Goal: Task Accomplishment & Management: Use online tool/utility

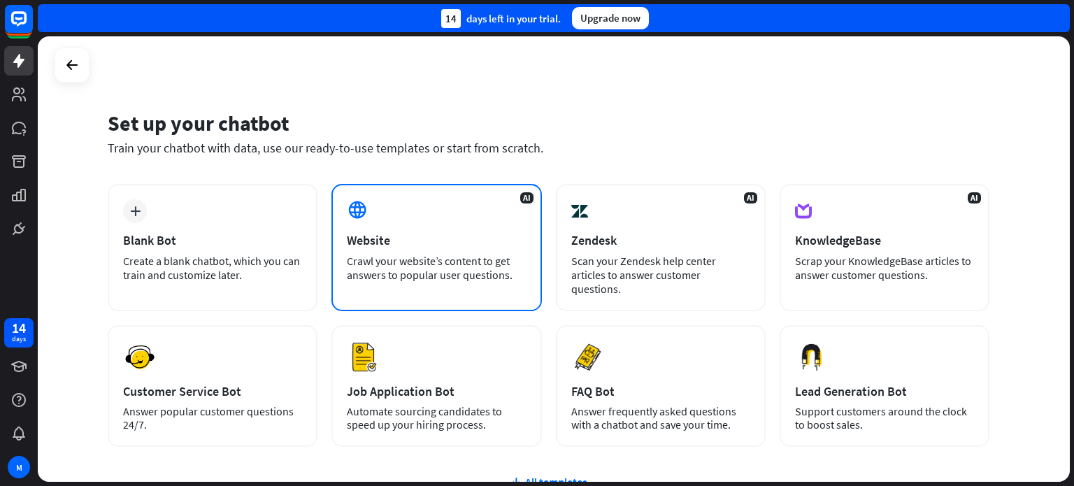
click at [362, 254] on div "Crawl your website’s content to get answers to popular user questions." at bounding box center [436, 268] width 179 height 28
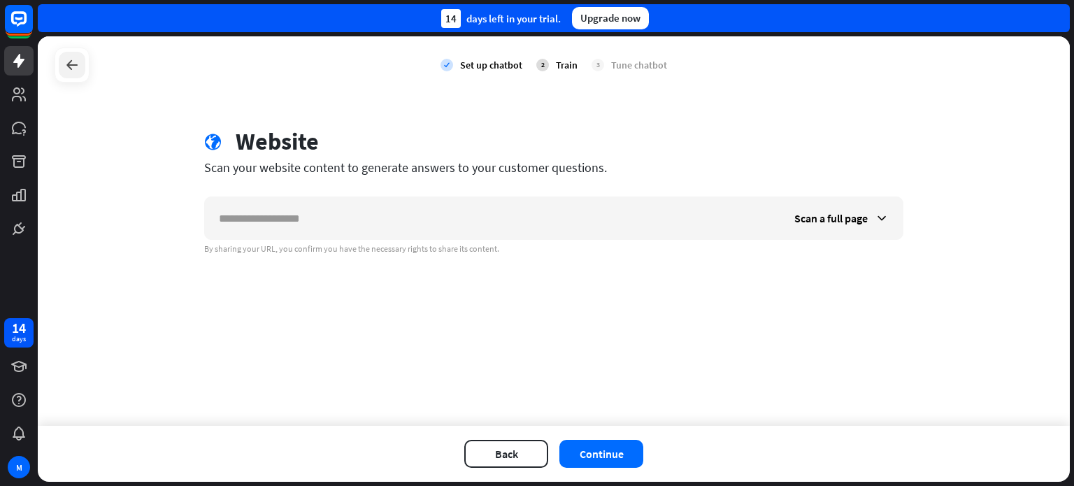
click at [75, 69] on icon at bounding box center [72, 65] width 17 height 17
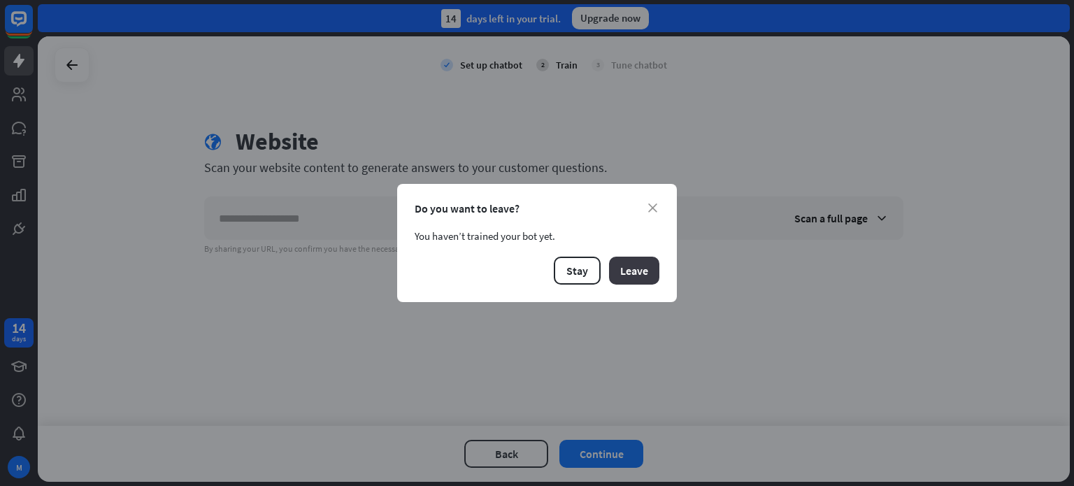
click at [643, 273] on button "Leave" at bounding box center [634, 271] width 50 height 28
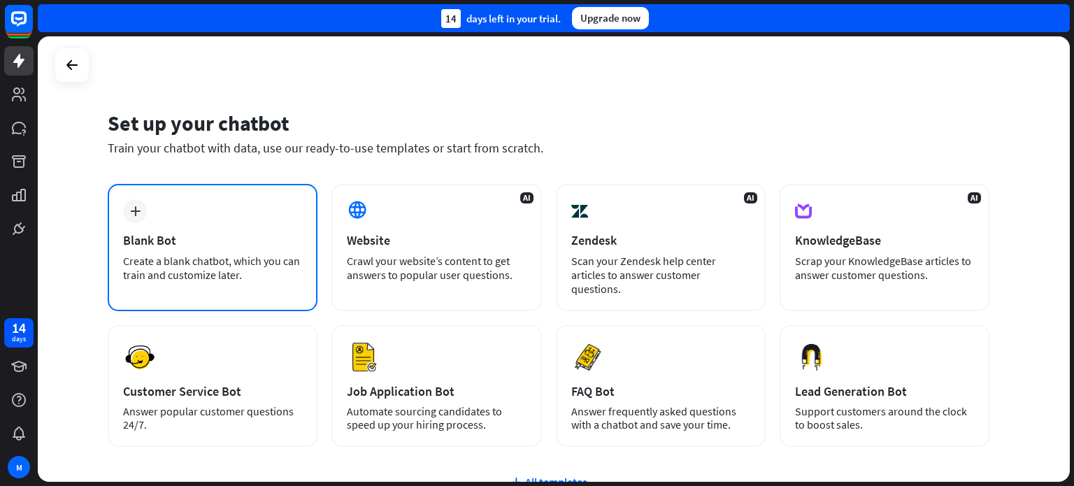
click at [176, 237] on div "Blank Bot" at bounding box center [212, 240] width 179 height 16
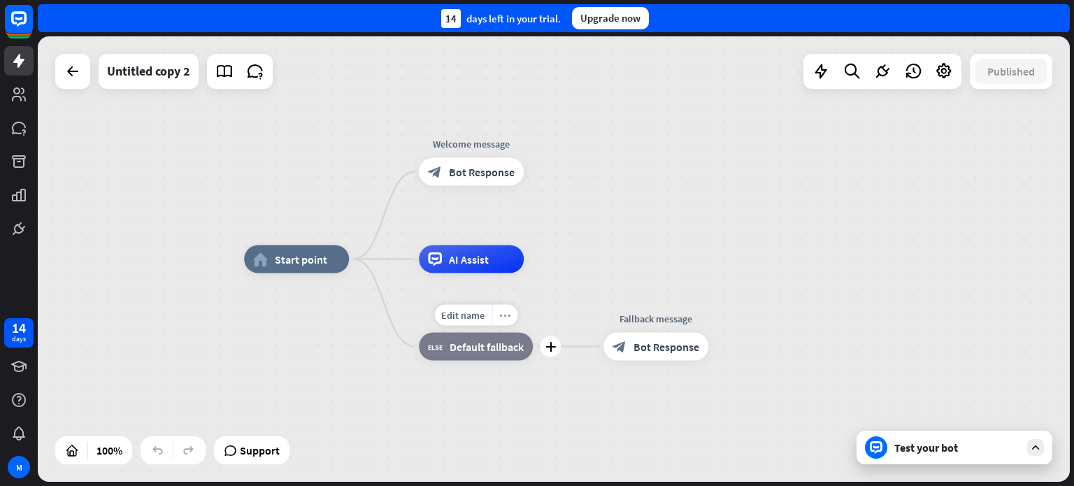
click at [505, 315] on icon "more_horiz" at bounding box center [504, 315] width 11 height 10
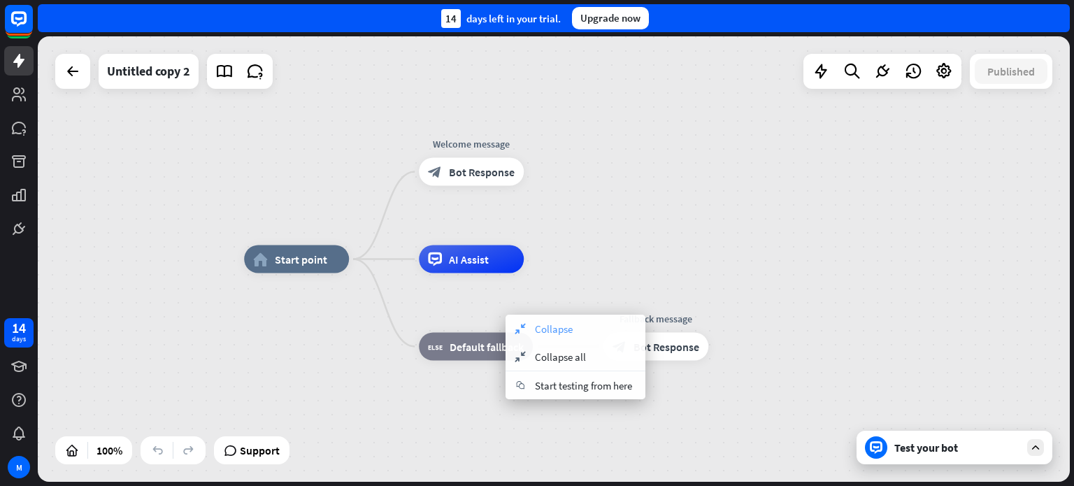
click at [514, 332] on icon "collapse" at bounding box center [519, 328] width 15 height 11
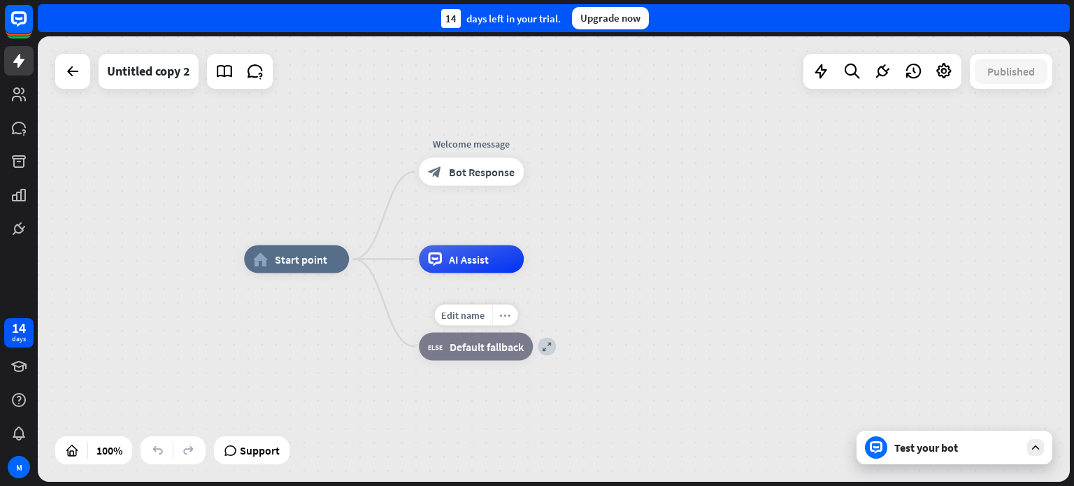
click at [509, 315] on icon "more_horiz" at bounding box center [504, 315] width 11 height 10
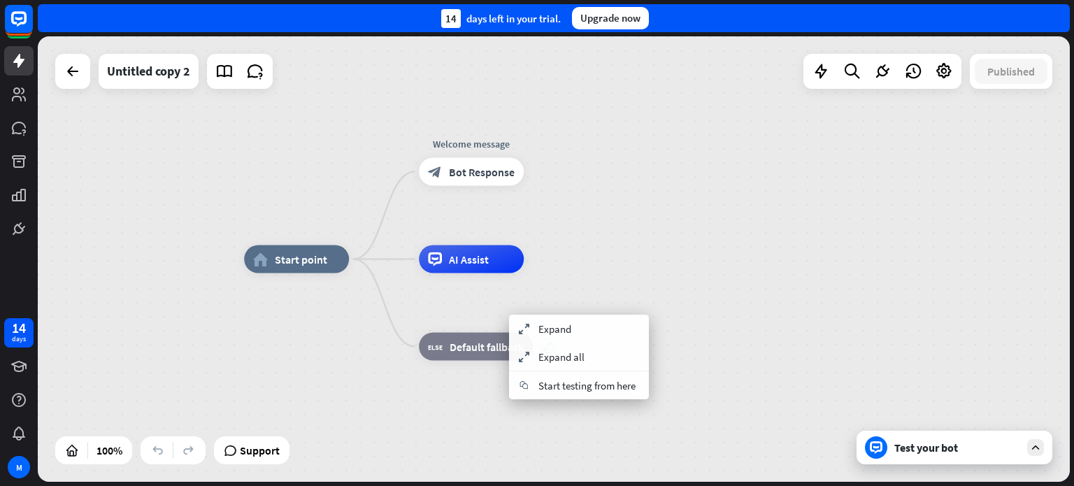
click at [719, 196] on div "home_2 Start point Welcome message block_bot_response Bot Response AI Assist ex…" at bounding box center [554, 258] width 1032 height 445
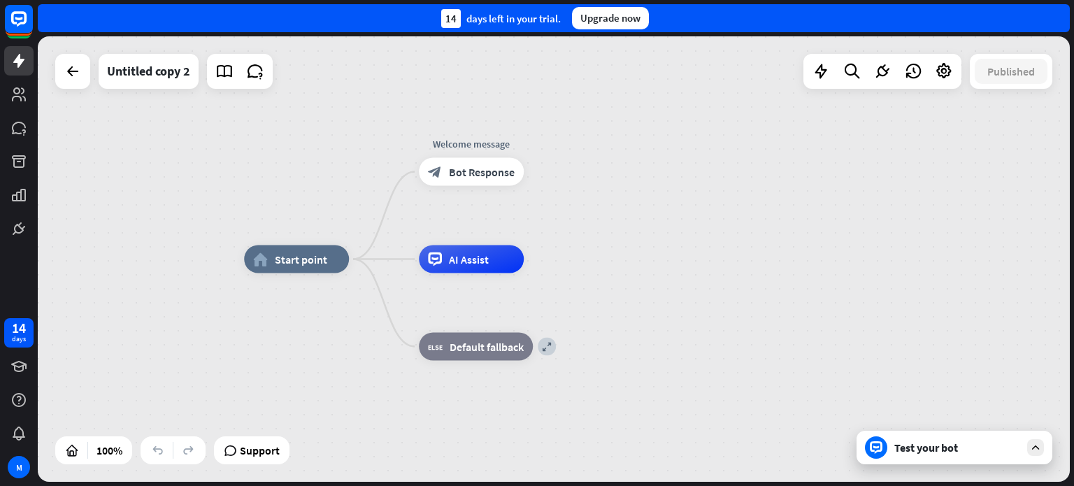
click at [692, 156] on div "home_2 Start point Welcome message block_bot_response Bot Response AI Assist ex…" at bounding box center [554, 258] width 1032 height 445
click at [461, 140] on span "Edit name" at bounding box center [458, 140] width 43 height 13
click at [470, 174] on span "Bot Response" at bounding box center [482, 172] width 66 height 14
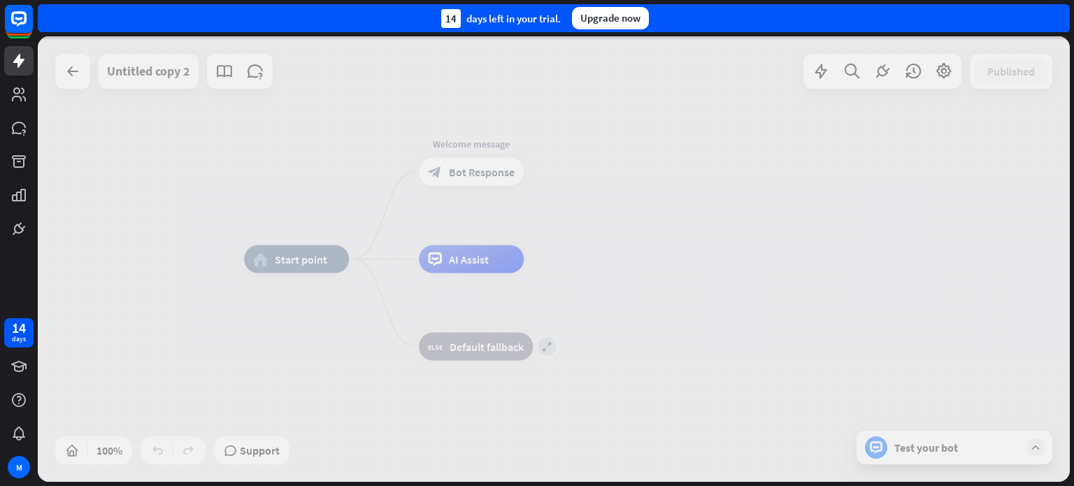
click at [470, 174] on div at bounding box center [554, 258] width 1032 height 445
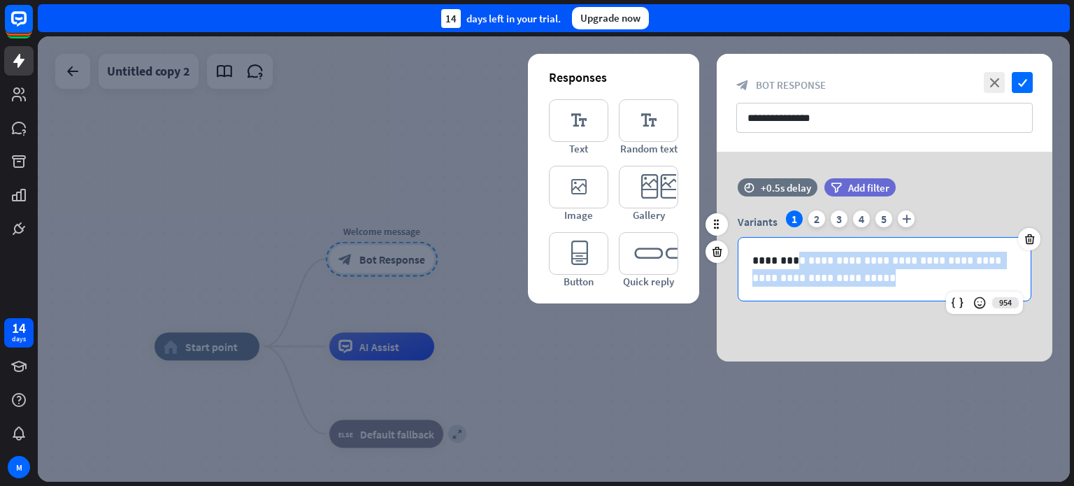
drag, startPoint x: 847, startPoint y: 284, endPoint x: 799, endPoint y: 256, distance: 56.1
click at [799, 256] on p "**********" at bounding box center [884, 269] width 264 height 35
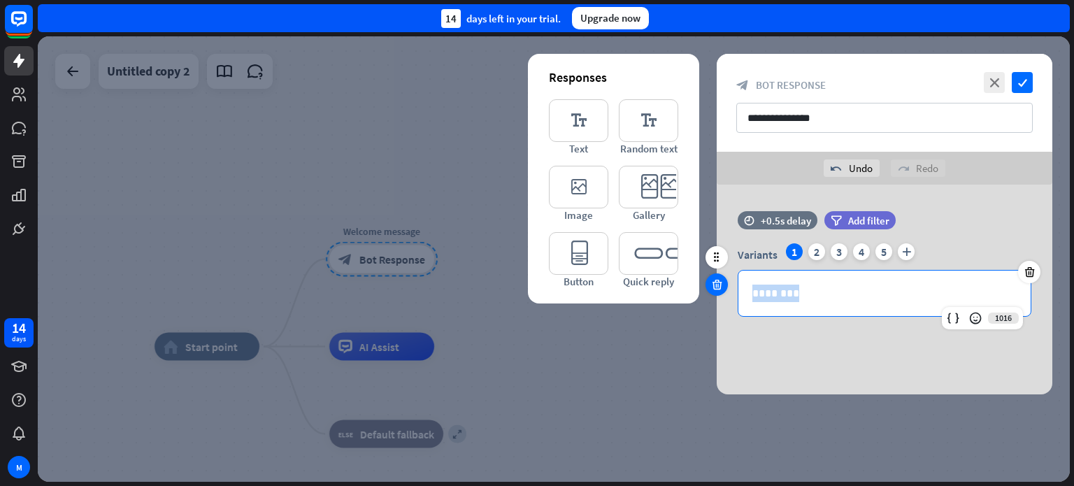
drag, startPoint x: 847, startPoint y: 296, endPoint x: 718, endPoint y: 286, distance: 129.7
click at [718, 286] on div "time +0.5s delay filter Add filter Variants 1 2 3 4 5 plus 1016 ********" at bounding box center [883, 271] width 335 height 120
copy p "********"
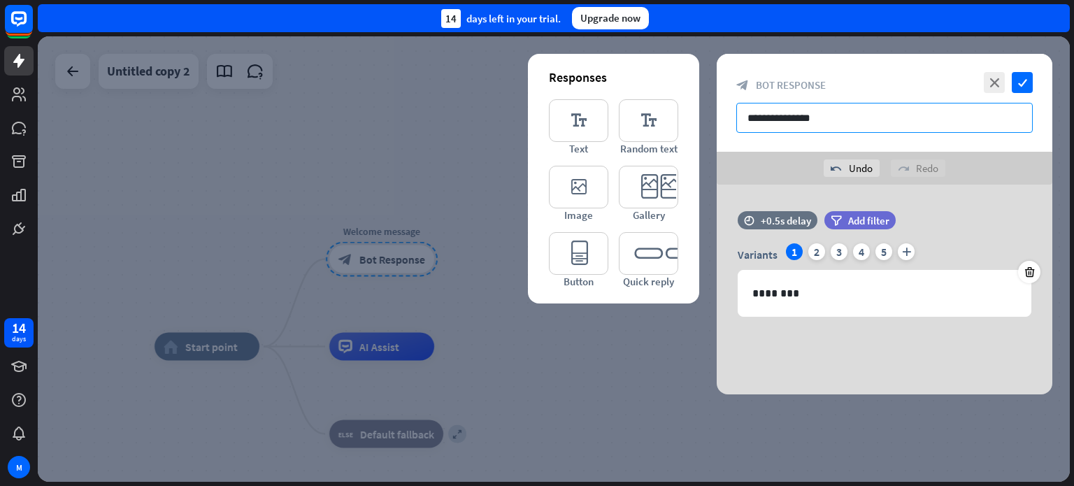
click at [802, 115] on input "**********" at bounding box center [884, 118] width 296 height 30
paste input "********"
drag, startPoint x: 911, startPoint y: 122, endPoint x: 688, endPoint y: 122, distance: 223.7
click at [703, 122] on div "**********" at bounding box center [554, 258] width 1032 height 445
paste input "text"
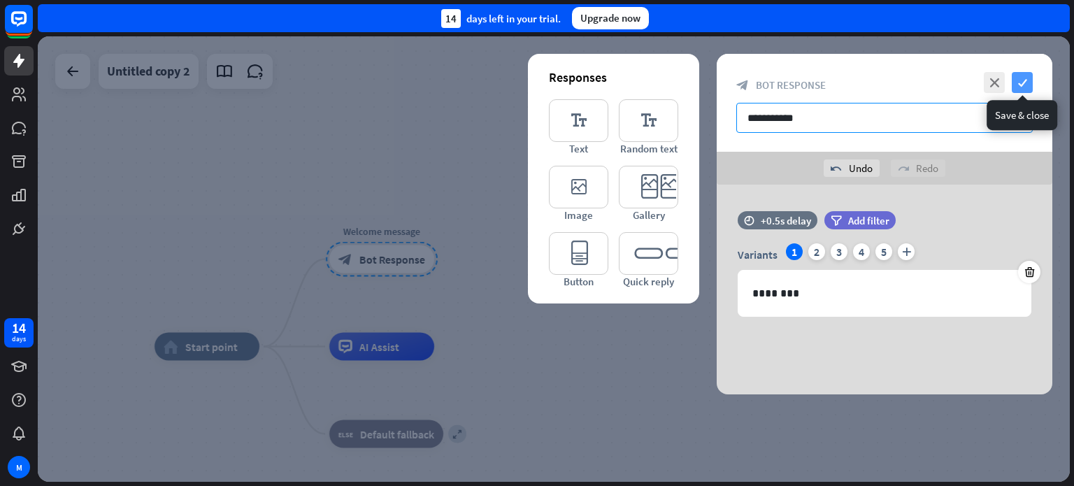
type input "**********"
click at [1018, 80] on icon "check" at bounding box center [1021, 82] width 21 height 21
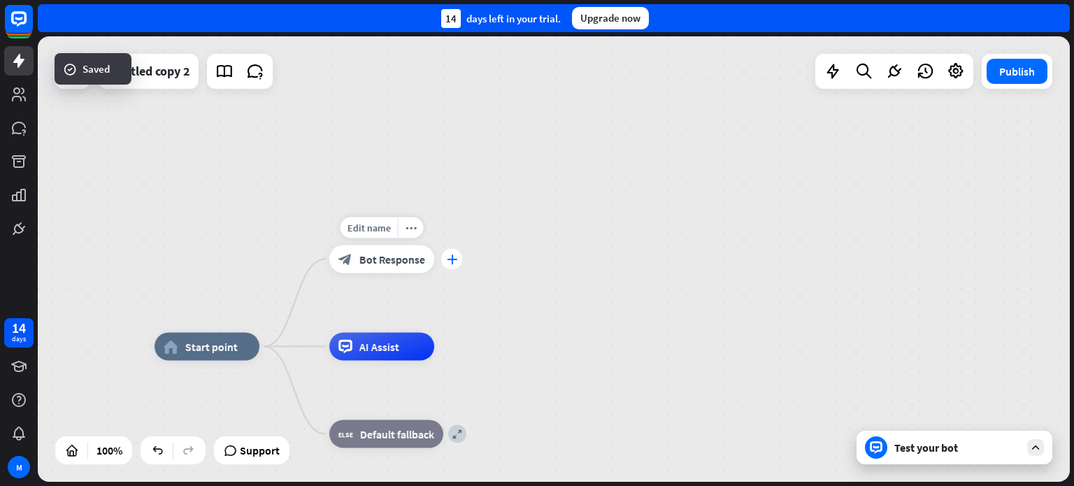
click at [452, 259] on icon "plus" at bounding box center [452, 259] width 10 height 10
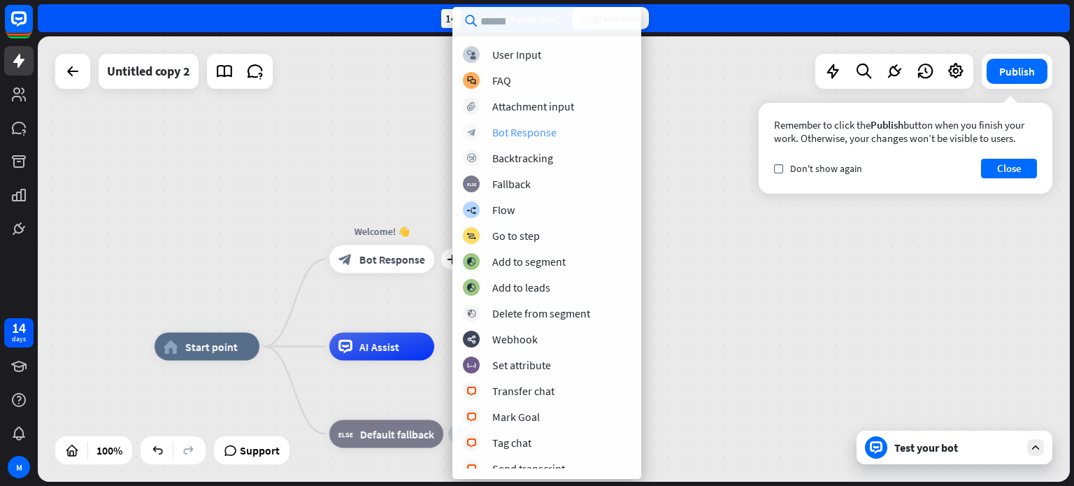
click at [516, 136] on div "Bot Response" at bounding box center [524, 132] width 64 height 14
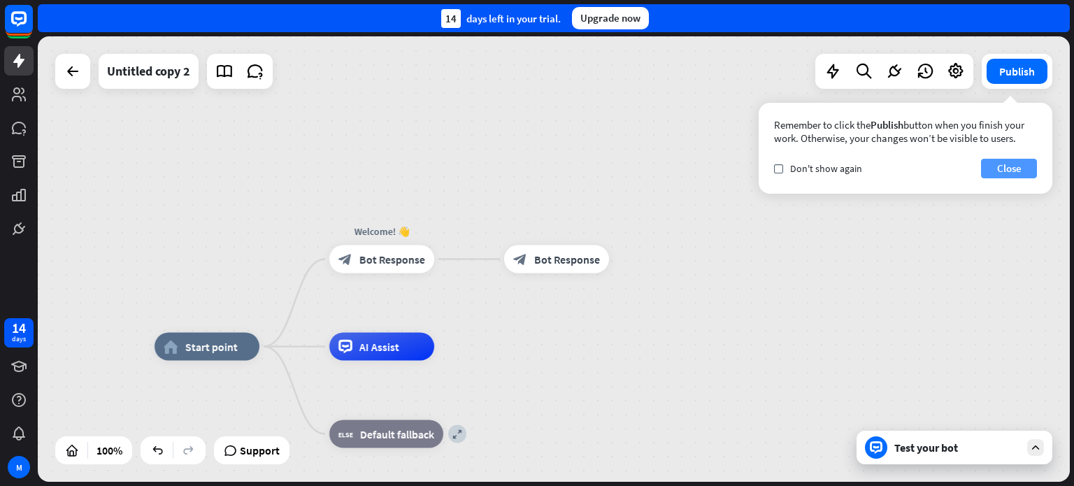
click at [1016, 169] on button "Close" at bounding box center [1009, 169] width 56 height 20
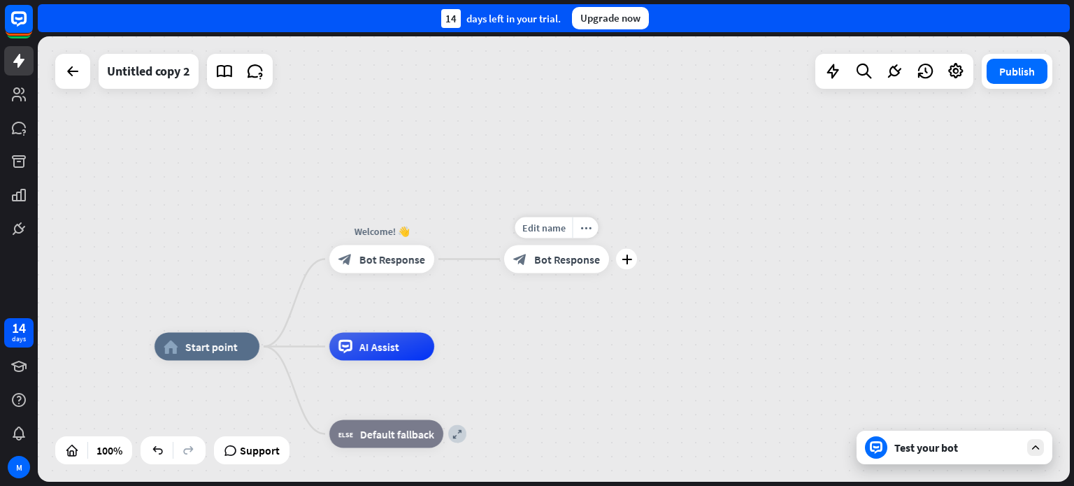
click at [570, 263] on span "Bot Response" at bounding box center [567, 259] width 66 height 14
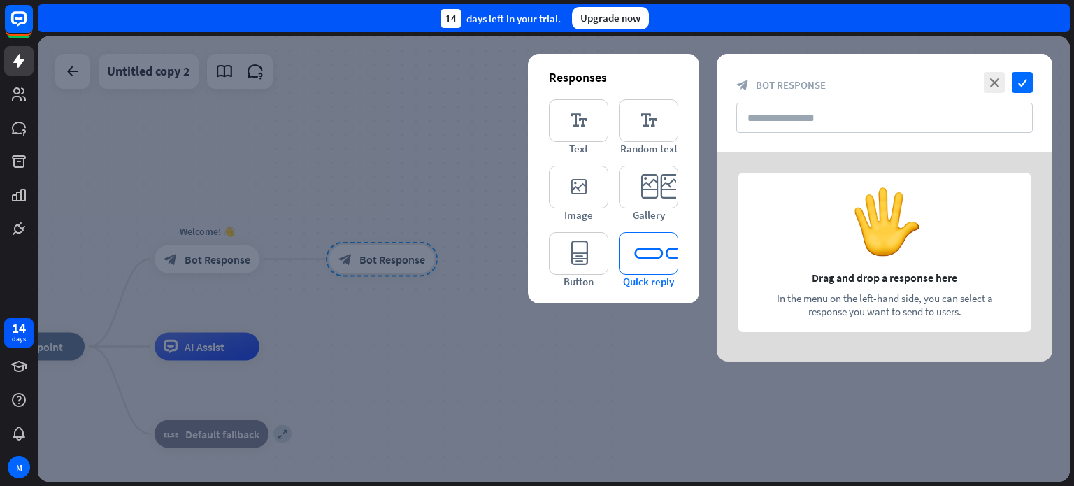
click at [634, 248] on icon "editor_quick_replies" at bounding box center [648, 253] width 59 height 43
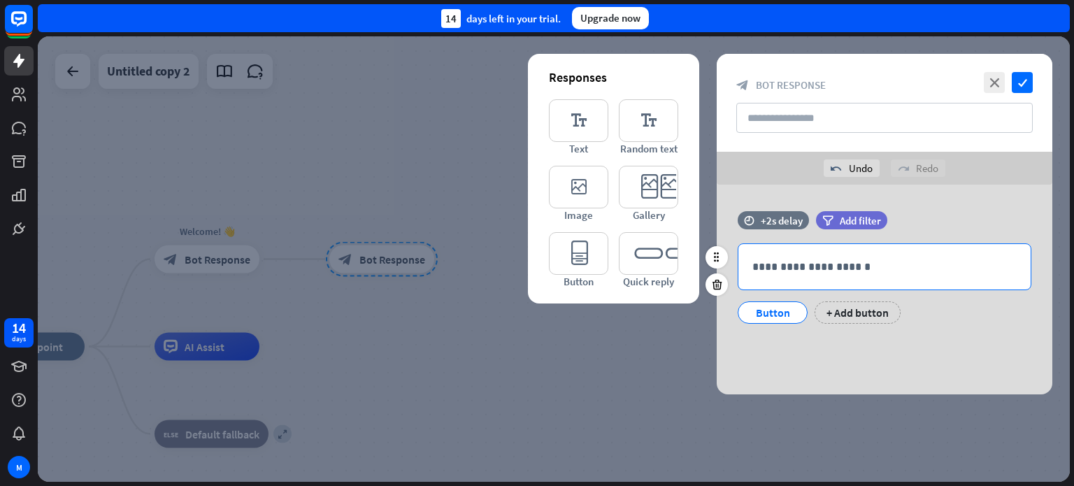
click at [814, 269] on p "**********" at bounding box center [884, 266] width 264 height 17
click at [983, 290] on icon at bounding box center [979, 291] width 14 height 14
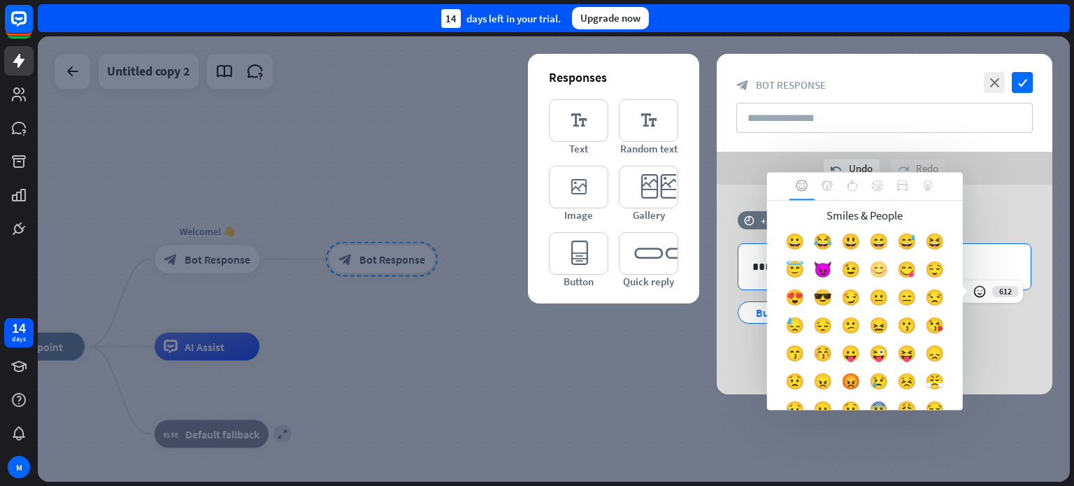
click at [893, 269] on div "😊" at bounding box center [879, 273] width 28 height 28
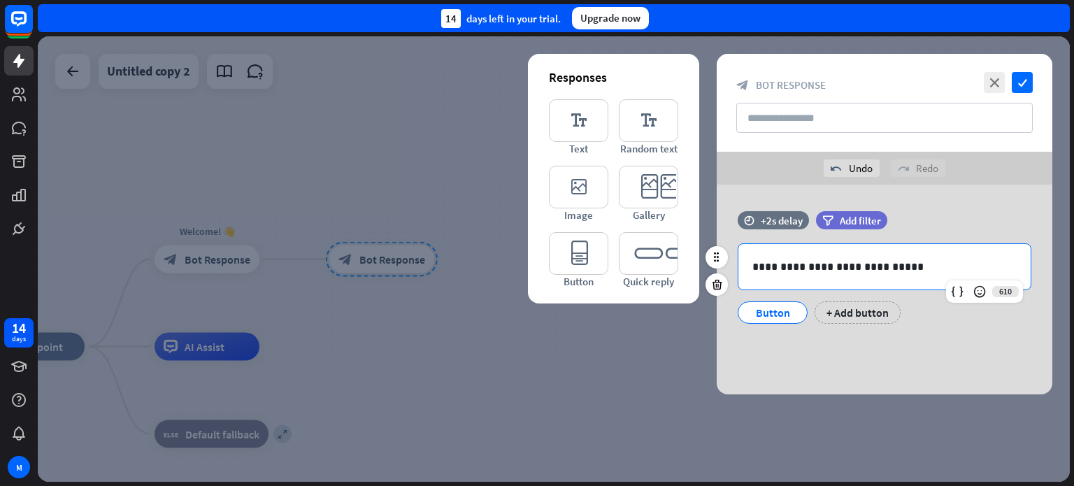
click at [778, 313] on div "Button" at bounding box center [772, 312] width 46 height 21
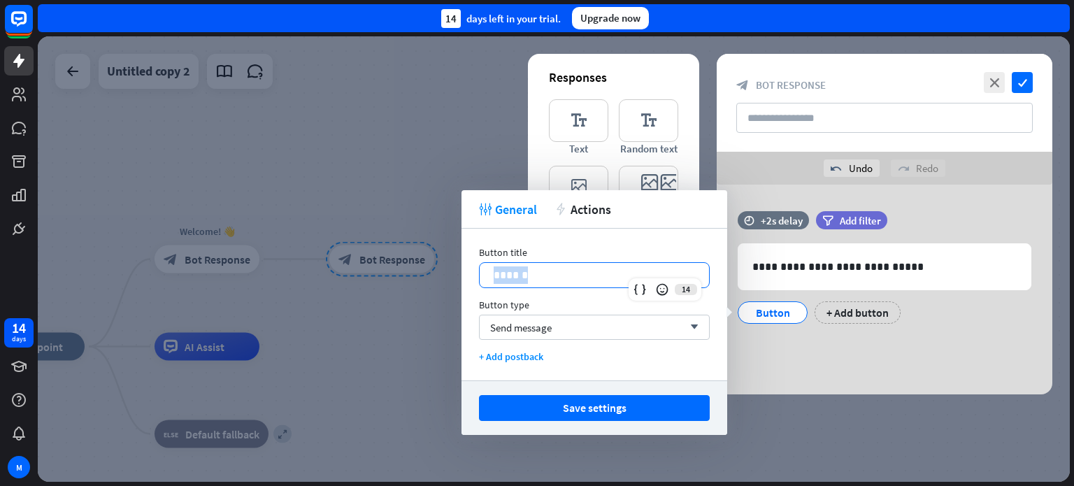
drag, startPoint x: 537, startPoint y: 280, endPoint x: 465, endPoint y: 276, distance: 71.4
click at [465, 276] on div "Button title 14 ****** Button type Send message arrow_down + Add postback" at bounding box center [594, 305] width 266 height 152
click at [670, 293] on icon at bounding box center [666, 289] width 14 height 14
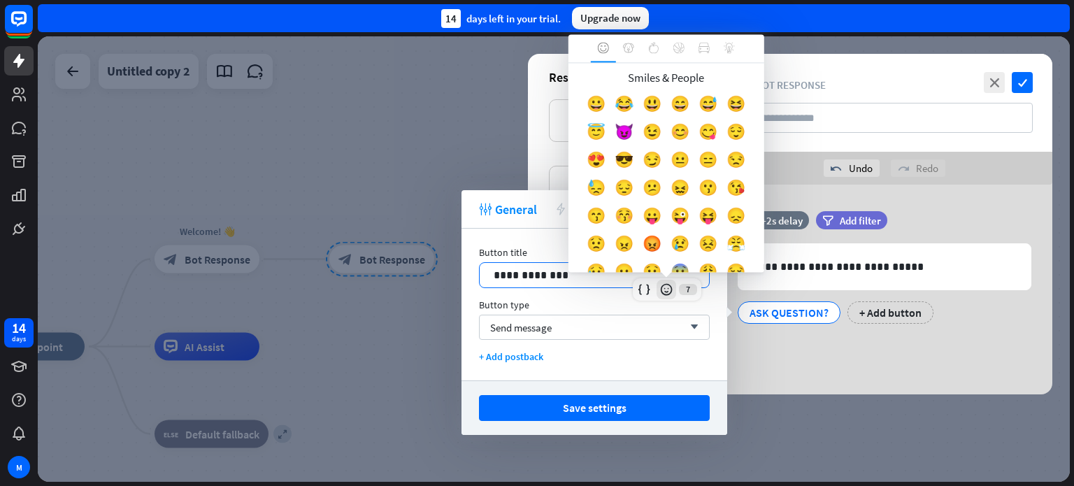
click at [667, 287] on icon at bounding box center [666, 289] width 14 height 14
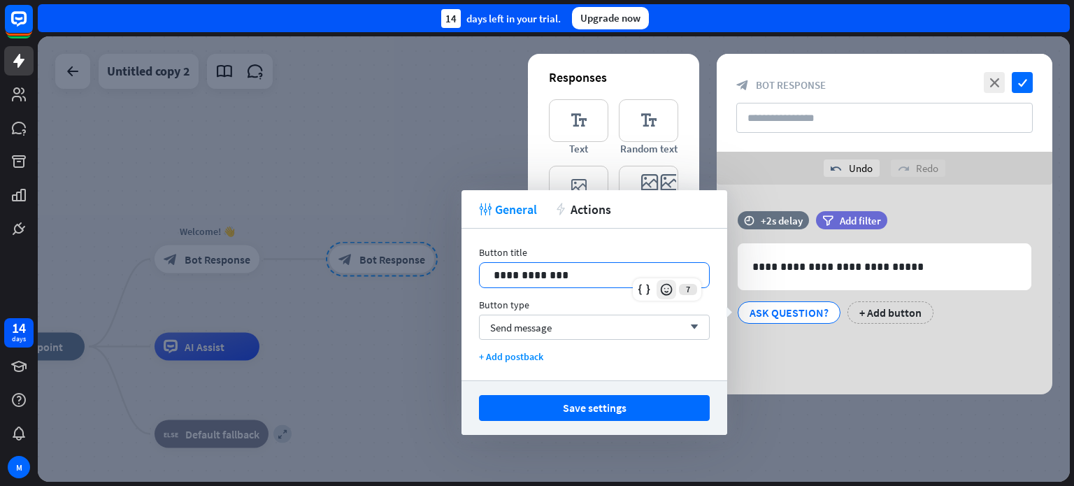
click at [667, 287] on icon at bounding box center [666, 289] width 14 height 14
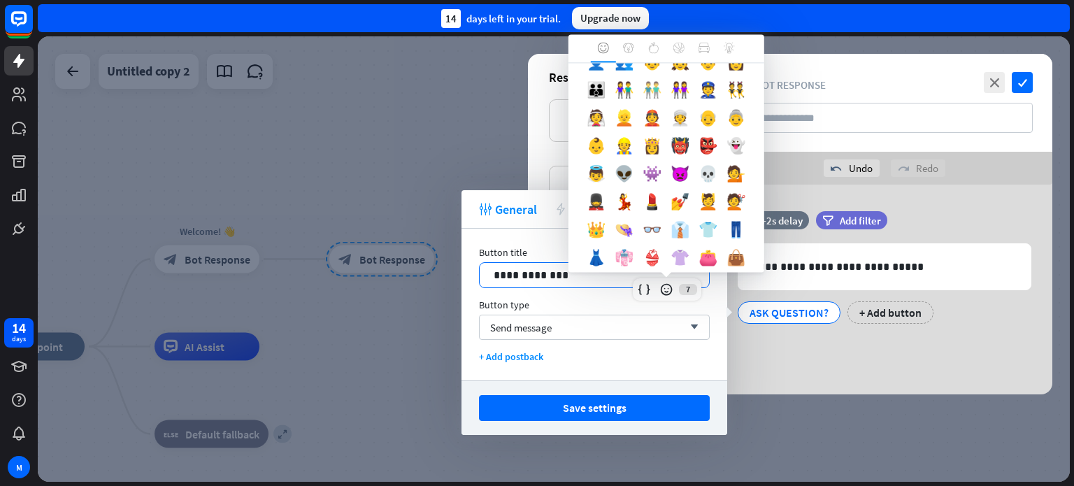
scroll to position [349, 0]
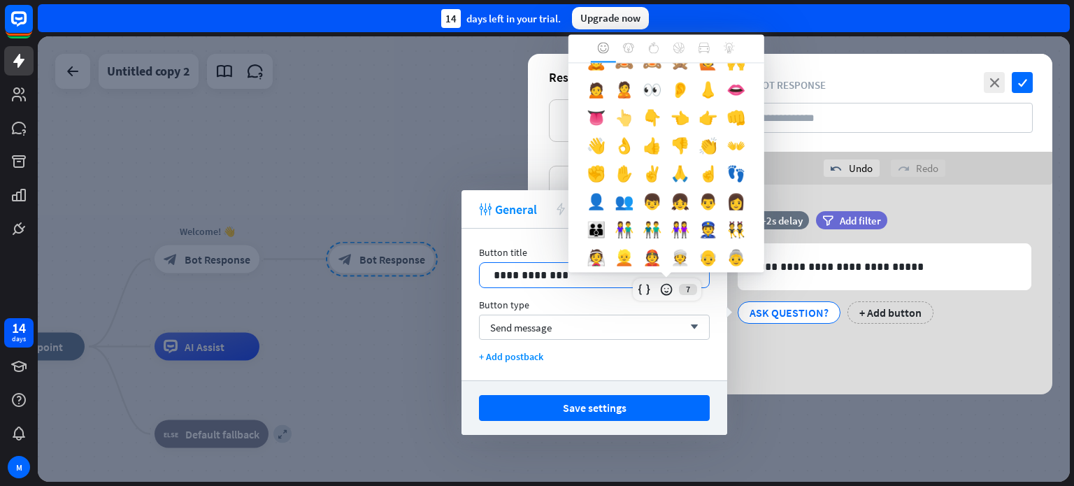
click at [638, 136] on div "👆" at bounding box center [624, 122] width 28 height 28
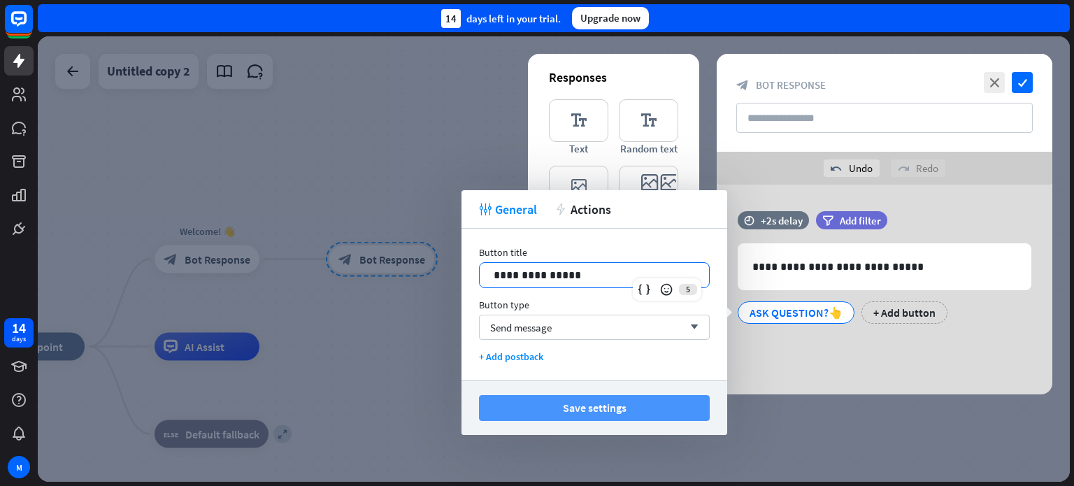
click at [601, 407] on button "Save settings" at bounding box center [594, 408] width 231 height 26
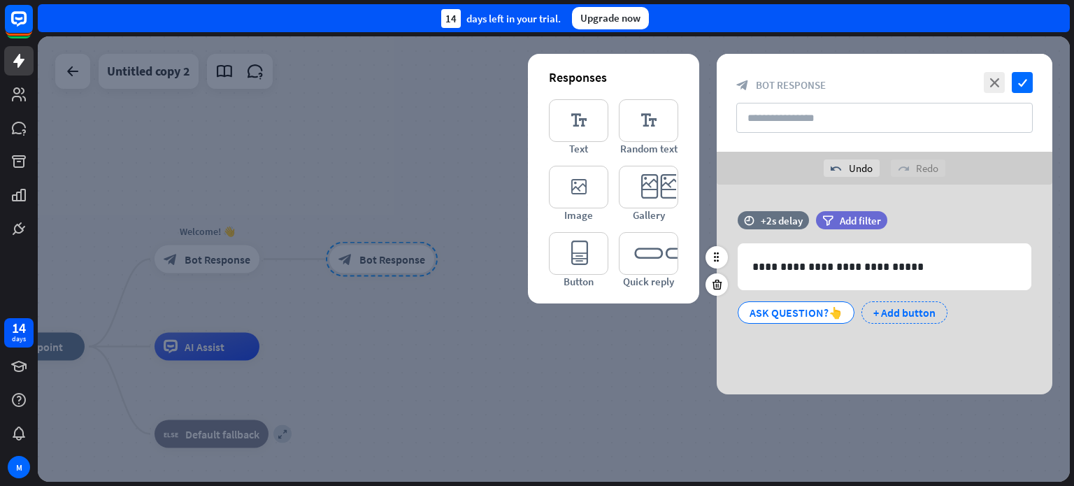
click at [894, 312] on div "+ Add button" at bounding box center [904, 312] width 86 height 22
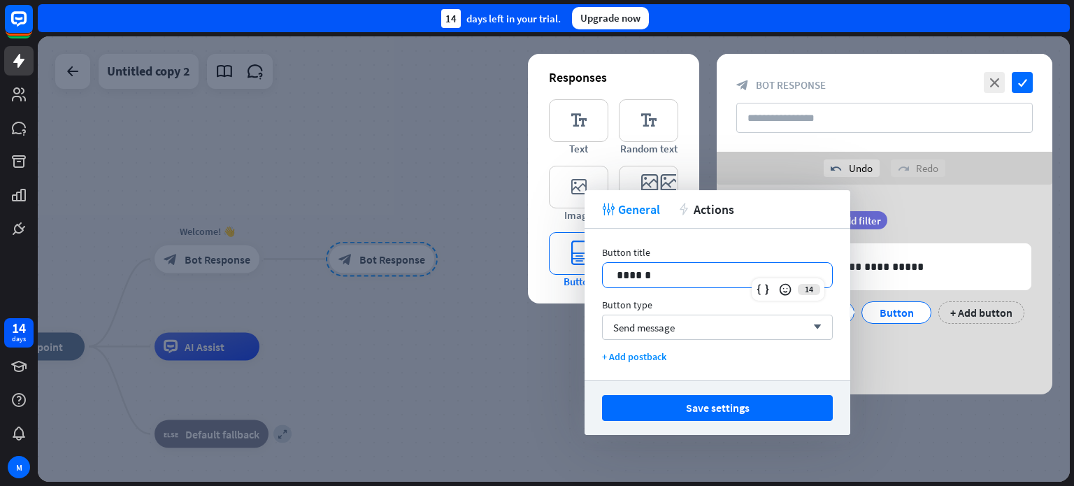
drag, startPoint x: 673, startPoint y: 277, endPoint x: 579, endPoint y: 270, distance: 94.6
click at [579, 270] on body "14 days M close Product Help First steps Get started with ChatBot Help Center F…" at bounding box center [537, 243] width 1074 height 486
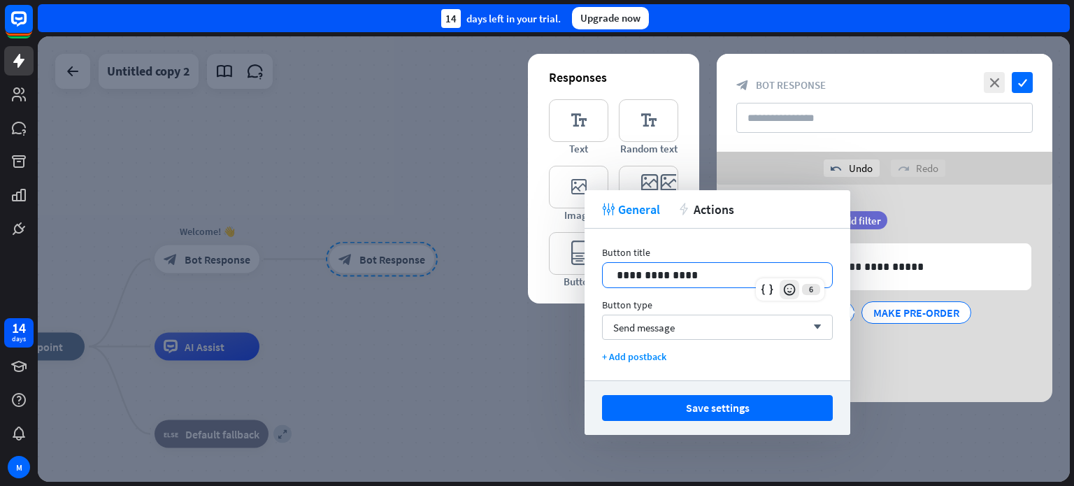
click at [795, 289] on icon at bounding box center [789, 289] width 14 height 14
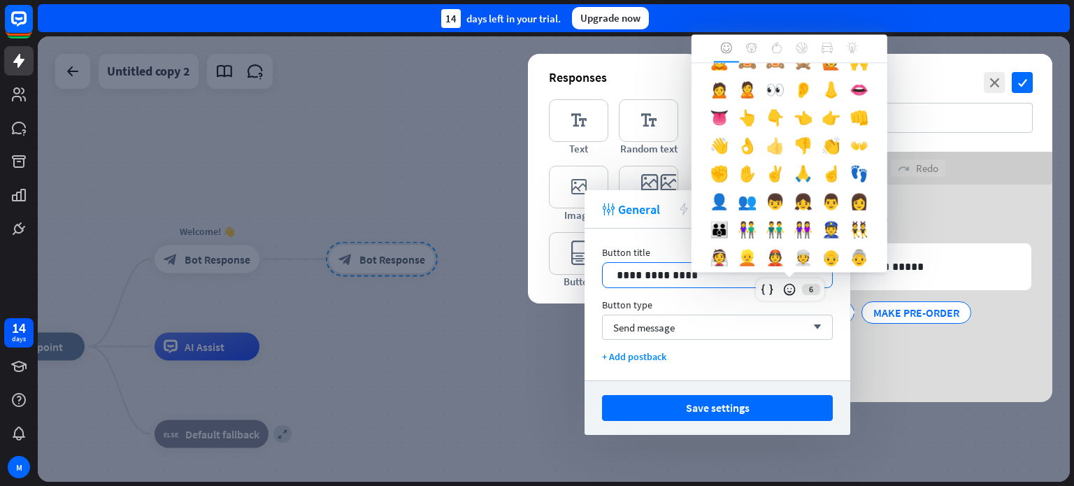
click at [761, 164] on div "👍" at bounding box center [775, 150] width 28 height 28
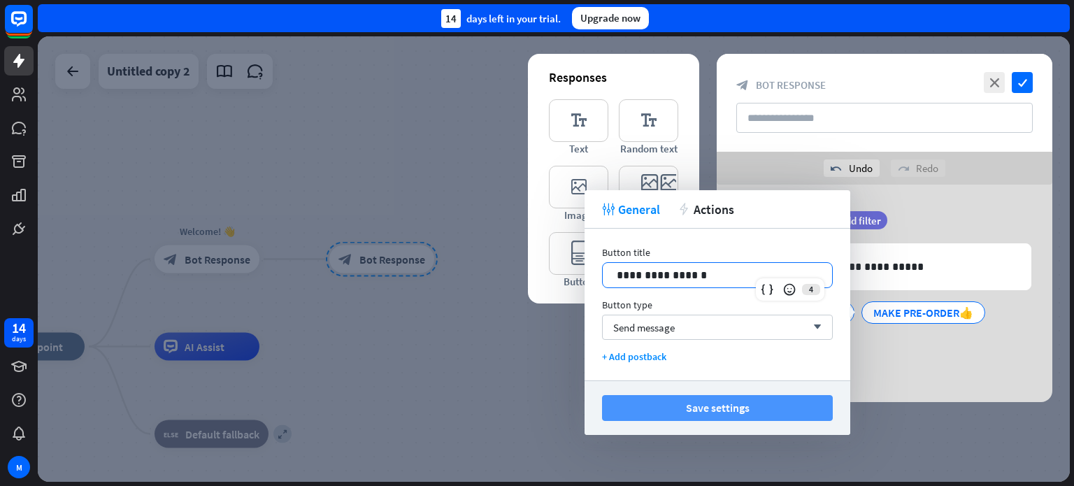
click at [765, 405] on button "Save settings" at bounding box center [717, 408] width 231 height 26
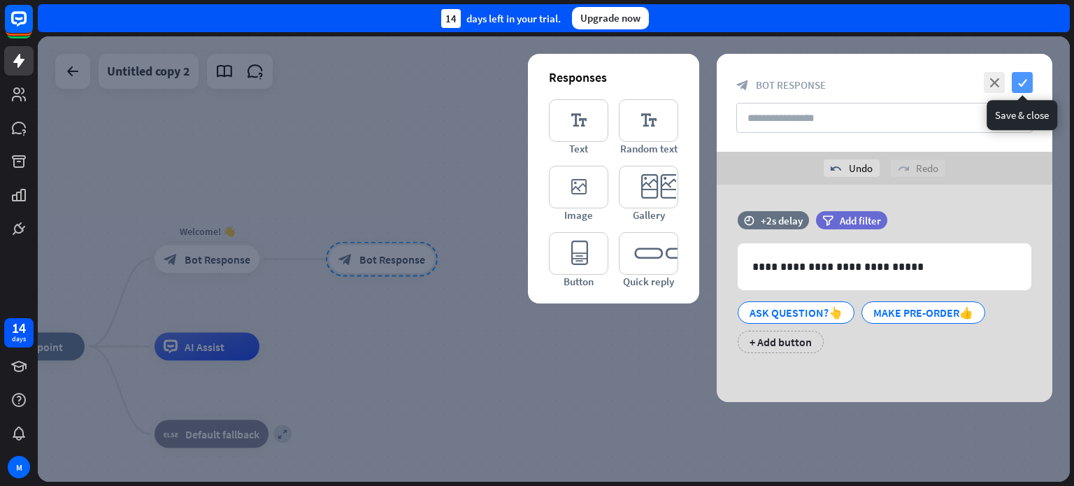
click at [1020, 81] on icon "check" at bounding box center [1021, 82] width 21 height 21
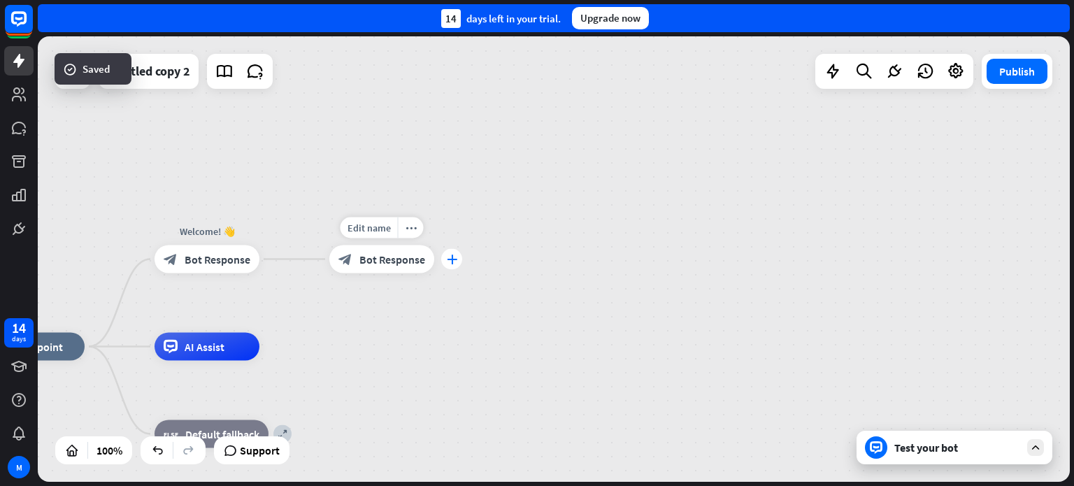
click at [449, 254] on icon "plus" at bounding box center [452, 259] width 10 height 10
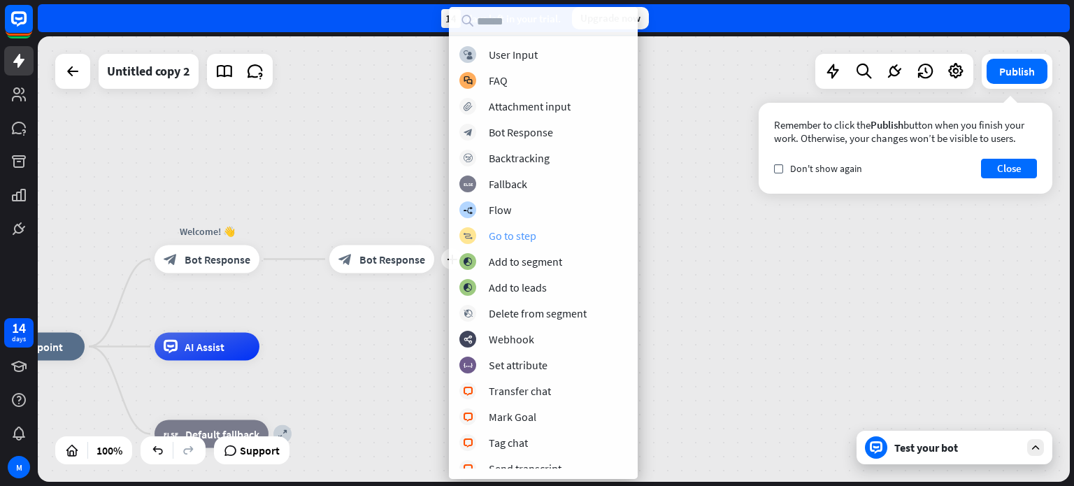
click at [507, 233] on div "Go to step" at bounding box center [513, 236] width 48 height 14
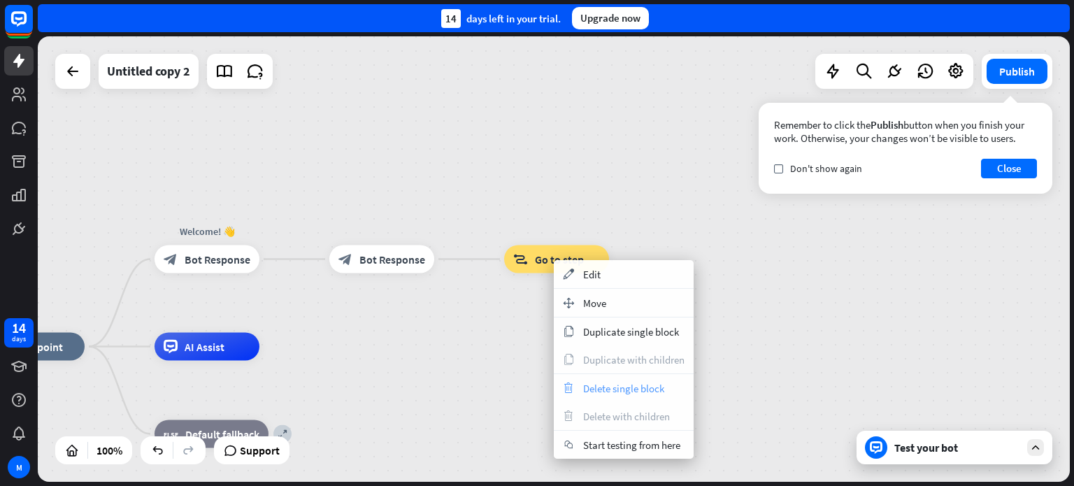
click at [642, 394] on span "Delete single block" at bounding box center [623, 388] width 81 height 13
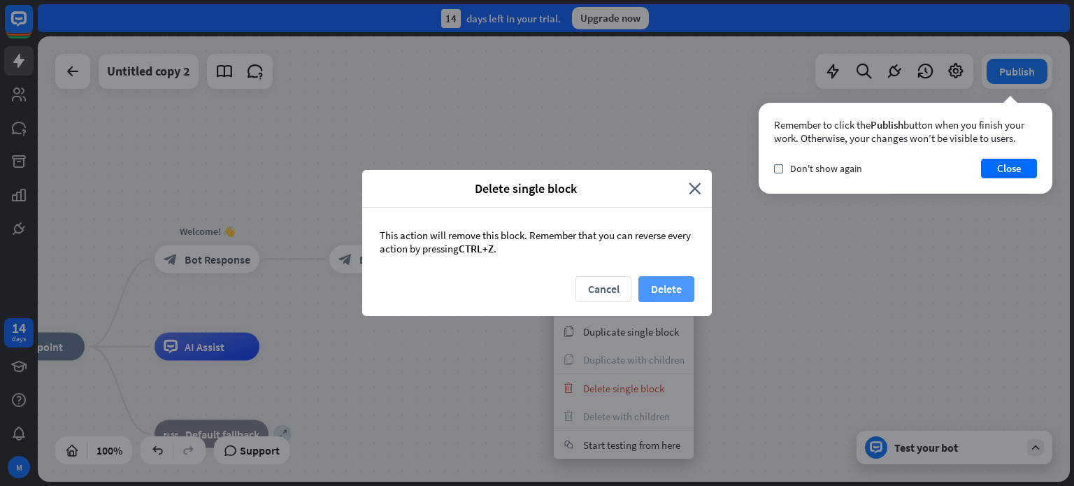
click at [666, 294] on button "Delete" at bounding box center [666, 289] width 56 height 26
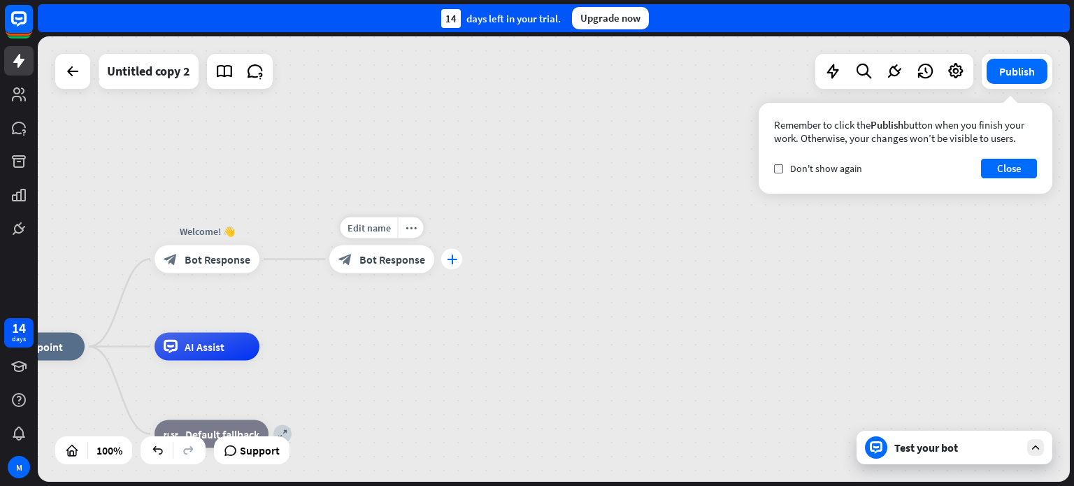
click at [456, 258] on icon "plus" at bounding box center [452, 259] width 10 height 10
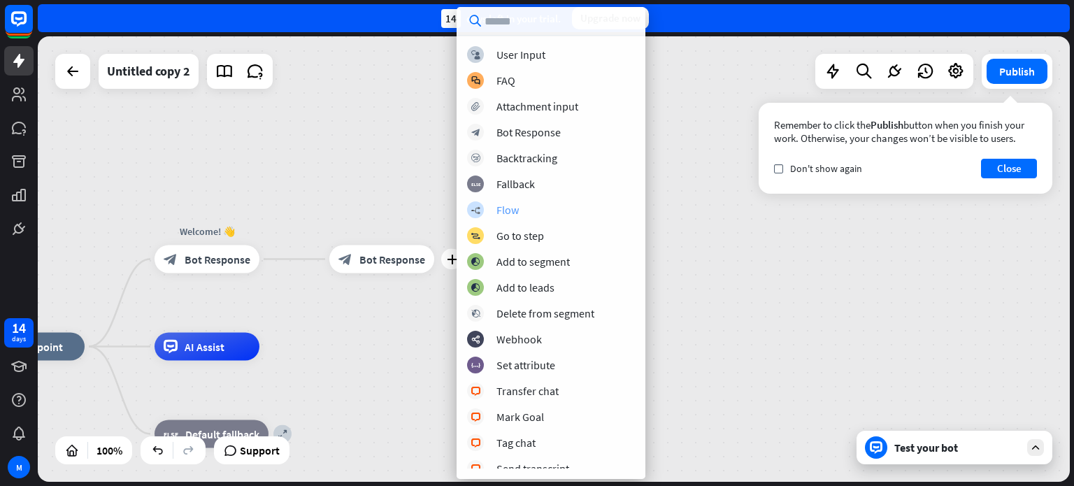
click at [484, 209] on div "builder_tree Flow" at bounding box center [551, 209] width 168 height 17
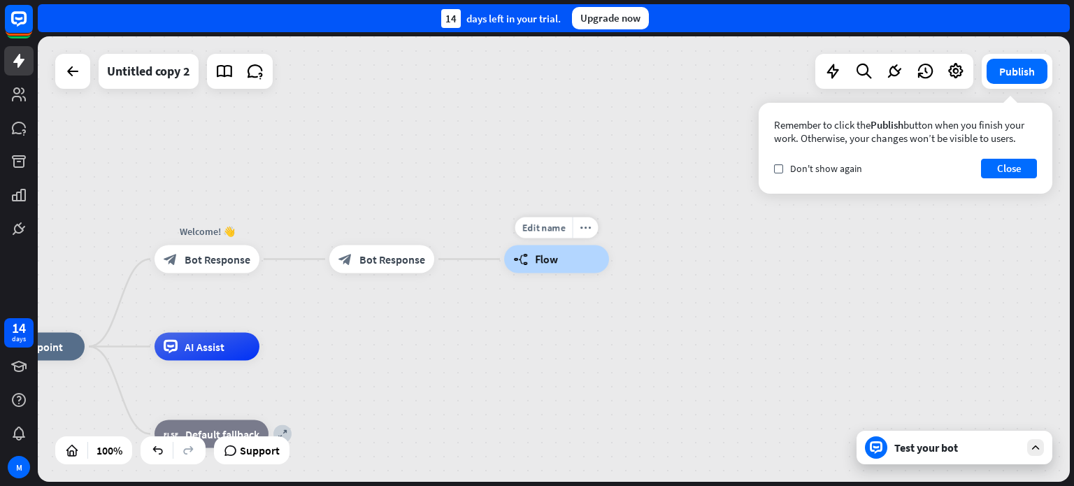
click at [540, 260] on span "Flow" at bounding box center [546, 259] width 23 height 14
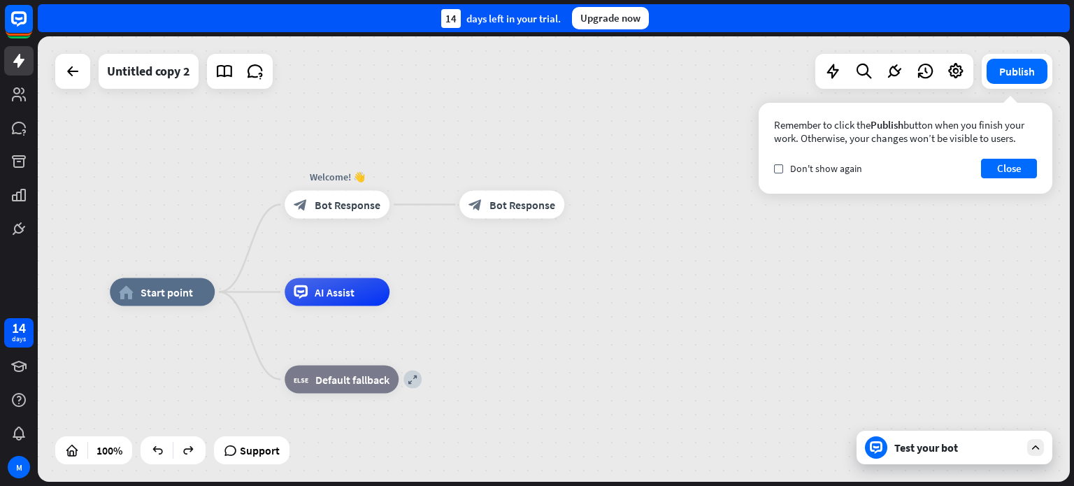
drag, startPoint x: 716, startPoint y: 280, endPoint x: 506, endPoint y: 328, distance: 215.2
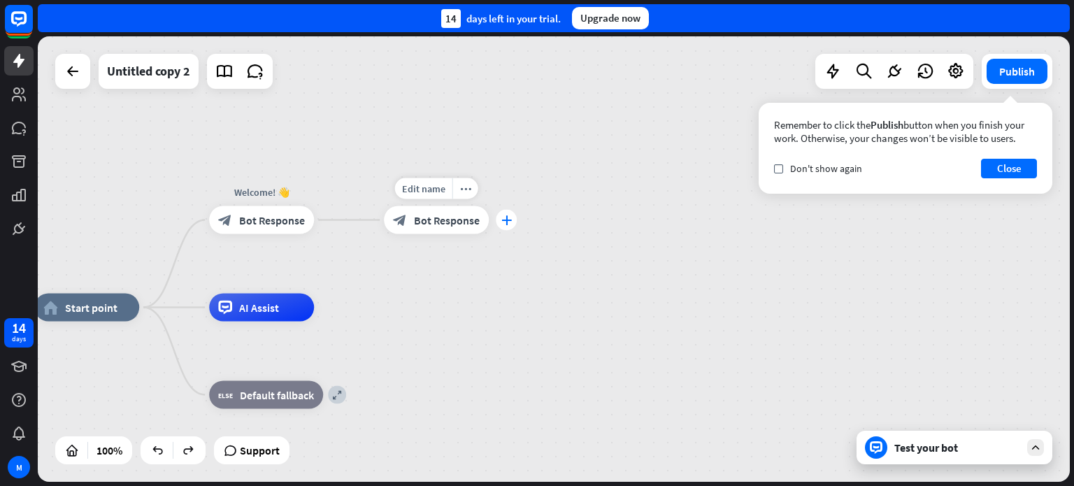
click at [509, 223] on icon "plus" at bounding box center [506, 220] width 10 height 10
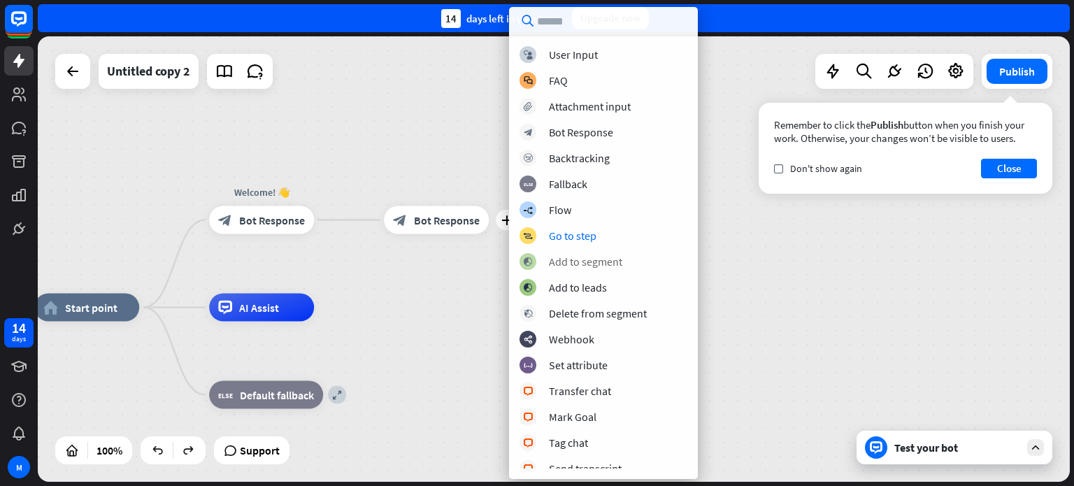
scroll to position [70, 0]
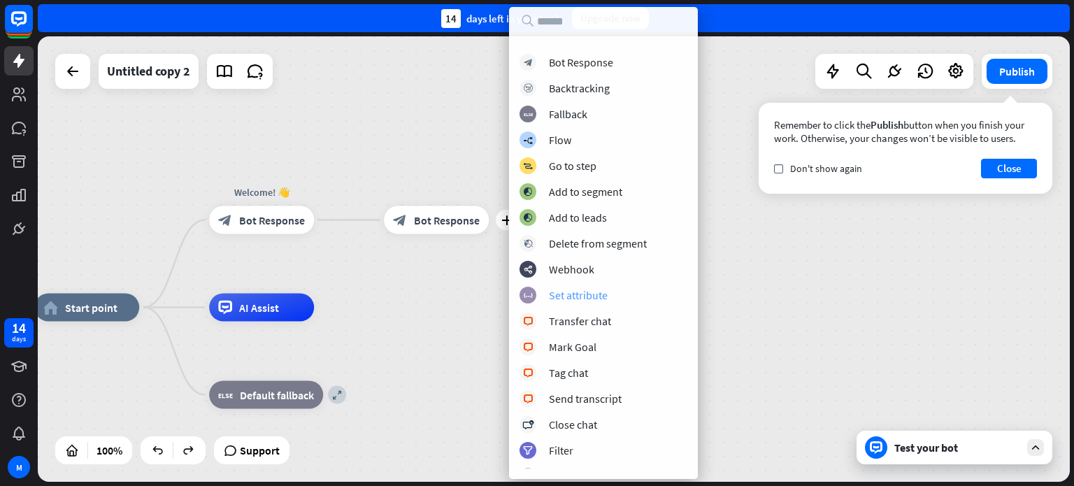
click at [559, 293] on div "Set attribute" at bounding box center [578, 295] width 59 height 14
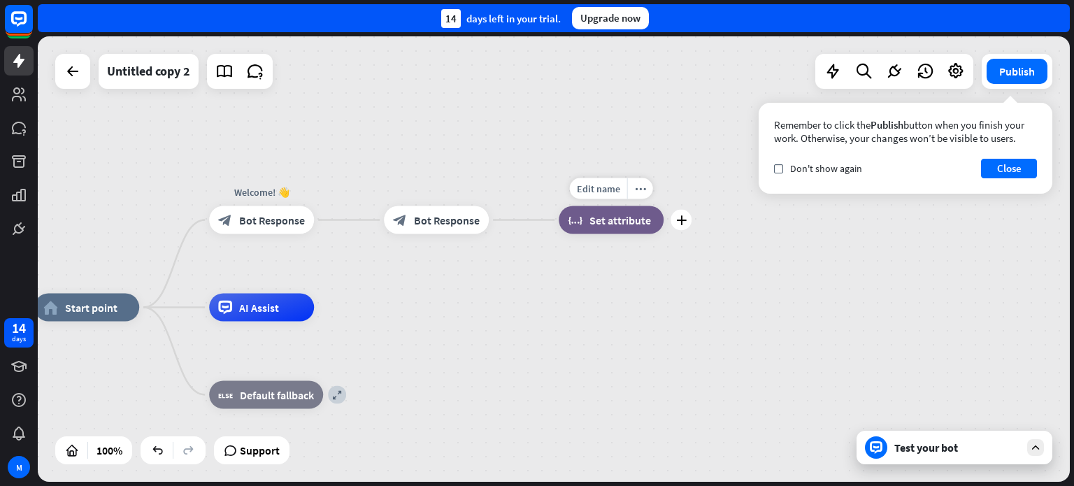
click at [596, 222] on span "Set attribute" at bounding box center [620, 220] width 62 height 14
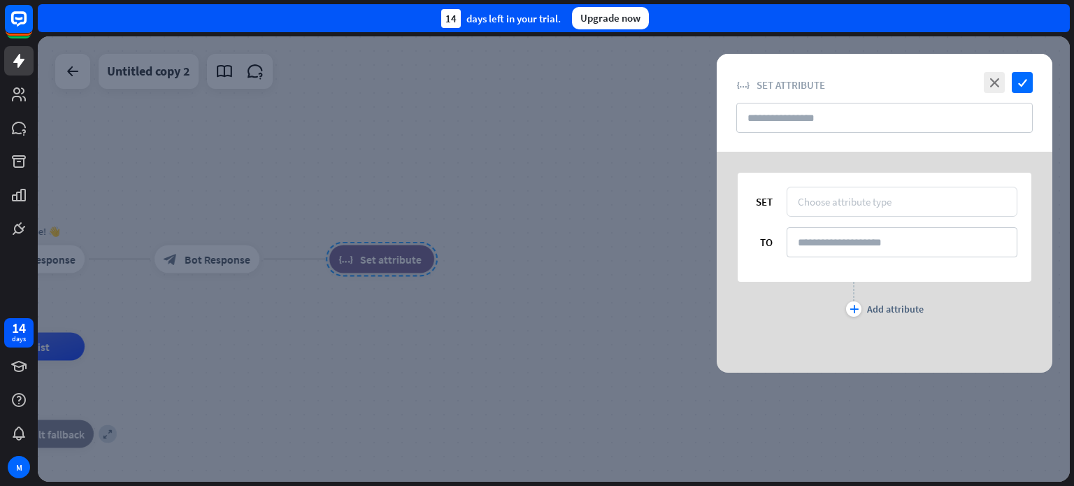
click at [877, 198] on div "Choose attribute type" at bounding box center [844, 201] width 94 height 13
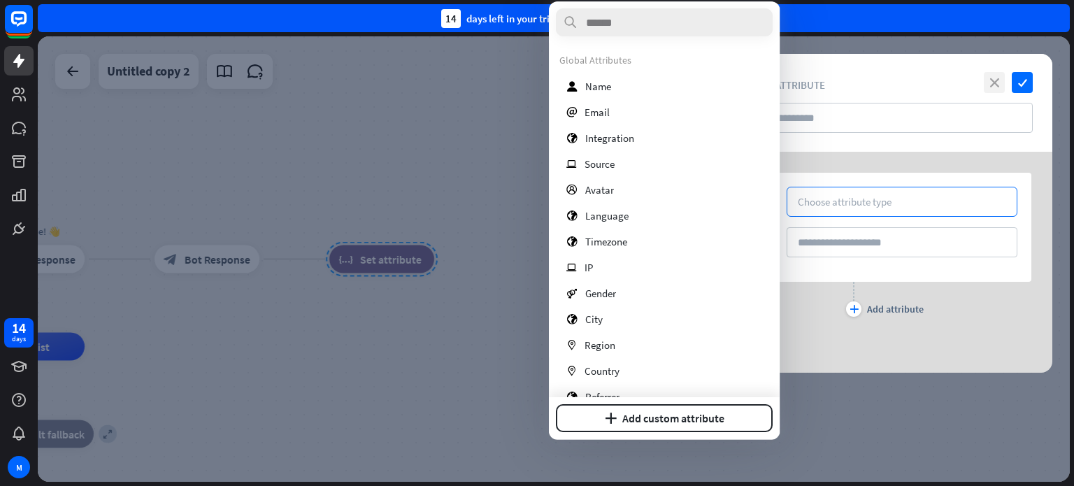
click at [993, 82] on icon "close" at bounding box center [993, 82] width 21 height 21
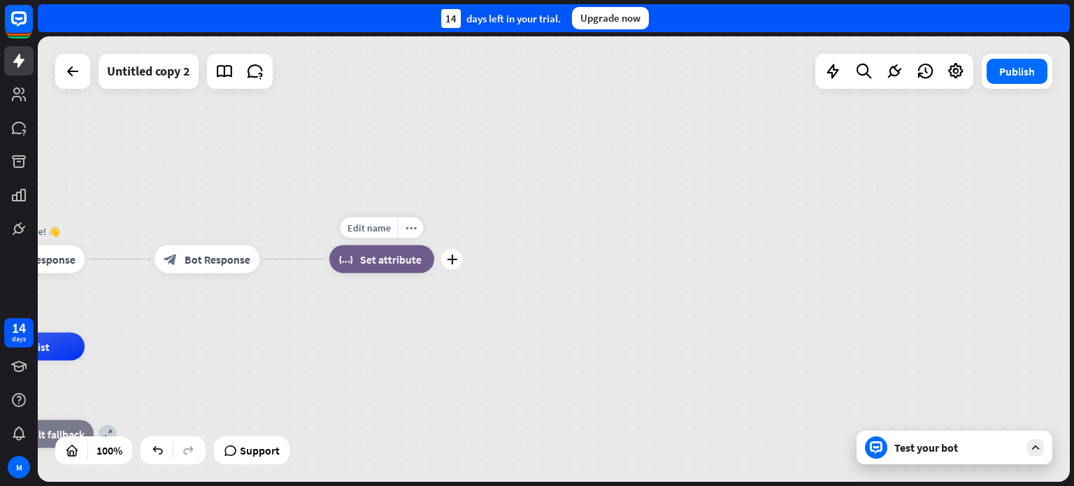
click at [396, 262] on span "Set attribute" at bounding box center [391, 259] width 62 height 14
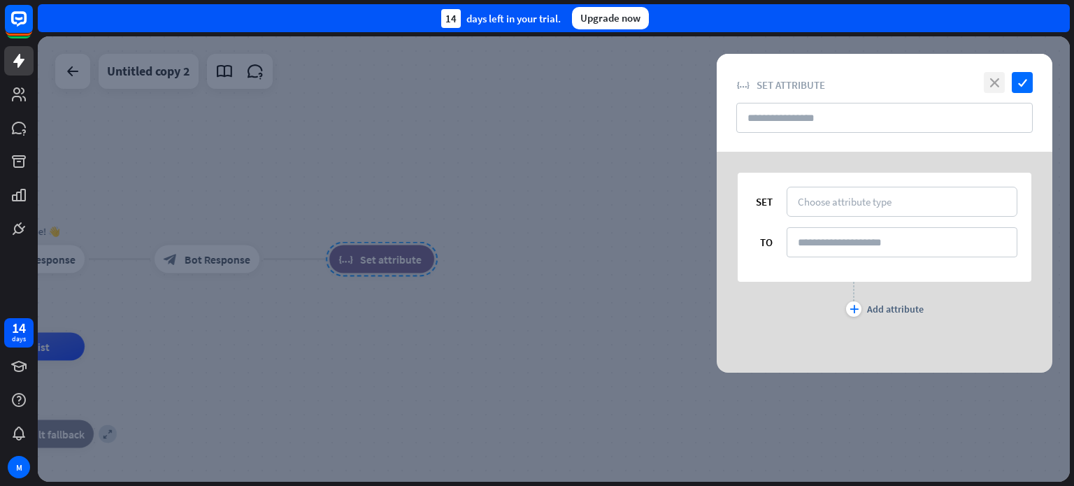
click at [996, 82] on icon "close" at bounding box center [993, 82] width 21 height 21
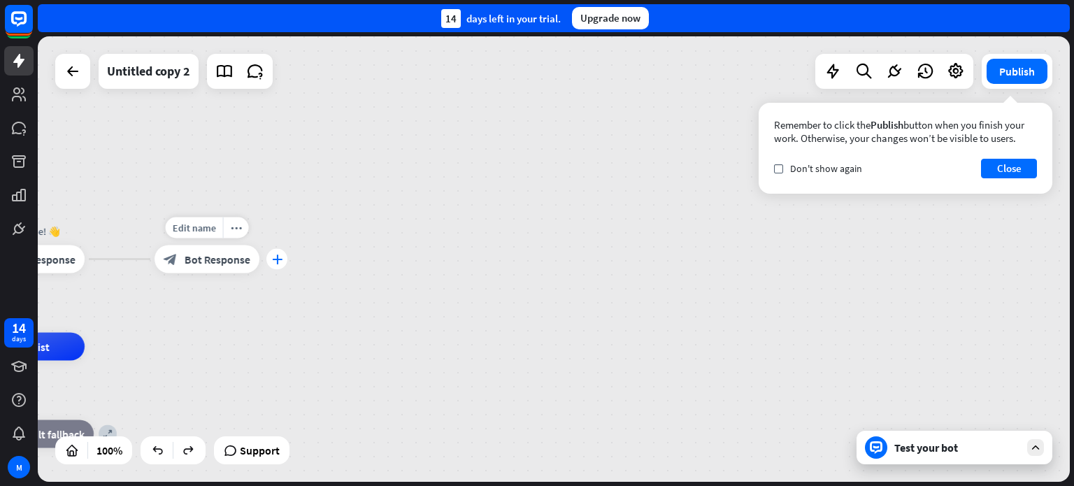
click at [271, 257] on div "plus" at bounding box center [276, 259] width 21 height 21
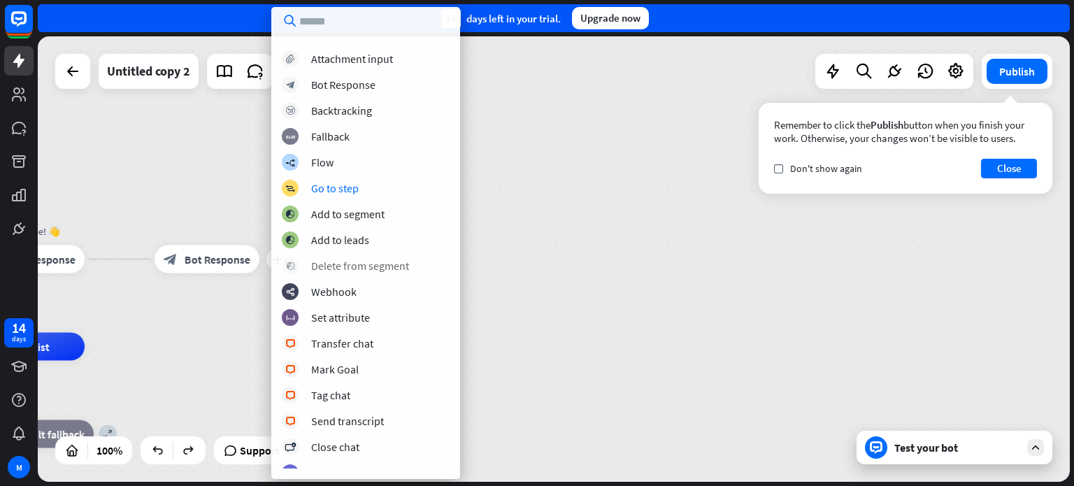
scroll to position [70, 0]
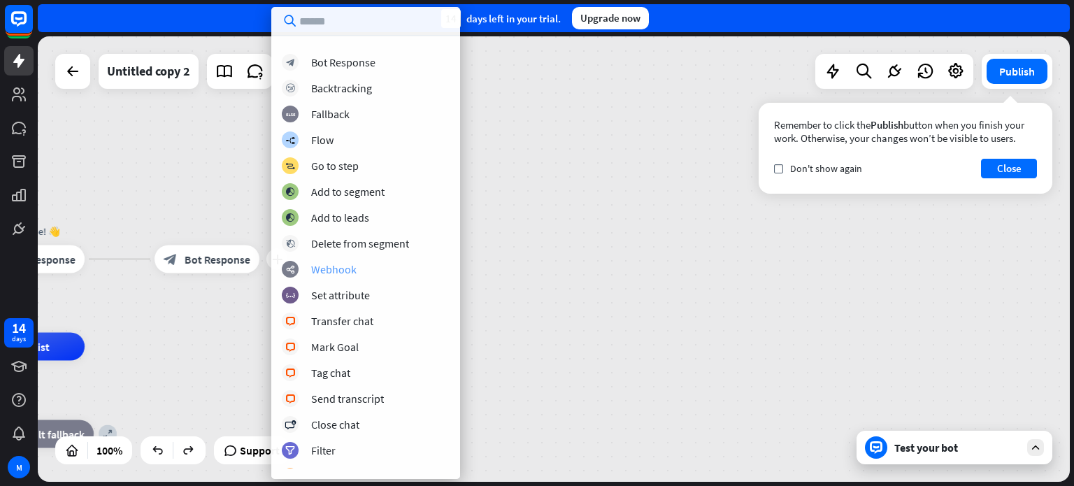
click at [336, 273] on div "Webhook" at bounding box center [333, 269] width 45 height 14
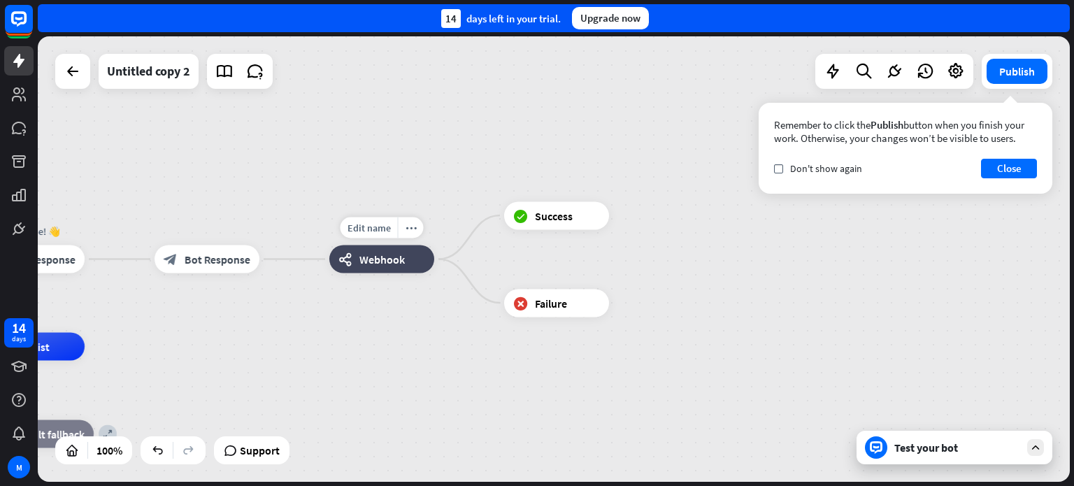
click at [389, 257] on span "Webhook" at bounding box center [381, 259] width 45 height 14
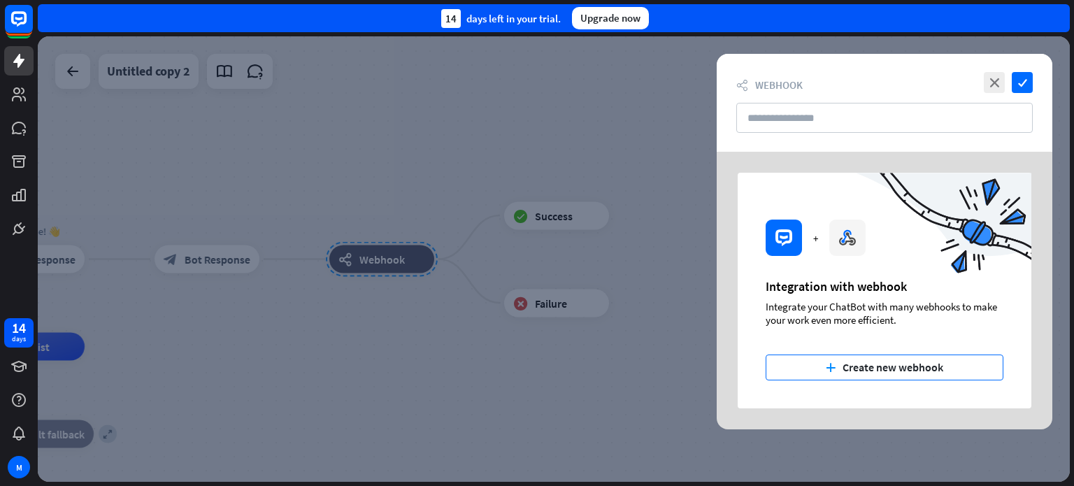
click at [906, 371] on button "plus Create new webhook" at bounding box center [884, 367] width 238 height 26
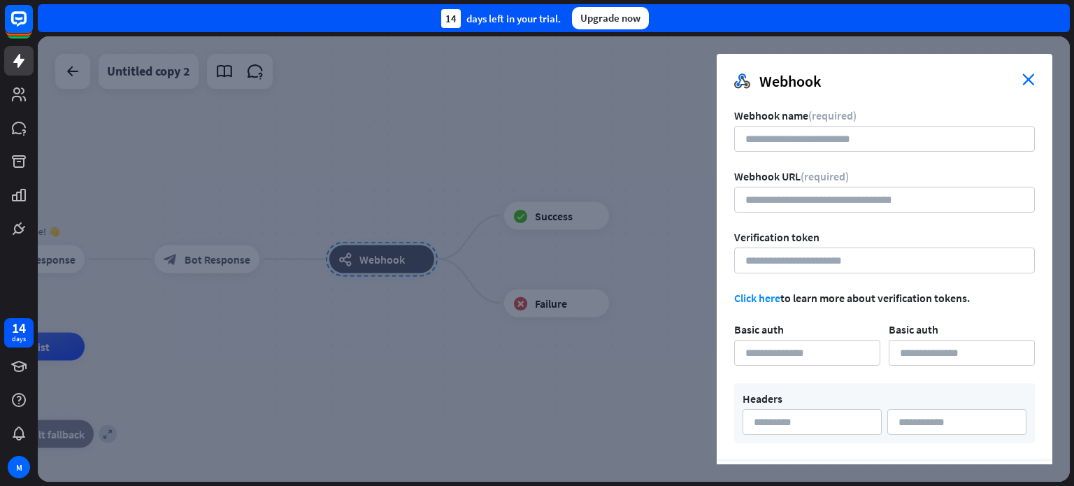
click at [1029, 82] on icon "close" at bounding box center [1028, 79] width 13 height 12
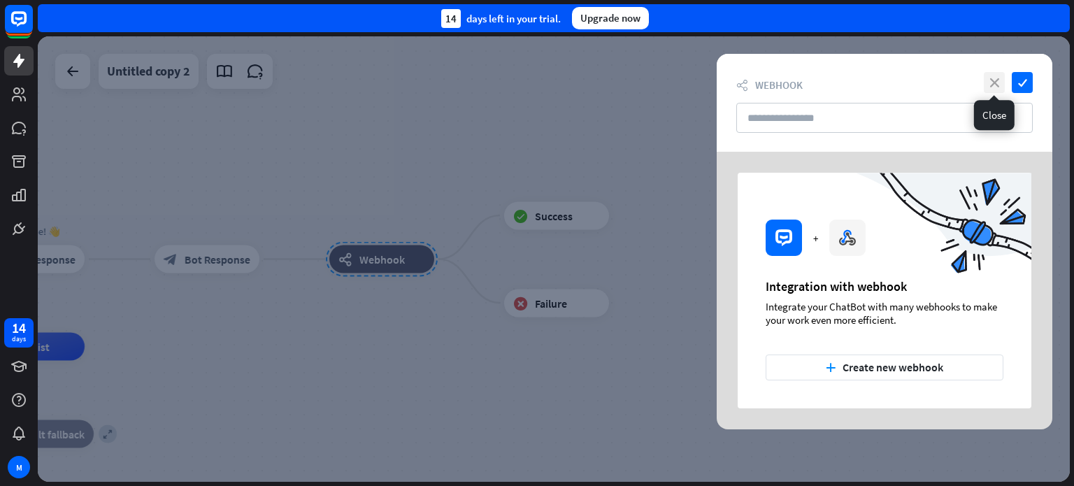
click at [996, 85] on icon "close" at bounding box center [993, 82] width 21 height 21
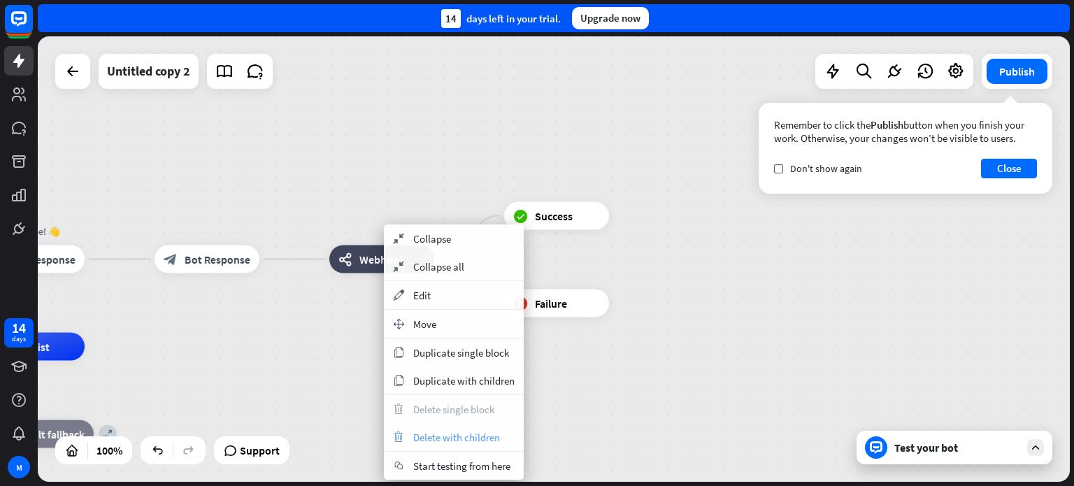
click at [491, 438] on span "Delete with children" at bounding box center [456, 437] width 87 height 13
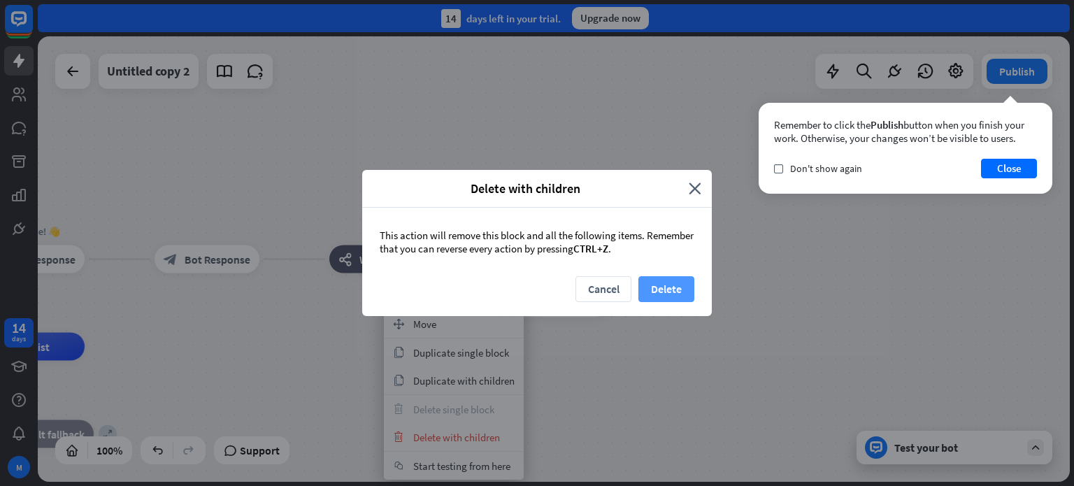
click at [677, 282] on button "Delete" at bounding box center [666, 289] width 56 height 26
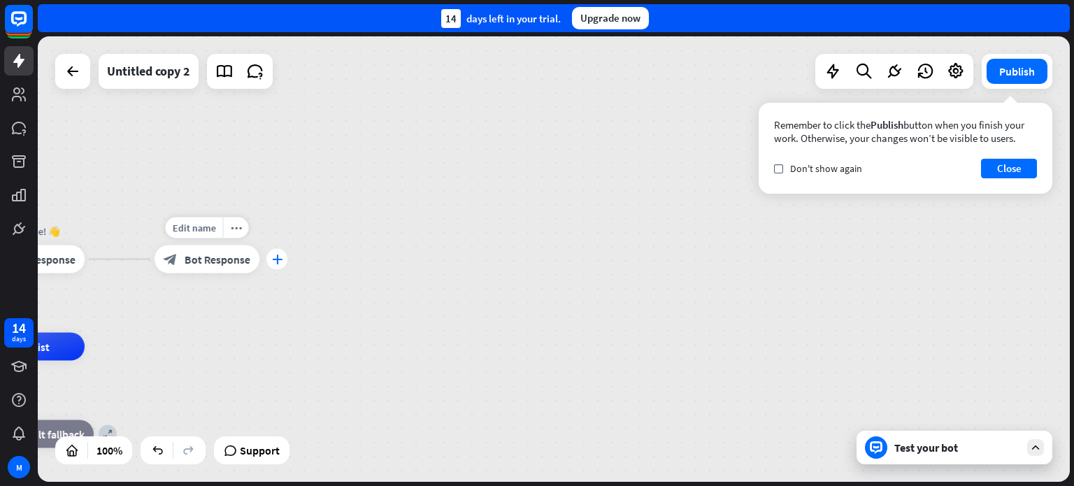
click at [274, 264] on div "plus" at bounding box center [276, 259] width 21 height 21
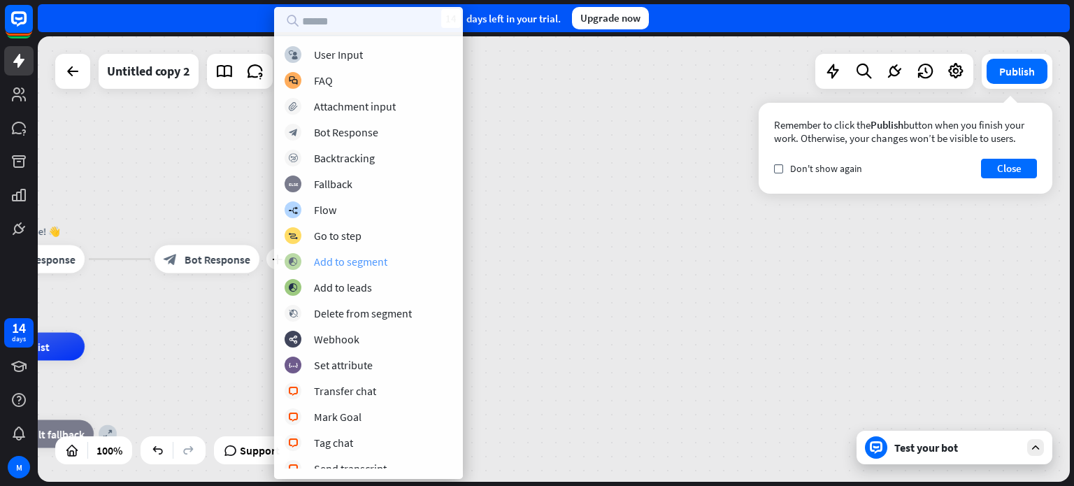
click at [338, 265] on div "Add to segment" at bounding box center [350, 261] width 73 height 14
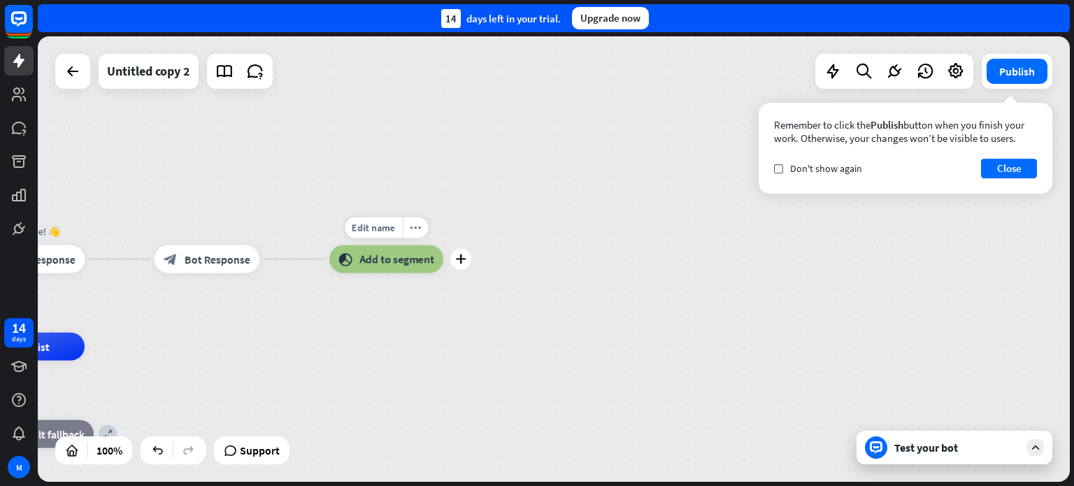
click at [363, 259] on span "Add to segment" at bounding box center [396, 259] width 75 height 14
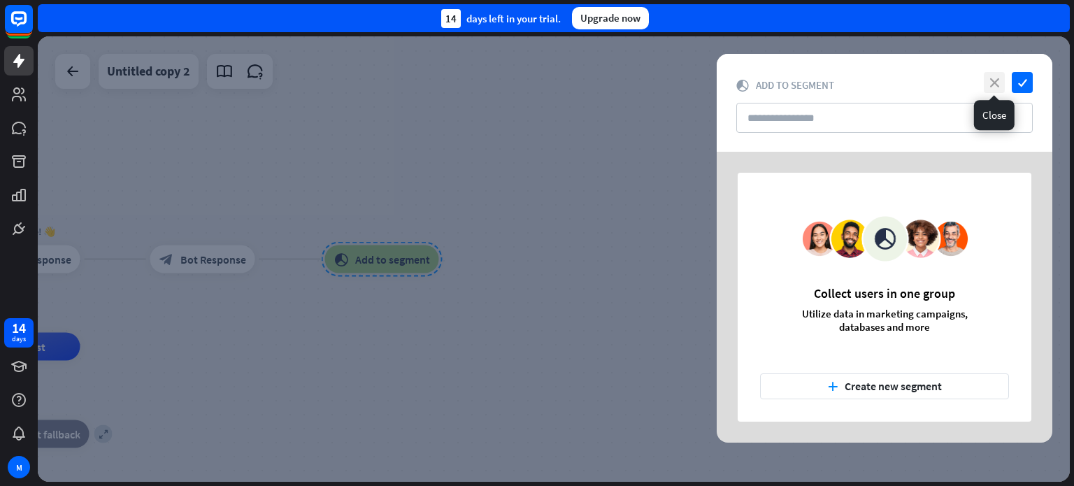
click at [1004, 78] on icon "close" at bounding box center [993, 82] width 21 height 21
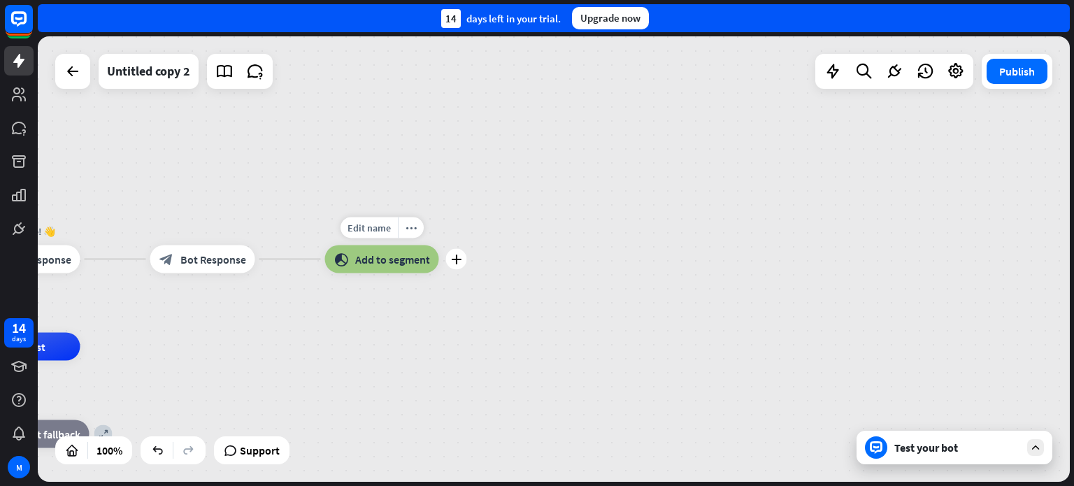
click at [383, 261] on span "Add to segment" at bounding box center [392, 259] width 75 height 14
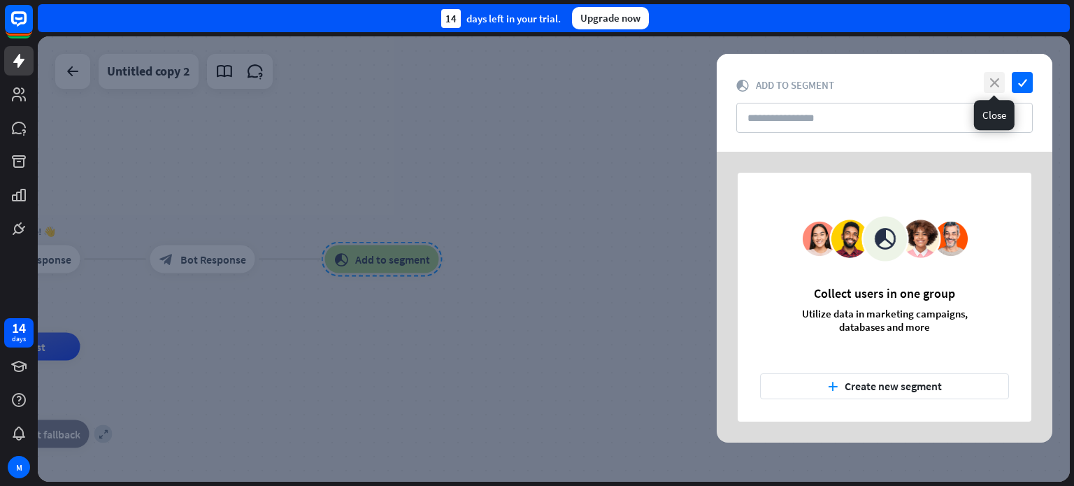
click at [997, 86] on icon "close" at bounding box center [993, 82] width 21 height 21
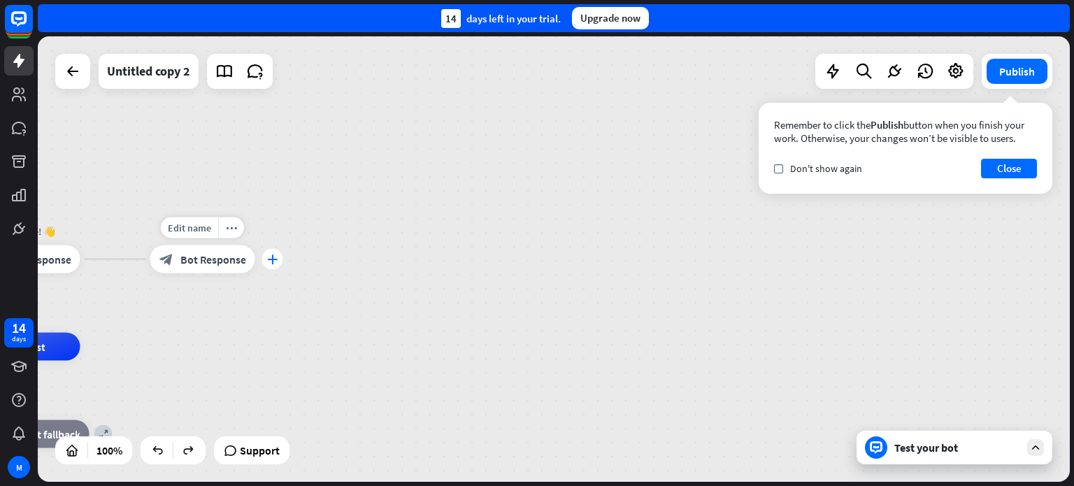
click at [279, 266] on div "plus" at bounding box center [272, 259] width 21 height 21
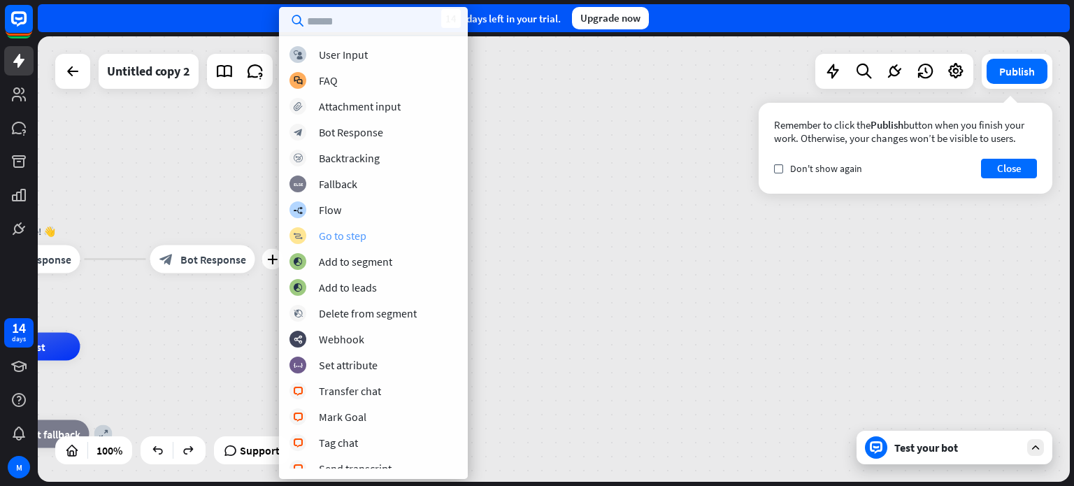
click at [324, 240] on div "Go to step" at bounding box center [343, 236] width 48 height 14
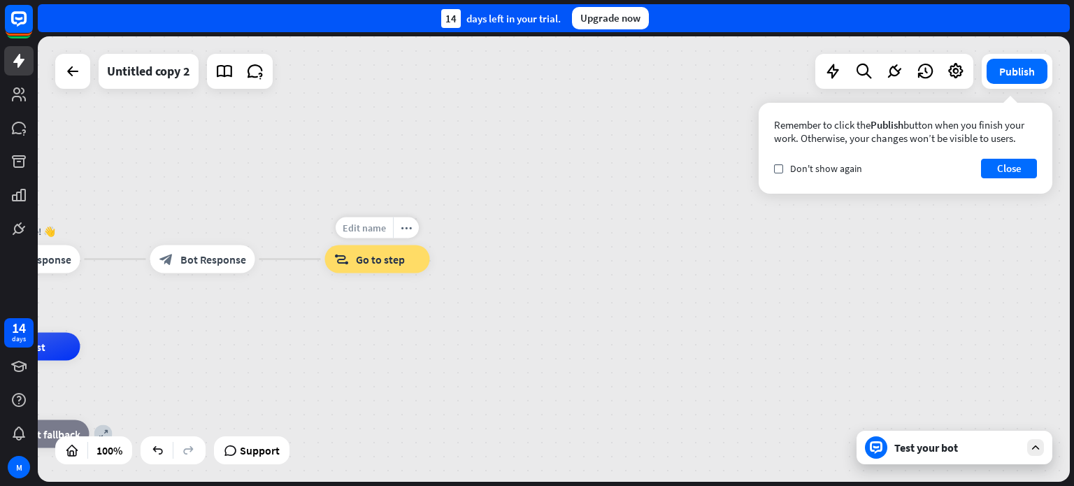
drag, startPoint x: 344, startPoint y: 264, endPoint x: 336, endPoint y: 223, distance: 41.3
click at [336, 245] on div "Edit name more_horiz block_goto Go to step" at bounding box center [377, 259] width 105 height 28
drag, startPoint x: 360, startPoint y: 260, endPoint x: 340, endPoint y: 215, distance: 49.1
click at [340, 215] on div "home_2 Start point Welcome! 👋 block_bot_response Bot Response block_bot_respons…" at bounding box center [554, 258] width 1032 height 445
click at [405, 226] on icon "more_horiz" at bounding box center [405, 227] width 11 height 10
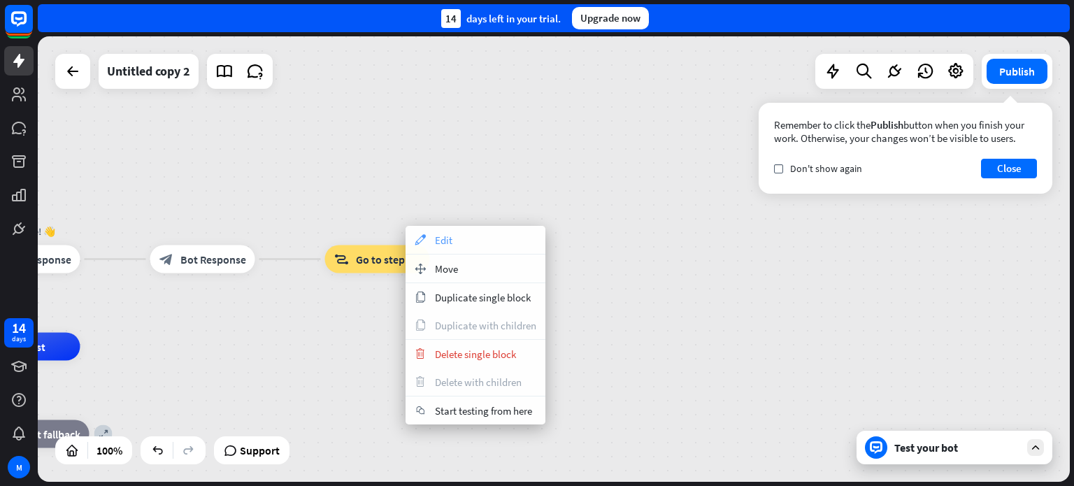
click at [454, 240] on div "appearance Edit" at bounding box center [475, 240] width 140 height 28
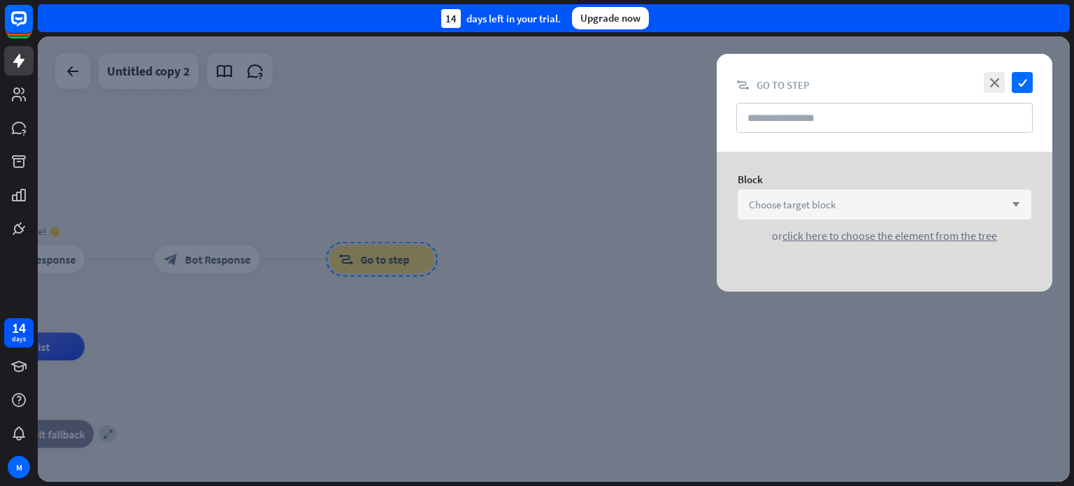
click at [1023, 195] on div "Choose target block arrow_down" at bounding box center [884, 204] width 294 height 30
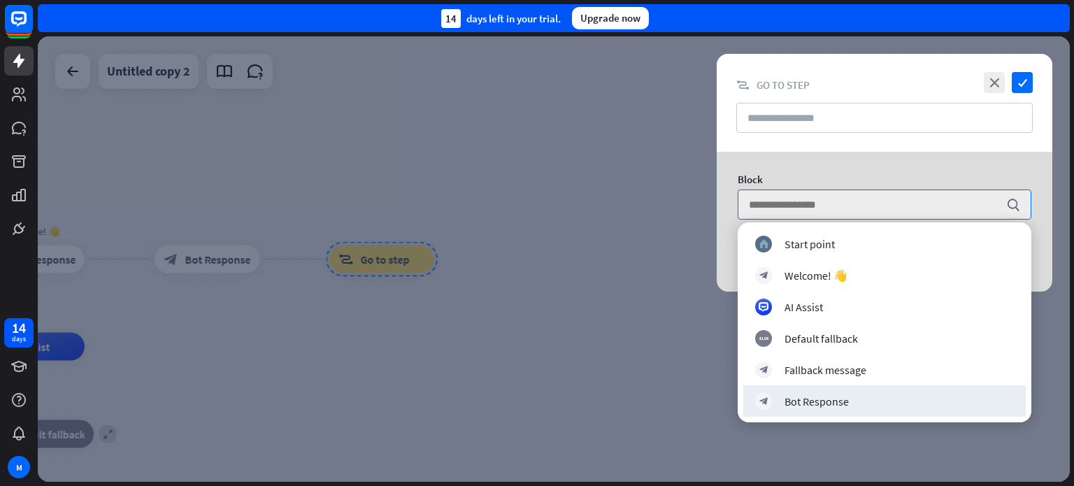
click at [837, 402] on div "Bot Response" at bounding box center [816, 401] width 64 height 14
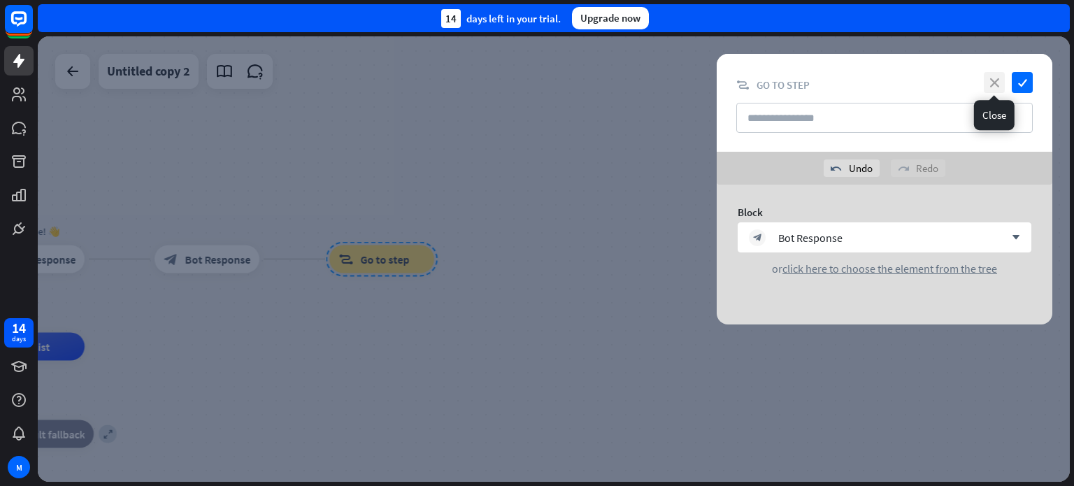
click at [990, 87] on icon "close" at bounding box center [993, 82] width 21 height 21
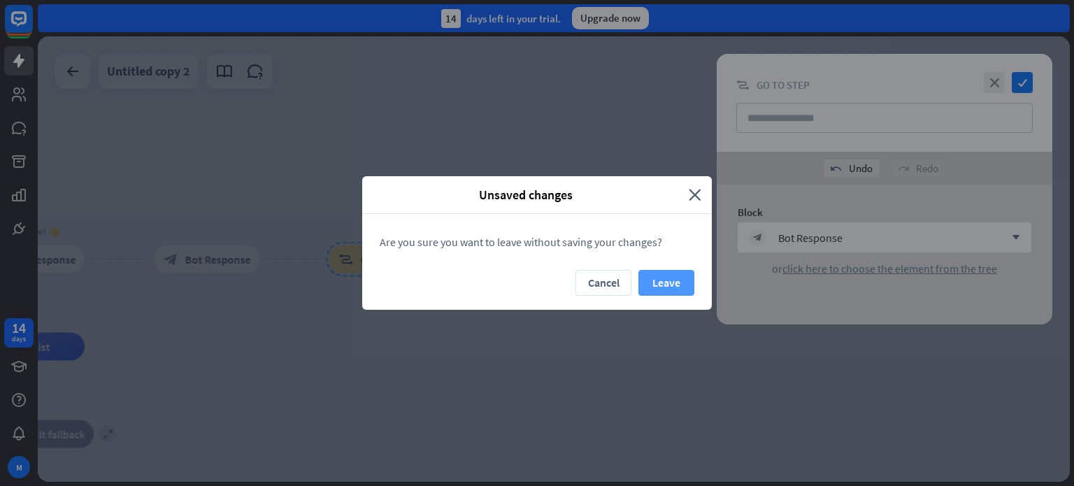
click at [653, 280] on button "Leave" at bounding box center [666, 283] width 56 height 26
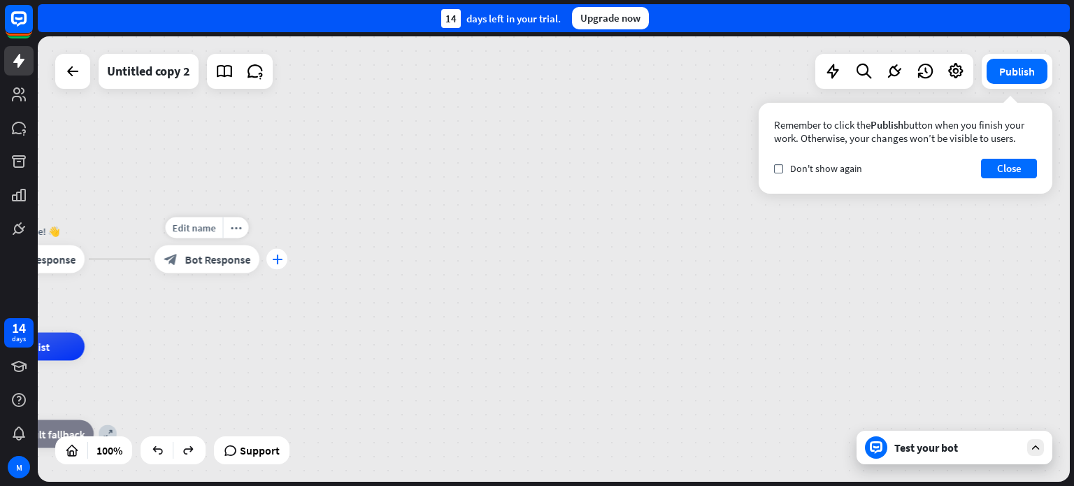
click at [277, 259] on icon "plus" at bounding box center [277, 259] width 10 height 10
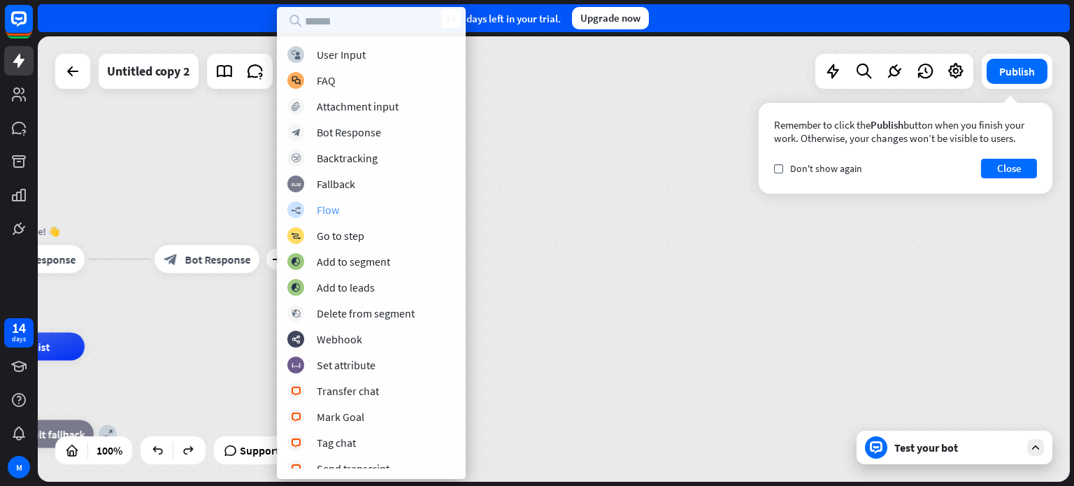
click at [297, 211] on icon "builder_tree" at bounding box center [296, 209] width 10 height 9
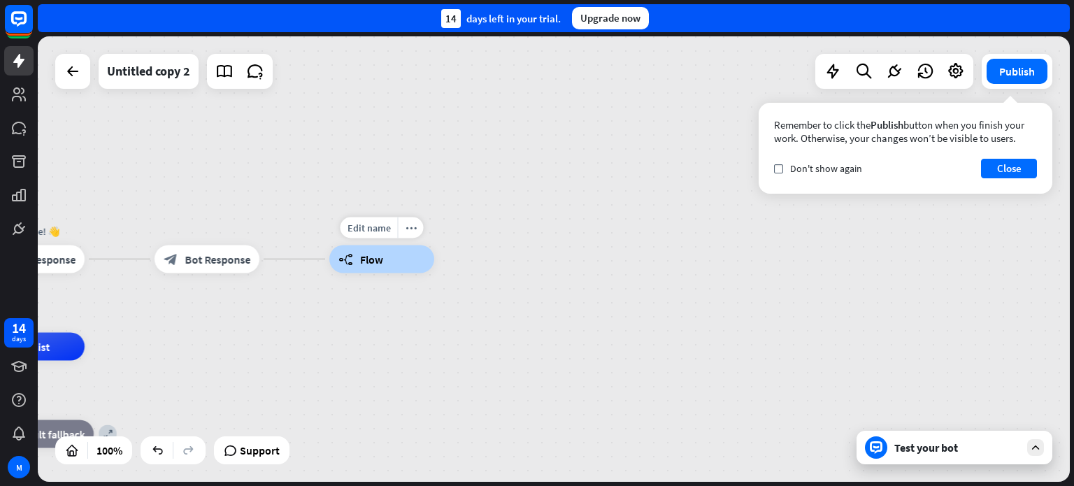
click at [371, 264] on span "Flow" at bounding box center [371, 259] width 23 height 14
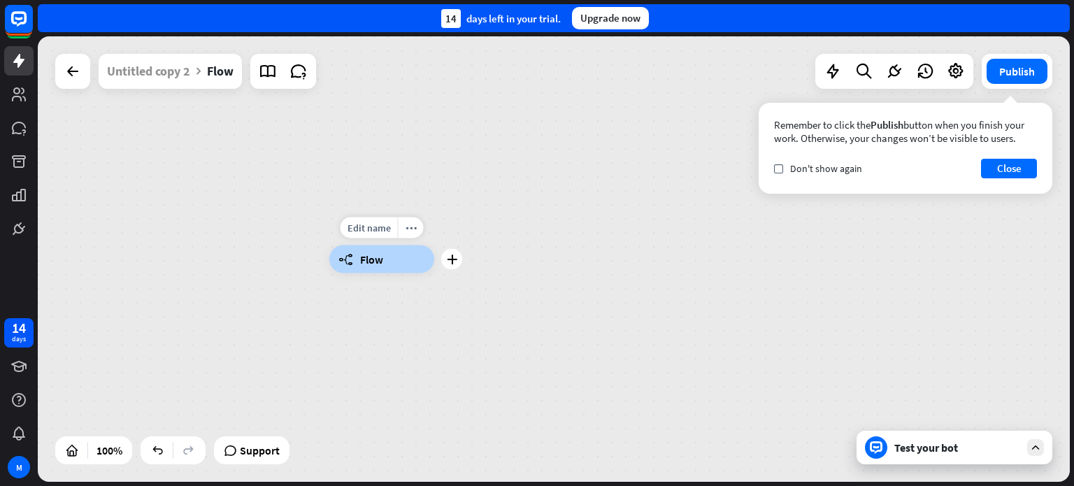
click at [370, 261] on span "Flow" at bounding box center [371, 259] width 23 height 14
click at [373, 257] on span "Flow" at bounding box center [371, 259] width 23 height 14
click at [470, 315] on div "builder_tree Flow" at bounding box center [845, 481] width 1032 height 445
click at [1018, 173] on button "Close" at bounding box center [1009, 169] width 56 height 20
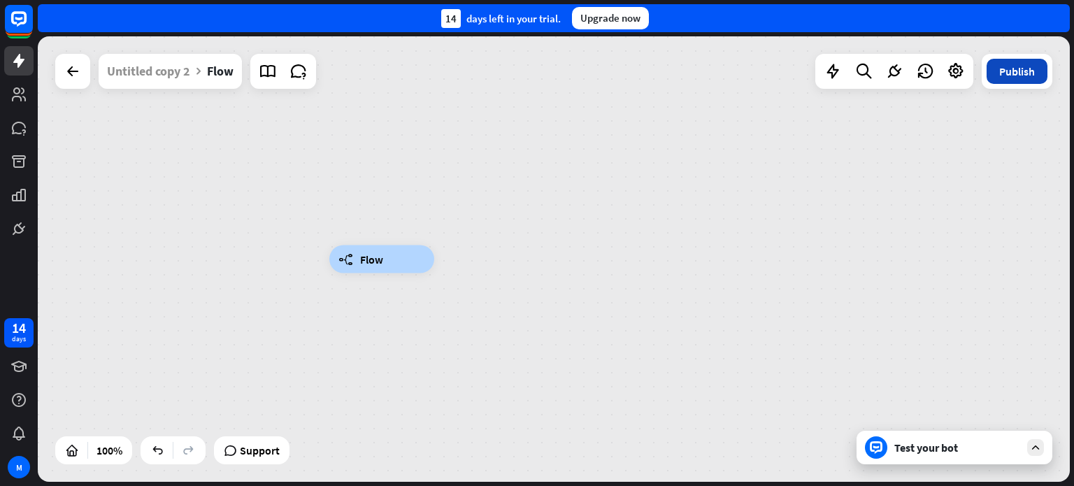
click at [1012, 78] on button "Publish" at bounding box center [1016, 71] width 61 height 25
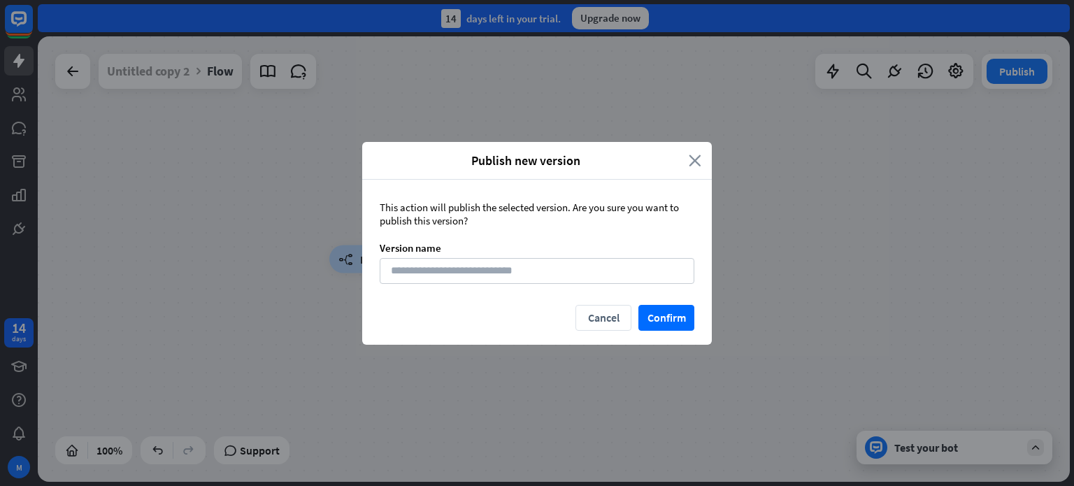
click at [694, 160] on icon "close" at bounding box center [694, 160] width 13 height 16
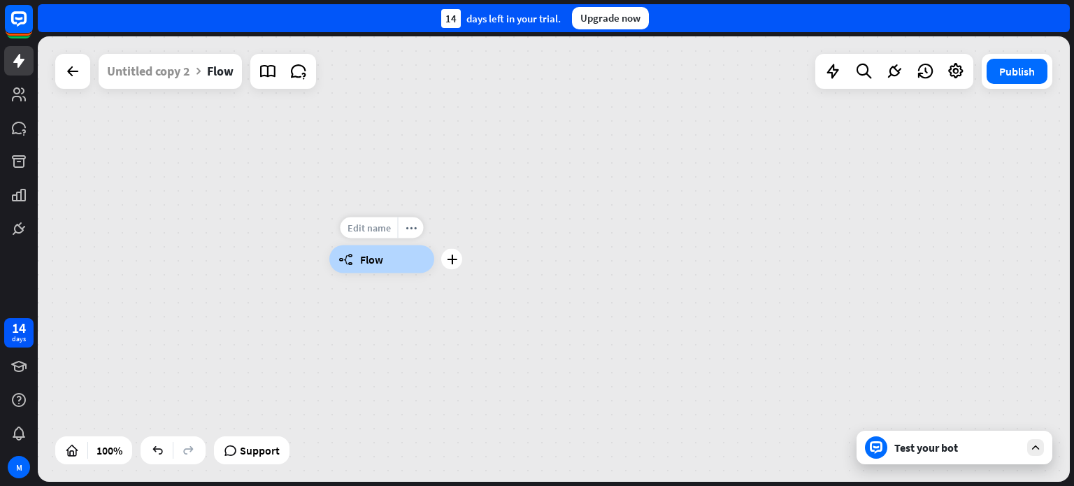
click at [380, 232] on span "Edit name" at bounding box center [368, 228] width 43 height 13
type input "******"
click at [397, 270] on div "builder_tree Flow" at bounding box center [381, 259] width 105 height 28
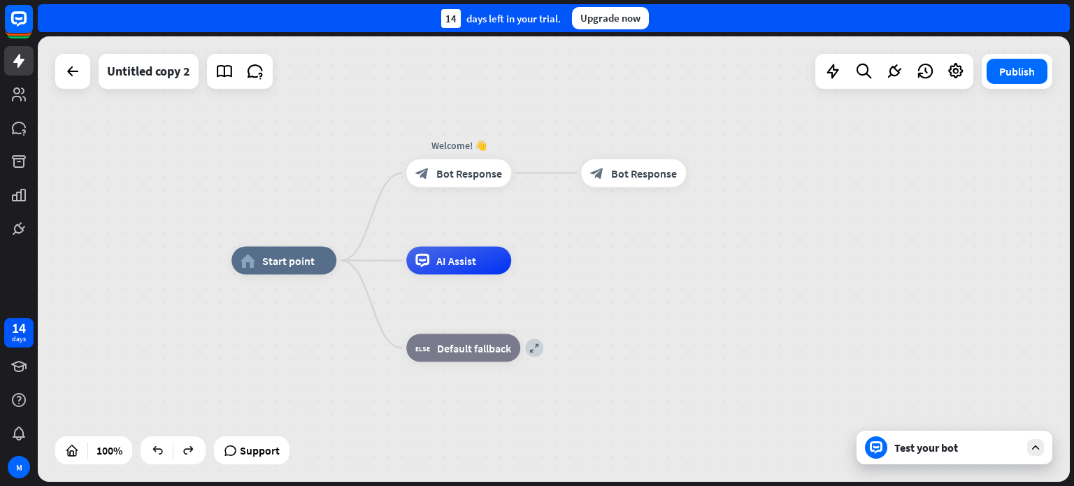
drag, startPoint x: 643, startPoint y: 233, endPoint x: 586, endPoint y: 245, distance: 58.5
click at [589, 245] on div "home_2 Start point Welcome! 👋 block_bot_response Bot Response block_bot_respons…" at bounding box center [554, 258] width 1032 height 445
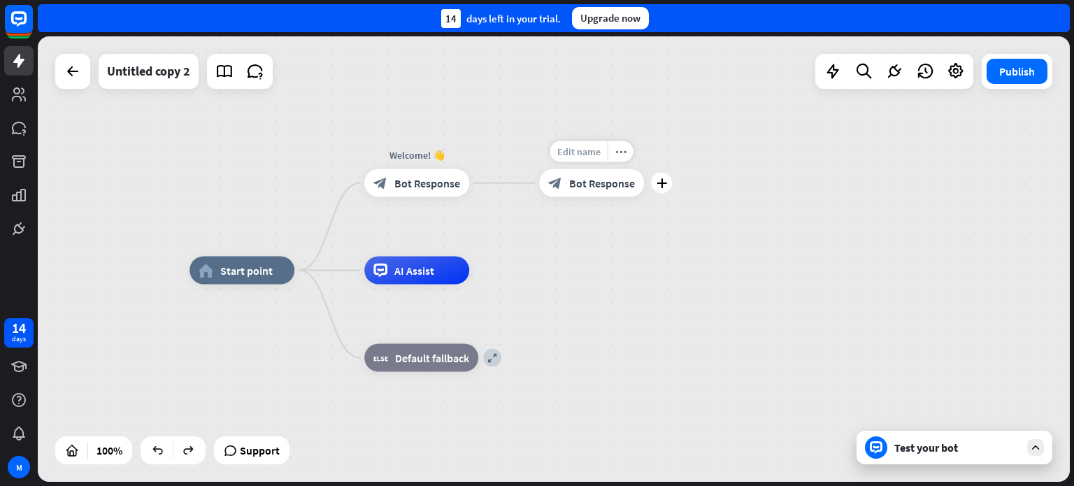
click at [575, 149] on span "Edit name" at bounding box center [578, 151] width 43 height 13
type input "*"
type input "*******"
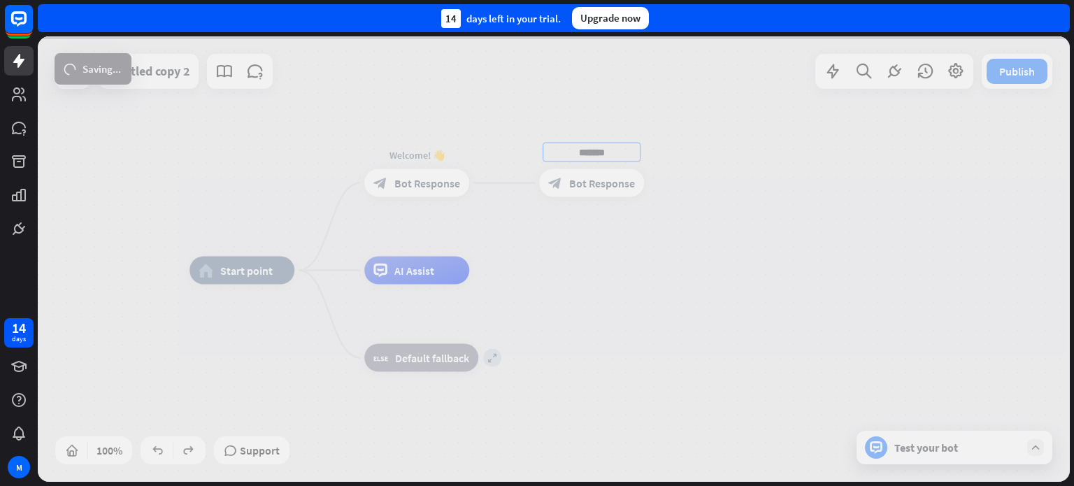
click at [647, 293] on div "home_2 Start point Welcome! 👋 block_bot_response Bot Response ******* block_bot…" at bounding box center [554, 258] width 1032 height 445
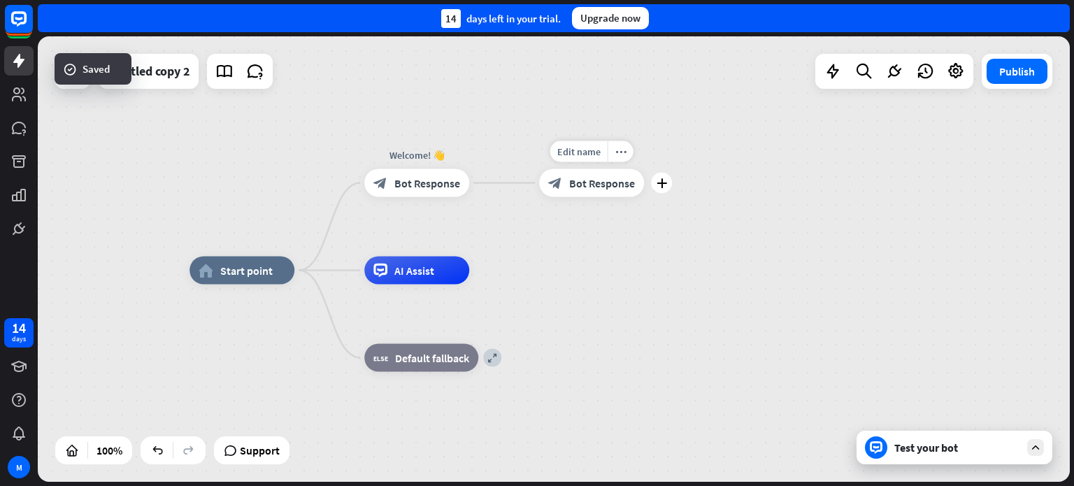
click at [598, 185] on span "Bot Response" at bounding box center [602, 183] width 66 height 14
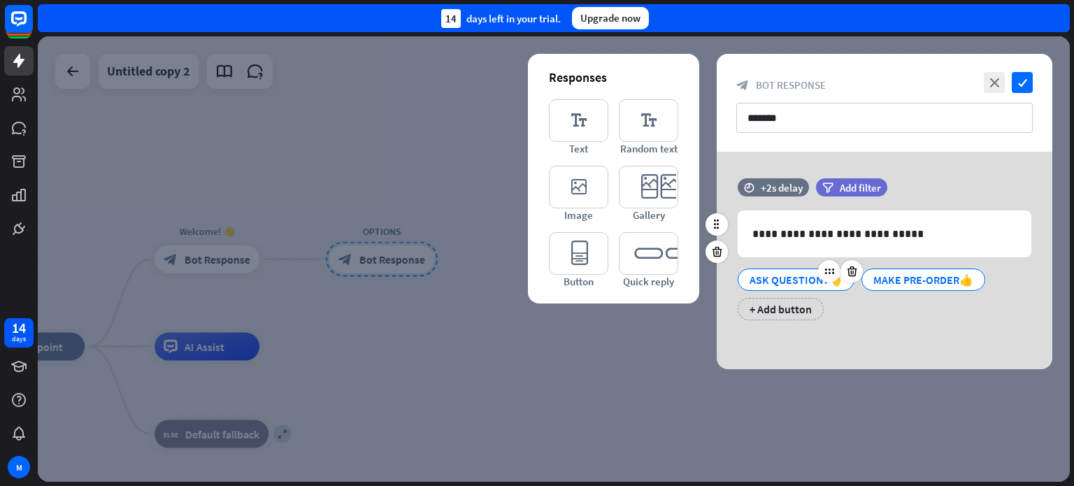
click at [784, 281] on div "ASK QUESTION?👆" at bounding box center [795, 279] width 93 height 21
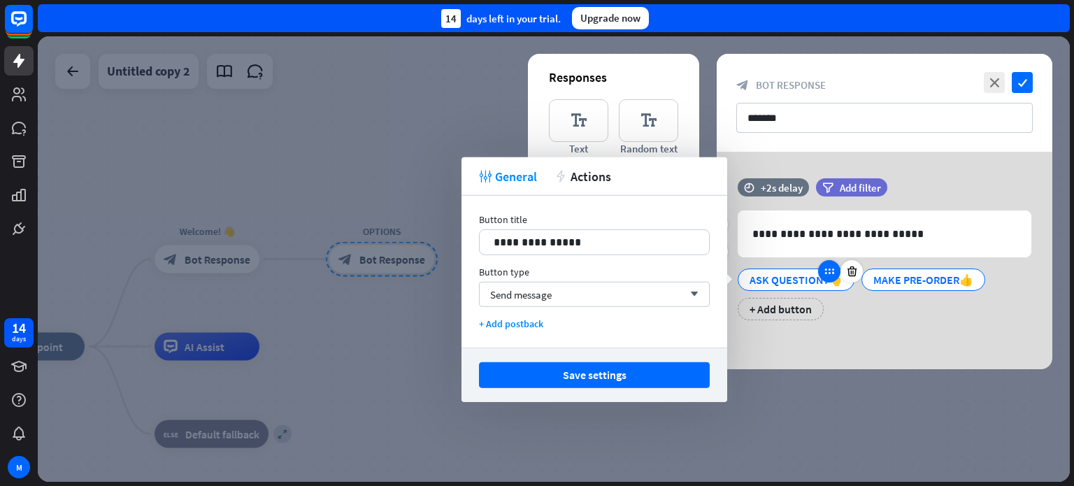
click at [827, 273] on icon at bounding box center [829, 271] width 13 height 13
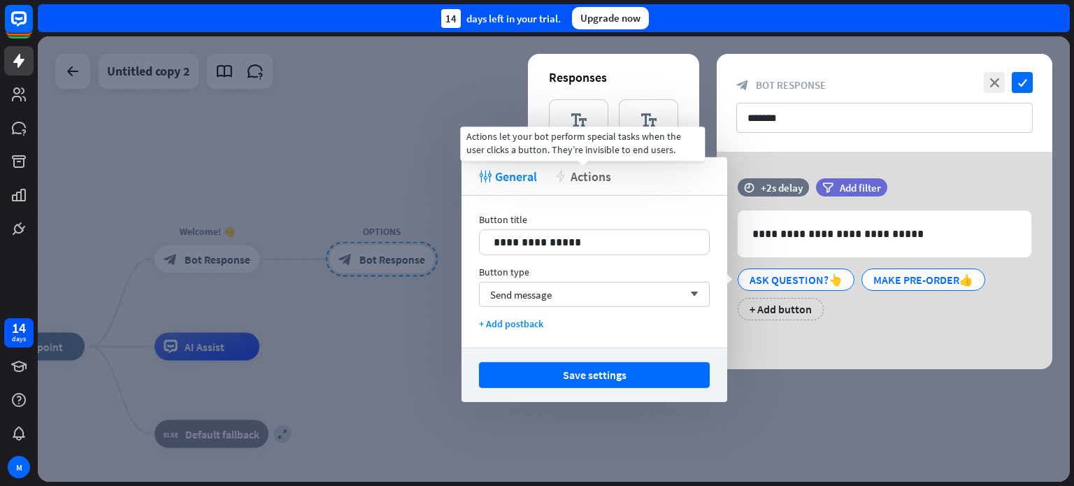
click at [577, 173] on span "Actions" at bounding box center [590, 176] width 41 height 16
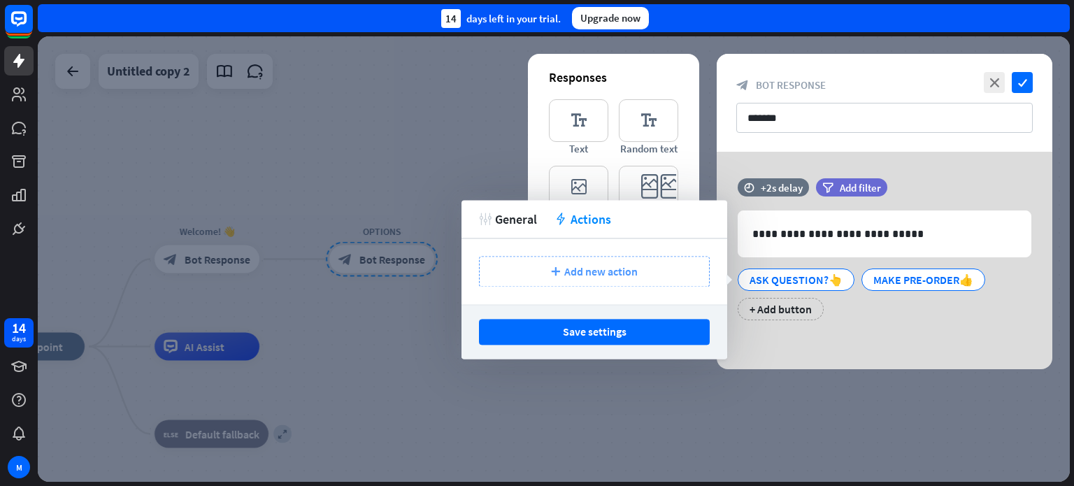
click at [593, 274] on span "Add new action" at bounding box center [600, 271] width 73 height 14
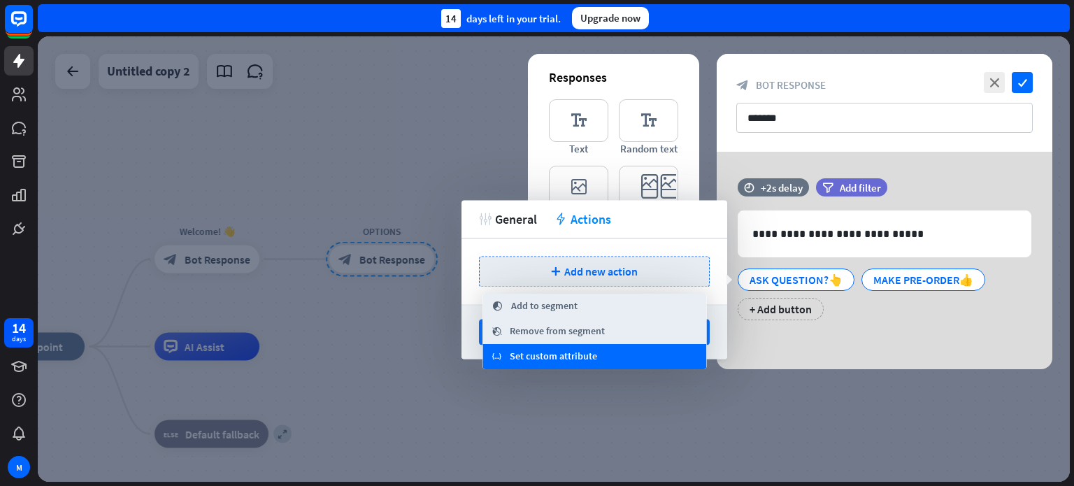
click at [566, 361] on span "Set custom attribute" at bounding box center [553, 356] width 87 height 14
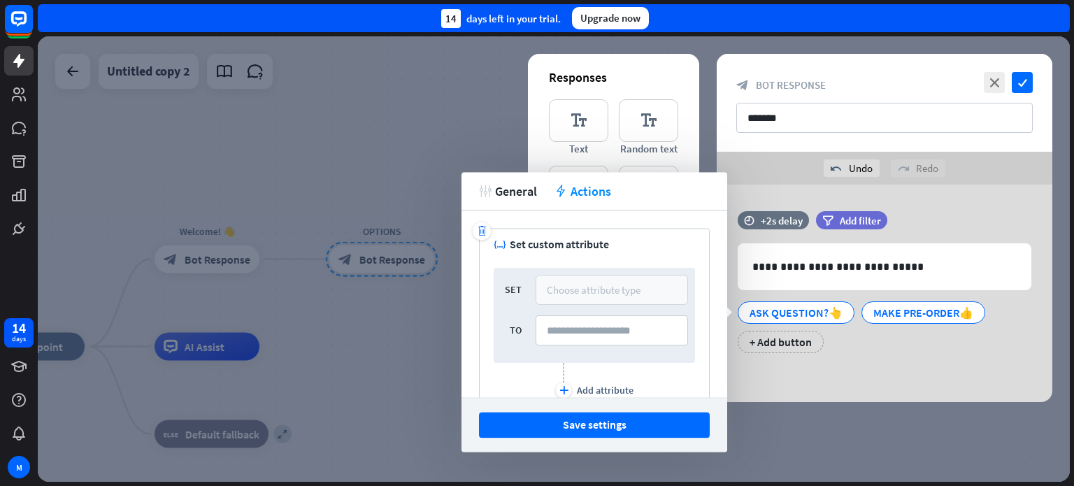
click at [584, 291] on div "Choose attribute type" at bounding box center [594, 289] width 94 height 13
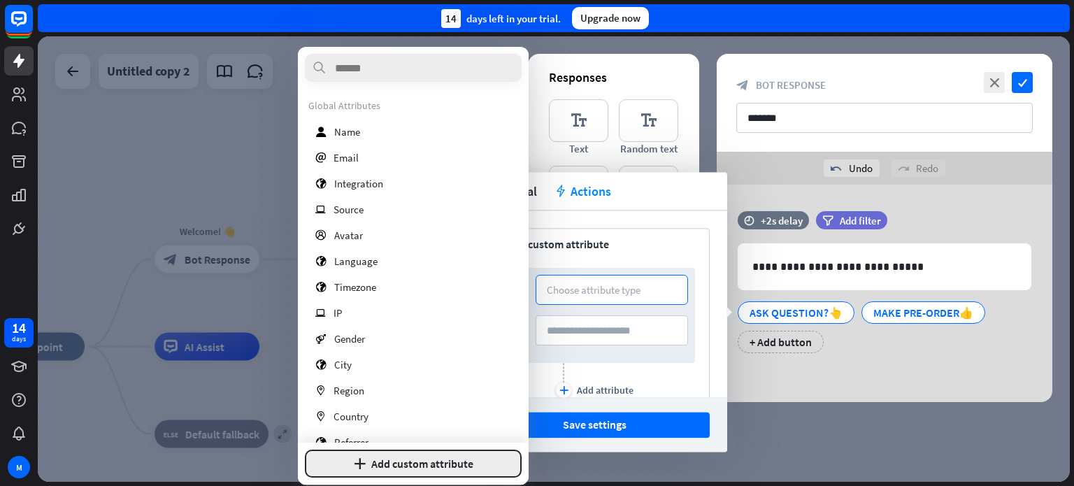
click at [433, 463] on button "plus Add custom attribute" at bounding box center [413, 463] width 217 height 28
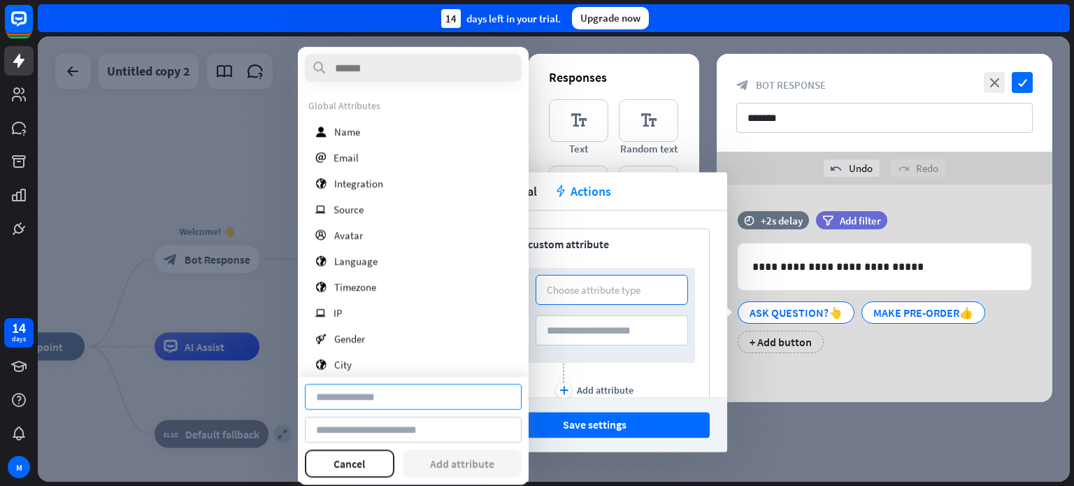
click at [409, 396] on input at bounding box center [413, 397] width 217 height 26
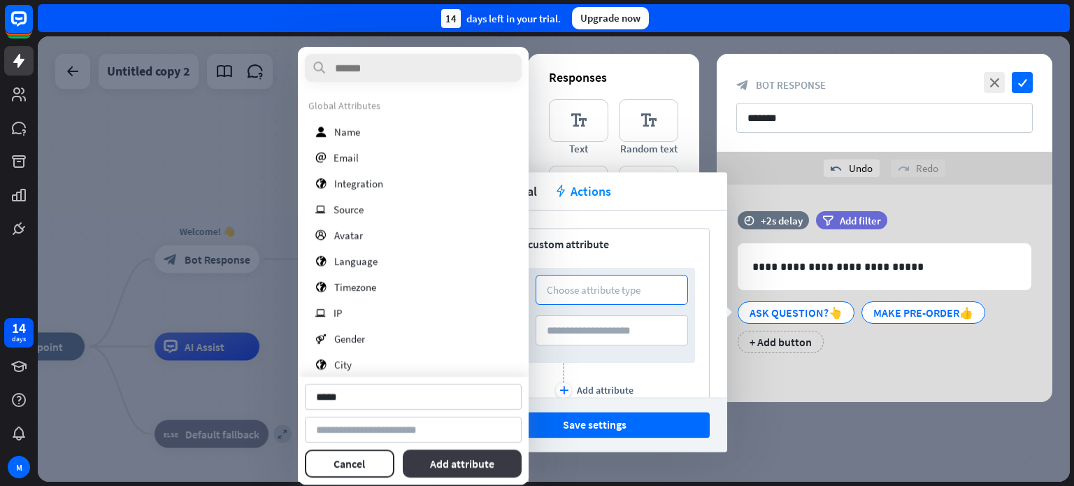
type input "*****"
click at [481, 462] on button "Add attribute" at bounding box center [463, 463] width 120 height 28
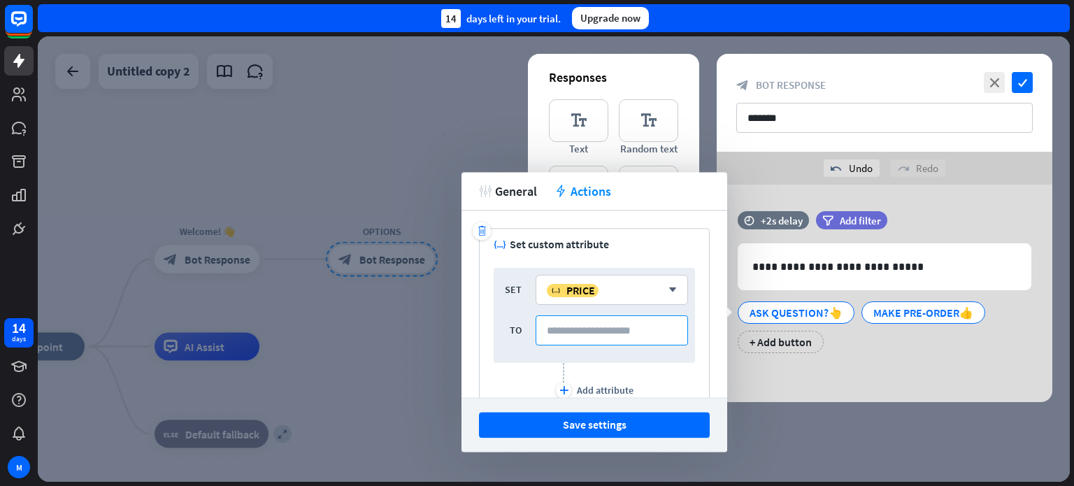
click at [615, 331] on input at bounding box center [611, 330] width 152 height 30
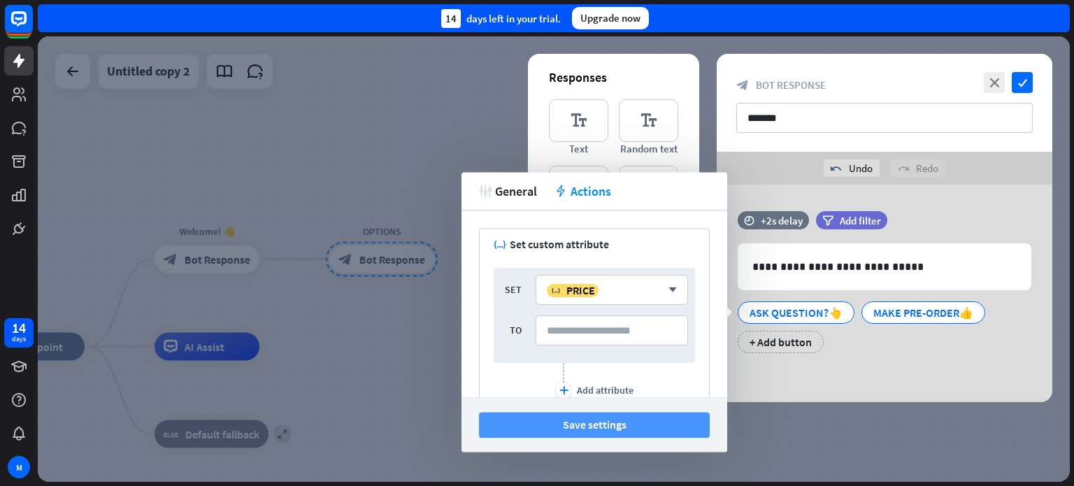
click at [606, 428] on button "Save settings" at bounding box center [594, 425] width 231 height 26
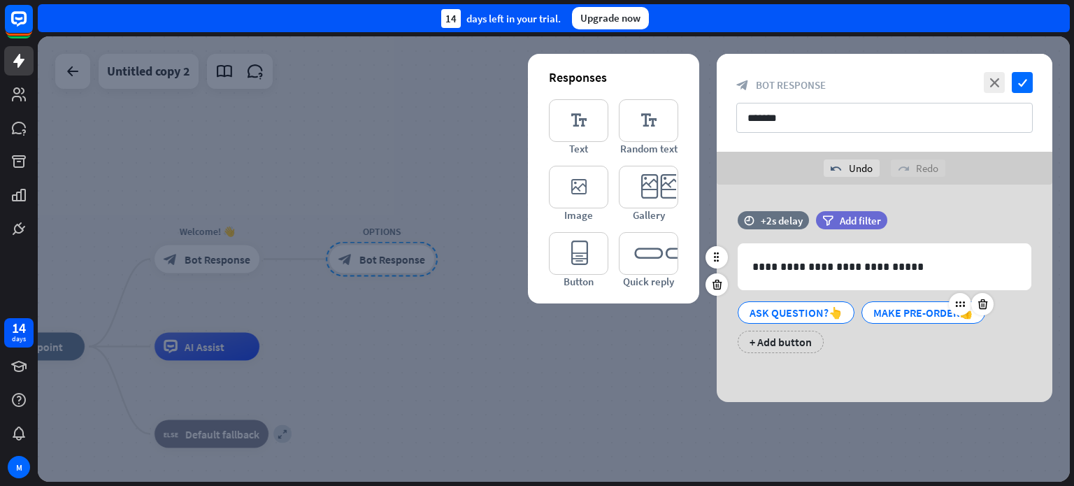
click at [924, 311] on div "MAKE PRE-ORDER👍" at bounding box center [923, 312] width 100 height 21
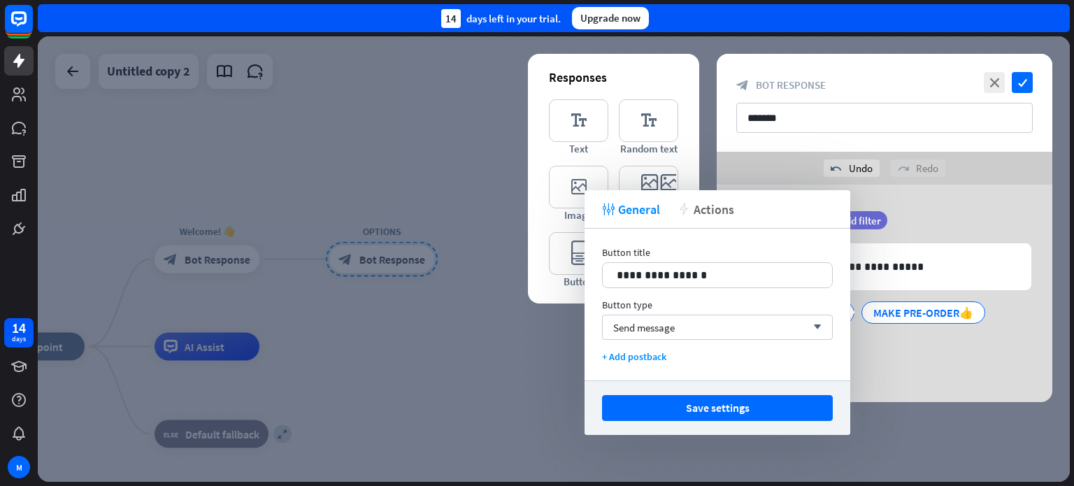
click at [705, 212] on span "Actions" at bounding box center [713, 209] width 41 height 16
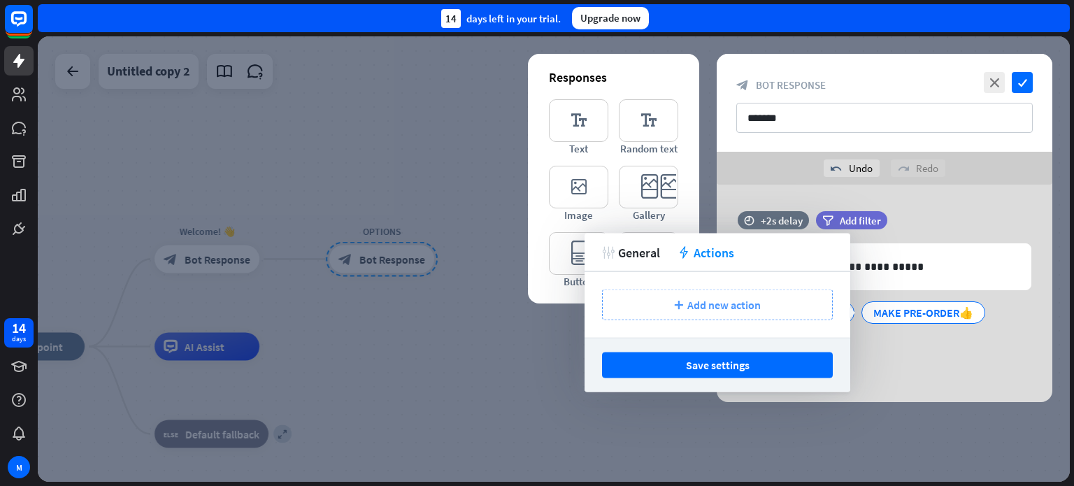
click at [702, 307] on span "Add new action" at bounding box center [723, 305] width 73 height 14
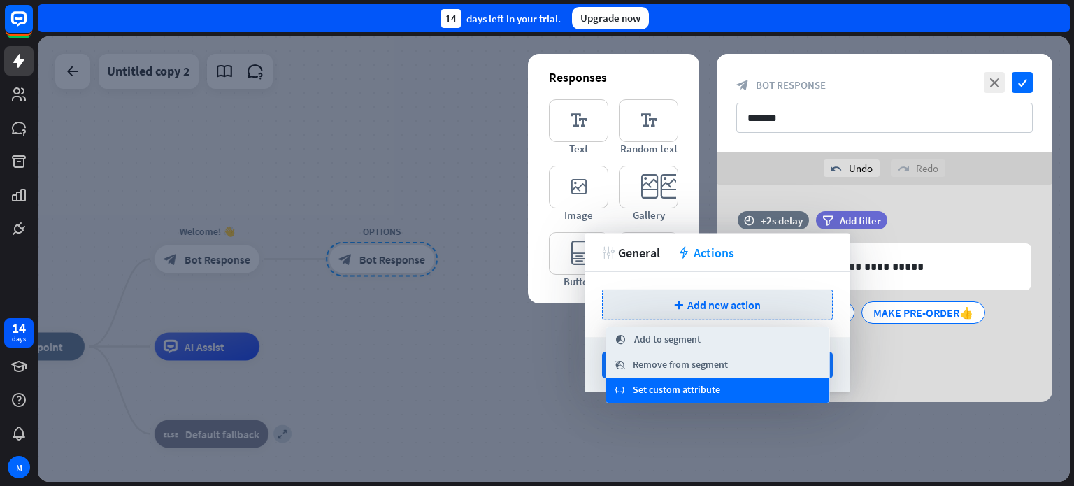
click at [684, 392] on span "Set custom attribute" at bounding box center [676, 390] width 87 height 14
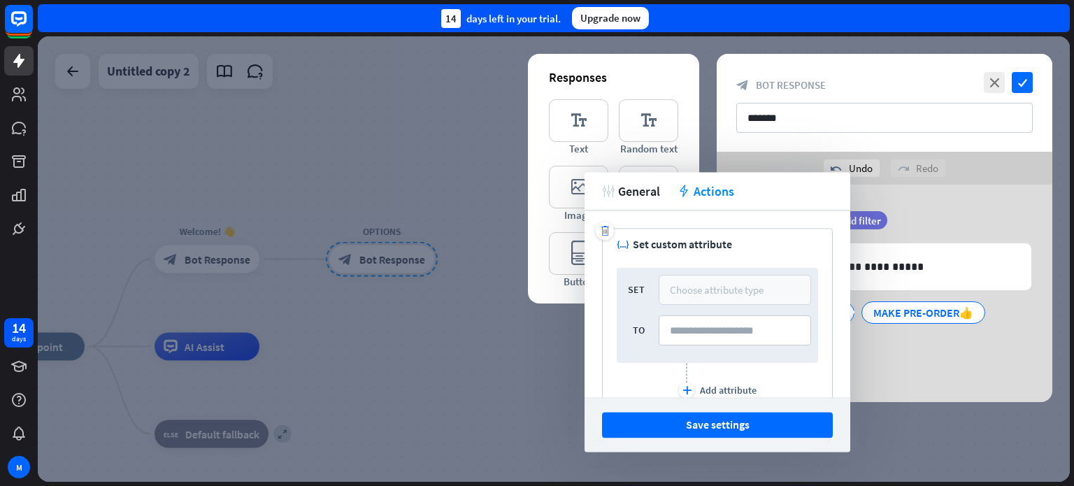
click at [733, 291] on div "Choose attribute type" at bounding box center [717, 289] width 94 height 13
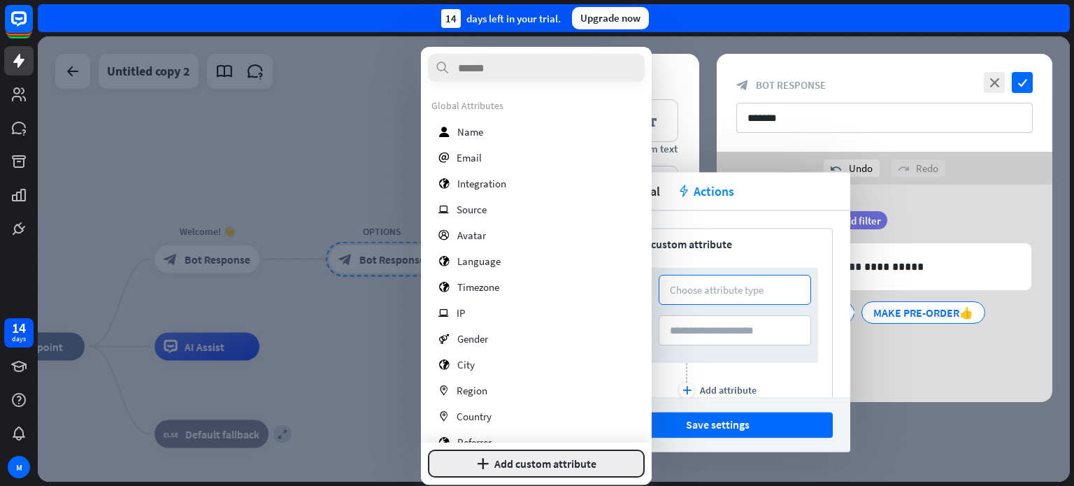
click at [522, 459] on button "plus Add custom attribute" at bounding box center [536, 463] width 217 height 28
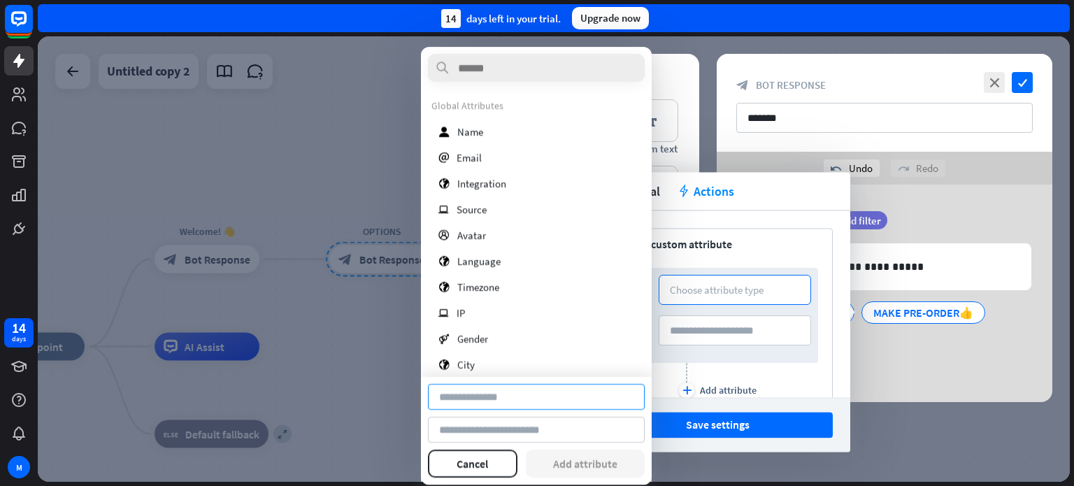
click at [522, 402] on input at bounding box center [536, 397] width 217 height 26
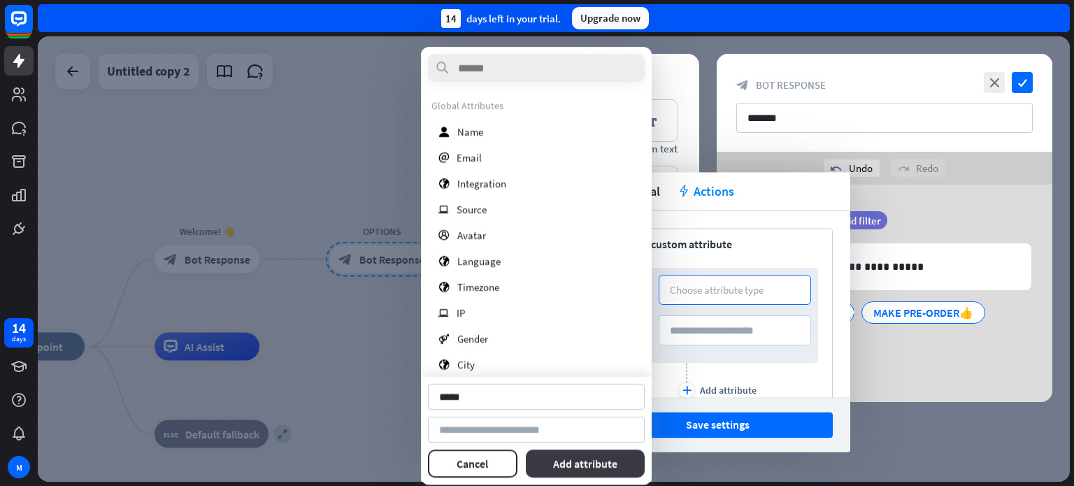
type input "*****"
click at [591, 465] on button "Add attribute" at bounding box center [586, 463] width 120 height 28
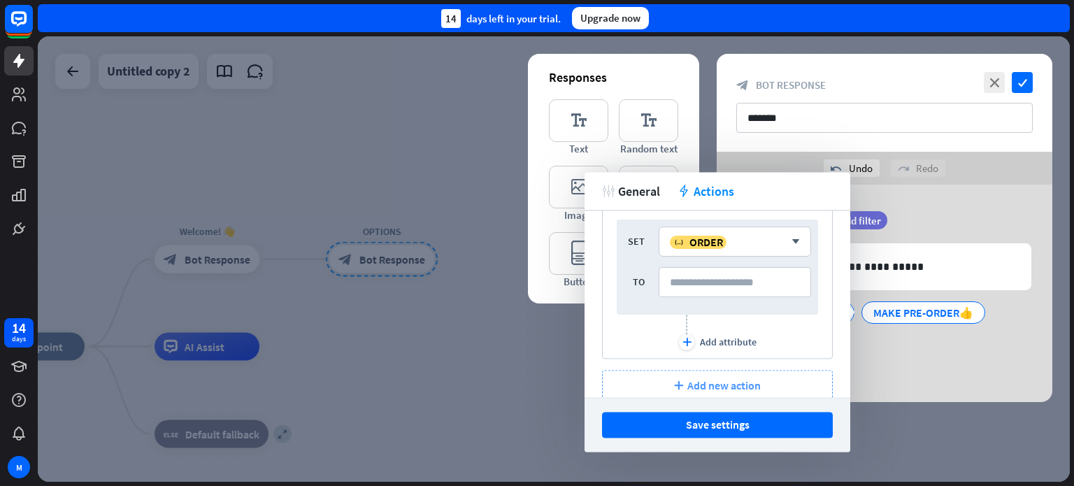
scroll to position [68, 0]
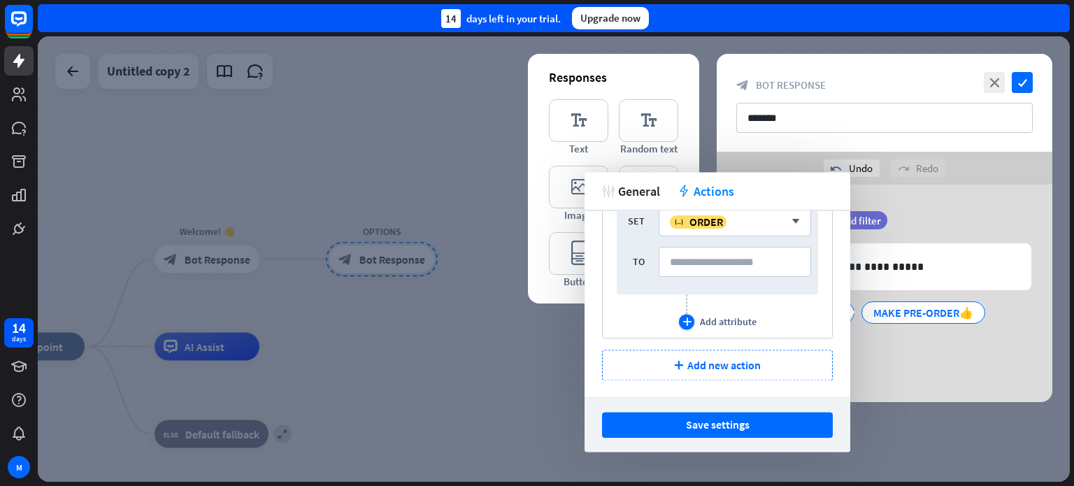
click at [686, 324] on div "plus" at bounding box center [686, 321] width 15 height 15
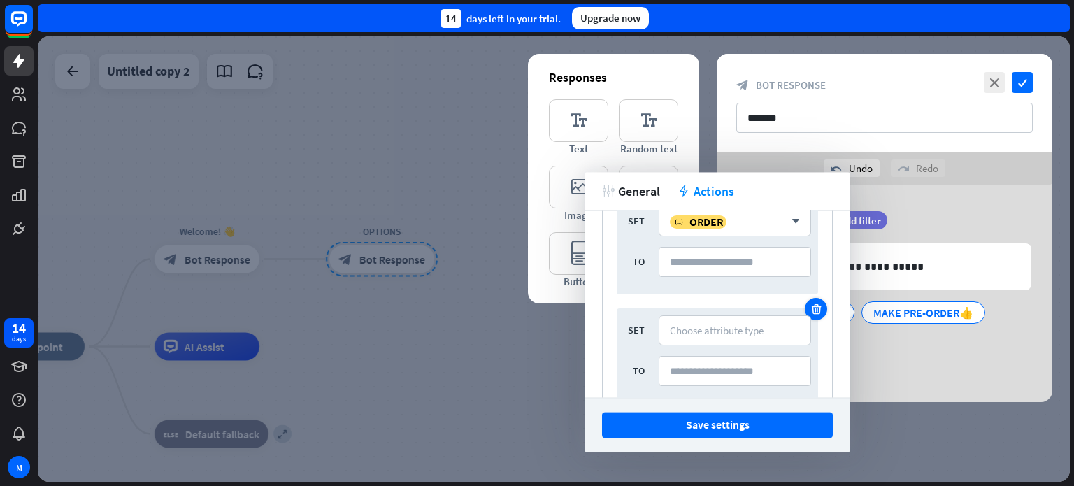
click at [809, 310] on icon at bounding box center [815, 309] width 13 height 13
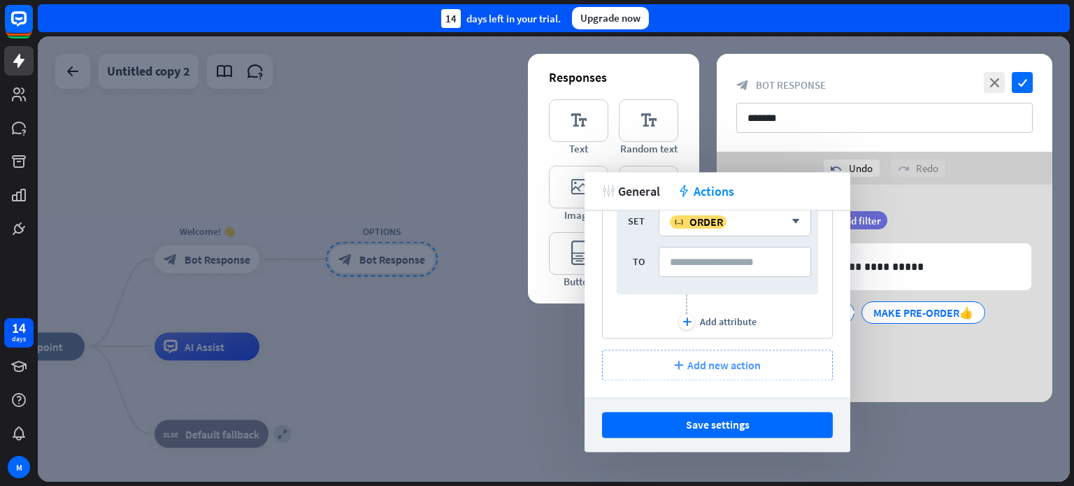
click at [723, 369] on span "Add new action" at bounding box center [723, 365] width 73 height 14
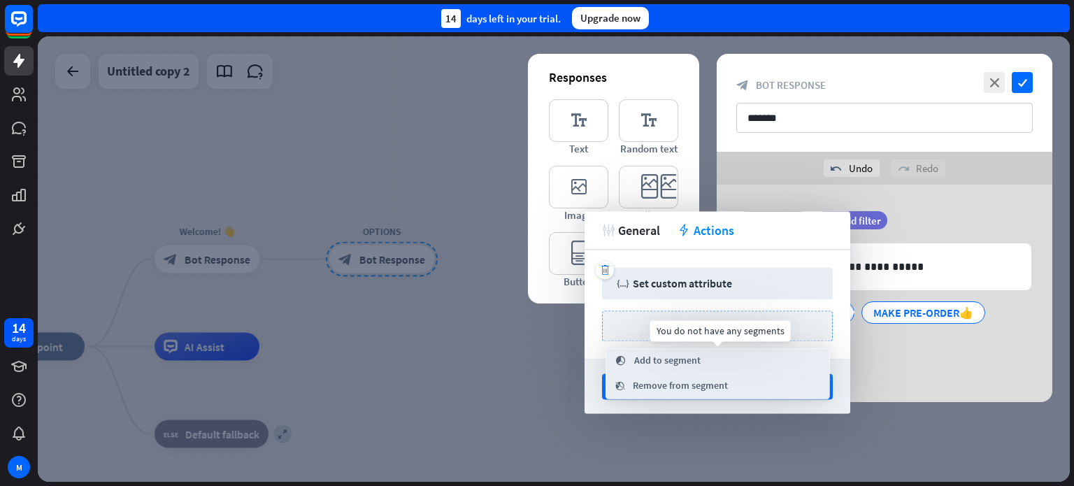
scroll to position [0, 0]
click at [753, 245] on div "tweak General action Actions" at bounding box center [717, 230] width 266 height 38
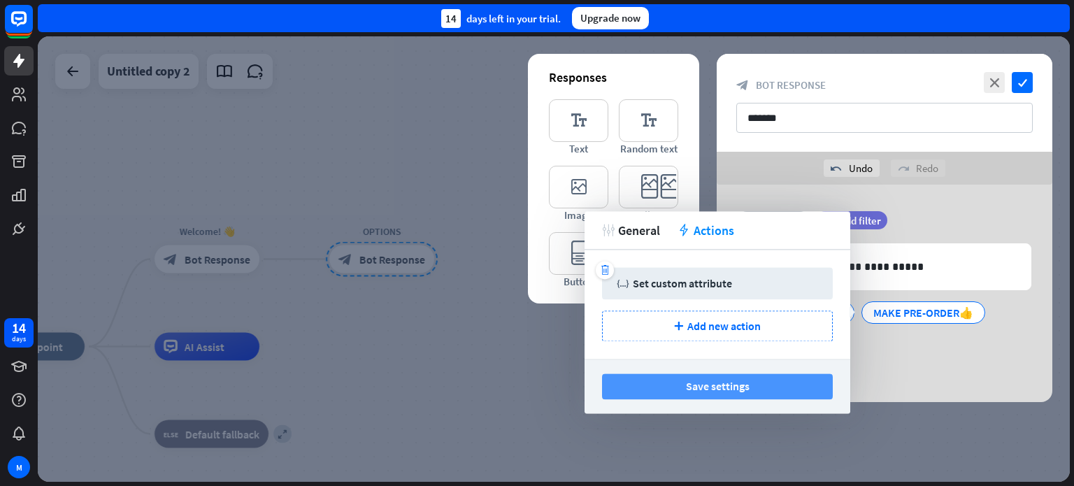
click at [772, 381] on button "Save settings" at bounding box center [717, 386] width 231 height 26
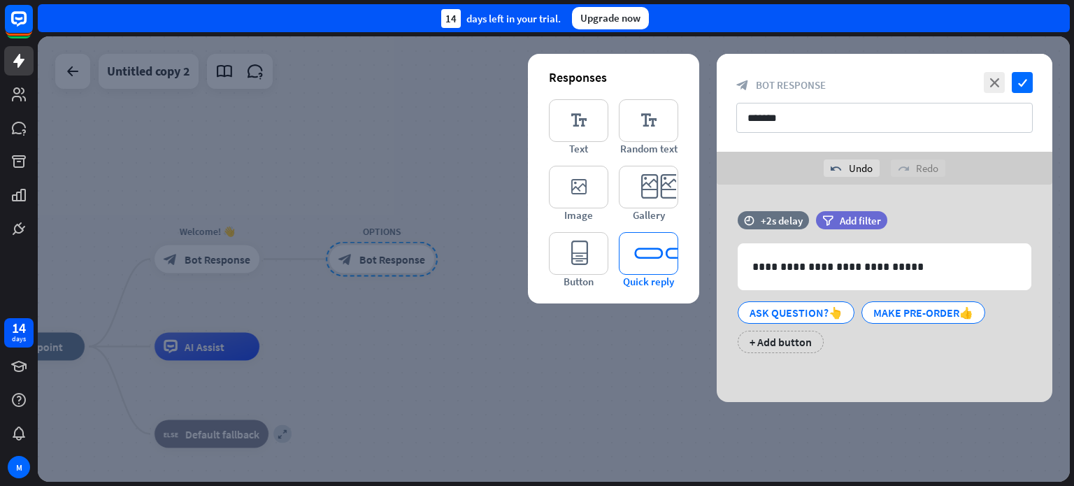
click at [644, 265] on icon "editor_quick_replies" at bounding box center [648, 253] width 59 height 43
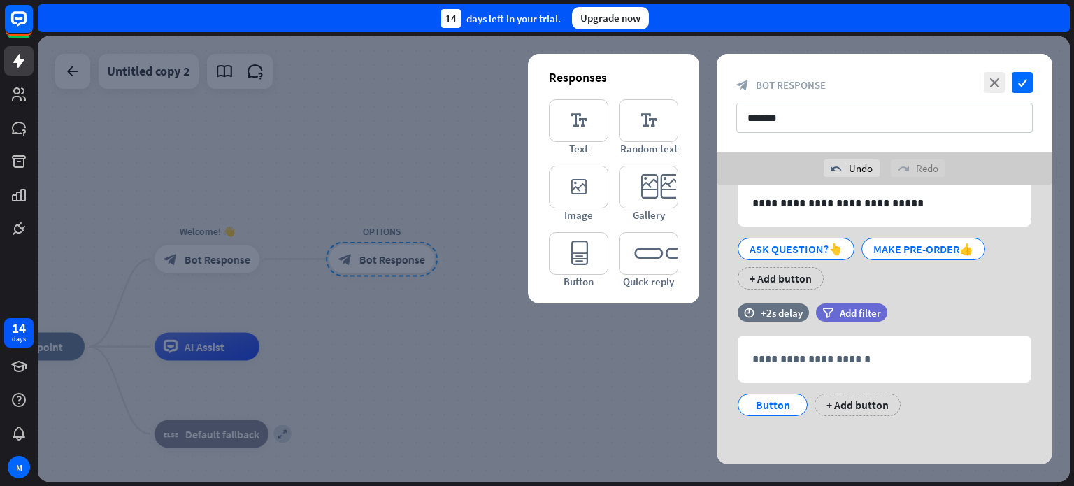
scroll to position [64, 0]
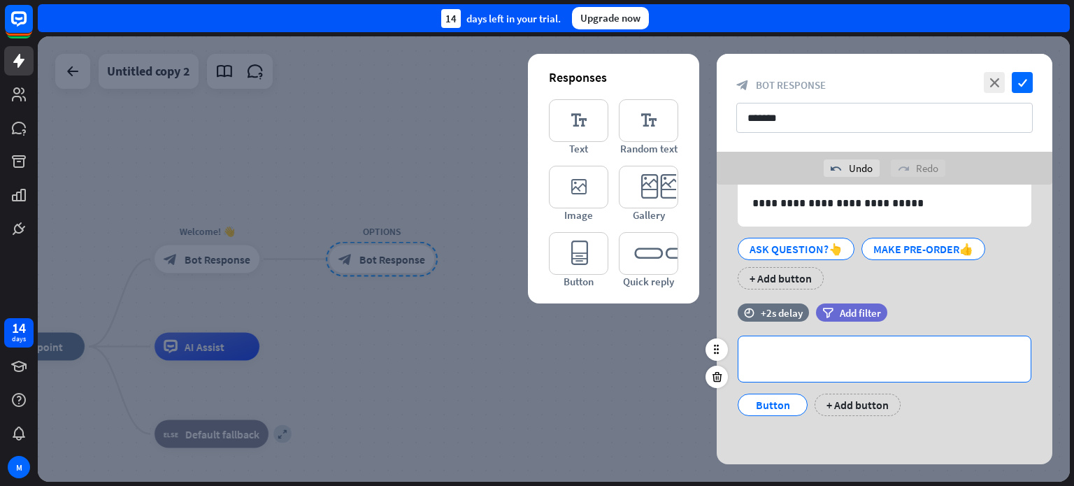
click at [844, 350] on p "**********" at bounding box center [884, 358] width 264 height 17
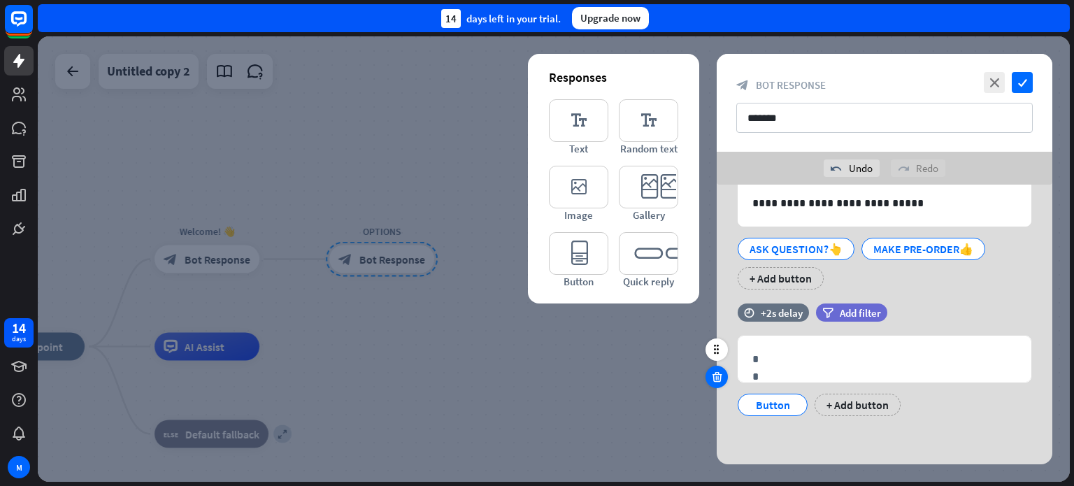
click at [717, 379] on icon at bounding box center [716, 376] width 13 height 13
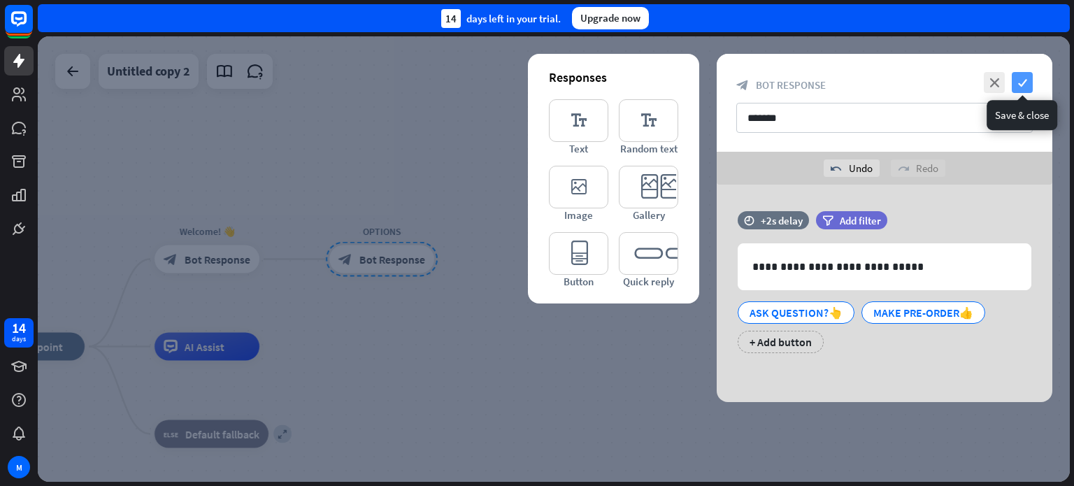
click at [1029, 85] on icon "check" at bounding box center [1021, 82] width 21 height 21
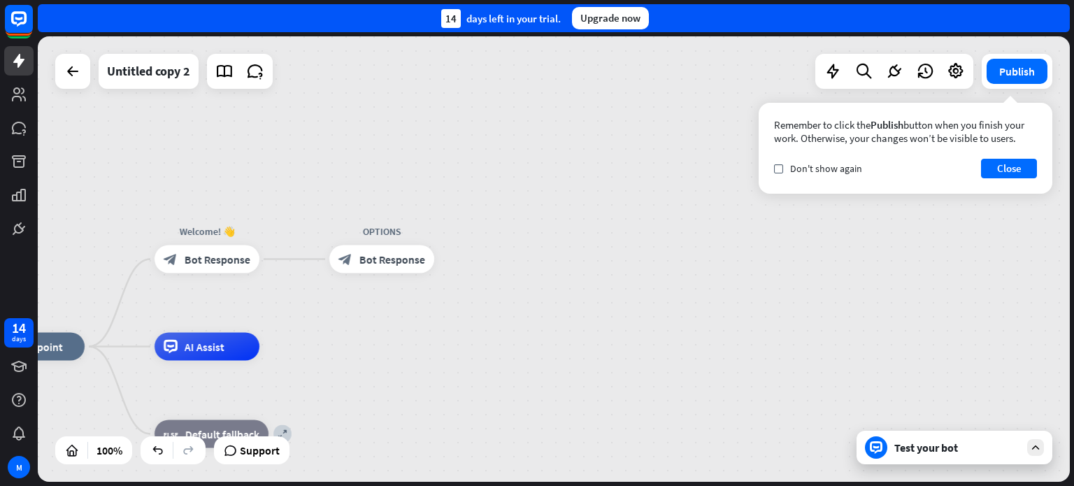
click at [1046, 449] on div "Test your bot" at bounding box center [954, 448] width 196 height 34
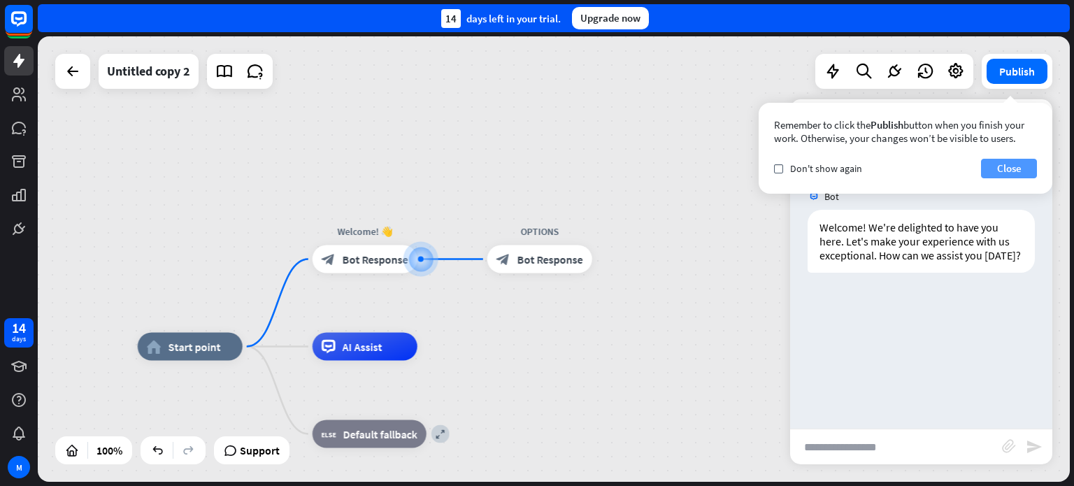
click at [1030, 169] on button "Close" at bounding box center [1009, 169] width 56 height 20
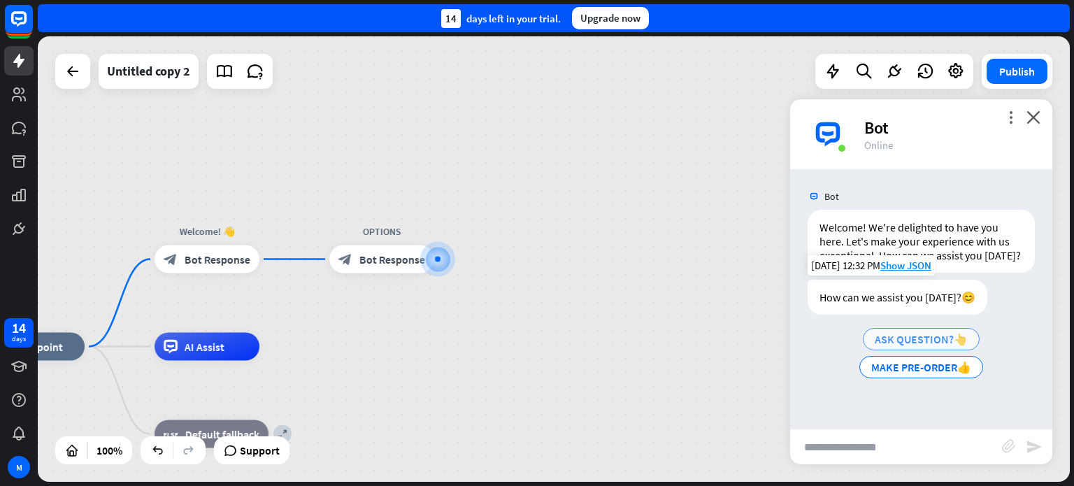
click at [942, 342] on span "ASK QUESTION?👆" at bounding box center [920, 339] width 93 height 14
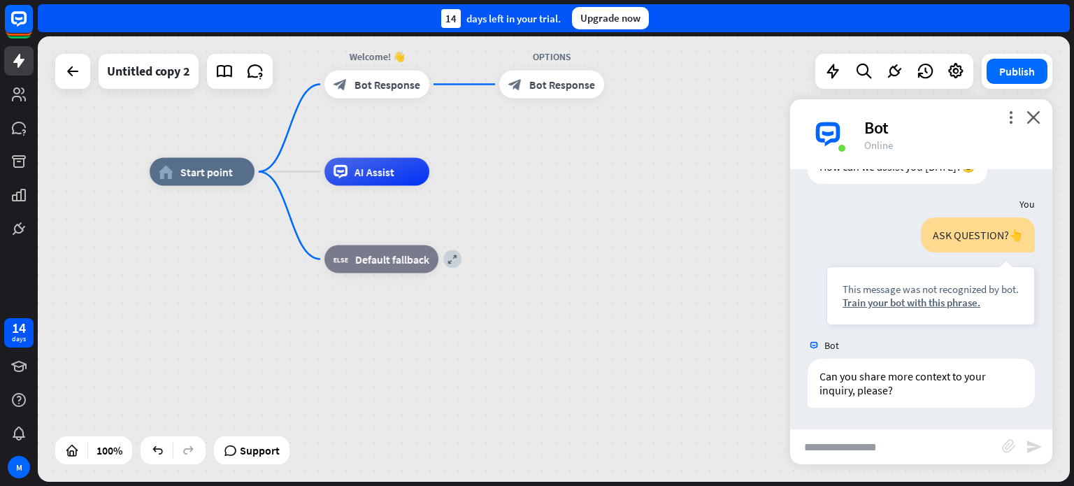
scroll to position [74, 0]
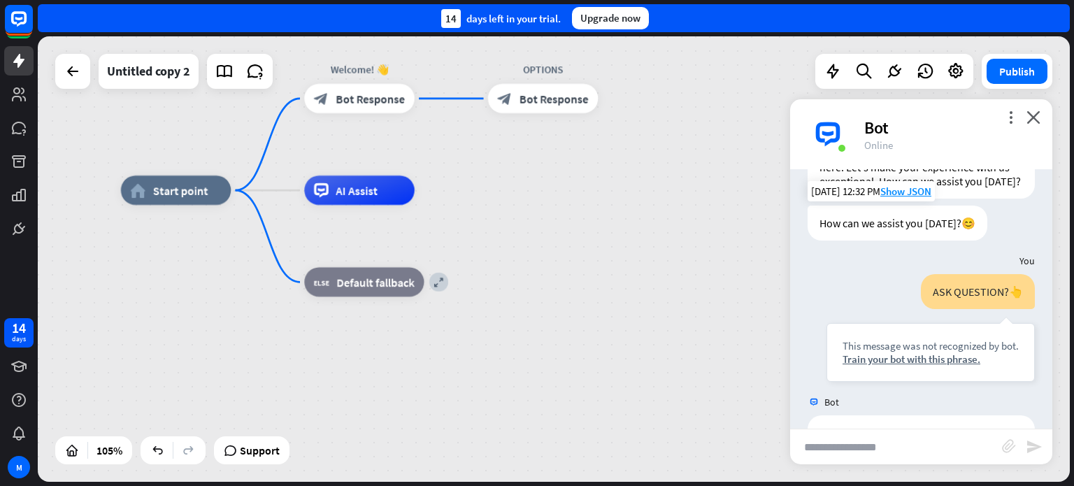
drag, startPoint x: 572, startPoint y: 204, endPoint x: 556, endPoint y: 351, distance: 147.7
click at [556, 351] on div "home_2 Start point Welcome! 👋 block_bot_response Bot Response OPTIONS block_bot…" at bounding box center [662, 424] width 1083 height 468
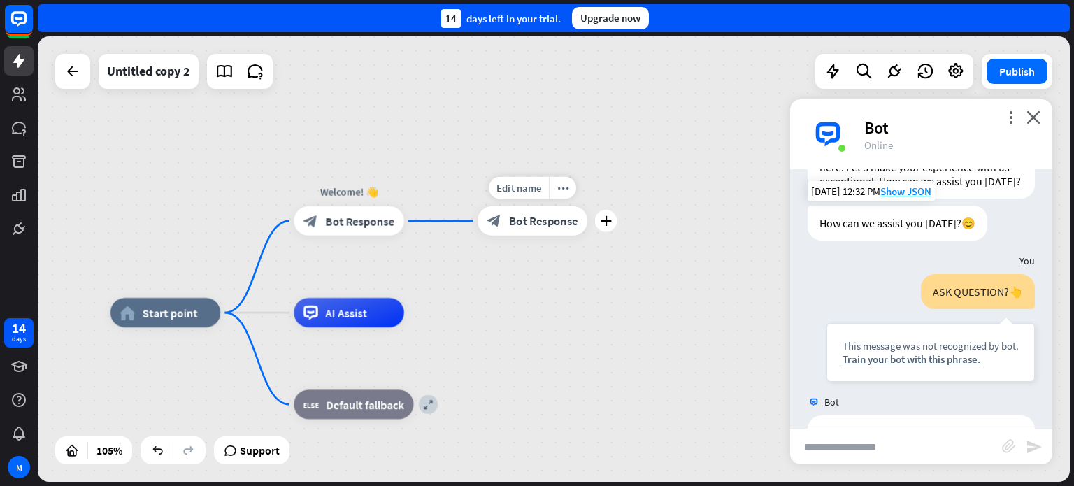
click at [525, 220] on span "Bot Response" at bounding box center [543, 220] width 69 height 15
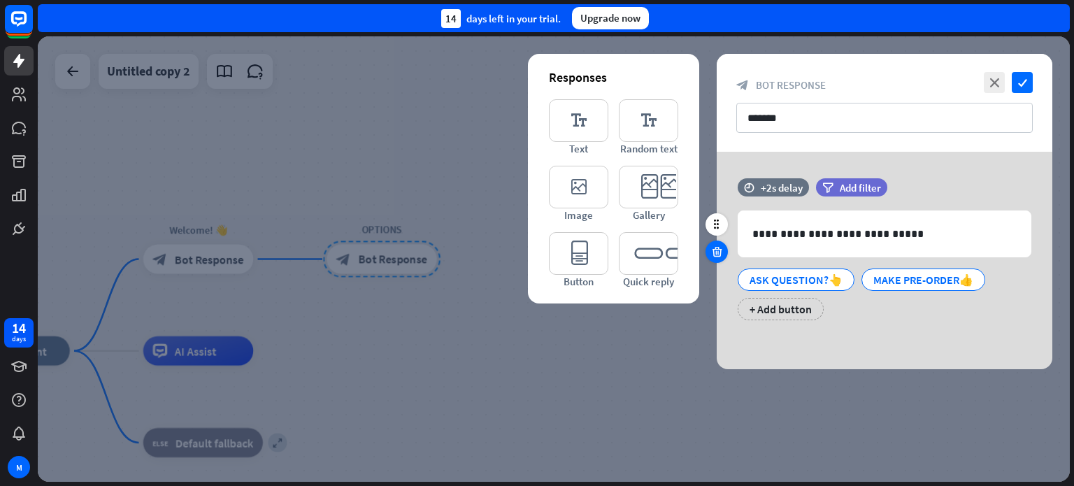
click at [711, 248] on icon at bounding box center [716, 251] width 13 height 13
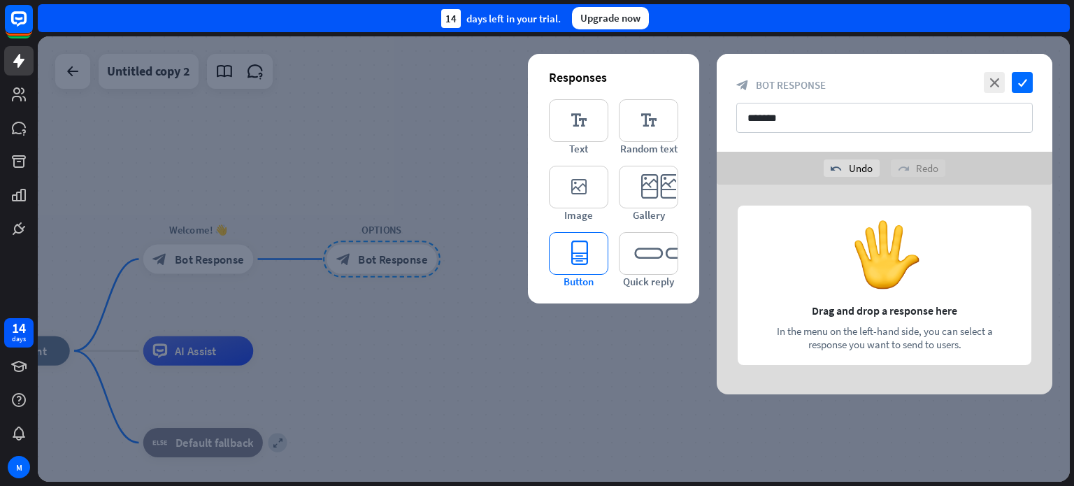
click at [589, 257] on icon "editor_button" at bounding box center [578, 253] width 59 height 43
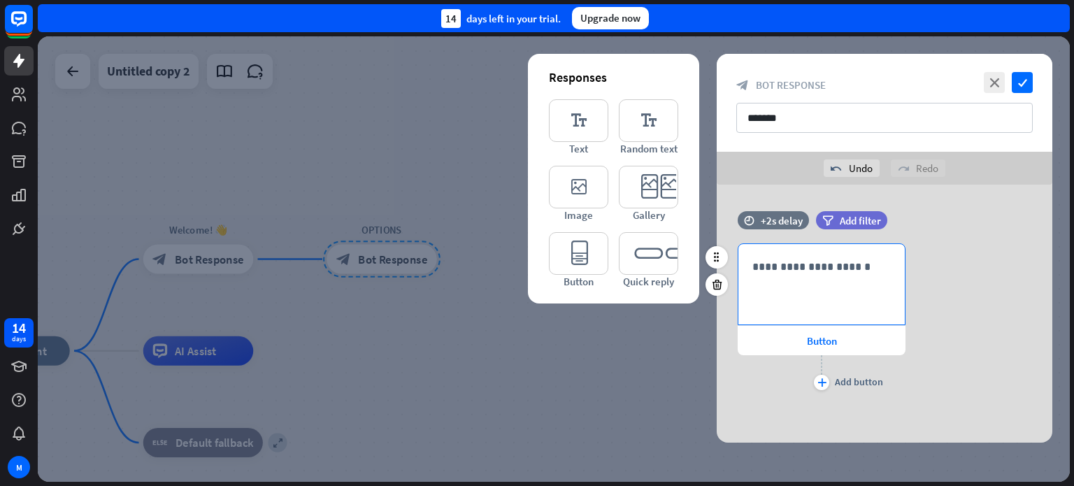
click at [823, 277] on div "**********" at bounding box center [821, 284] width 166 height 80
click at [856, 328] on icon at bounding box center [853, 326] width 14 height 14
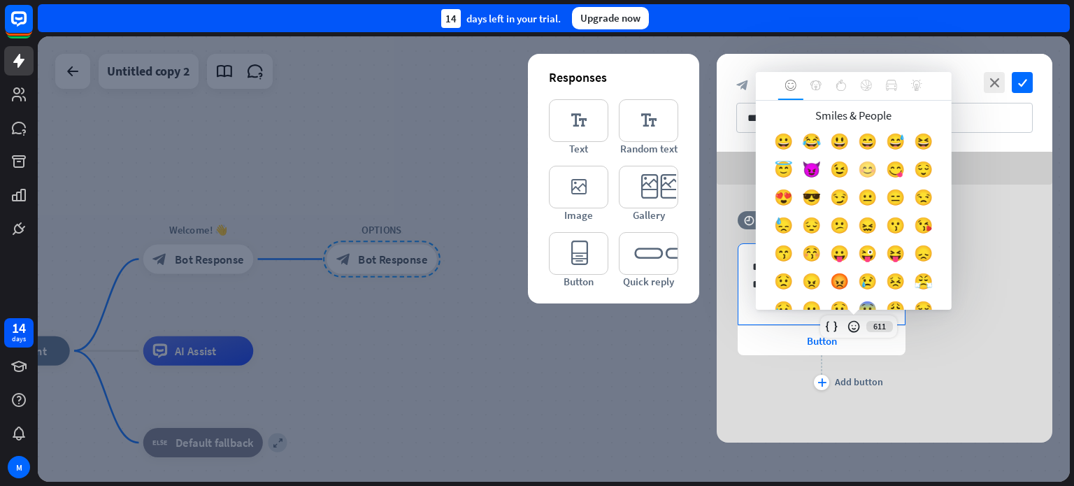
click at [881, 169] on div "😊" at bounding box center [867, 173] width 28 height 28
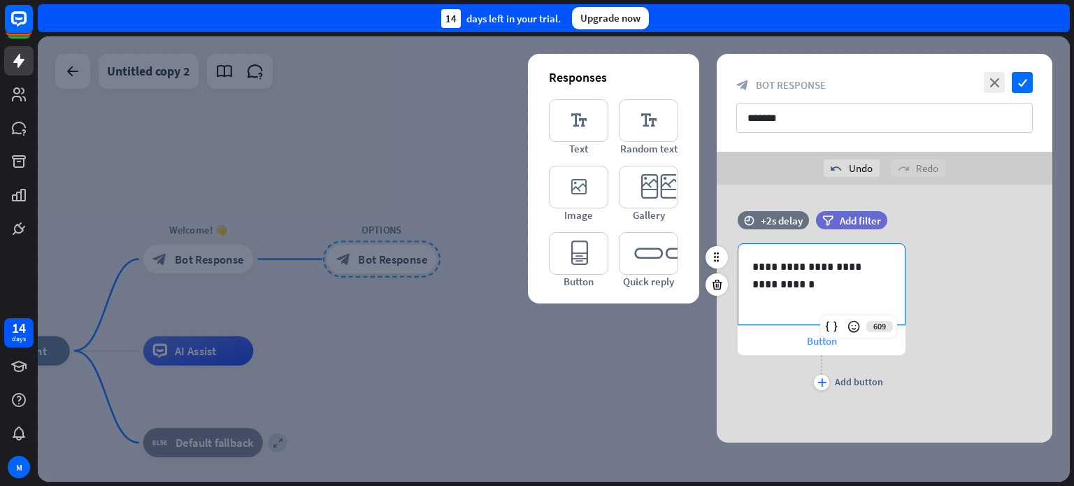
click at [788, 343] on div "Button" at bounding box center [821, 340] width 168 height 29
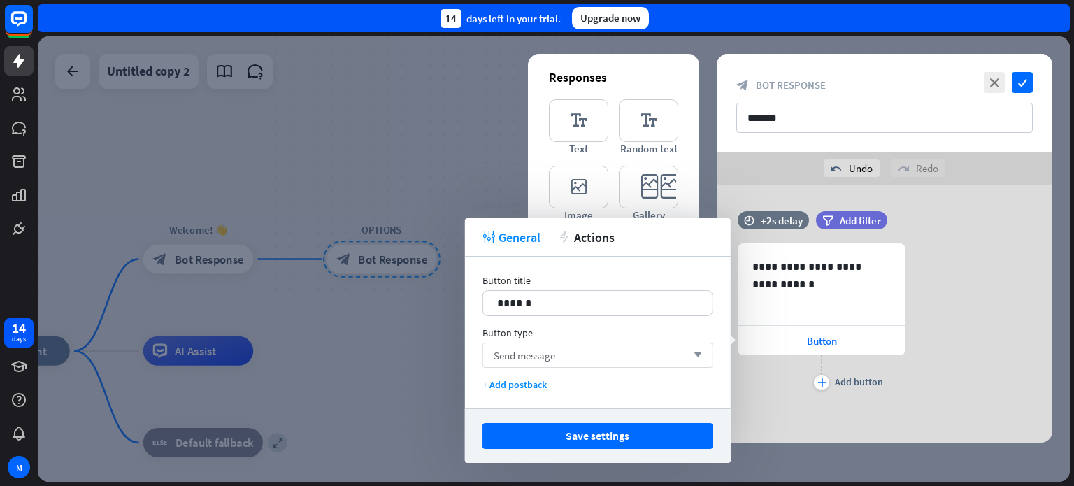
click at [564, 356] on div "Send message arrow_down" at bounding box center [597, 354] width 231 height 25
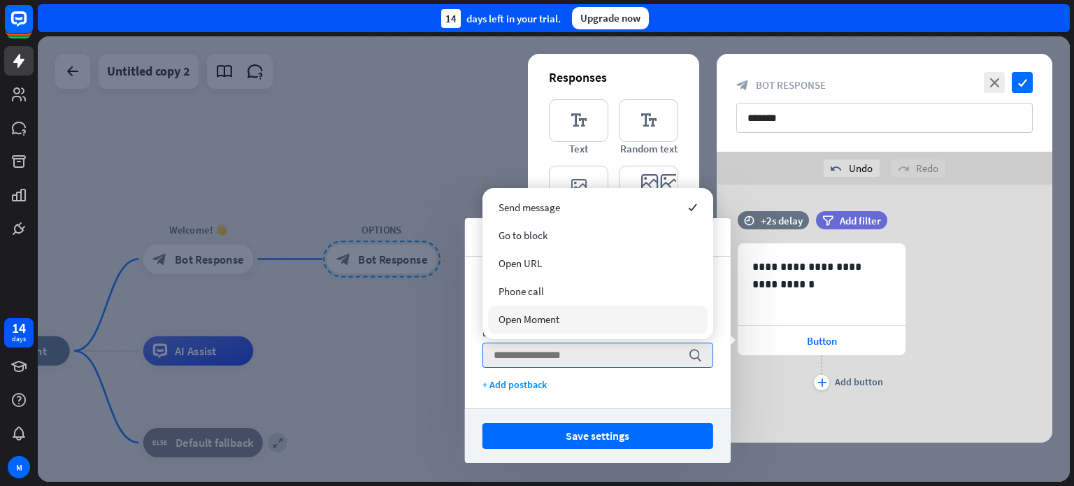
click at [570, 319] on div "Open Moment" at bounding box center [597, 319] width 219 height 28
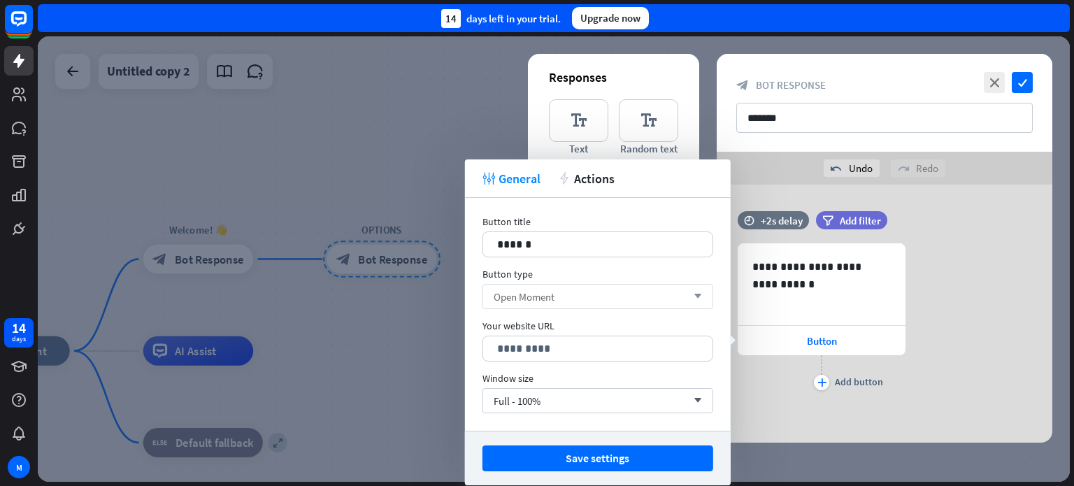
click at [638, 301] on div "Open Moment arrow_down" at bounding box center [597, 296] width 231 height 25
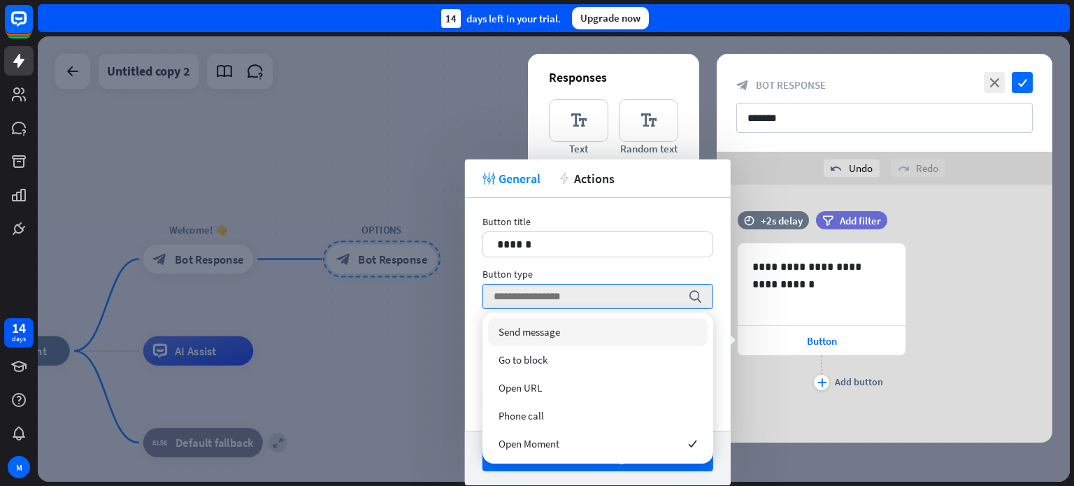
click at [549, 326] on span "Send message" at bounding box center [529, 331] width 62 height 13
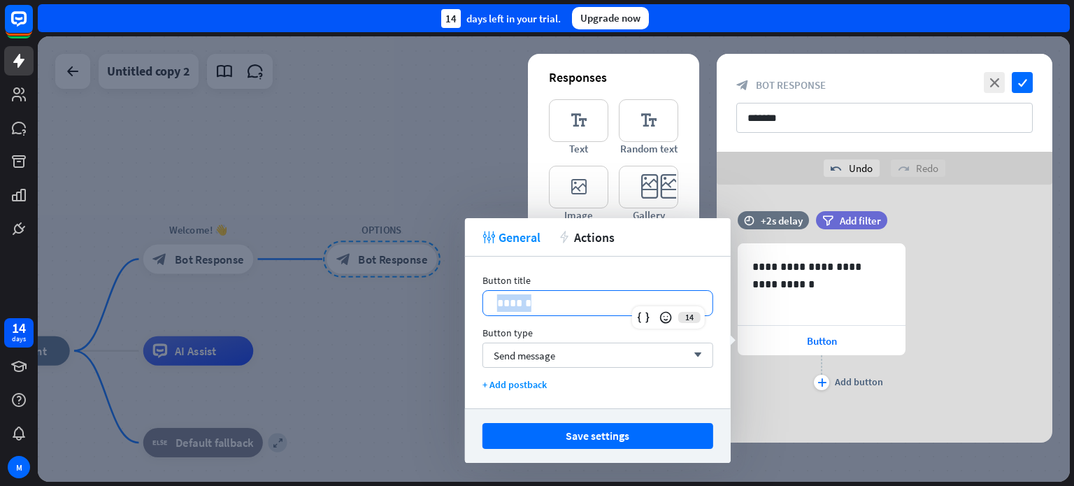
drag, startPoint x: 530, startPoint y: 299, endPoint x: 459, endPoint y: 295, distance: 71.4
click at [459, 295] on body "14 days M close Product Help First steps Get started with ChatBot Help Center F…" at bounding box center [537, 243] width 1074 height 486
click at [665, 319] on icon at bounding box center [670, 317] width 14 height 14
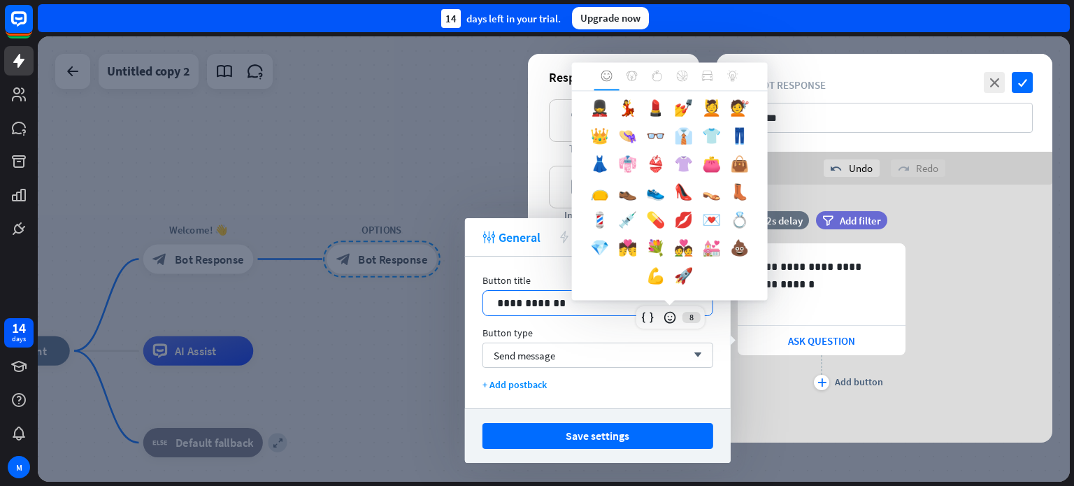
scroll to position [419, 0]
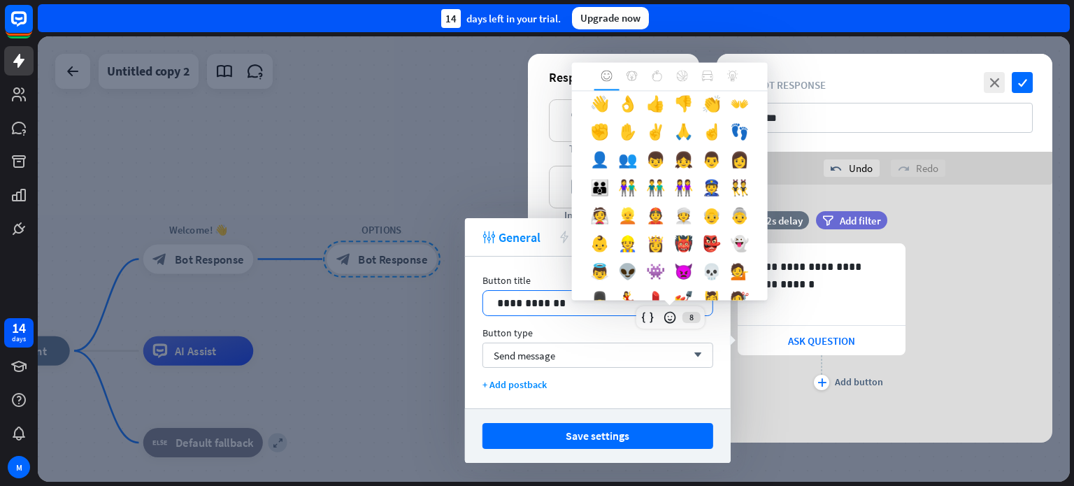
click at [642, 94] on div "👆" at bounding box center [628, 80] width 28 height 28
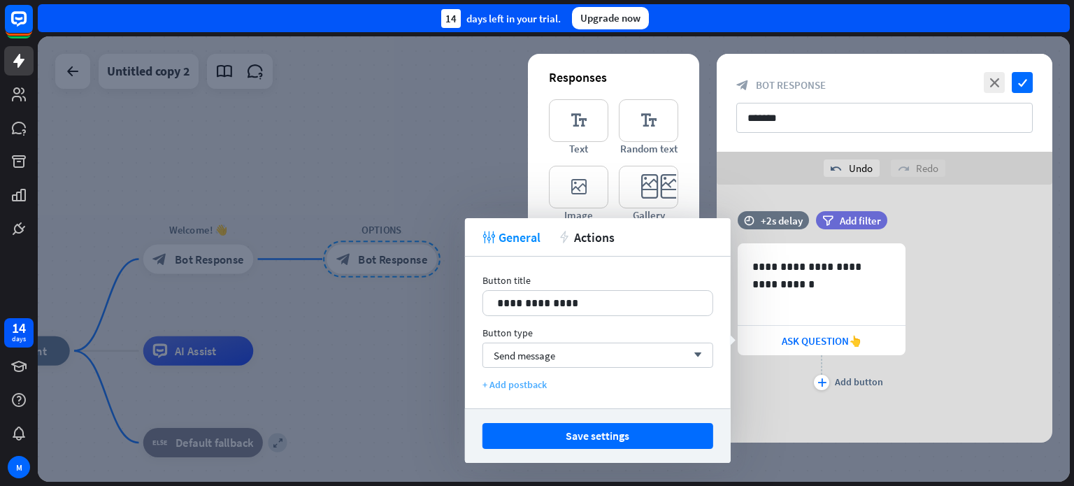
click at [525, 387] on div "+ Add postback" at bounding box center [597, 384] width 231 height 13
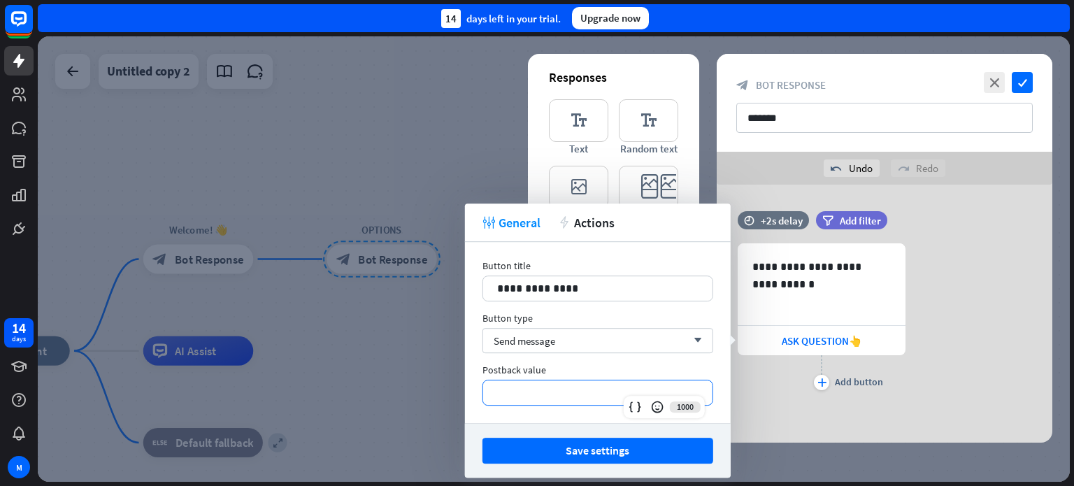
click at [554, 388] on p "**********" at bounding box center [597, 392] width 201 height 17
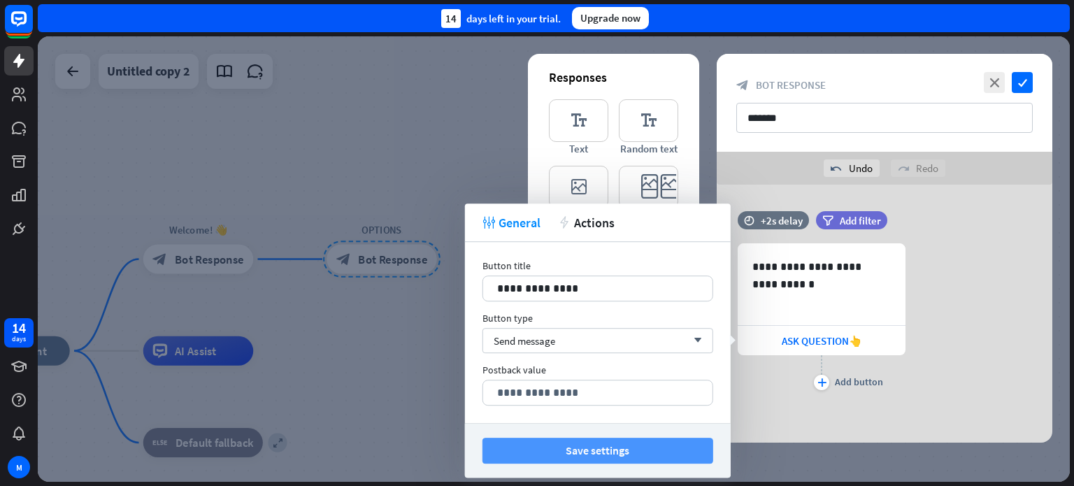
click at [578, 447] on button "Save settings" at bounding box center [597, 451] width 231 height 26
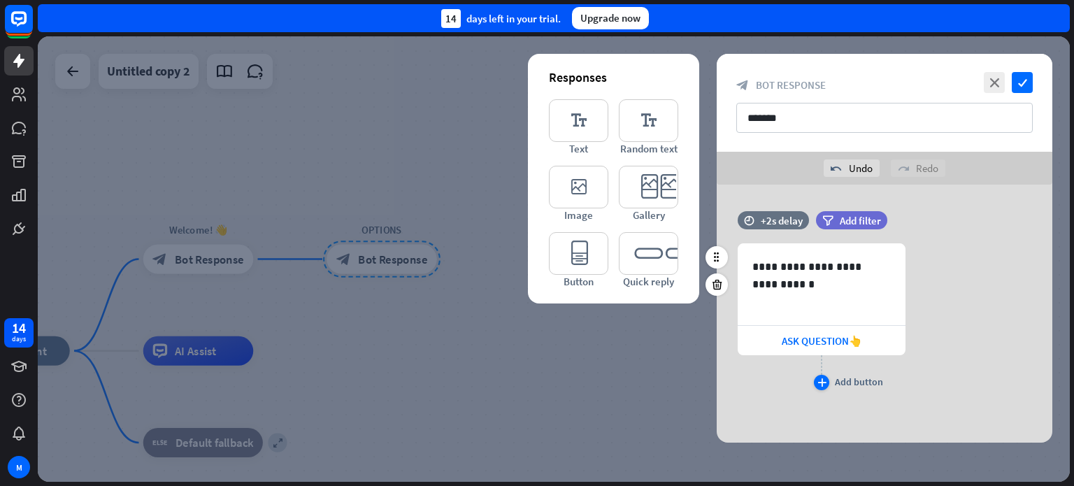
click at [825, 384] on icon "plus" at bounding box center [821, 382] width 9 height 8
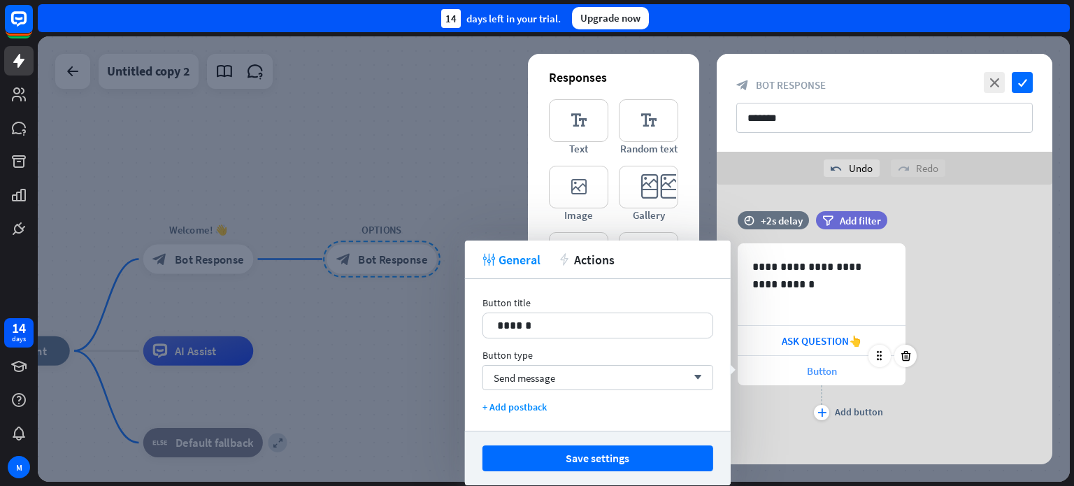
click at [821, 368] on span "Button" at bounding box center [822, 370] width 30 height 13
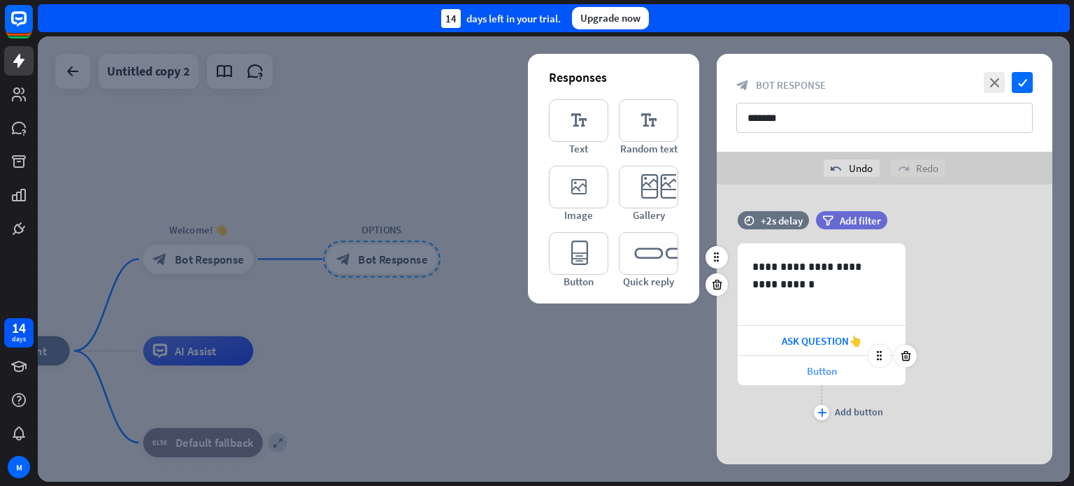
click at [835, 370] on span "Button" at bounding box center [822, 370] width 30 height 13
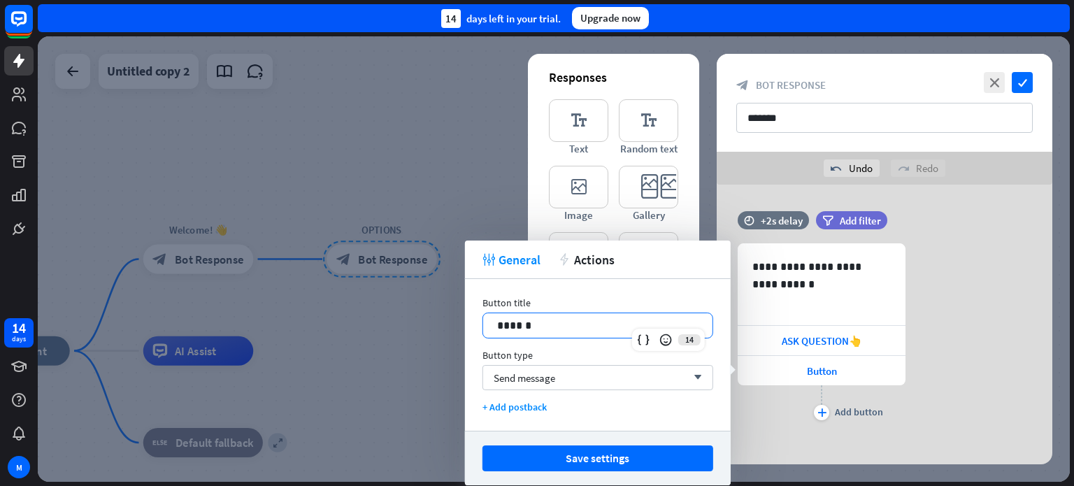
drag, startPoint x: 537, startPoint y: 324, endPoint x: 442, endPoint y: 321, distance: 95.1
click at [442, 321] on body "14 days M close Product Help First steps Get started with ChatBot Help Center F…" at bounding box center [537, 243] width 1074 height 486
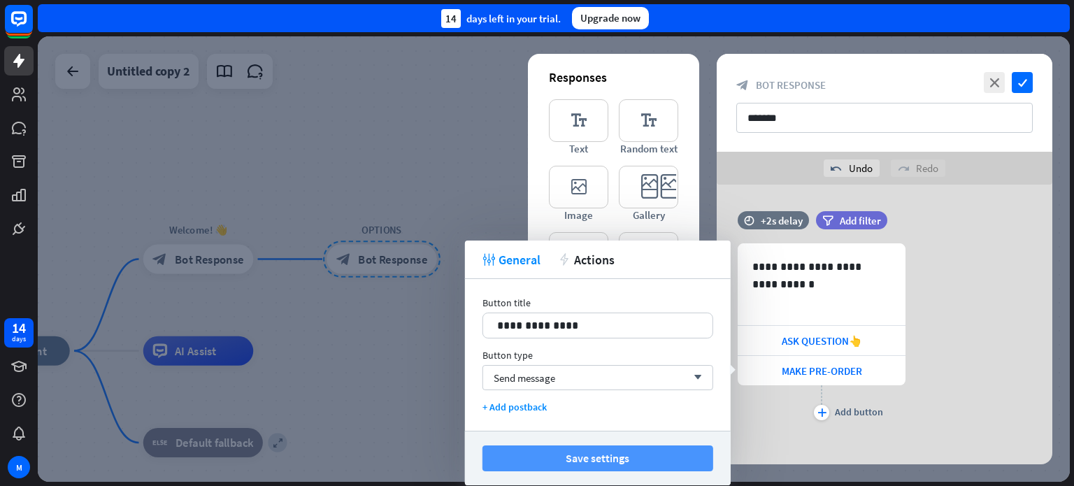
click at [568, 457] on button "Save settings" at bounding box center [597, 458] width 231 height 26
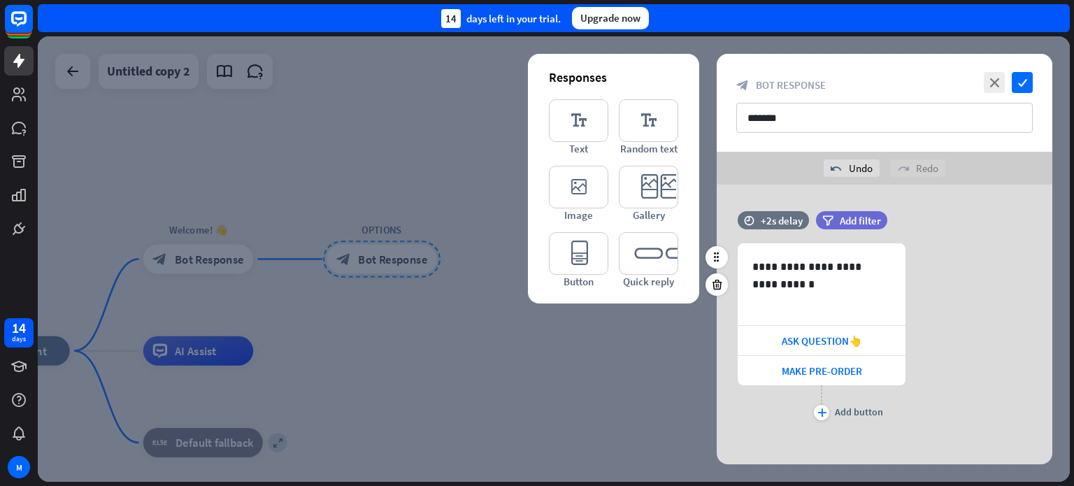
click at [993, 322] on div "**********" at bounding box center [883, 333] width 335 height 180
click at [852, 339] on span "ASK QUESTION👆" at bounding box center [821, 340] width 80 height 13
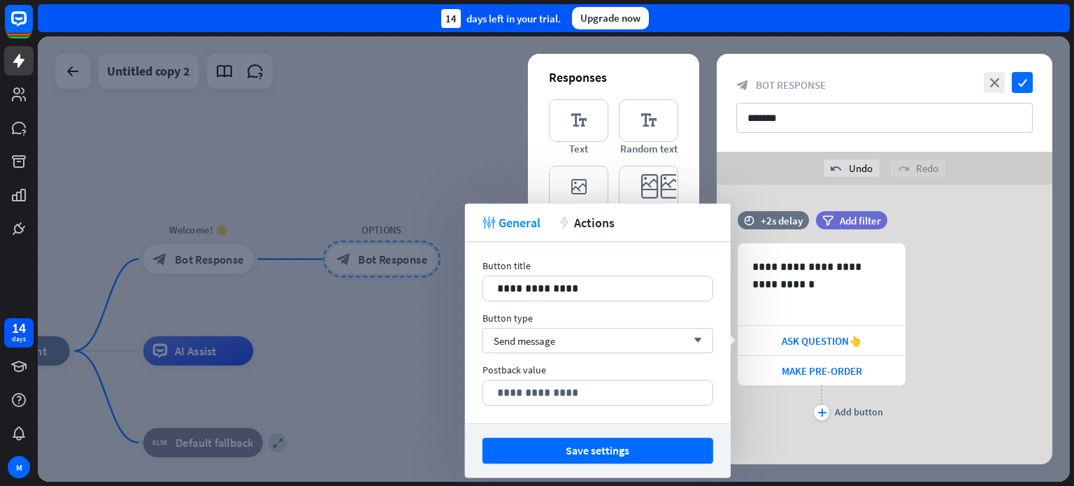
click at [587, 233] on div "tweak General action Actions" at bounding box center [598, 222] width 266 height 38
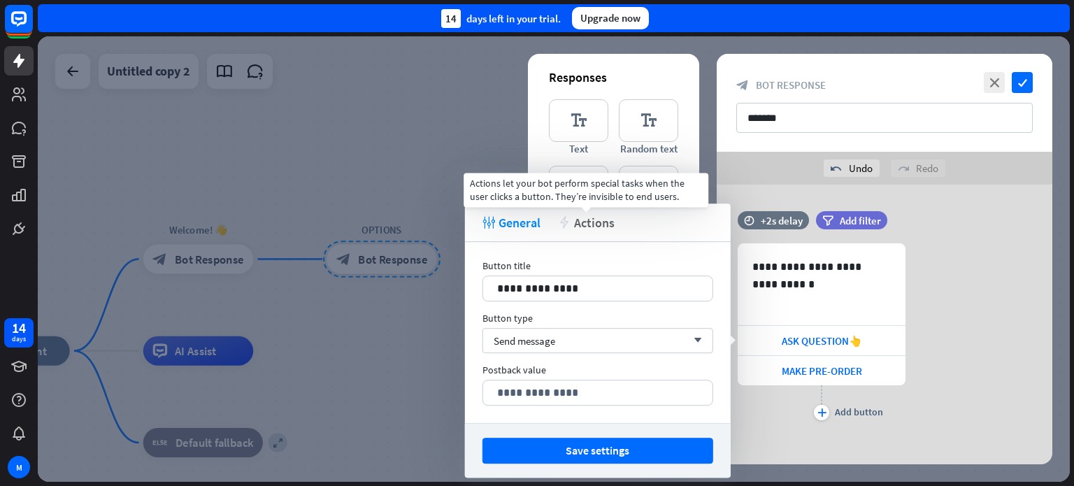
click at [590, 225] on span "Actions" at bounding box center [594, 223] width 41 height 16
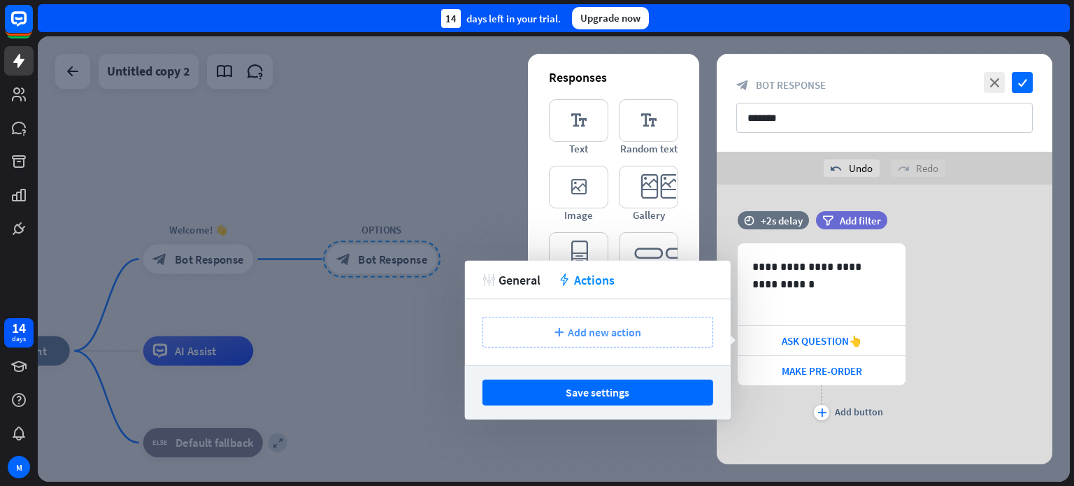
click at [626, 333] on span "Add new action" at bounding box center [604, 332] width 73 height 14
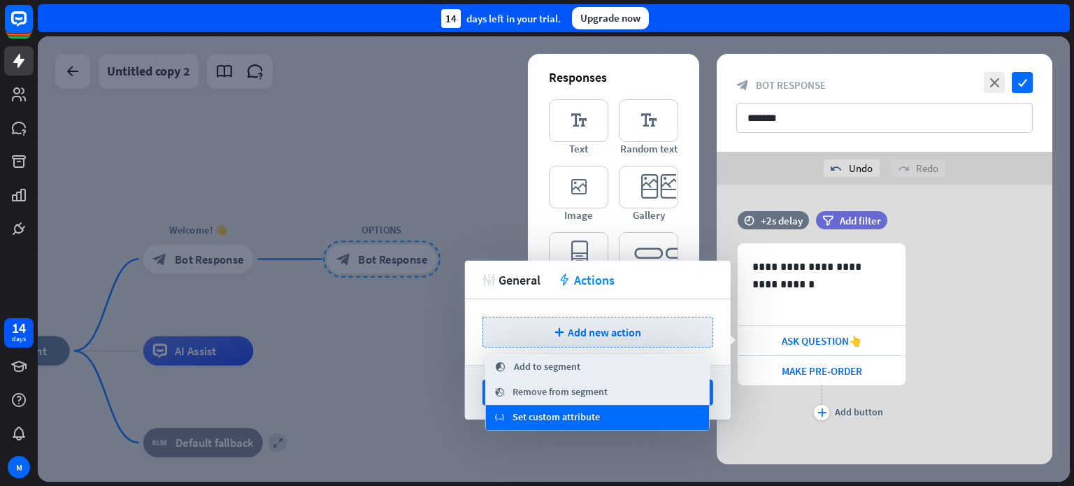
click at [570, 414] on span "Set custom attribute" at bounding box center [555, 417] width 87 height 14
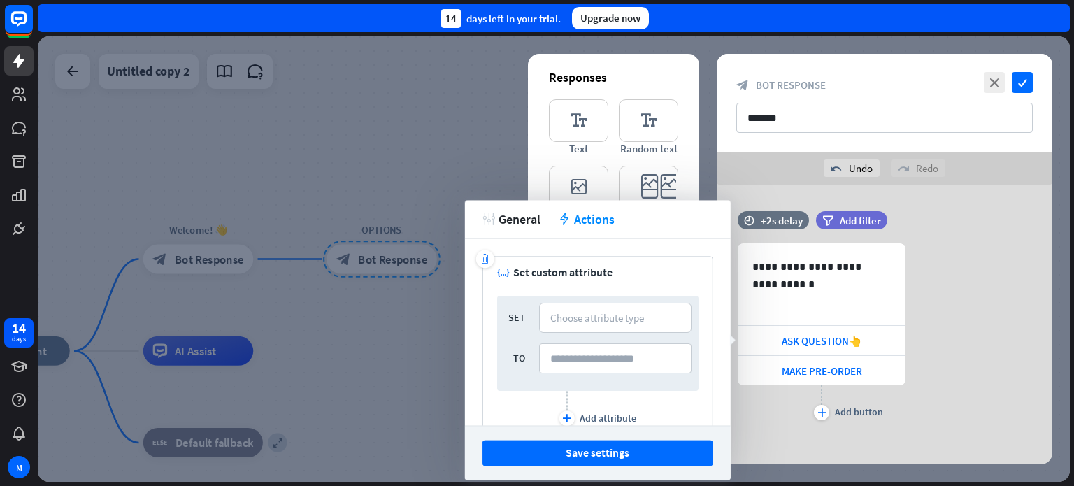
scroll to position [68, 0]
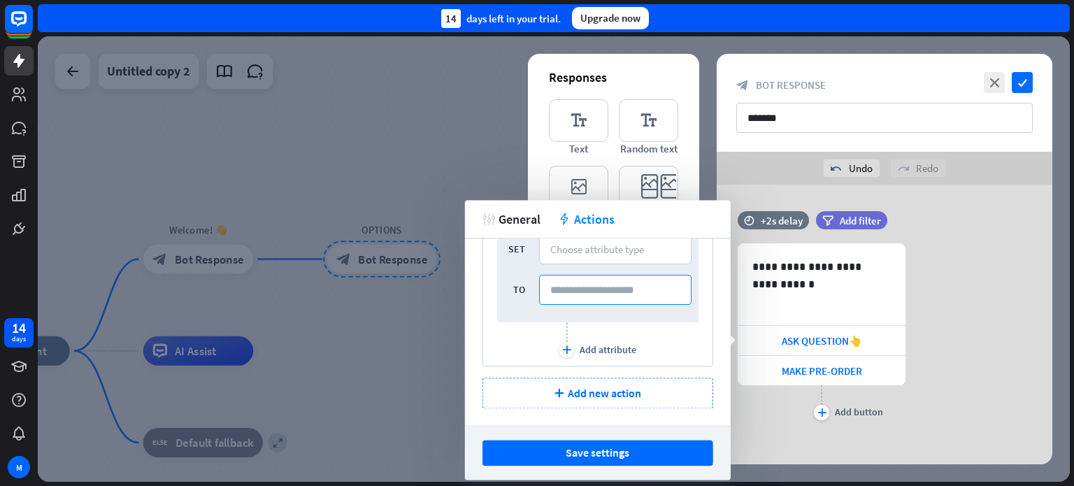
click at [607, 296] on input at bounding box center [615, 290] width 152 height 30
type input "**********"
click at [587, 396] on span "Add new action" at bounding box center [604, 393] width 73 height 14
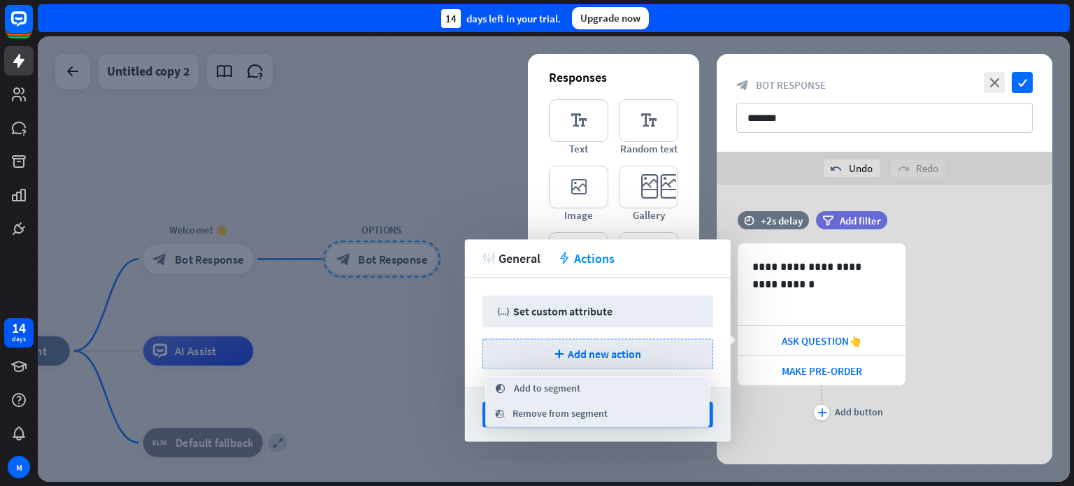
click at [686, 269] on div "tweak General action Actions" at bounding box center [598, 258] width 266 height 38
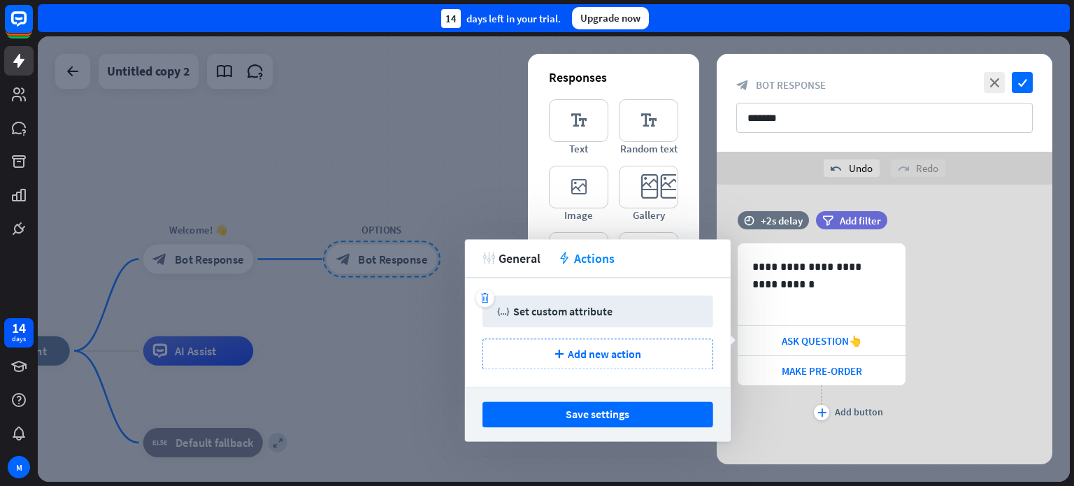
click at [584, 316] on div "Set custom attribute" at bounding box center [562, 311] width 99 height 14
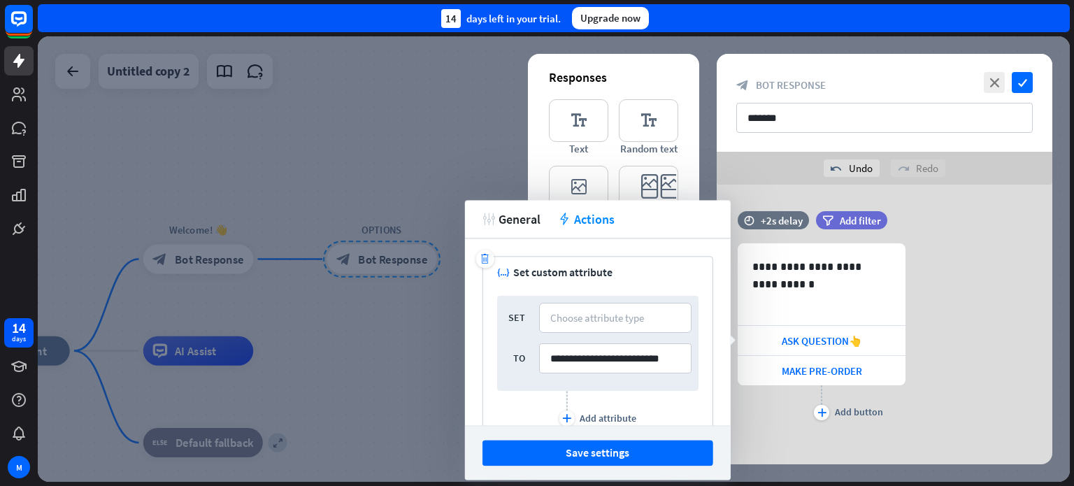
scroll to position [68, 0]
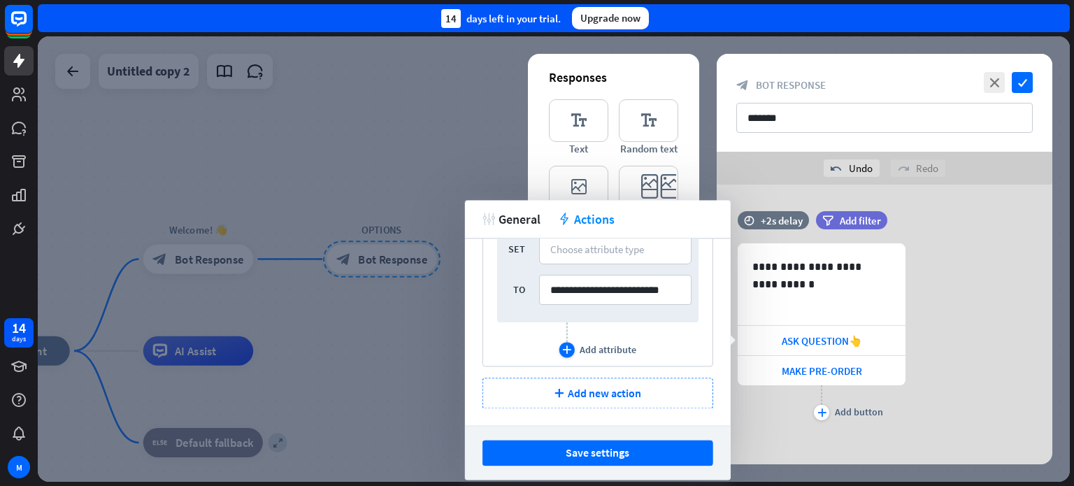
click at [565, 348] on icon "plus" at bounding box center [566, 349] width 9 height 8
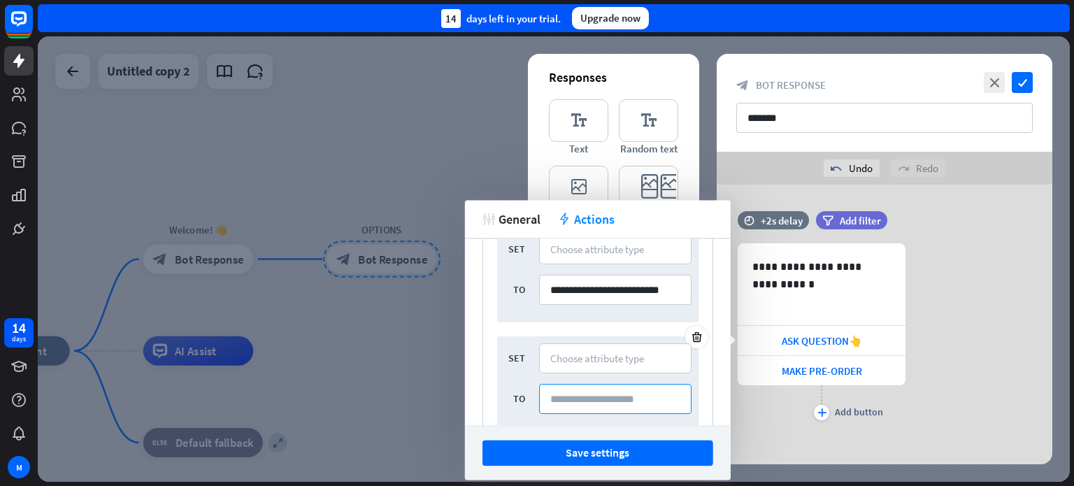
scroll to position [138, 0]
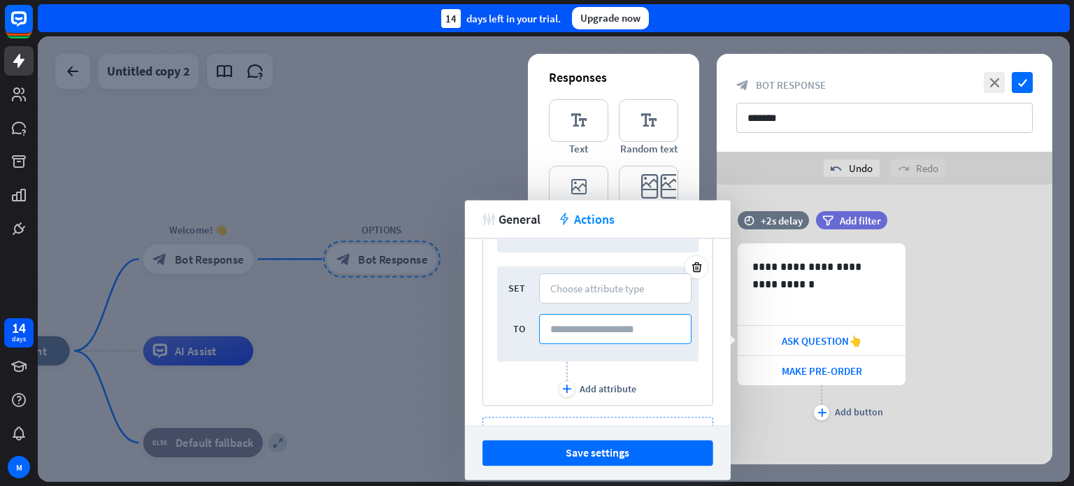
click at [577, 335] on input at bounding box center [615, 329] width 152 height 30
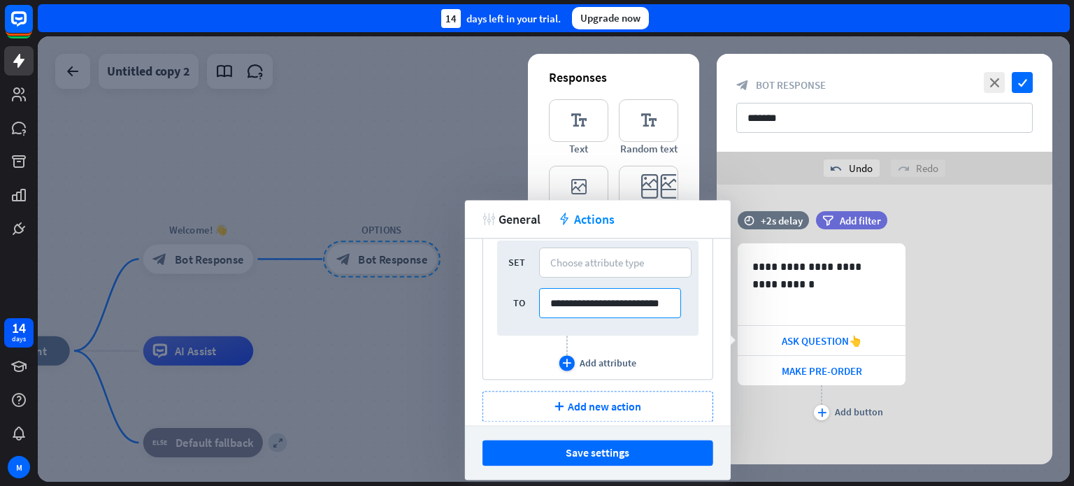
scroll to position [178, 0]
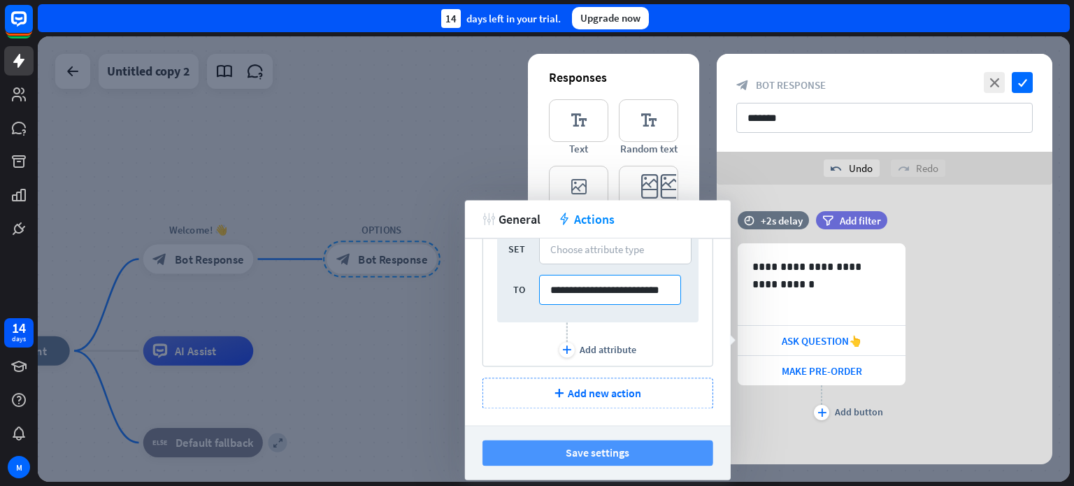
type input "**********"
click at [629, 455] on button "Save settings" at bounding box center [597, 453] width 231 height 26
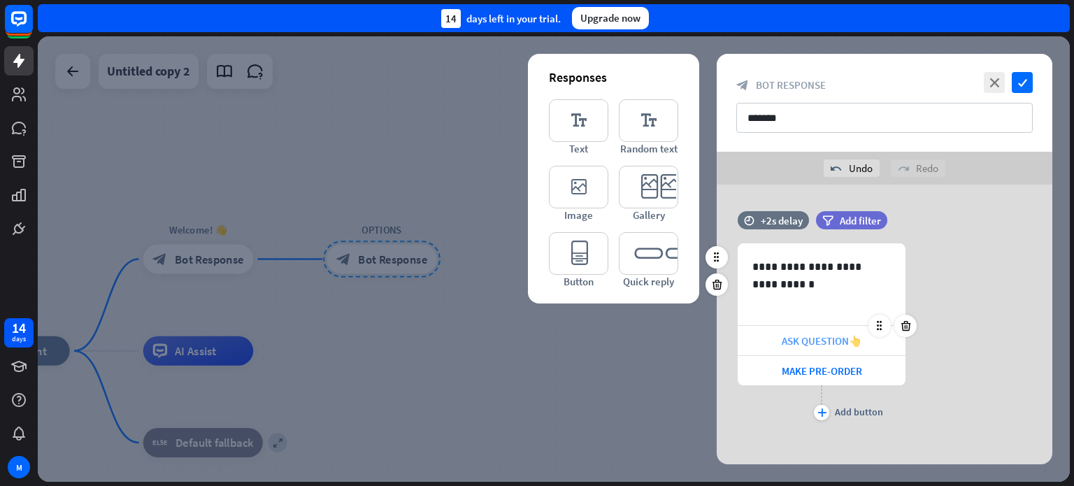
click at [836, 345] on span "ASK QUESTION👆" at bounding box center [821, 340] width 80 height 13
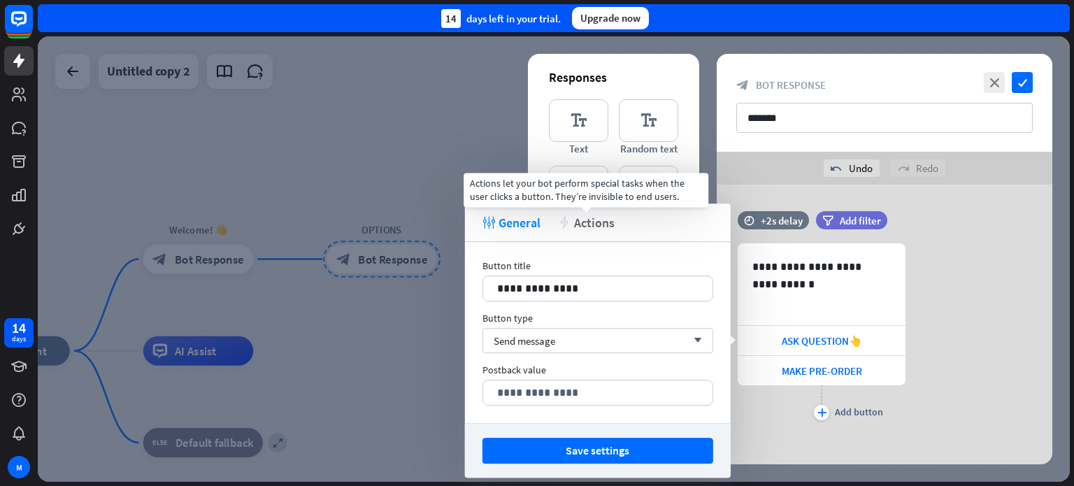
click at [587, 223] on span "Actions" at bounding box center [594, 223] width 41 height 16
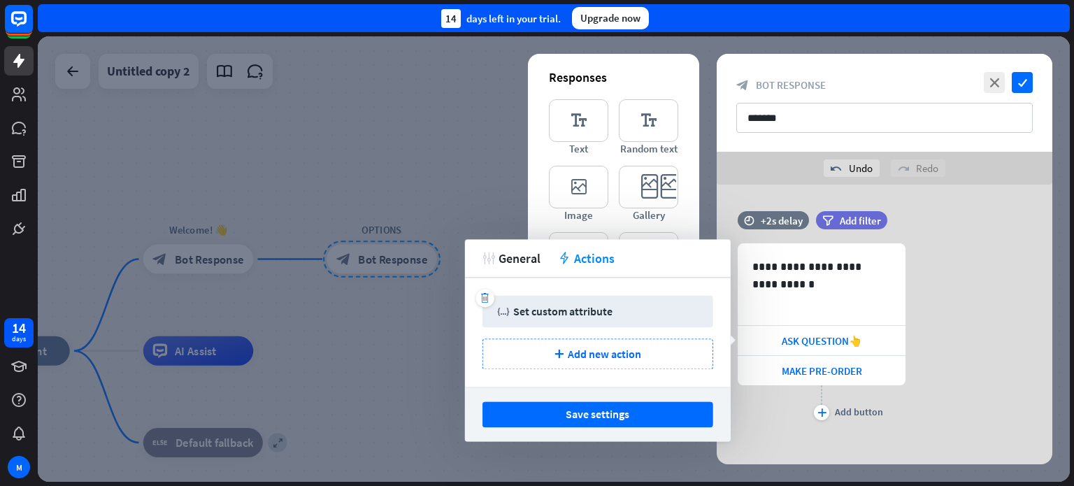
click at [576, 312] on div "Set custom attribute" at bounding box center [562, 311] width 99 height 14
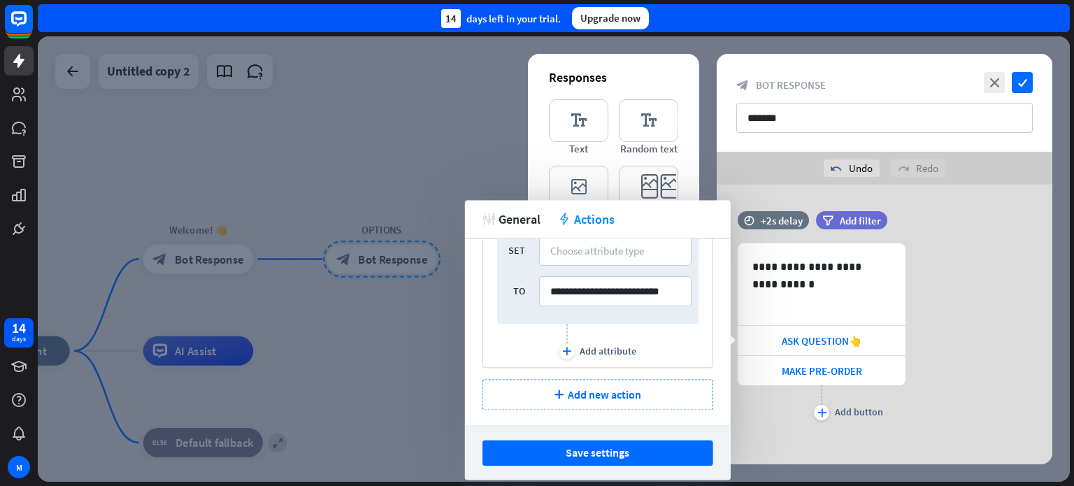
scroll to position [178, 0]
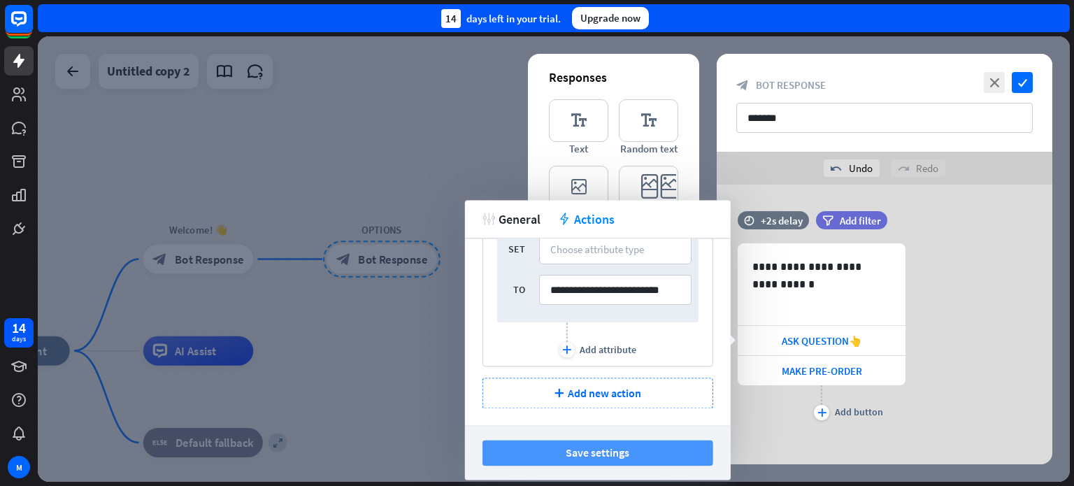
click at [599, 447] on button "Save settings" at bounding box center [597, 453] width 231 height 26
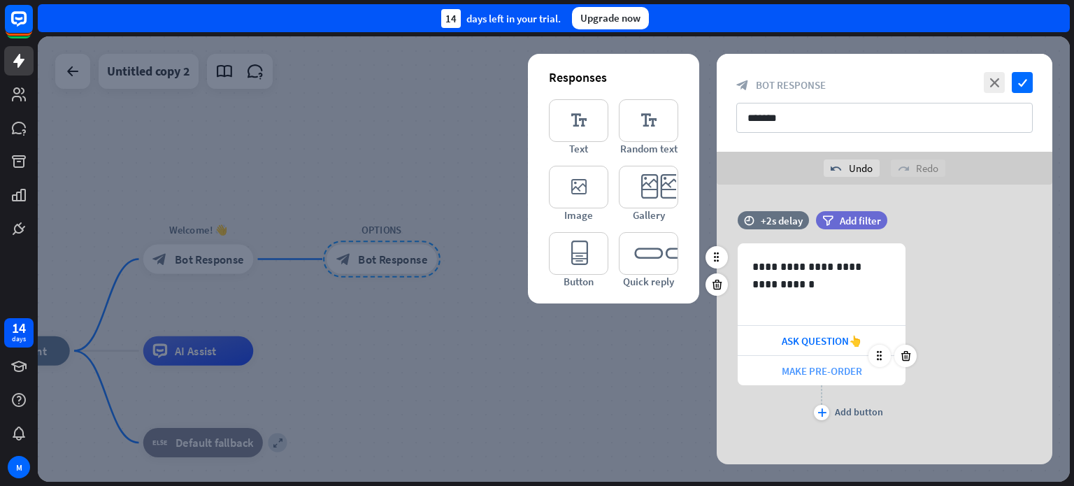
click at [830, 373] on span "MAKE PRE-ORDER" at bounding box center [821, 370] width 80 height 13
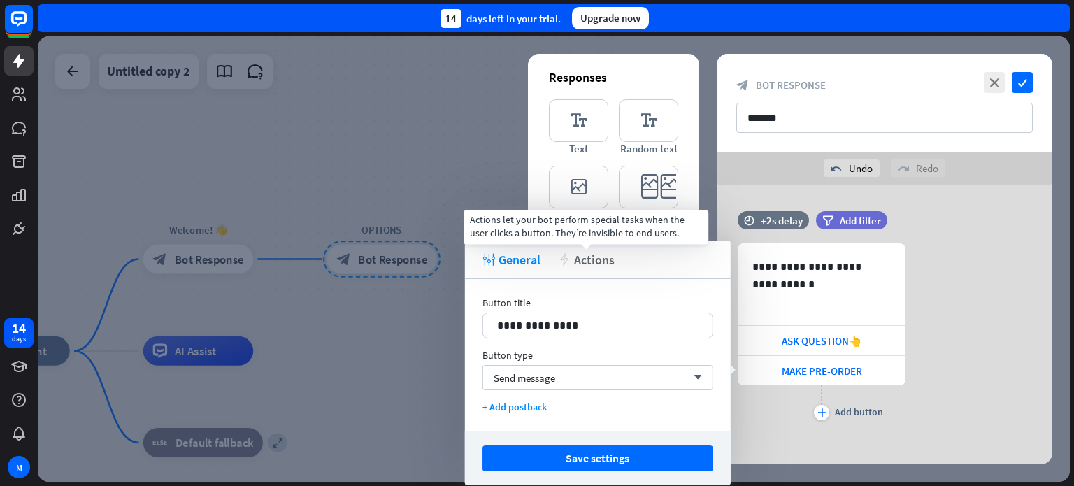
click at [583, 261] on span "Actions" at bounding box center [594, 260] width 41 height 16
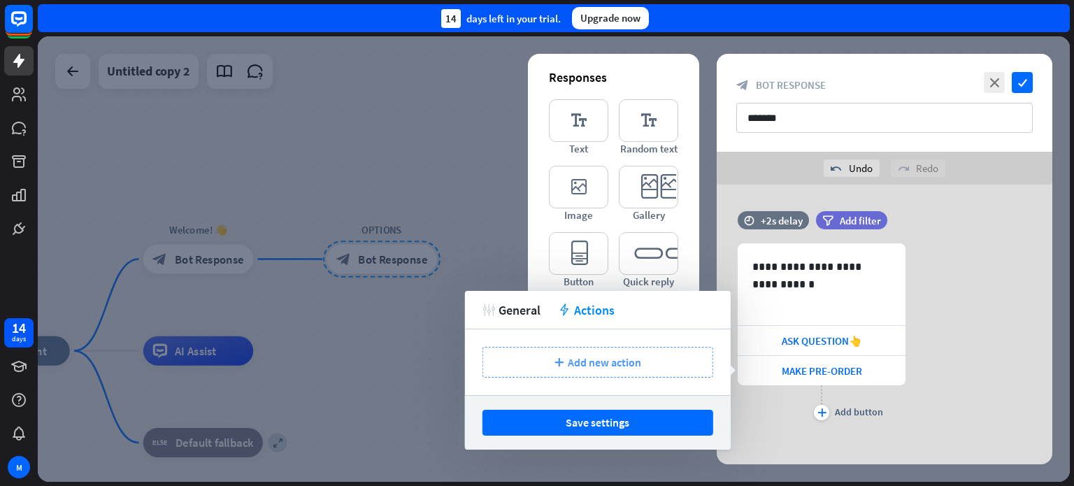
click at [609, 363] on span "Add new action" at bounding box center [604, 362] width 73 height 14
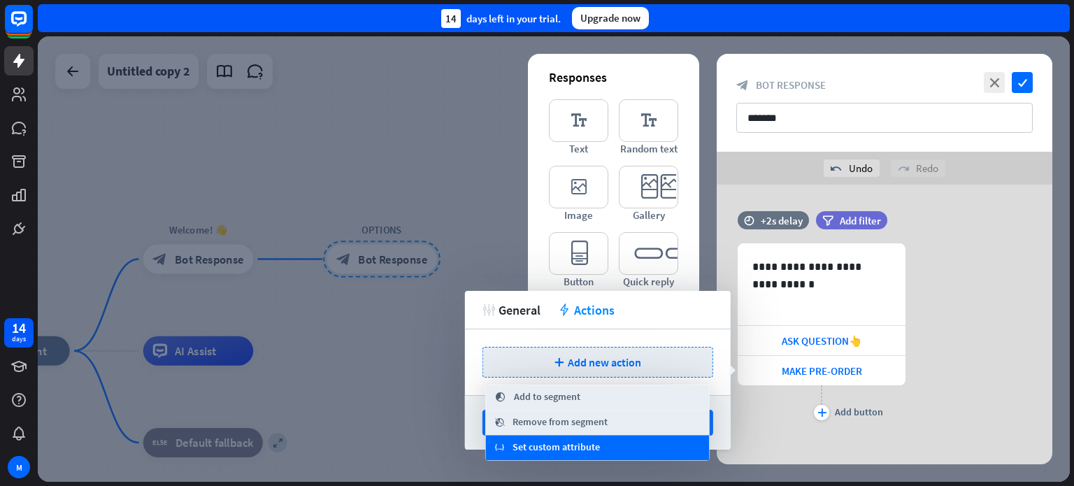
click at [559, 452] on span "Set custom attribute" at bounding box center [555, 448] width 87 height 14
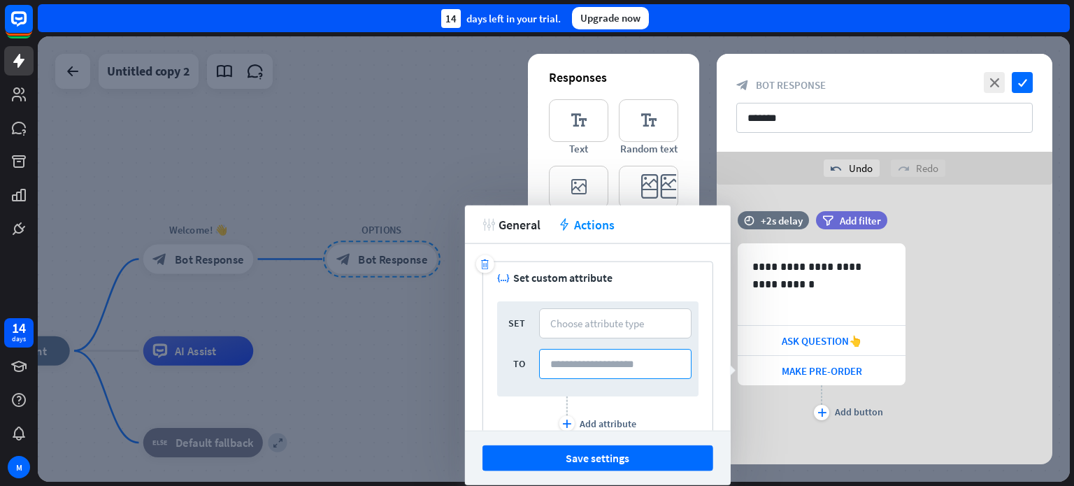
click at [589, 364] on input at bounding box center [615, 364] width 152 height 30
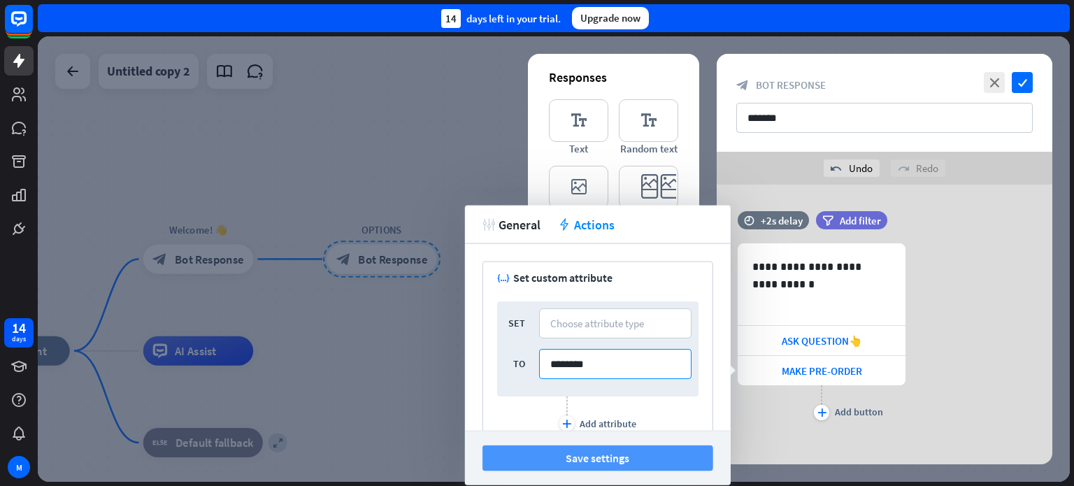
type input "********"
click at [652, 461] on button "Save settings" at bounding box center [597, 458] width 231 height 26
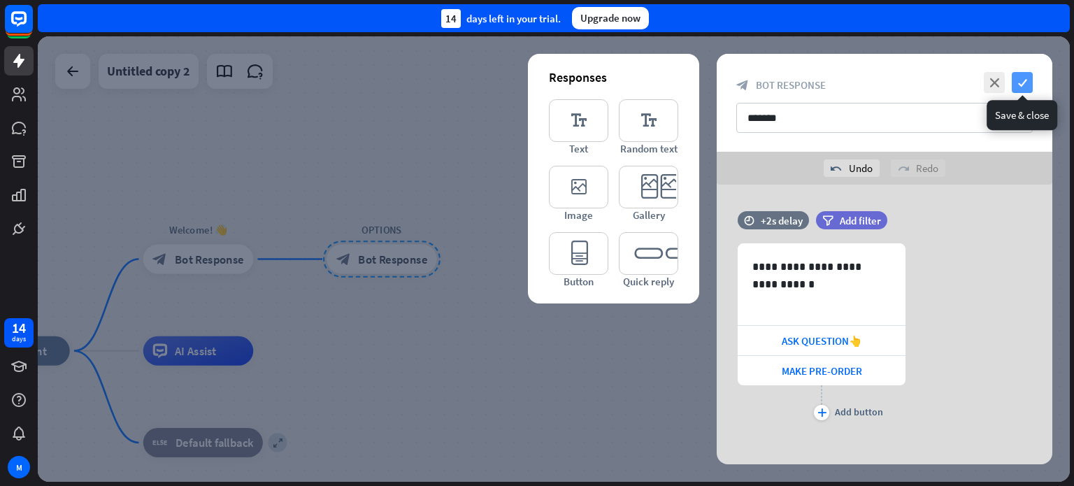
click at [1019, 76] on icon "check" at bounding box center [1021, 82] width 21 height 21
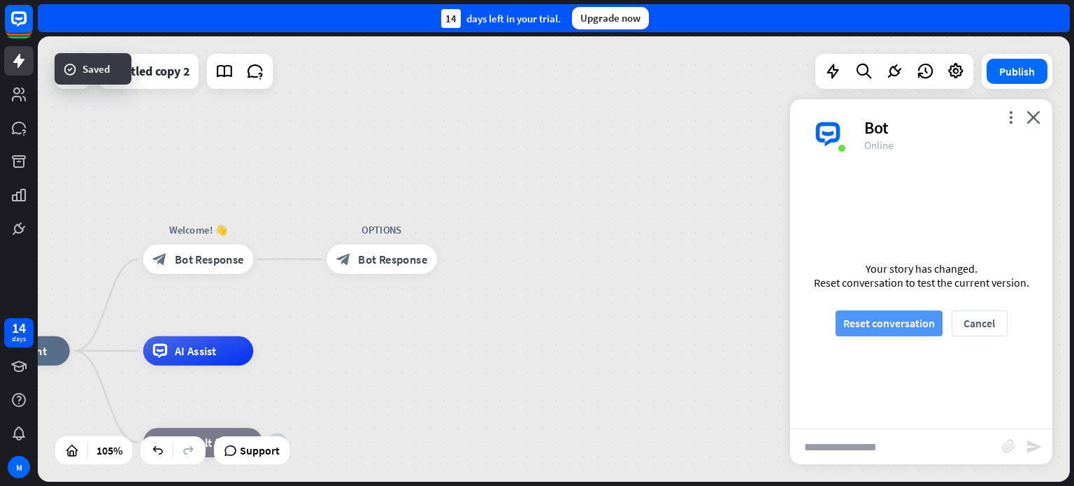
click at [900, 321] on button "Reset conversation" at bounding box center [888, 323] width 107 height 26
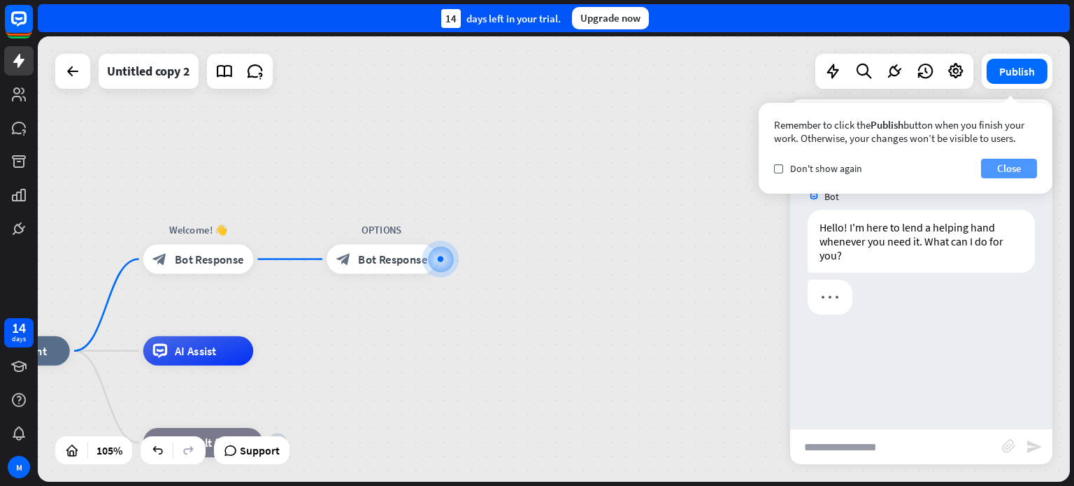
click at [1009, 169] on button "Close" at bounding box center [1009, 169] width 56 height 20
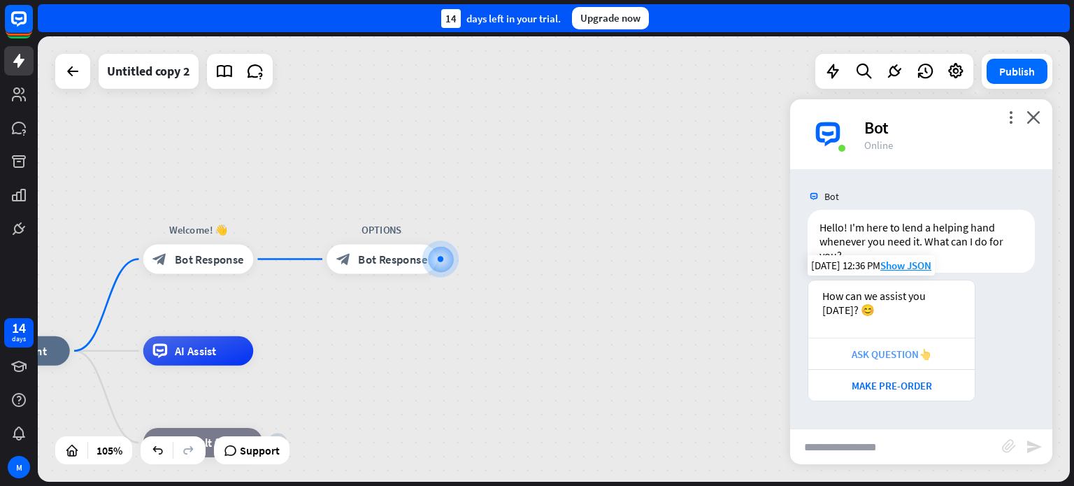
click at [898, 358] on div "ASK QUESTION👆" at bounding box center [891, 353] width 152 height 13
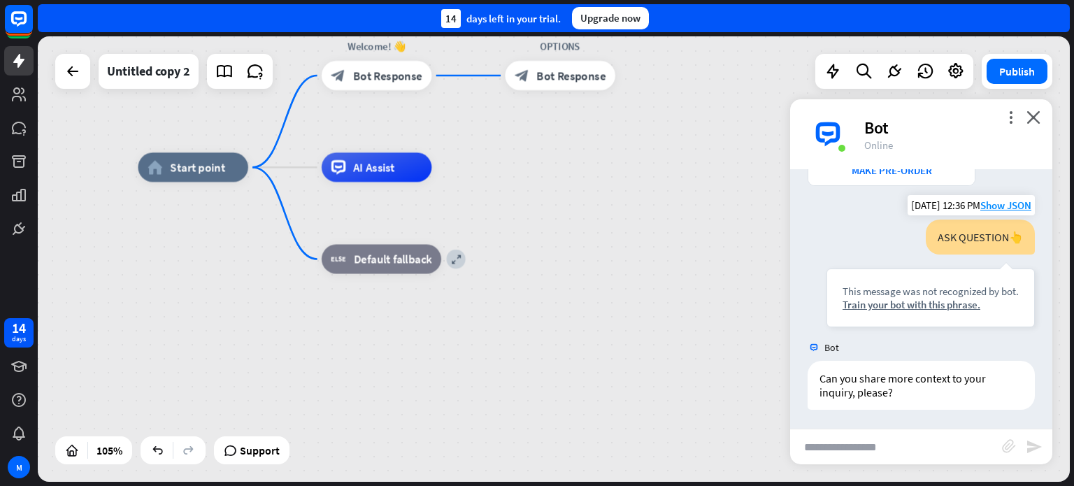
scroll to position [217, 0]
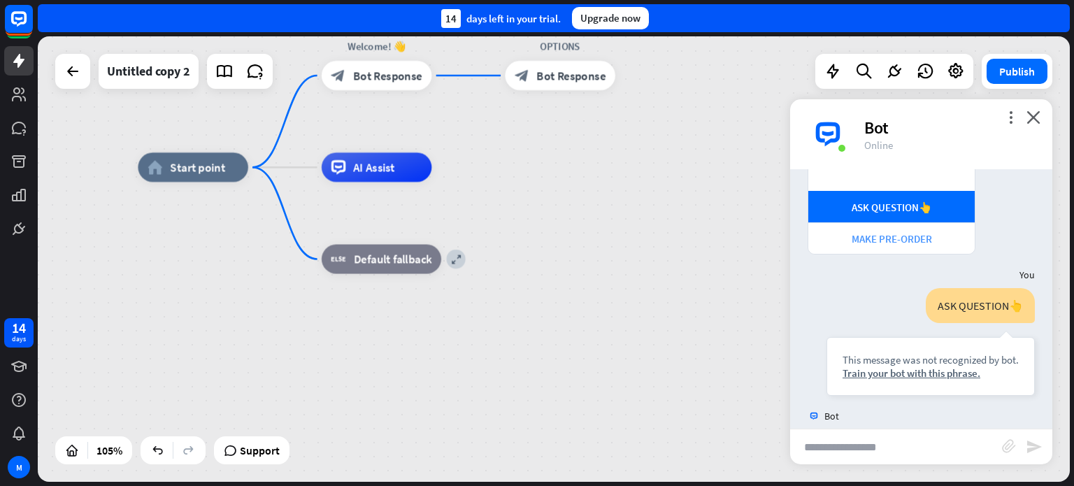
click at [876, 239] on div "MAKE PRE-ORDER" at bounding box center [891, 238] width 152 height 13
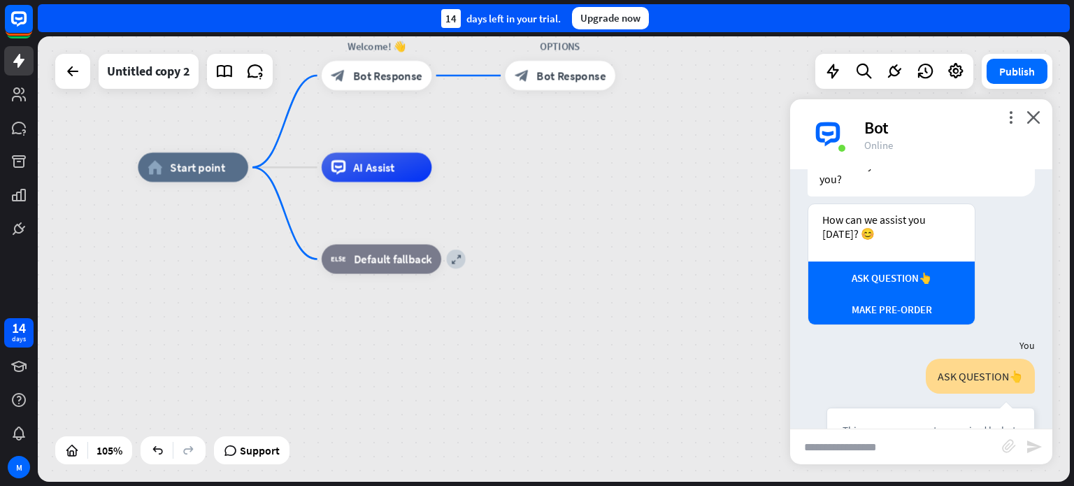
scroll to position [454, 0]
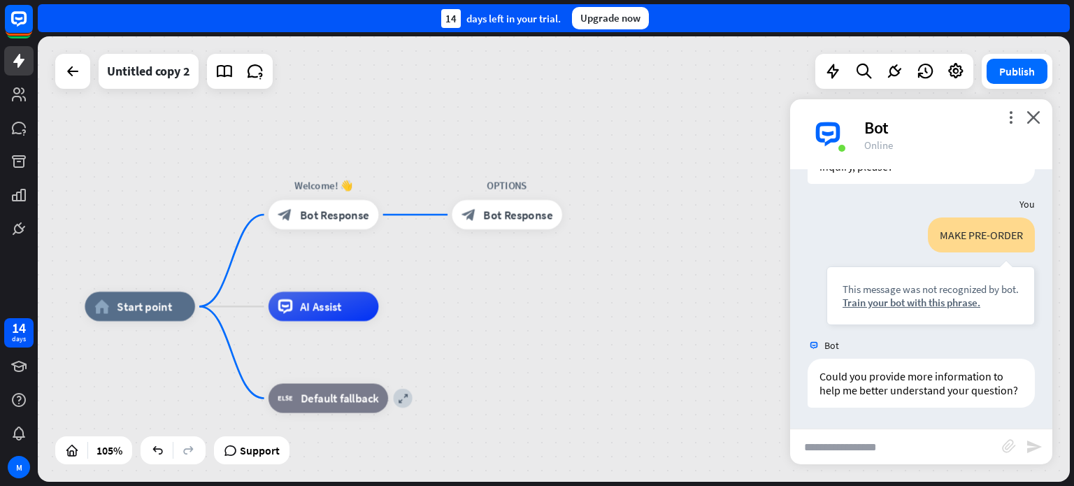
drag, startPoint x: 561, startPoint y: 158, endPoint x: 503, endPoint y: 303, distance: 156.8
click at [503, 310] on div "home_2 Start point Welcome! 👋 block_bot_response Bot Response OPTIONS block_bot…" at bounding box center [554, 258] width 1032 height 445
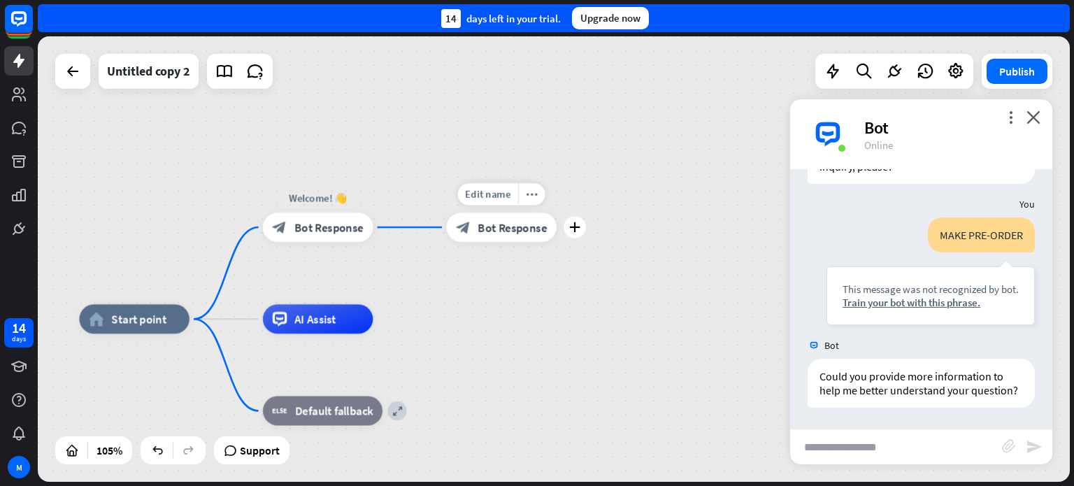
click at [509, 233] on span "Bot Response" at bounding box center [512, 227] width 69 height 15
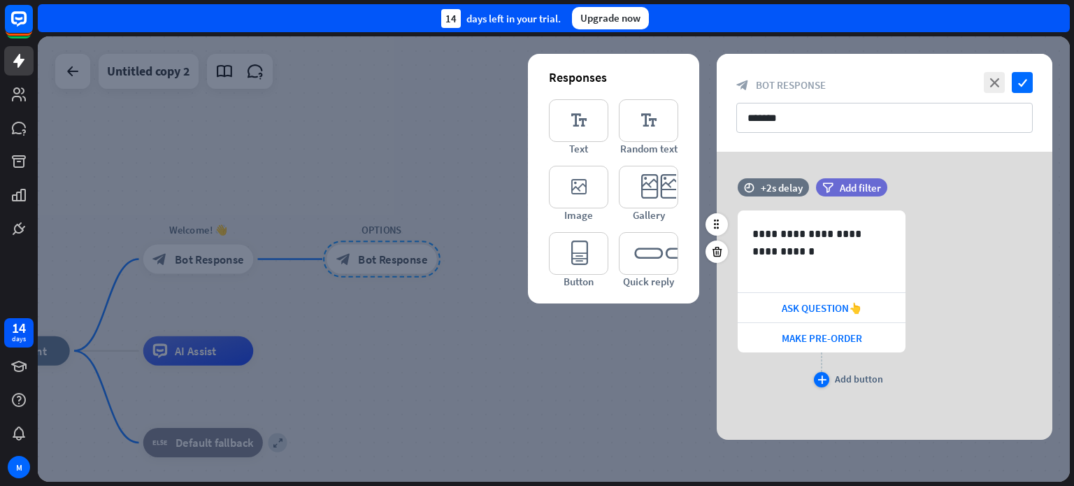
click at [821, 382] on icon "plus" at bounding box center [821, 379] width 9 height 8
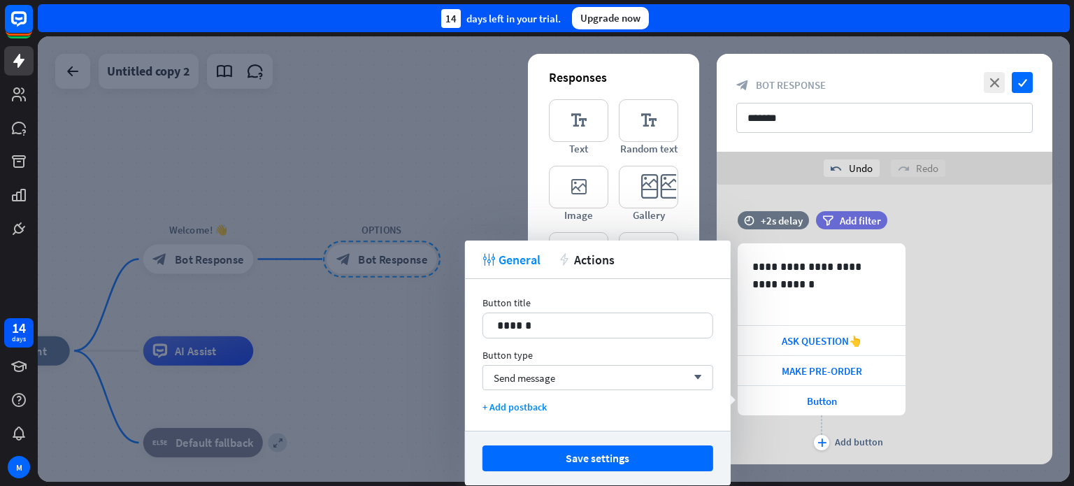
click at [962, 326] on div "**********" at bounding box center [883, 348] width 335 height 210
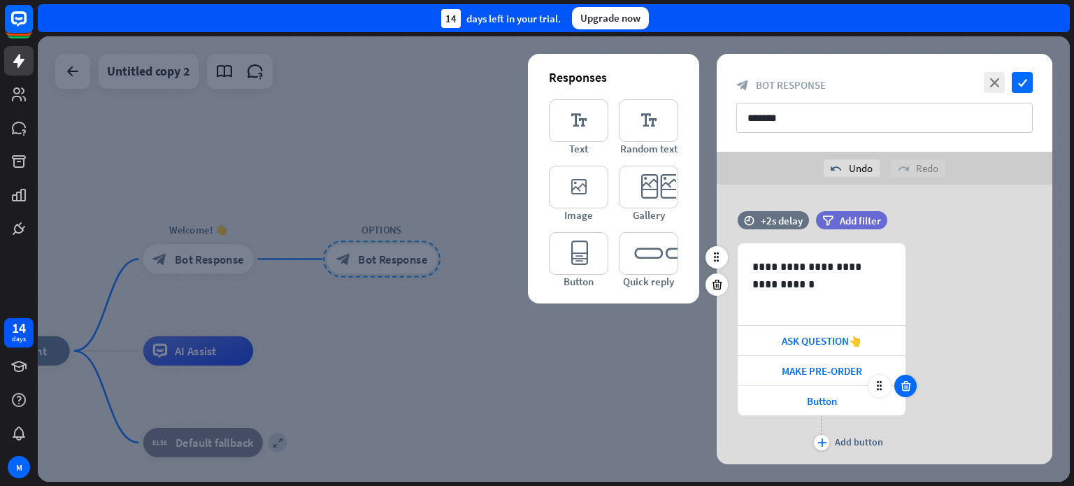
click at [908, 392] on div at bounding box center [905, 386] width 22 height 22
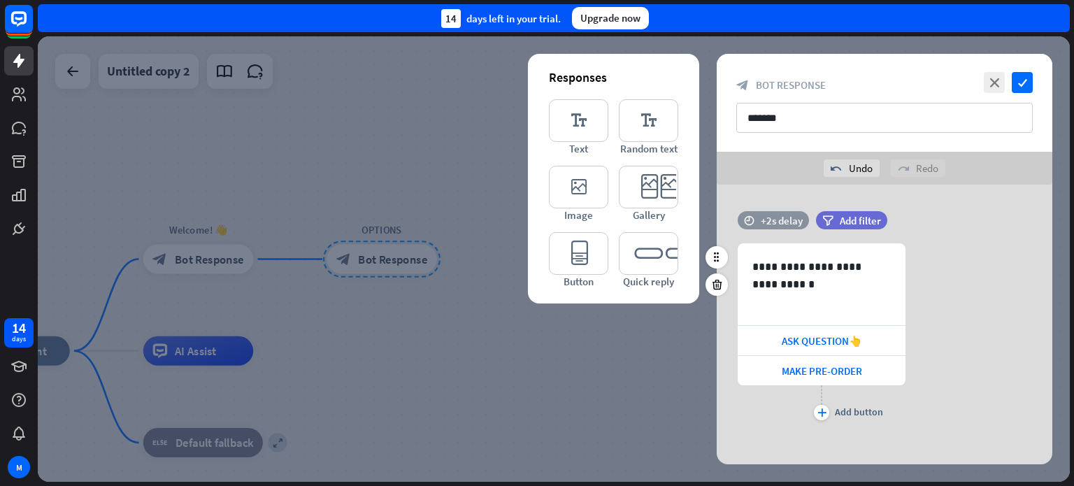
click at [774, 223] on div "+2s delay" at bounding box center [781, 220] width 42 height 13
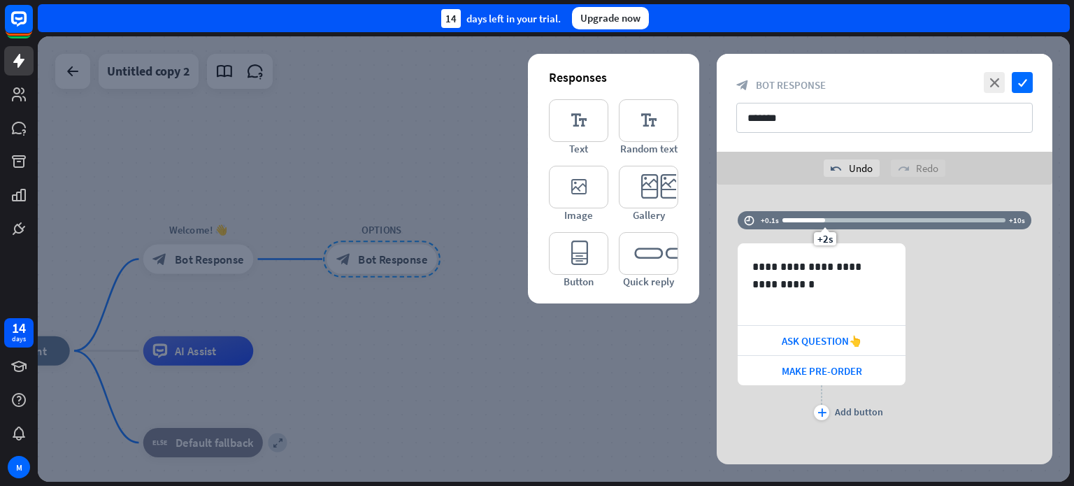
click at [967, 283] on div "**********" at bounding box center [883, 333] width 335 height 180
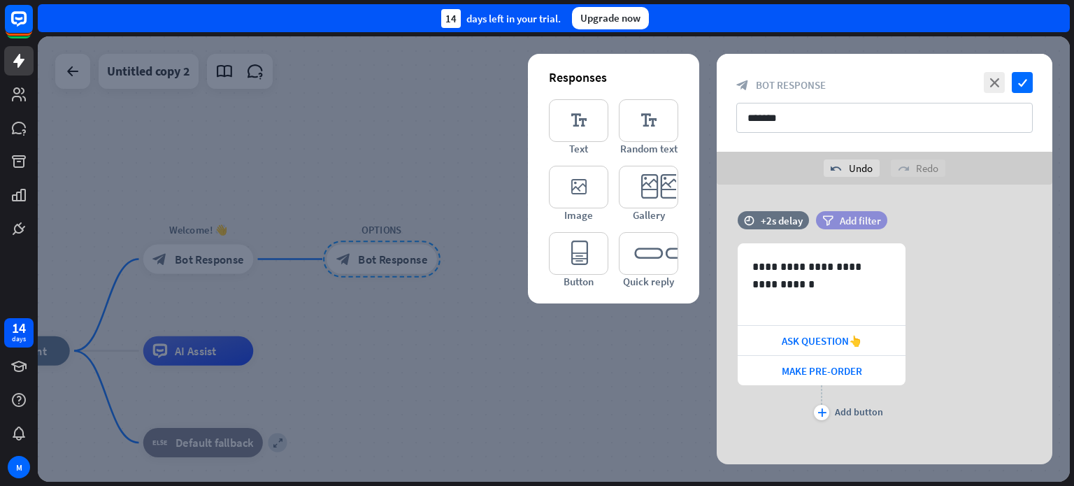
click at [844, 218] on span "Add filter" at bounding box center [859, 220] width 41 height 13
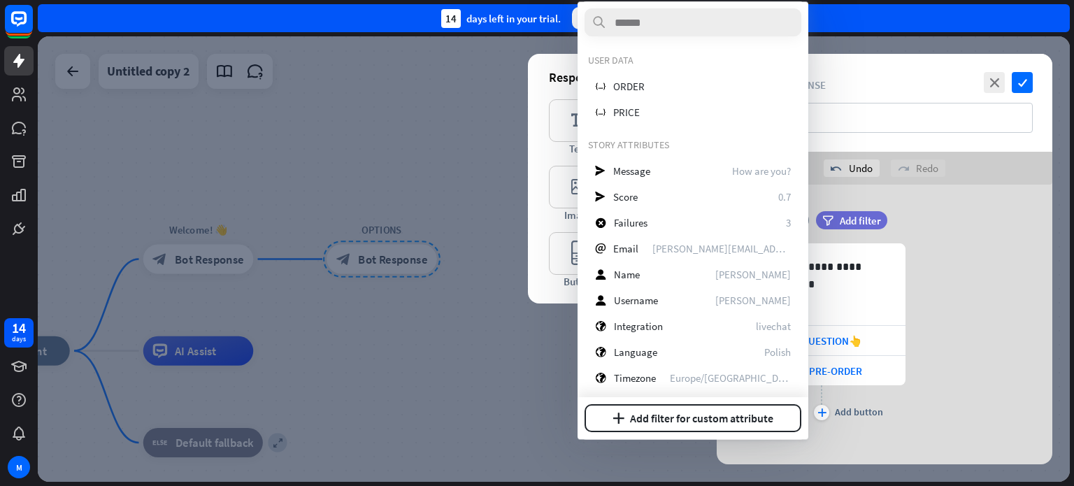
click at [983, 308] on div "**********" at bounding box center [883, 333] width 335 height 180
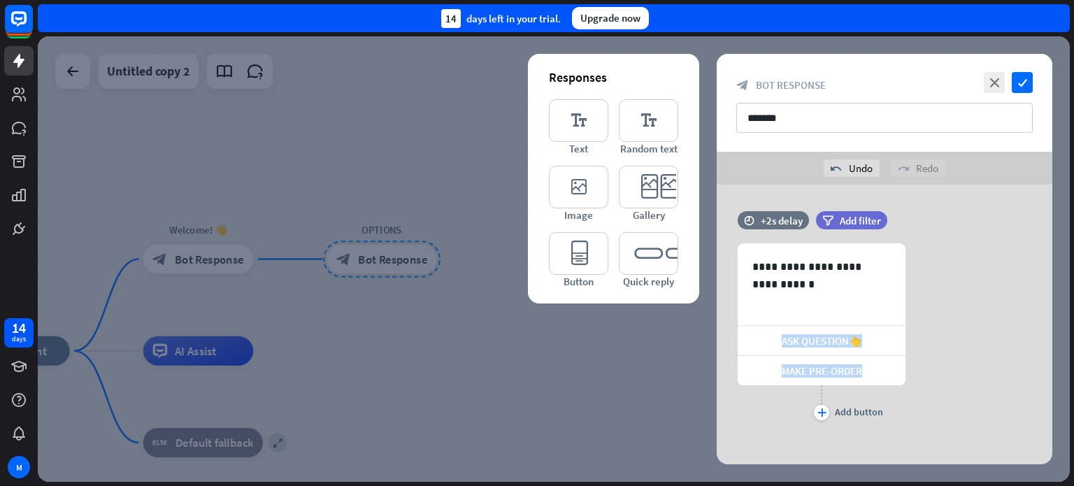
drag, startPoint x: 968, startPoint y: 368, endPoint x: 967, endPoint y: 324, distance: 44.0
click at [967, 324] on div "**********" at bounding box center [883, 333] width 335 height 180
click at [638, 257] on icon "editor_quick_replies" at bounding box center [648, 253] width 59 height 43
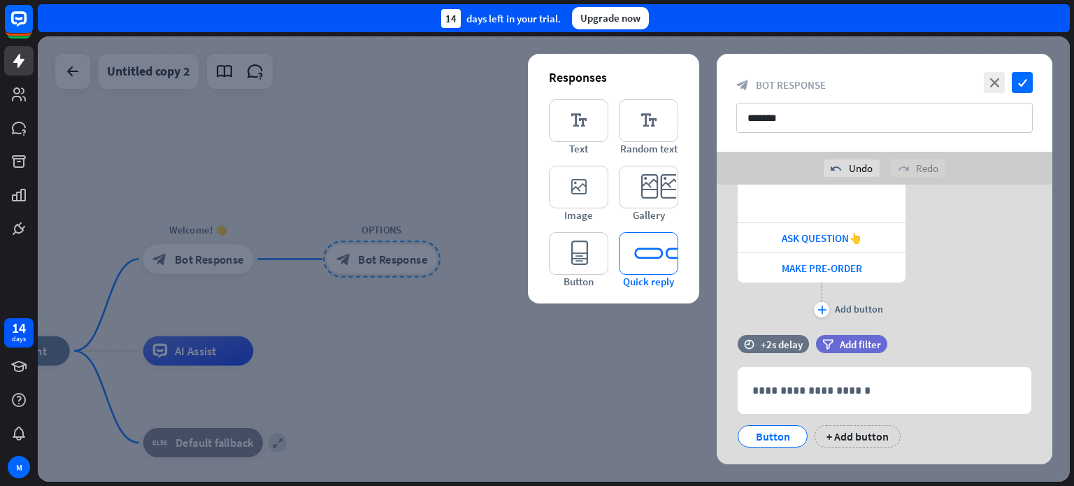
scroll to position [134, 0]
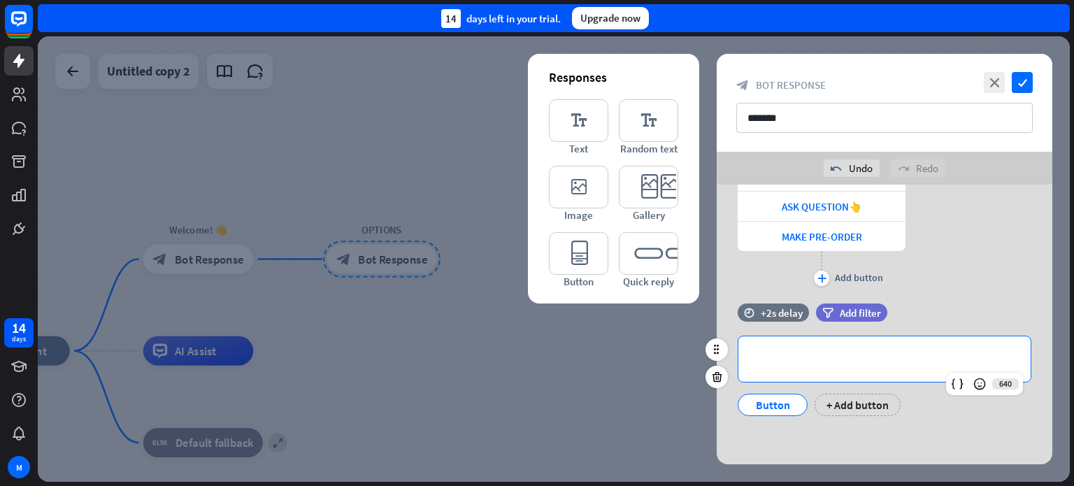
click at [777, 363] on p "**********" at bounding box center [884, 358] width 264 height 17
click at [842, 311] on span "Add filter" at bounding box center [859, 312] width 41 height 13
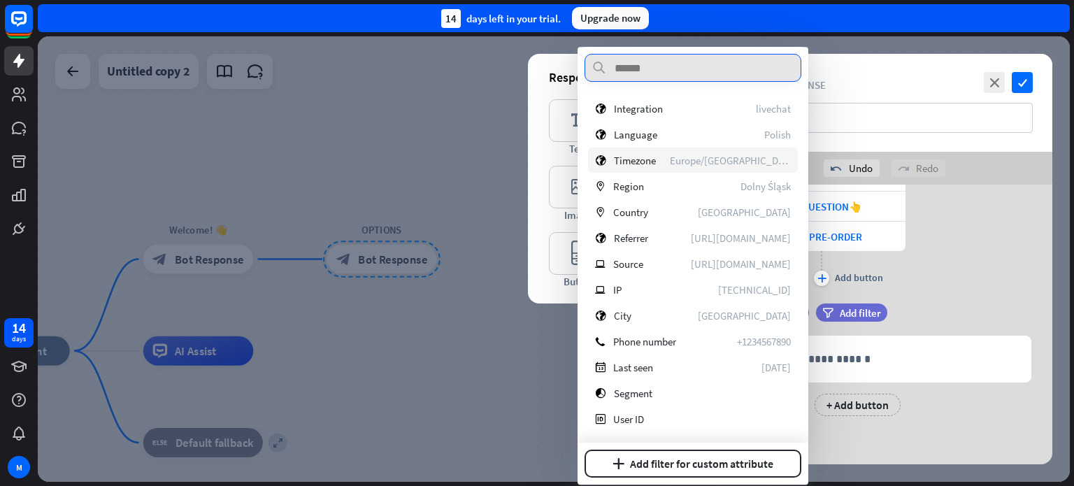
scroll to position [263, 0]
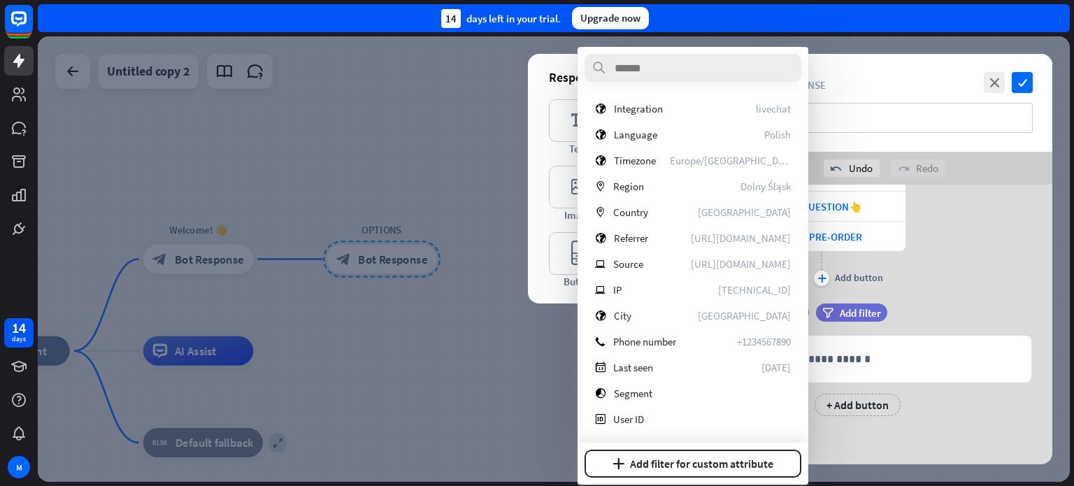
click at [962, 315] on div "time +2s delay filter Add filter" at bounding box center [883, 319] width 335 height 32
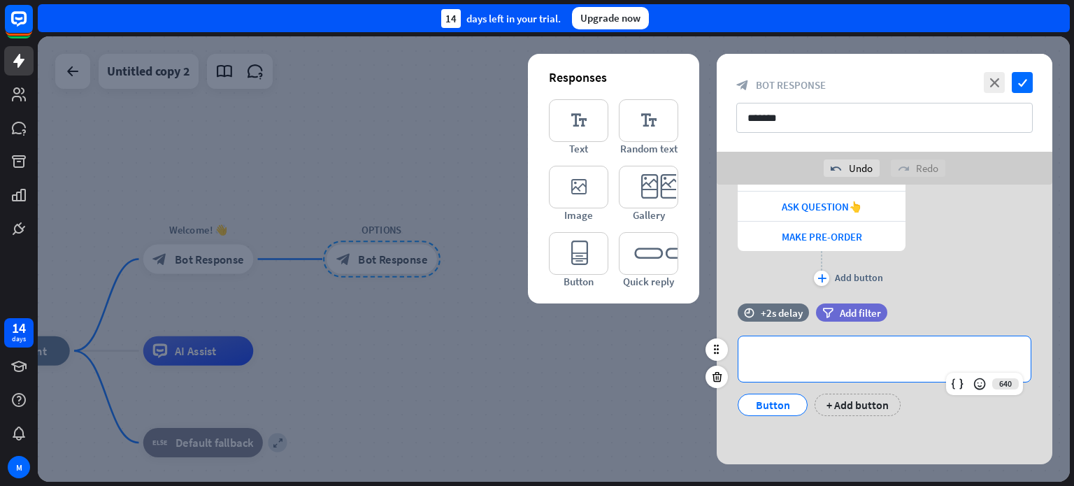
click at [835, 356] on p "**********" at bounding box center [884, 358] width 264 height 17
click at [976, 380] on icon at bounding box center [979, 384] width 14 height 14
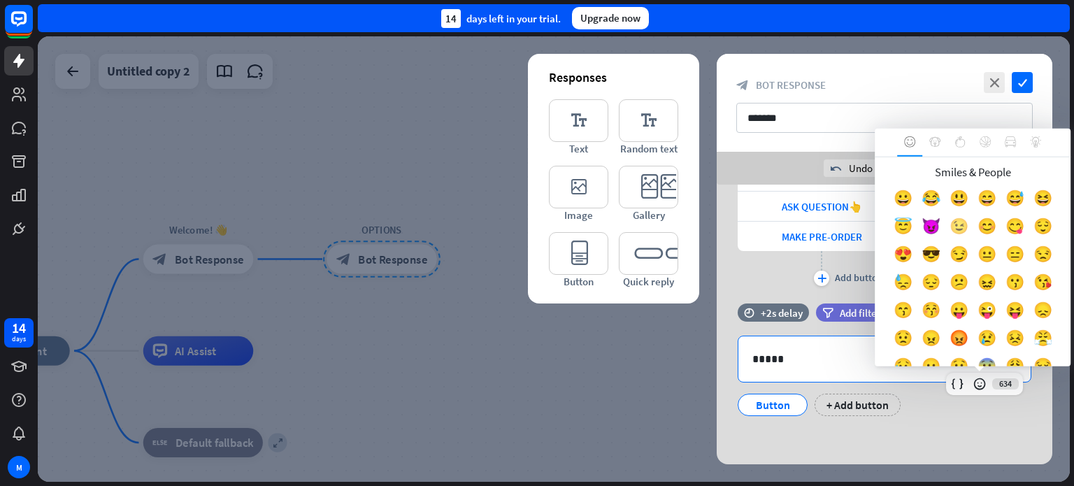
click at [972, 226] on div "😉" at bounding box center [958, 229] width 28 height 28
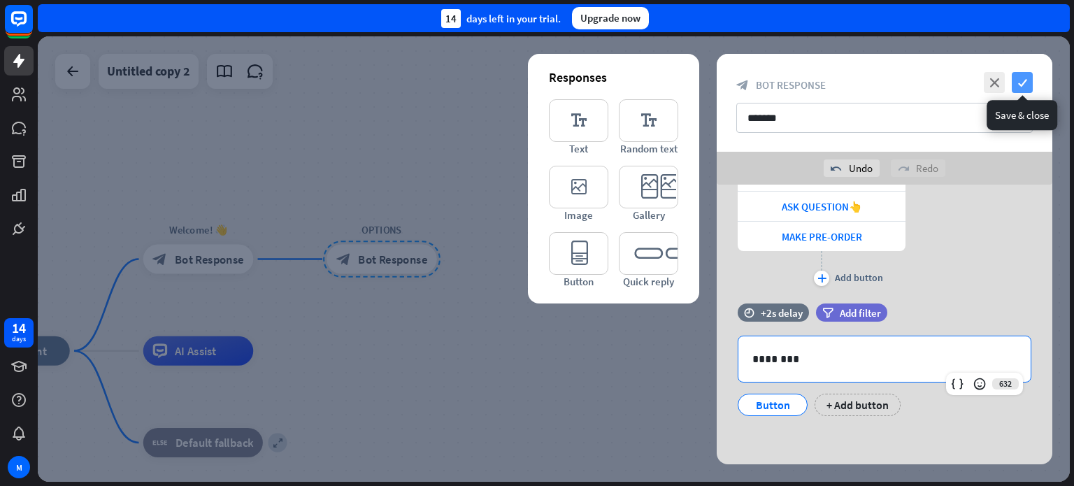
click at [1017, 86] on icon "check" at bounding box center [1021, 82] width 21 height 21
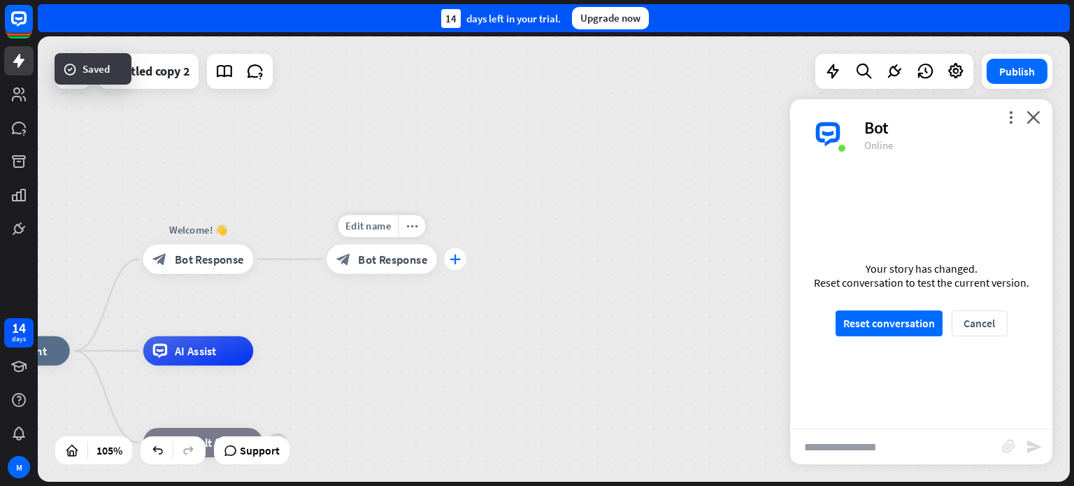
click at [452, 261] on icon "plus" at bounding box center [454, 259] width 11 height 10
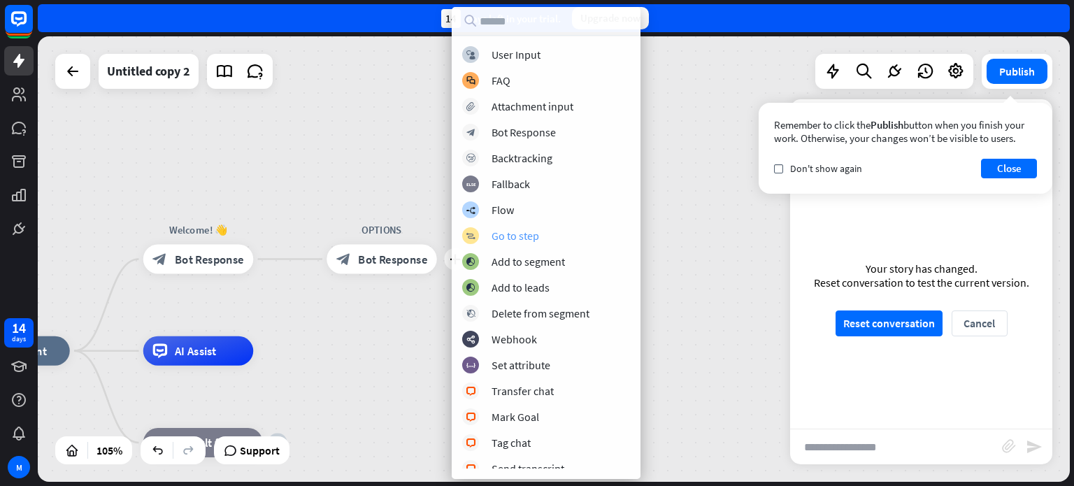
click at [505, 234] on div "Go to step" at bounding box center [515, 236] width 48 height 14
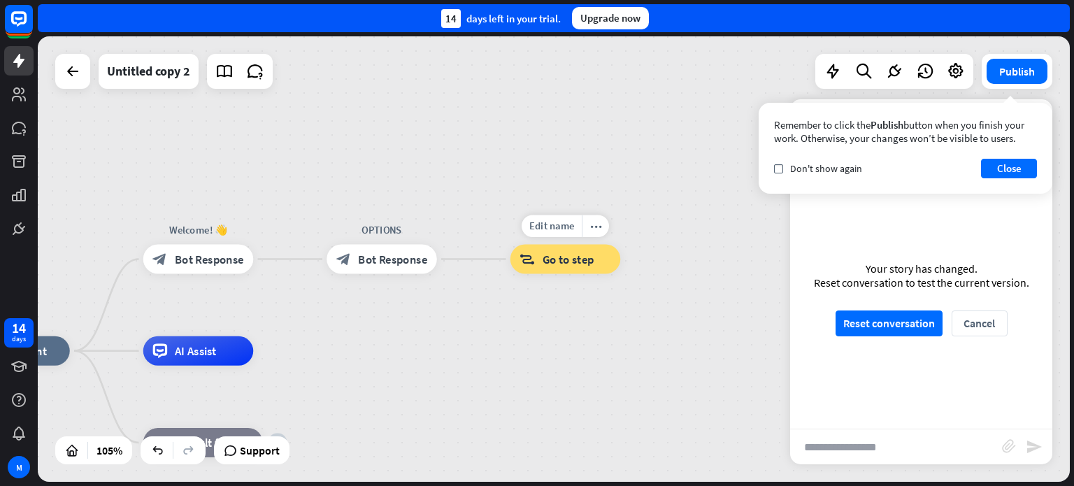
click at [561, 259] on span "Go to step" at bounding box center [568, 259] width 52 height 15
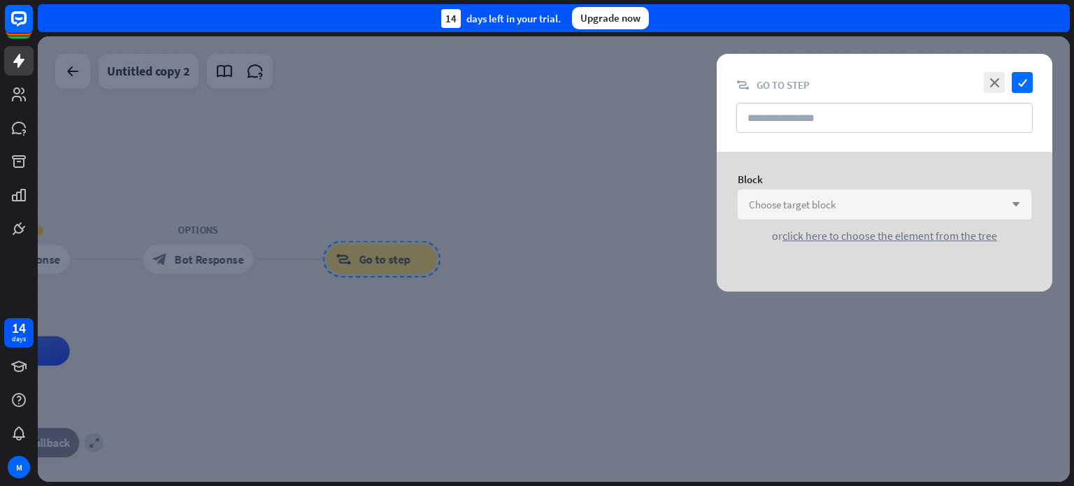
click at [1015, 203] on icon "arrow_down" at bounding box center [1011, 205] width 15 height 8
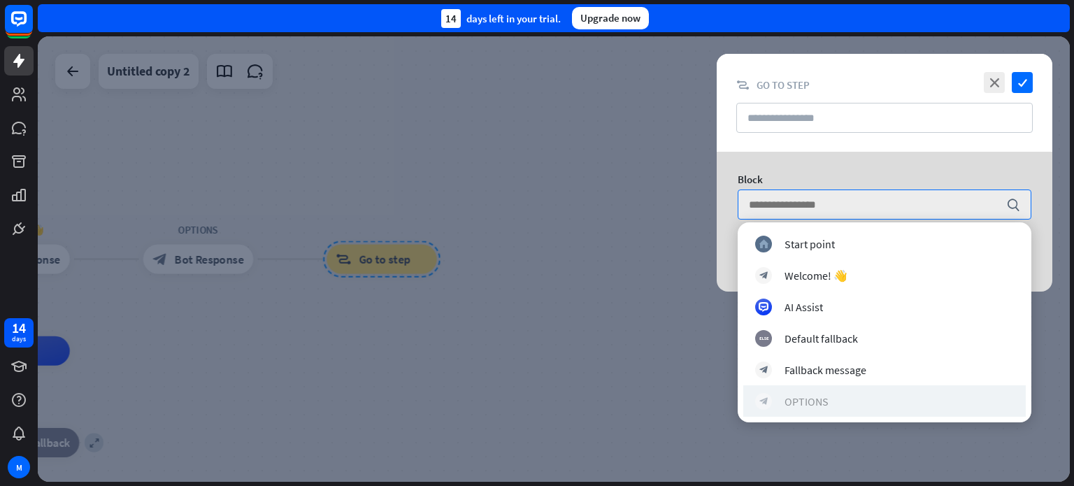
click at [828, 407] on div "block_bot_response OPTIONS" at bounding box center [884, 401] width 259 height 17
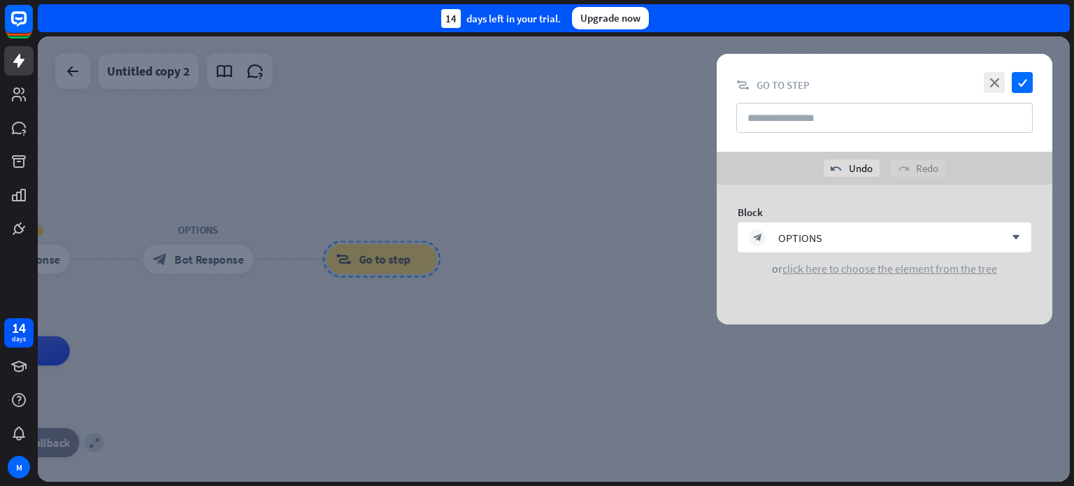
click at [878, 271] on span "click here to choose the element from the tree" at bounding box center [889, 268] width 215 height 14
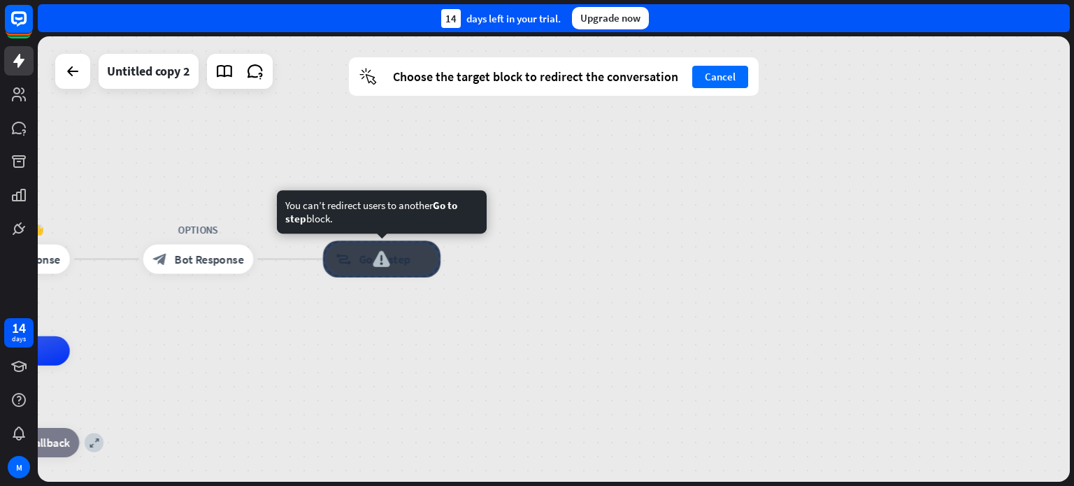
click at [379, 257] on div at bounding box center [381, 258] width 117 height 37
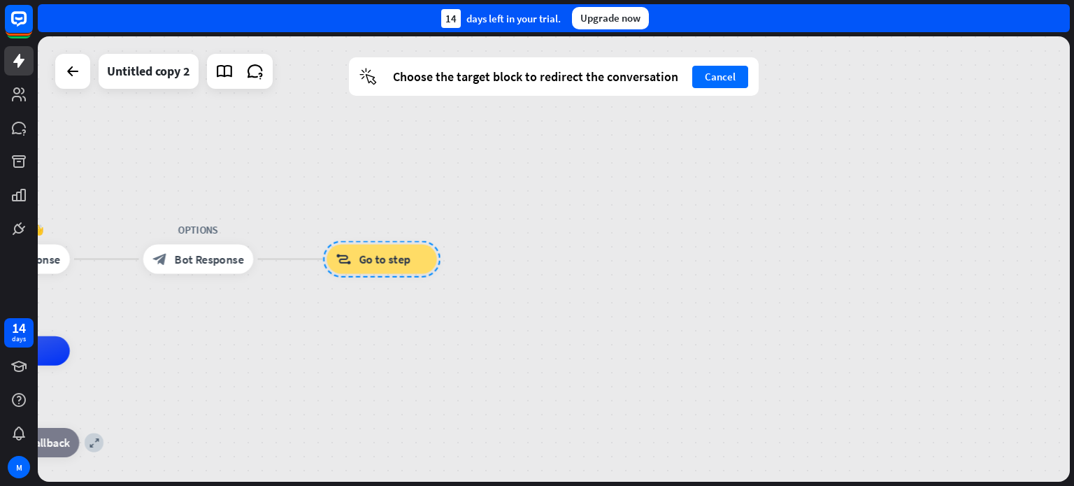
click at [738, 73] on button "Cancel" at bounding box center [720, 77] width 56 height 22
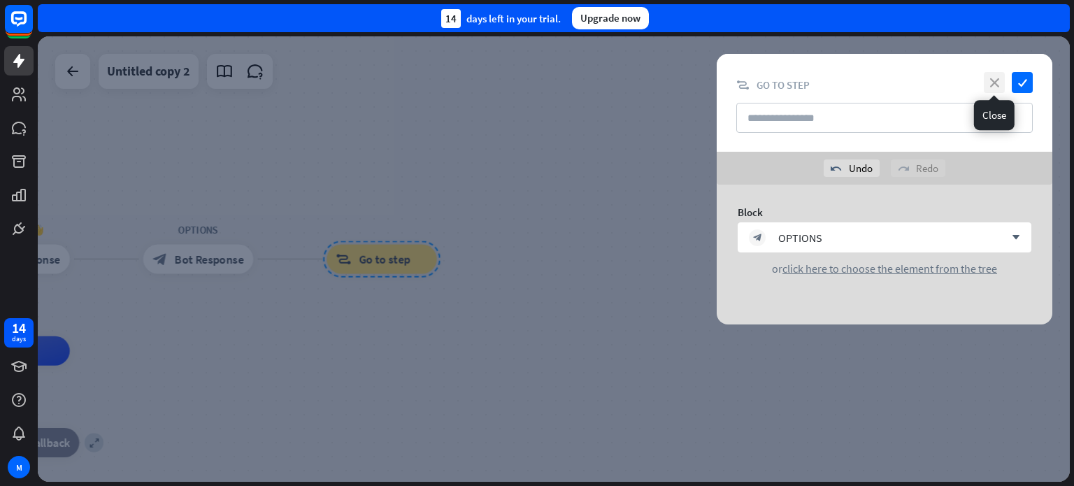
click at [987, 80] on icon "close" at bounding box center [993, 82] width 21 height 21
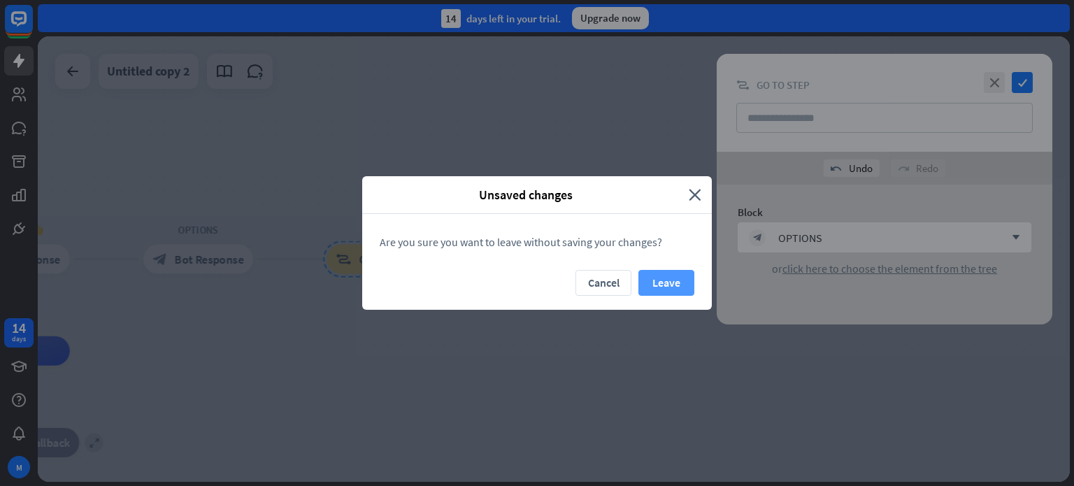
click at [665, 287] on button "Leave" at bounding box center [666, 283] width 56 height 26
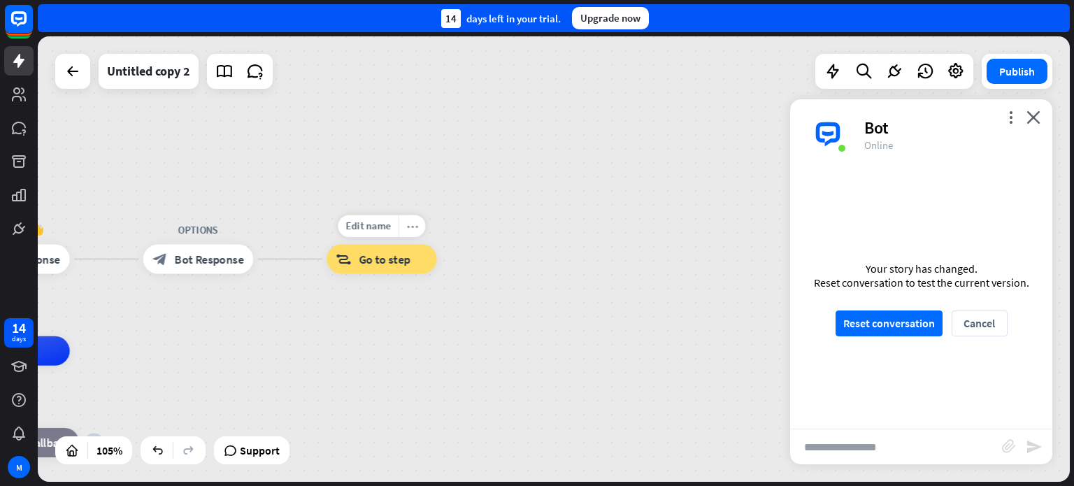
click at [411, 225] on icon "more_horiz" at bounding box center [412, 225] width 12 height 11
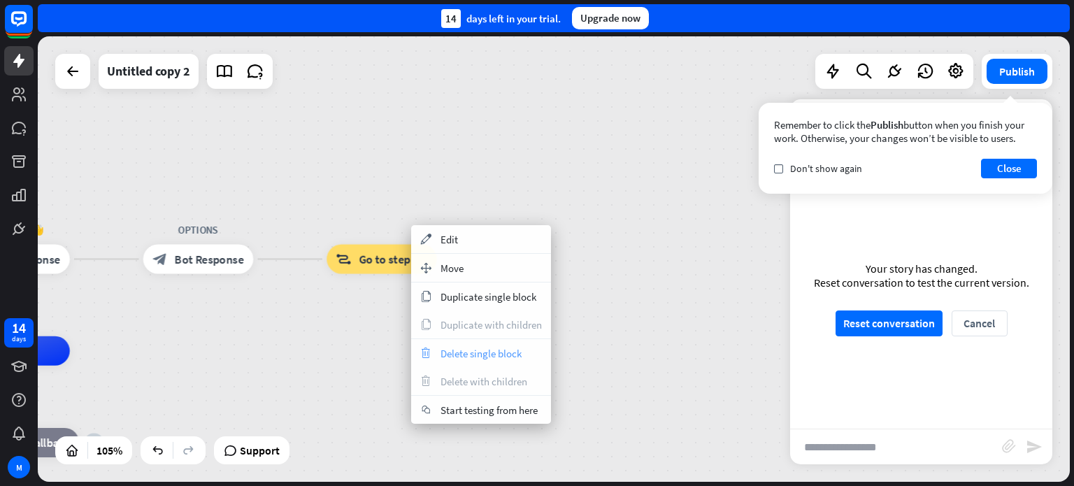
click at [491, 354] on span "Delete single block" at bounding box center [480, 353] width 81 height 13
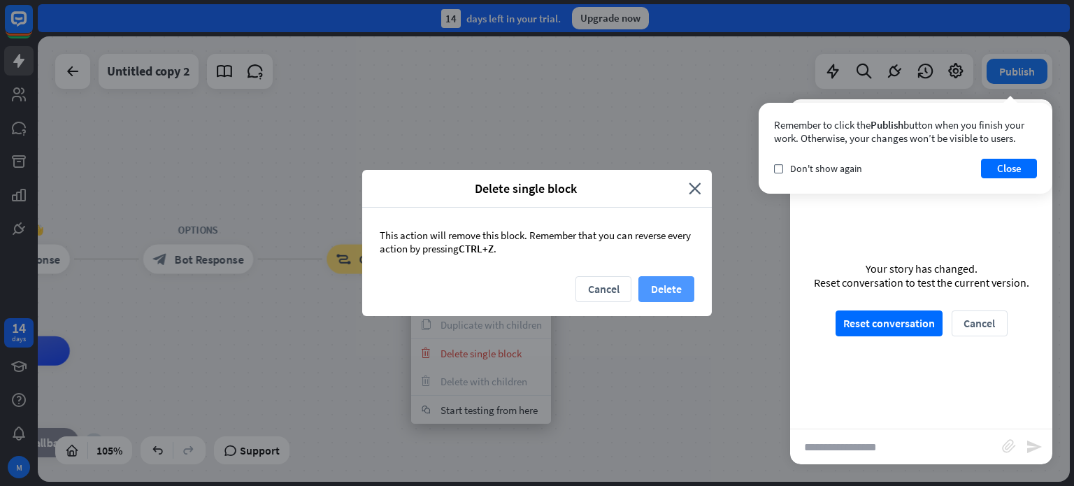
click at [659, 287] on button "Delete" at bounding box center [666, 289] width 56 height 26
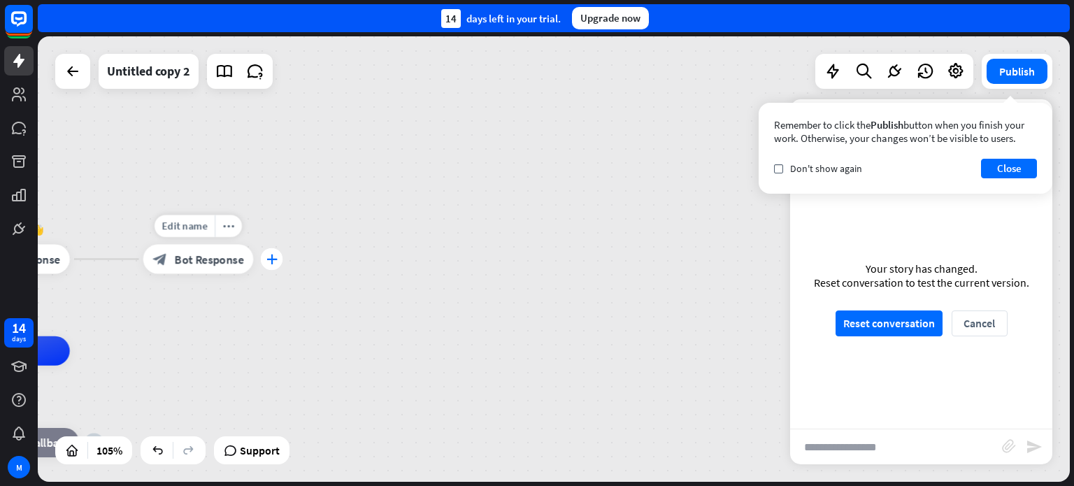
click at [273, 259] on icon "plus" at bounding box center [271, 259] width 11 height 10
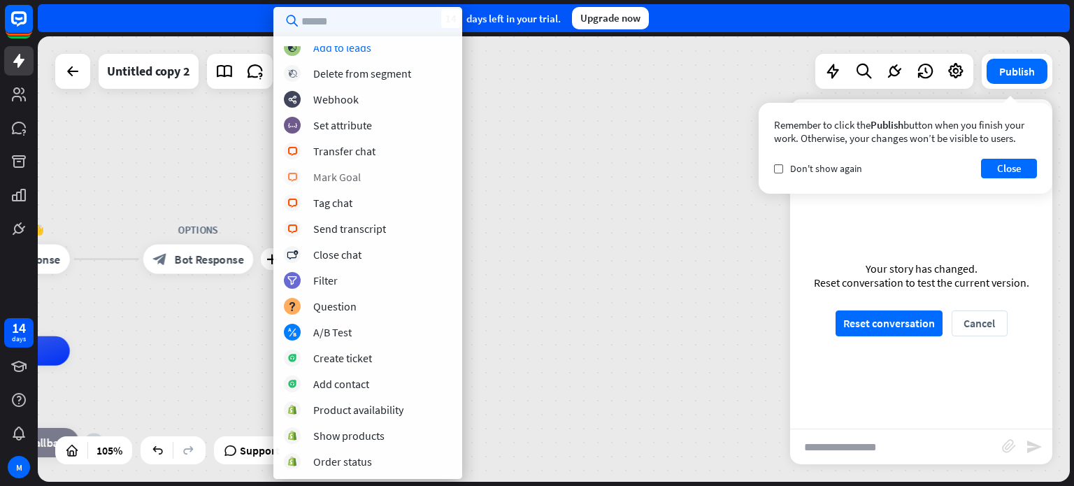
scroll to position [134, 0]
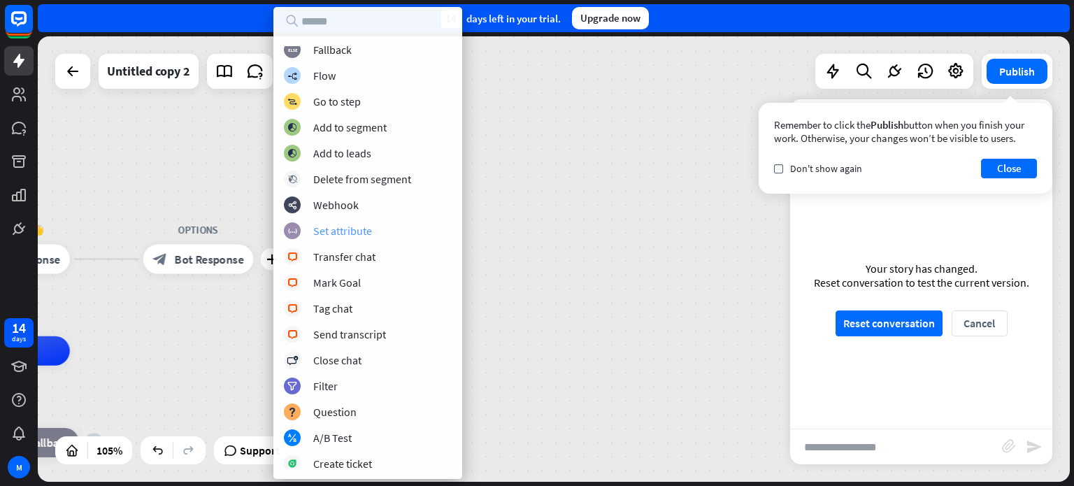
click at [333, 233] on div "Set attribute" at bounding box center [342, 231] width 59 height 14
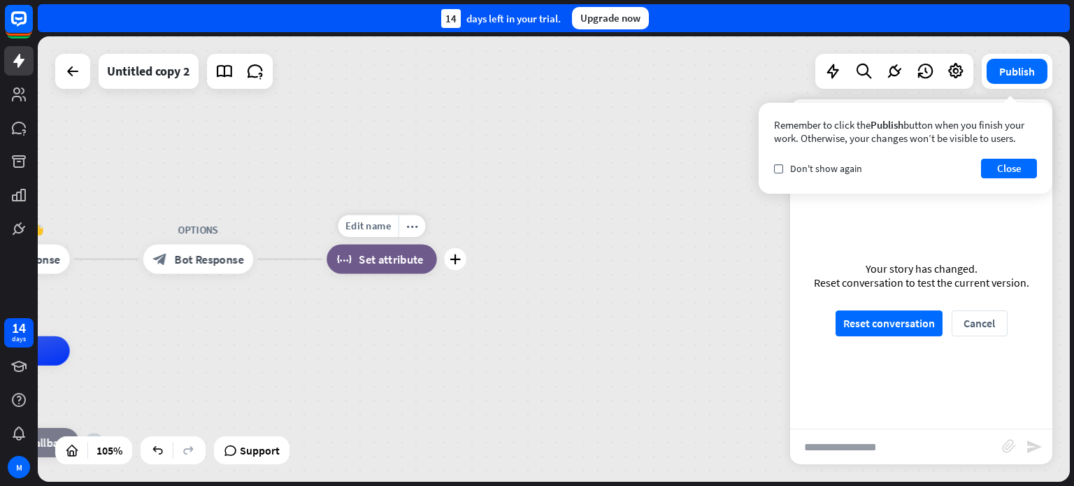
click at [358, 255] on div "block_set_attribute Set attribute" at bounding box center [381, 259] width 110 height 29
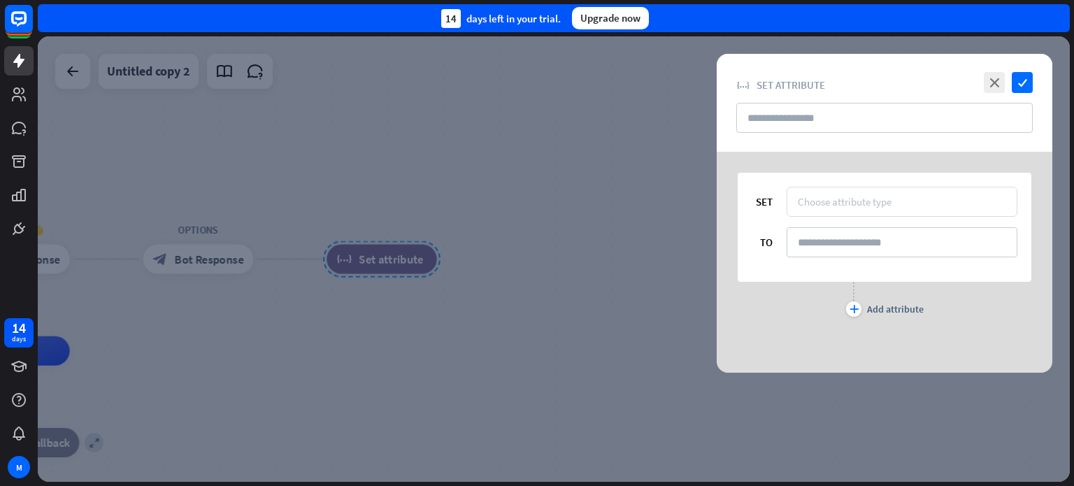
click at [902, 201] on div "Choose attribute type" at bounding box center [901, 201] width 208 height 13
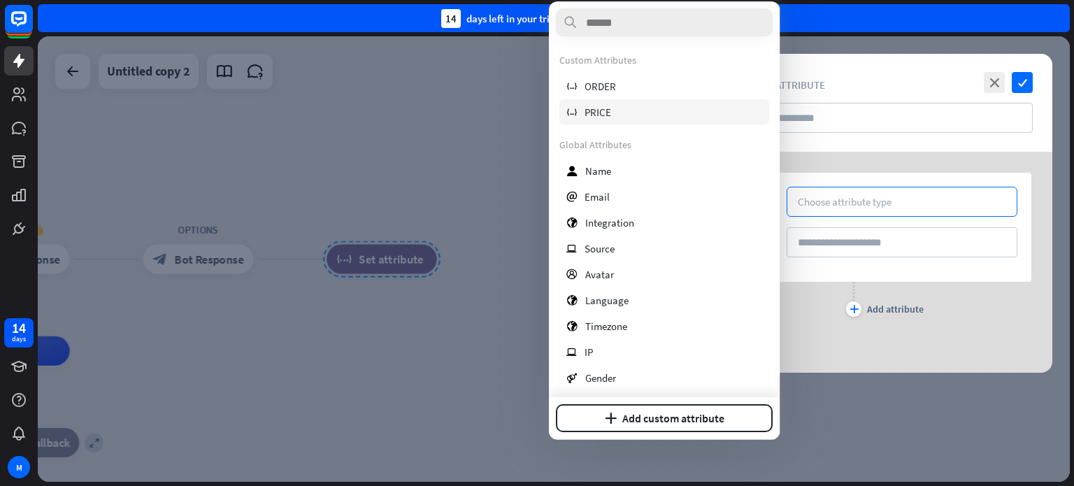
click at [608, 114] on span "PRICE" at bounding box center [597, 112] width 27 height 13
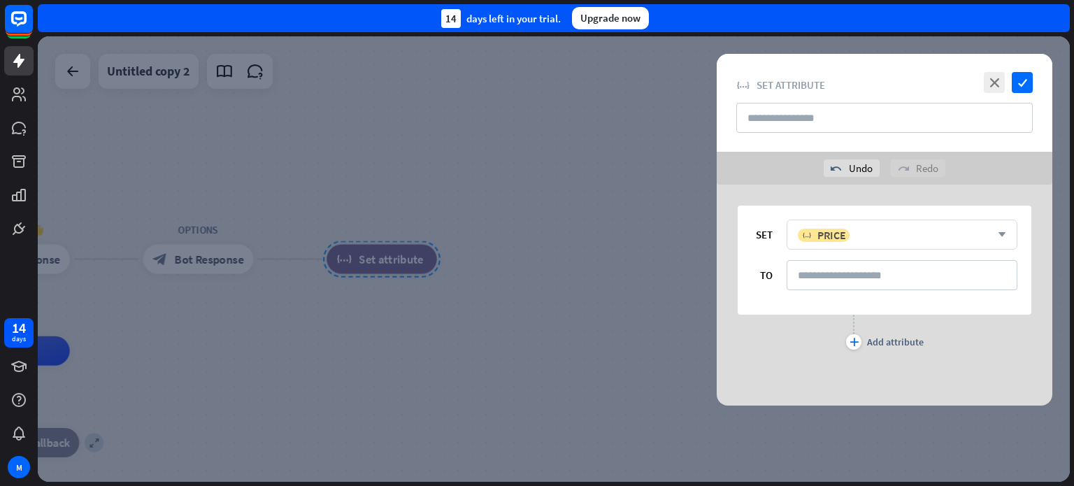
click at [1002, 232] on icon "arrow_down" at bounding box center [997, 235] width 15 height 8
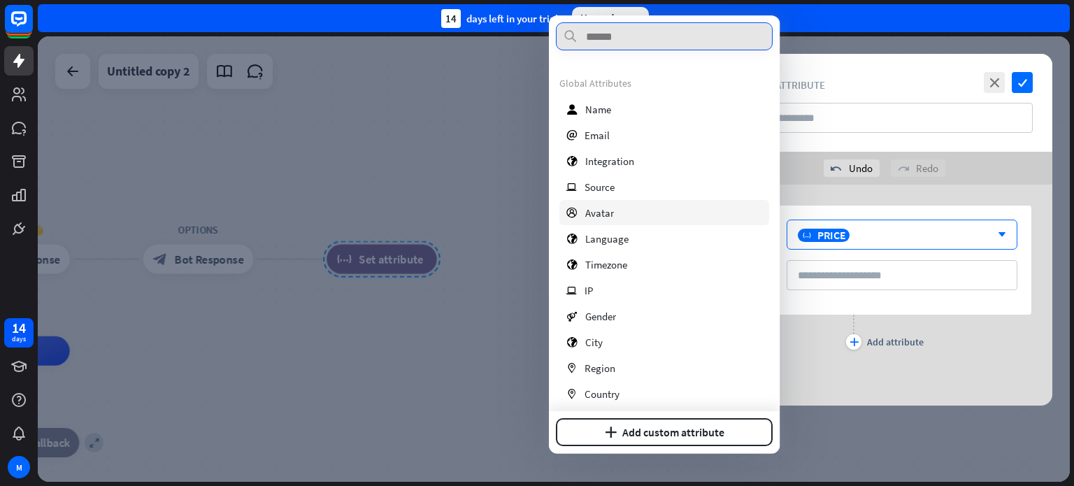
scroll to position [159, 0]
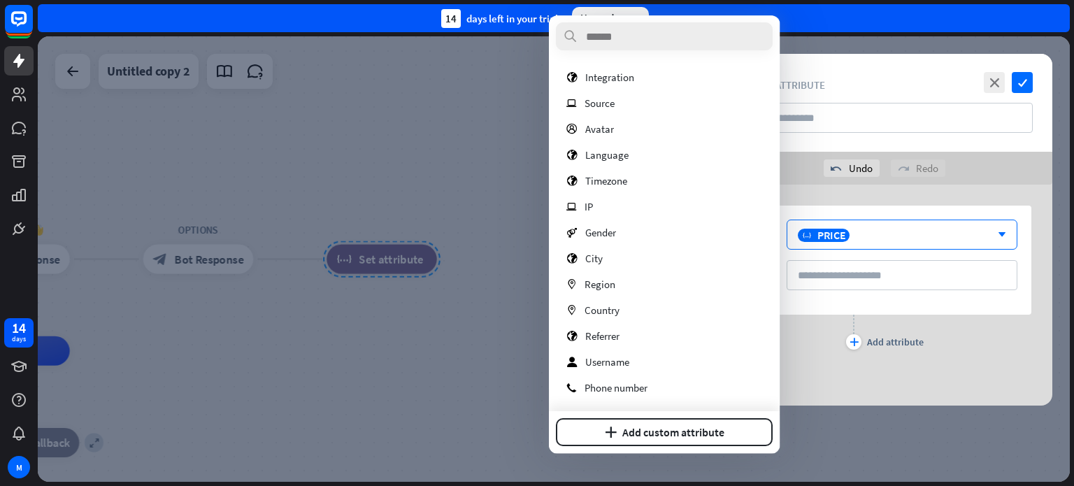
click at [853, 387] on div "SET variable PRICE arrow_down TO plus Add attribute" at bounding box center [883, 295] width 335 height 221
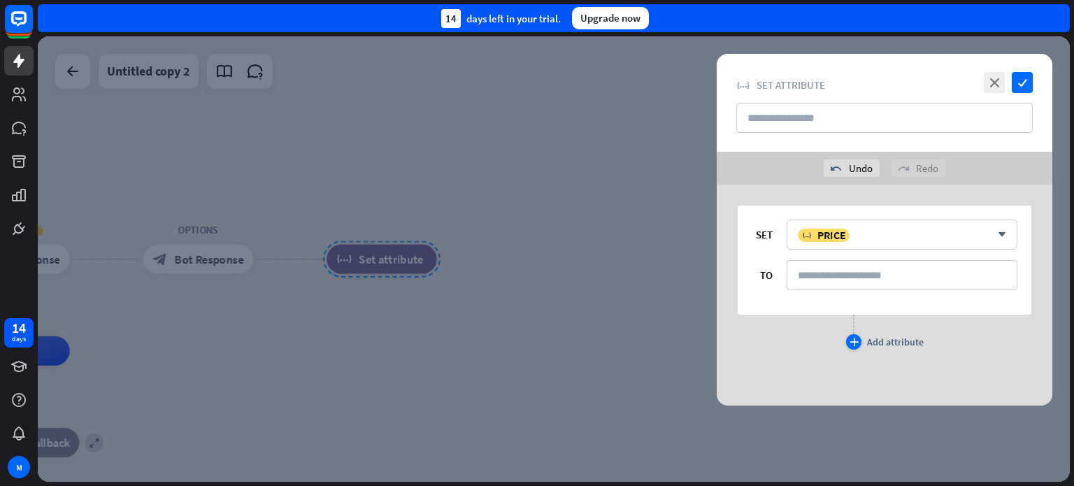
click at [857, 339] on icon "plus" at bounding box center [853, 342] width 9 height 8
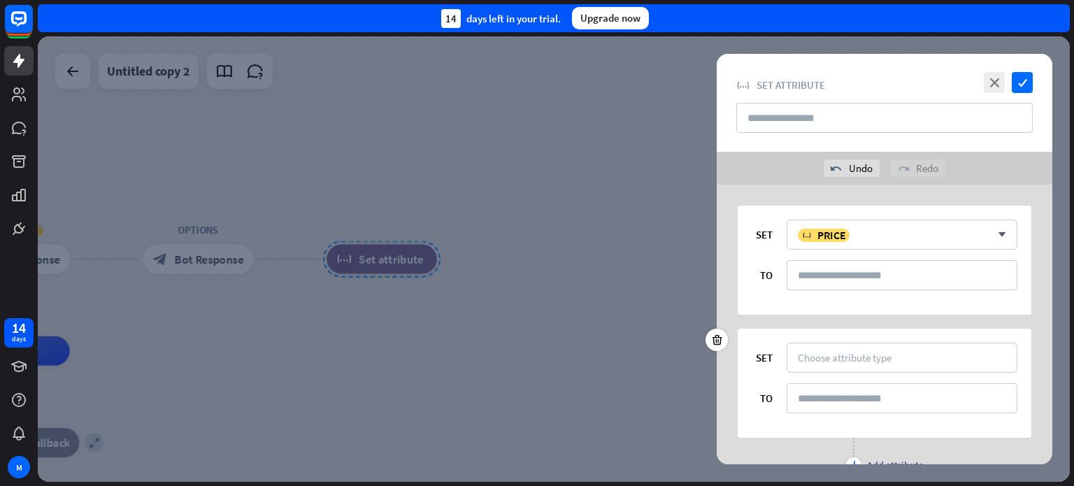
scroll to position [64, 0]
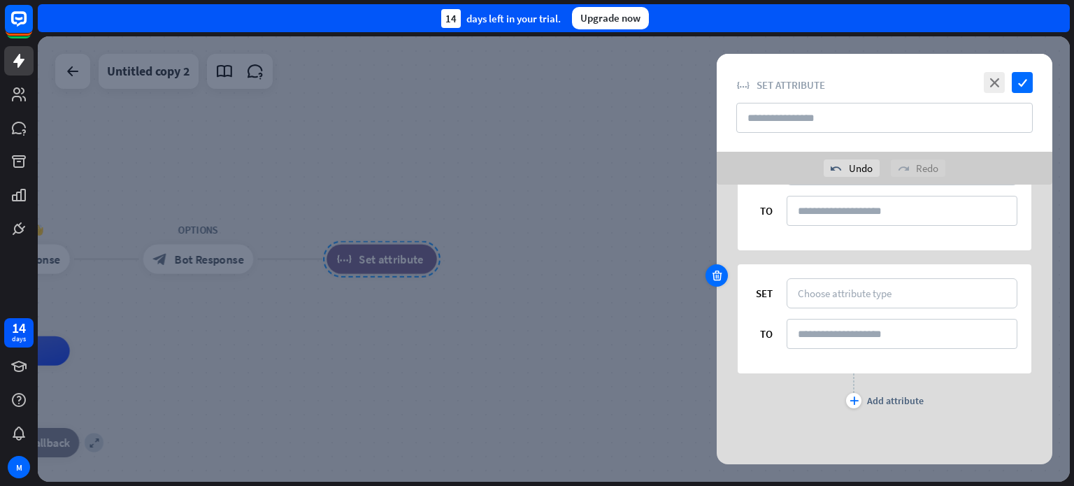
click at [712, 279] on icon at bounding box center [716, 275] width 13 height 13
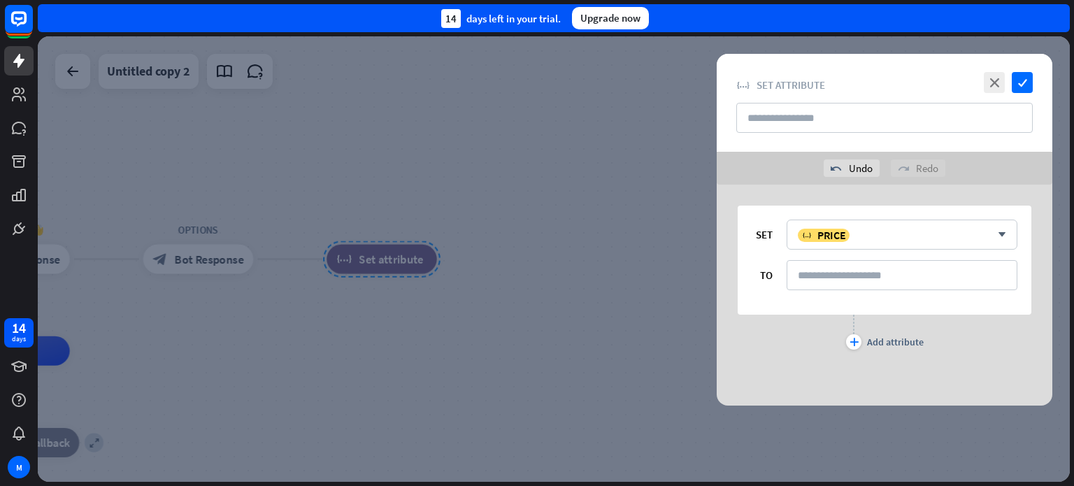
scroll to position [0, 0]
click at [850, 118] on input "text" at bounding box center [884, 118] width 296 height 30
click at [995, 78] on icon "close" at bounding box center [993, 82] width 21 height 21
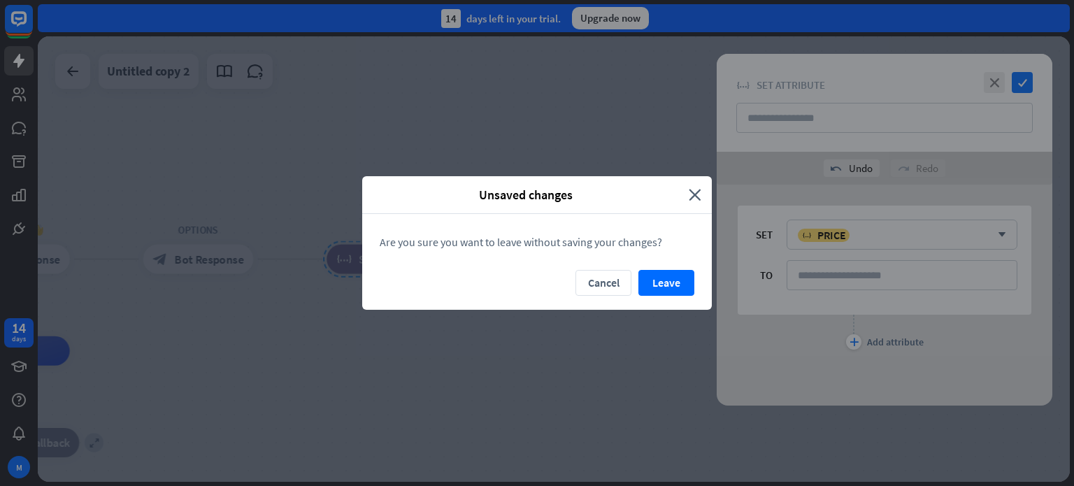
drag, startPoint x: 656, startPoint y: 276, endPoint x: 643, endPoint y: 276, distance: 13.3
click at [656, 277] on button "Leave" at bounding box center [666, 283] width 56 height 26
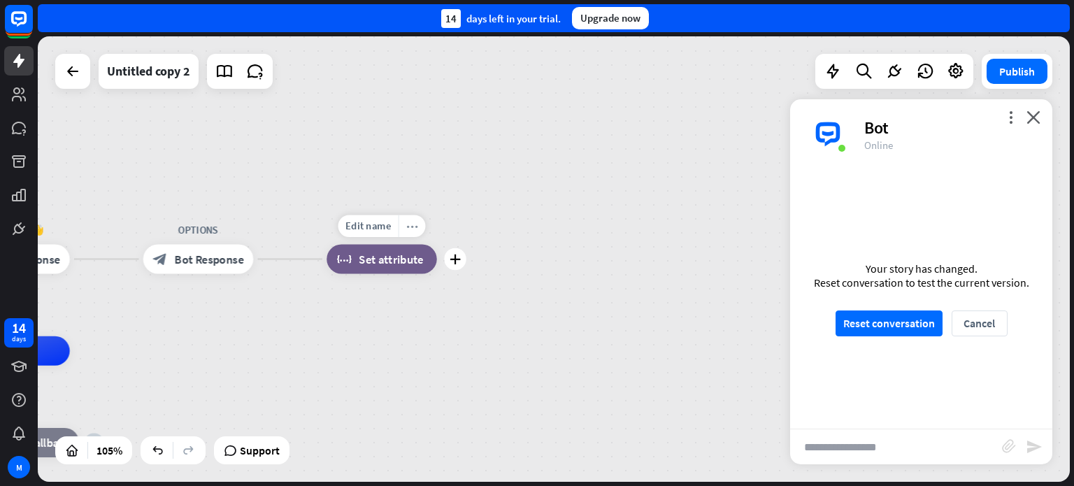
click at [408, 223] on icon "more_horiz" at bounding box center [412, 225] width 12 height 11
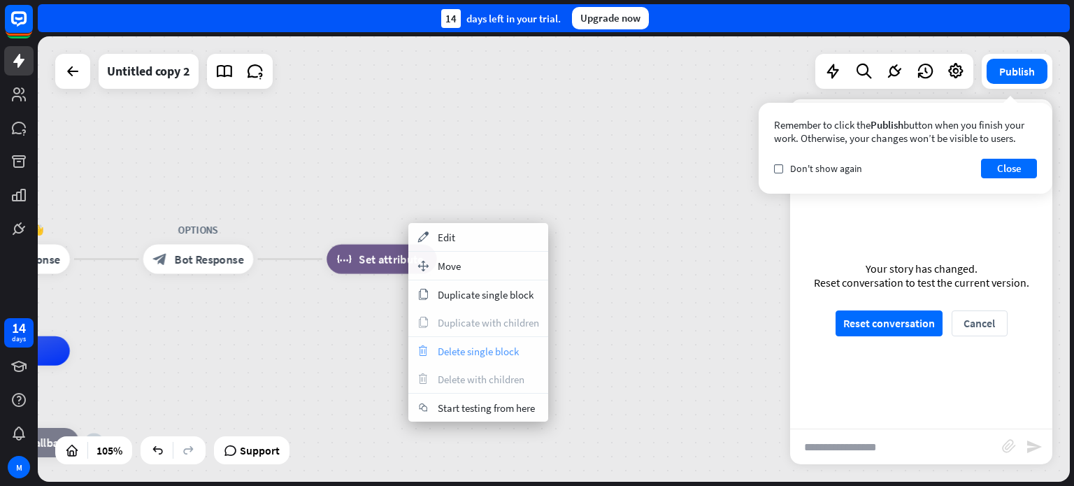
click at [475, 352] on span "Delete single block" at bounding box center [478, 351] width 81 height 13
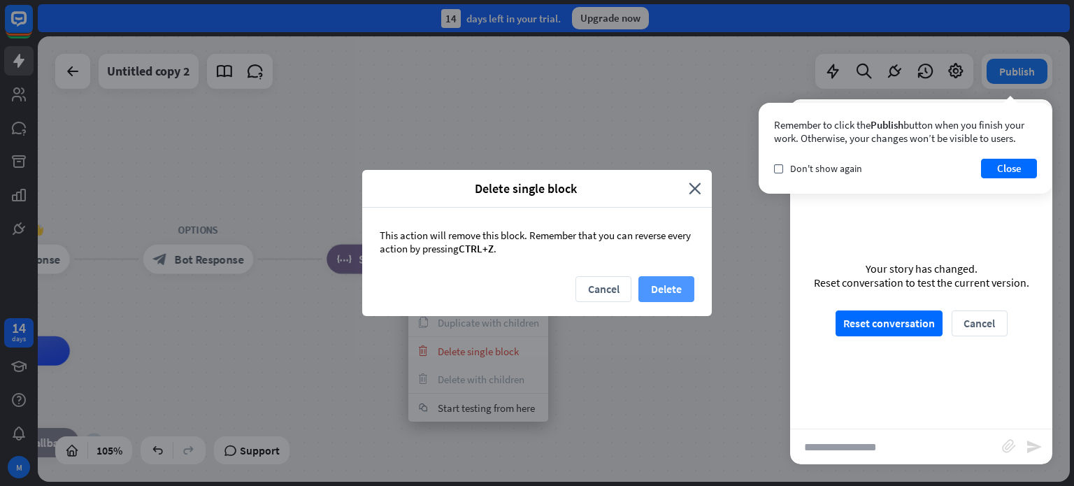
click at [673, 290] on button "Delete" at bounding box center [666, 289] width 56 height 26
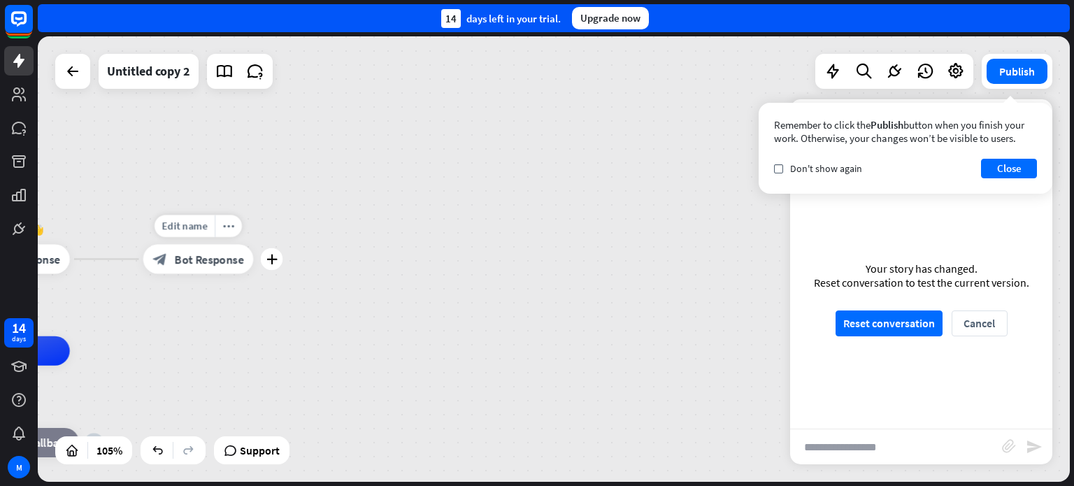
click at [268, 259] on icon "plus" at bounding box center [271, 259] width 11 height 10
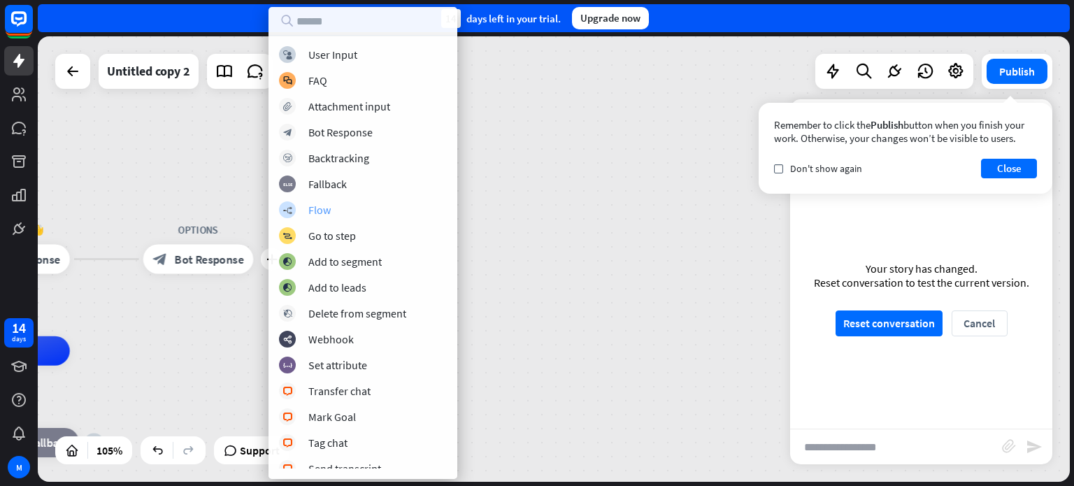
click at [288, 206] on icon "builder_tree" at bounding box center [287, 209] width 10 height 9
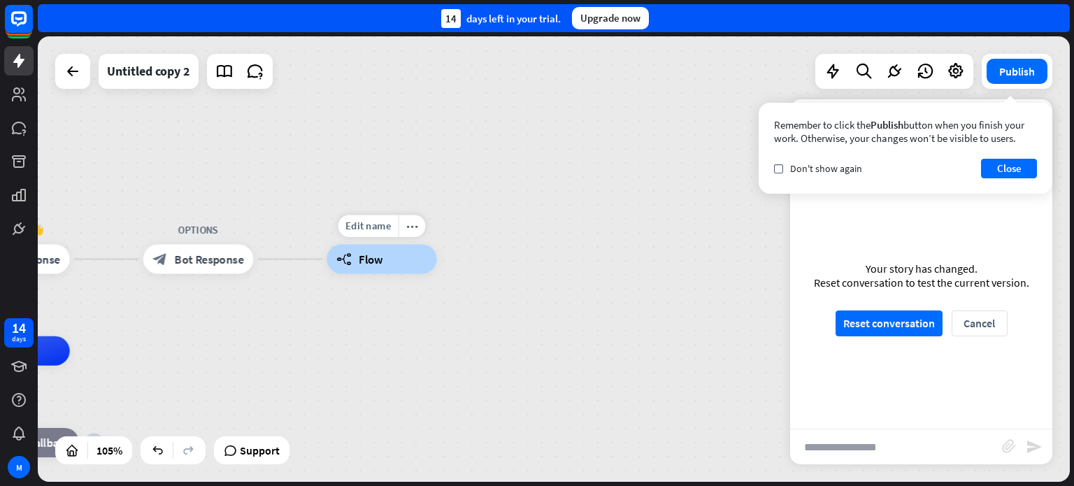
click at [397, 268] on div "builder_tree Flow" at bounding box center [381, 259] width 110 height 29
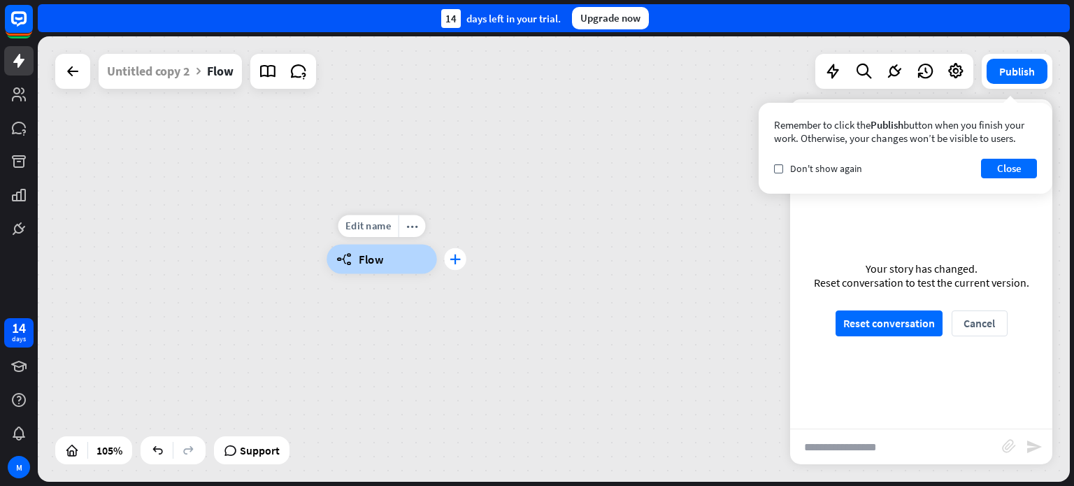
click at [456, 261] on icon "plus" at bounding box center [454, 259] width 11 height 10
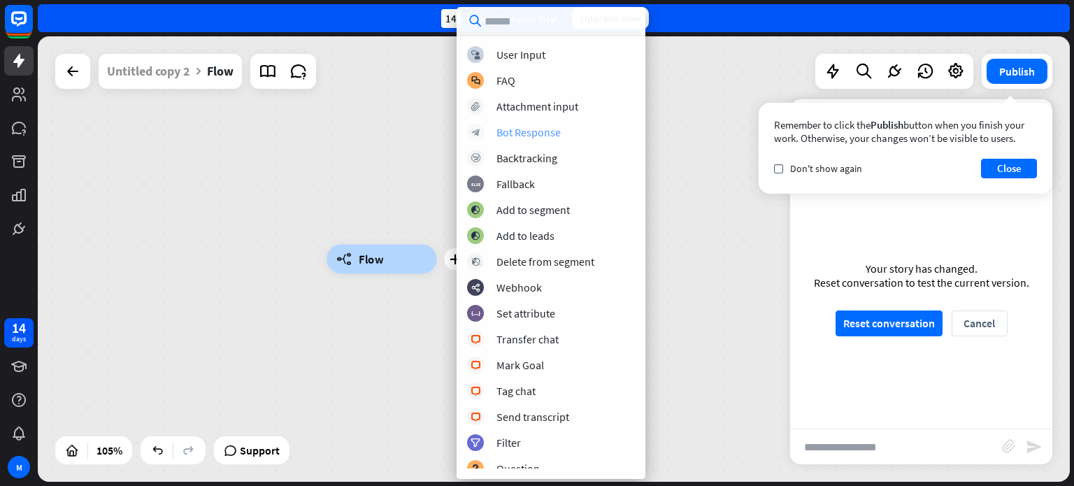
click at [531, 135] on div "Bot Response" at bounding box center [528, 132] width 64 height 14
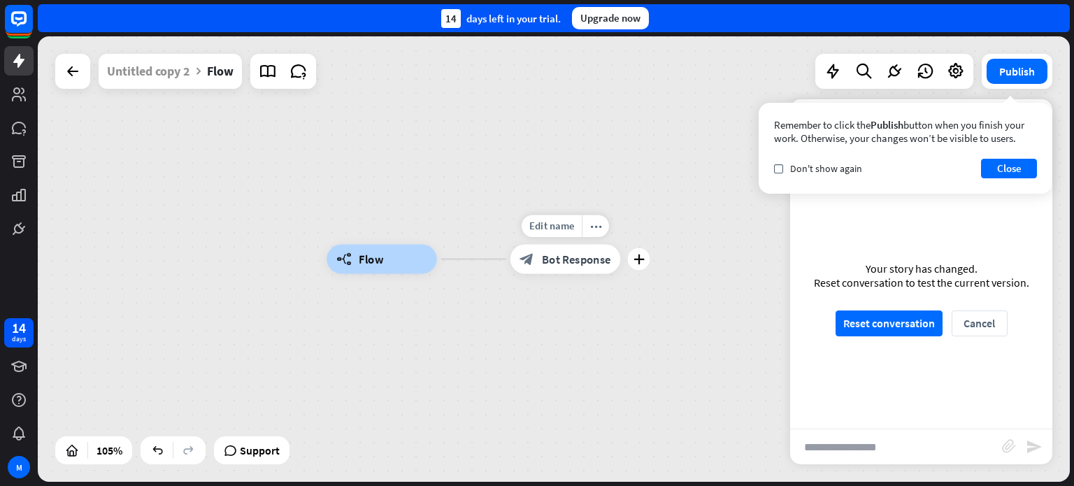
click at [573, 256] on span "Bot Response" at bounding box center [576, 259] width 69 height 15
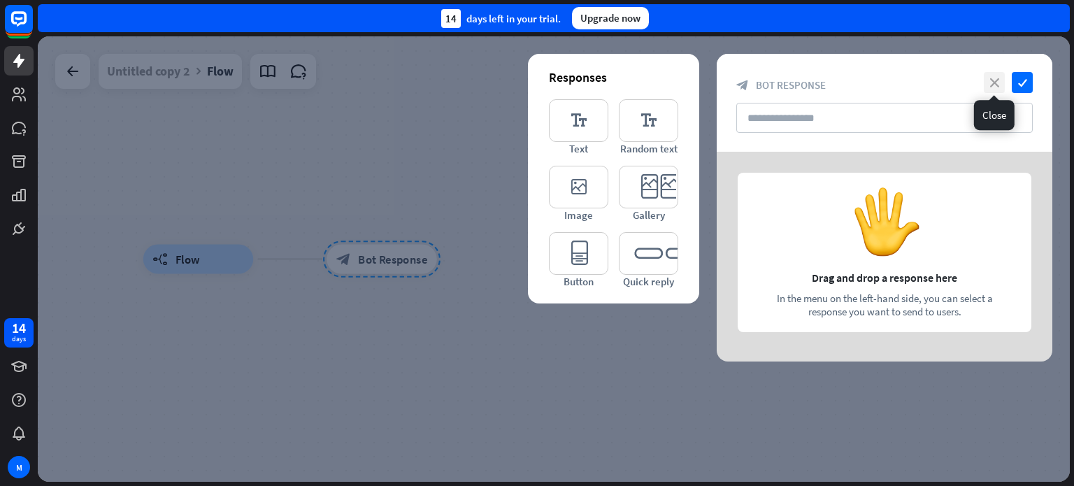
click at [997, 83] on icon "close" at bounding box center [993, 82] width 21 height 21
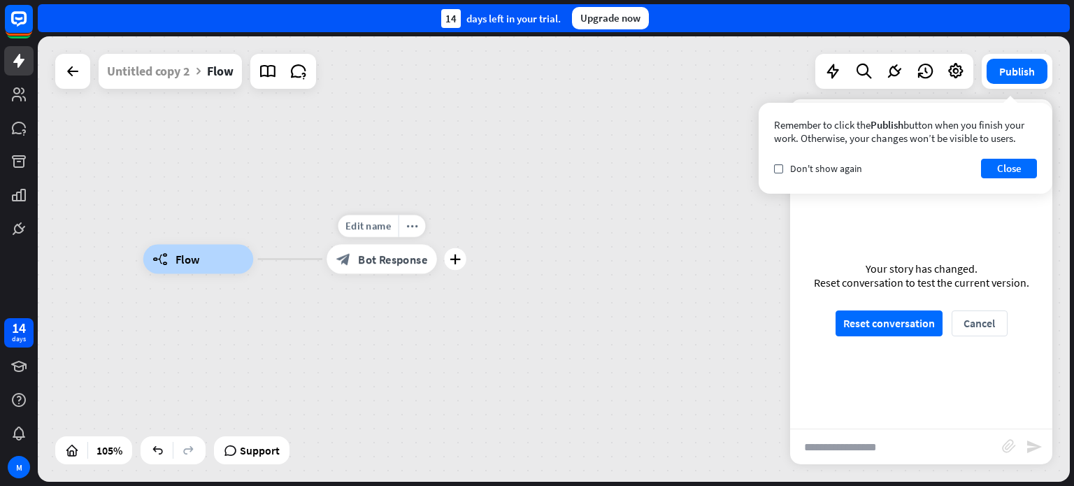
click at [386, 257] on span "Bot Response" at bounding box center [392, 259] width 69 height 15
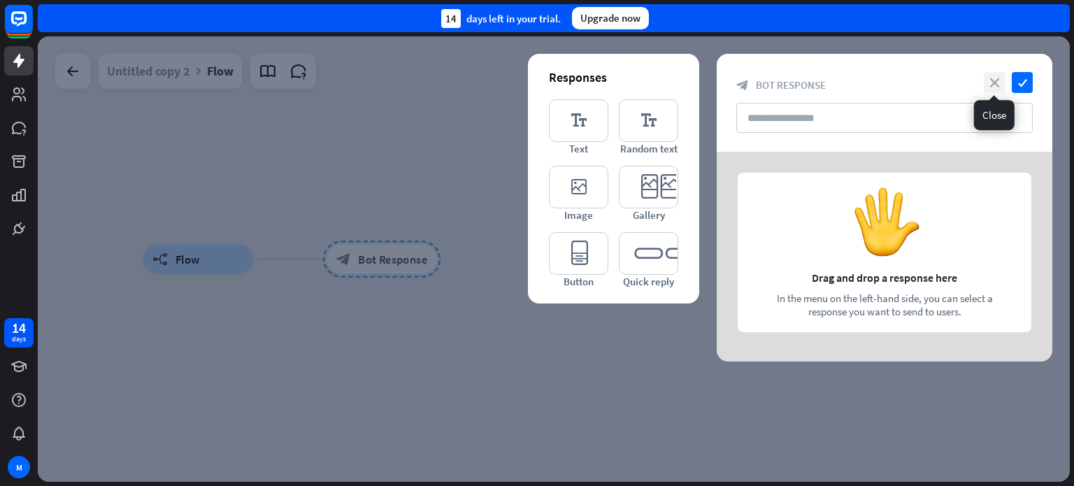
click at [998, 80] on icon "close" at bounding box center [993, 82] width 21 height 21
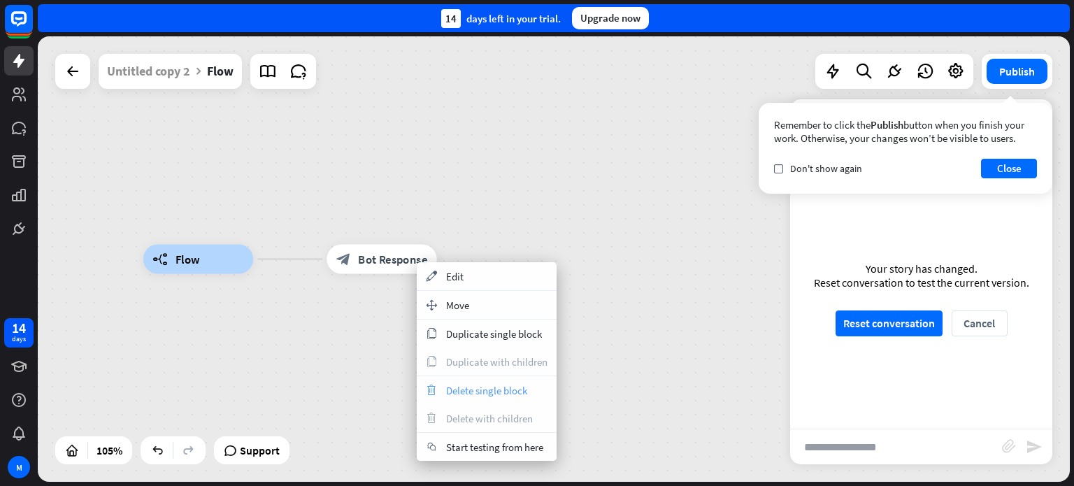
click at [471, 389] on span "Delete single block" at bounding box center [486, 390] width 81 height 13
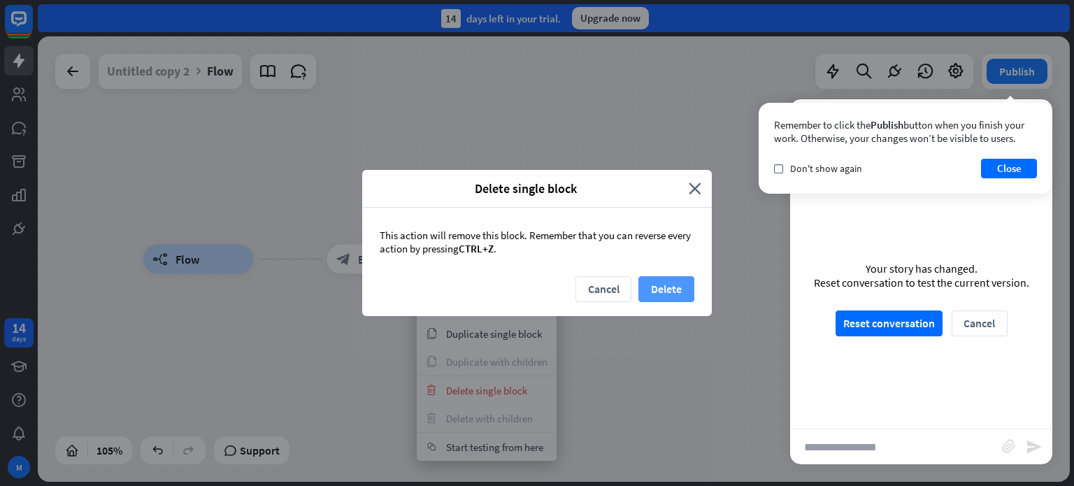
click at [672, 291] on button "Delete" at bounding box center [666, 289] width 56 height 26
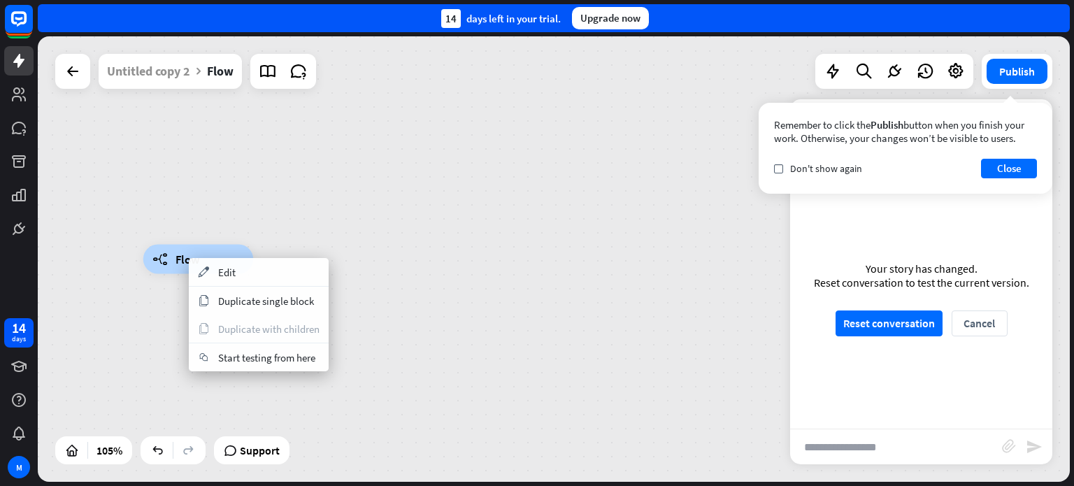
click at [429, 252] on div "builder_tree Flow" at bounding box center [554, 258] width 1032 height 445
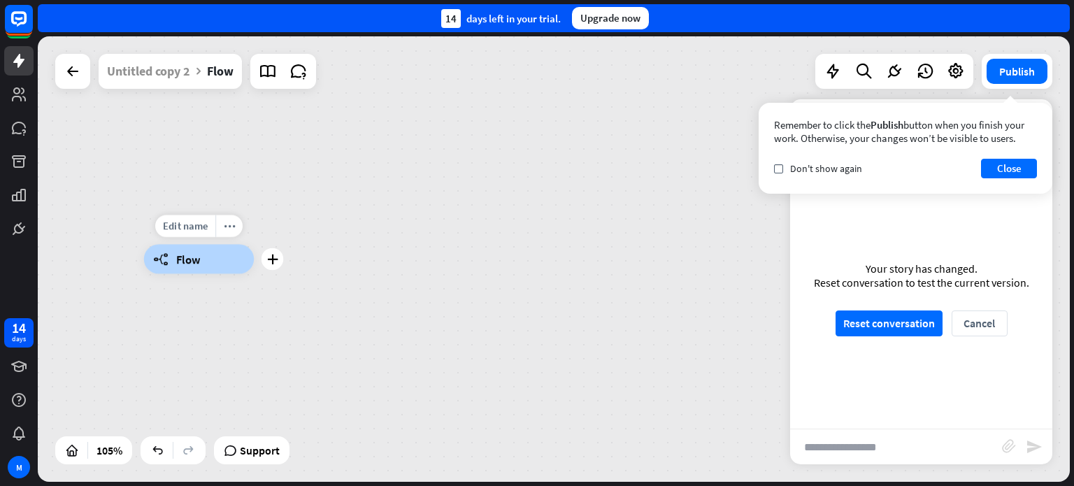
click at [212, 254] on div "builder_tree Flow" at bounding box center [199, 259] width 110 height 29
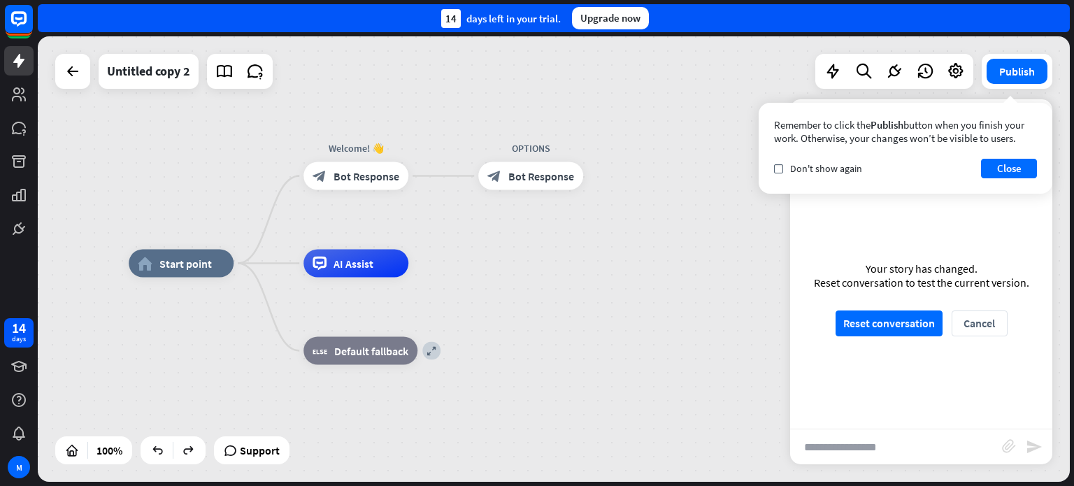
drag, startPoint x: 607, startPoint y: 268, endPoint x: 492, endPoint y: 272, distance: 115.4
click at [492, 272] on div "home_2 Start point Welcome! 👋 block_bot_response Bot Response OPTIONS block_bot…" at bounding box center [645, 486] width 1032 height 445
click at [1021, 167] on button "Close" at bounding box center [1009, 169] width 56 height 20
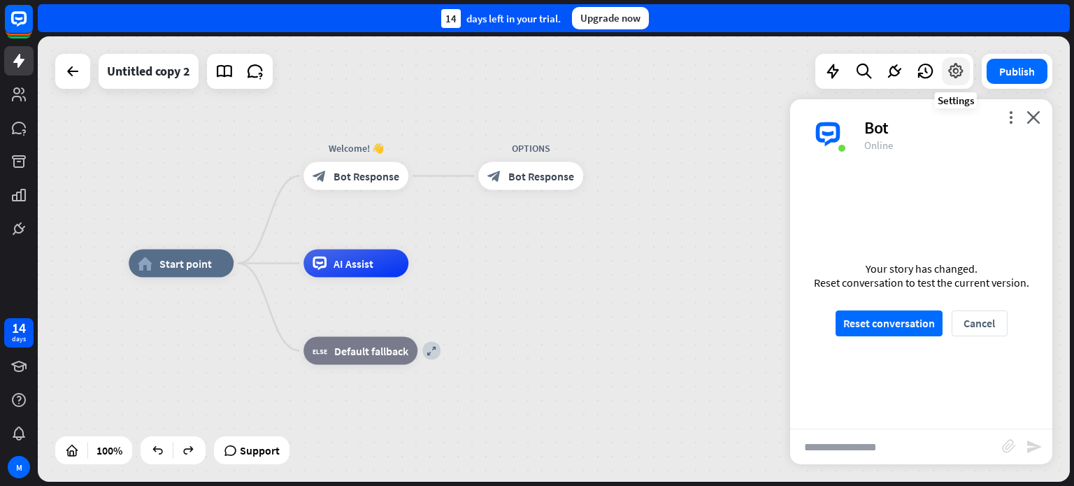
click at [954, 69] on icon at bounding box center [955, 71] width 18 height 18
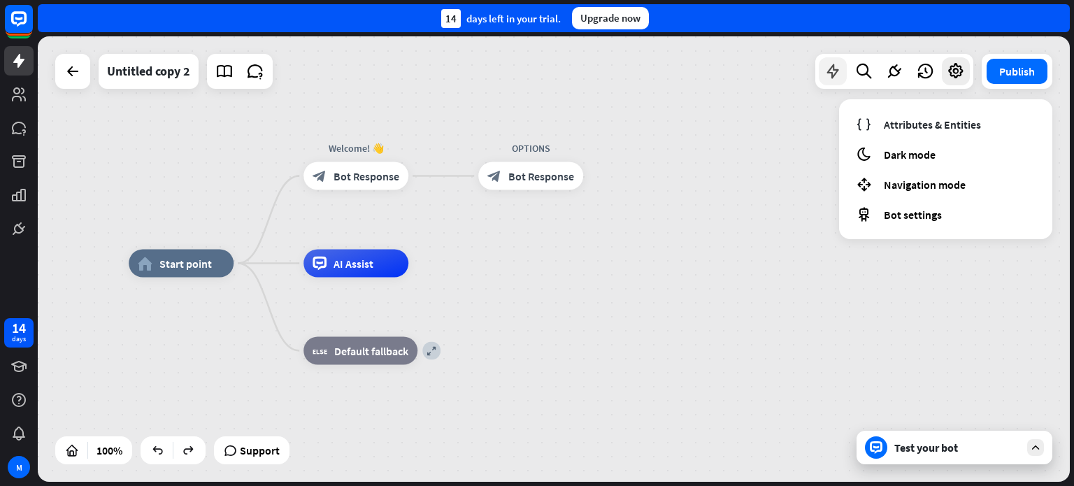
click at [835, 70] on icon at bounding box center [832, 71] width 18 height 18
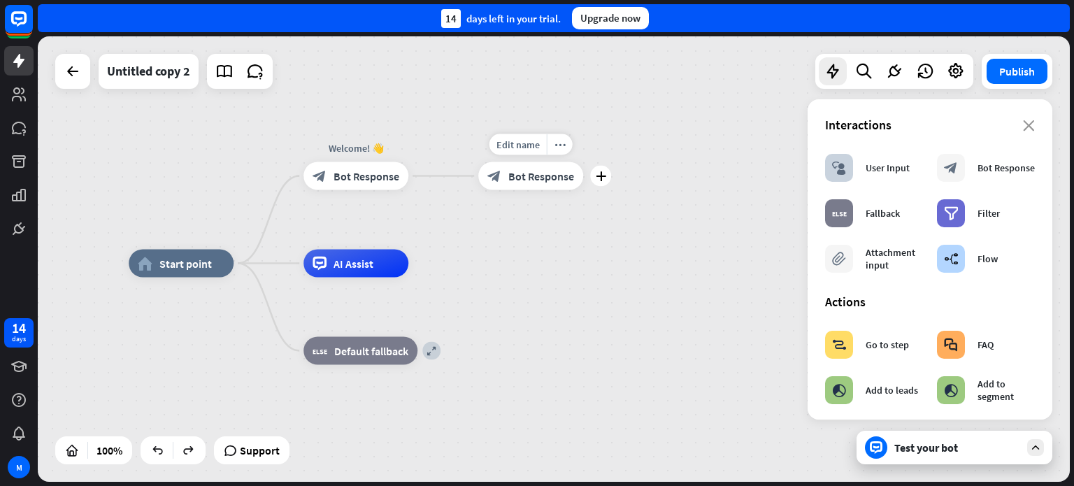
click at [502, 173] on div "block_bot_response Bot Response" at bounding box center [530, 176] width 105 height 28
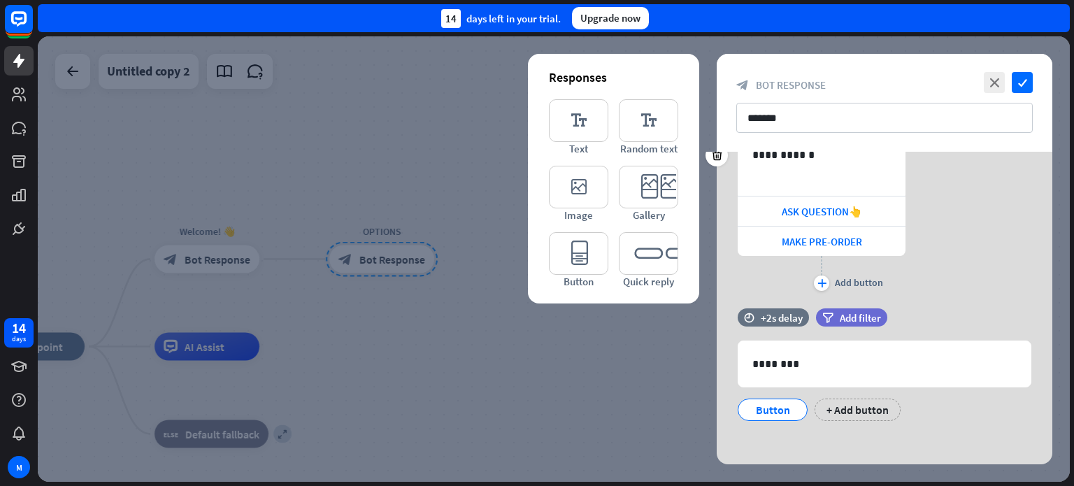
scroll to position [101, 0]
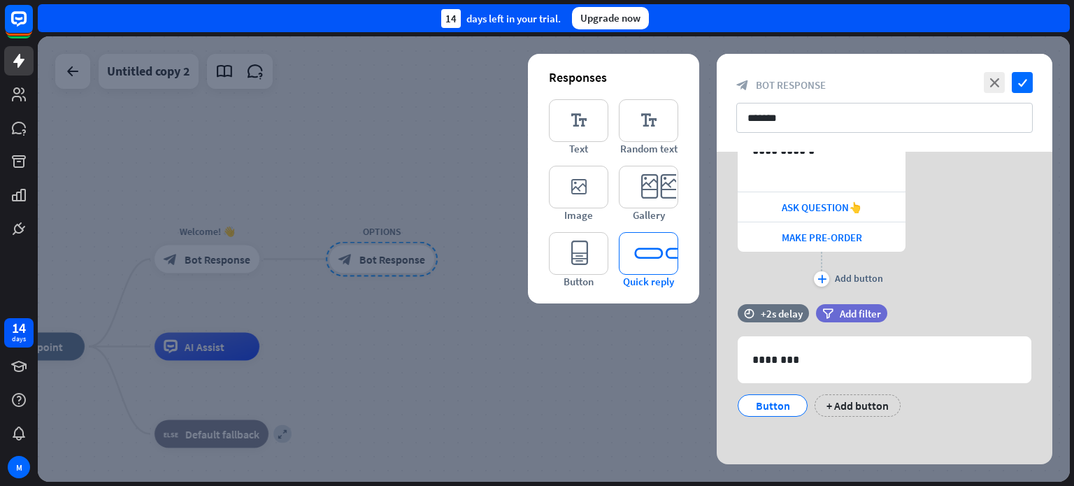
click at [655, 252] on icon "editor_quick_replies" at bounding box center [648, 253] width 59 height 43
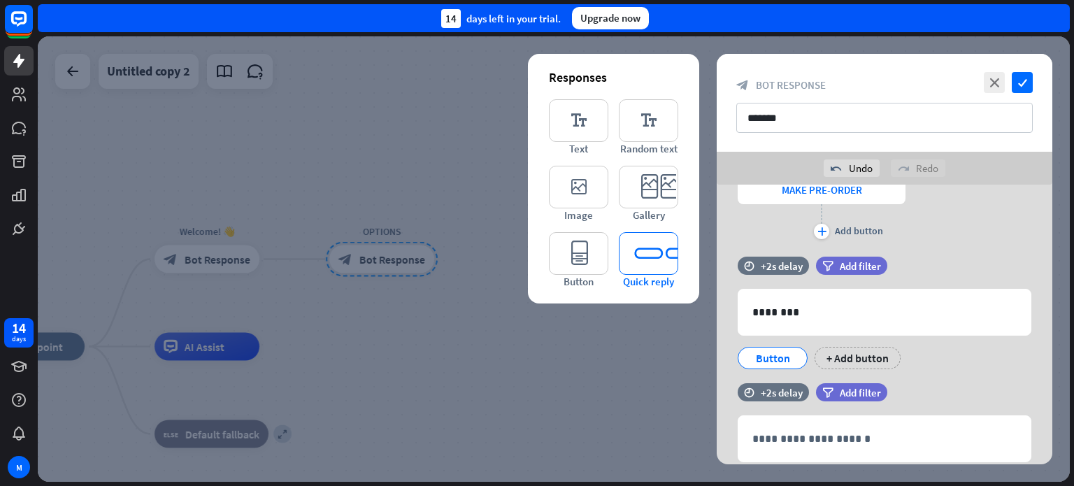
scroll to position [260, 0]
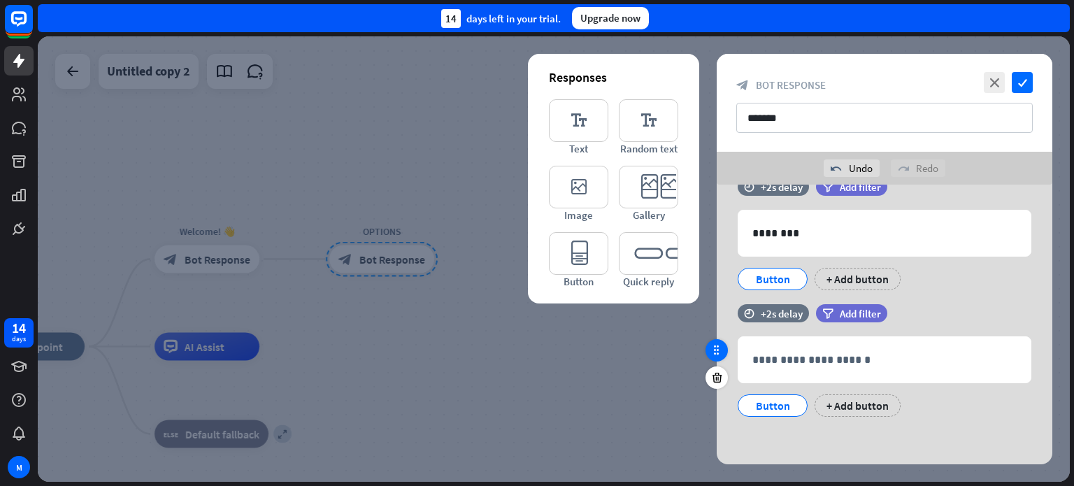
click at [712, 353] on icon at bounding box center [716, 350] width 13 height 13
click at [714, 355] on icon at bounding box center [716, 350] width 13 height 13
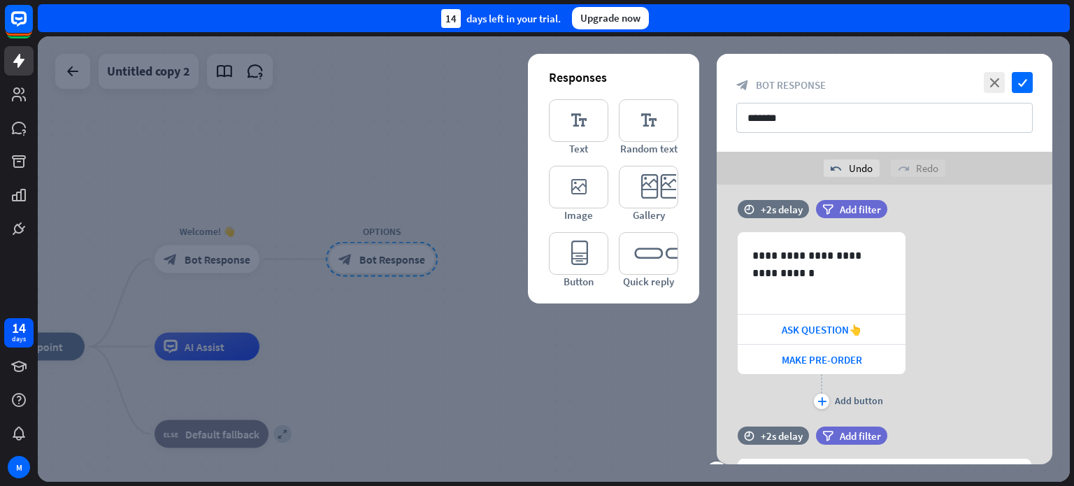
scroll to position [0, 0]
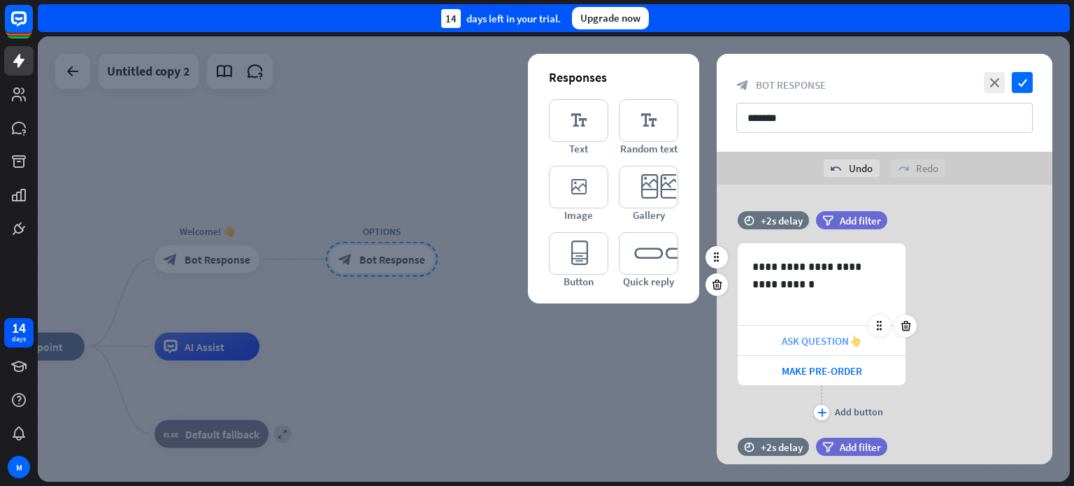
click at [791, 334] on span "ASK QUESTION👆" at bounding box center [821, 340] width 80 height 13
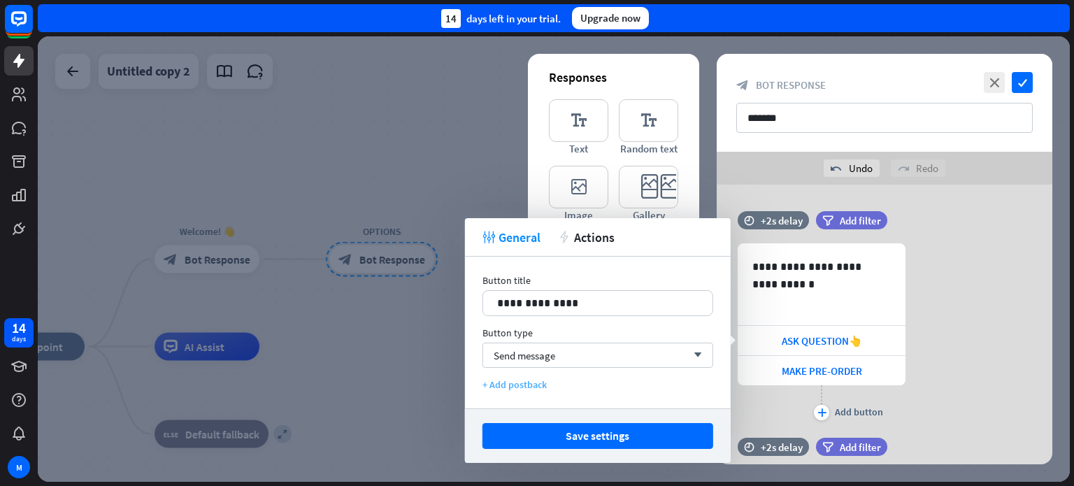
click at [527, 384] on div "+ Add postback" at bounding box center [597, 384] width 231 height 13
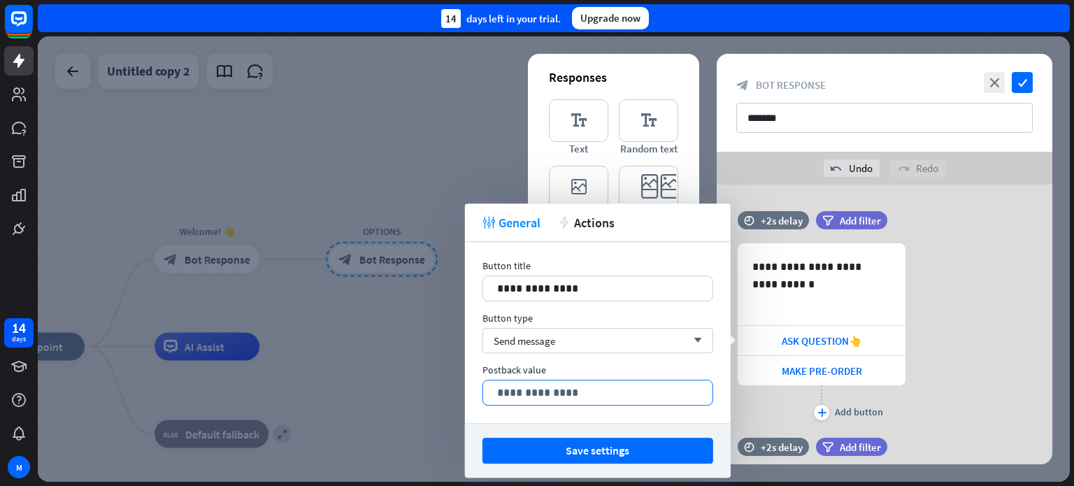
click at [620, 388] on p "**********" at bounding box center [597, 392] width 201 height 17
click at [662, 406] on icon at bounding box center [661, 407] width 14 height 14
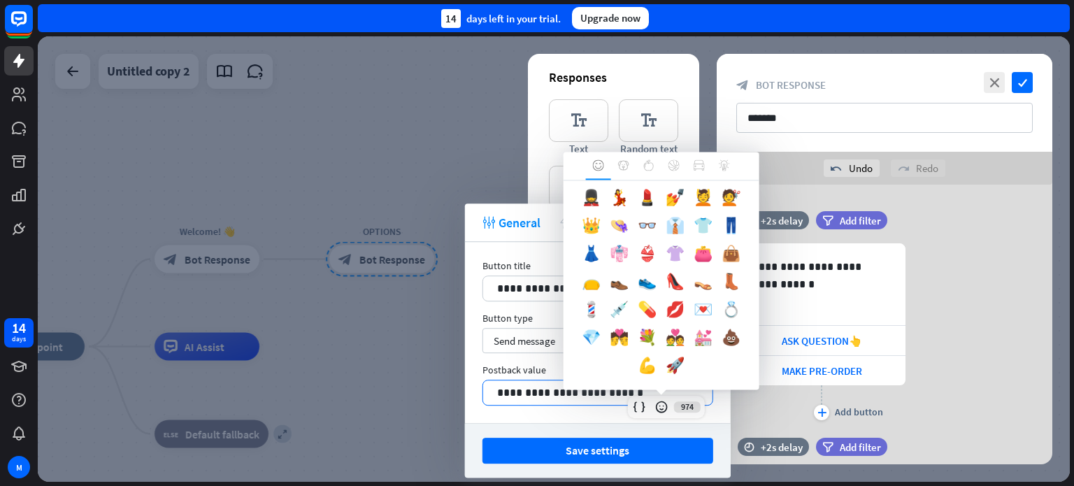
scroll to position [751, 0]
click at [649, 167] on icon at bounding box center [648, 164] width 11 height 11
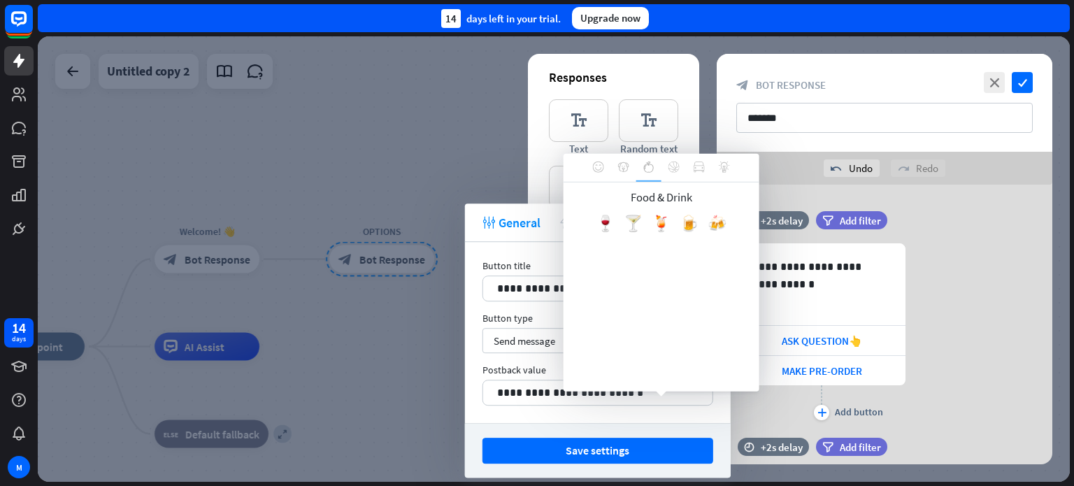
scroll to position [0, 0]
click at [671, 399] on div "**********" at bounding box center [597, 393] width 231 height 26
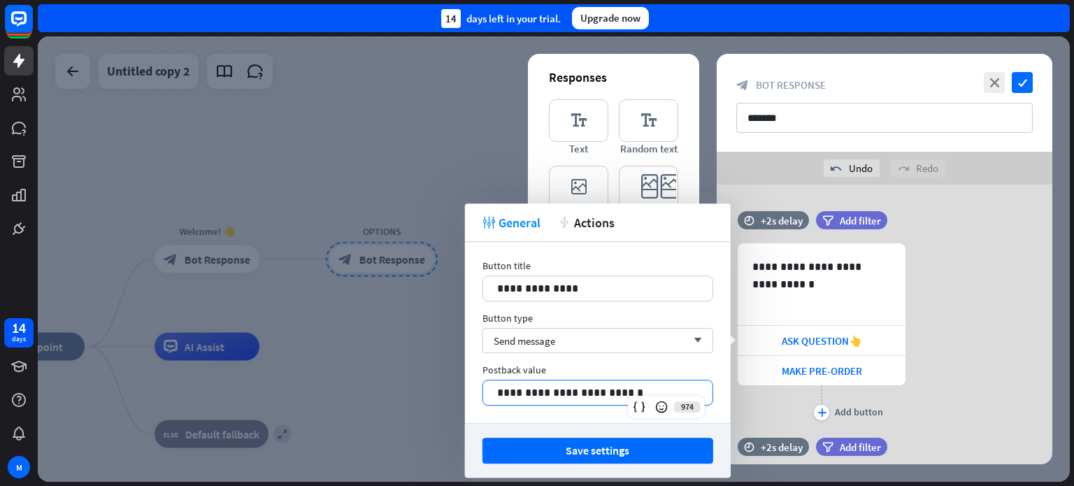
click at [672, 389] on p "**********" at bounding box center [597, 392] width 201 height 17
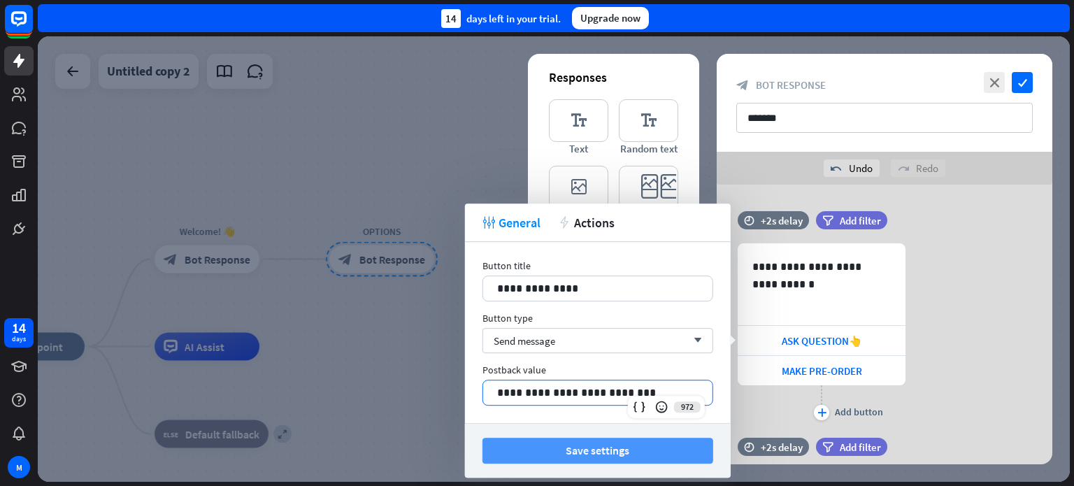
click at [615, 444] on button "Save settings" at bounding box center [597, 451] width 231 height 26
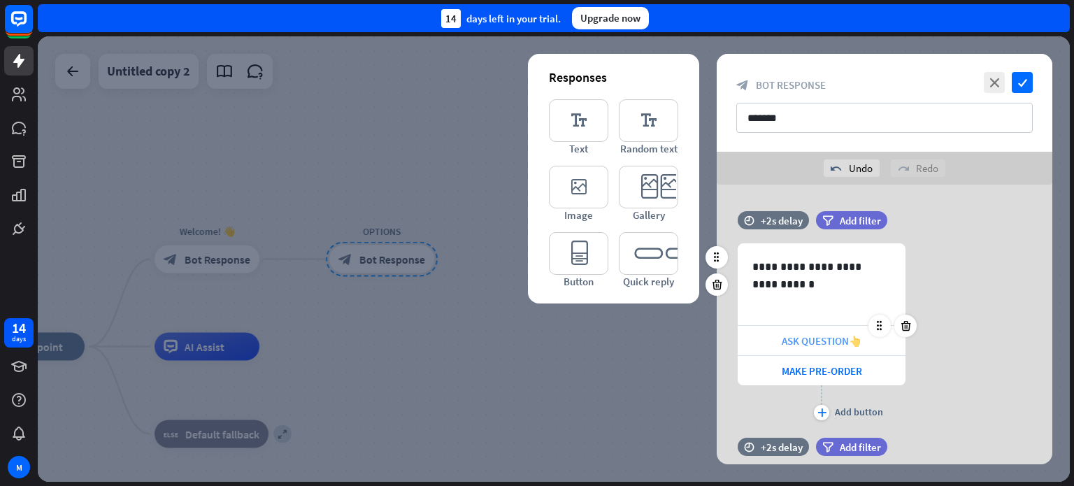
click at [825, 340] on span "ASK QUESTION👆" at bounding box center [821, 340] width 80 height 13
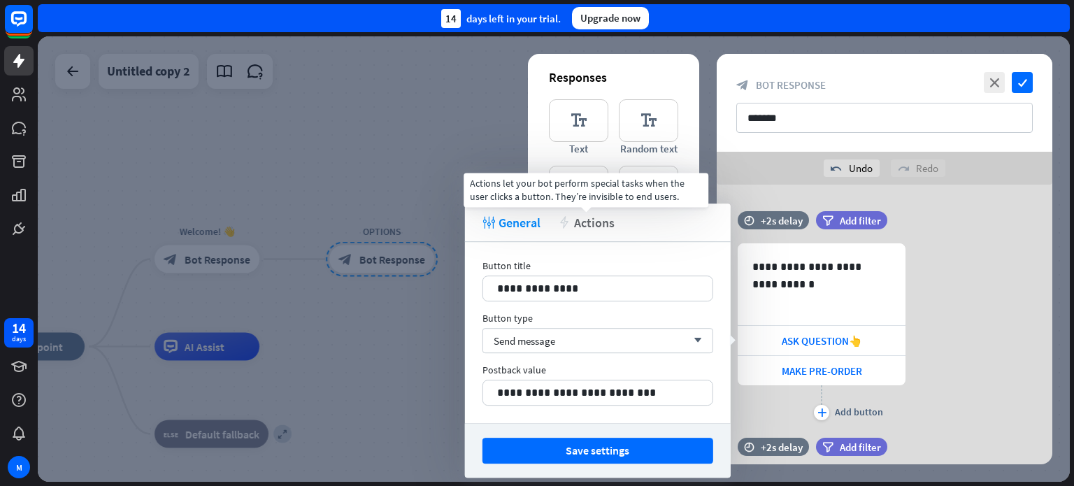
click at [594, 226] on span "Actions" at bounding box center [594, 223] width 41 height 16
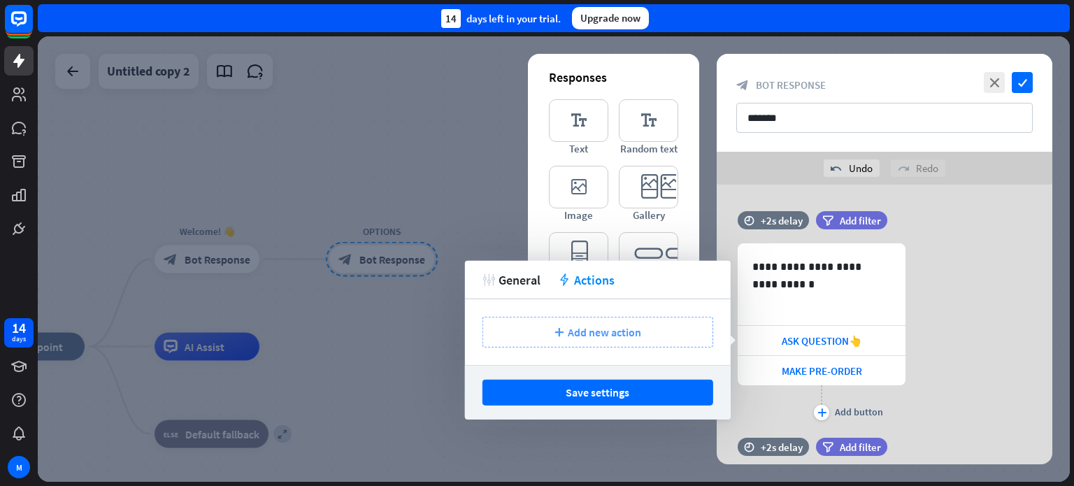
click at [607, 335] on span "Add new action" at bounding box center [604, 332] width 73 height 14
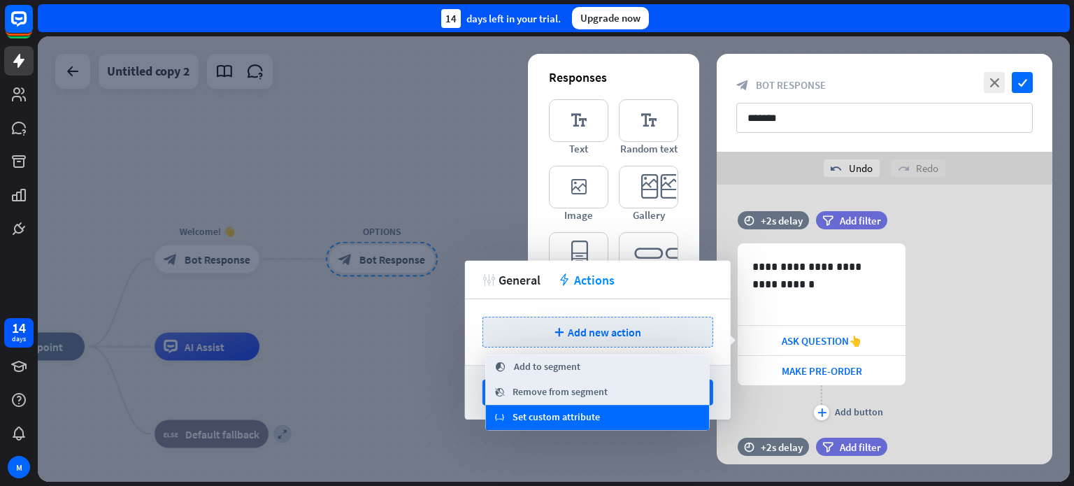
click at [570, 422] on span "Set custom attribute" at bounding box center [555, 417] width 87 height 14
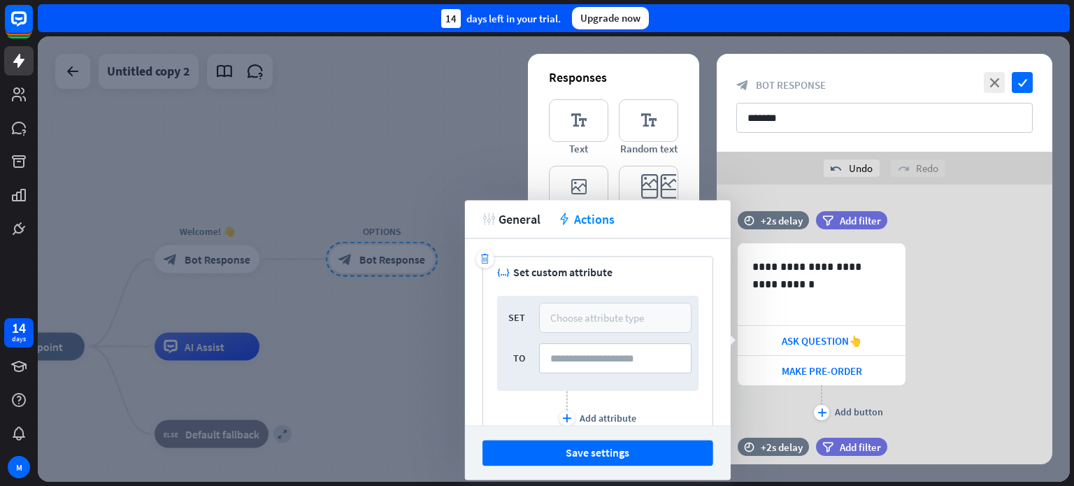
scroll to position [68, 0]
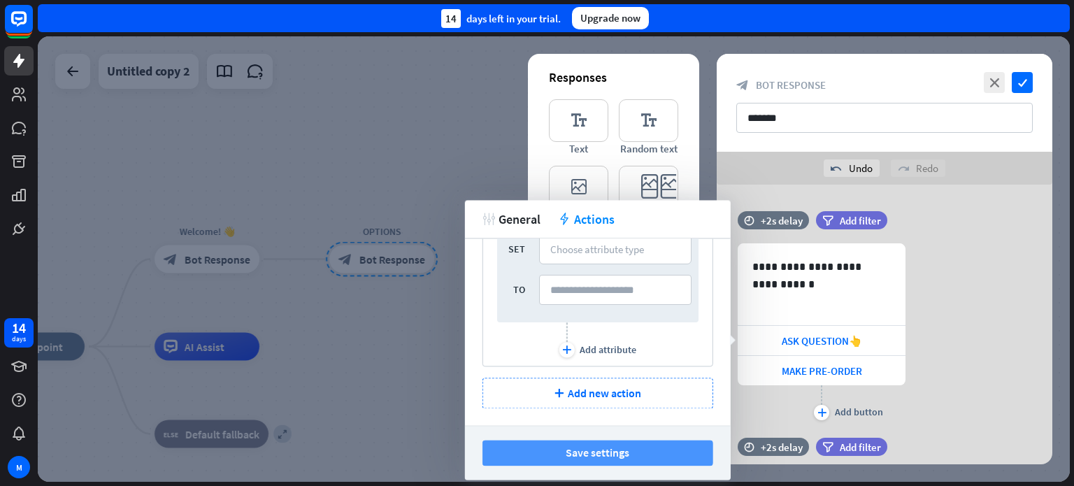
click at [582, 452] on button "Save settings" at bounding box center [597, 453] width 231 height 26
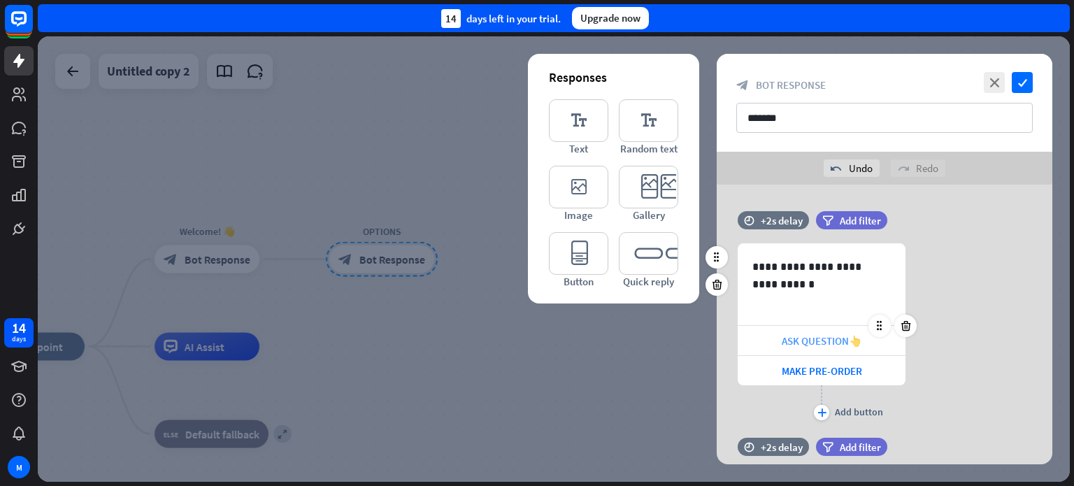
click at [860, 332] on div "ASK QUESTION👆" at bounding box center [821, 340] width 168 height 29
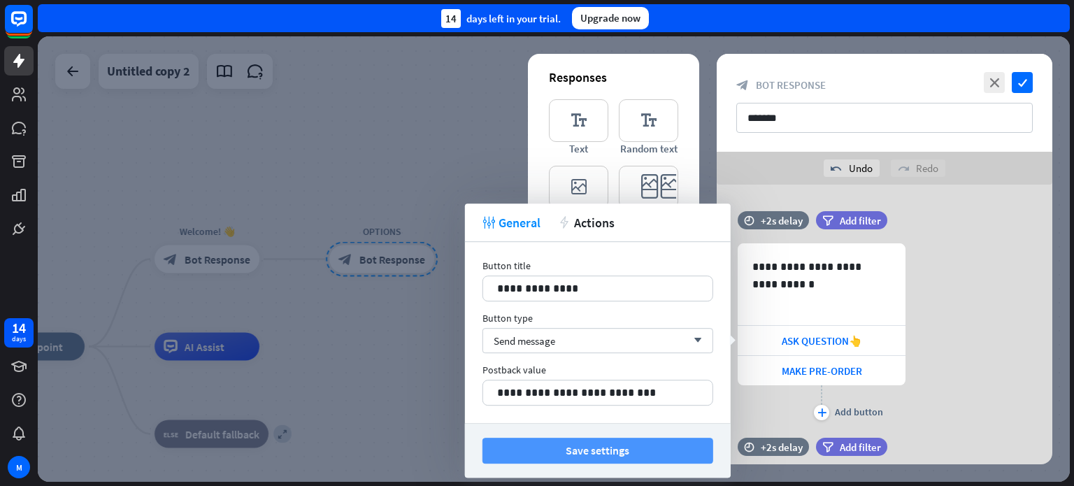
click at [626, 449] on button "Save settings" at bounding box center [597, 451] width 231 height 26
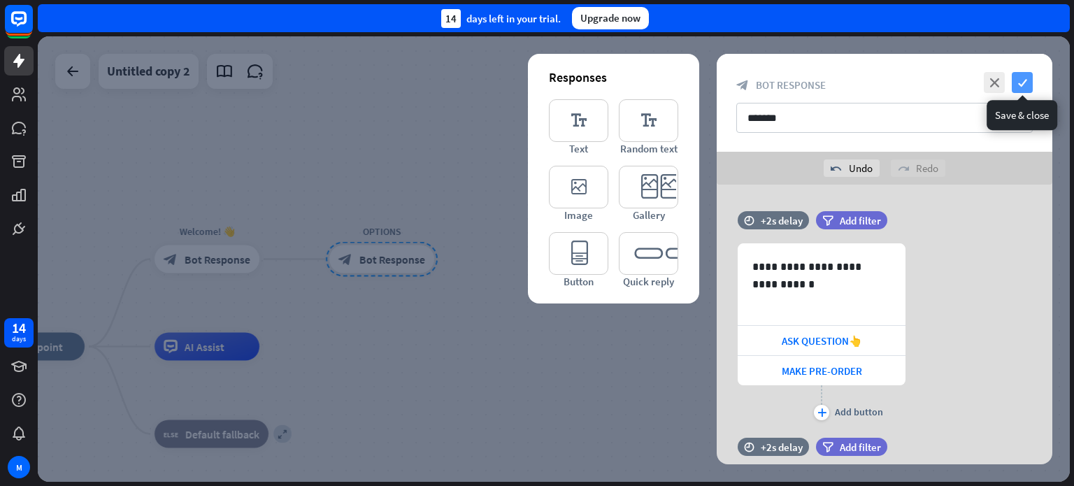
click at [1026, 81] on icon "check" at bounding box center [1021, 82] width 21 height 21
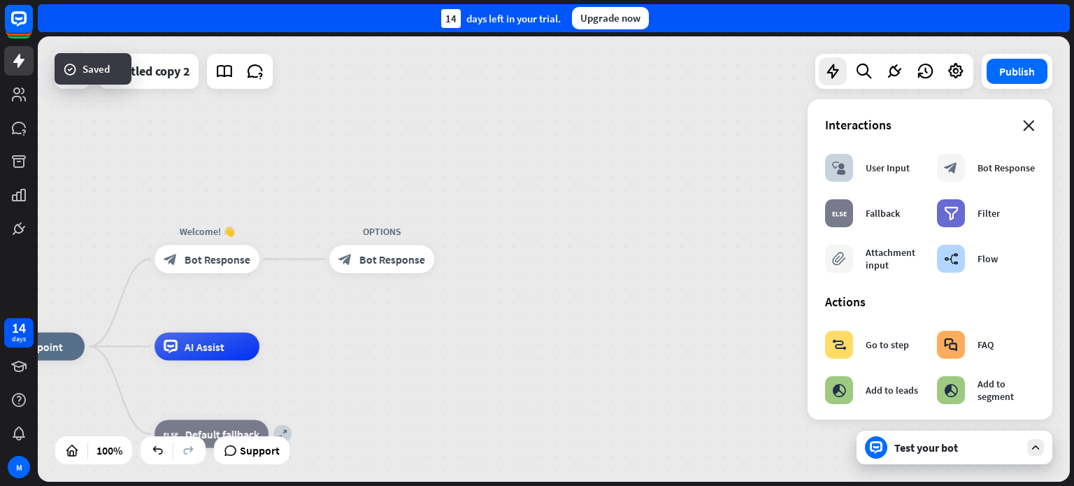
click at [1023, 126] on icon "close" at bounding box center [1029, 125] width 12 height 11
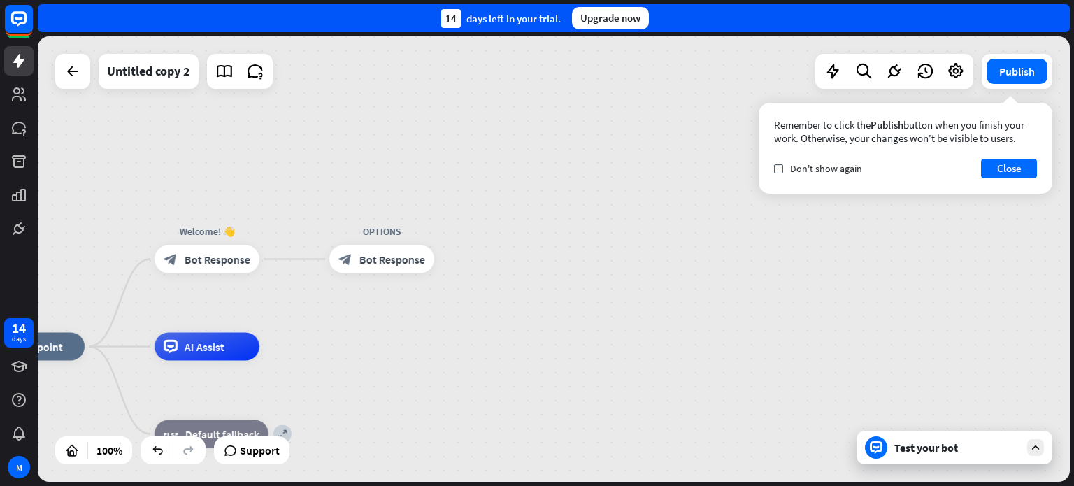
click at [1039, 442] on icon at bounding box center [1035, 447] width 13 height 13
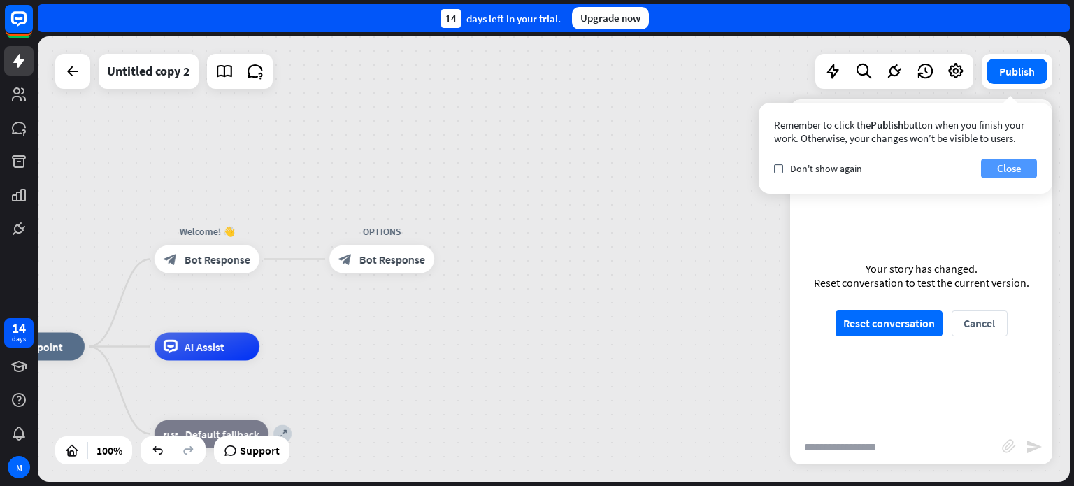
click at [1021, 166] on button "Close" at bounding box center [1009, 169] width 56 height 20
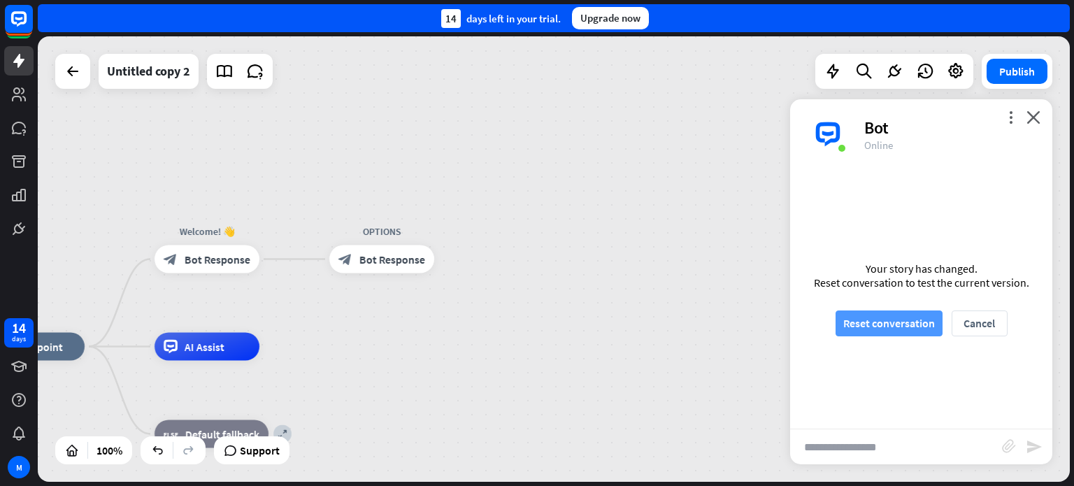
click at [899, 321] on button "Reset conversation" at bounding box center [888, 323] width 107 height 26
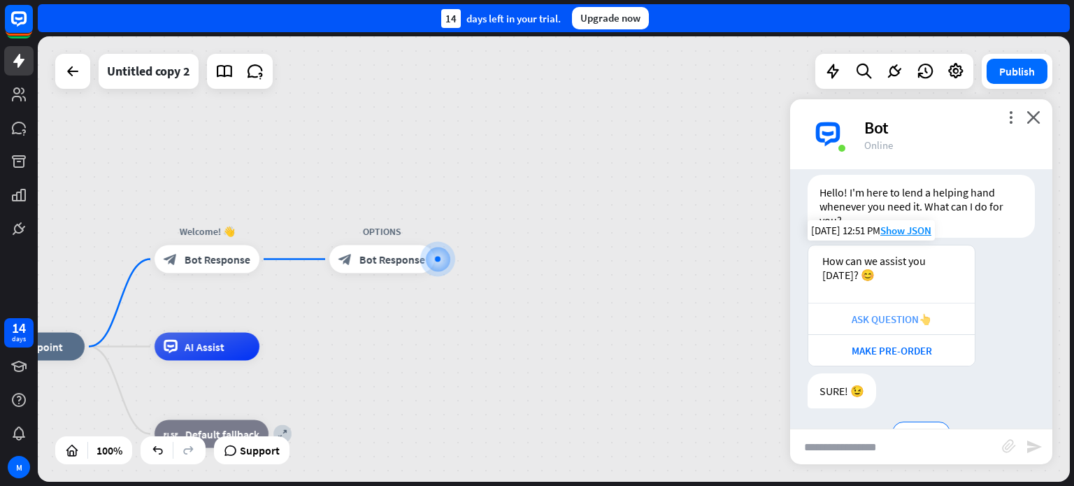
scroll to position [73, 0]
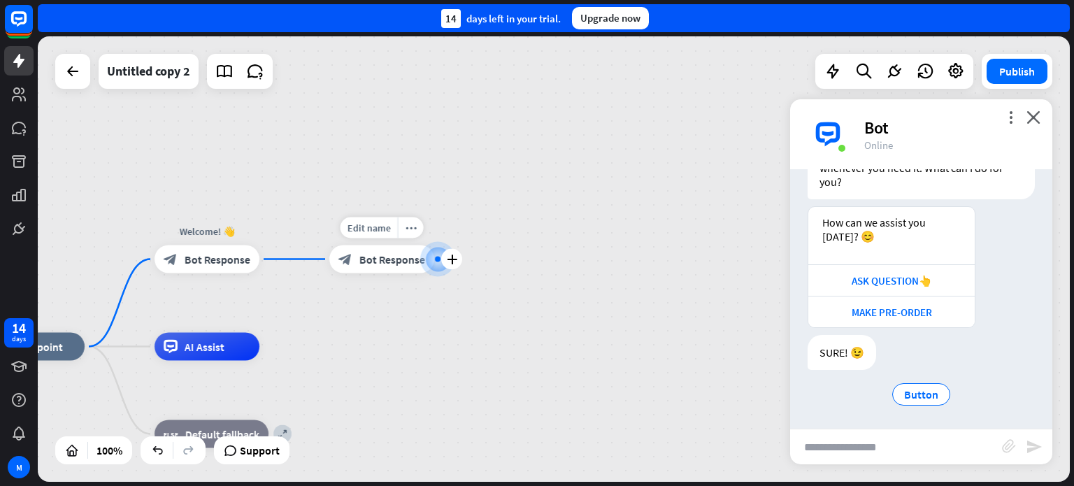
click at [387, 261] on span "Bot Response" at bounding box center [392, 259] width 66 height 14
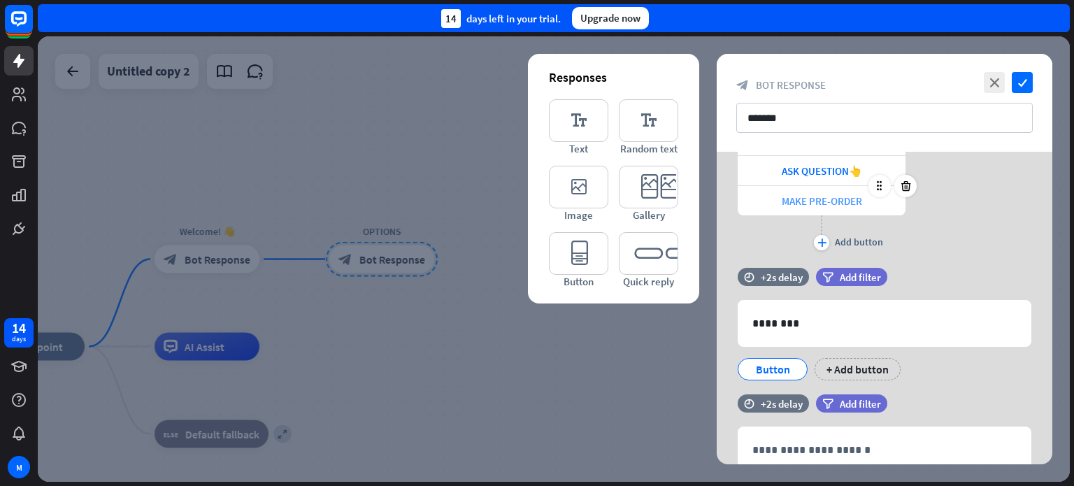
scroll to position [140, 0]
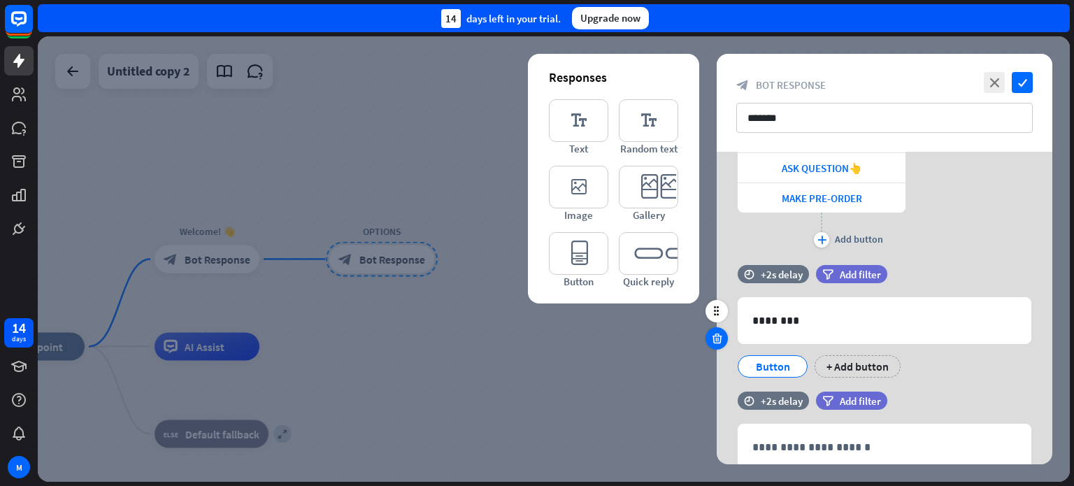
click at [715, 338] on icon at bounding box center [716, 338] width 13 height 13
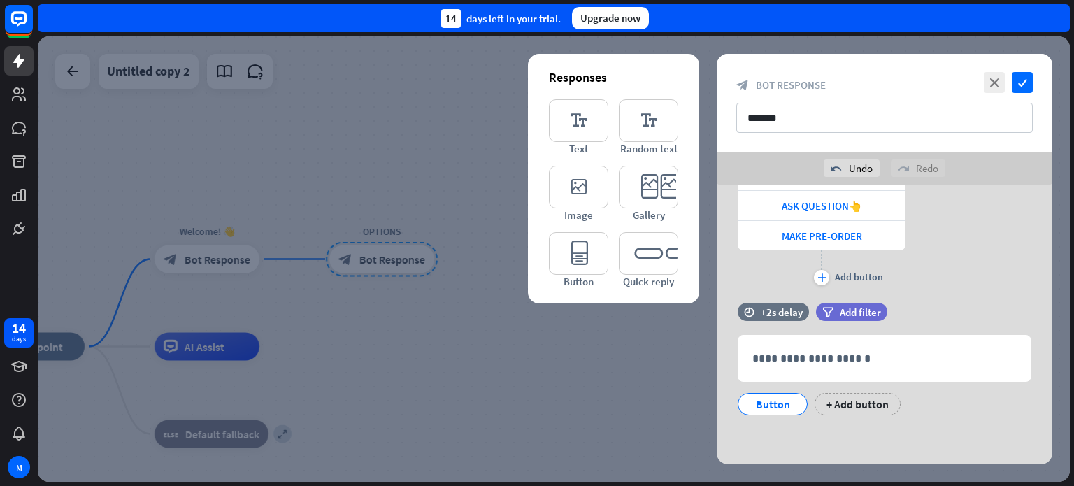
scroll to position [134, 0]
click at [720, 380] on icon at bounding box center [716, 376] width 13 height 13
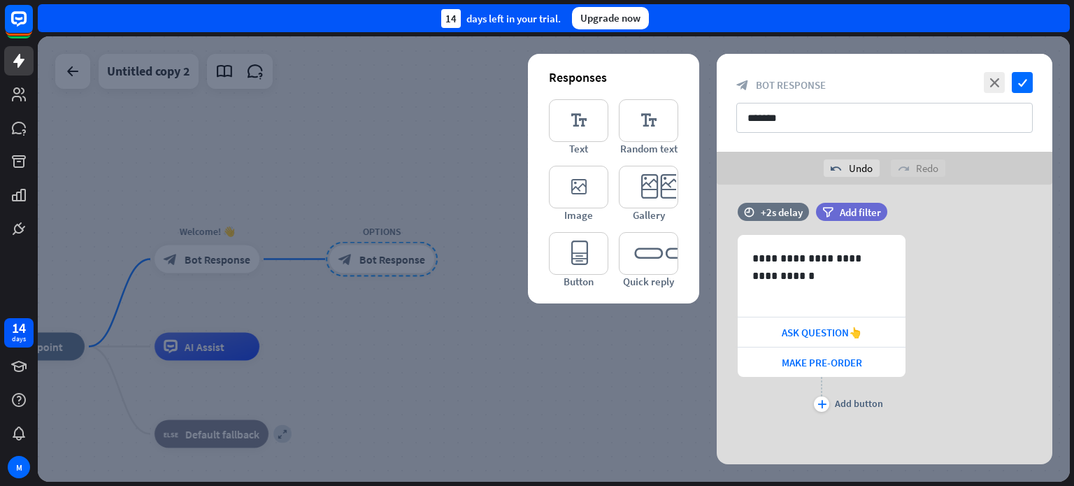
scroll to position [8, 0]
click at [1020, 75] on icon "check" at bounding box center [1021, 82] width 21 height 21
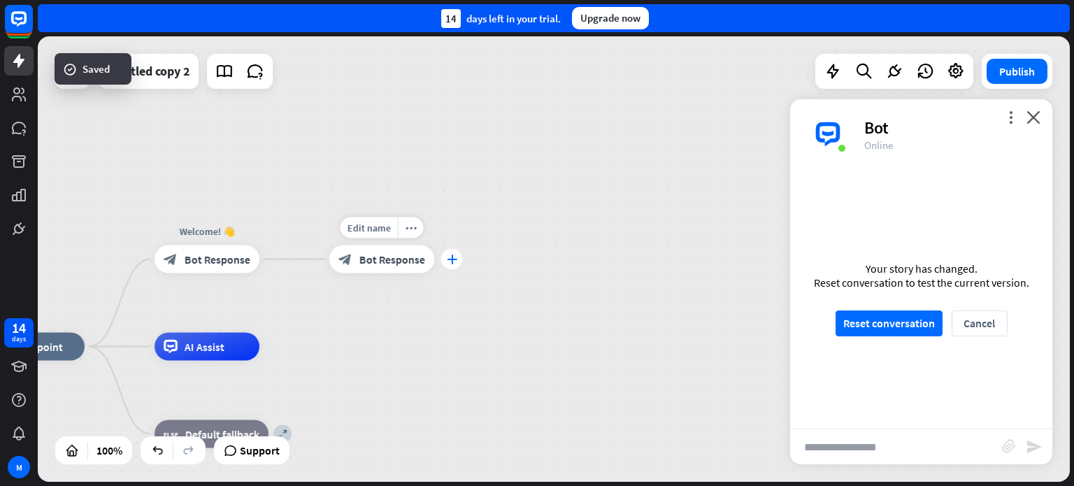
click at [449, 259] on icon "plus" at bounding box center [452, 259] width 10 height 10
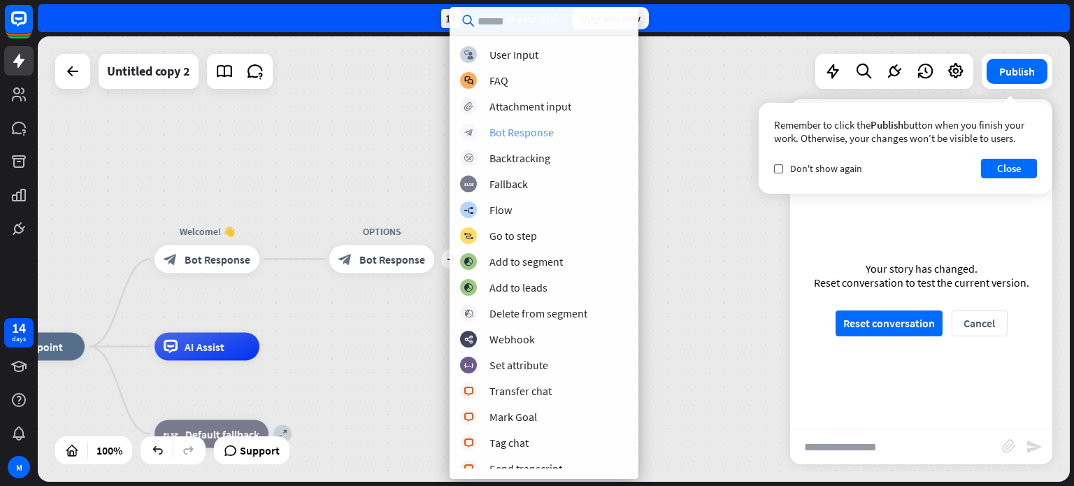
click at [528, 133] on div "Bot Response" at bounding box center [521, 132] width 64 height 14
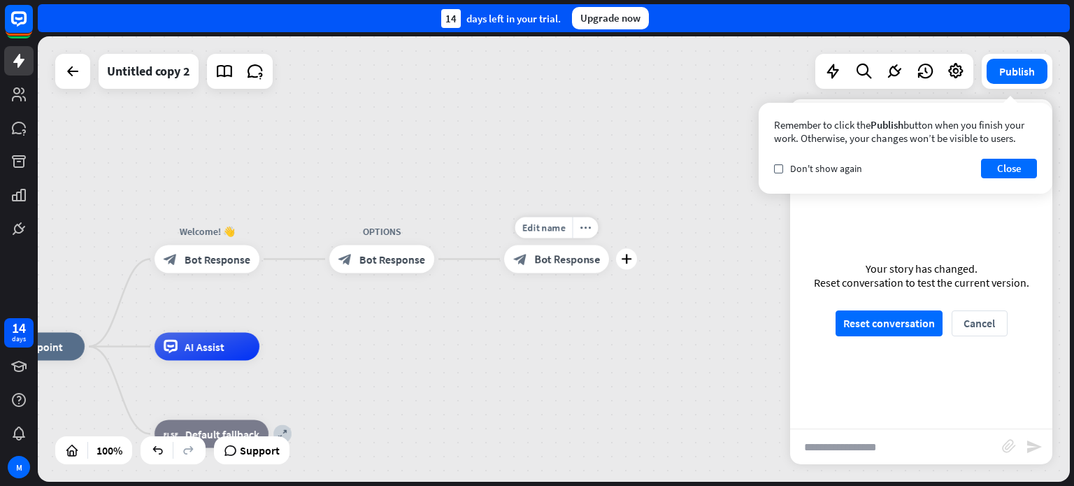
click at [563, 257] on span "Bot Response" at bounding box center [567, 259] width 66 height 14
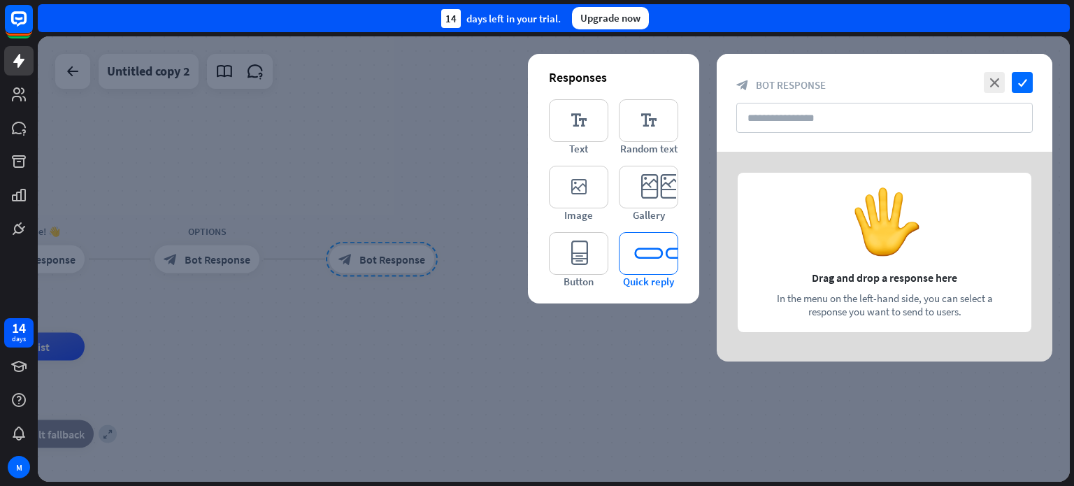
click at [639, 254] on icon "editor_quick_replies" at bounding box center [648, 253] width 59 height 43
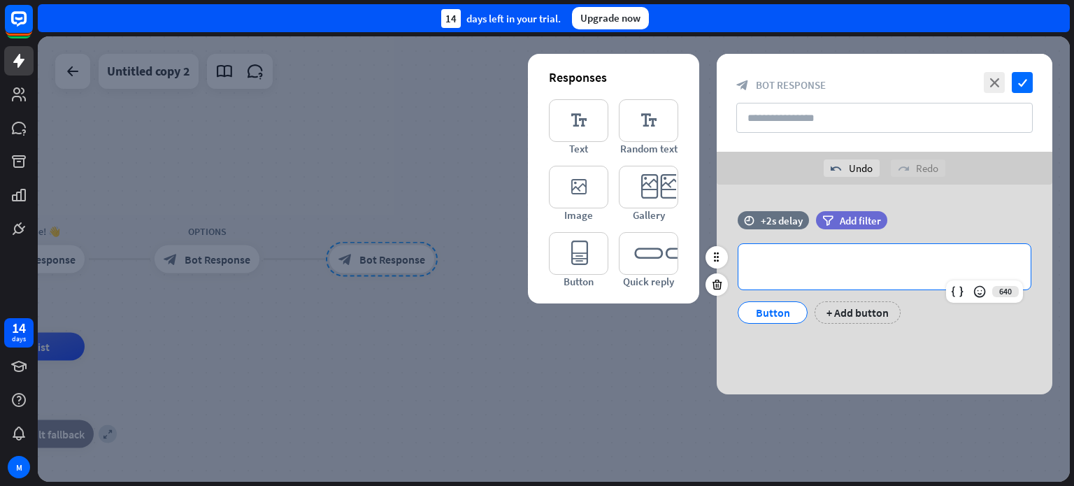
click at [825, 268] on p "**********" at bounding box center [884, 266] width 264 height 17
click at [991, 82] on icon "close" at bounding box center [993, 82] width 21 height 21
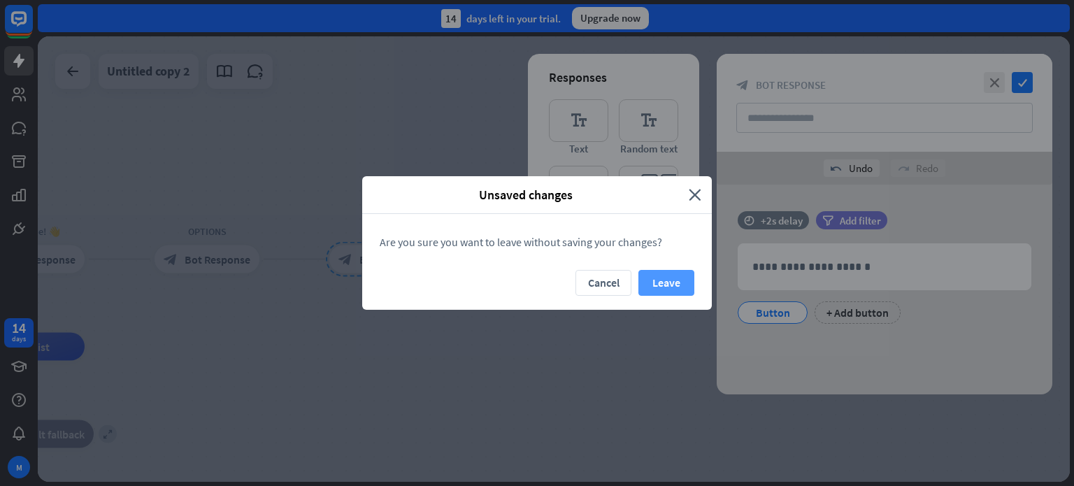
click at [670, 287] on button "Leave" at bounding box center [666, 283] width 56 height 26
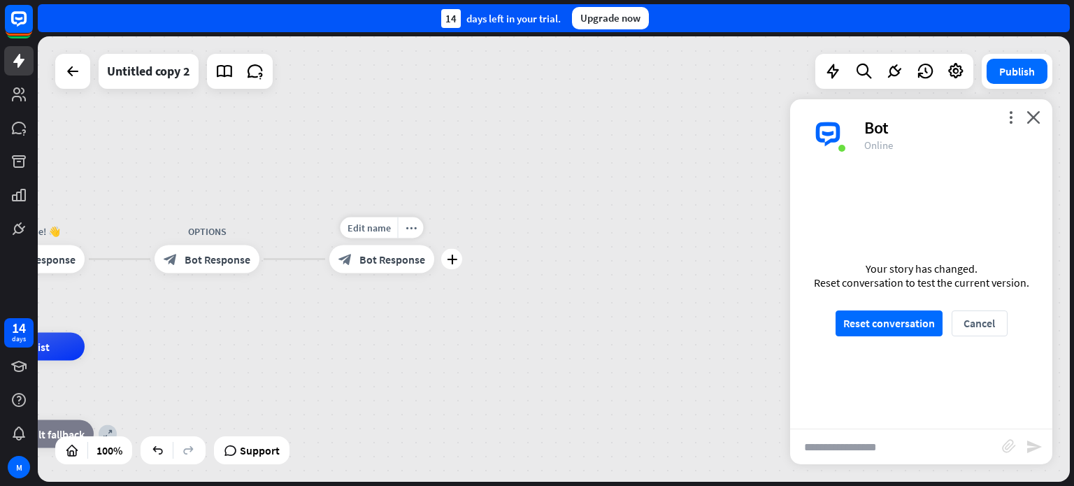
click at [394, 257] on span "Bot Response" at bounding box center [392, 259] width 66 height 14
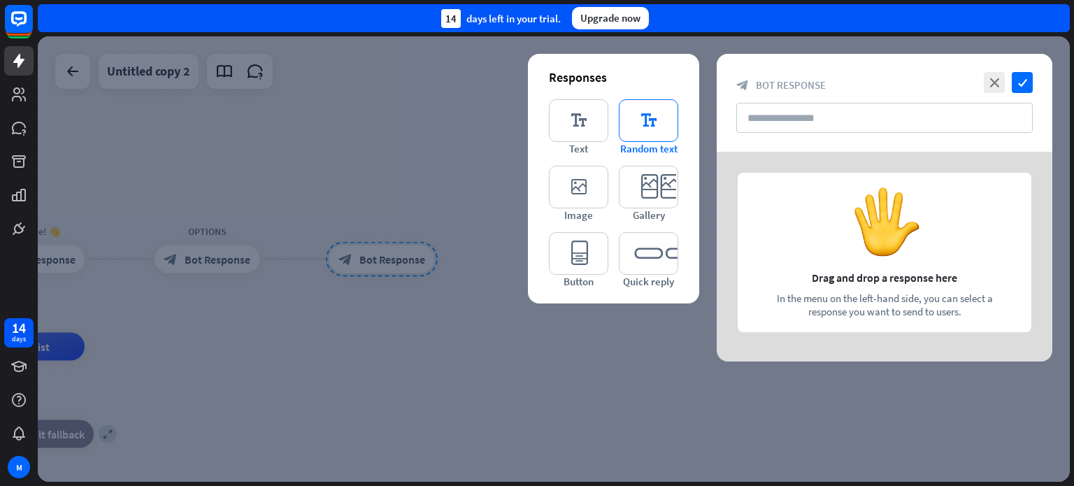
click at [637, 125] on icon "editor_text" at bounding box center [648, 120] width 59 height 43
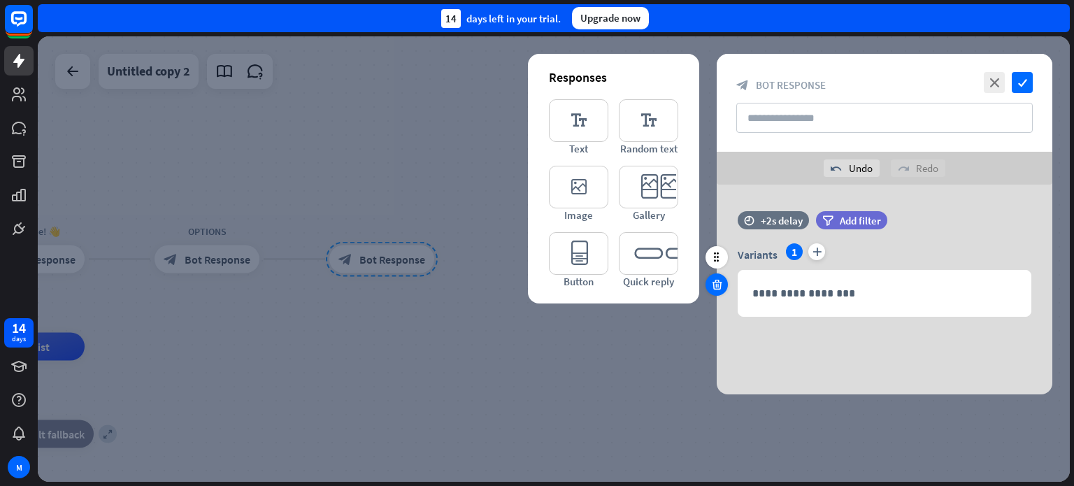
click at [714, 287] on icon at bounding box center [716, 284] width 13 height 13
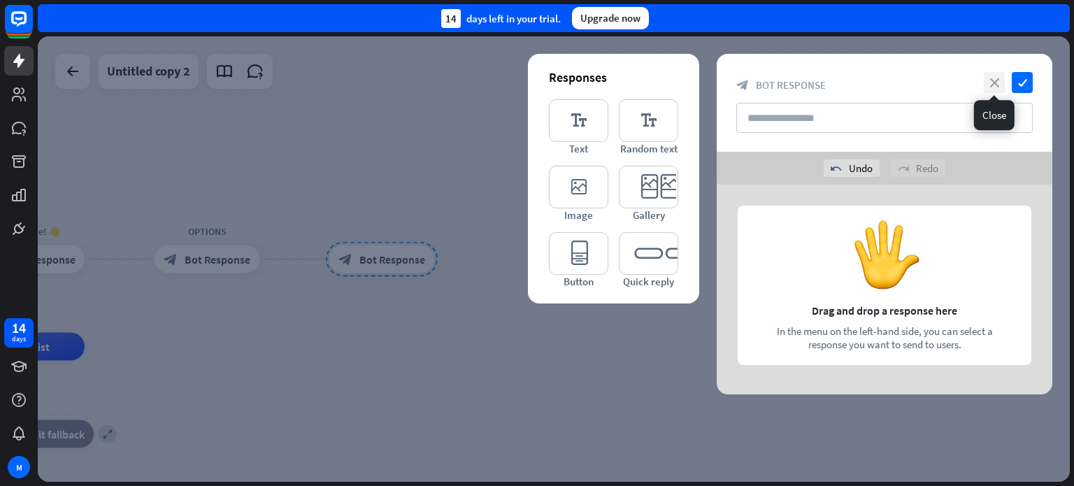
click at [997, 84] on icon "close" at bounding box center [993, 82] width 21 height 21
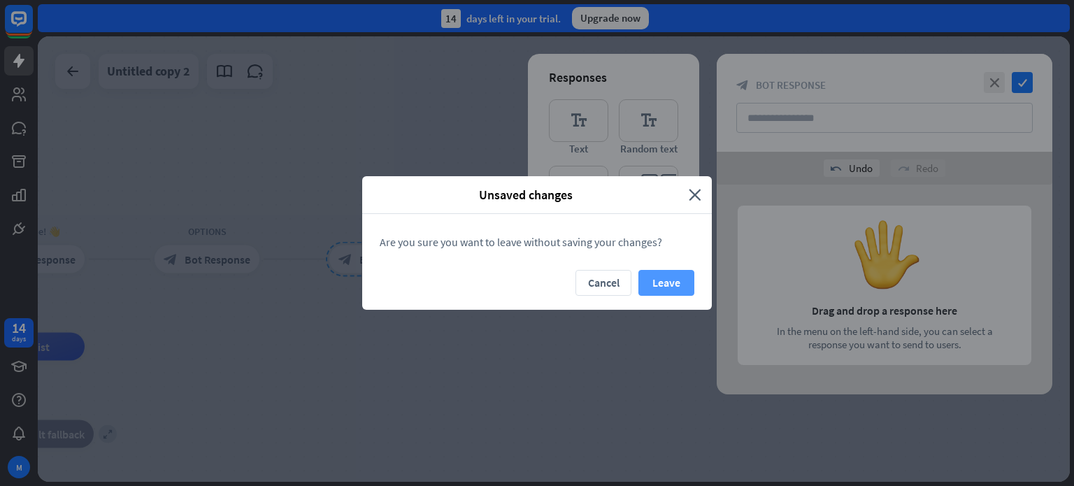
click at [668, 285] on button "Leave" at bounding box center [666, 283] width 56 height 26
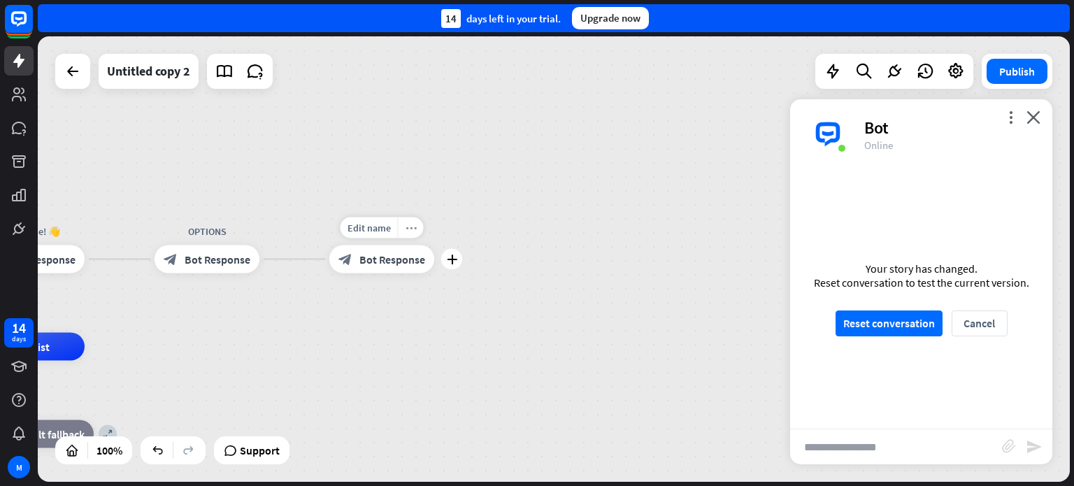
click at [405, 224] on icon "more_horiz" at bounding box center [410, 227] width 11 height 10
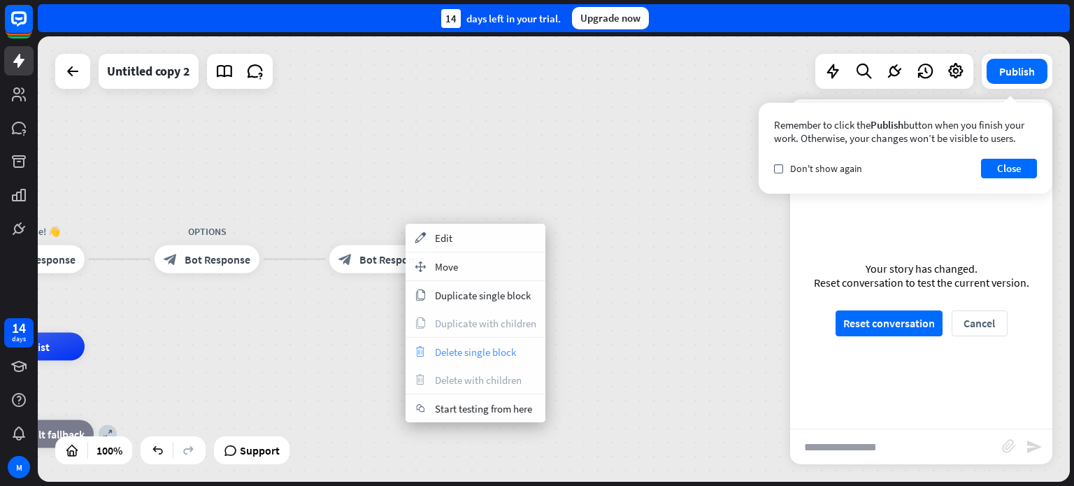
click at [470, 356] on span "Delete single block" at bounding box center [475, 351] width 81 height 13
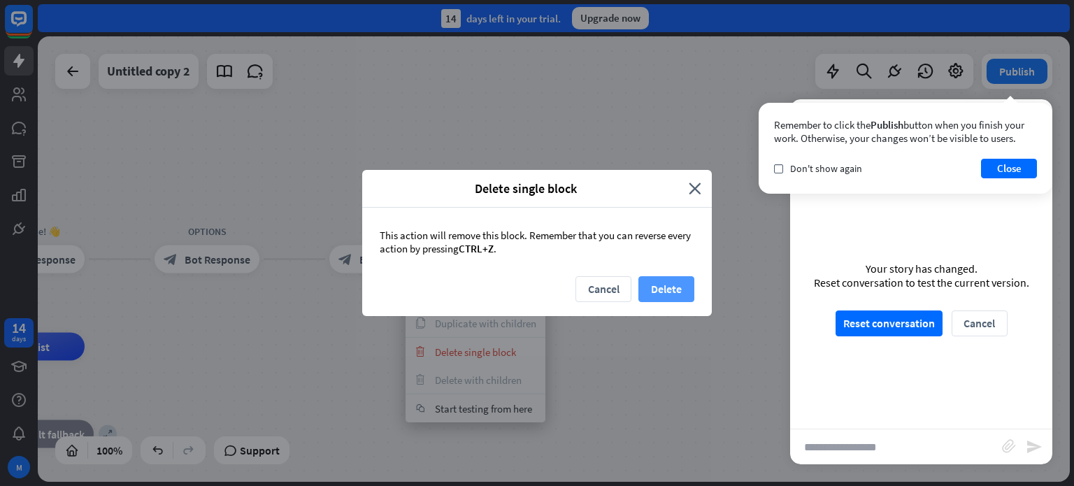
click at [667, 293] on button "Delete" at bounding box center [666, 289] width 56 height 26
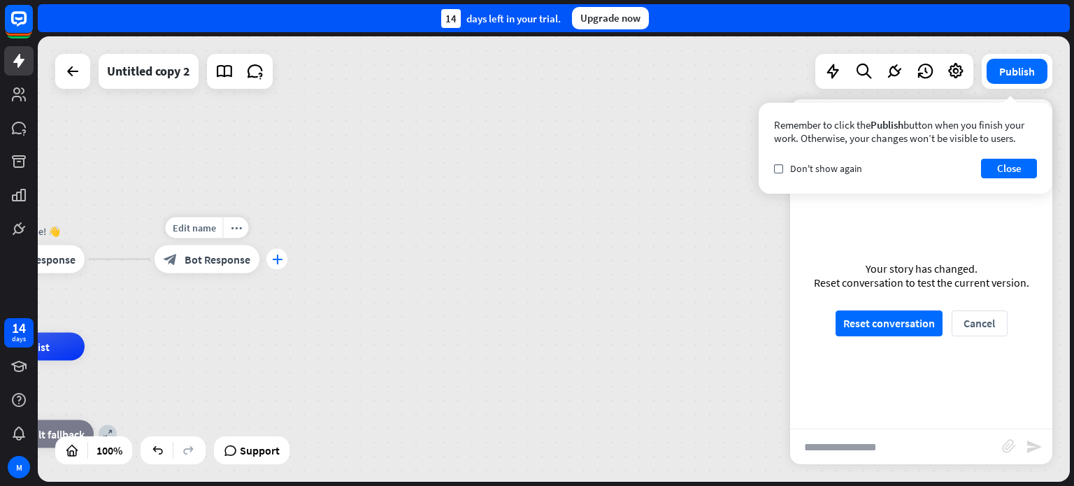
click at [281, 260] on icon "plus" at bounding box center [277, 259] width 10 height 10
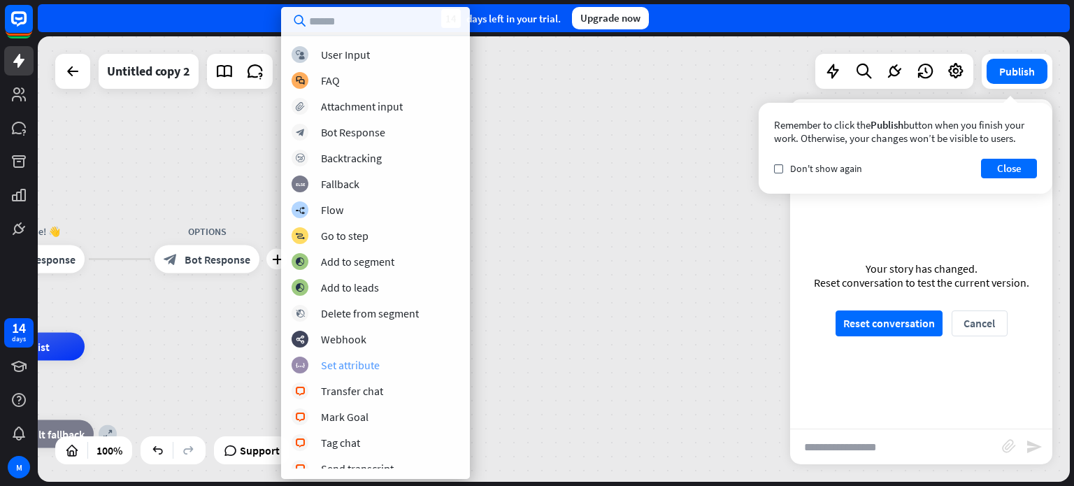
click at [358, 363] on div "Set attribute" at bounding box center [350, 365] width 59 height 14
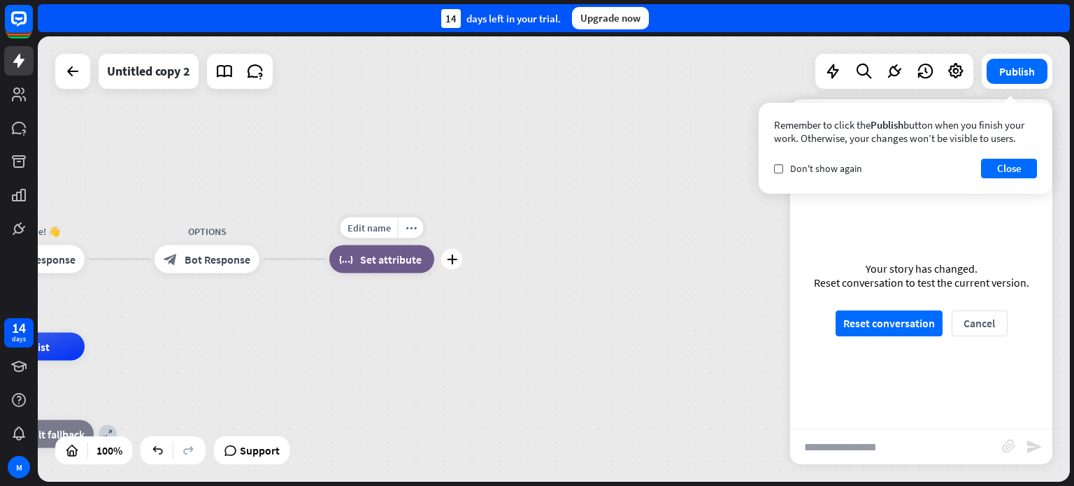
click at [385, 254] on span "Set attribute" at bounding box center [391, 259] width 62 height 14
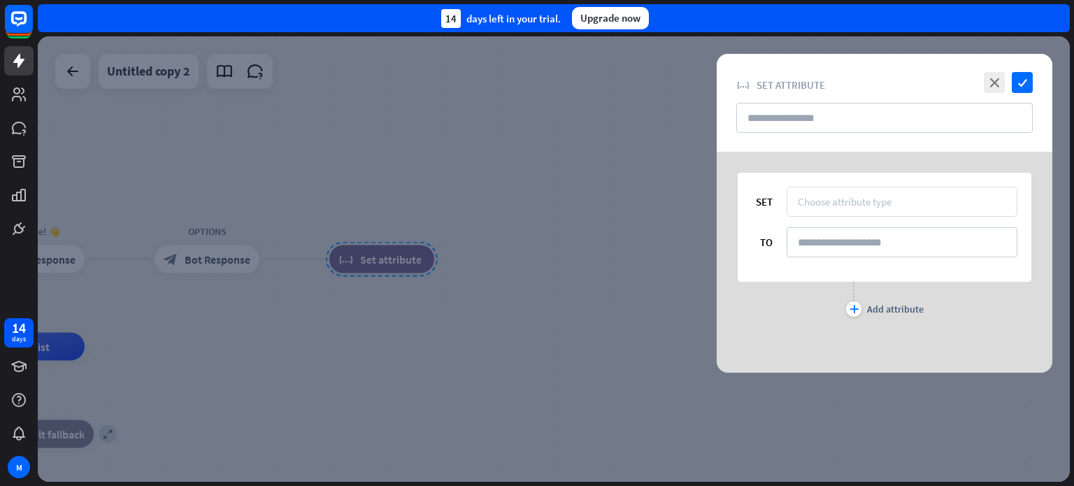
click at [914, 201] on div "Choose attribute type" at bounding box center [901, 201] width 208 height 13
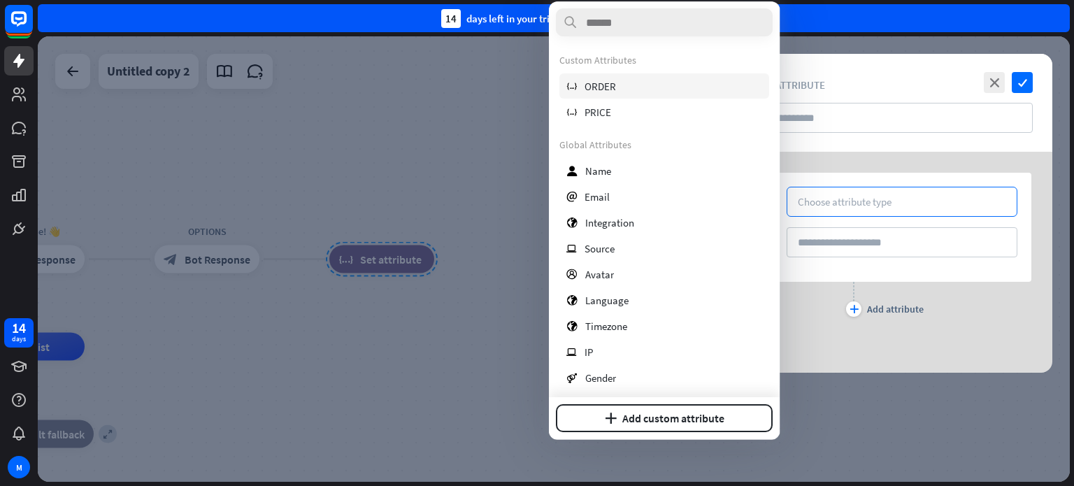
click at [616, 84] on div "variable ORDER" at bounding box center [664, 85] width 210 height 25
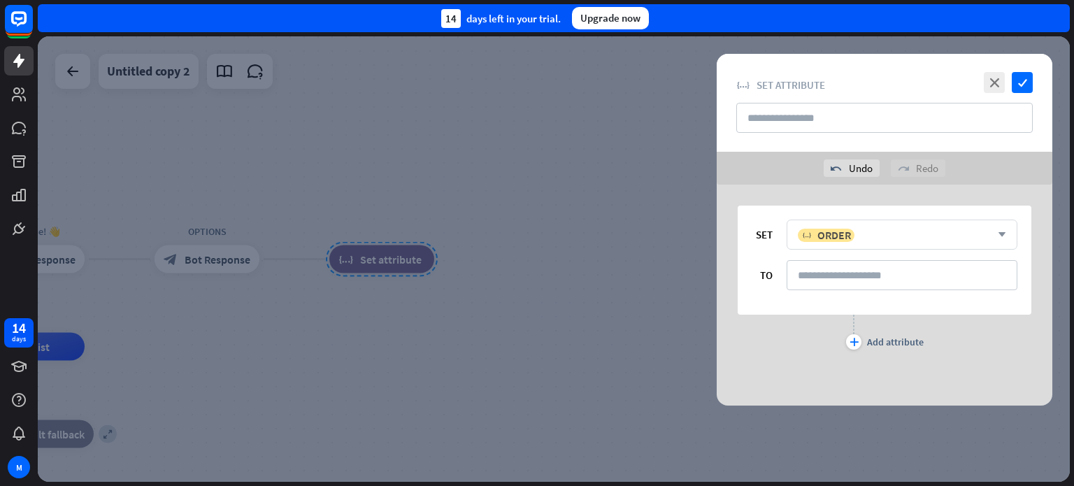
click at [1004, 234] on icon "arrow_down" at bounding box center [997, 235] width 15 height 8
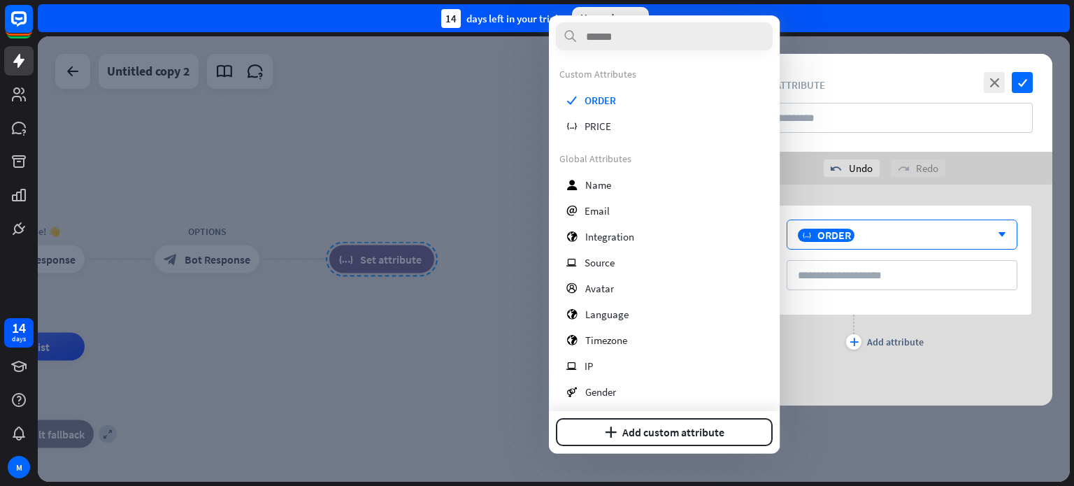
click at [990, 348] on div "plus Add attribute" at bounding box center [883, 332] width 335 height 35
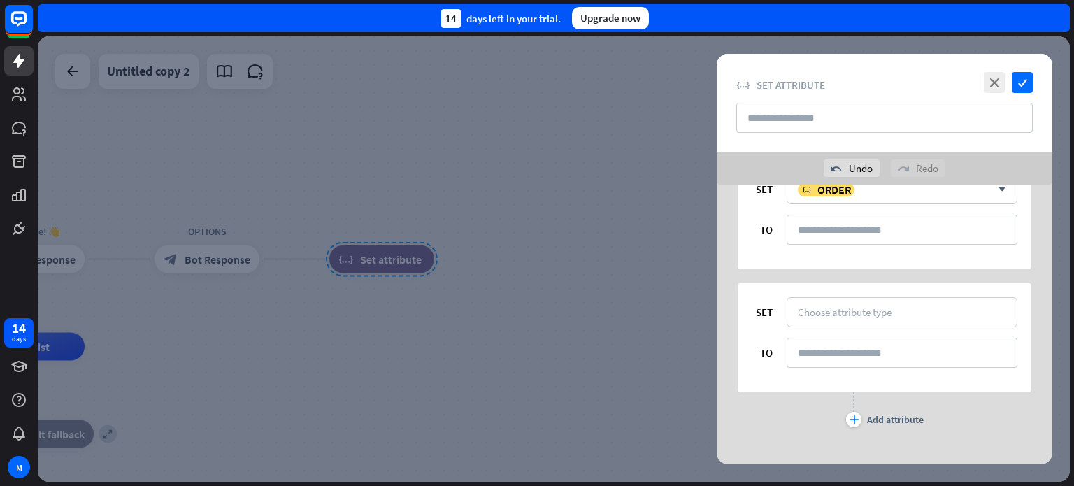
scroll to position [64, 0]
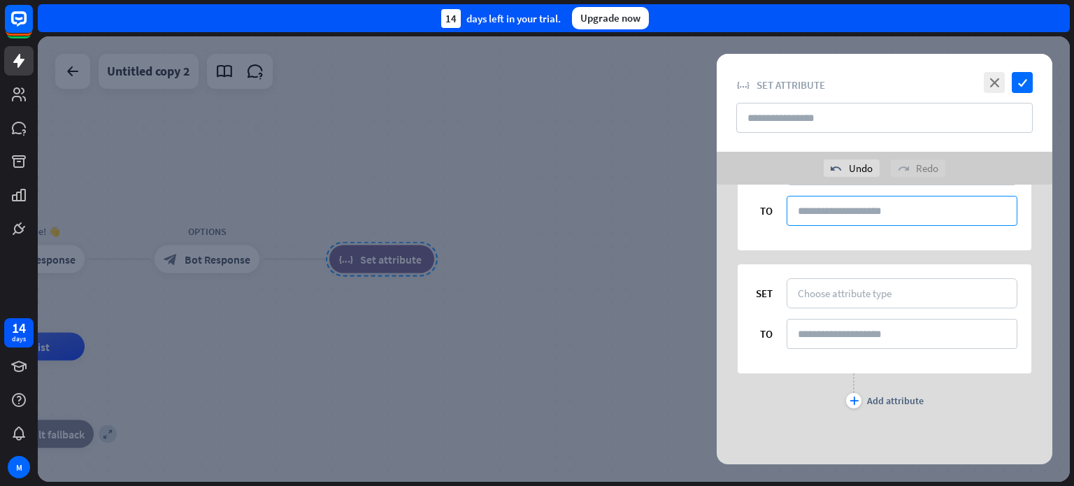
click at [833, 215] on input at bounding box center [901, 211] width 231 height 30
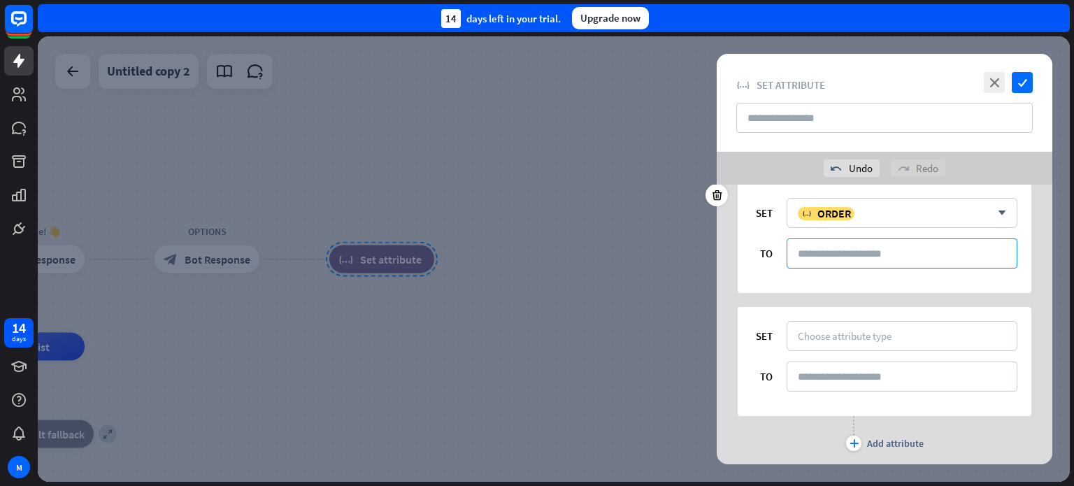
scroll to position [0, 0]
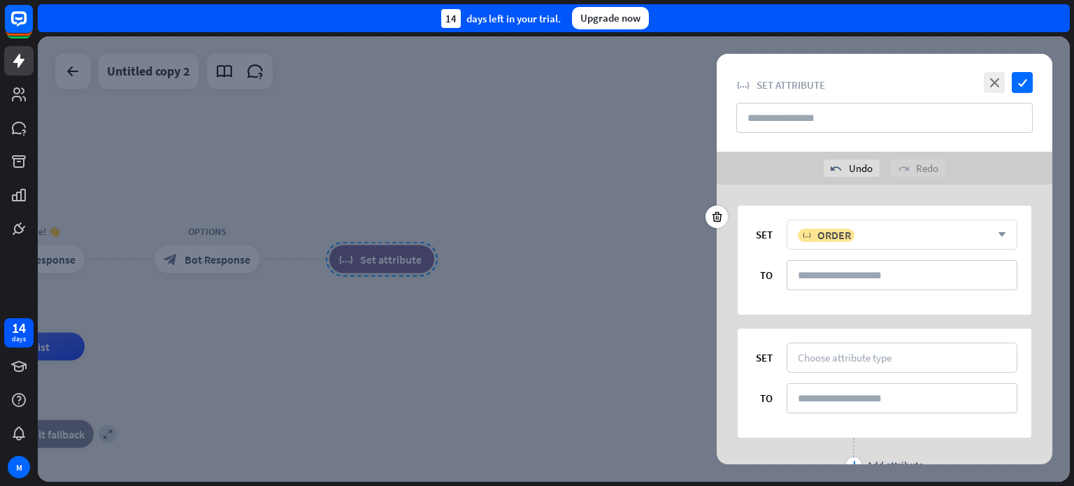
click at [878, 232] on div "variable ORDER" at bounding box center [893, 235] width 193 height 14
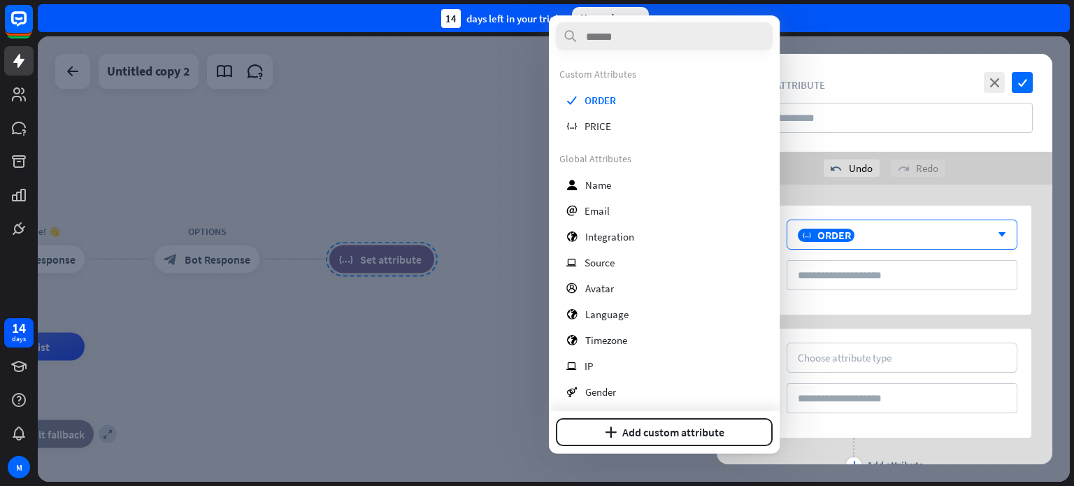
click at [991, 187] on div "SET variable ORDER arrow_down TO SET Choose attribute type TO plus Add attribute" at bounding box center [883, 339] width 335 height 309
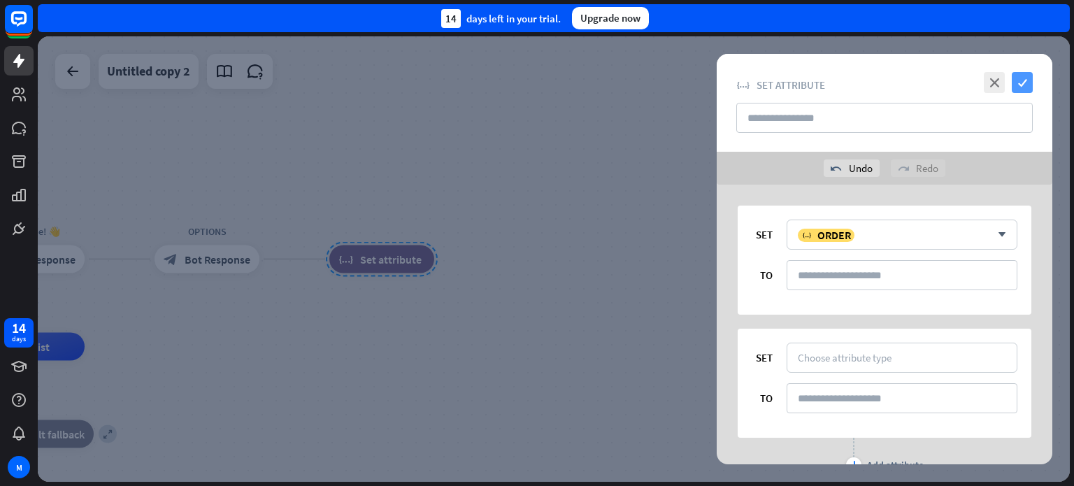
click at [1017, 75] on icon "check" at bounding box center [1021, 82] width 21 height 21
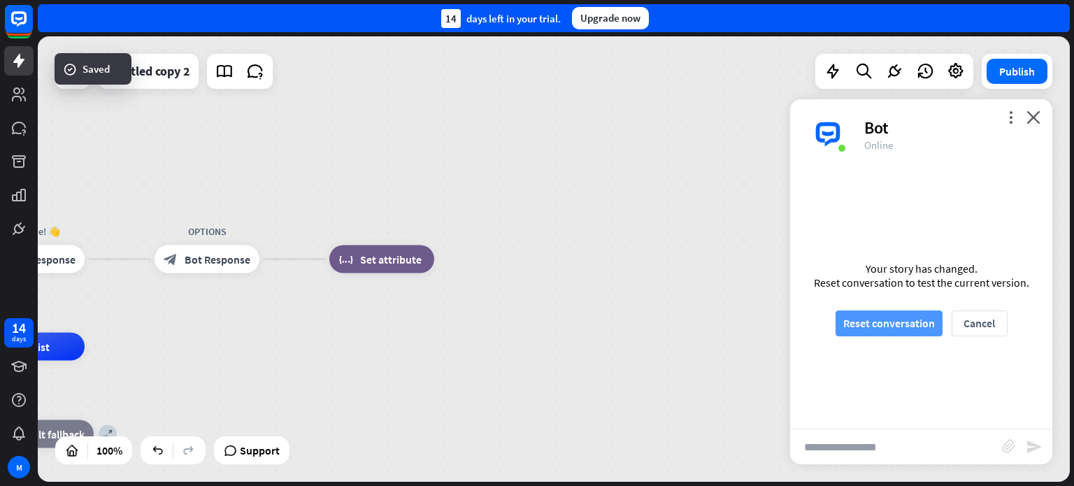
click at [895, 329] on button "Reset conversation" at bounding box center [888, 323] width 107 height 26
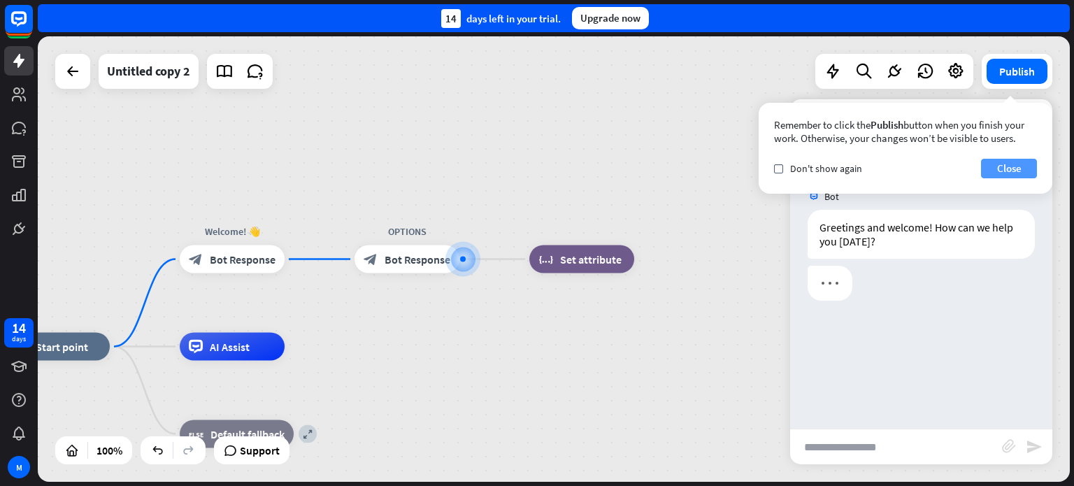
click at [997, 171] on button "Close" at bounding box center [1009, 169] width 56 height 20
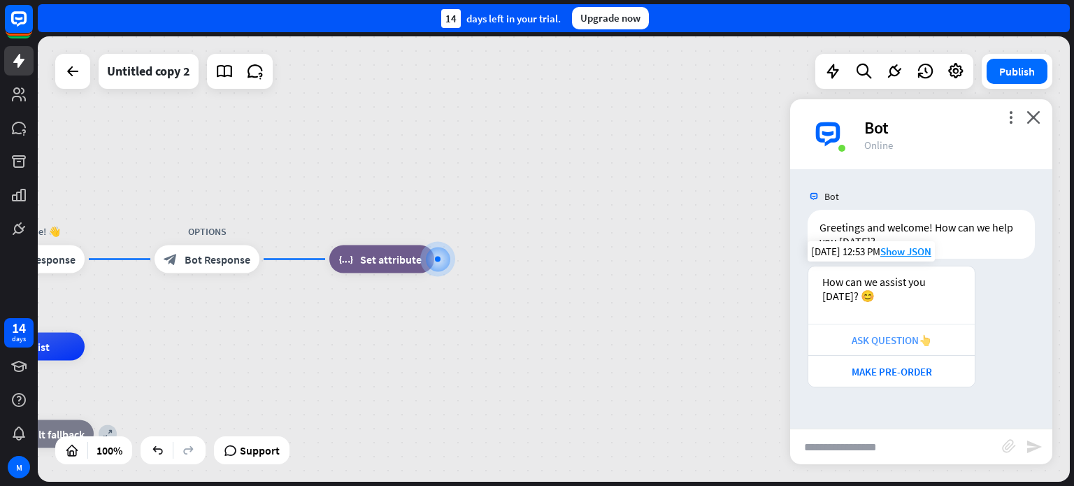
click at [866, 347] on div "ASK QUESTION👆" at bounding box center [891, 339] width 166 height 31
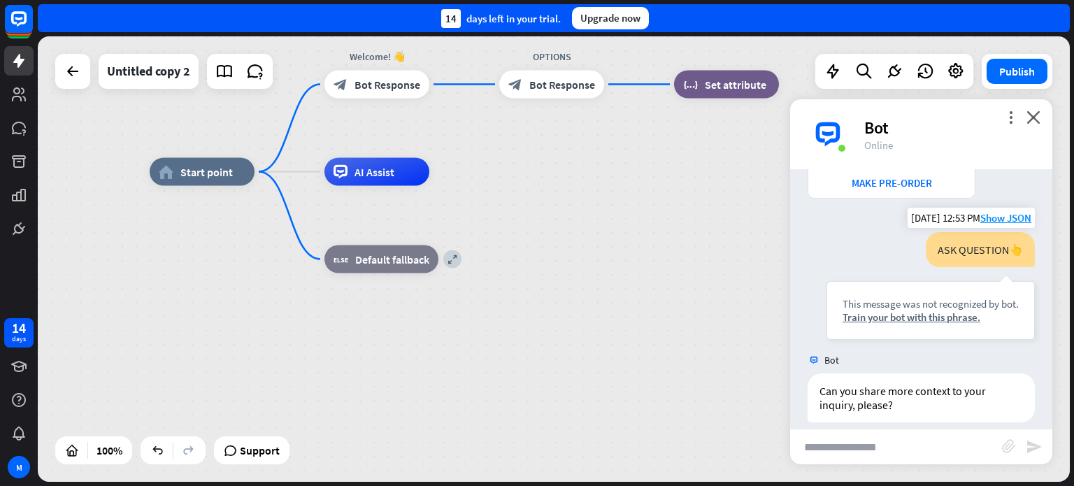
scroll to position [203, 0]
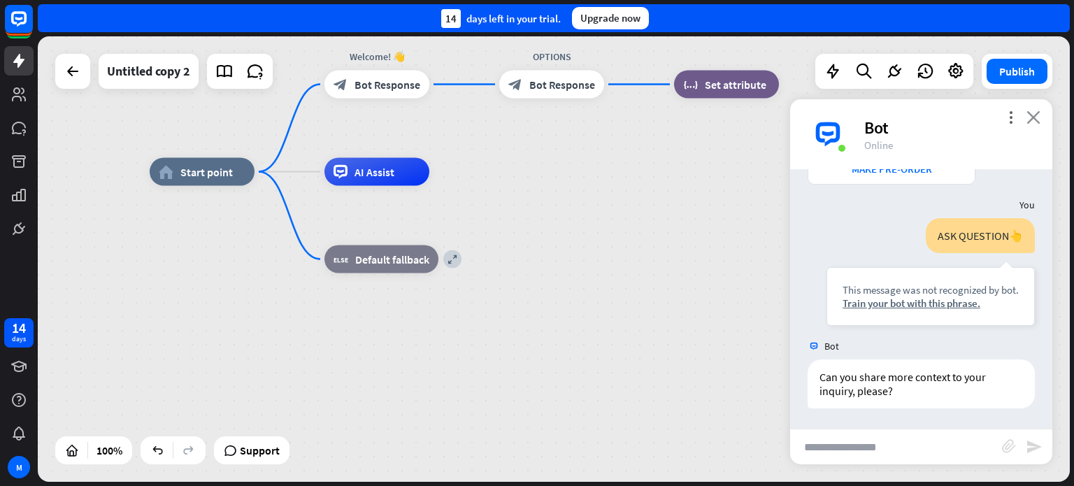
click at [1032, 115] on icon "close" at bounding box center [1033, 116] width 14 height 13
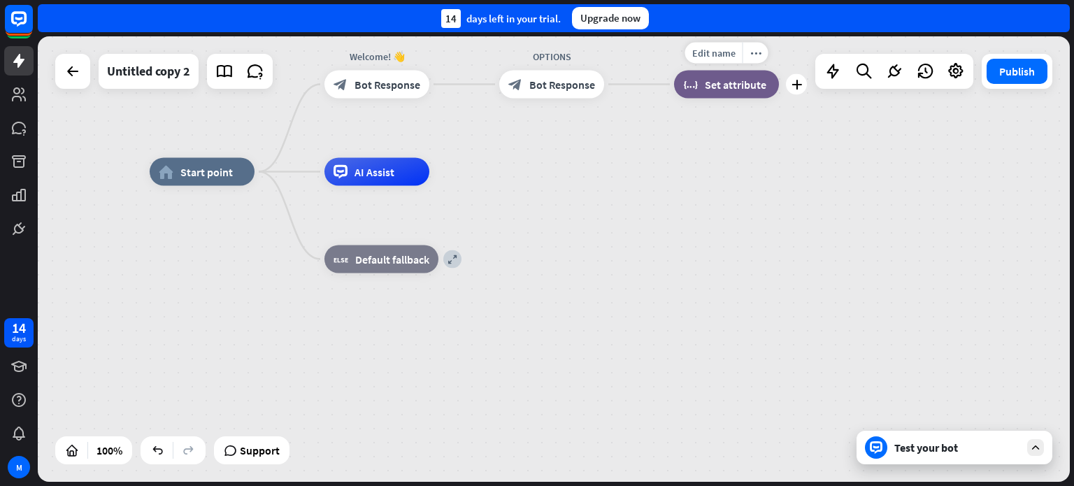
click at [724, 89] on span "Set attribute" at bounding box center [736, 85] width 62 height 14
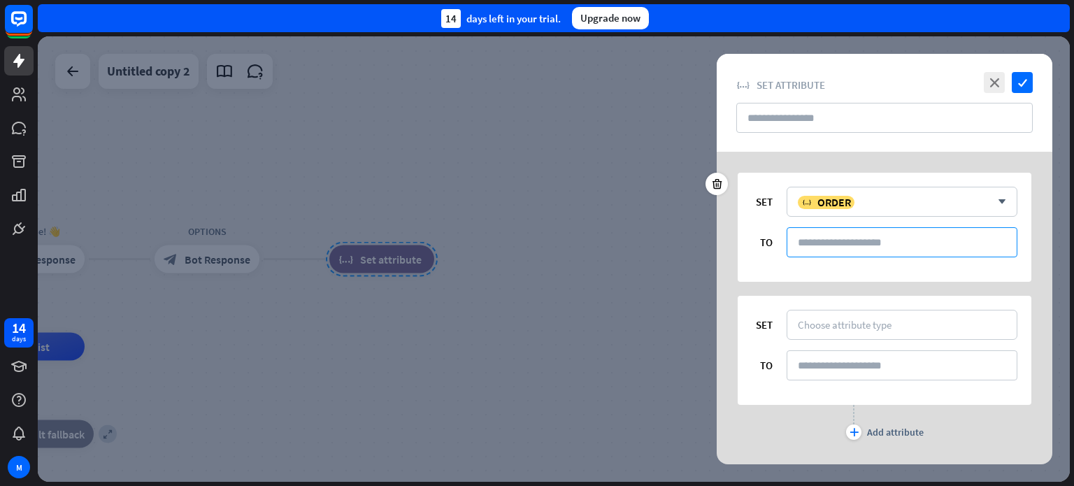
click at [856, 242] on input at bounding box center [901, 242] width 231 height 30
click at [867, 318] on div "Choose attribute type" at bounding box center [844, 324] width 94 height 13
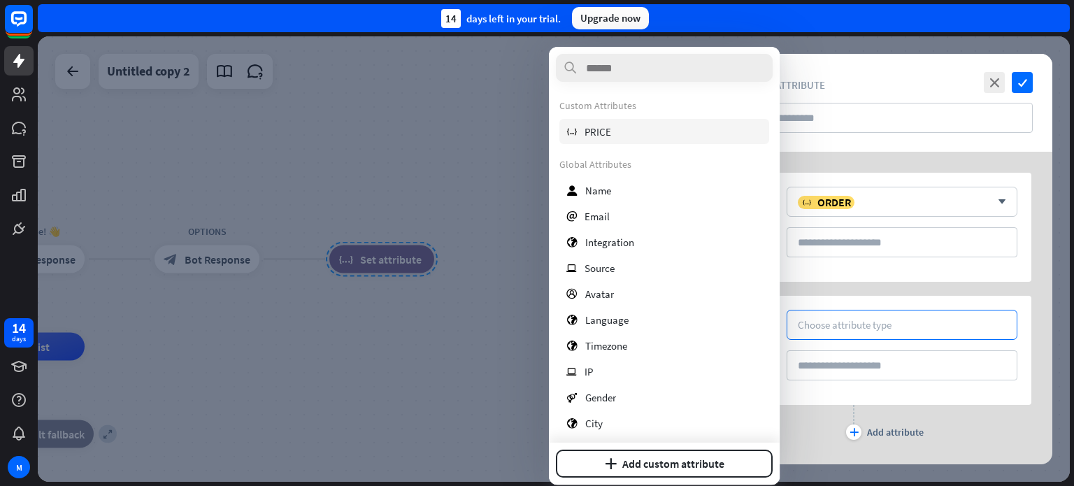
click at [617, 134] on div "variable PRICE" at bounding box center [664, 131] width 210 height 25
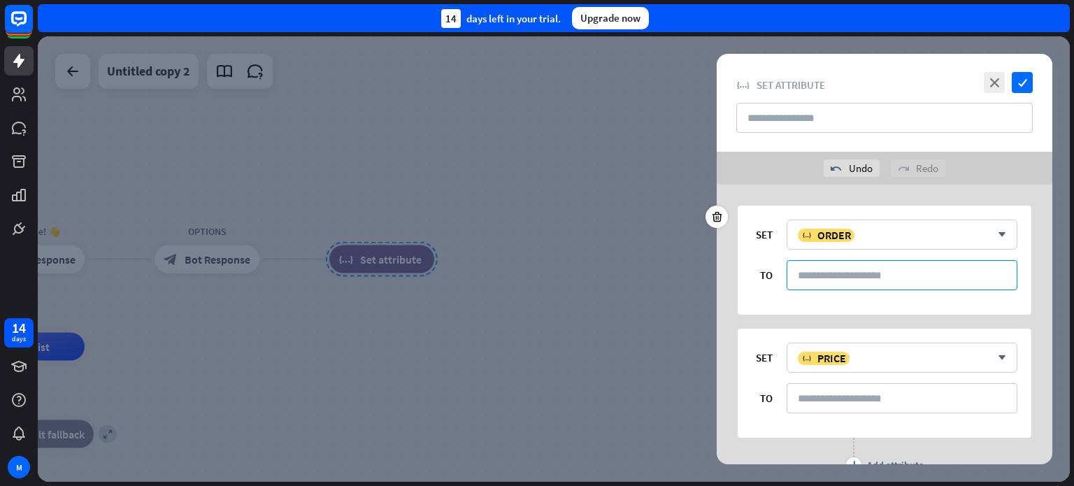
click at [865, 276] on input at bounding box center [901, 275] width 231 height 30
type input "**********"
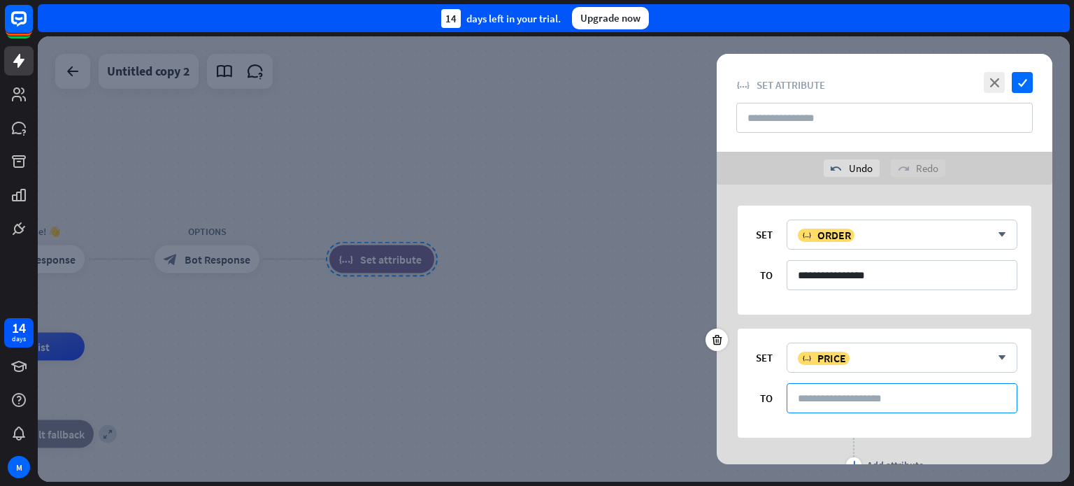
click at [869, 396] on input at bounding box center [901, 398] width 231 height 30
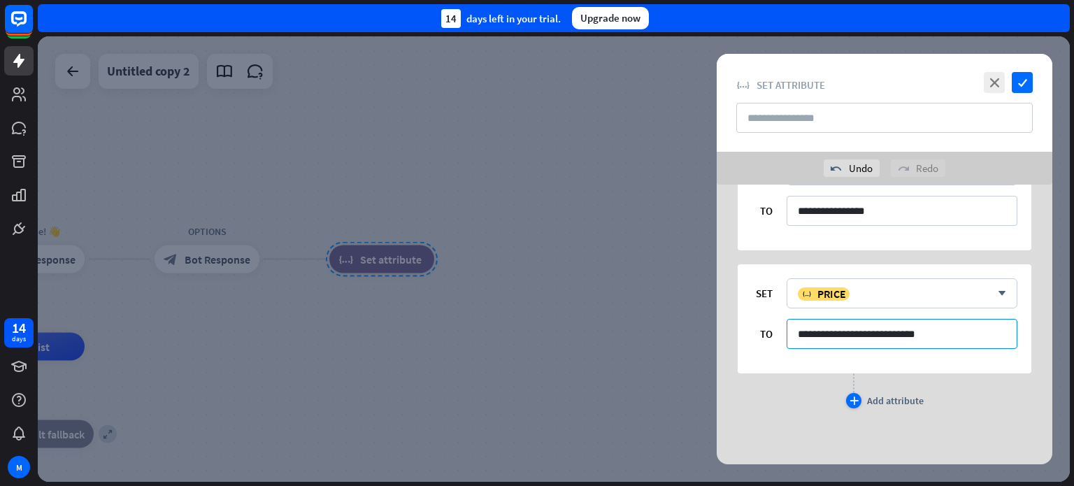
type input "**********"
click at [850, 395] on div "plus" at bounding box center [853, 400] width 15 height 15
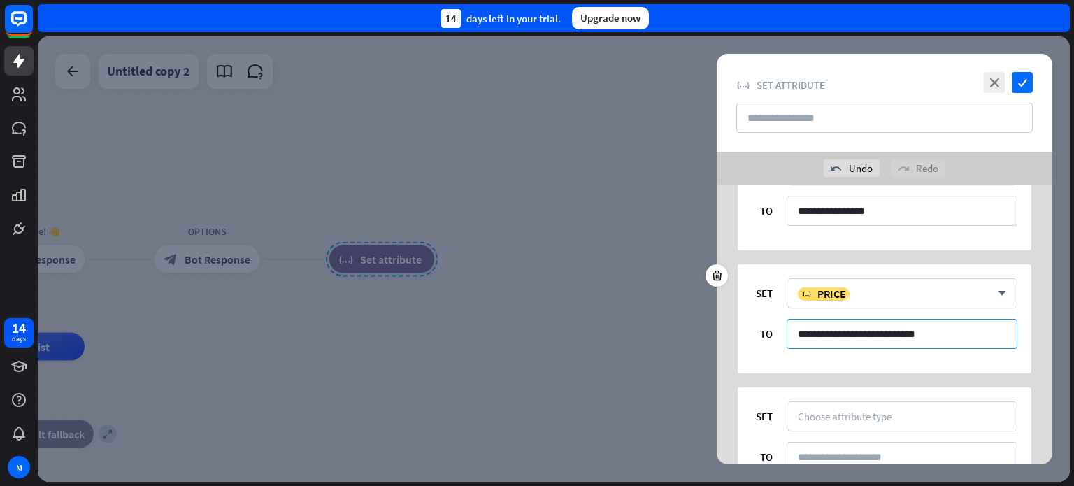
scroll to position [187, 0]
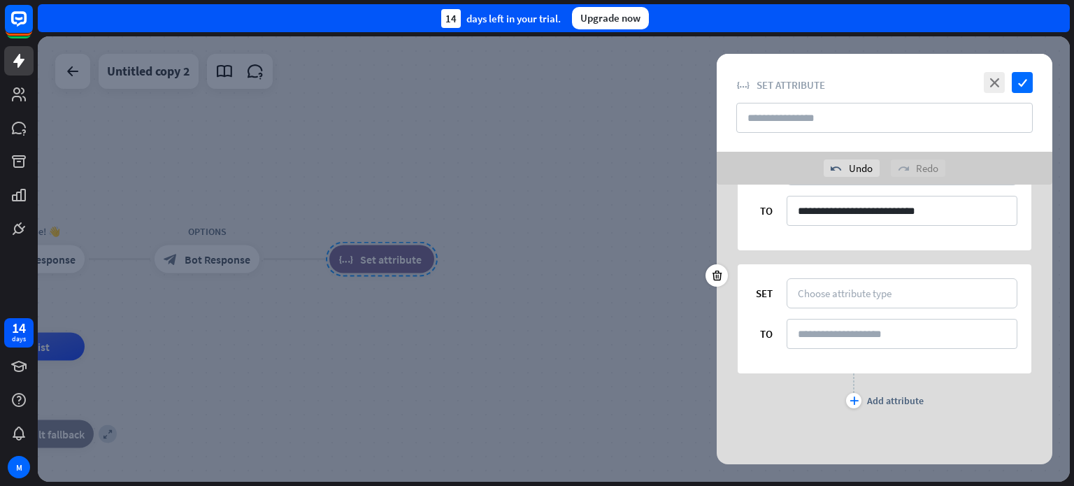
click at [906, 270] on div "SET Choose attribute type TO" at bounding box center [884, 318] width 294 height 109
click at [898, 287] on div "Choose attribute type" at bounding box center [901, 293] width 208 height 13
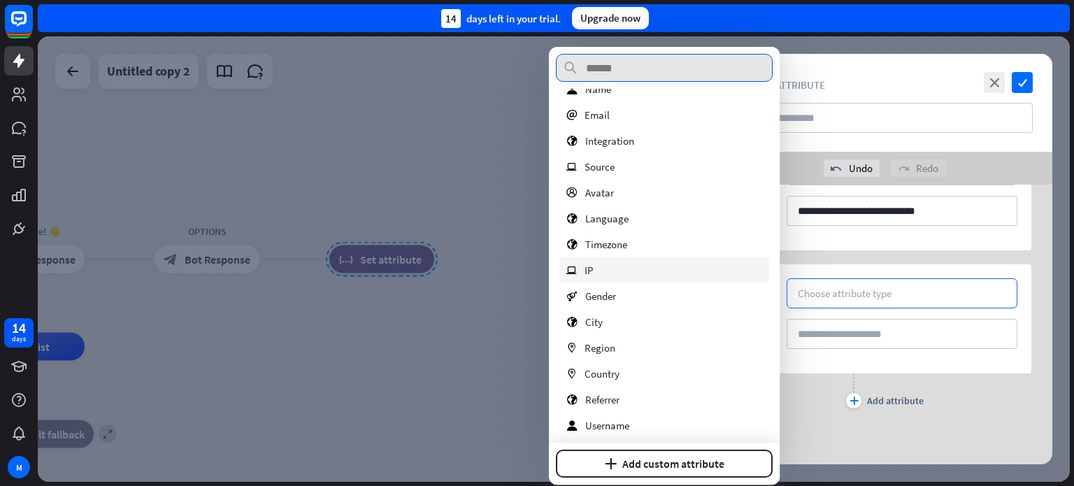
scroll to position [75, 0]
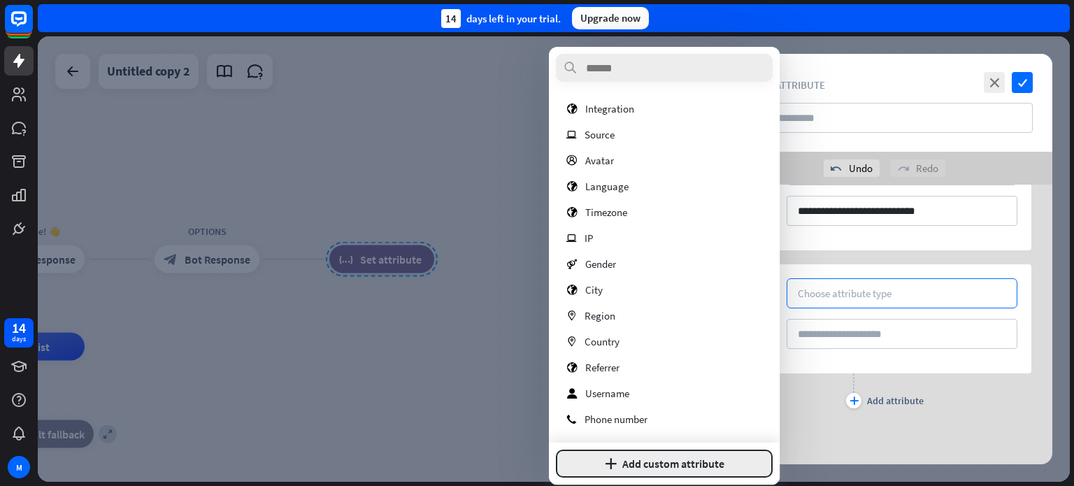
click at [669, 468] on button "plus Add custom attribute" at bounding box center [664, 463] width 217 height 28
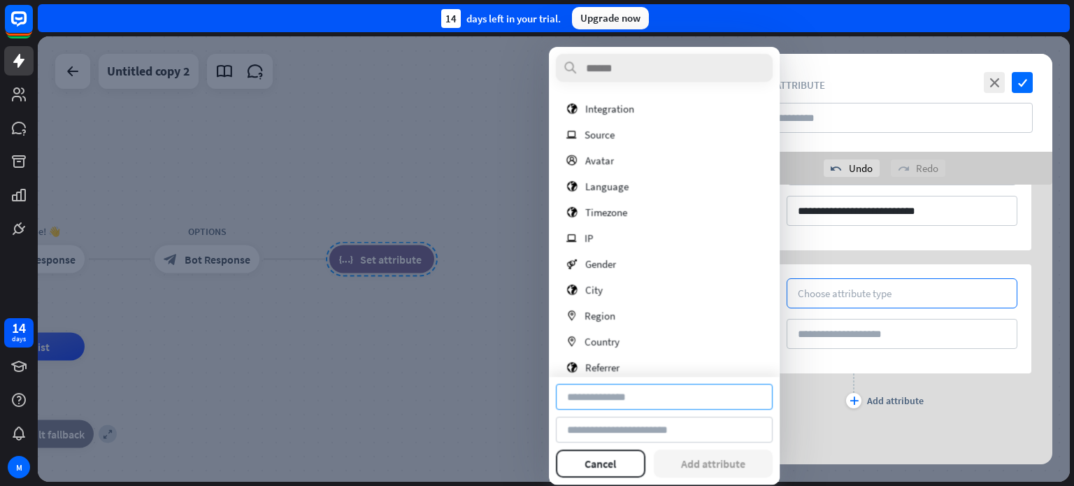
click at [616, 399] on input at bounding box center [664, 397] width 217 height 26
type input "*"
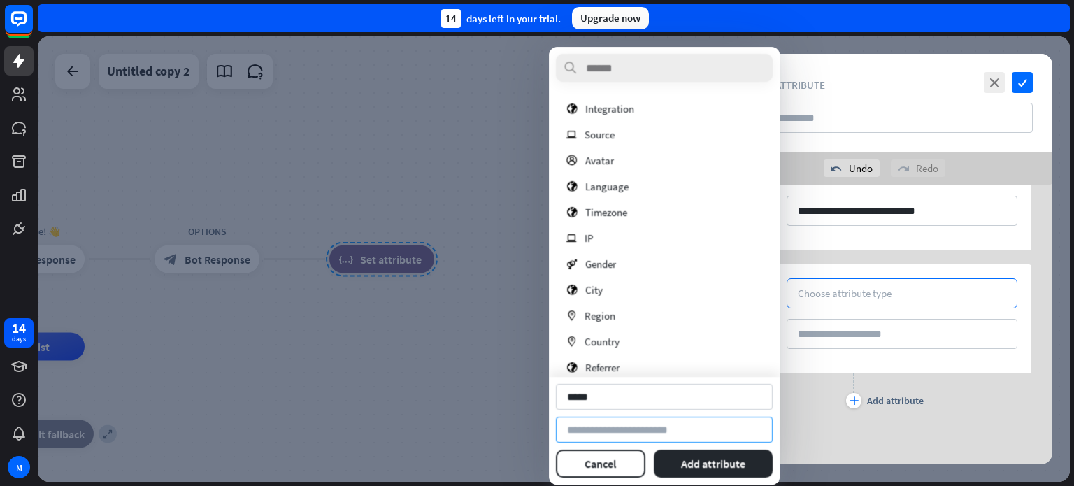
type input "*****"
click at [624, 433] on input at bounding box center [664, 430] width 217 height 26
click at [704, 457] on button "Add attribute" at bounding box center [713, 463] width 119 height 28
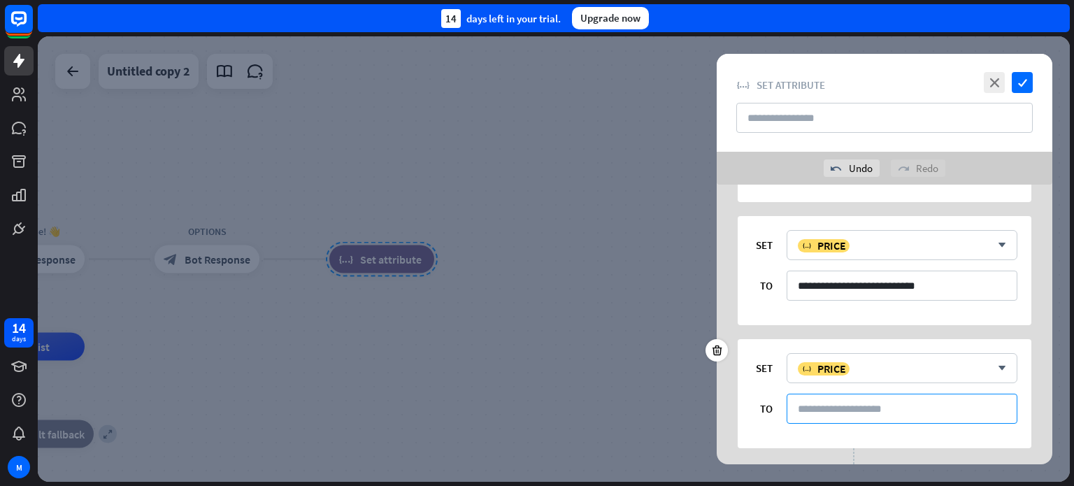
scroll to position [187, 0]
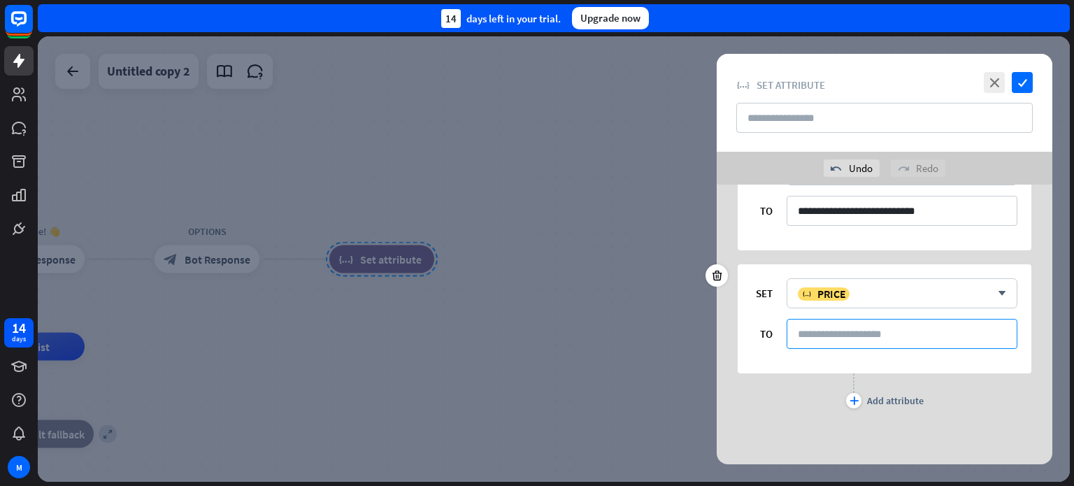
click at [878, 335] on input at bounding box center [901, 334] width 231 height 30
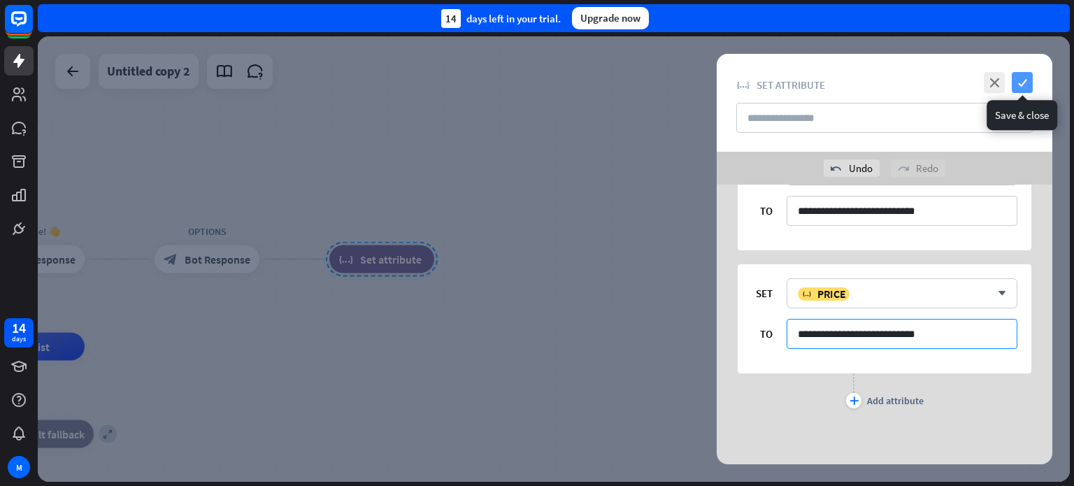
type input "**********"
click at [1023, 85] on icon "check" at bounding box center [1021, 82] width 21 height 21
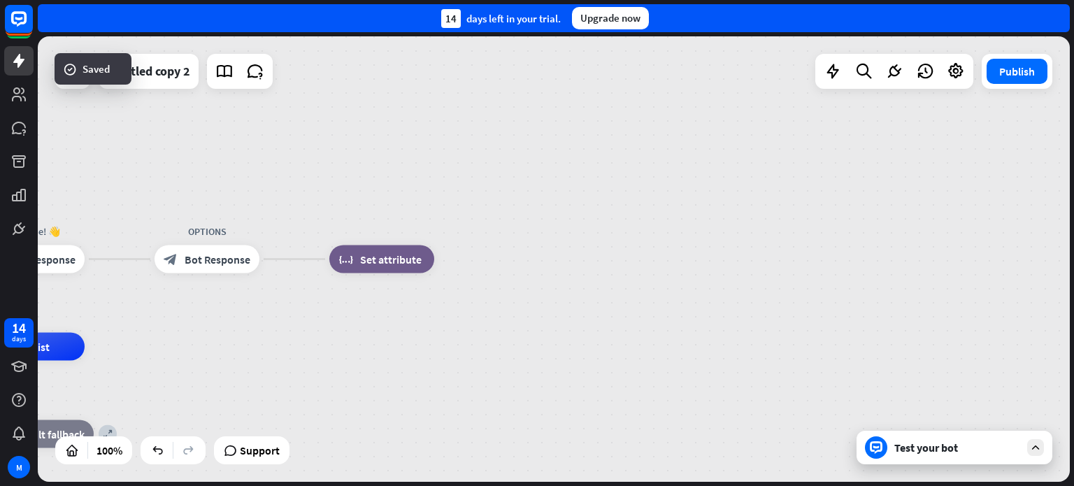
click at [1032, 448] on icon at bounding box center [1035, 447] width 13 height 13
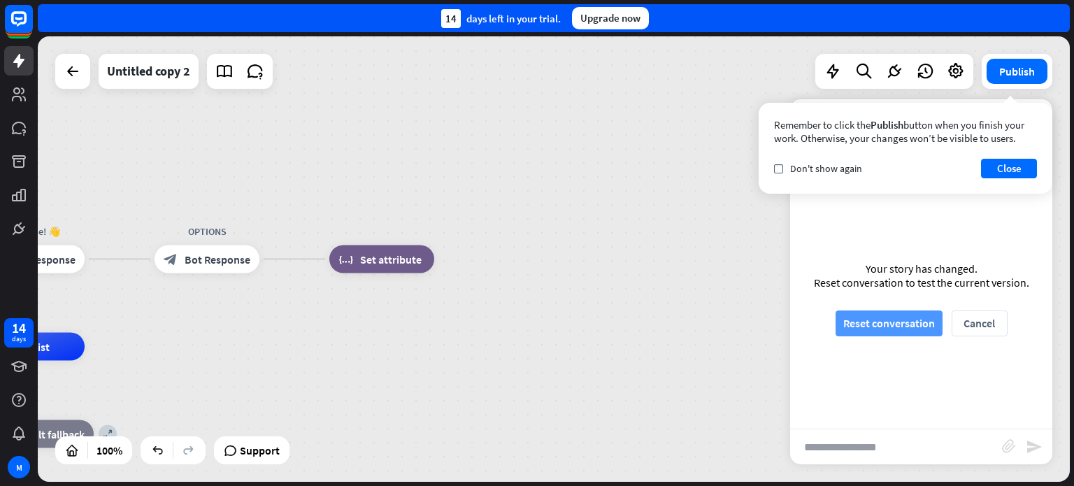
click at [891, 324] on button "Reset conversation" at bounding box center [888, 323] width 107 height 26
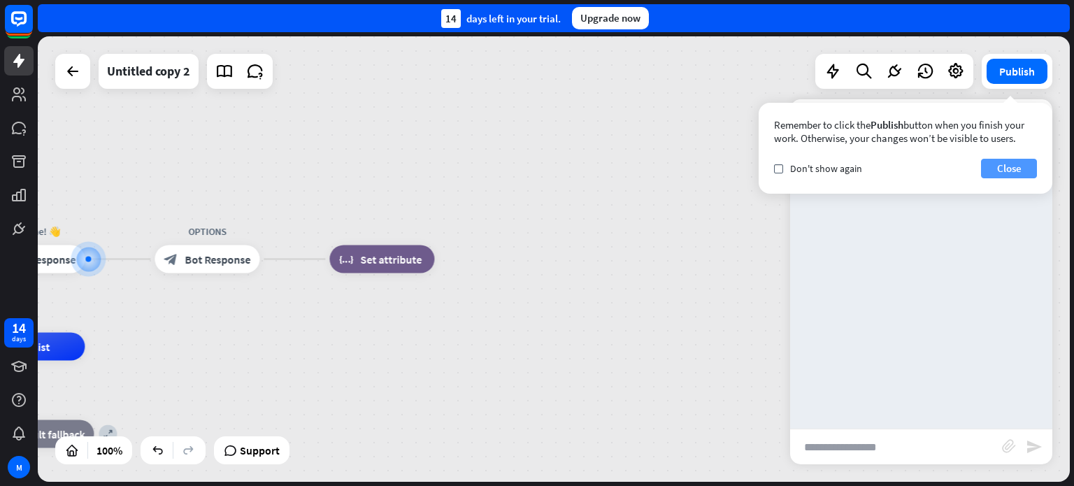
click at [999, 167] on button "Close" at bounding box center [1009, 169] width 56 height 20
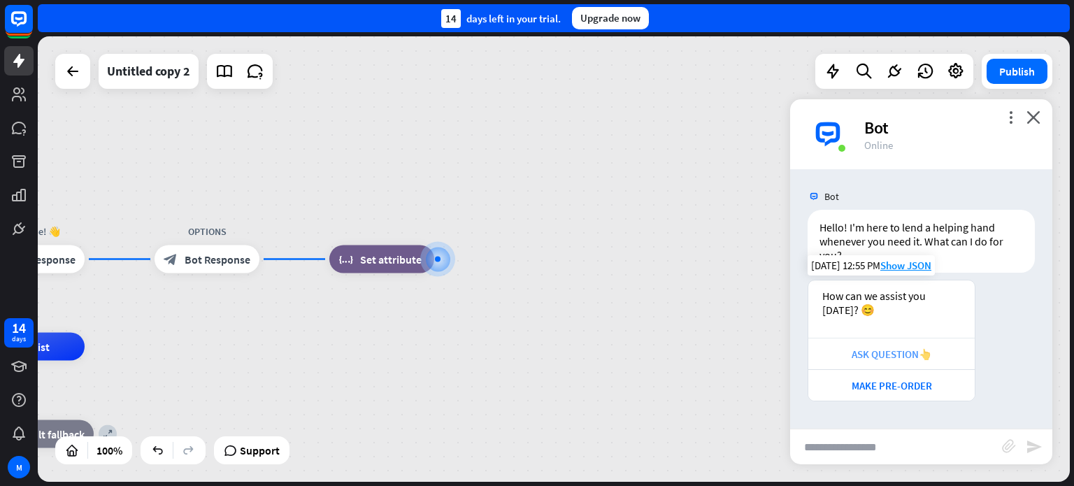
click at [909, 361] on div "ASK QUESTION👆" at bounding box center [891, 353] width 166 height 31
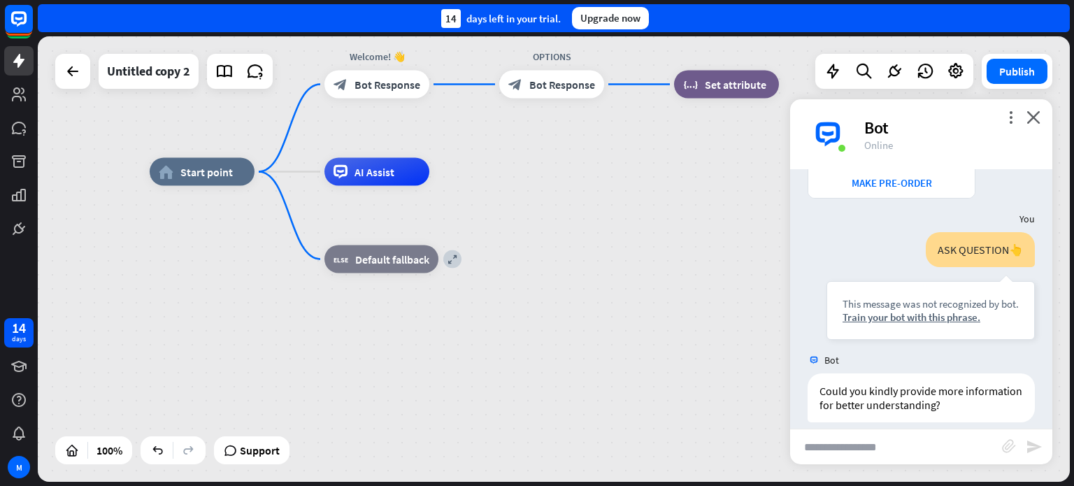
scroll to position [217, 0]
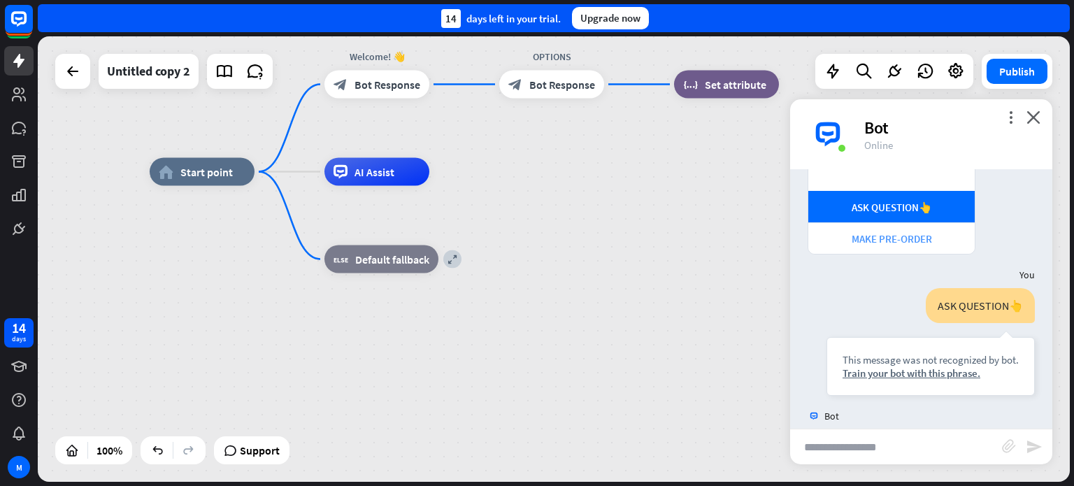
click at [886, 238] on div "MAKE PRE-ORDER" at bounding box center [891, 238] width 152 height 13
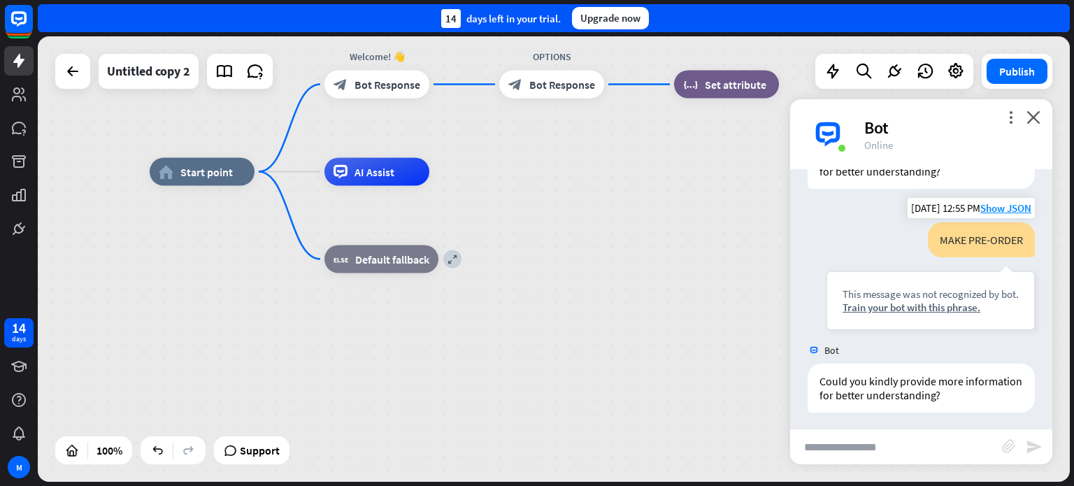
scroll to position [440, 0]
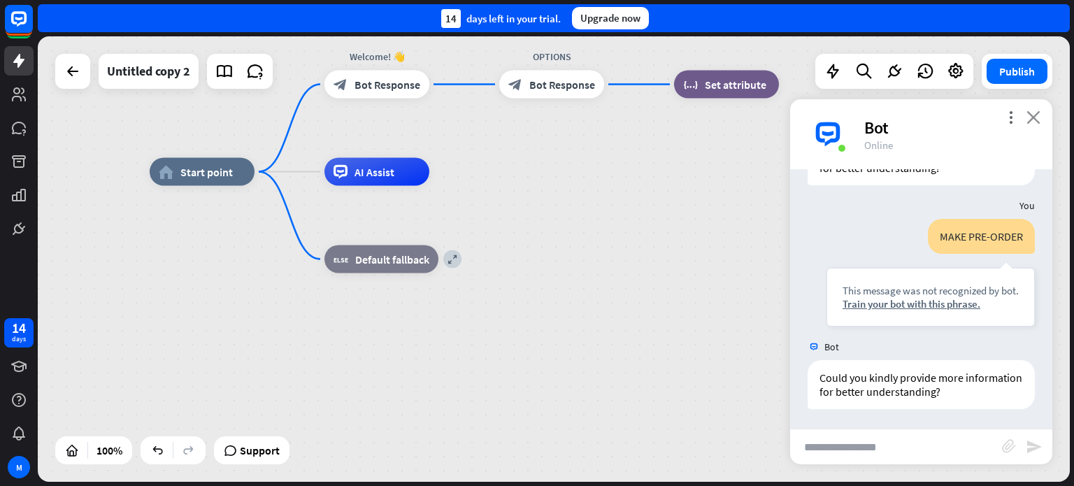
click at [1036, 114] on icon "close" at bounding box center [1033, 116] width 14 height 13
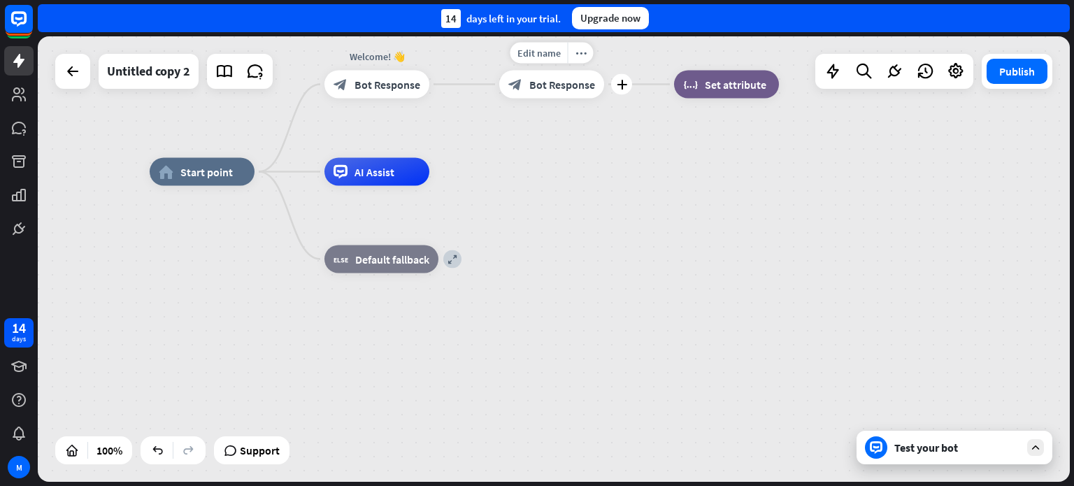
click at [582, 89] on span "Bot Response" at bounding box center [562, 85] width 66 height 14
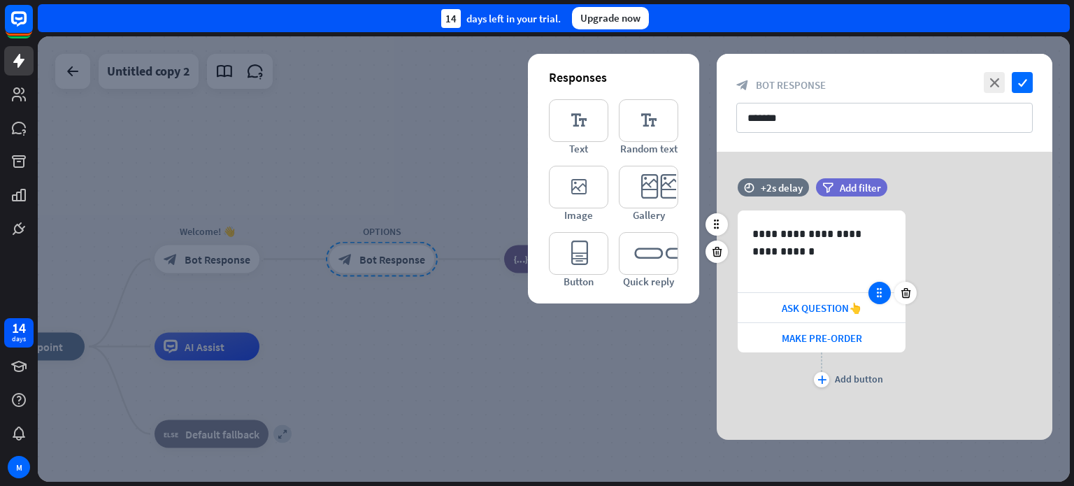
click at [881, 295] on icon at bounding box center [879, 293] width 13 height 13
click at [881, 294] on icon at bounding box center [879, 293] width 13 height 13
click at [865, 310] on div "ASK QUESTION👆" at bounding box center [821, 307] width 168 height 29
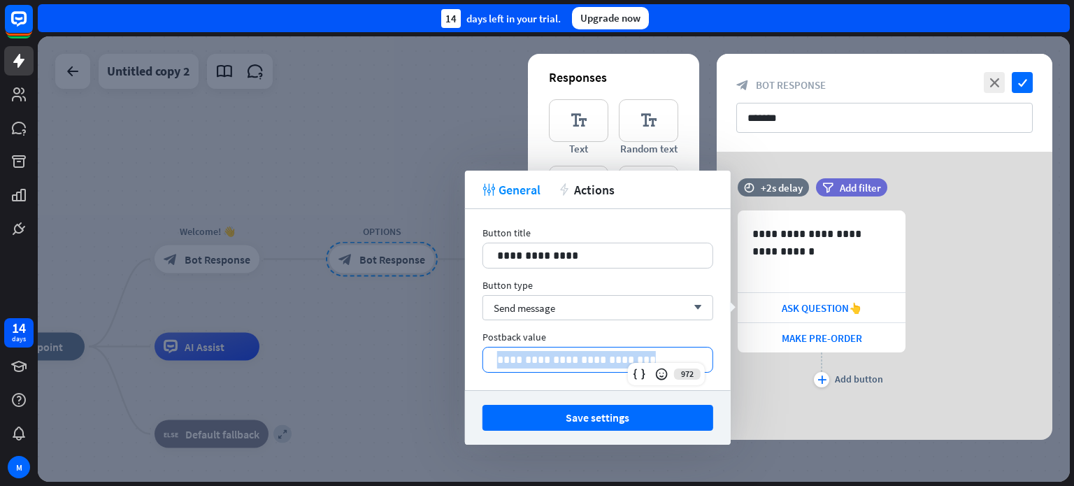
drag, startPoint x: 668, startPoint y: 351, endPoint x: 469, endPoint y: 346, distance: 199.3
click at [469, 346] on div "**********" at bounding box center [598, 299] width 266 height 181
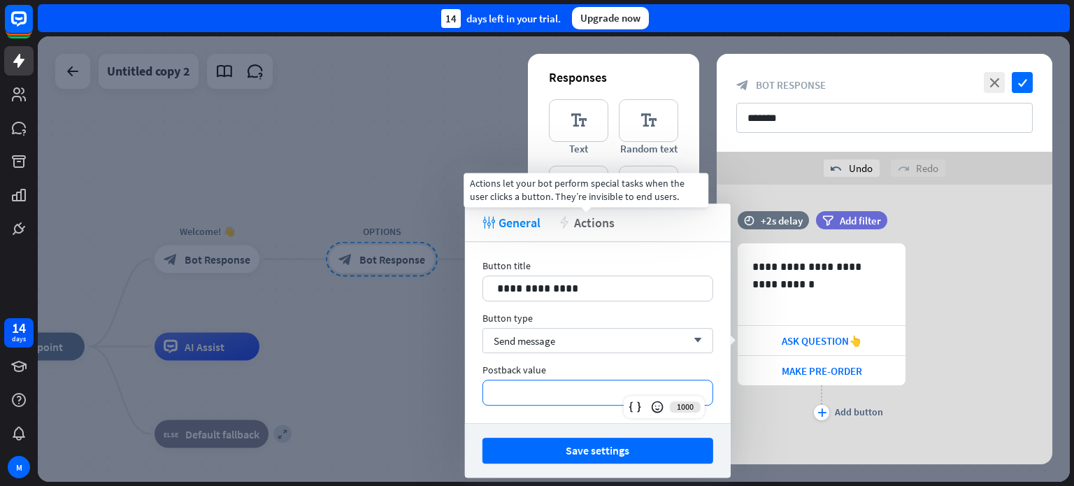
click at [607, 223] on span "Actions" at bounding box center [594, 223] width 41 height 16
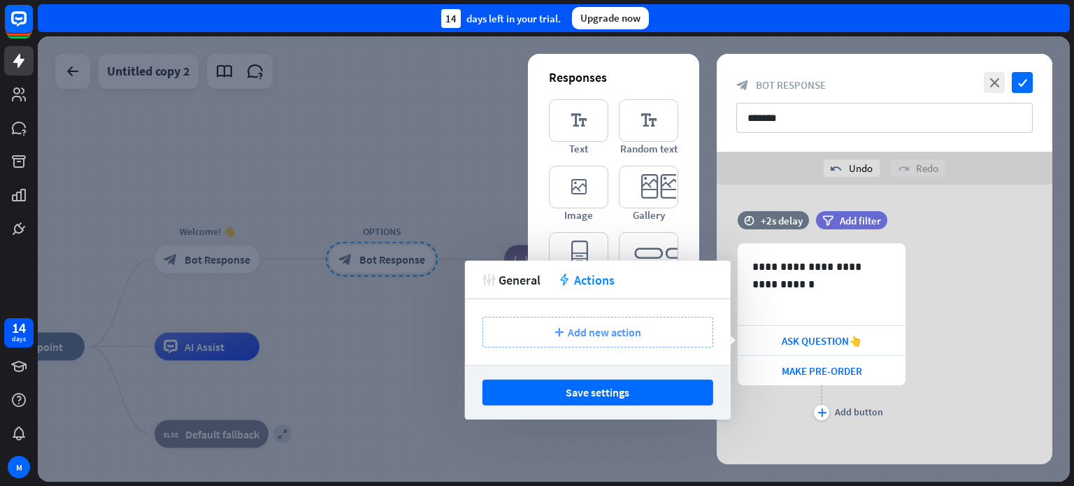
click at [605, 329] on span "Add new action" at bounding box center [604, 332] width 73 height 14
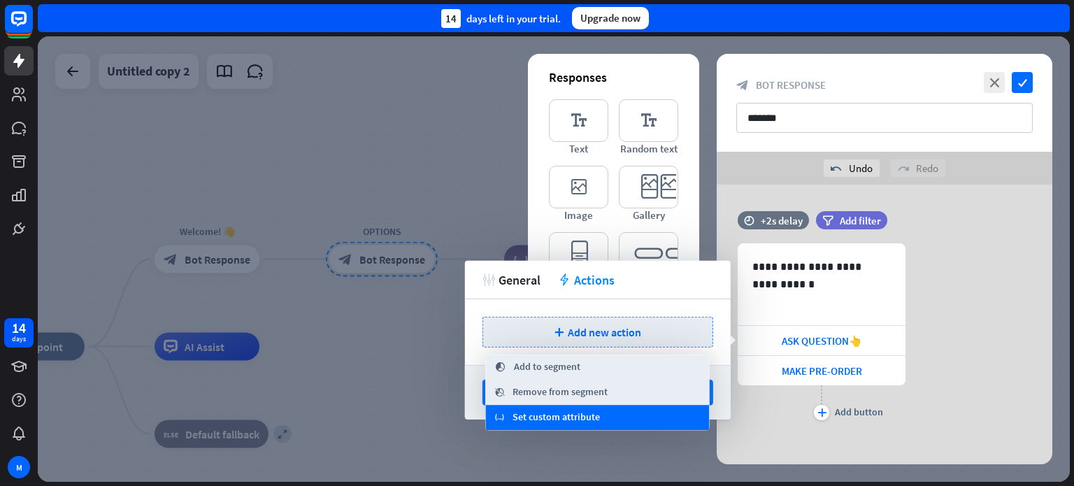
click at [576, 419] on span "Set custom attribute" at bounding box center [555, 417] width 87 height 14
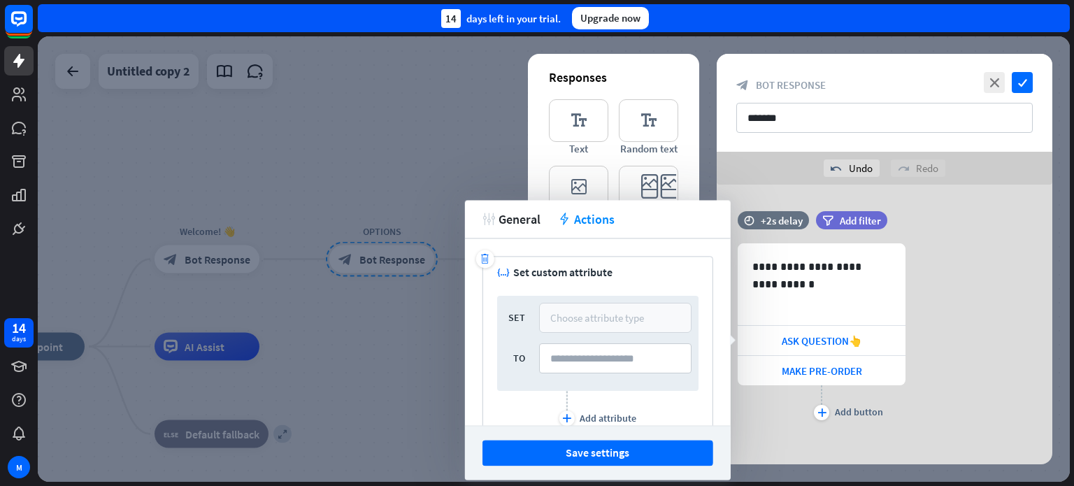
click at [598, 321] on div "Choose attribute type" at bounding box center [597, 317] width 94 height 13
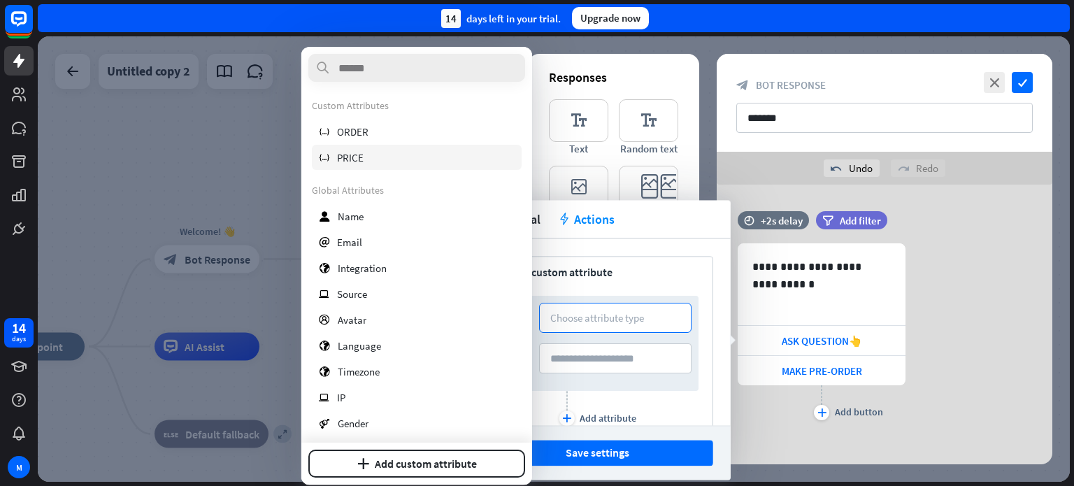
click at [394, 162] on div "variable PRICE" at bounding box center [417, 157] width 210 height 25
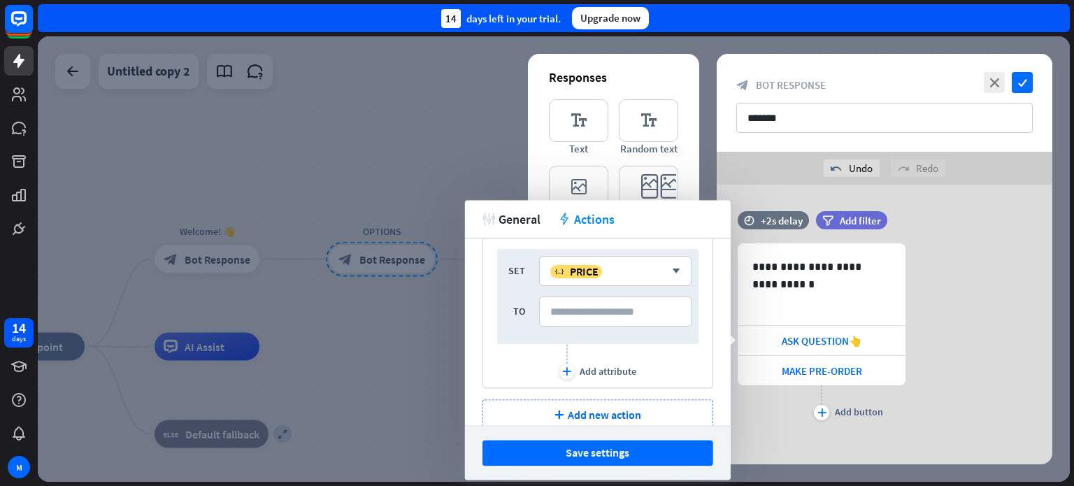
scroll to position [68, 0]
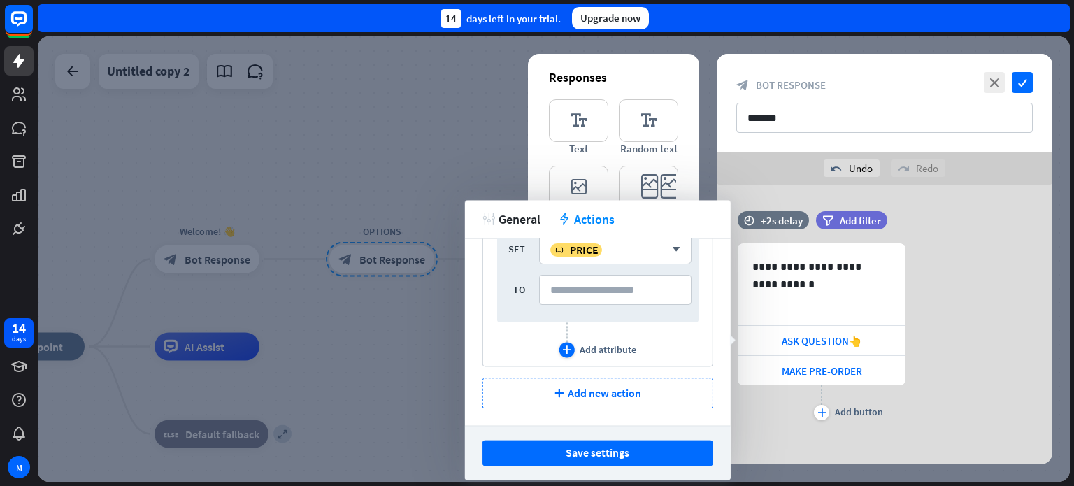
click at [562, 347] on icon "plus" at bounding box center [566, 349] width 9 height 8
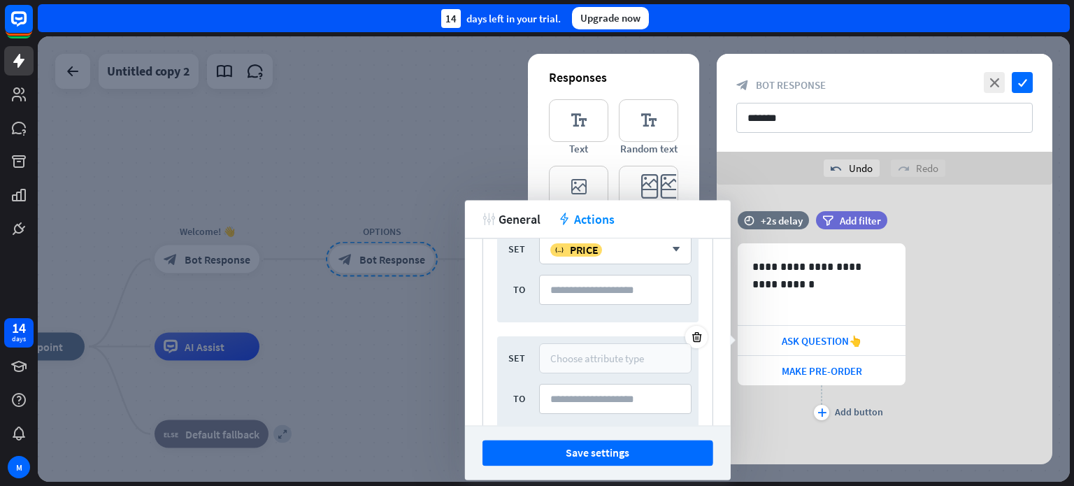
click at [614, 363] on div "Choose attribute type" at bounding box center [597, 358] width 94 height 13
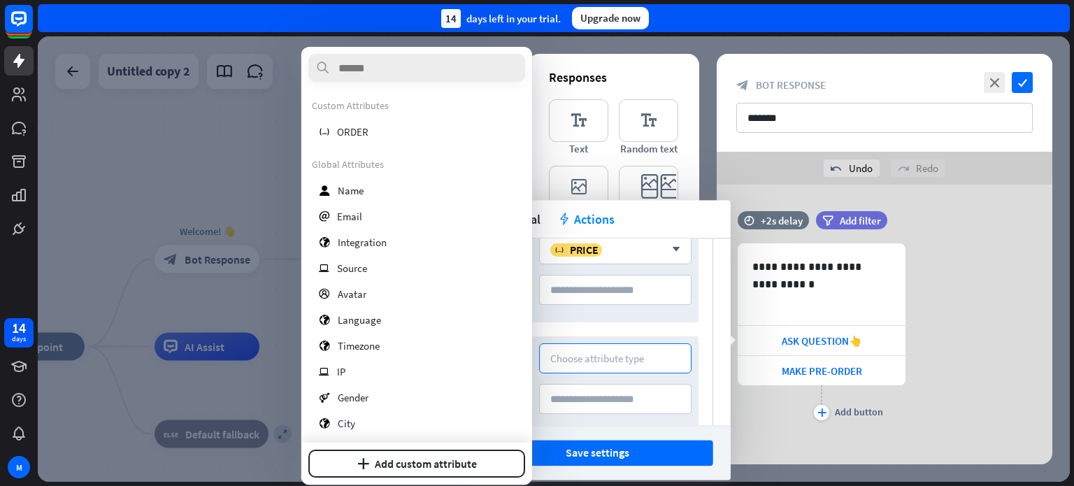
click at [707, 368] on div "trash variable Set custom attribute SET variable PRICE arrow_down TO SET Choose…" at bounding box center [598, 331] width 266 height 187
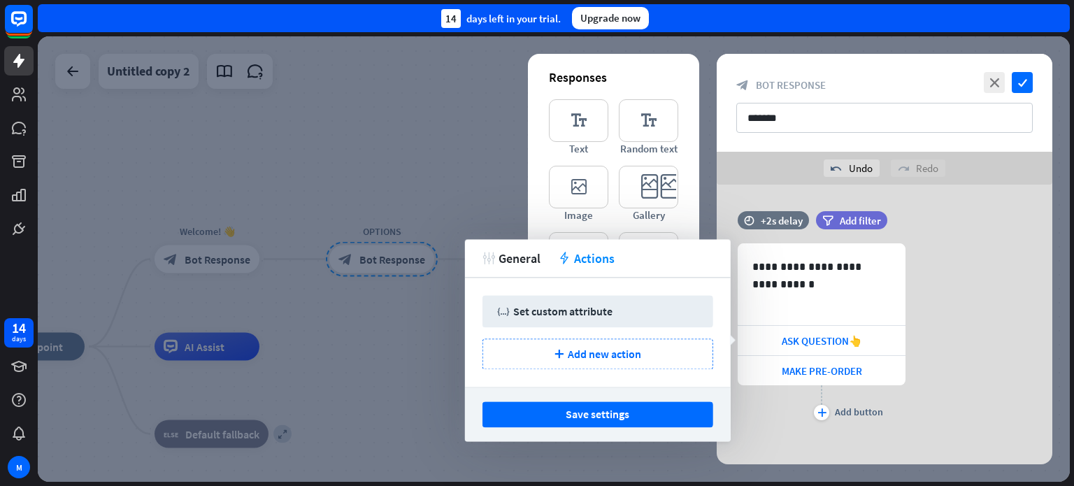
click at [612, 411] on button "Save settings" at bounding box center [597, 414] width 231 height 26
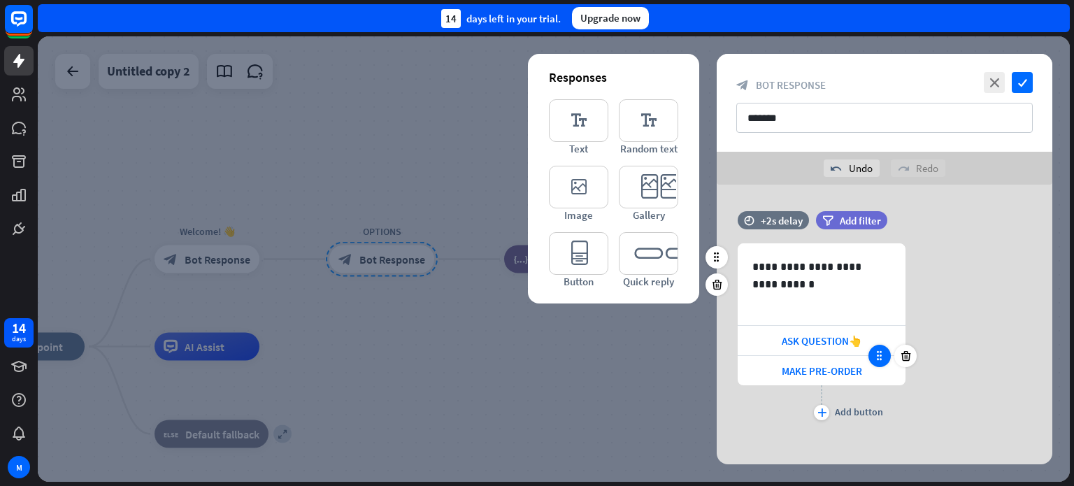
click at [875, 352] on icon at bounding box center [879, 355] width 13 height 13
click at [882, 359] on icon at bounding box center [879, 355] width 13 height 13
click at [846, 374] on span "MAKE PRE-ORDER" at bounding box center [821, 370] width 80 height 13
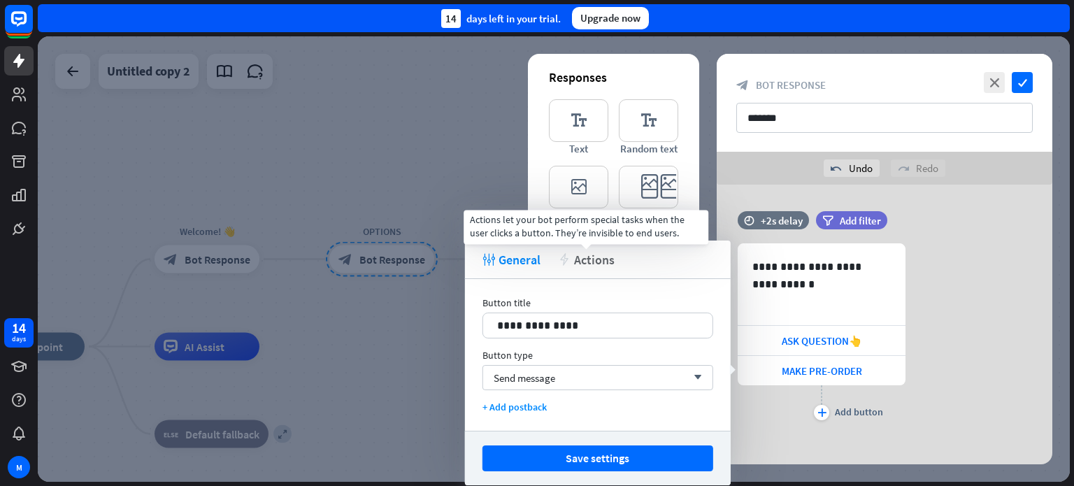
click at [584, 252] on span "Actions" at bounding box center [594, 260] width 41 height 16
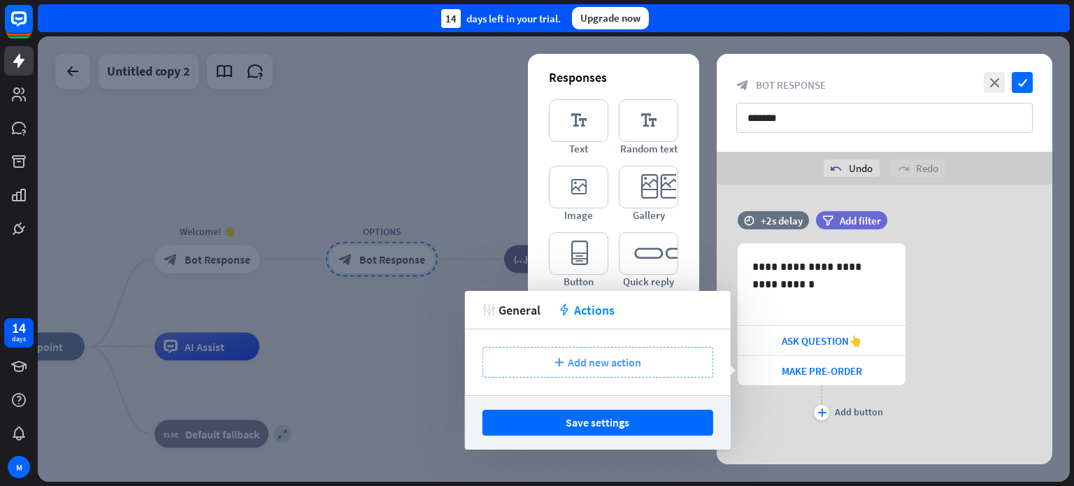
click at [595, 368] on span "Add new action" at bounding box center [604, 362] width 73 height 14
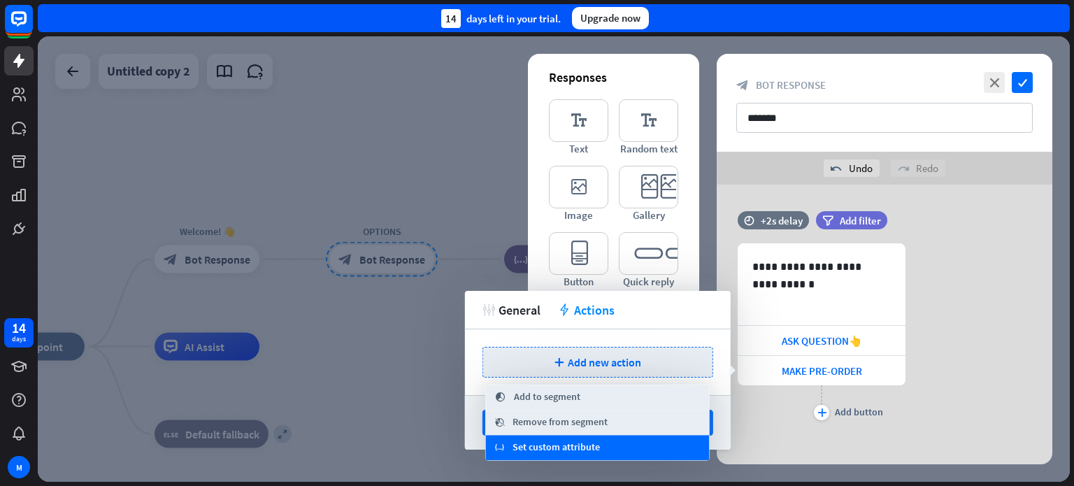
click at [568, 447] on span "Set custom attribute" at bounding box center [555, 448] width 87 height 14
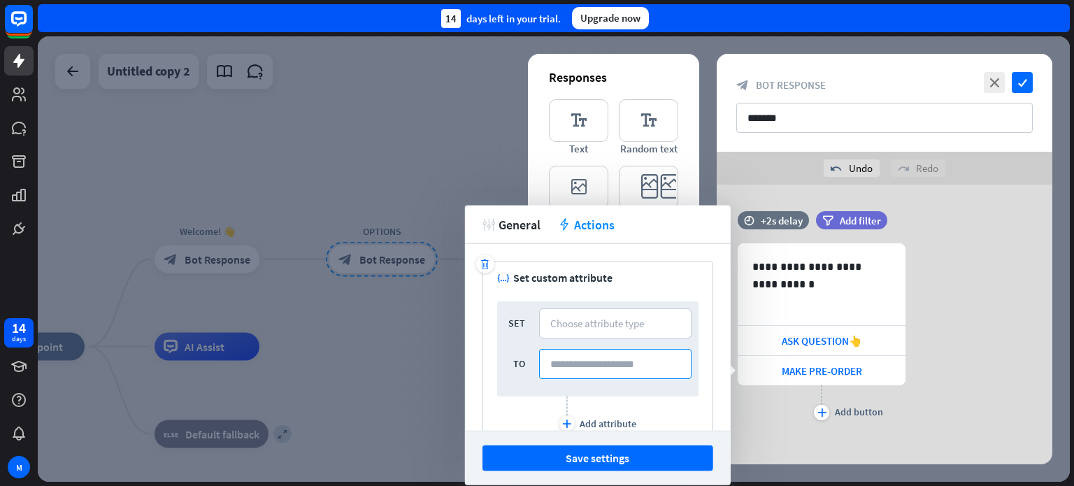
click at [598, 357] on input at bounding box center [615, 364] width 152 height 30
click at [590, 322] on div "Choose attribute type" at bounding box center [597, 323] width 94 height 13
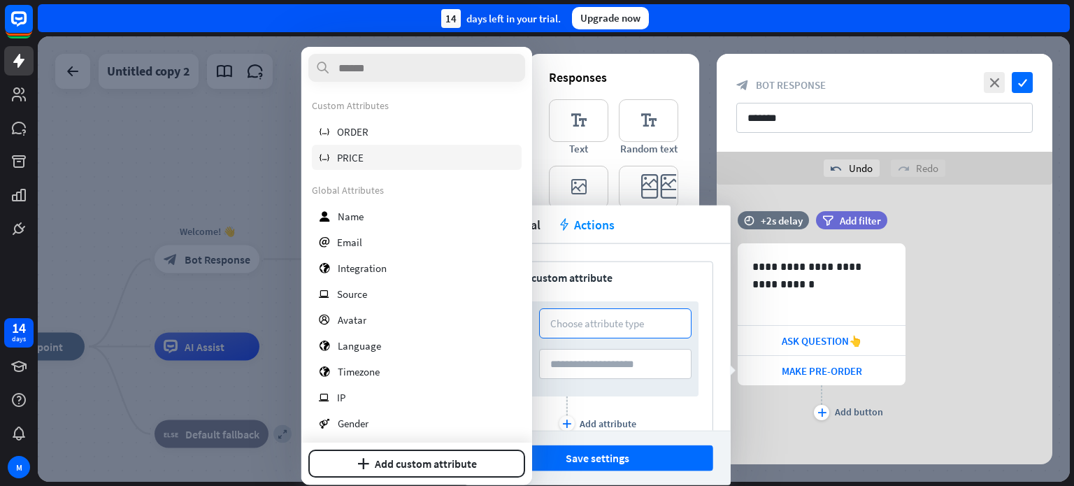
click at [380, 154] on div "variable PRICE" at bounding box center [417, 157] width 210 height 25
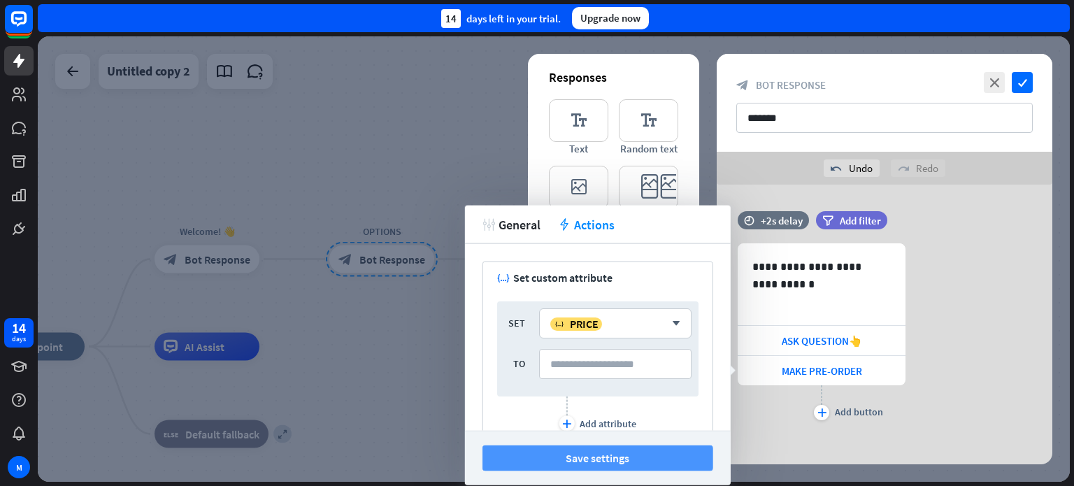
click at [621, 456] on button "Save settings" at bounding box center [597, 458] width 231 height 26
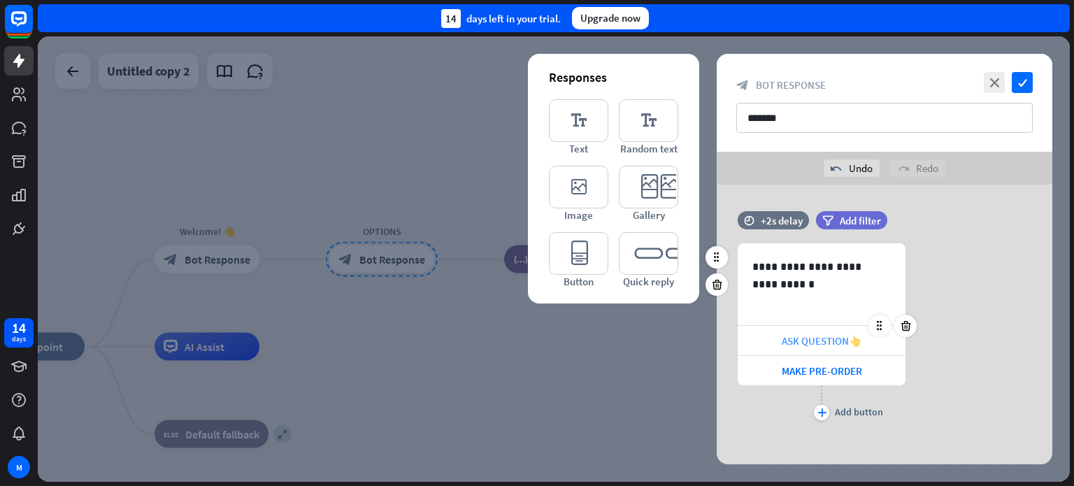
click at [827, 335] on span "ASK QUESTION👆" at bounding box center [821, 340] width 80 height 13
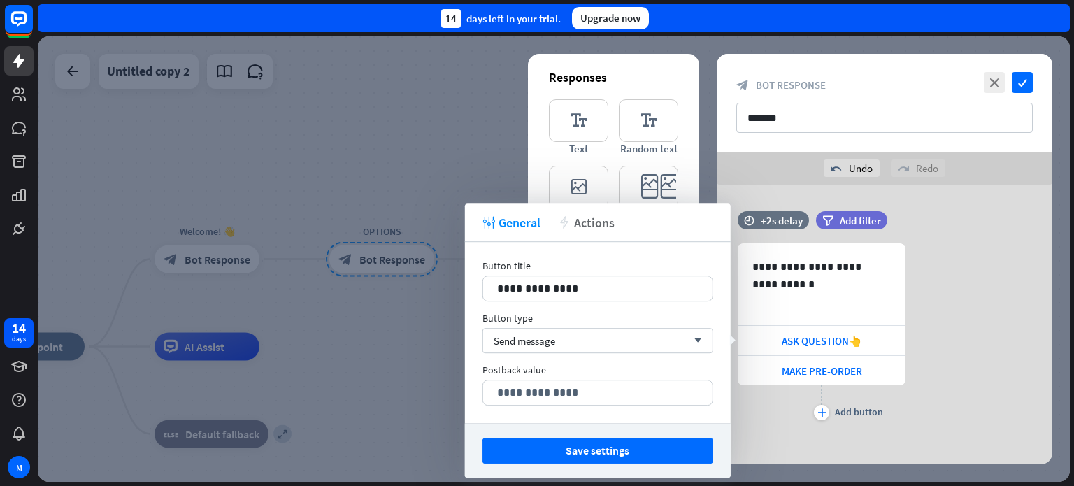
click at [593, 218] on span "Actions" at bounding box center [594, 223] width 41 height 16
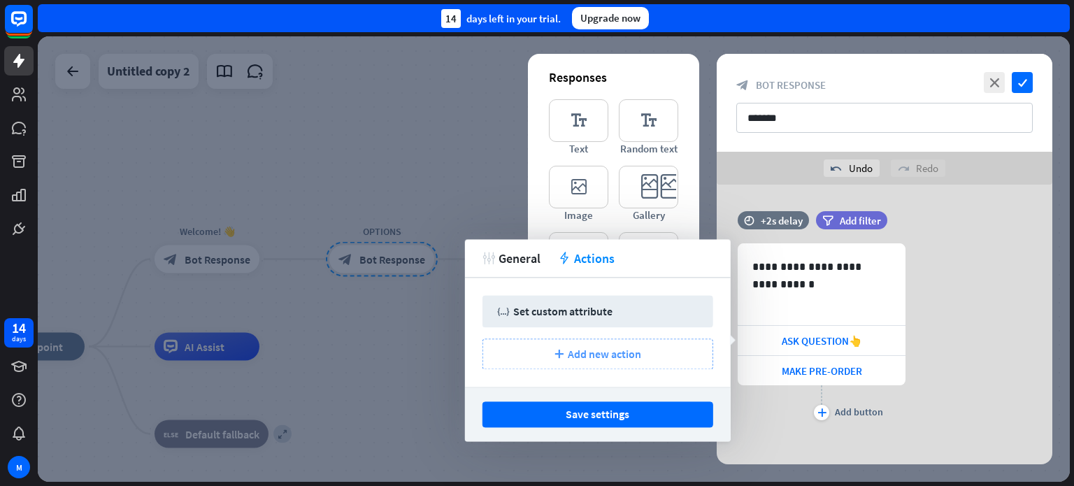
click at [585, 352] on span "Add new action" at bounding box center [604, 354] width 73 height 14
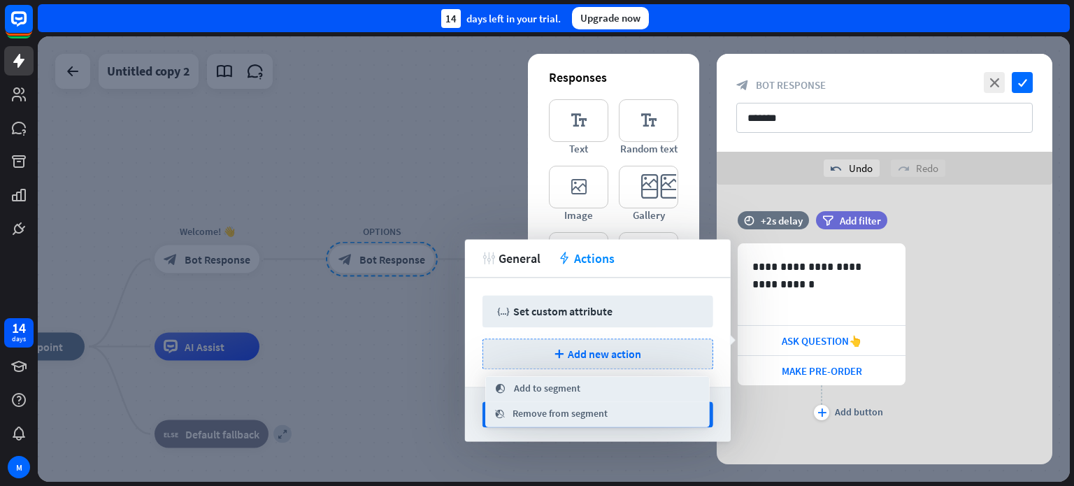
click at [640, 268] on div "tweak General action Actions" at bounding box center [598, 258] width 266 height 38
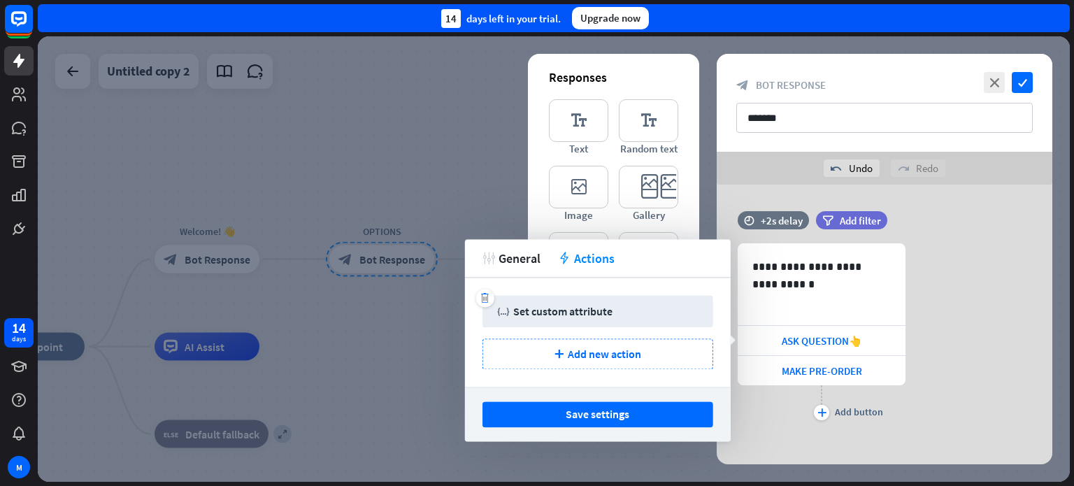
click at [604, 310] on div "Set custom attribute" at bounding box center [562, 311] width 99 height 14
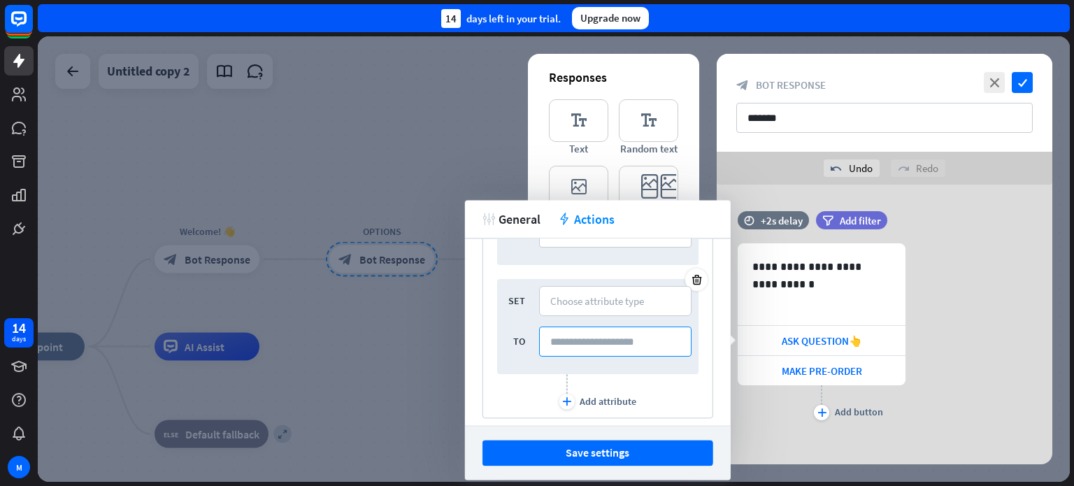
scroll to position [140, 0]
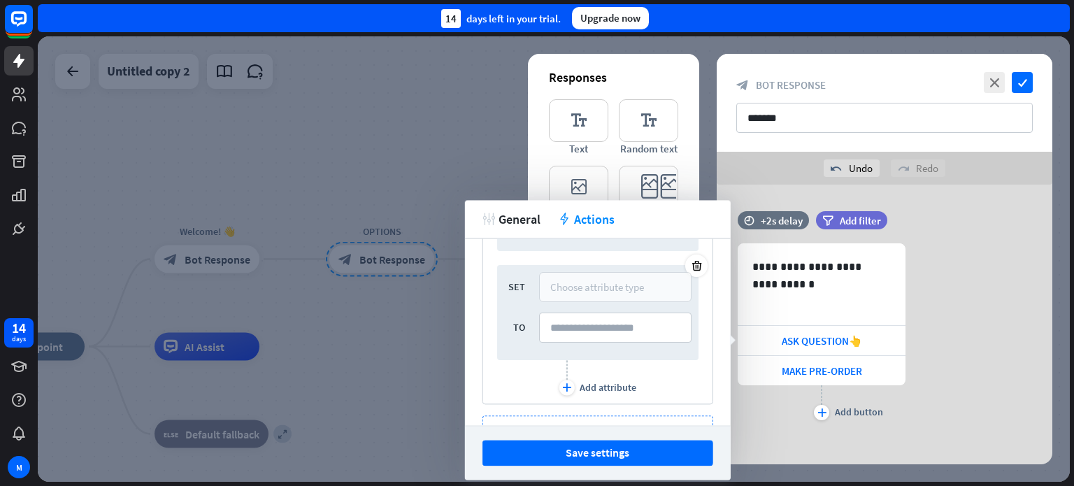
click at [612, 277] on div "Choose attribute type" at bounding box center [615, 287] width 152 height 30
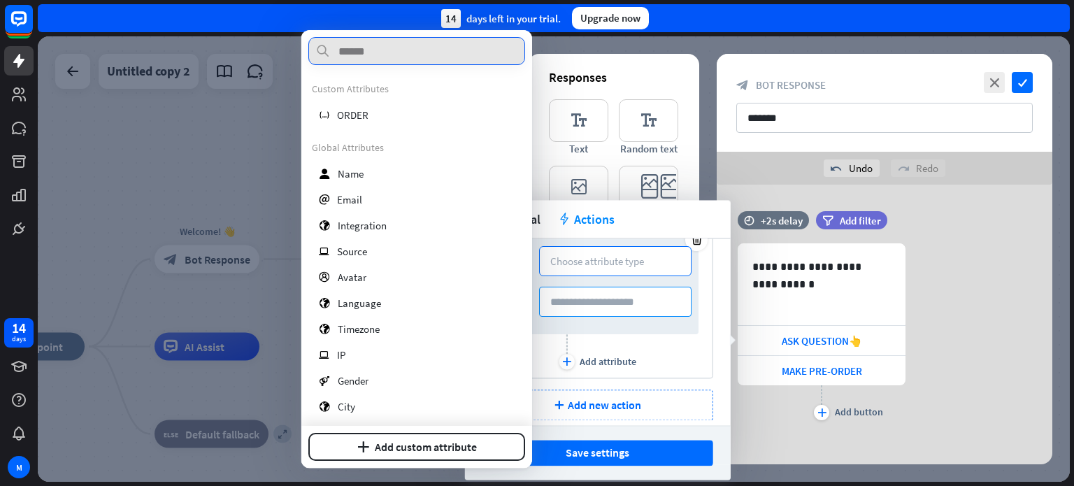
scroll to position [178, 0]
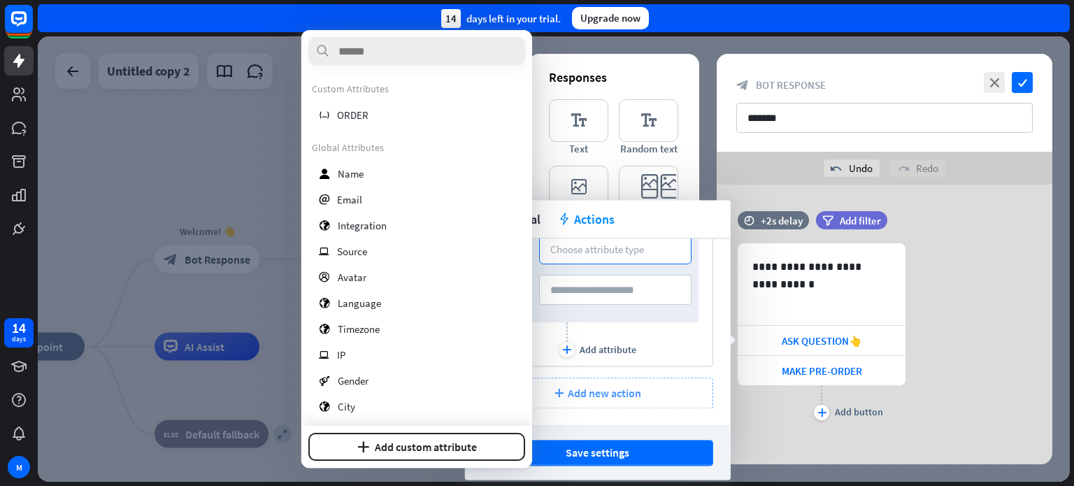
click at [596, 394] on span "Add new action" at bounding box center [604, 393] width 73 height 14
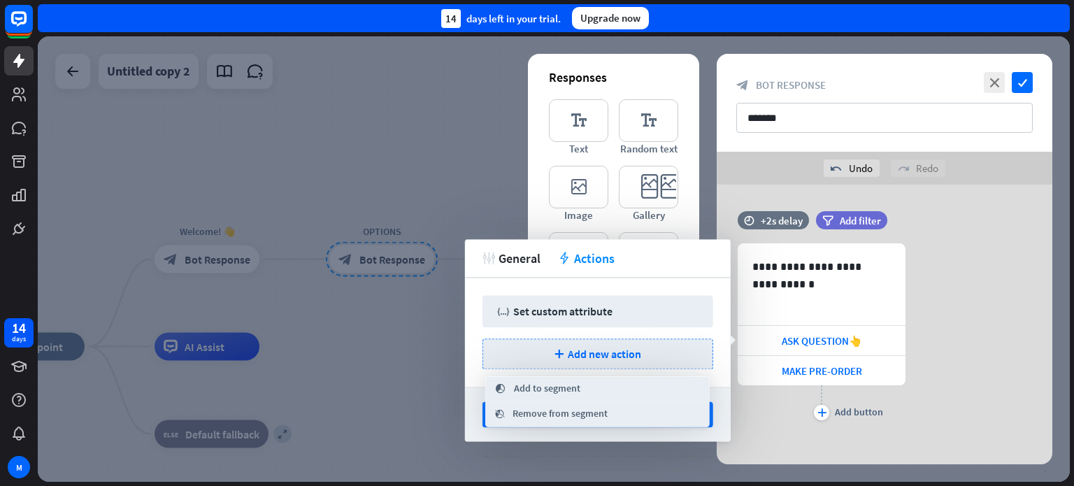
click at [694, 254] on div "tweak General action Actions" at bounding box center [598, 258] width 266 height 38
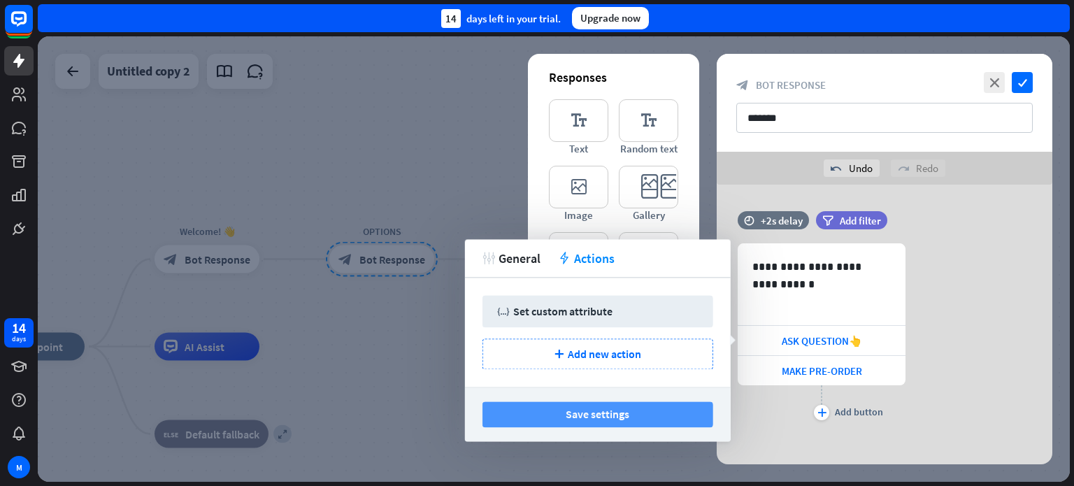
click at [626, 415] on button "Save settings" at bounding box center [597, 414] width 231 height 26
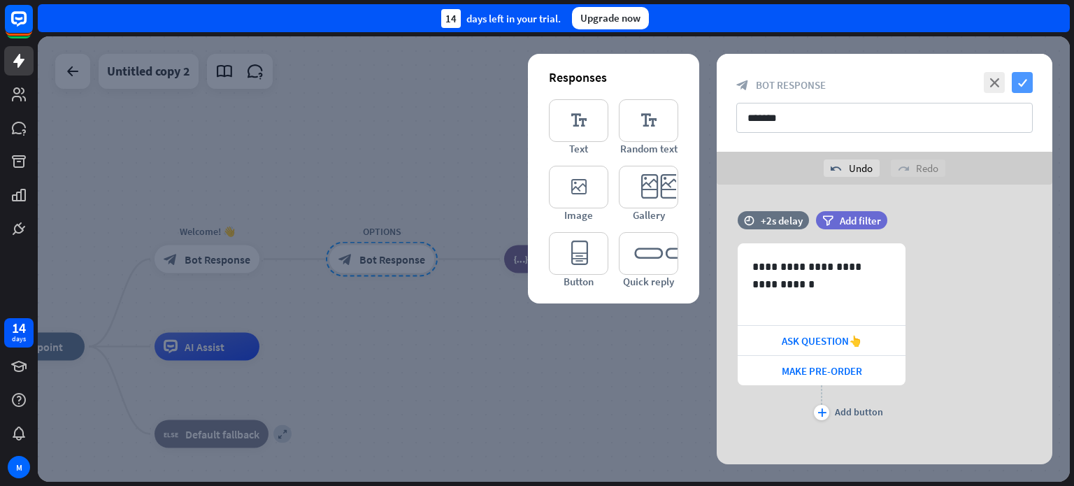
click at [1018, 87] on icon "check" at bounding box center [1021, 82] width 21 height 21
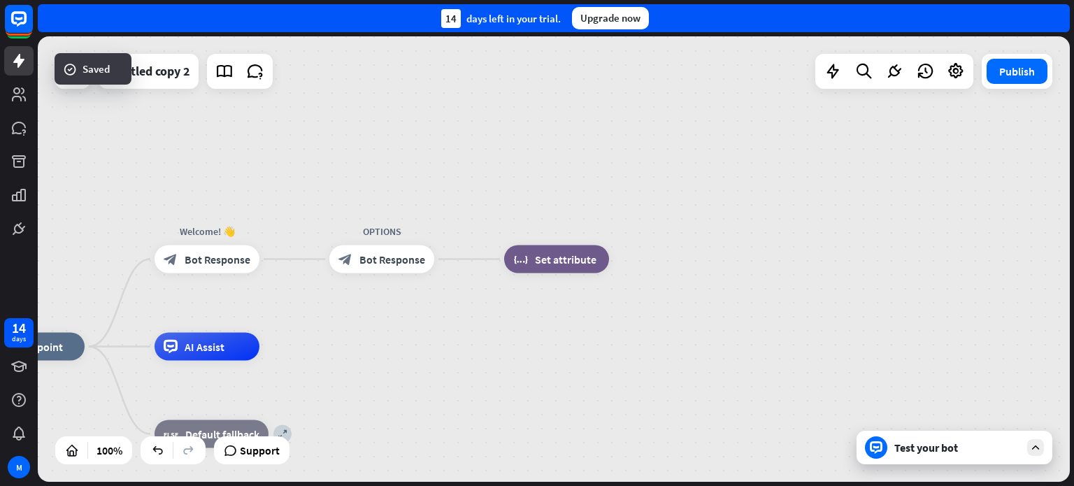
click at [1032, 450] on icon at bounding box center [1035, 447] width 13 height 13
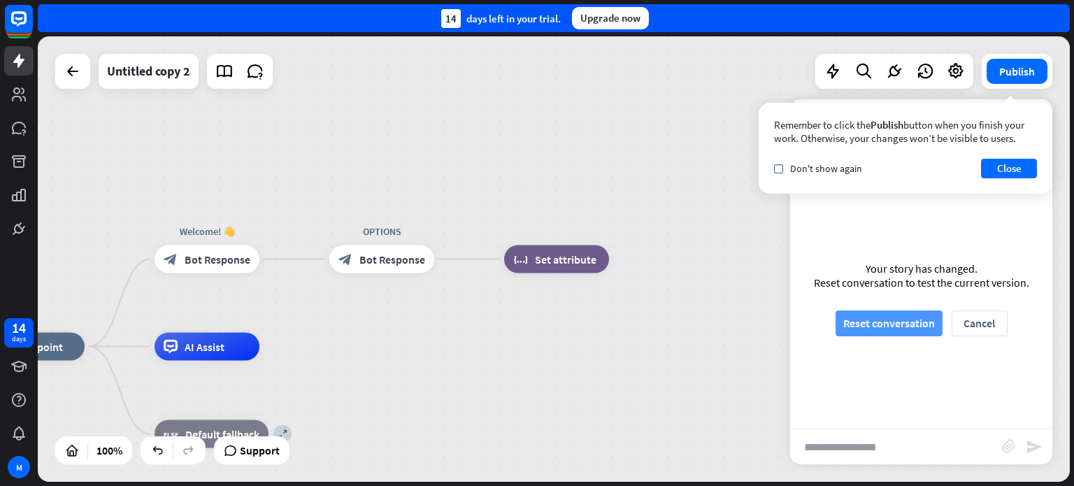
click at [900, 328] on button "Reset conversation" at bounding box center [888, 323] width 107 height 26
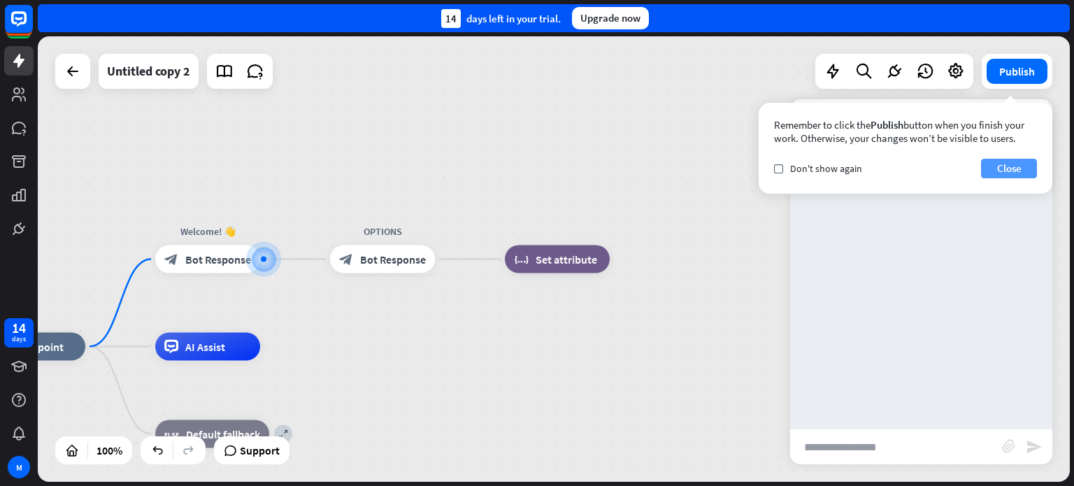
click at [1005, 176] on button "Close" at bounding box center [1009, 169] width 56 height 20
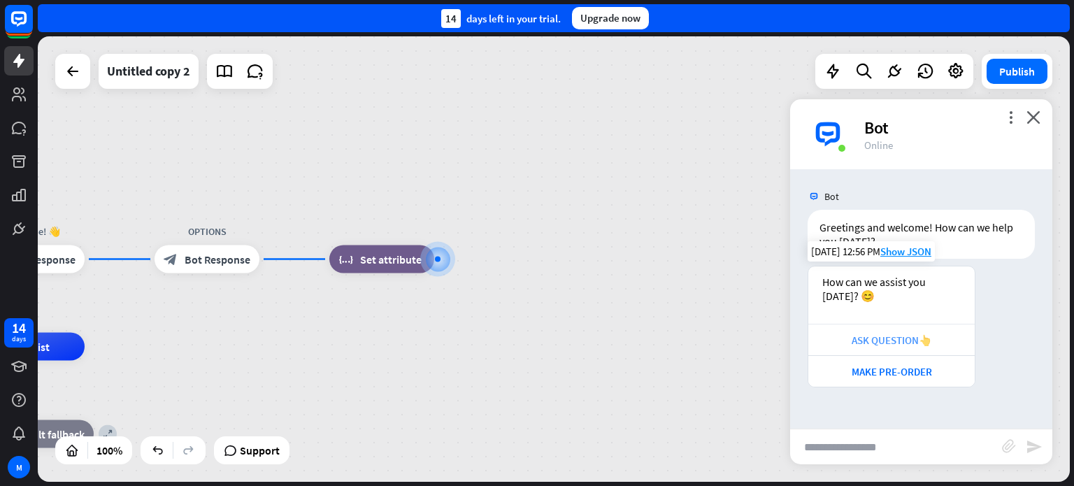
click at [897, 342] on div "ASK QUESTION👆" at bounding box center [891, 339] width 152 height 13
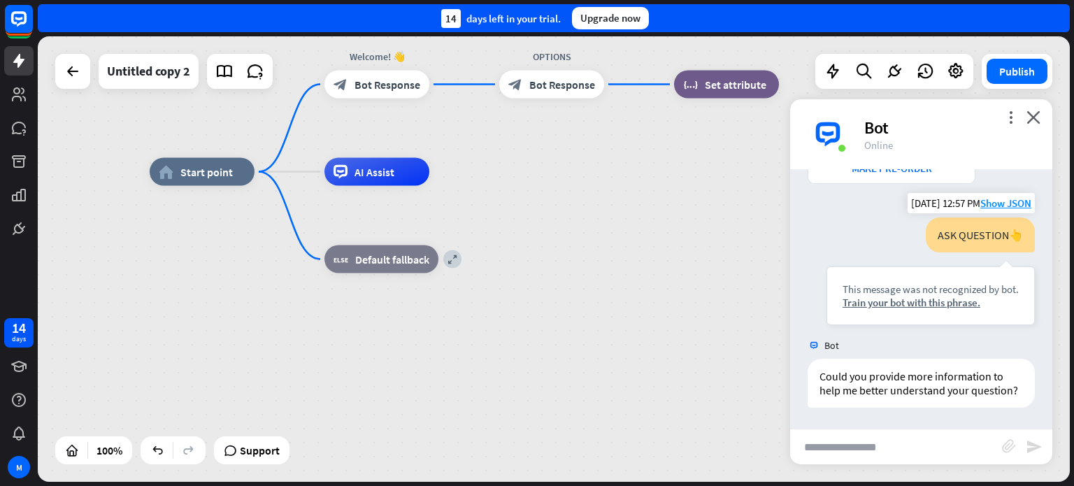
scroll to position [147, 0]
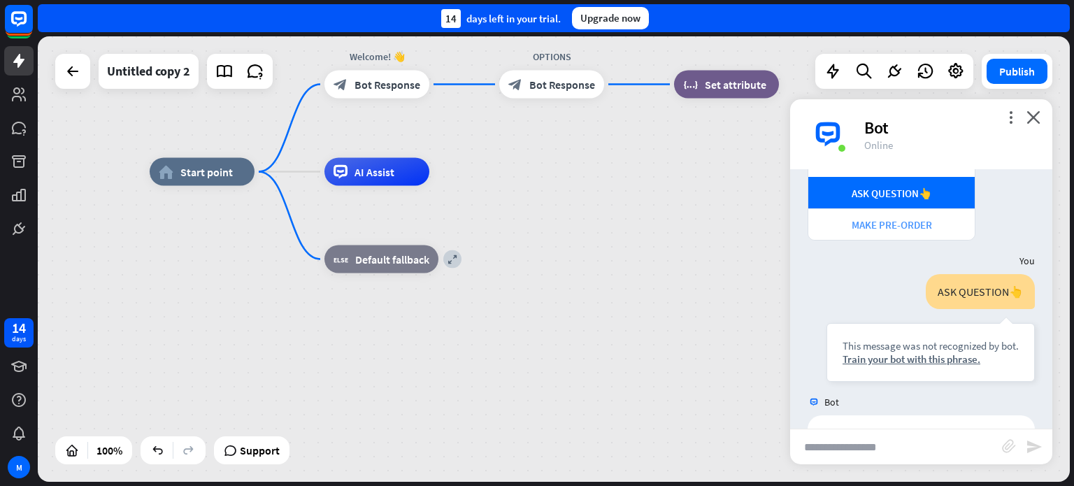
click at [912, 228] on div "MAKE PRE-ORDER" at bounding box center [891, 224] width 152 height 13
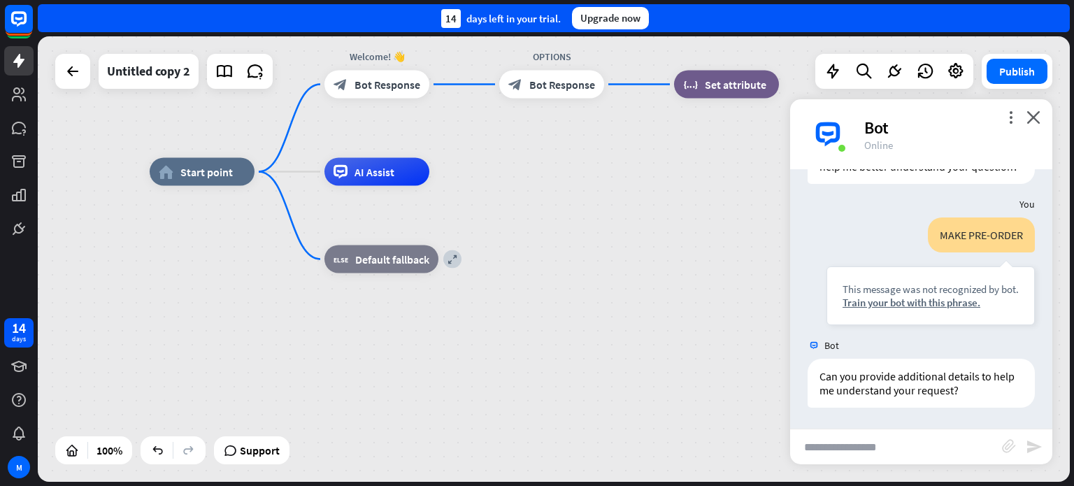
scroll to position [440, 0]
click at [1034, 115] on icon "close" at bounding box center [1033, 116] width 14 height 13
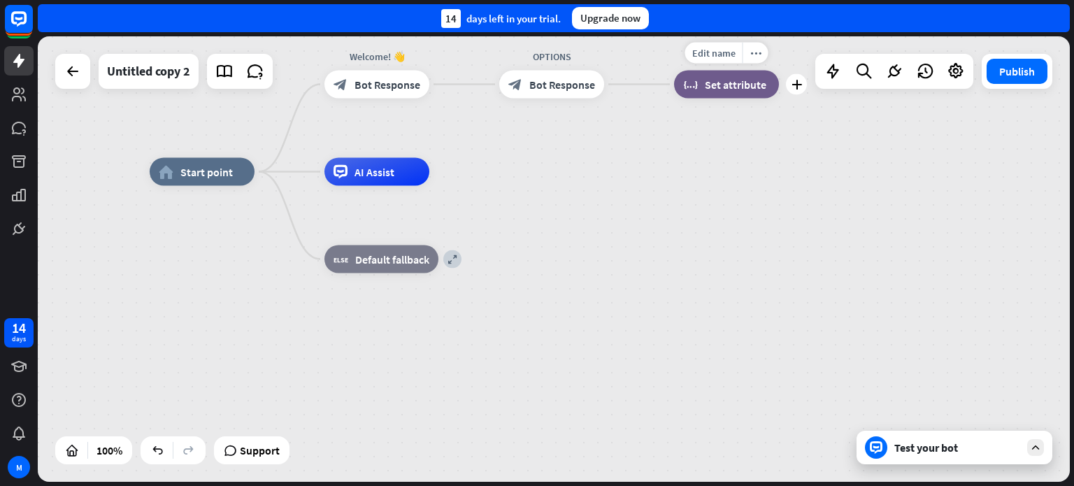
click at [718, 89] on span "Set attribute" at bounding box center [736, 85] width 62 height 14
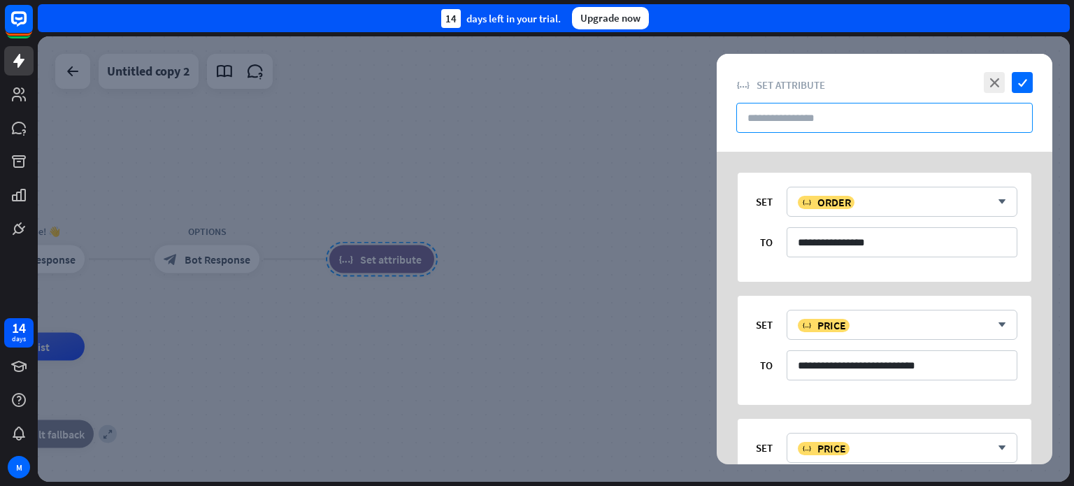
click at [856, 112] on input "text" at bounding box center [884, 118] width 296 height 30
click at [993, 78] on icon "close" at bounding box center [993, 82] width 21 height 21
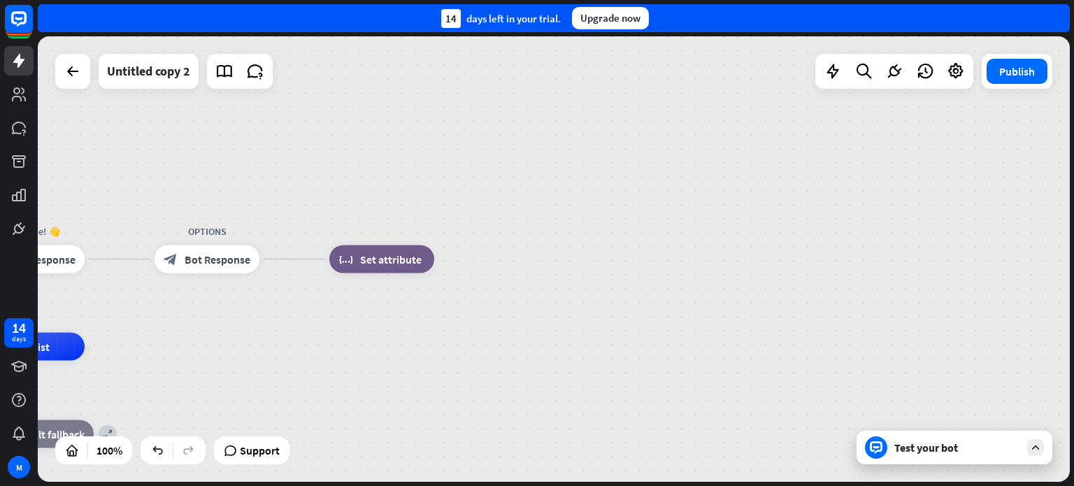
click at [259, 264] on div "OPTIONS block_bot_response Bot Response" at bounding box center [206, 259] width 105 height 28
click at [277, 260] on icon "plus" at bounding box center [277, 259] width 10 height 10
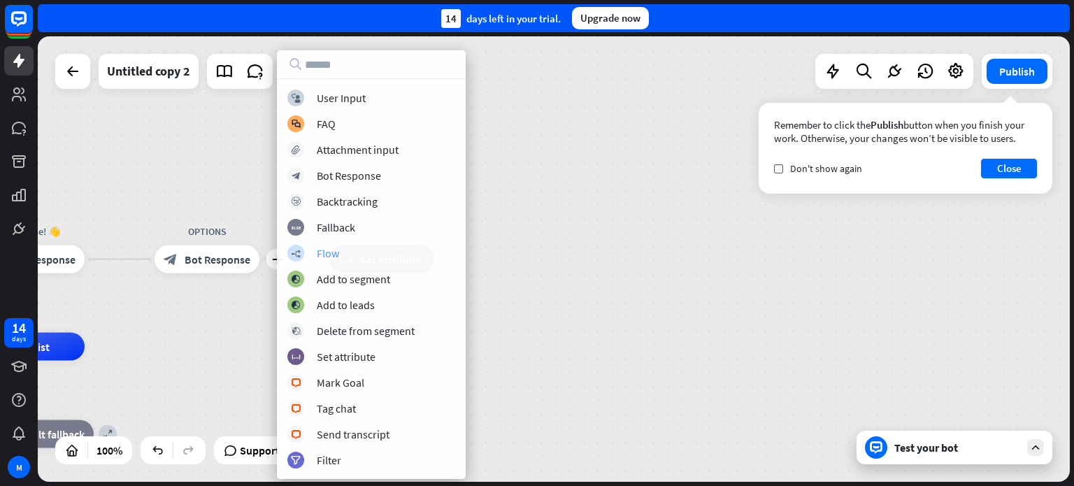
click at [319, 245] on div "builder_tree Flow" at bounding box center [371, 253] width 168 height 17
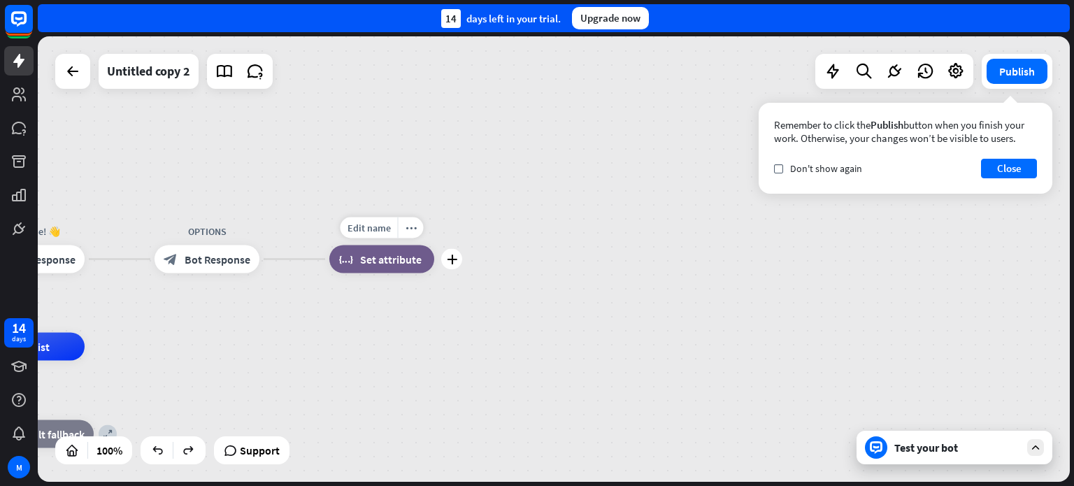
click at [329, 261] on div "Edit name more_horiz plus block_set_attribute Set attribute" at bounding box center [381, 259] width 105 height 28
click at [277, 261] on icon "plus" at bounding box center [277, 259] width 10 height 10
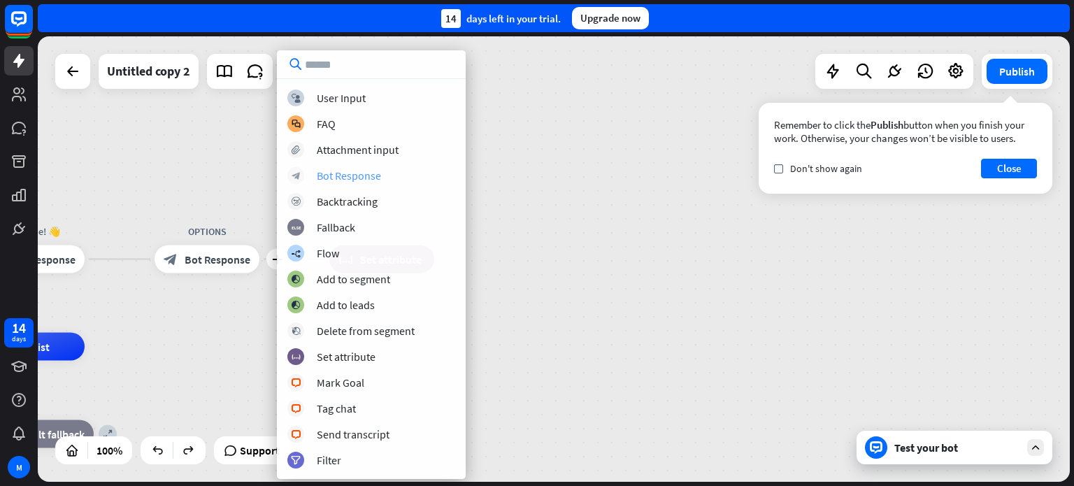
click at [315, 176] on div "block_bot_response Bot Response" at bounding box center [371, 175] width 168 height 17
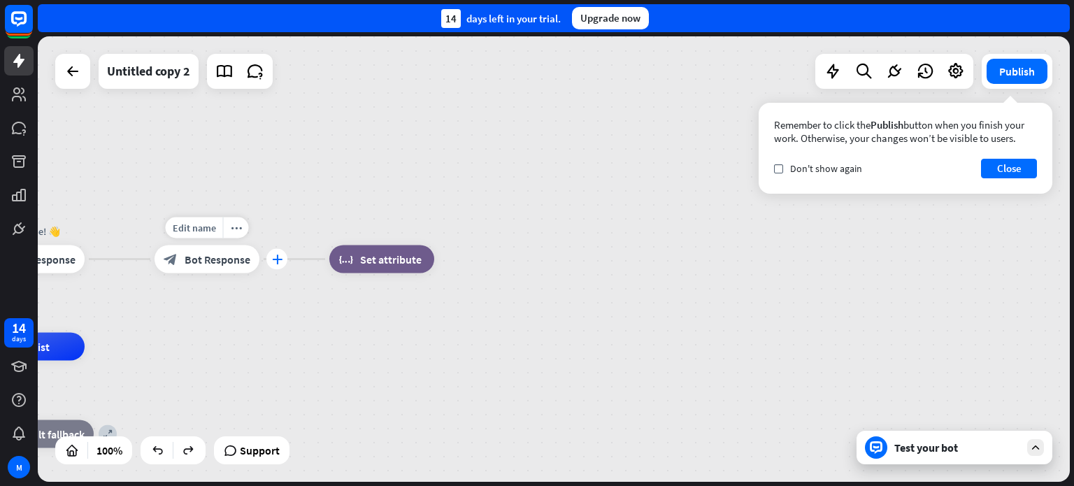
click at [276, 265] on div "plus" at bounding box center [276, 259] width 21 height 21
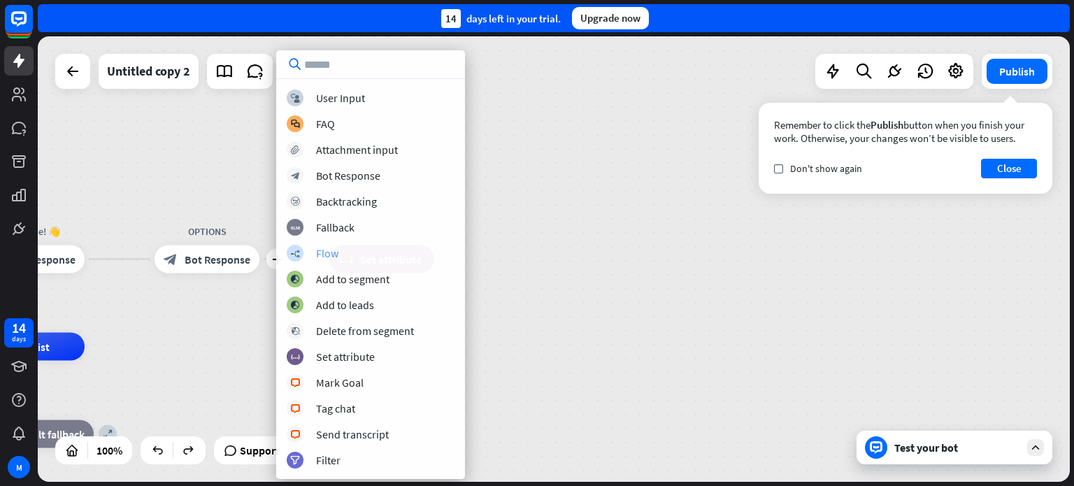
click at [335, 251] on div "Flow" at bounding box center [327, 253] width 22 height 14
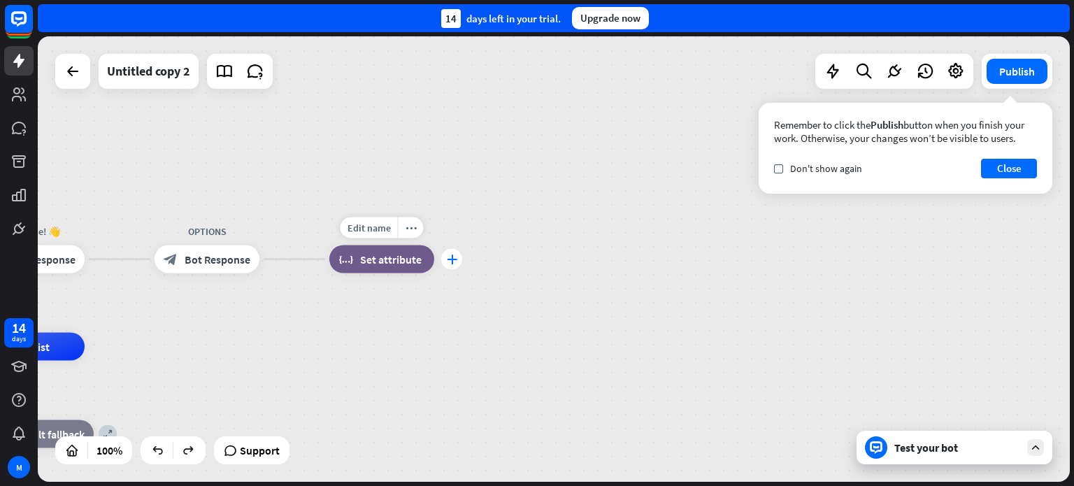
click at [452, 251] on div "plus" at bounding box center [451, 259] width 21 height 21
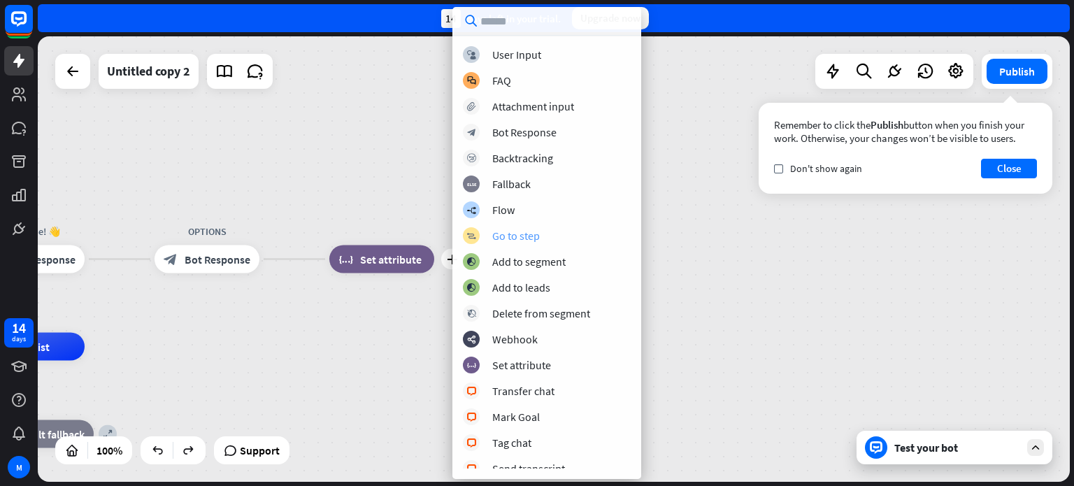
click at [530, 233] on div "Go to step" at bounding box center [516, 236] width 48 height 14
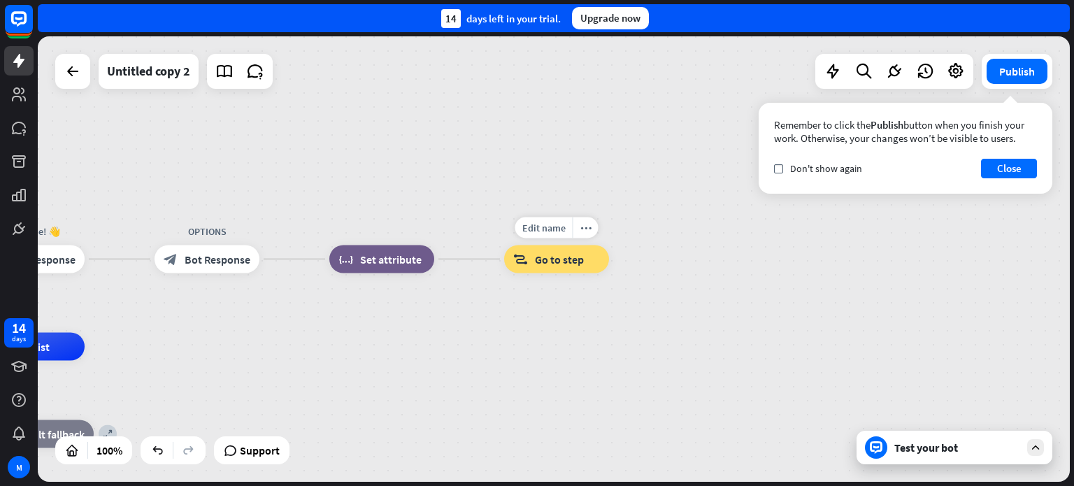
click at [558, 262] on span "Go to step" at bounding box center [559, 259] width 49 height 14
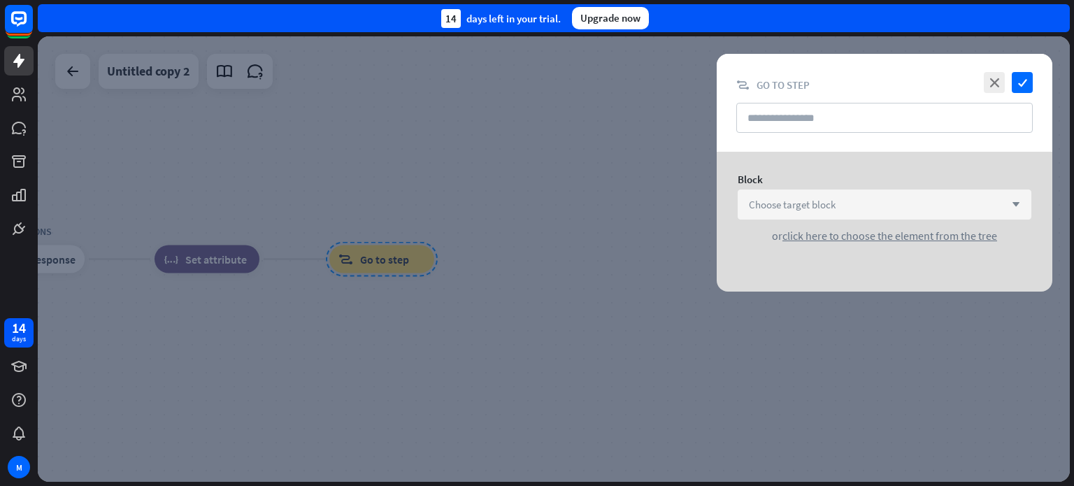
click at [1020, 205] on div "Choose target block arrow_down" at bounding box center [884, 204] width 294 height 30
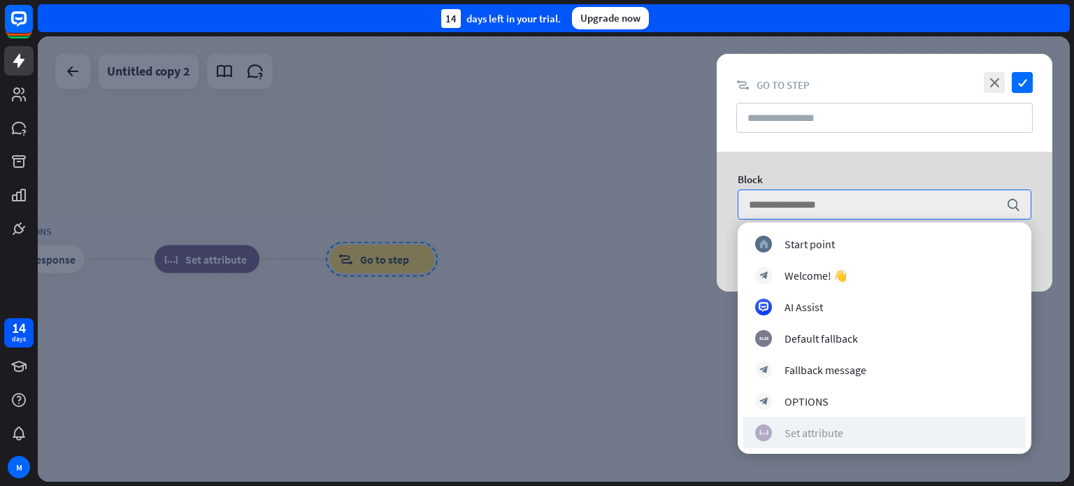
click at [840, 428] on div "Set attribute" at bounding box center [813, 433] width 59 height 14
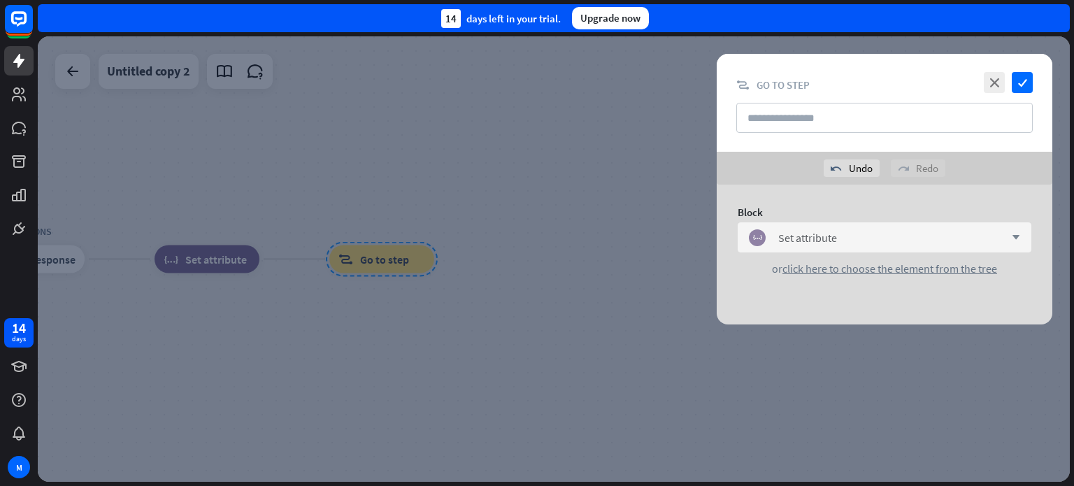
click at [1011, 235] on icon "arrow_down" at bounding box center [1011, 237] width 15 height 8
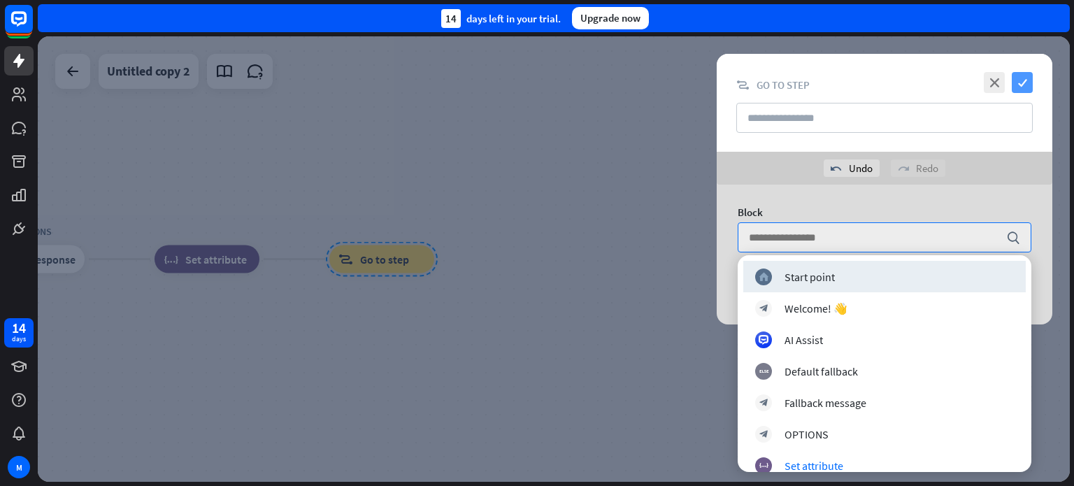
click at [1023, 74] on icon "check" at bounding box center [1021, 82] width 21 height 21
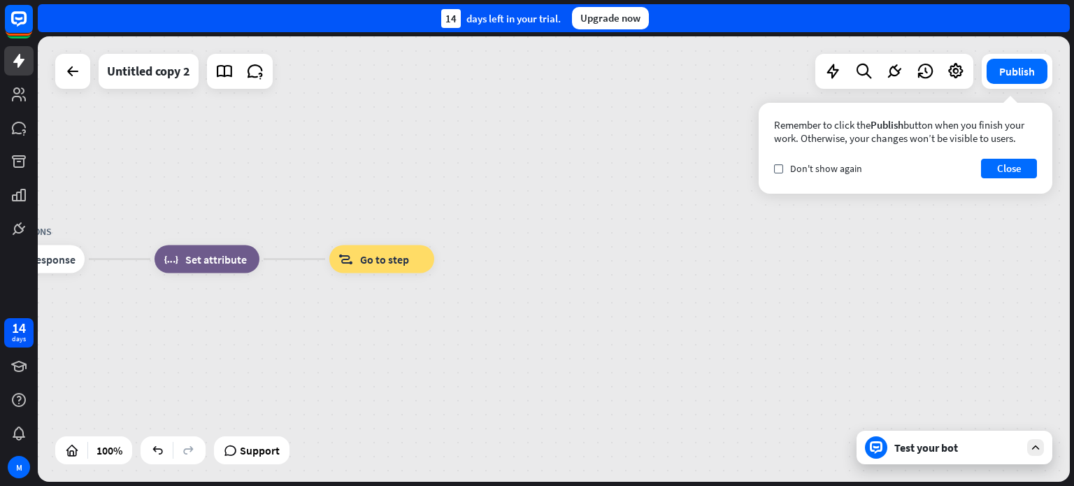
click at [1039, 449] on icon at bounding box center [1035, 447] width 13 height 13
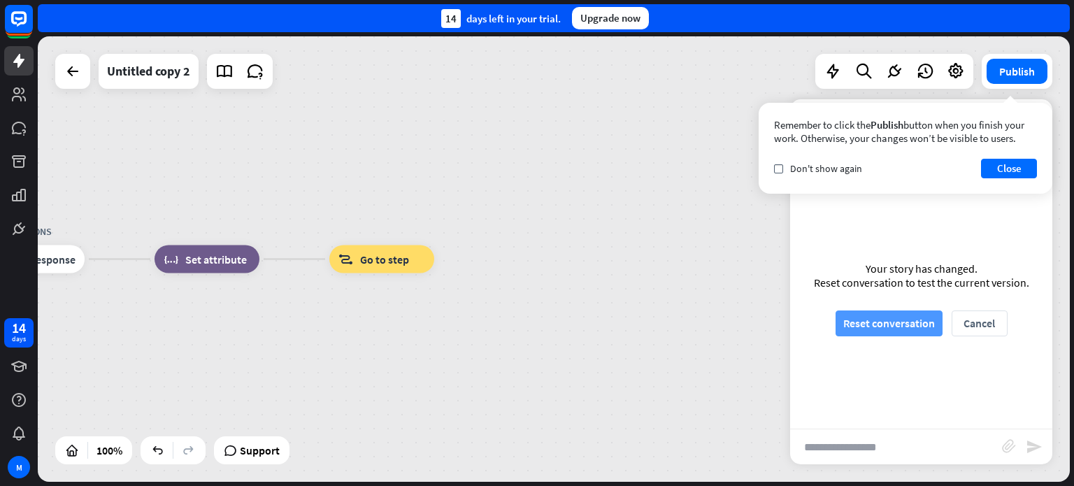
click at [889, 325] on button "Reset conversation" at bounding box center [888, 323] width 107 height 26
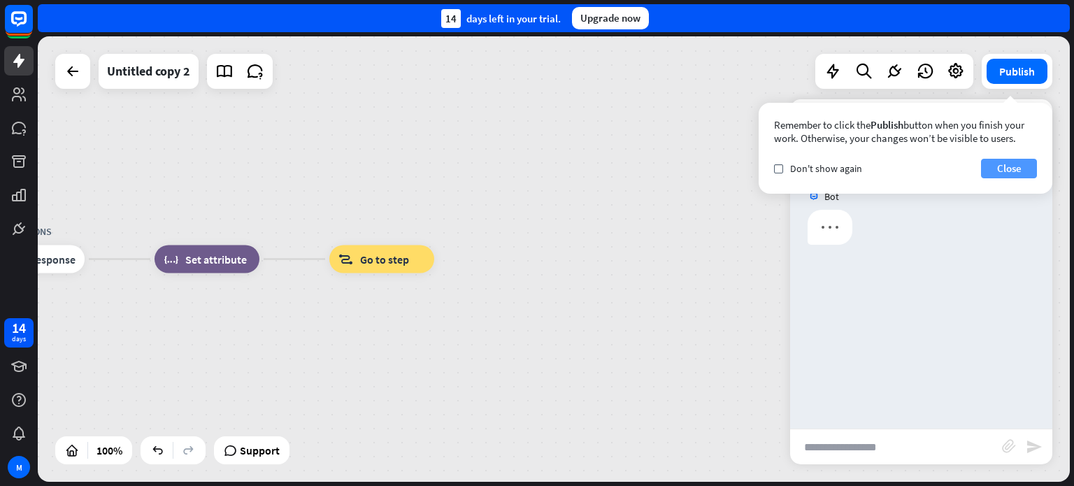
click at [1016, 171] on button "Close" at bounding box center [1009, 169] width 56 height 20
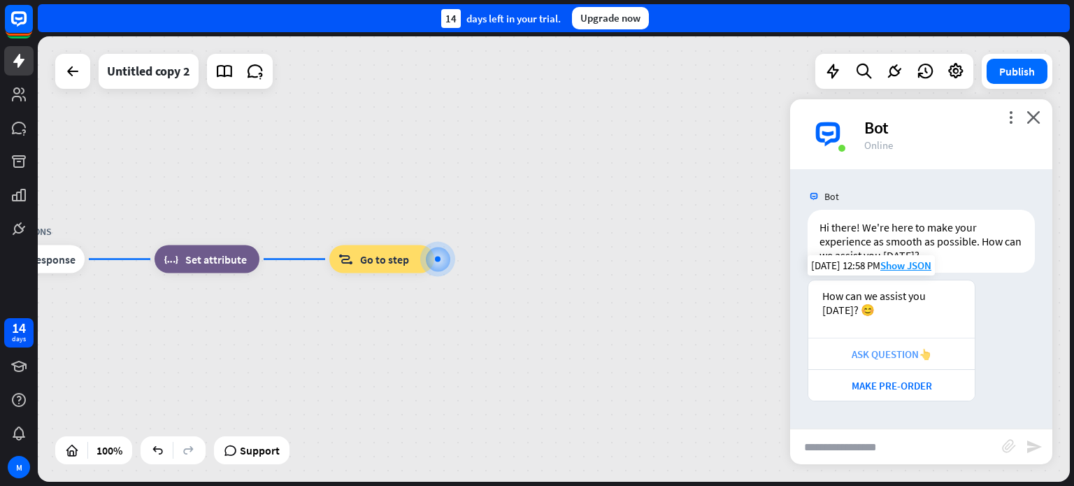
click at [917, 354] on div "ASK QUESTION👆" at bounding box center [891, 353] width 152 height 13
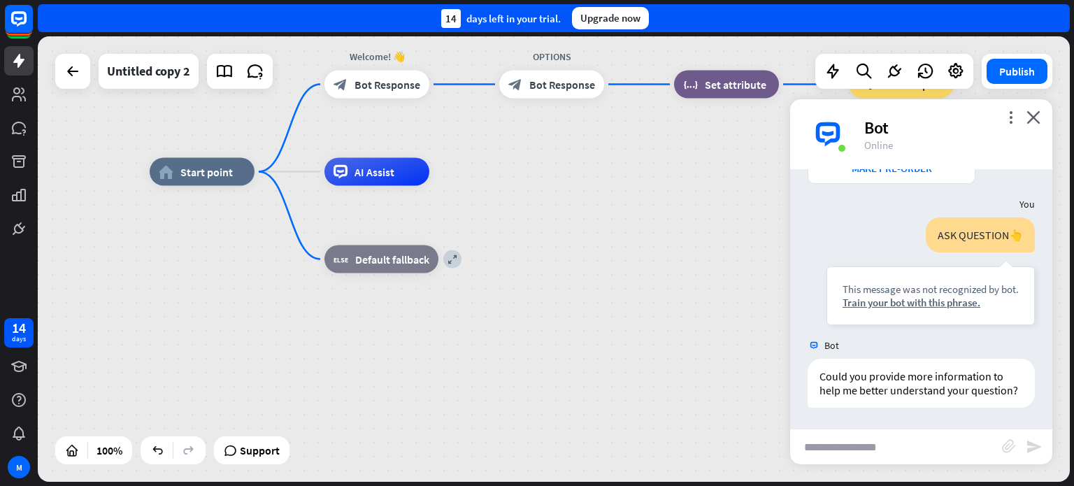
scroll to position [231, 0]
click at [1027, 115] on icon "close" at bounding box center [1033, 116] width 14 height 13
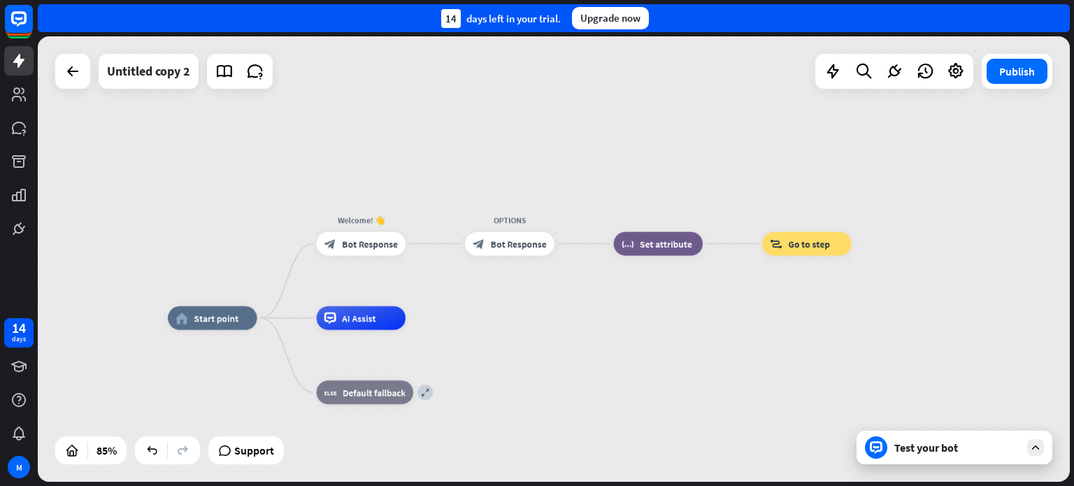
drag, startPoint x: 691, startPoint y: 186, endPoint x: 624, endPoint y: 329, distance: 158.2
click at [813, 239] on span "Go to step" at bounding box center [809, 244] width 42 height 12
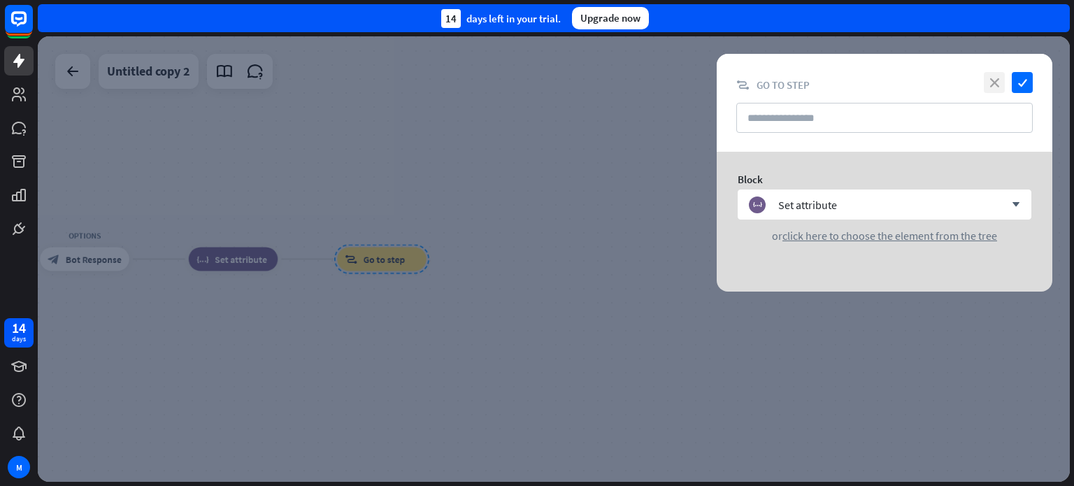
click at [990, 78] on icon "close" at bounding box center [993, 82] width 21 height 21
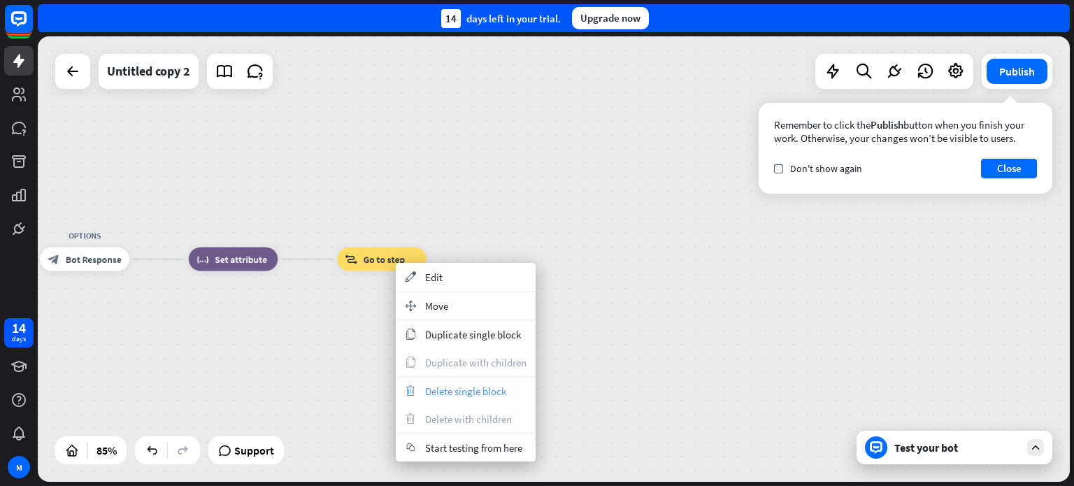
click at [472, 388] on span "Delete single block" at bounding box center [465, 390] width 81 height 13
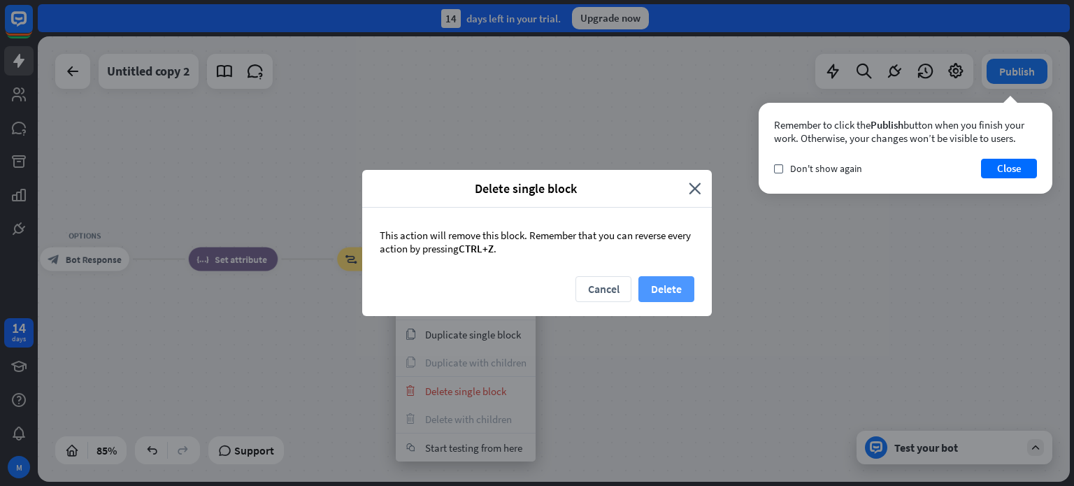
click at [660, 290] on button "Delete" at bounding box center [666, 289] width 56 height 26
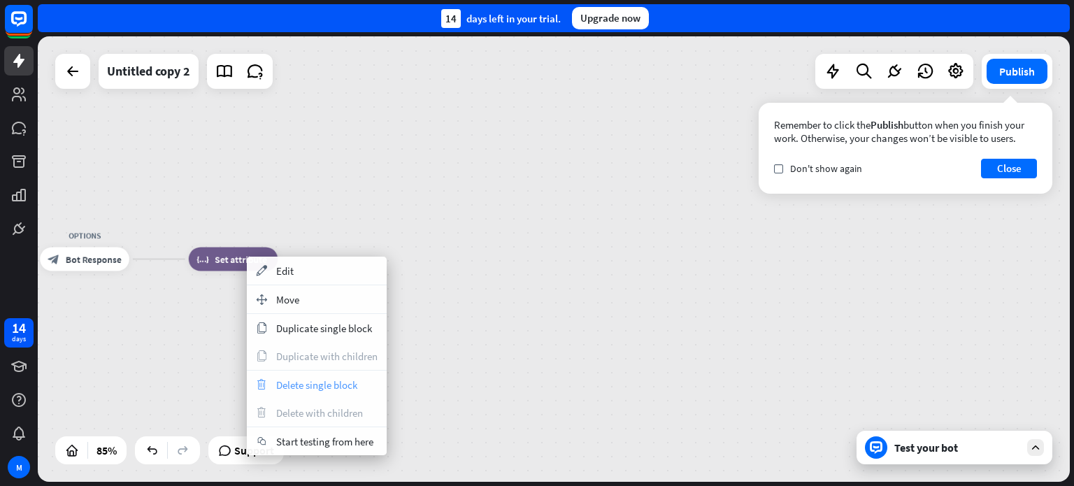
click at [307, 381] on span "Delete single block" at bounding box center [316, 384] width 81 height 13
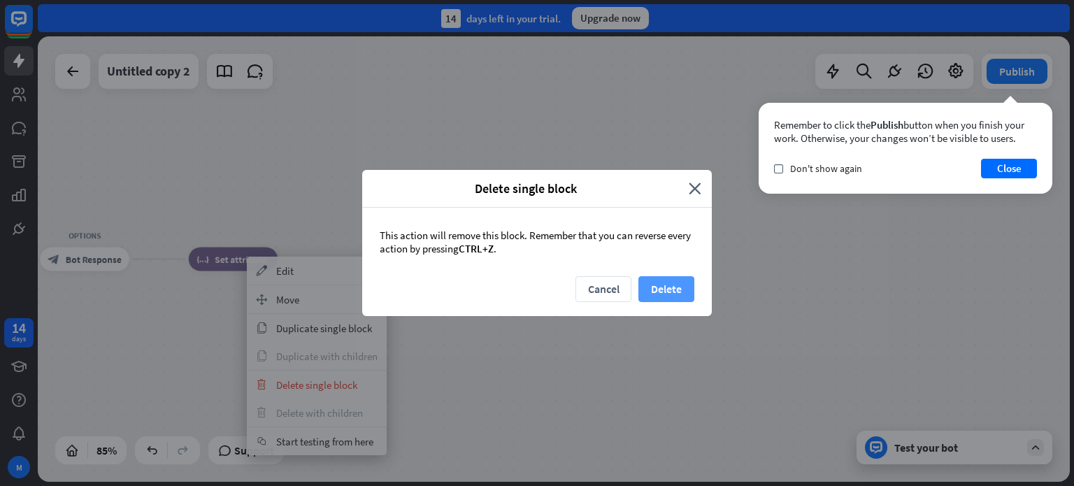
click at [654, 287] on button "Delete" at bounding box center [666, 289] width 56 height 26
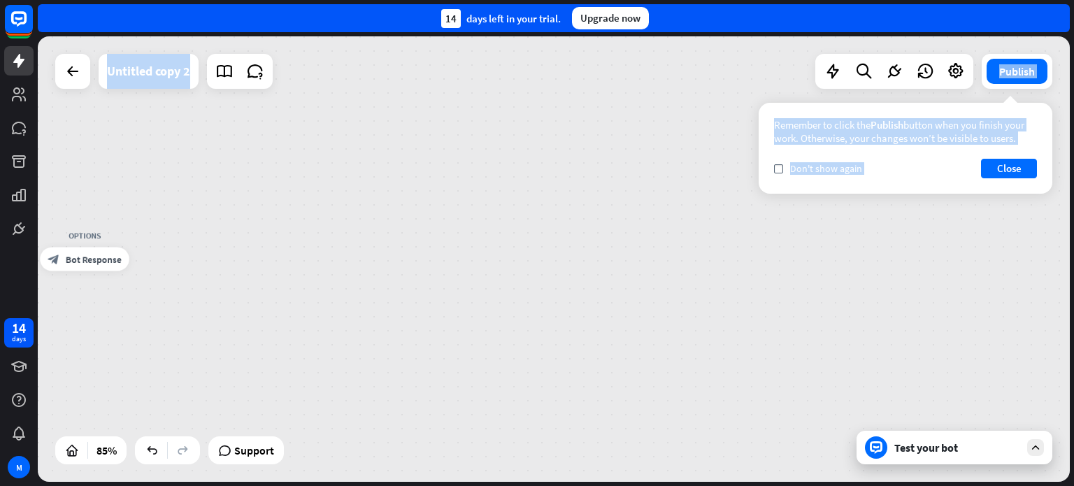
drag, startPoint x: 201, startPoint y: 301, endPoint x: 368, endPoint y: 308, distance: 167.2
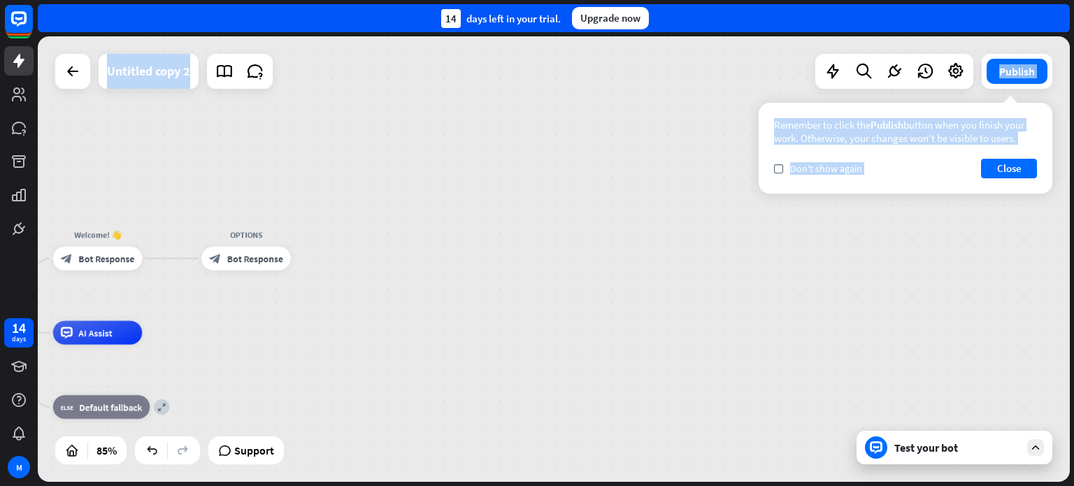
drag, startPoint x: 253, startPoint y: 304, endPoint x: 422, endPoint y: 304, distance: 169.1
click at [422, 304] on div "home_2 Start point Welcome! 👋 block_bot_response Bot Response OPTIONS block_bot…" at bounding box center [554, 258] width 1032 height 445
click at [1021, 169] on button "Close" at bounding box center [1009, 169] width 56 height 20
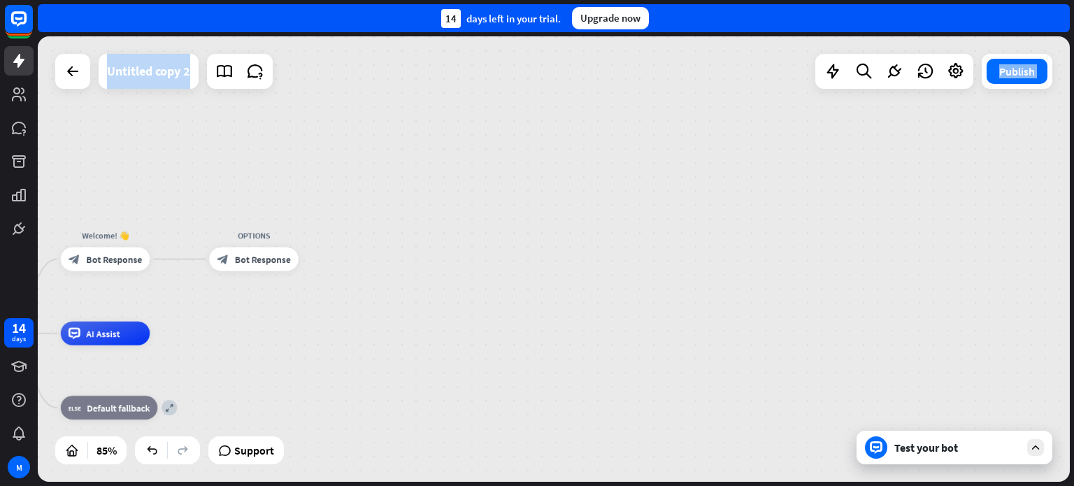
click at [454, 277] on div "home_2 Start point Welcome! 👋 block_bot_response Bot Response OPTIONS block_bot…" at bounding box center [554, 258] width 1032 height 445
click at [1029, 80] on button "Publish" at bounding box center [1016, 71] width 61 height 25
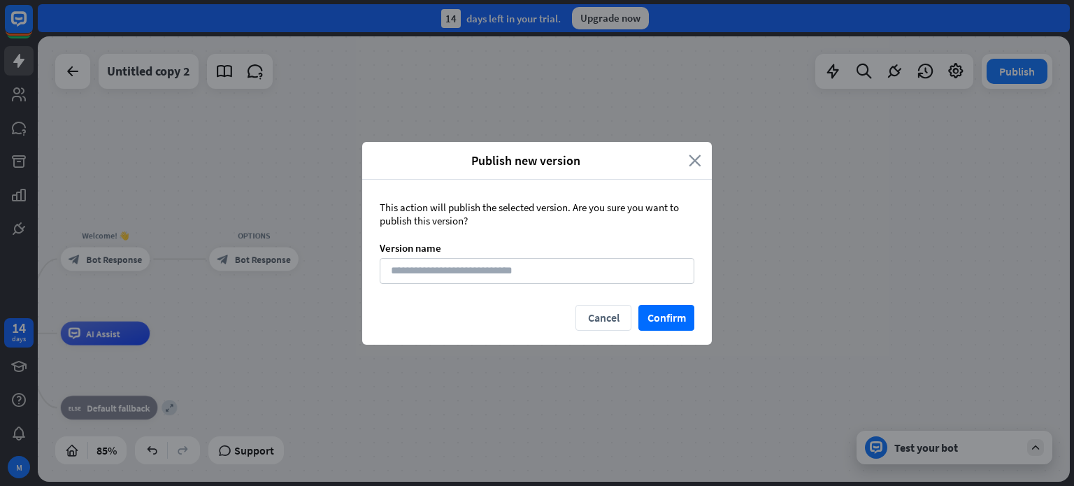
click at [694, 160] on icon "close" at bounding box center [694, 160] width 13 height 16
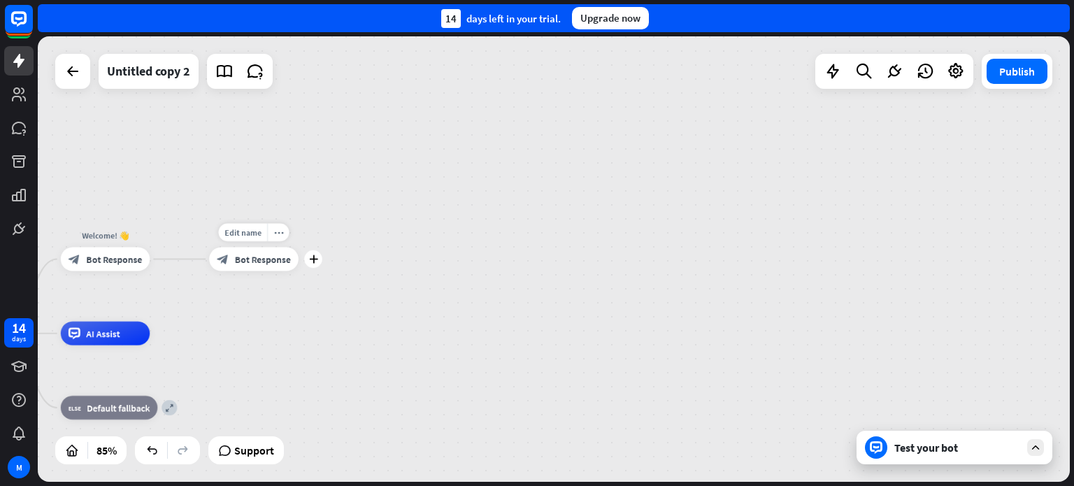
click at [261, 259] on span "Bot Response" at bounding box center [263, 259] width 56 height 12
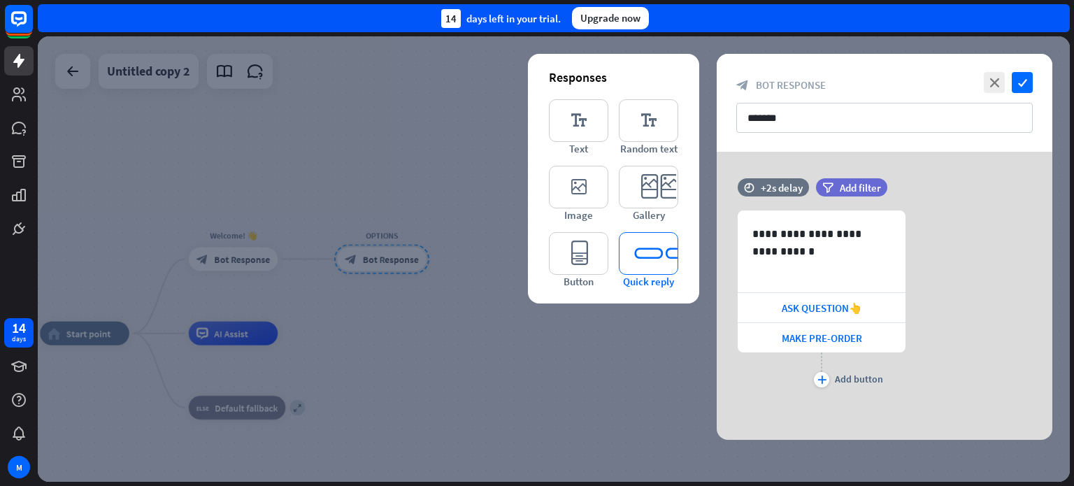
click at [650, 254] on icon "editor_quick_replies" at bounding box center [648, 253] width 59 height 43
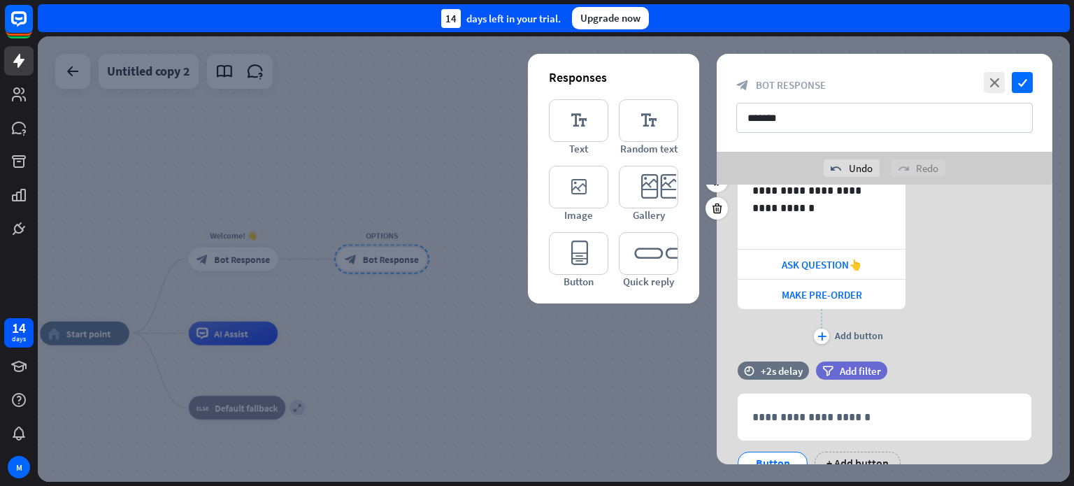
scroll to position [134, 0]
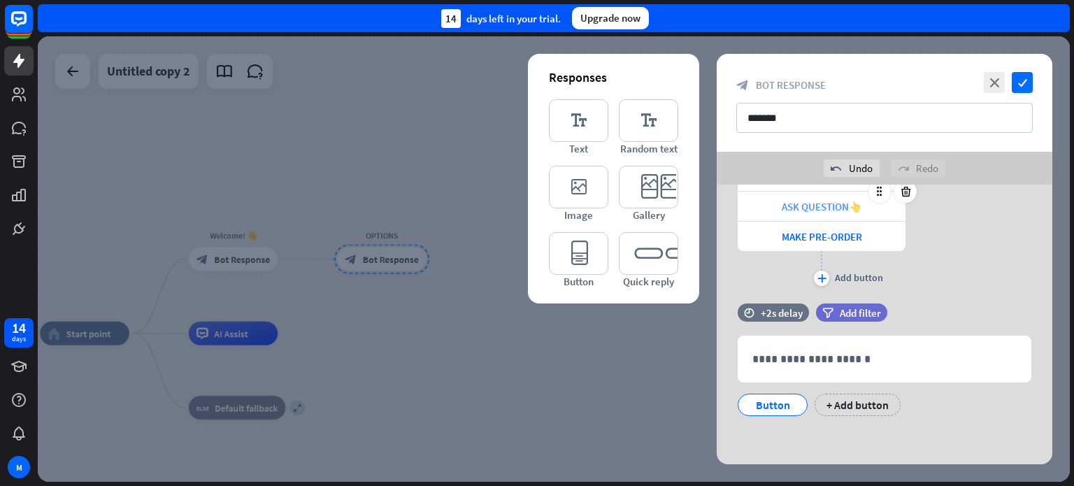
click at [842, 206] on span "ASK QUESTION👆" at bounding box center [821, 206] width 80 height 13
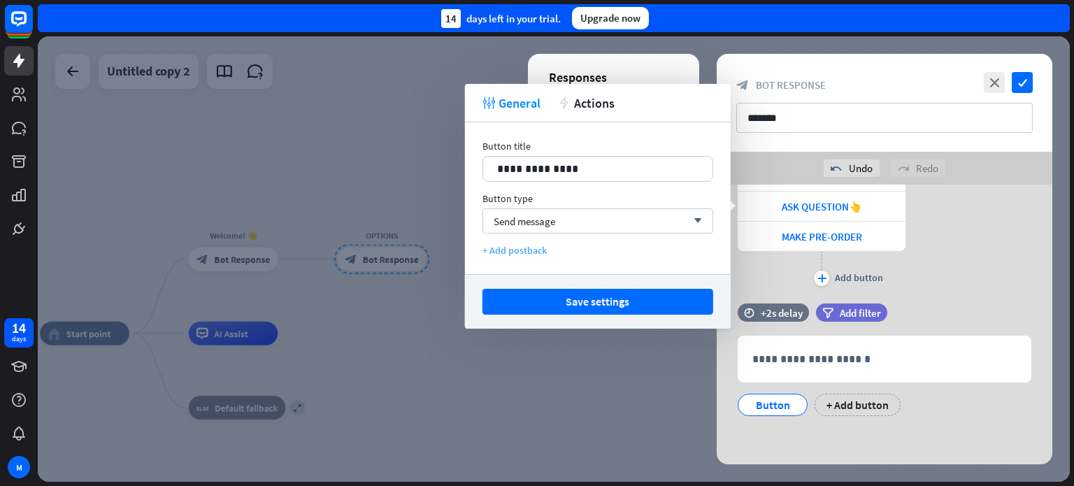
click at [533, 251] on div "+ Add postback" at bounding box center [597, 250] width 231 height 13
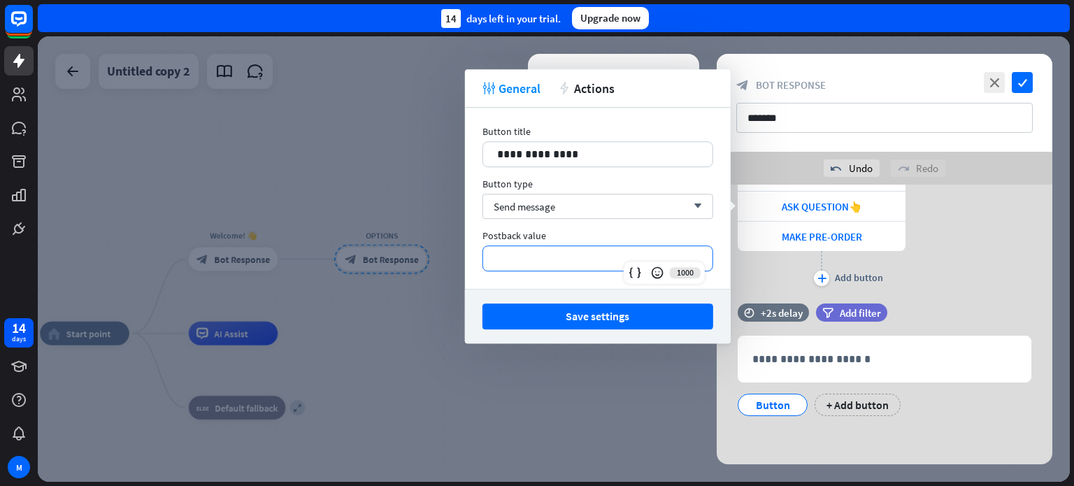
click at [533, 251] on p "**********" at bounding box center [597, 258] width 201 height 17
click at [592, 77] on div "tweak General action Actions" at bounding box center [598, 88] width 266 height 38
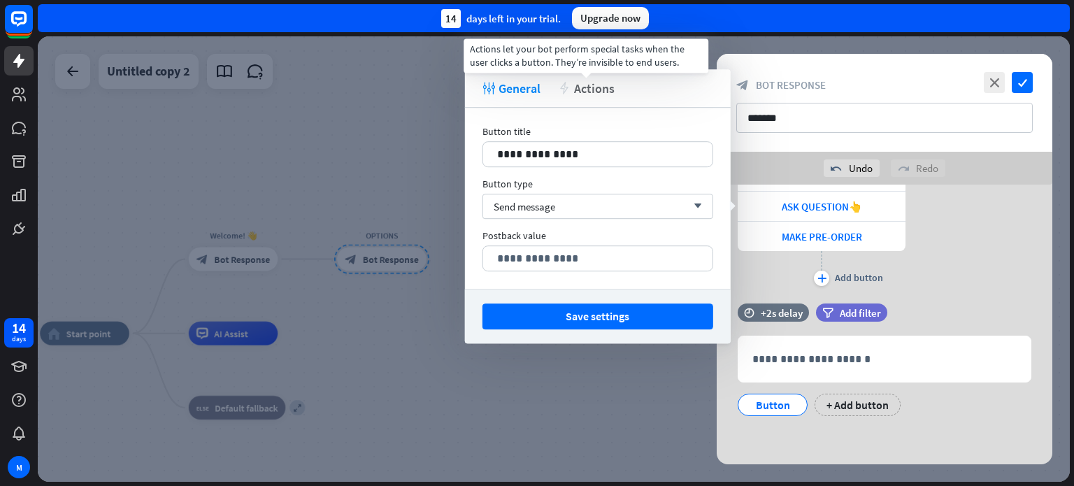
click at [590, 82] on span "Actions" at bounding box center [594, 88] width 41 height 16
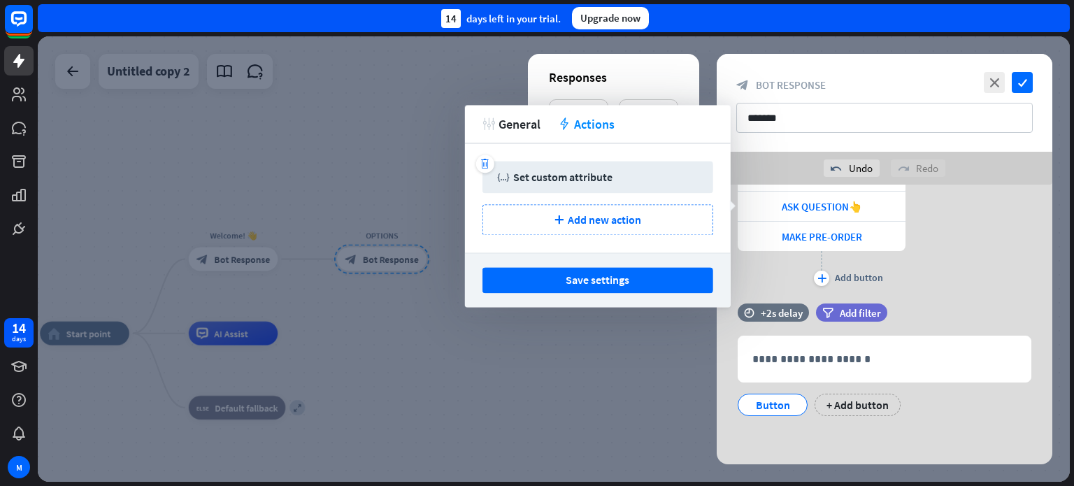
click at [590, 172] on div "Set custom attribute" at bounding box center [562, 177] width 99 height 14
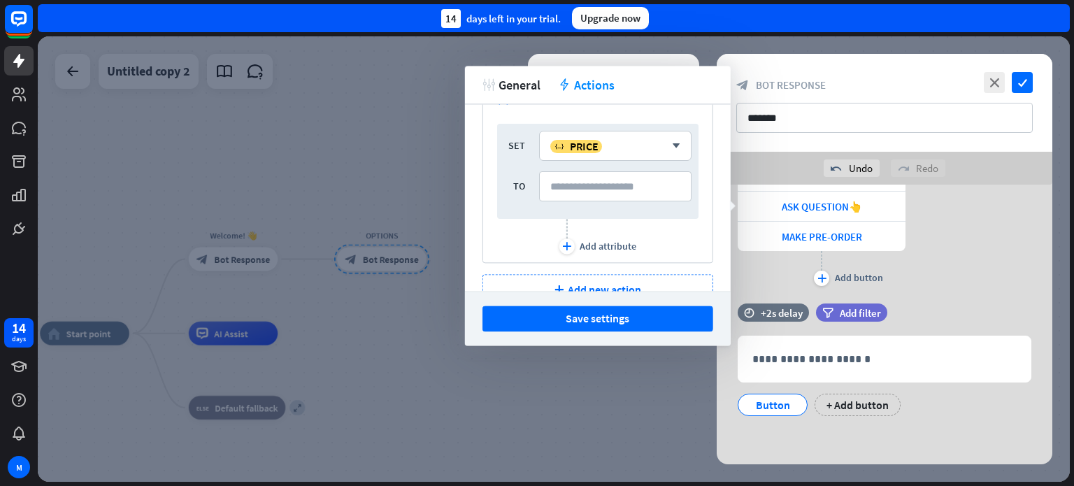
scroll to position [68, 0]
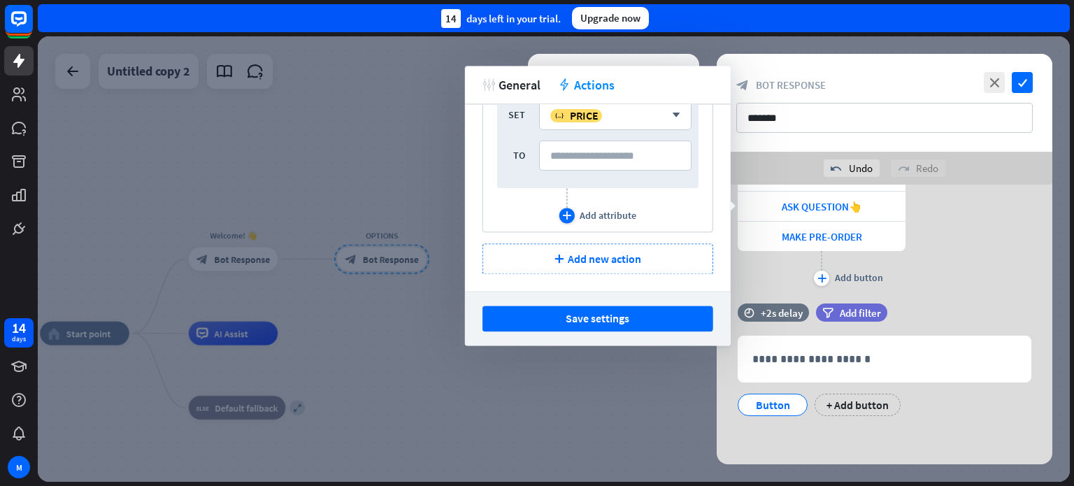
click at [562, 212] on icon "plus" at bounding box center [566, 215] width 9 height 8
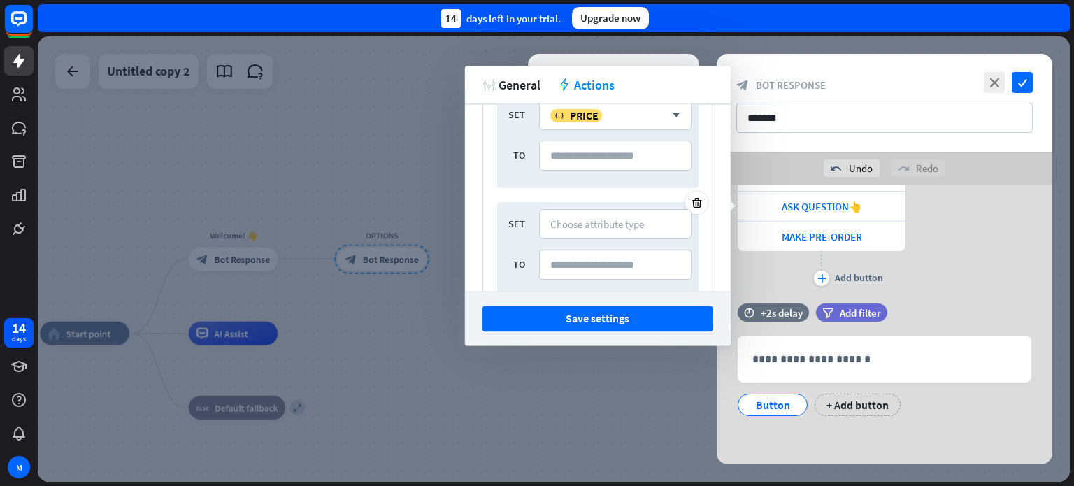
scroll to position [138, 0]
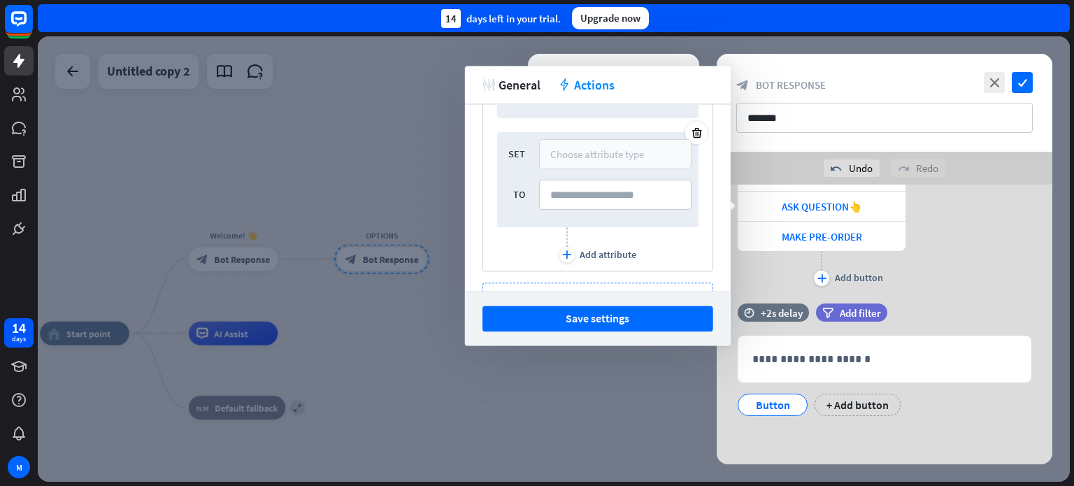
click at [626, 166] on div "Choose attribute type" at bounding box center [615, 154] width 152 height 30
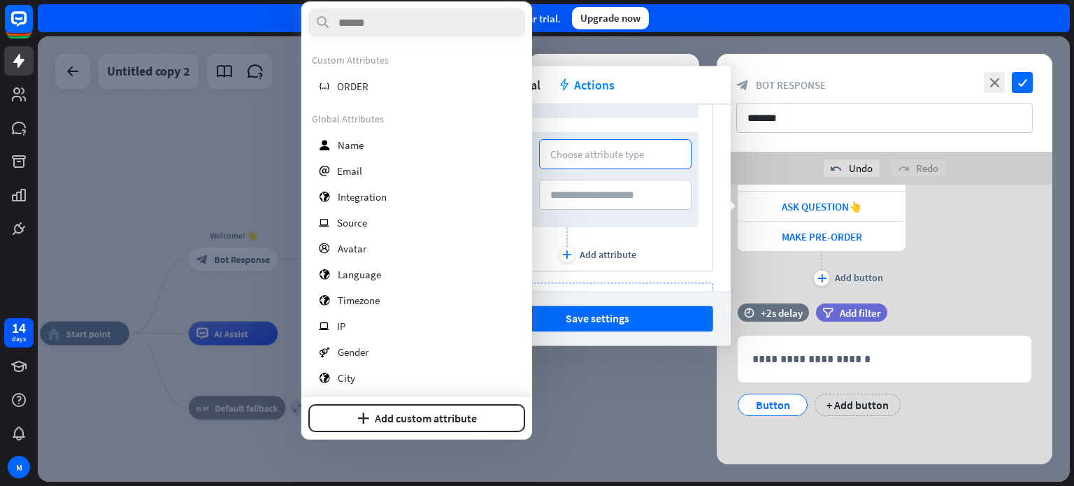
click at [706, 268] on div "trash variable Set custom attribute SET variable PRICE arrow_down TO SET Choose…" at bounding box center [598, 197] width 266 height 187
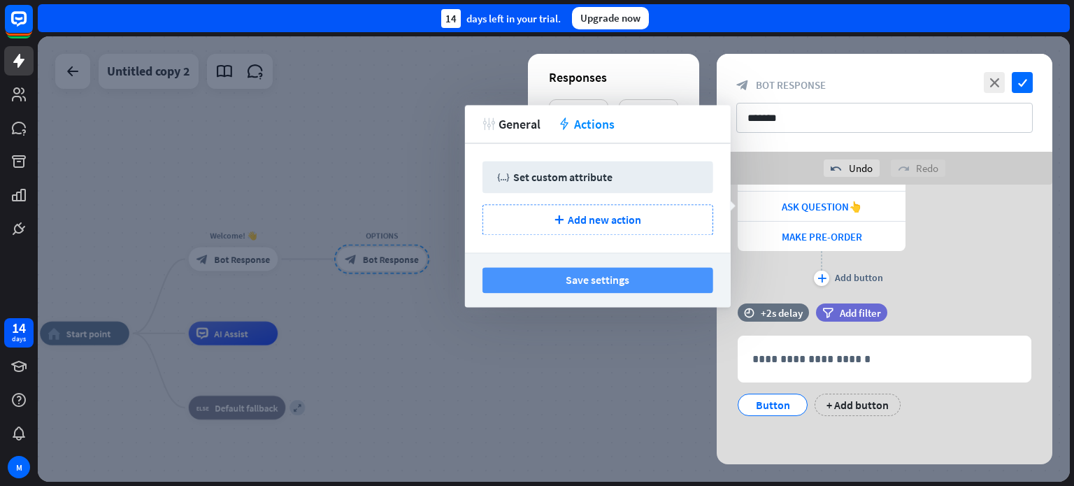
click at [612, 277] on button "Save settings" at bounding box center [597, 280] width 231 height 26
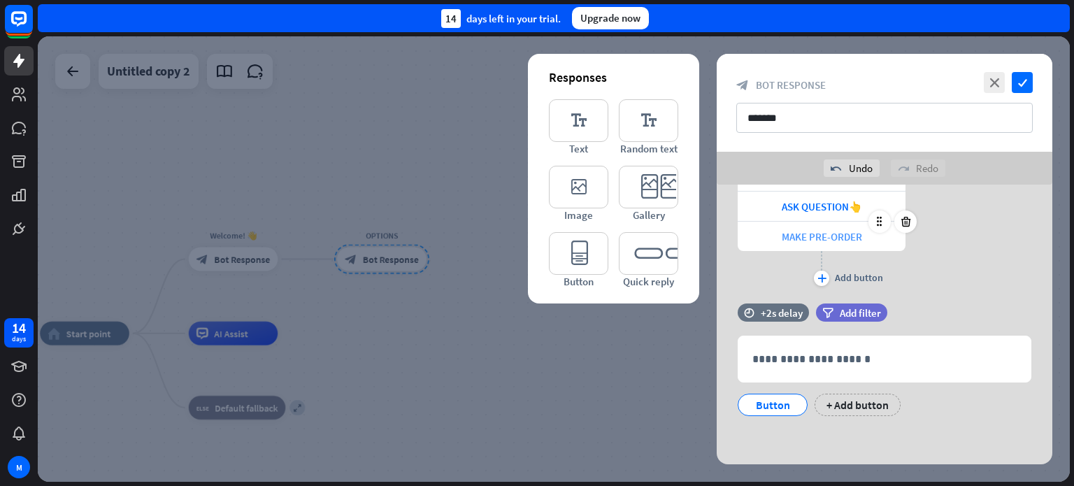
click at [809, 240] on span "MAKE PRE-ORDER" at bounding box center [821, 236] width 80 height 13
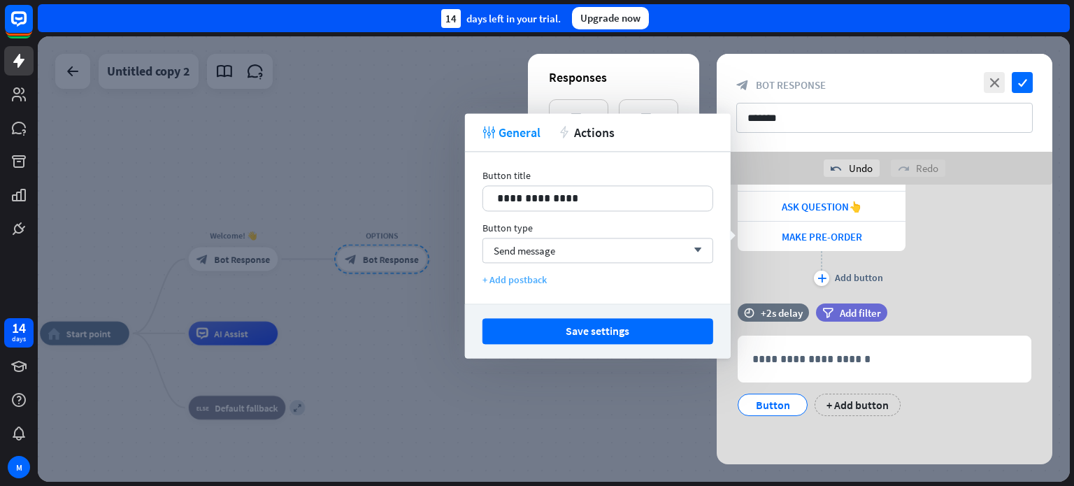
click at [520, 277] on div "+ Add postback" at bounding box center [597, 279] width 231 height 13
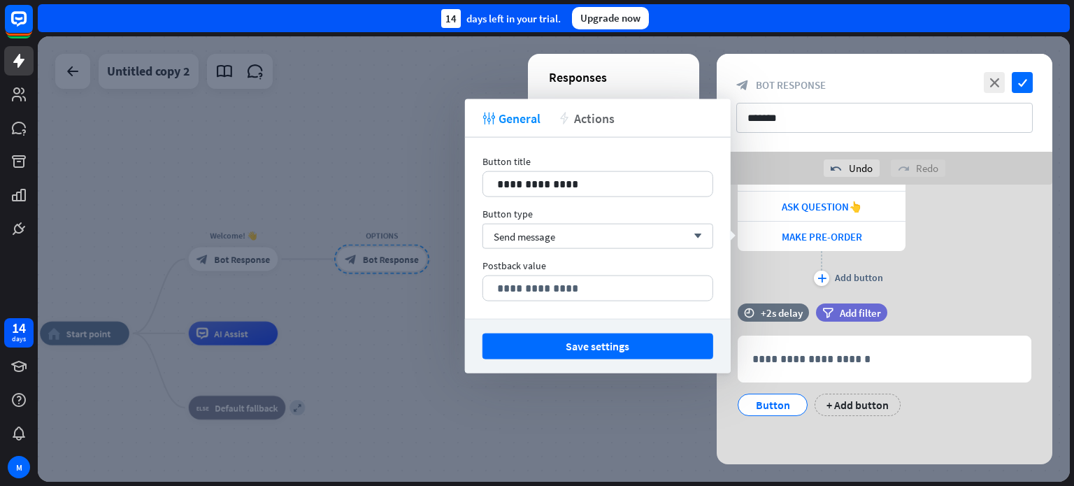
click at [603, 125] on div "tweak General action Actions" at bounding box center [598, 118] width 266 height 38
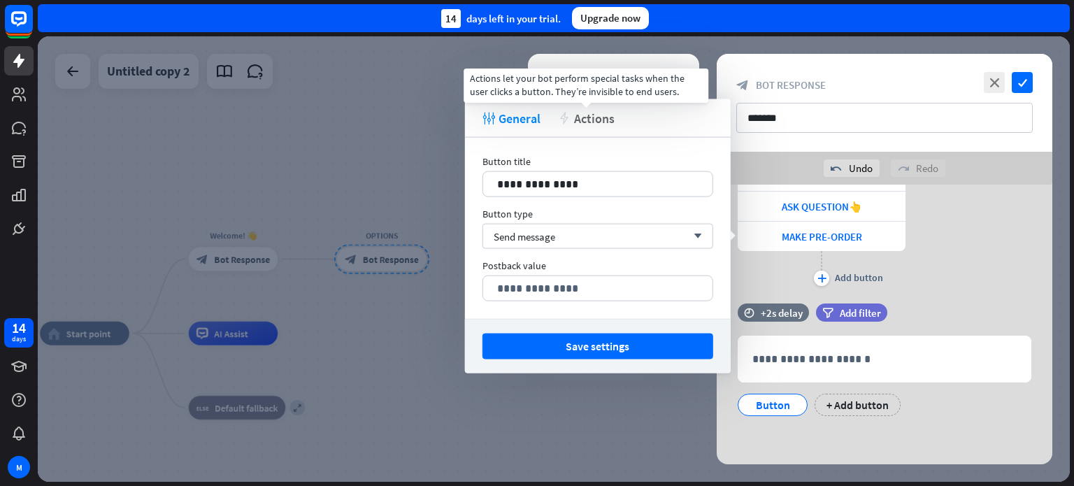
click at [599, 116] on span "Actions" at bounding box center [594, 118] width 41 height 16
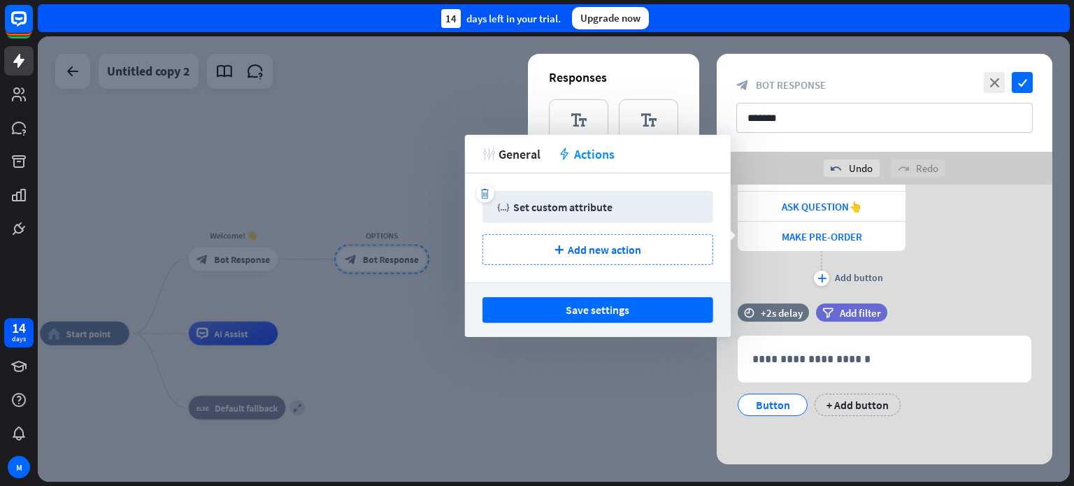
click at [594, 206] on div "Set custom attribute" at bounding box center [562, 207] width 99 height 14
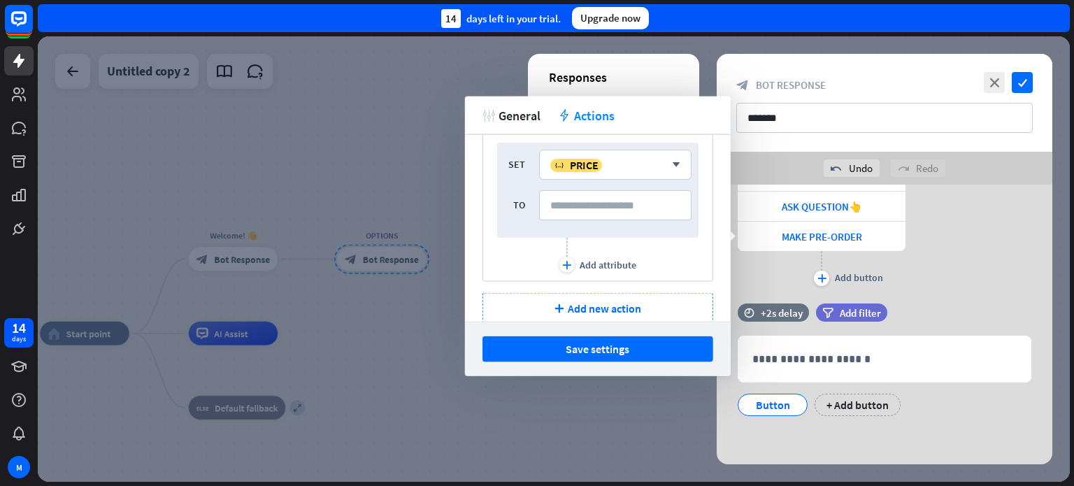
scroll to position [68, 0]
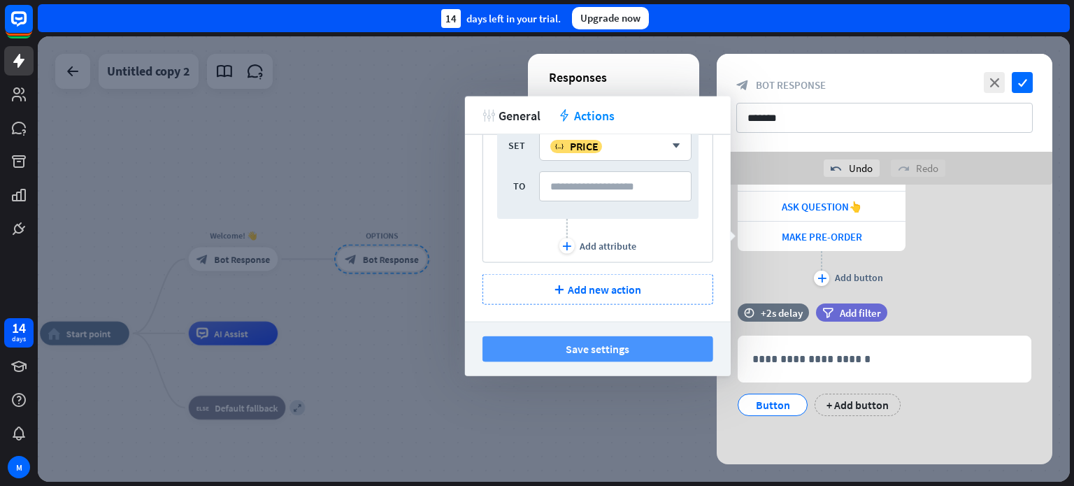
click at [604, 352] on button "Save settings" at bounding box center [597, 349] width 231 height 26
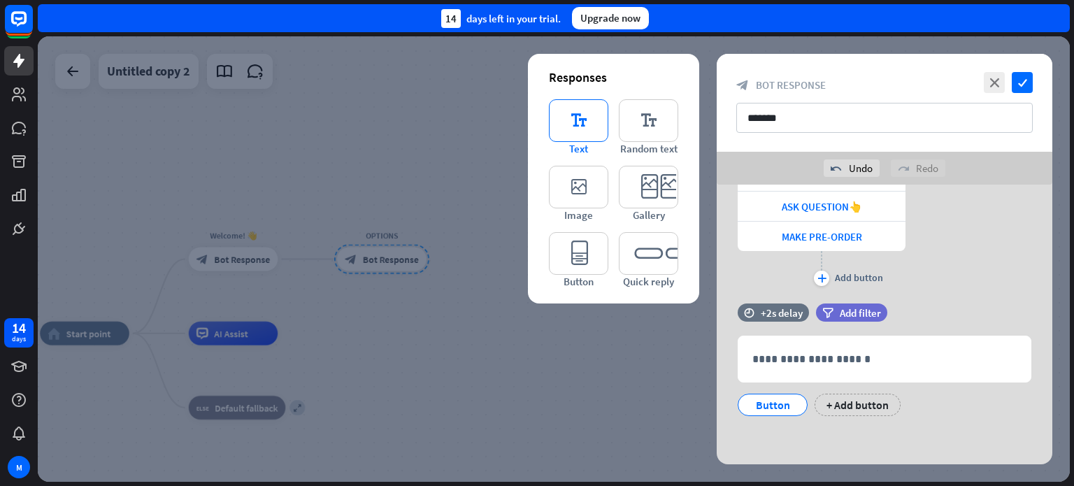
click at [581, 120] on icon "editor_text" at bounding box center [578, 120] width 59 height 43
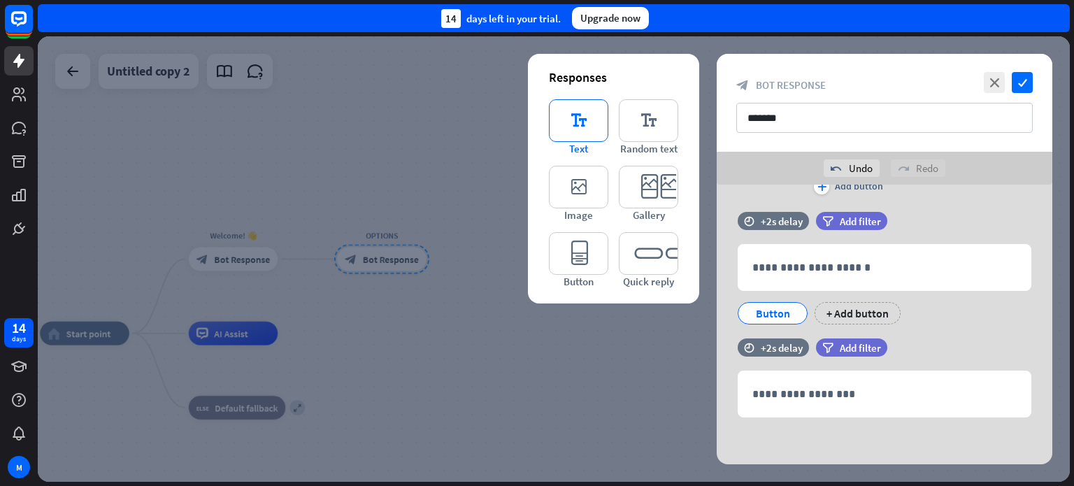
scroll to position [226, 0]
click at [716, 283] on icon at bounding box center [716, 284] width 13 height 13
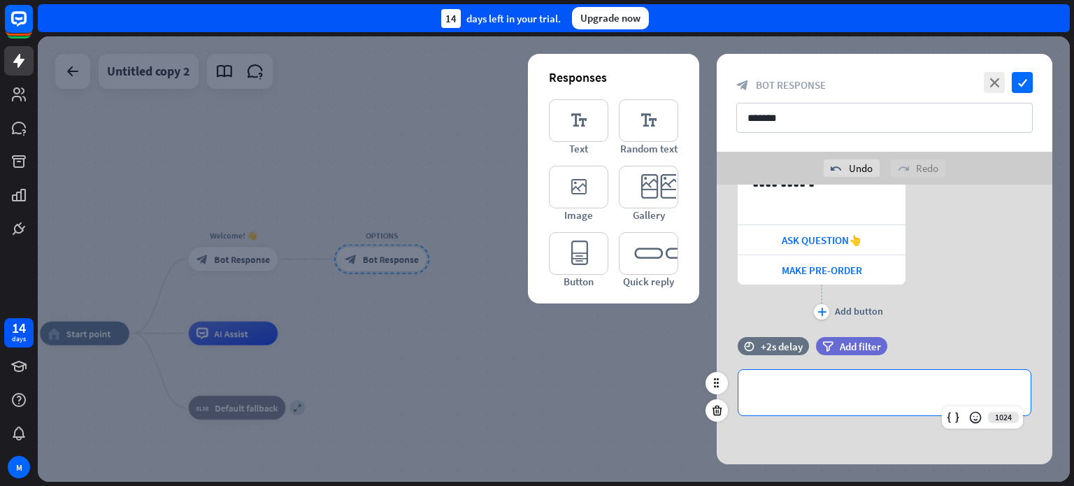
click at [854, 394] on p "**********" at bounding box center [884, 392] width 264 height 17
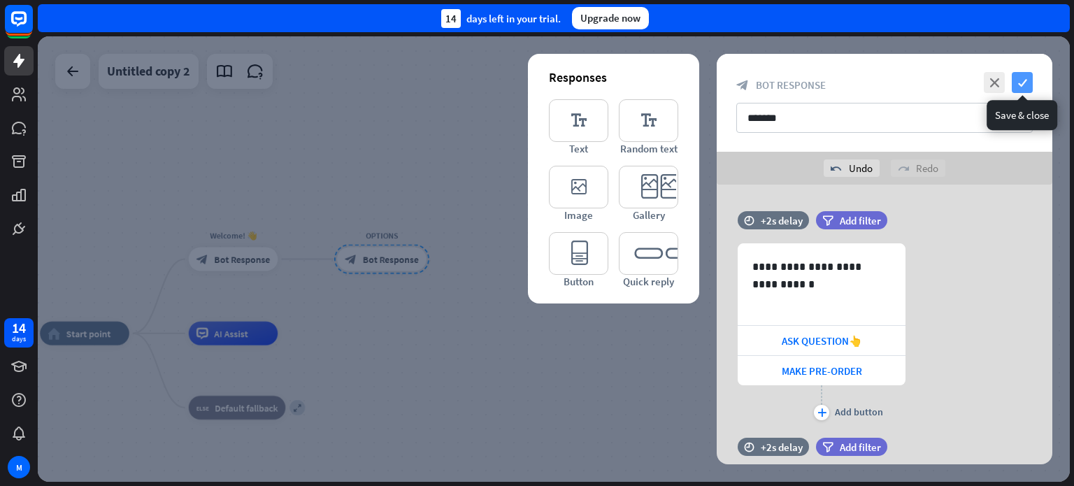
click at [1022, 78] on icon "check" at bounding box center [1021, 82] width 21 height 21
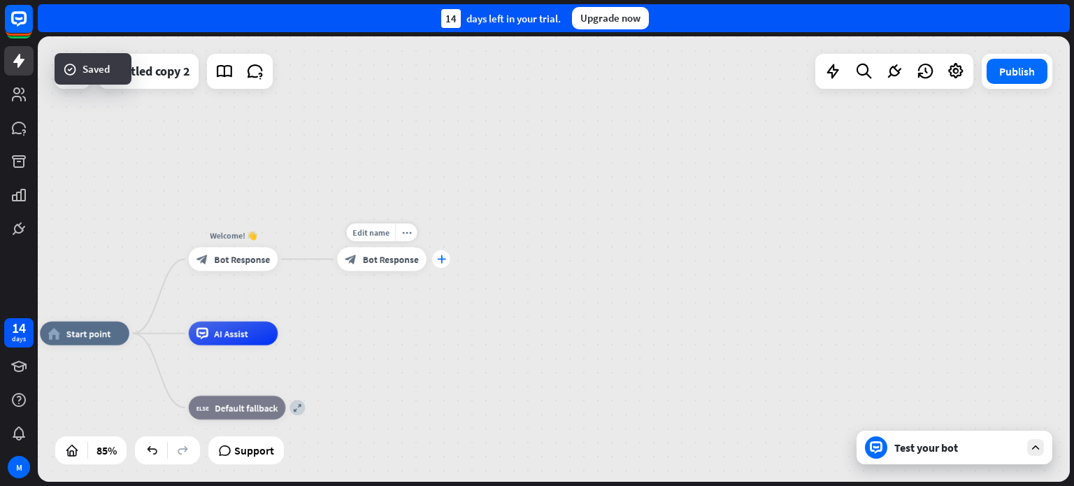
click at [445, 258] on icon "plus" at bounding box center [441, 259] width 9 height 8
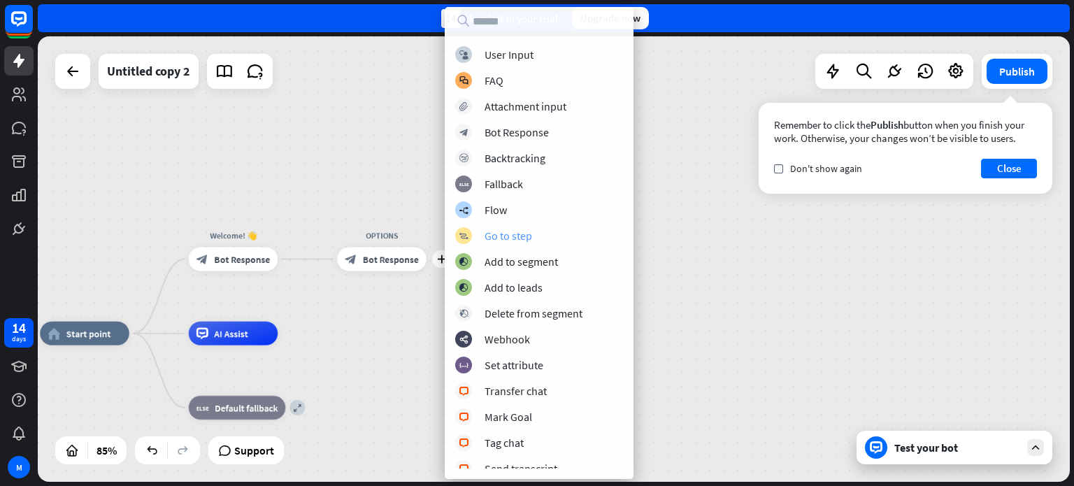
click at [517, 237] on div "Go to step" at bounding box center [508, 236] width 48 height 14
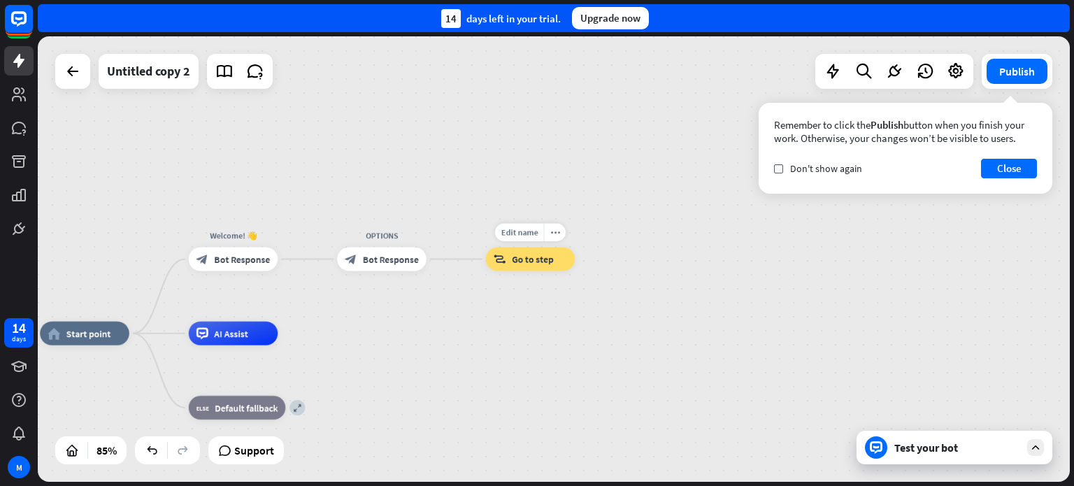
click at [514, 259] on span "Go to step" at bounding box center [533, 259] width 42 height 12
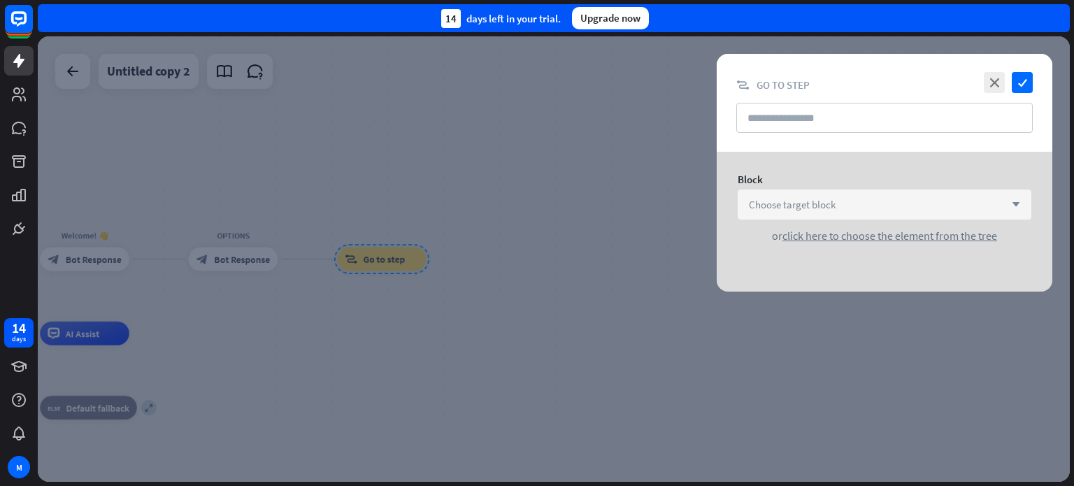
click at [867, 205] on div "Choose target block arrow_down" at bounding box center [884, 204] width 294 height 30
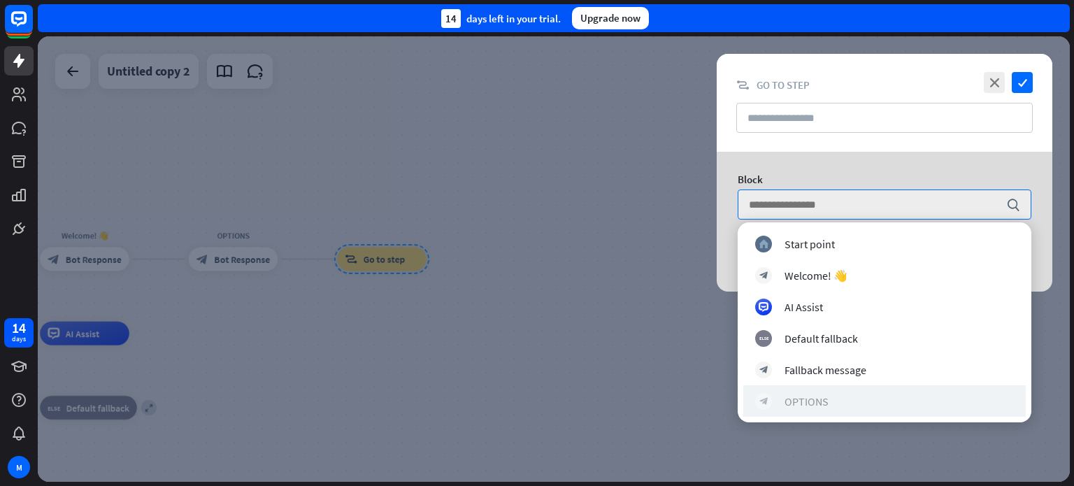
click at [835, 400] on div "block_bot_response OPTIONS" at bounding box center [884, 401] width 259 height 17
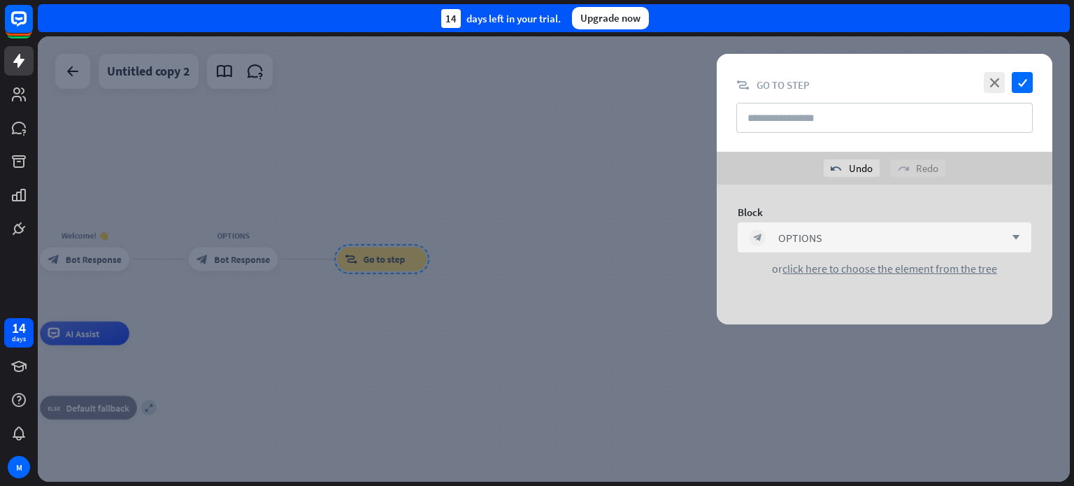
click at [1018, 238] on icon "arrow_down" at bounding box center [1011, 237] width 15 height 8
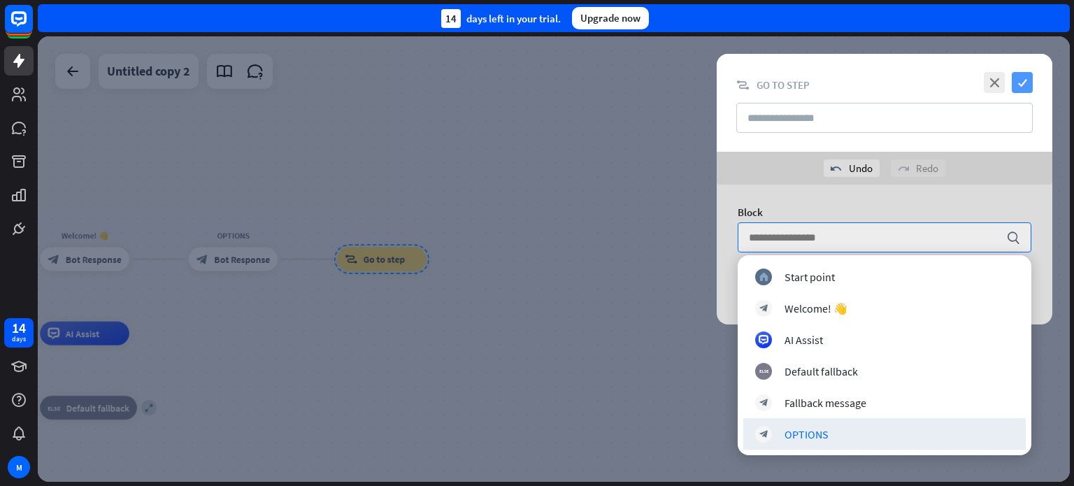
click at [1021, 79] on icon "check" at bounding box center [1021, 82] width 21 height 21
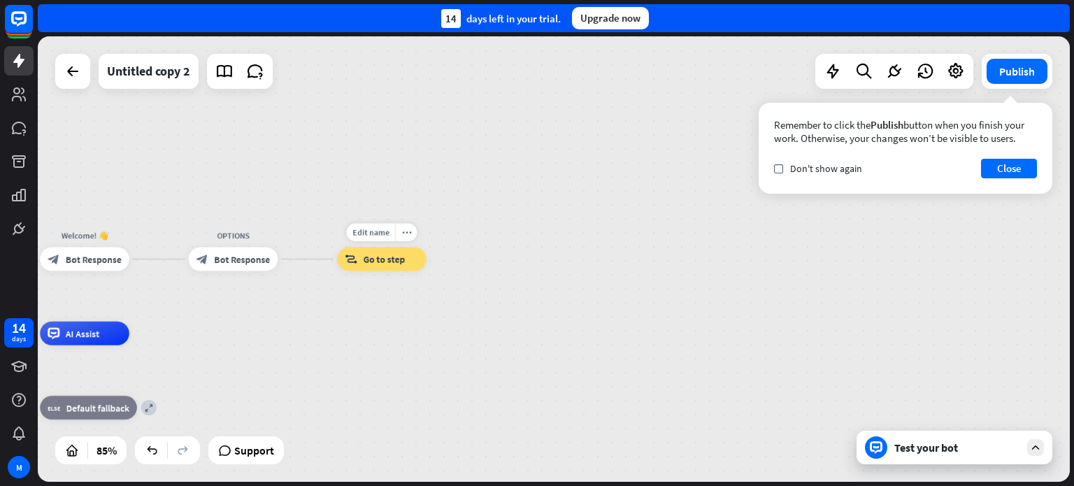
click at [380, 267] on div "block_goto Go to step" at bounding box center [381, 259] width 89 height 24
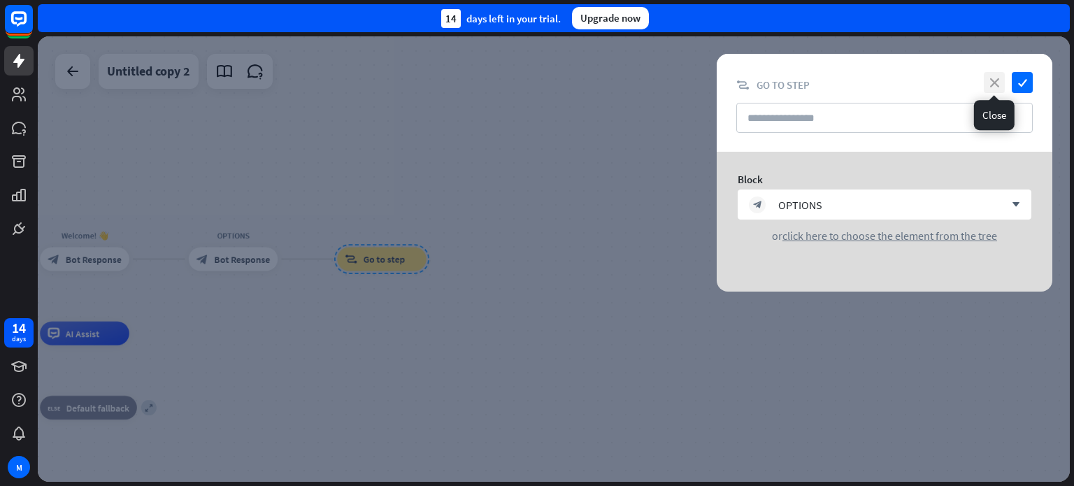
click at [987, 77] on icon "close" at bounding box center [993, 82] width 21 height 21
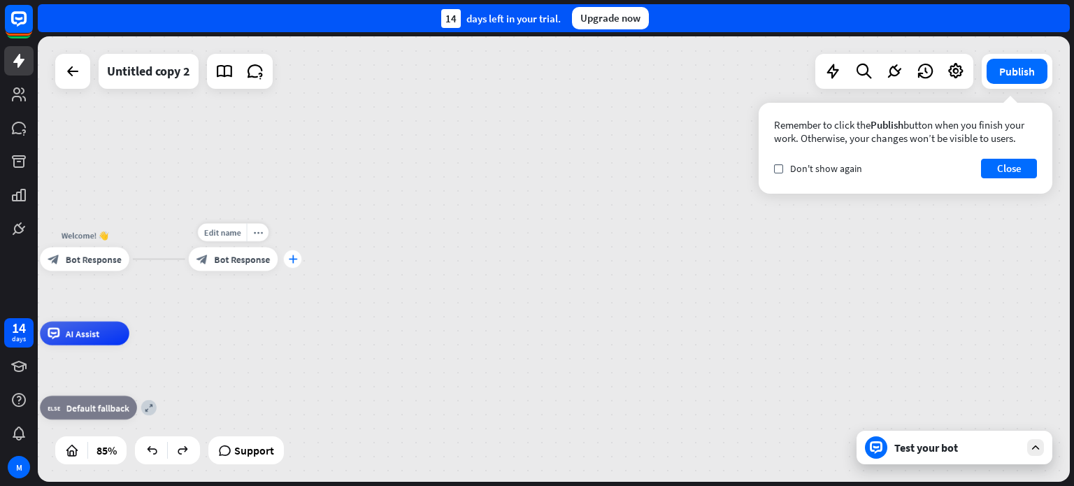
click at [289, 259] on icon "plus" at bounding box center [292, 259] width 9 height 8
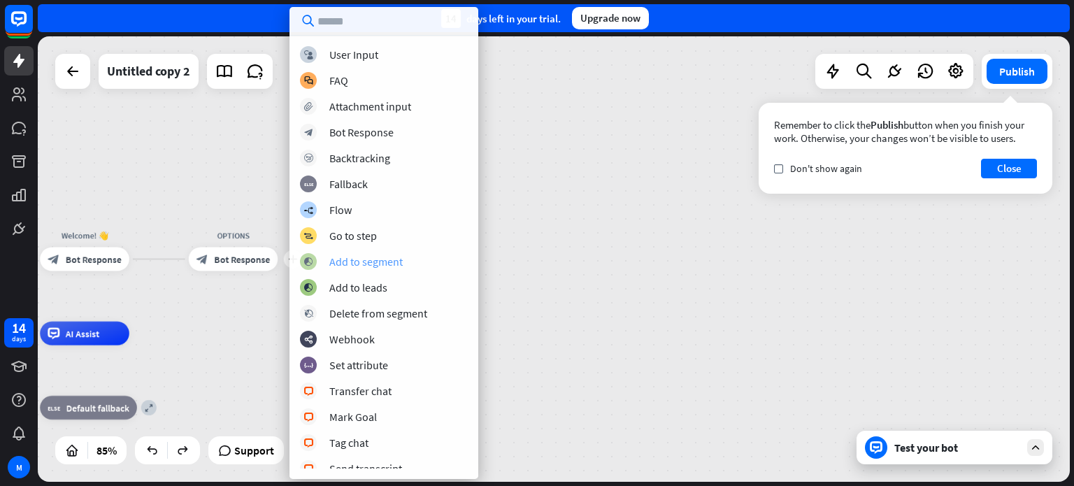
click at [382, 261] on div "Add to segment" at bounding box center [365, 261] width 73 height 14
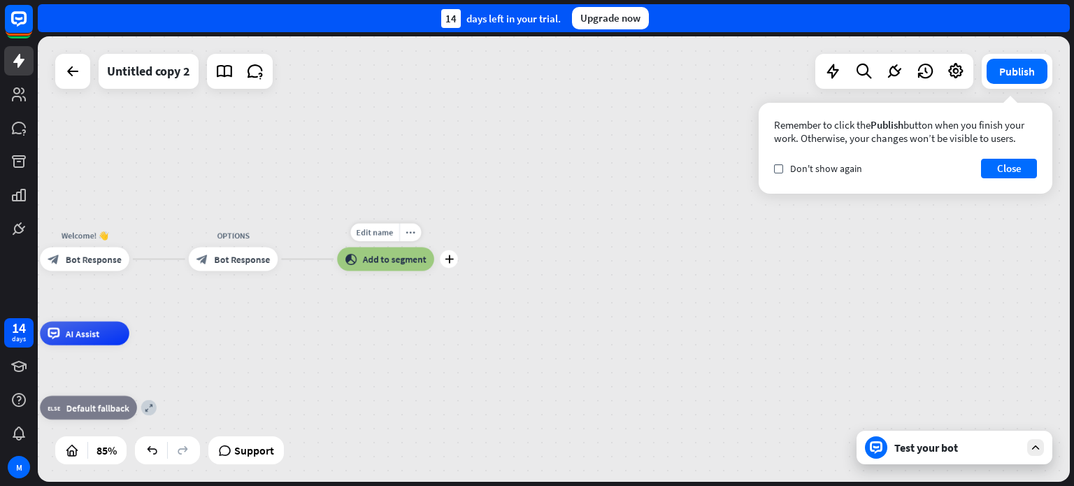
click at [387, 259] on span "Add to segment" at bounding box center [395, 259] width 64 height 12
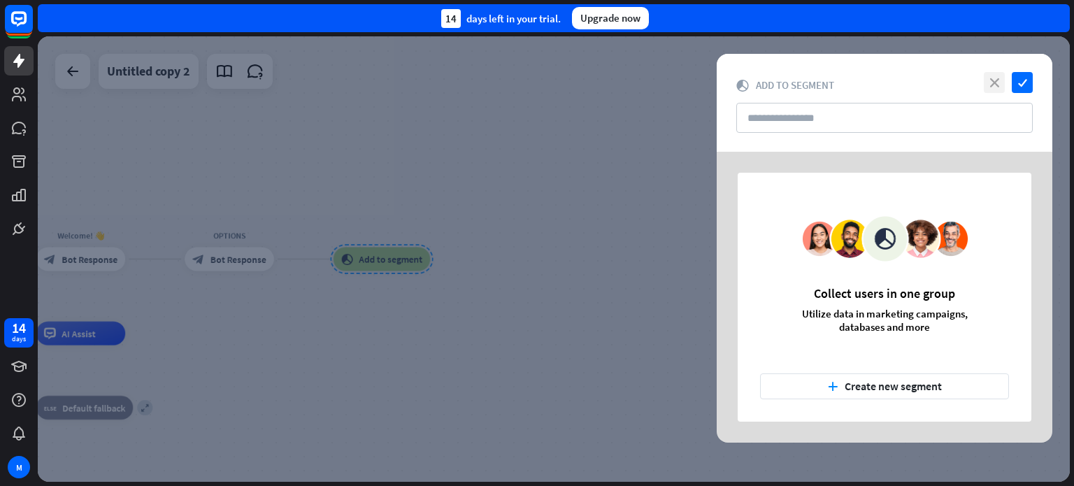
click at [989, 72] on div "close check block_add_to_segment Add to segment" at bounding box center [883, 103] width 335 height 98
click at [989, 75] on icon "close" at bounding box center [993, 82] width 21 height 21
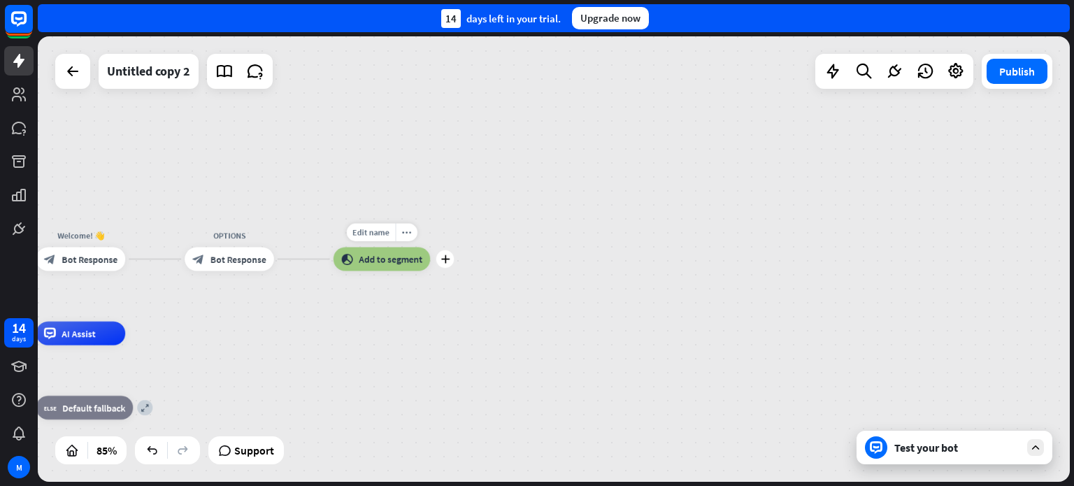
click at [394, 261] on span "Add to segment" at bounding box center [391, 259] width 64 height 12
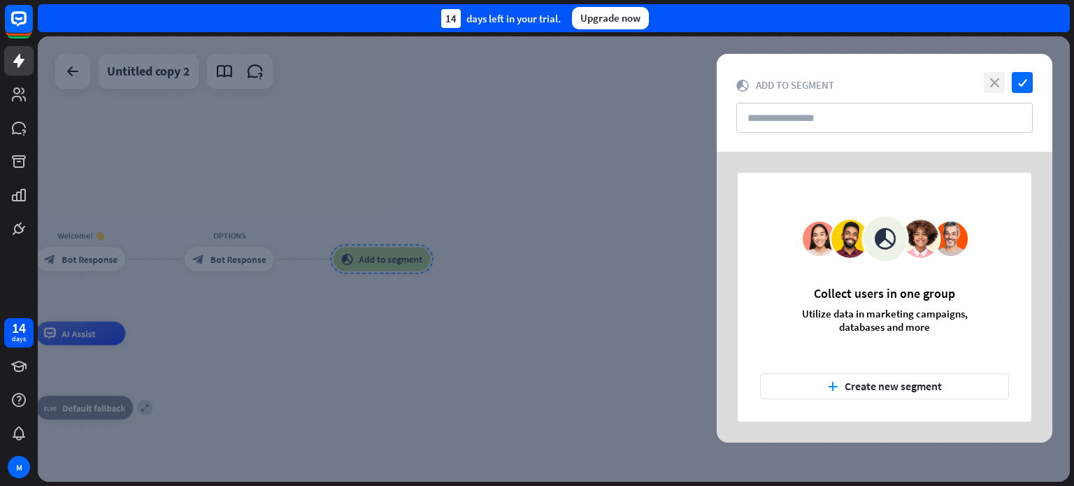
click at [990, 84] on icon "close" at bounding box center [993, 82] width 21 height 21
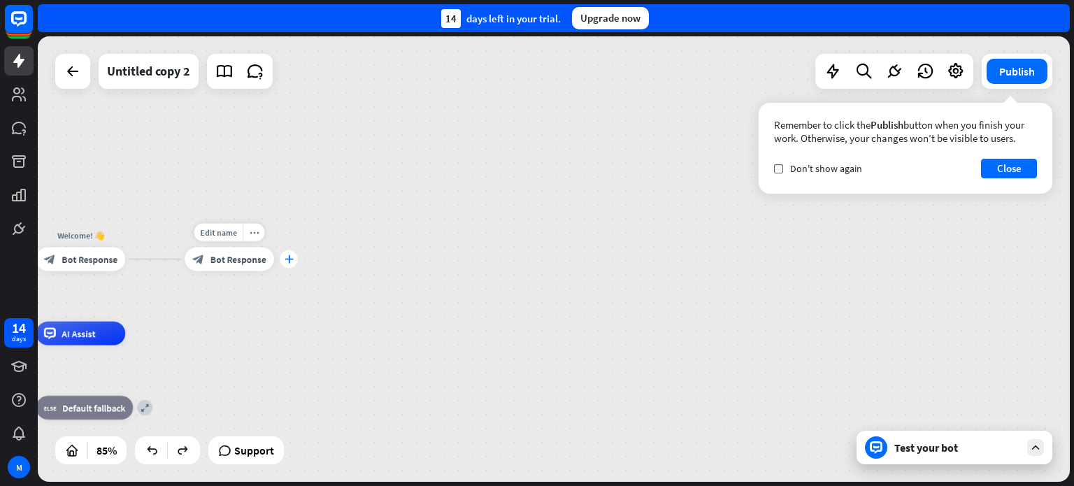
click at [292, 257] on icon "plus" at bounding box center [288, 259] width 9 height 8
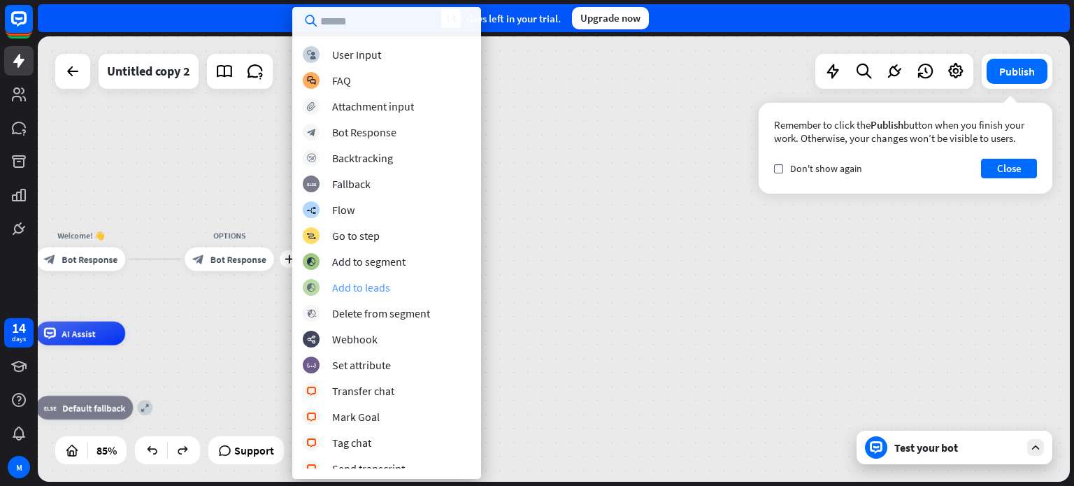
click at [372, 290] on div "Add to leads" at bounding box center [361, 287] width 58 height 14
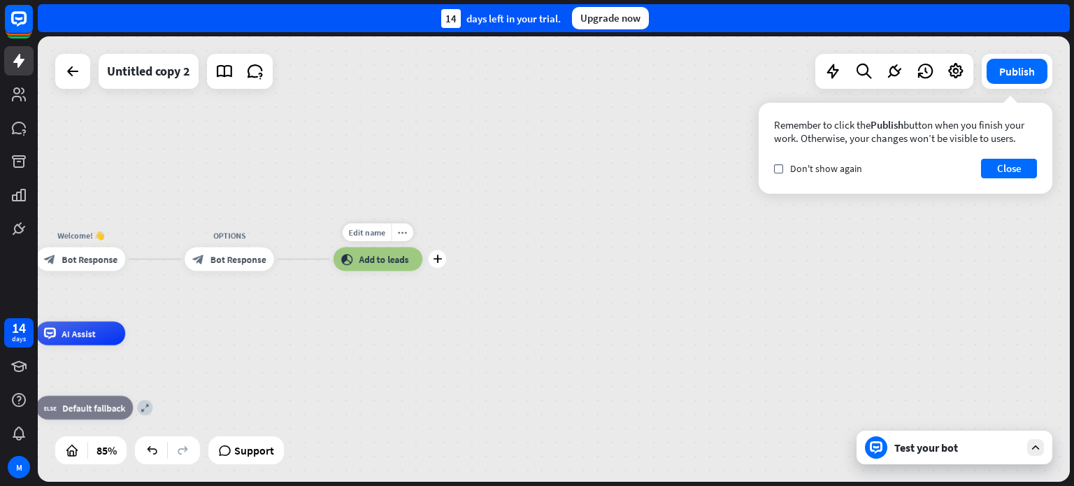
click at [373, 264] on span "Add to leads" at bounding box center [384, 259] width 50 height 12
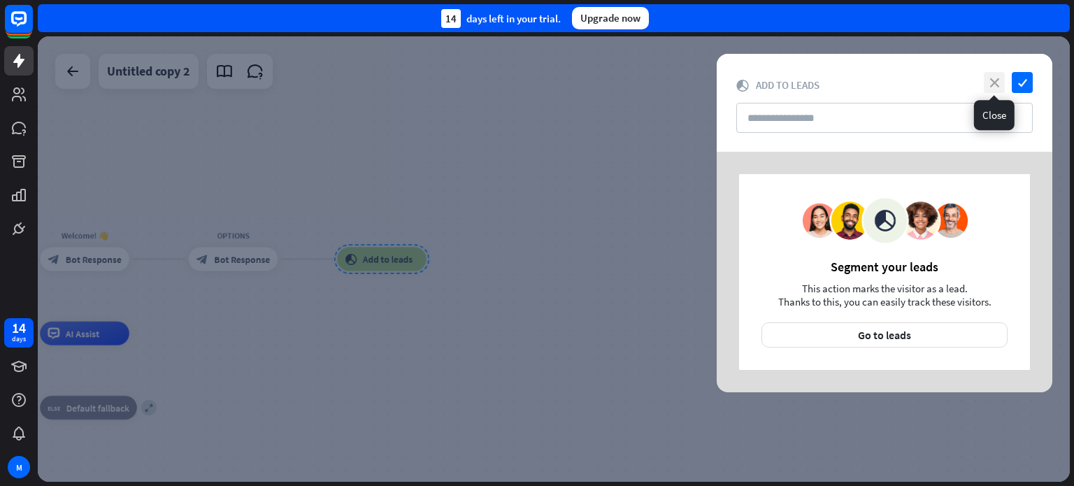
click at [990, 77] on icon "close" at bounding box center [993, 82] width 21 height 21
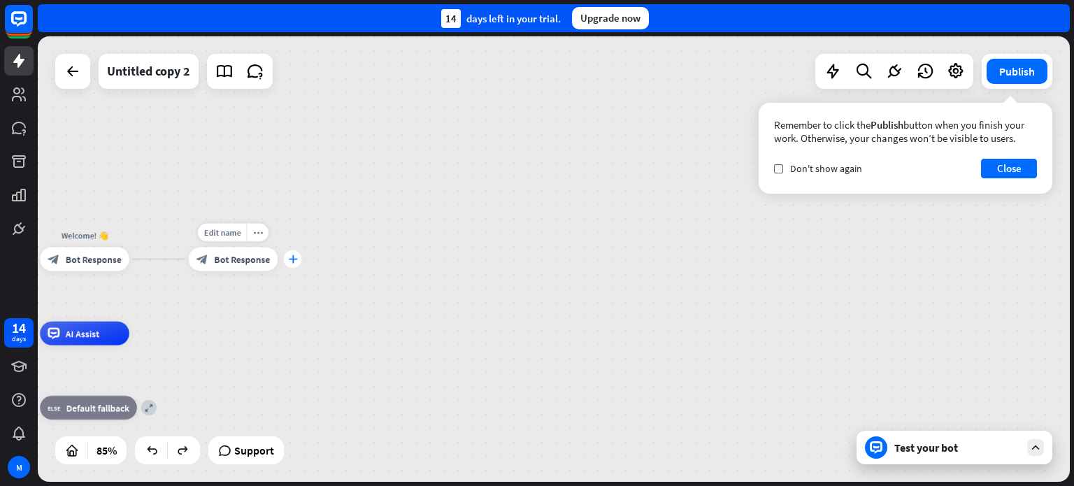
click at [294, 257] on icon "plus" at bounding box center [292, 259] width 9 height 8
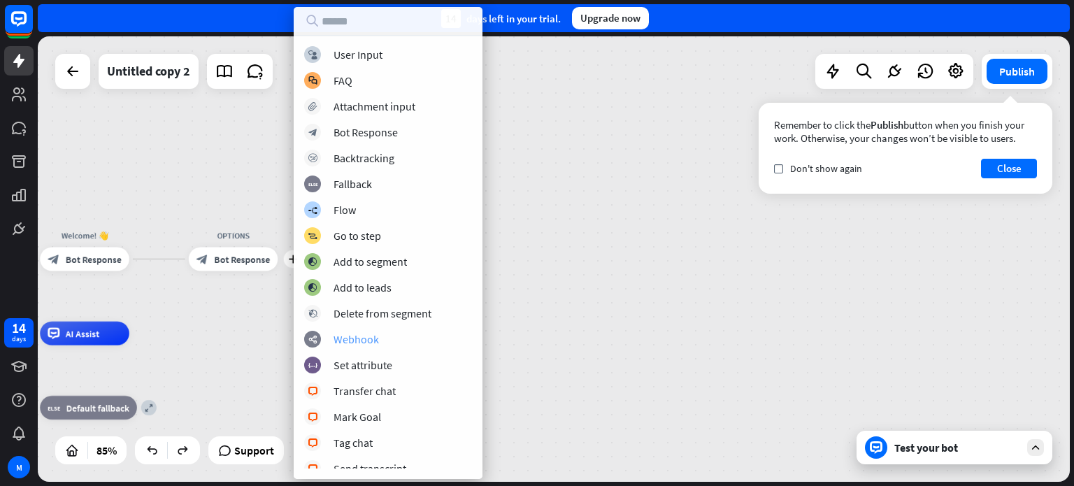
click at [362, 338] on div "Webhook" at bounding box center [355, 339] width 45 height 14
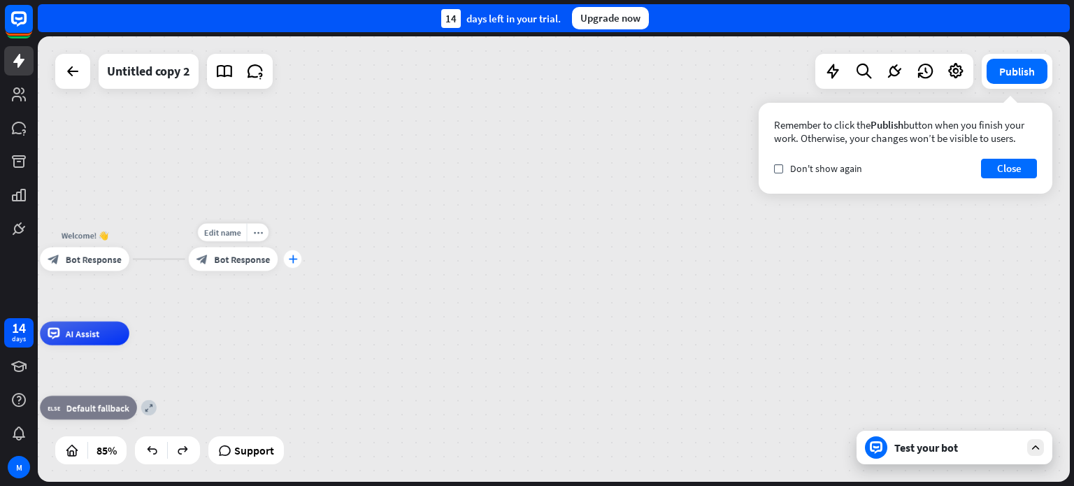
click at [299, 259] on div "plus" at bounding box center [293, 259] width 18 height 18
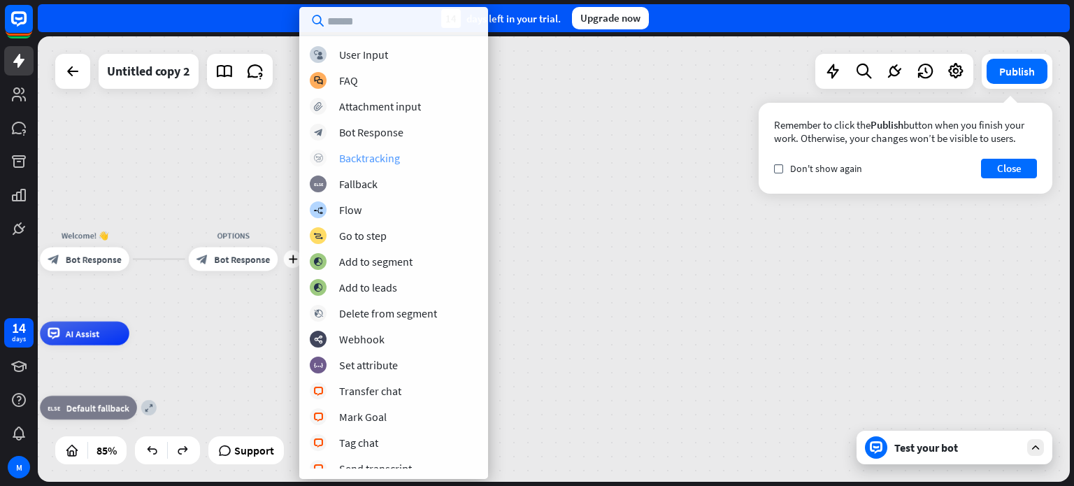
click at [366, 159] on div "Backtracking" at bounding box center [369, 158] width 61 height 14
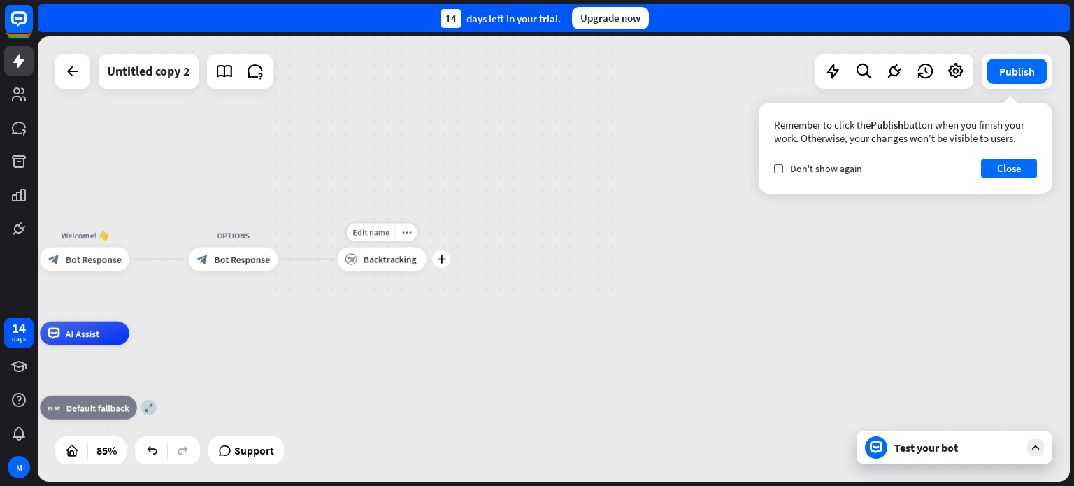
click at [382, 261] on span "Backtracking" at bounding box center [389, 259] width 53 height 12
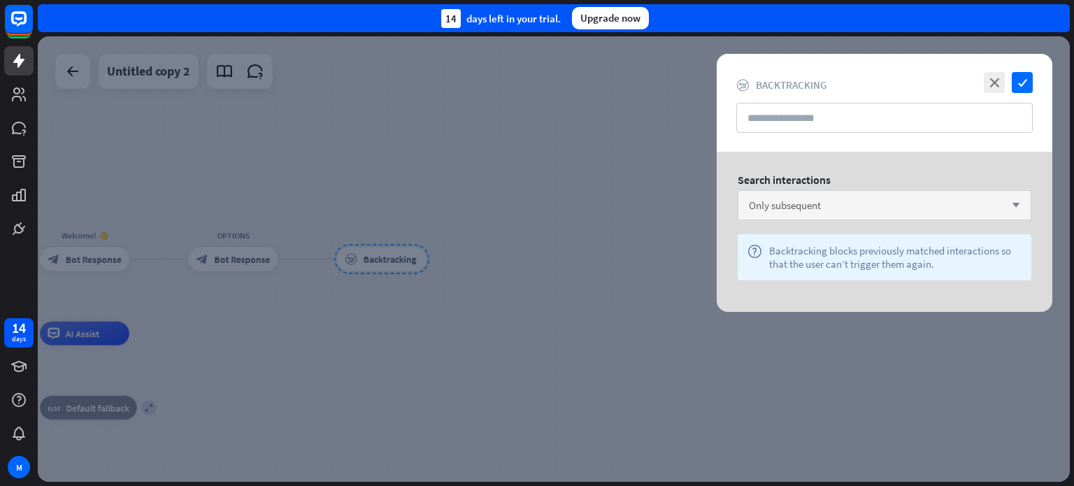
click at [1020, 209] on div "Only subsequent arrow_down" at bounding box center [884, 205] width 294 height 30
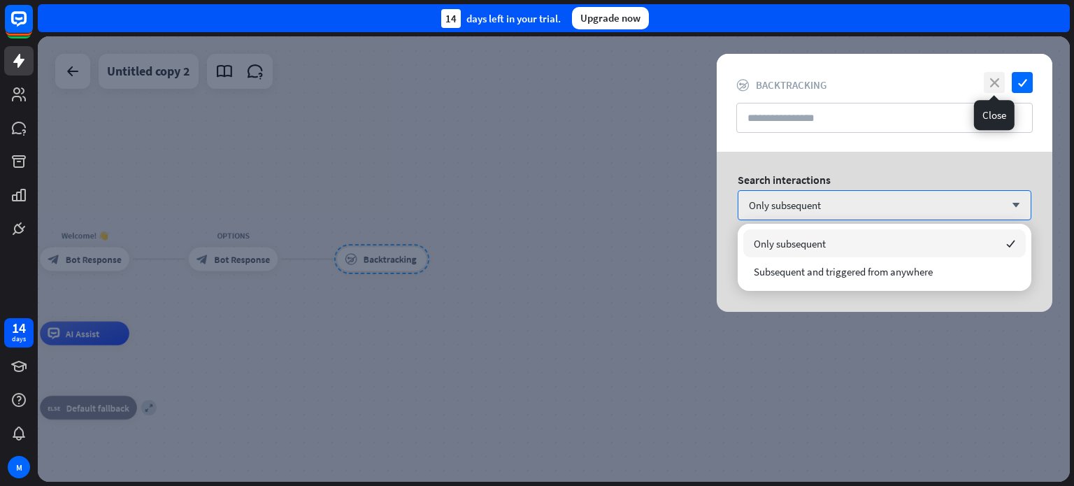
click at [993, 90] on icon "close" at bounding box center [993, 82] width 21 height 21
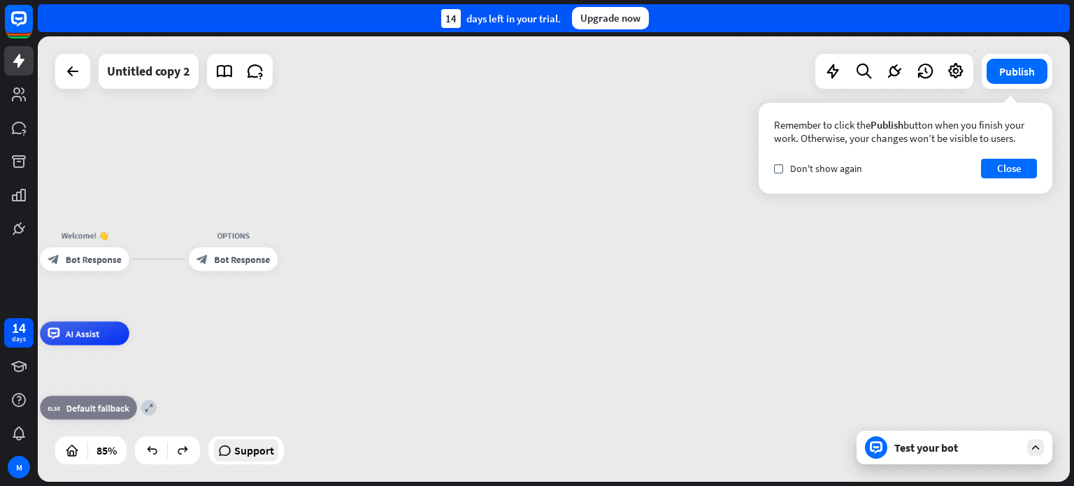
click at [252, 457] on span "Support" at bounding box center [254, 450] width 40 height 22
click at [231, 261] on span "Bot Response" at bounding box center [242, 259] width 56 height 12
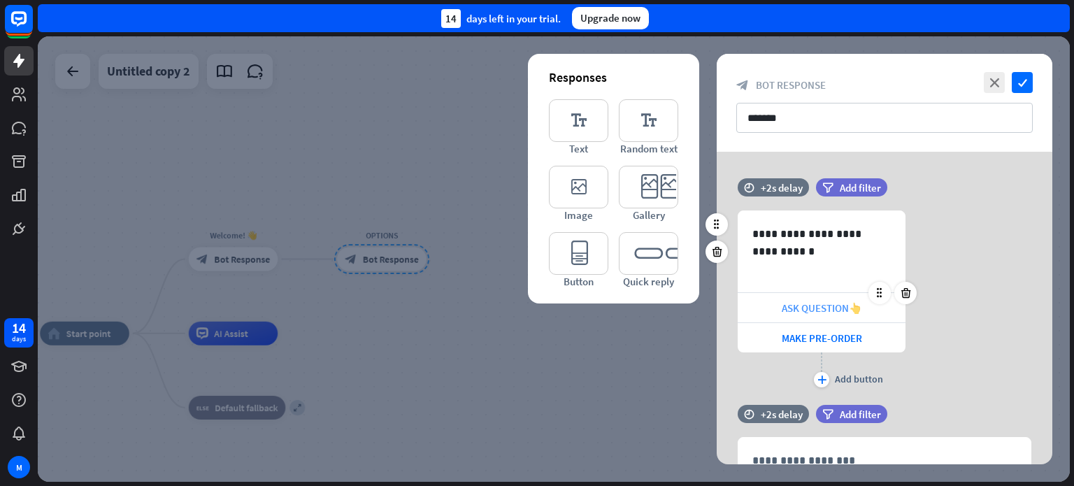
click at [850, 307] on span "ASK QUESTION👆" at bounding box center [821, 307] width 80 height 13
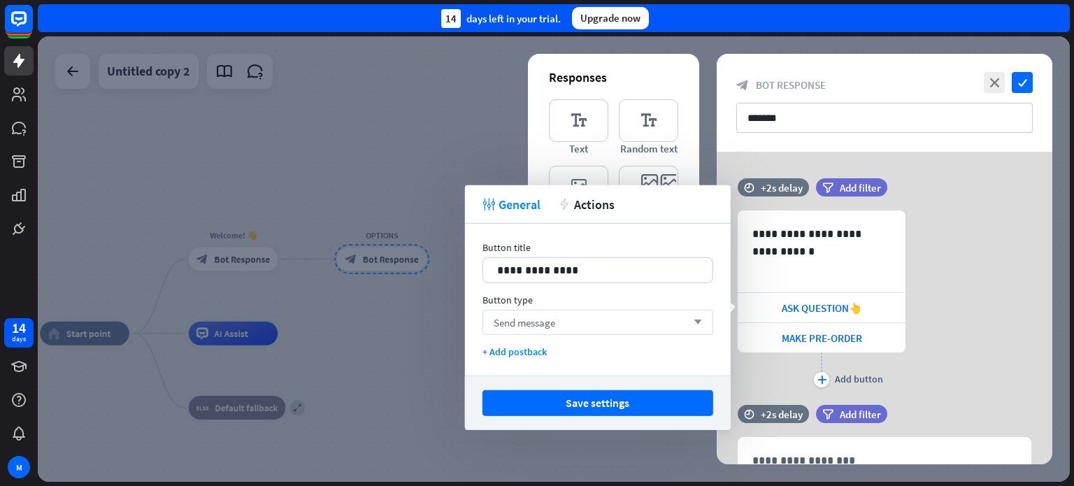
click at [694, 321] on icon "arrow_down" at bounding box center [693, 322] width 15 height 8
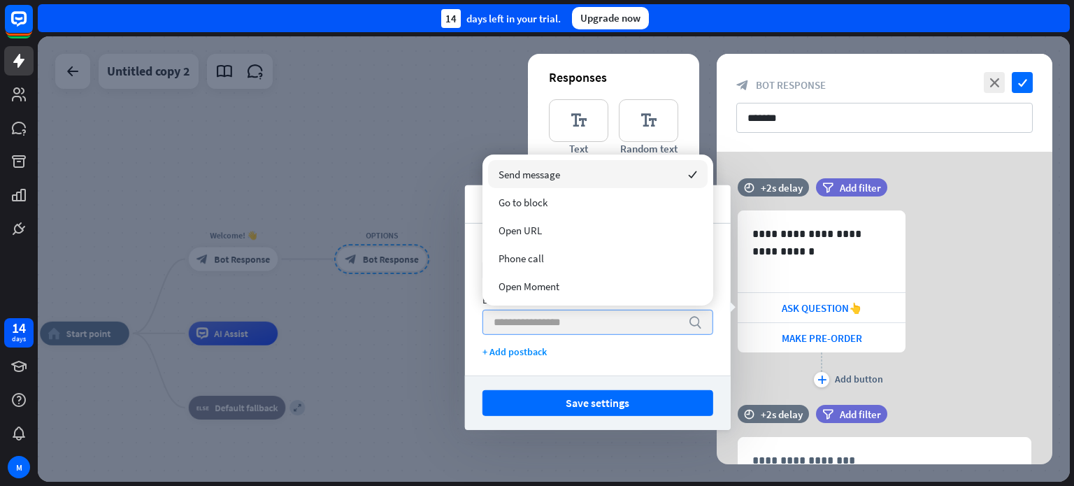
click at [694, 320] on icon "search" at bounding box center [695, 322] width 14 height 14
click at [626, 377] on div "Save settings" at bounding box center [598, 402] width 266 height 55
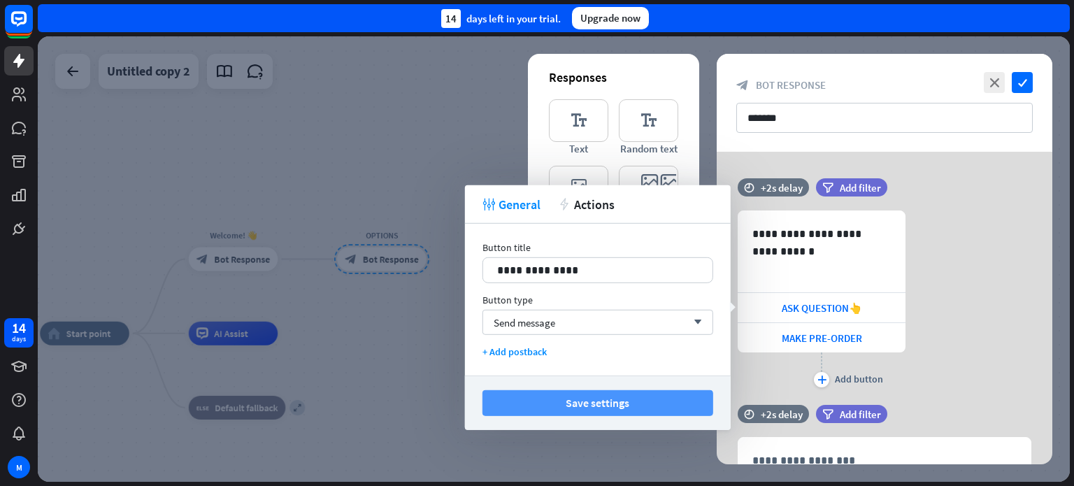
click at [607, 405] on button "Save settings" at bounding box center [597, 403] width 231 height 26
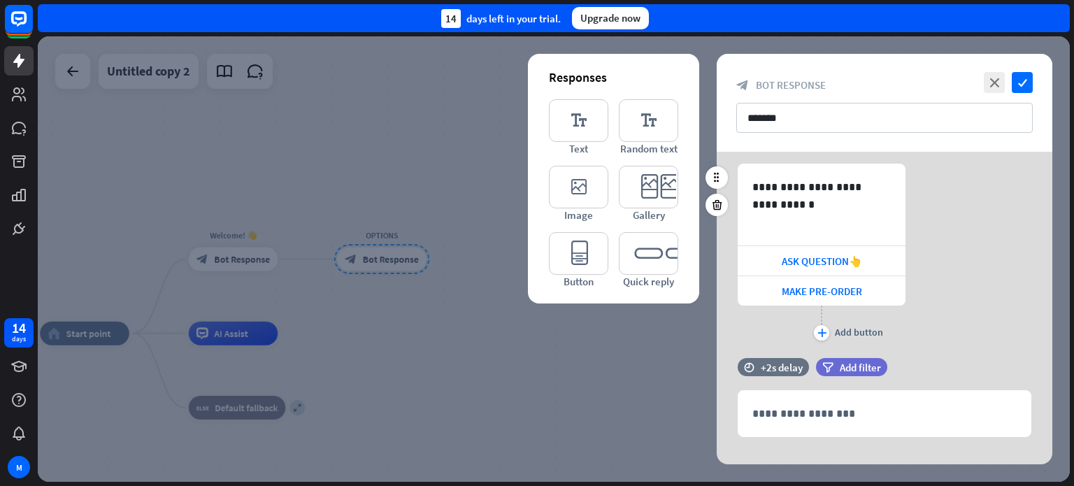
scroll to position [67, 0]
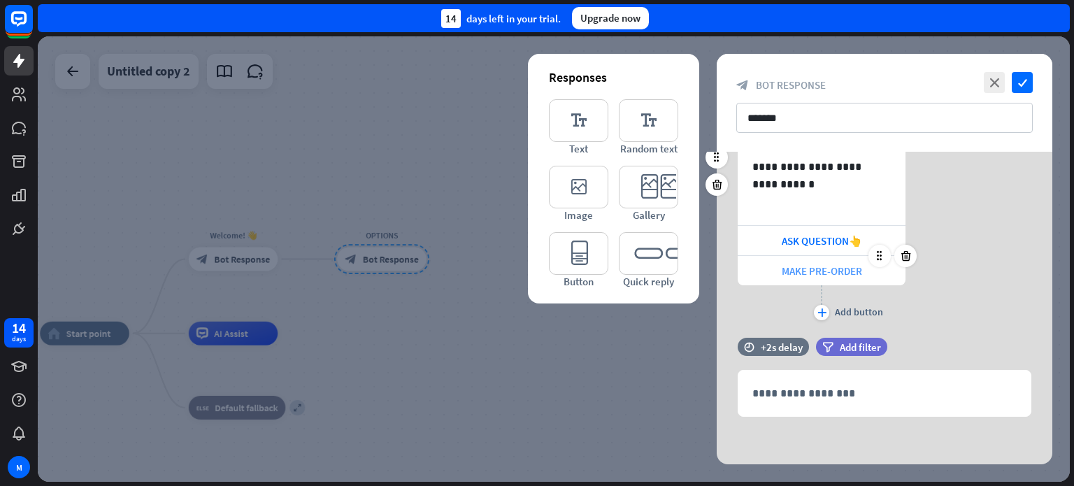
click at [811, 269] on span "MAKE PRE-ORDER" at bounding box center [821, 270] width 80 height 13
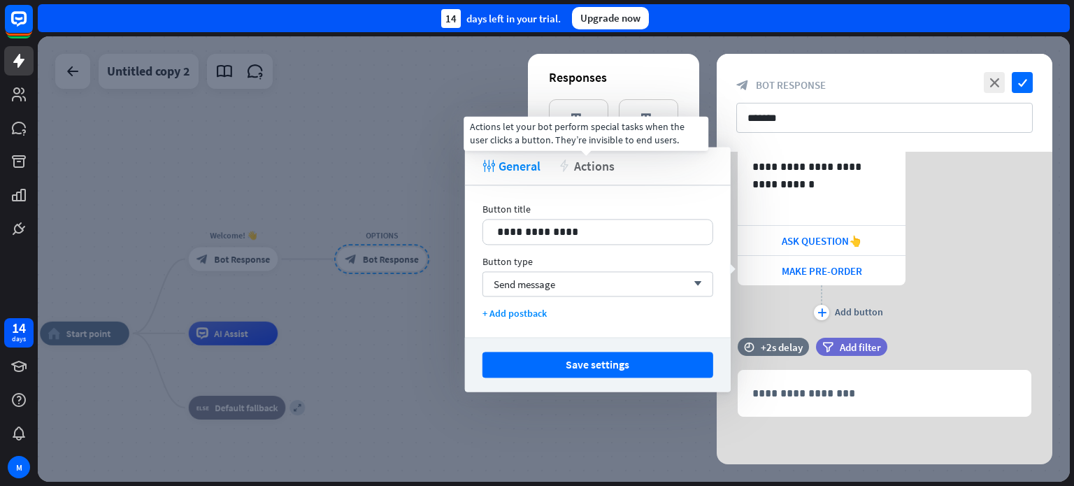
click at [584, 171] on span "Actions" at bounding box center [594, 166] width 41 height 16
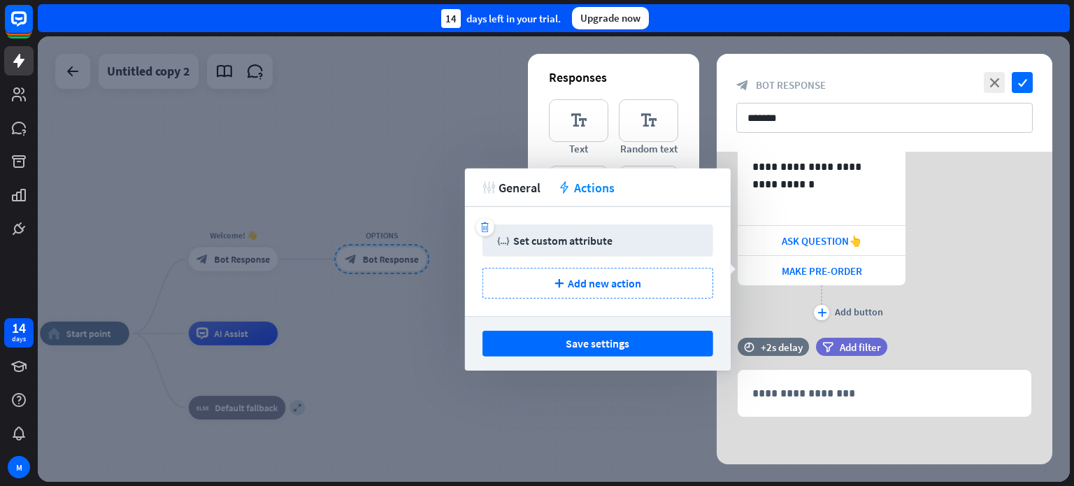
click at [564, 236] on div "Set custom attribute" at bounding box center [562, 240] width 99 height 14
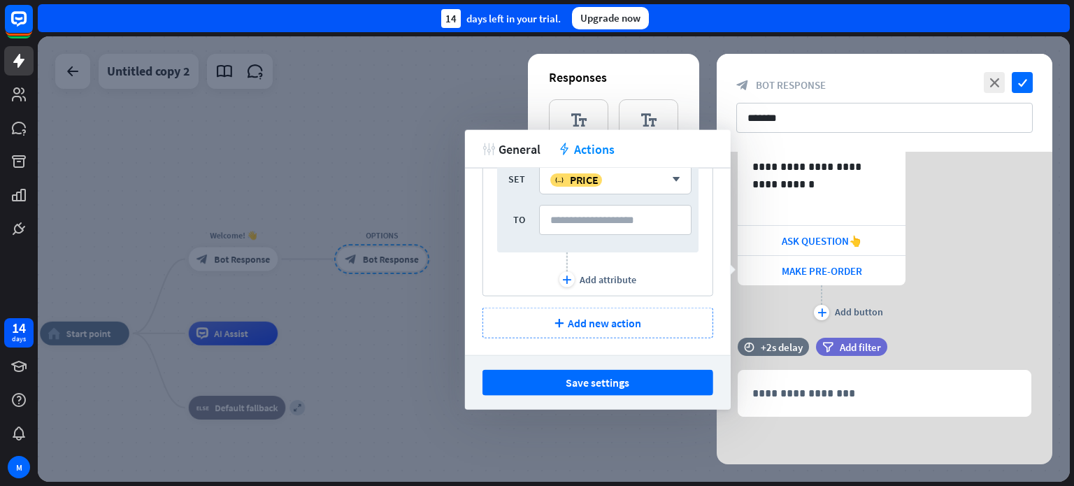
scroll to position [0, 0]
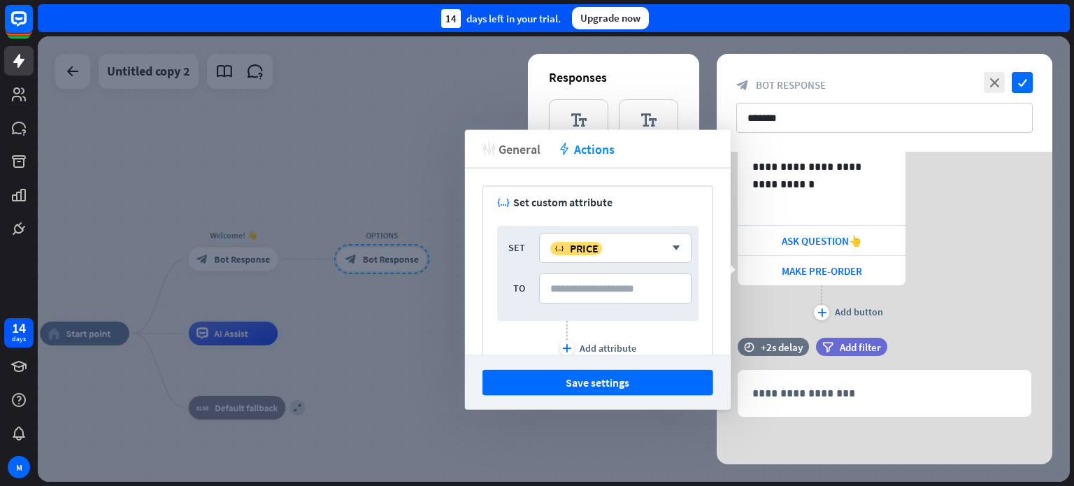
click at [512, 151] on span "General" at bounding box center [519, 148] width 42 height 16
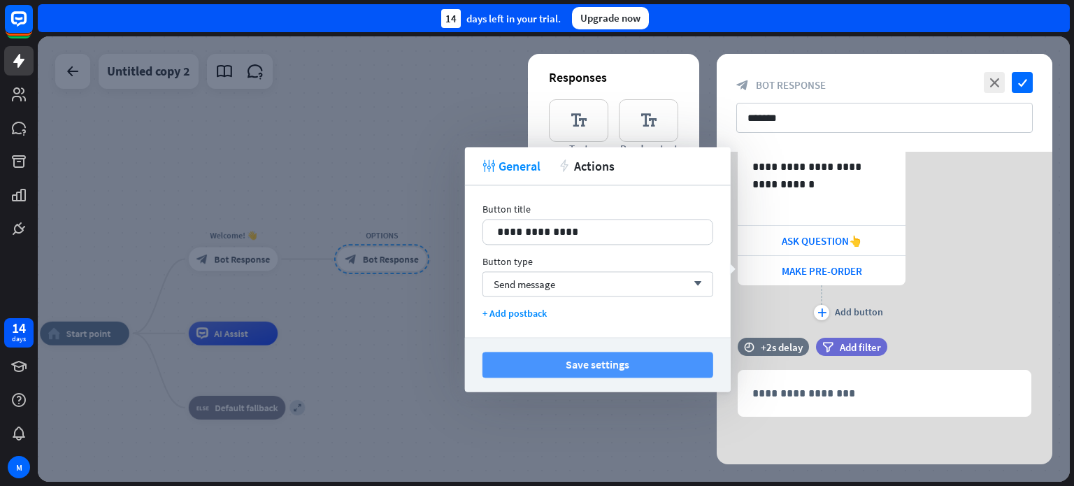
click at [607, 372] on button "Save settings" at bounding box center [597, 365] width 231 height 26
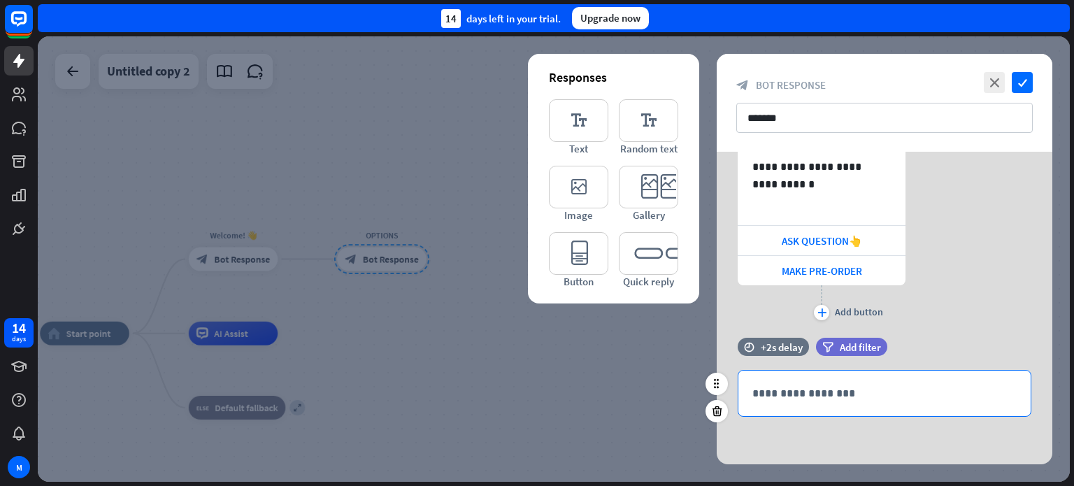
click at [794, 389] on p "**********" at bounding box center [884, 392] width 264 height 17
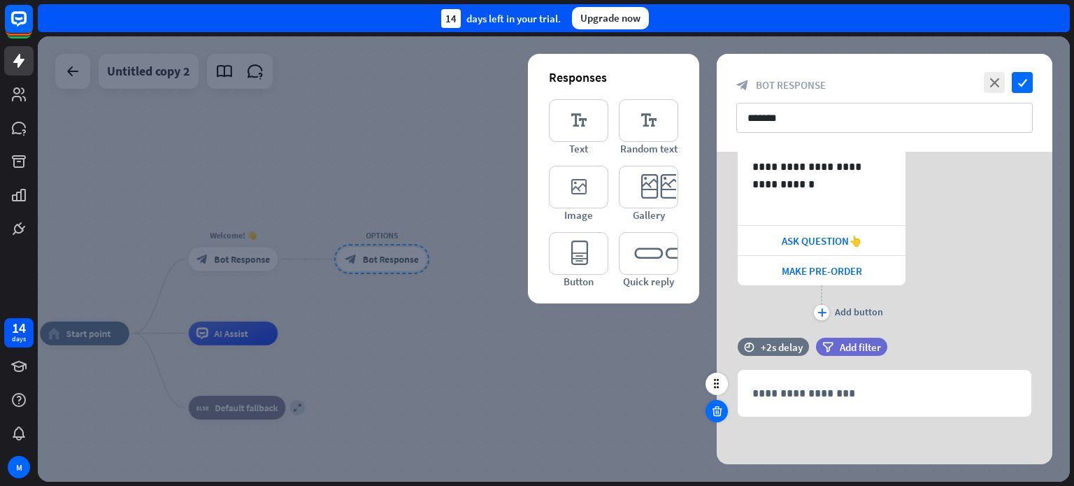
click at [722, 413] on icon at bounding box center [716, 411] width 13 height 13
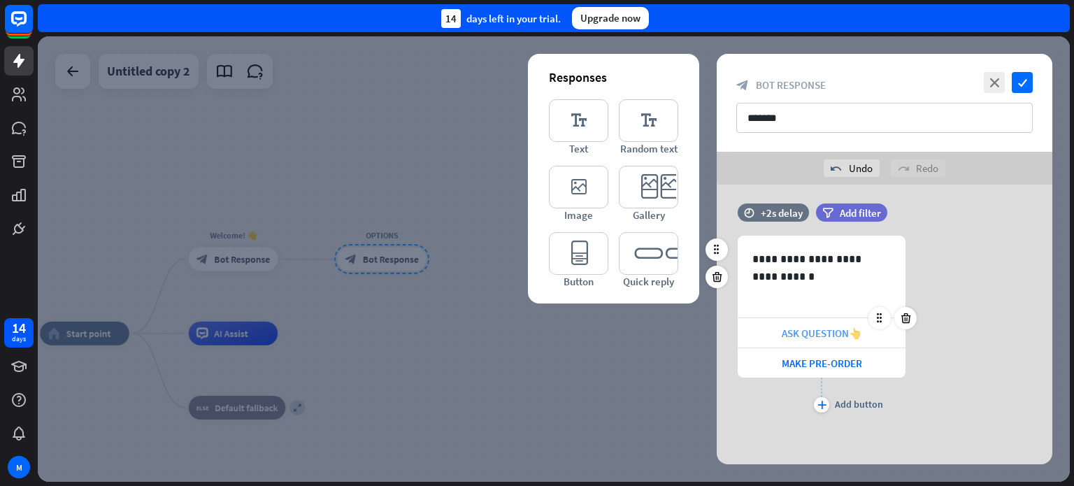
click at [778, 326] on div "ASK QUESTION👆" at bounding box center [821, 332] width 168 height 29
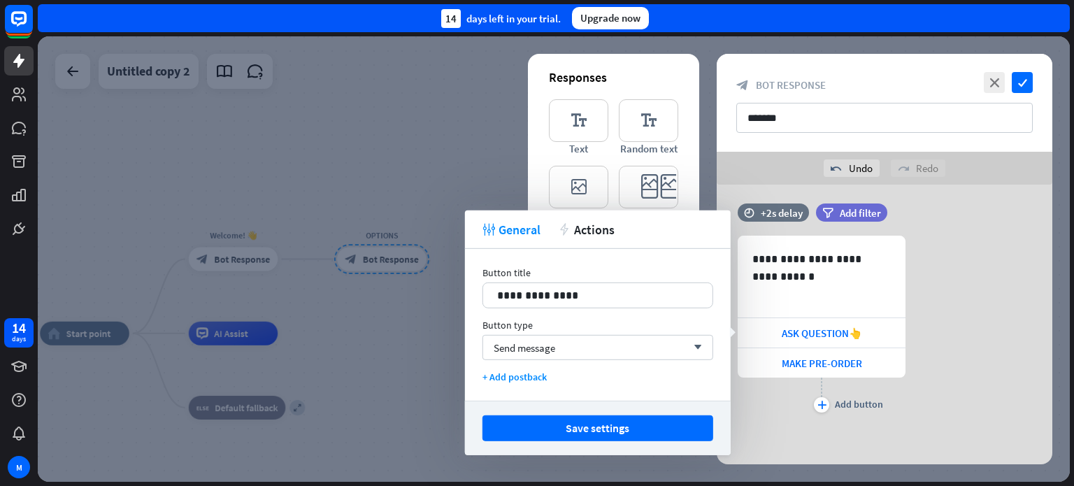
click at [632, 75] on div "Responses" at bounding box center [613, 77] width 129 height 16
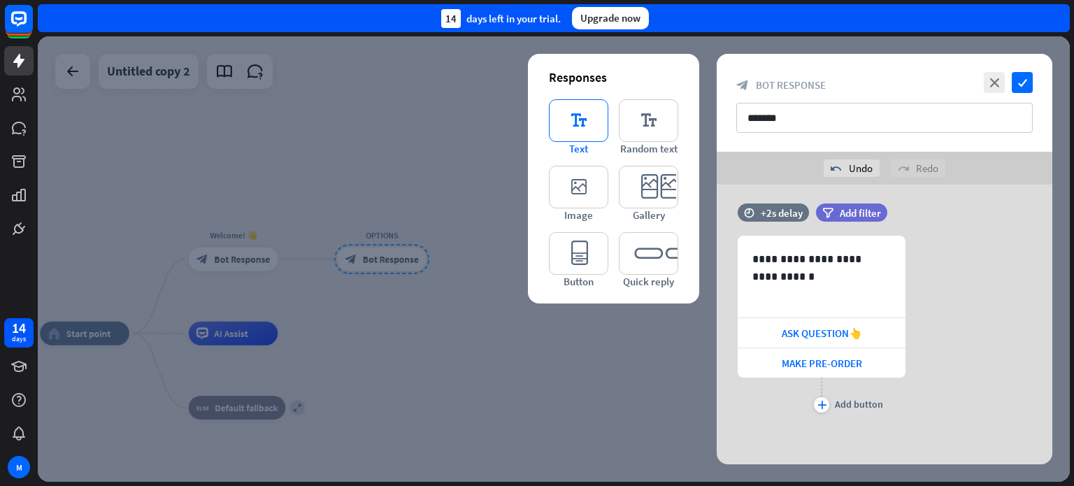
click at [590, 114] on icon "editor_text" at bounding box center [578, 120] width 59 height 43
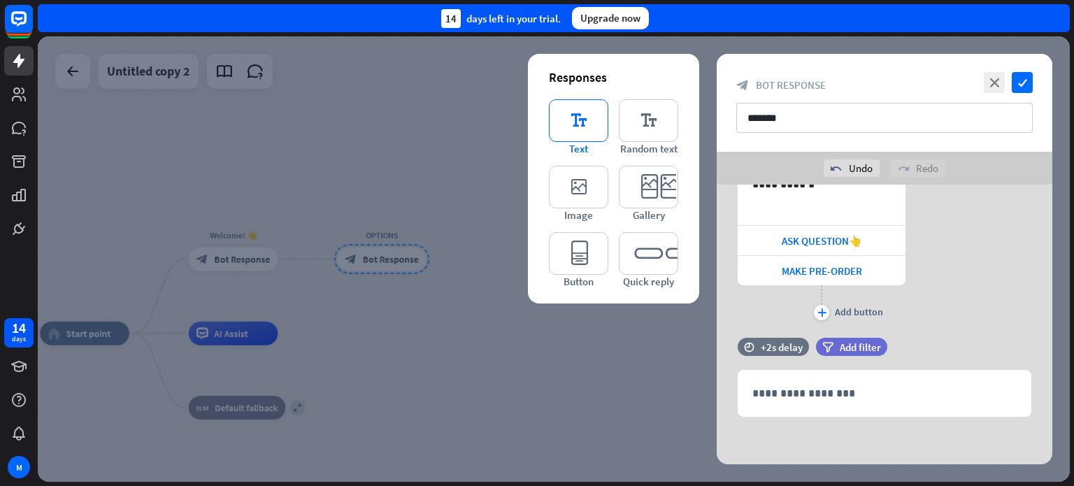
scroll to position [101, 0]
click at [713, 413] on icon at bounding box center [716, 410] width 13 height 13
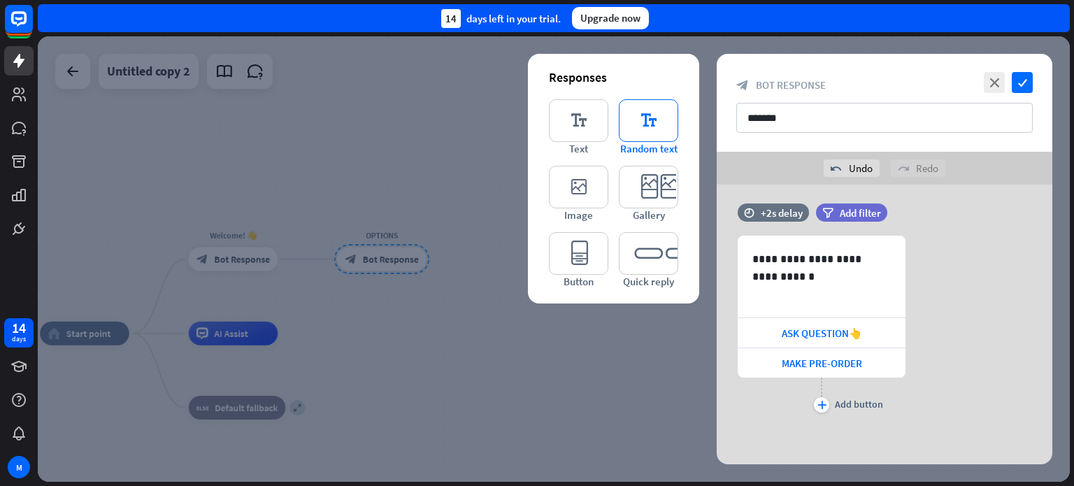
click at [653, 123] on icon "editor_text" at bounding box center [648, 120] width 59 height 43
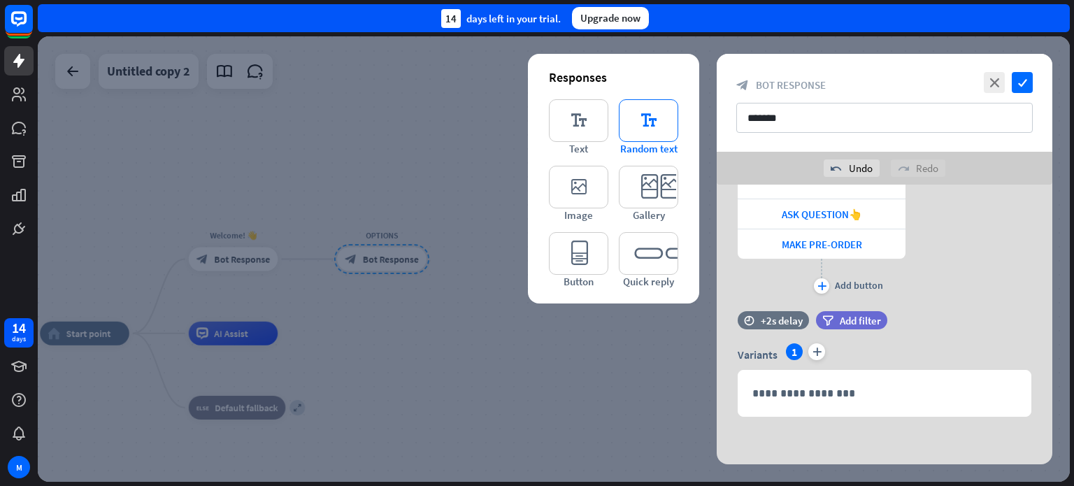
scroll to position [127, 0]
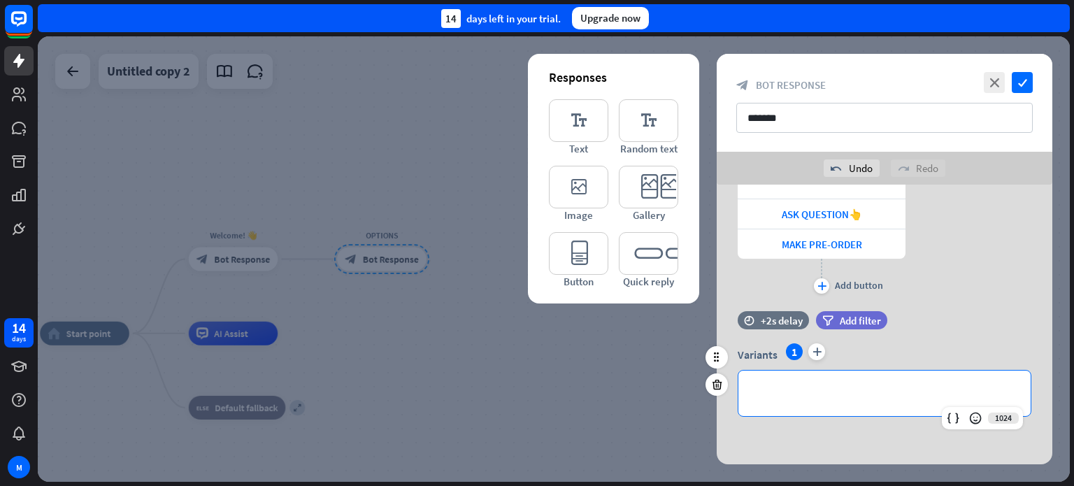
click at [792, 385] on p "**********" at bounding box center [884, 392] width 264 height 17
click at [816, 220] on div "ASK QUESTION👆" at bounding box center [821, 213] width 168 height 29
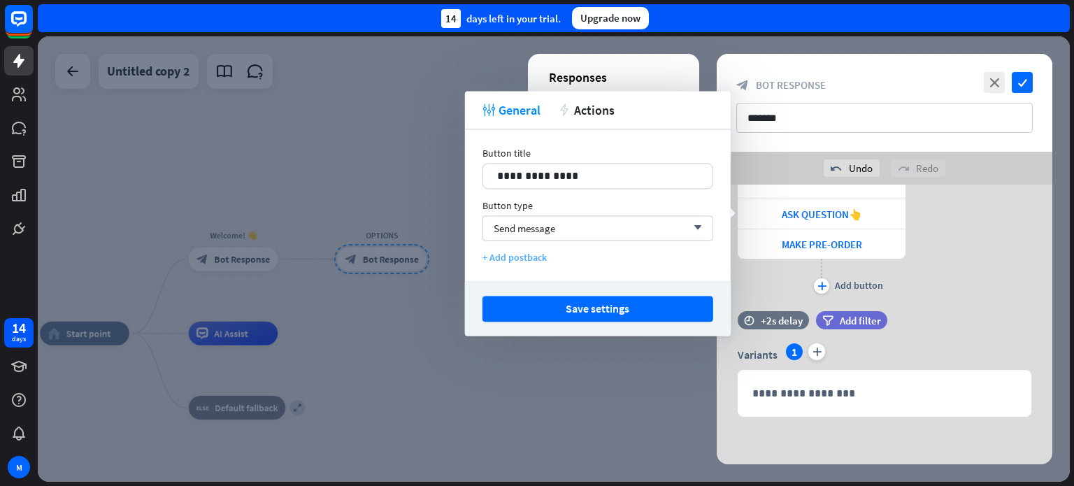
click at [523, 257] on div "+ Add postback" at bounding box center [597, 257] width 231 height 13
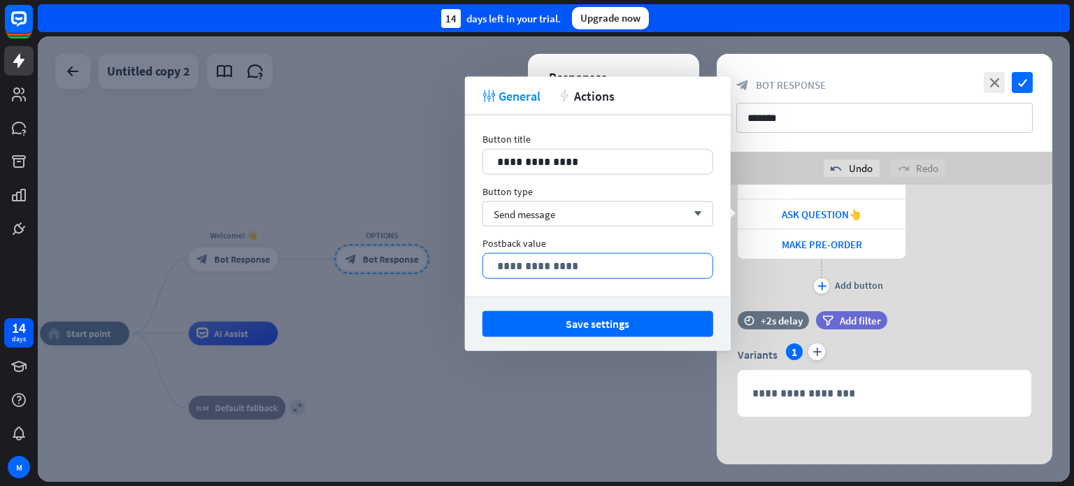
click at [544, 266] on p "**********" at bounding box center [597, 265] width 201 height 17
click at [568, 240] on div "Postback value" at bounding box center [597, 243] width 231 height 13
click at [587, 216] on div "Send message arrow_down" at bounding box center [597, 213] width 231 height 25
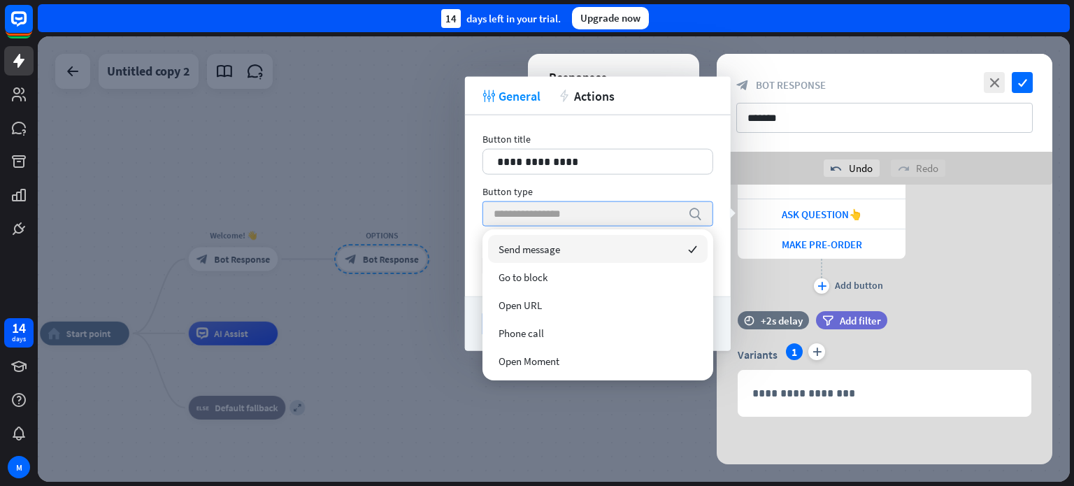
click at [587, 215] on input "search" at bounding box center [586, 214] width 187 height 24
click at [629, 122] on div "**********" at bounding box center [598, 205] width 266 height 181
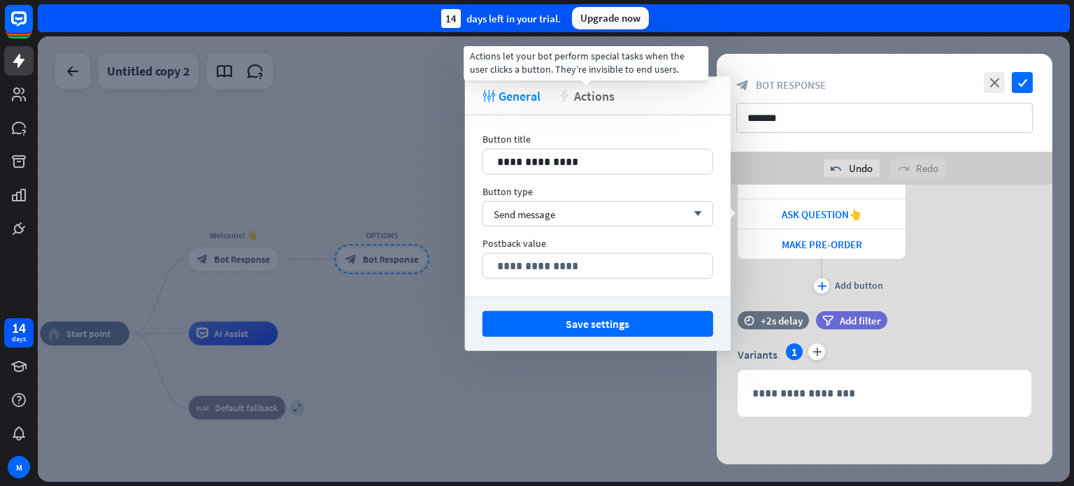
click at [600, 90] on span "Actions" at bounding box center [594, 95] width 41 height 16
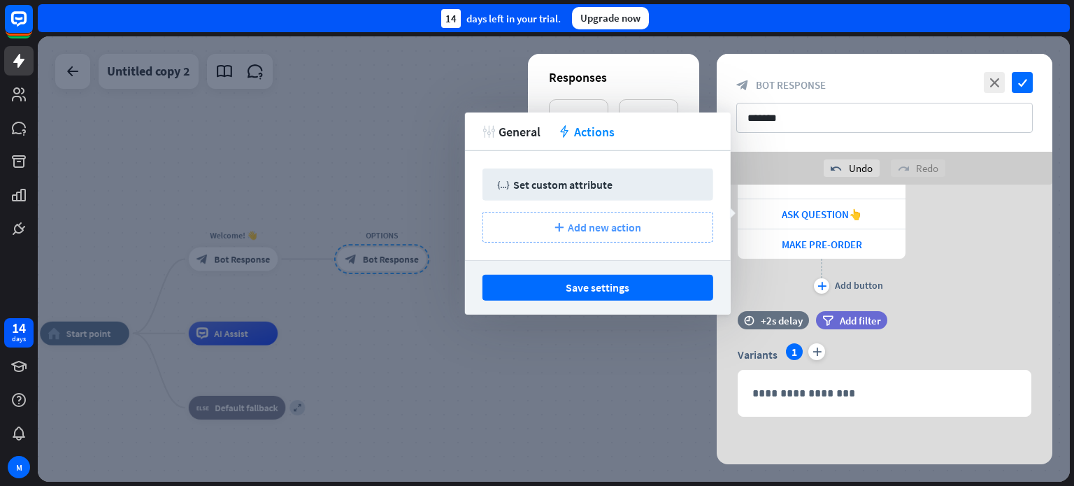
click at [584, 226] on span "Add new action" at bounding box center [604, 227] width 73 height 14
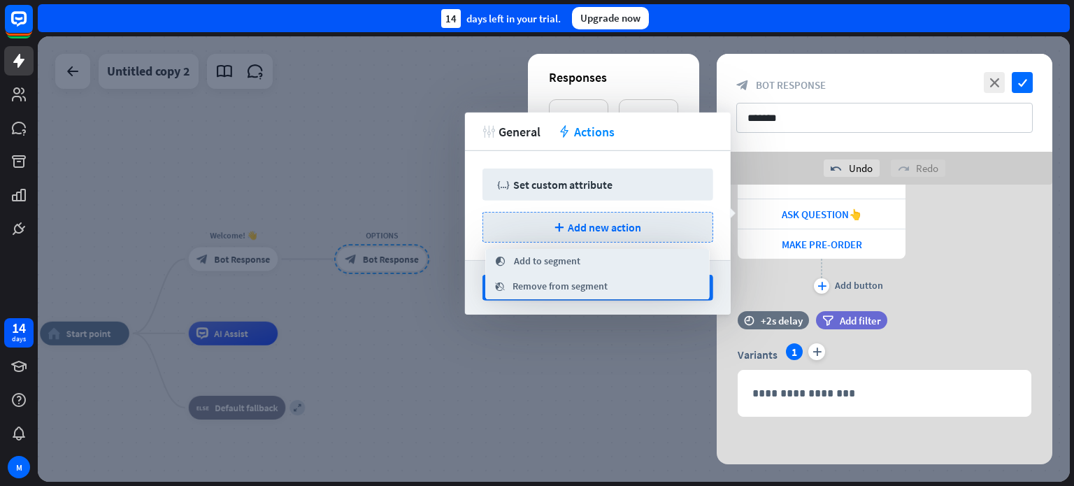
click at [670, 142] on div "tweak General action Actions" at bounding box center [598, 132] width 266 height 38
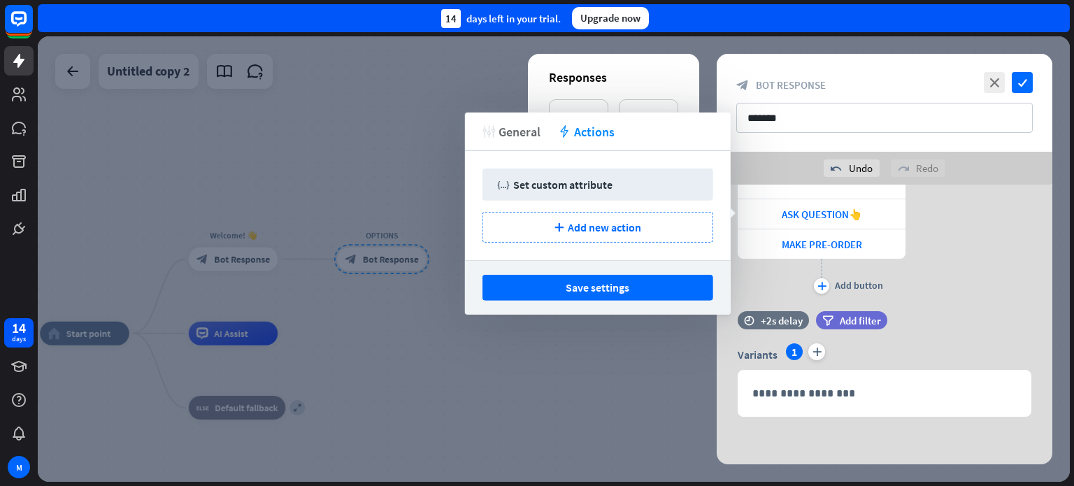
click at [517, 132] on span "General" at bounding box center [519, 131] width 42 height 16
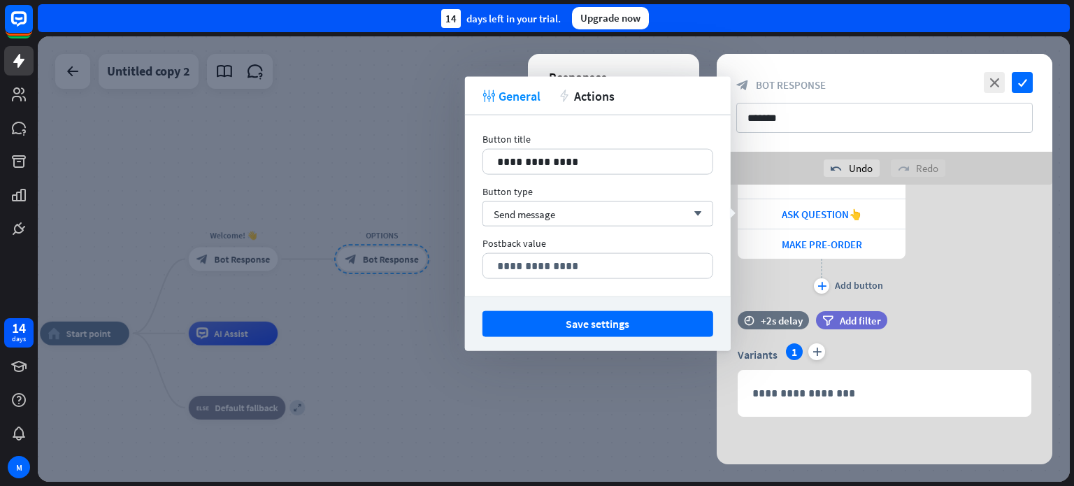
click at [1012, 290] on div "**********" at bounding box center [883, 207] width 335 height 180
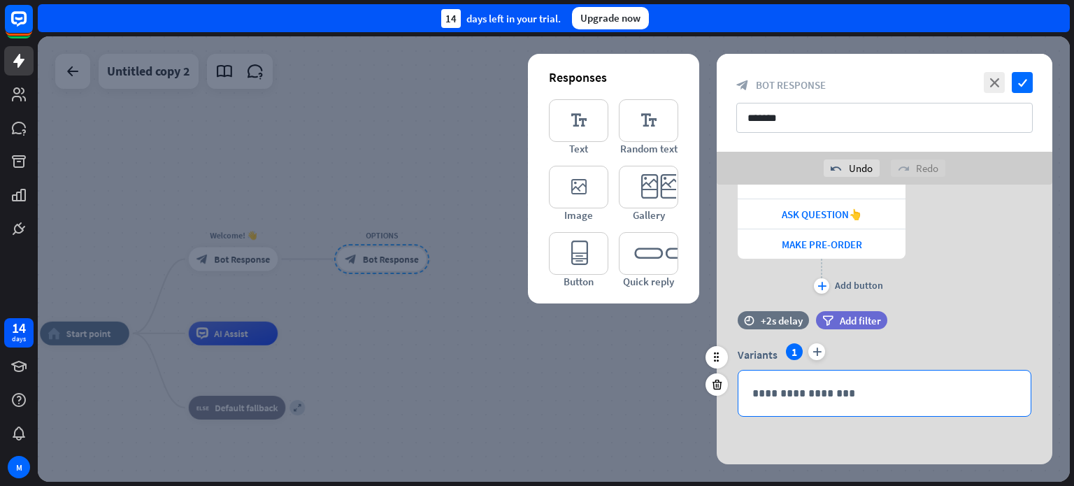
click at [821, 386] on p "**********" at bounding box center [884, 392] width 264 height 17
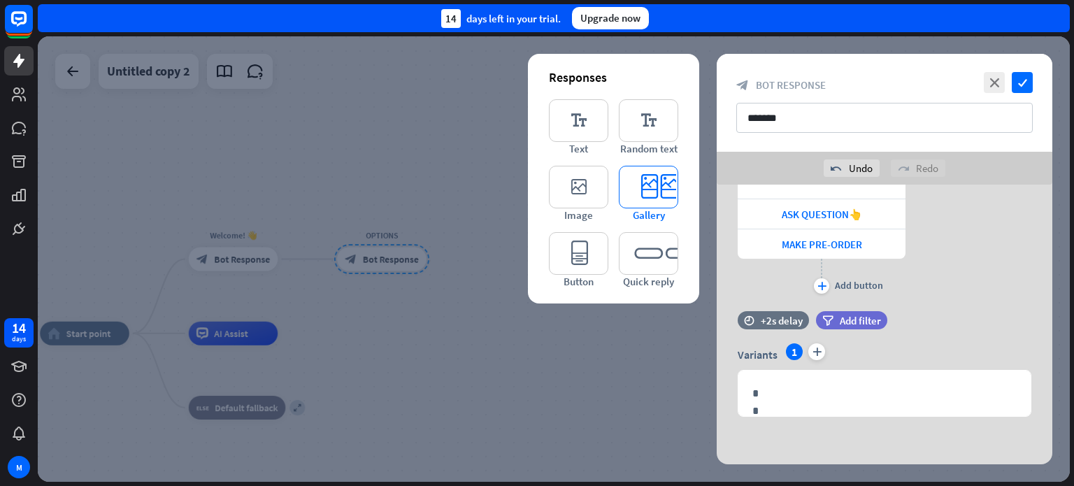
click at [643, 194] on icon "editor_card" at bounding box center [648, 187] width 59 height 43
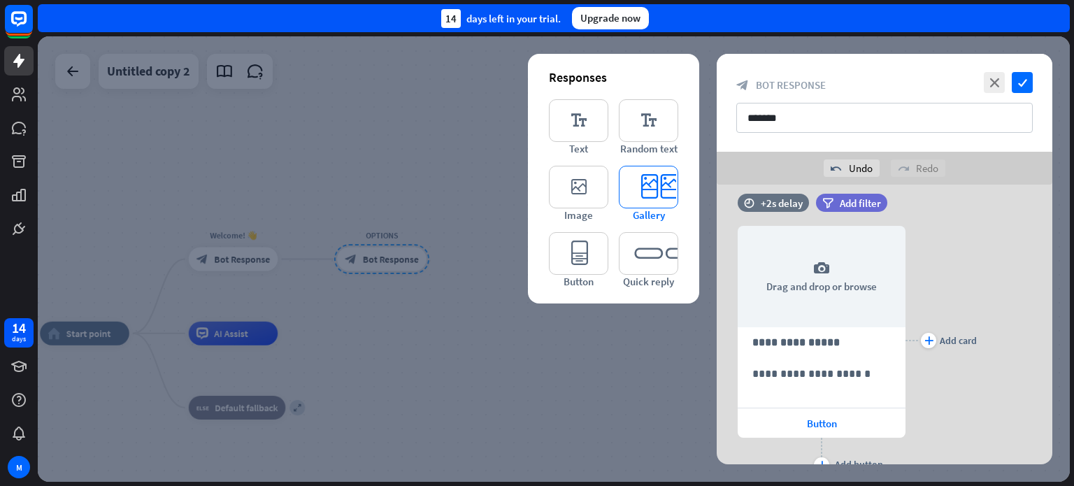
scroll to position [372, 0]
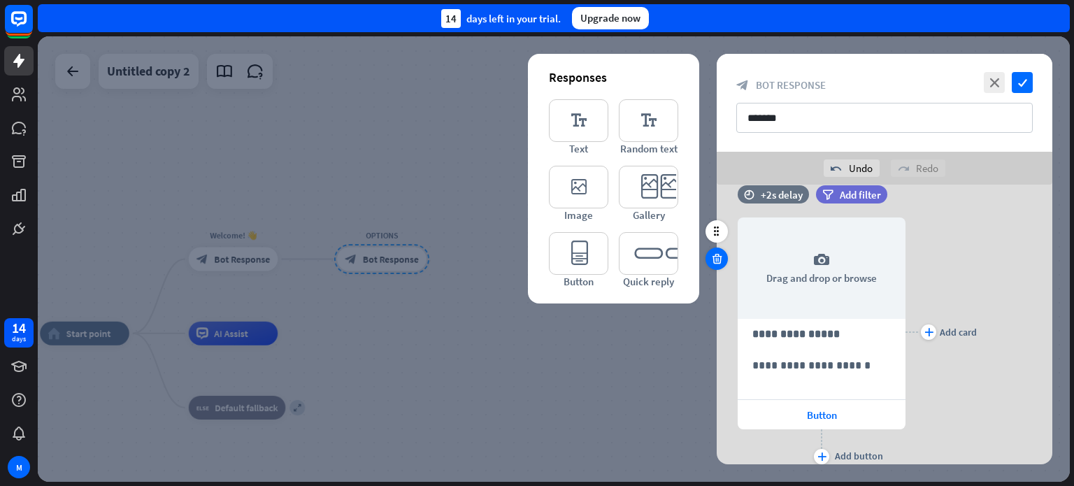
drag, startPoint x: 713, startPoint y: 258, endPoint x: 738, endPoint y: 273, distance: 29.5
click at [713, 258] on icon at bounding box center [716, 258] width 13 height 13
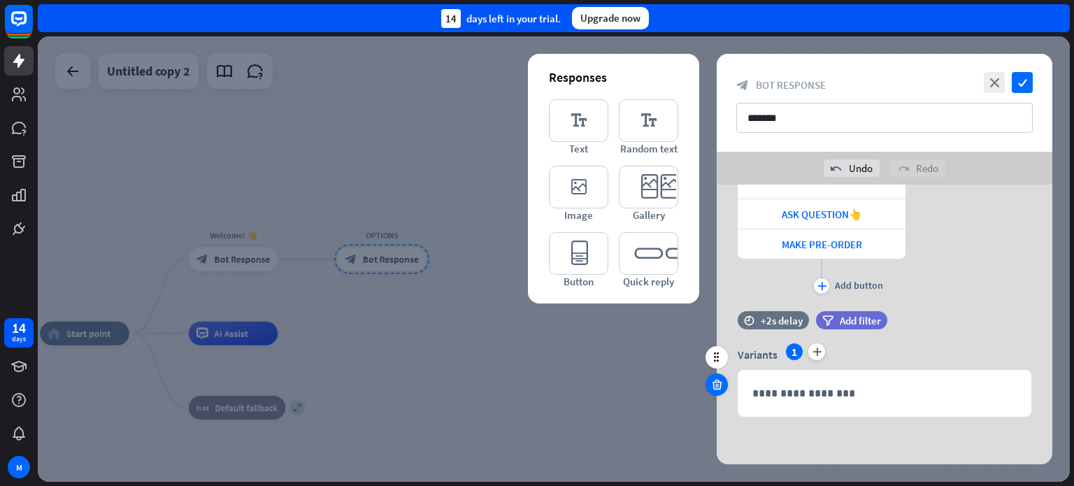
click at [719, 381] on icon at bounding box center [716, 384] width 13 height 13
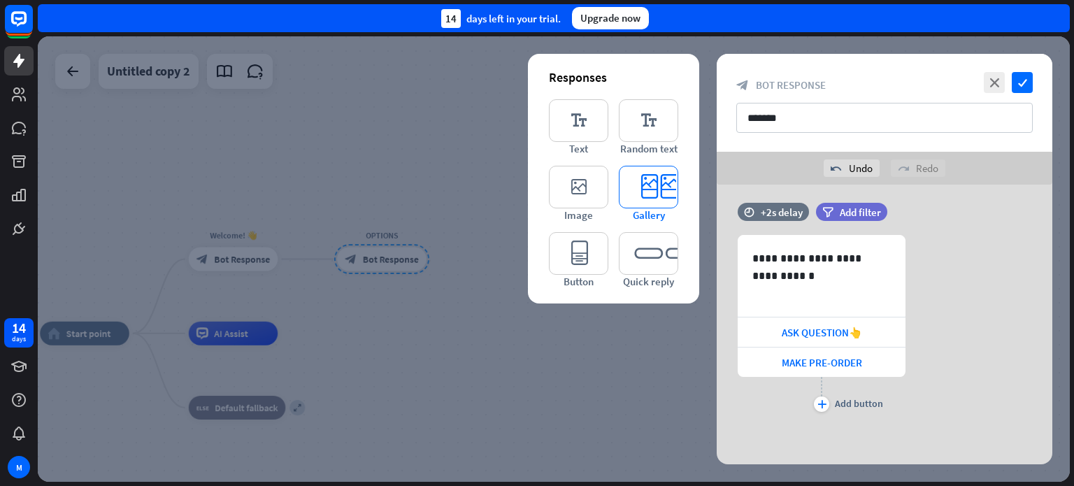
scroll to position [8, 0]
click at [811, 331] on span "ASK QUESTION👆" at bounding box center [821, 332] width 80 height 13
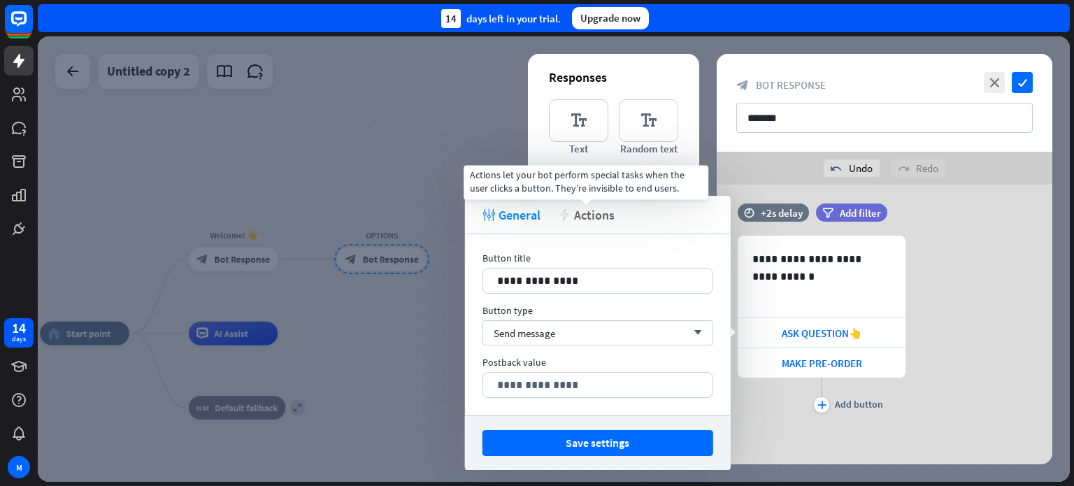
click at [596, 215] on span "Actions" at bounding box center [594, 215] width 41 height 16
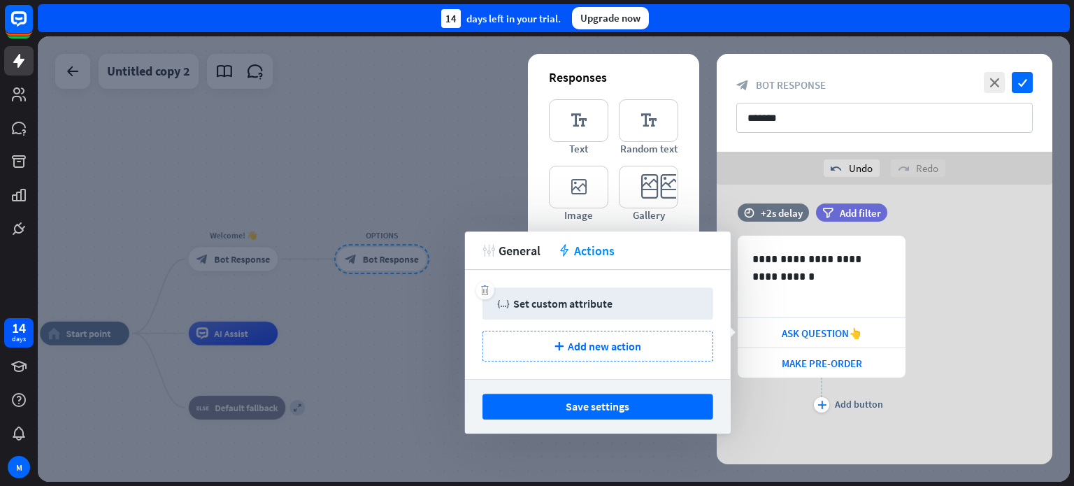
click at [486, 290] on icon "trash" at bounding box center [484, 290] width 10 height 10
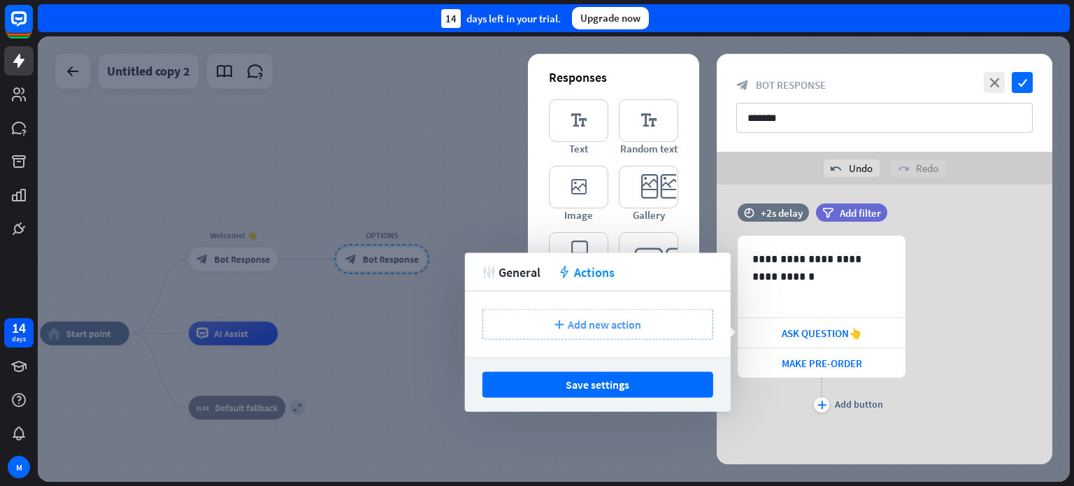
click at [599, 322] on span "Add new action" at bounding box center [604, 324] width 73 height 14
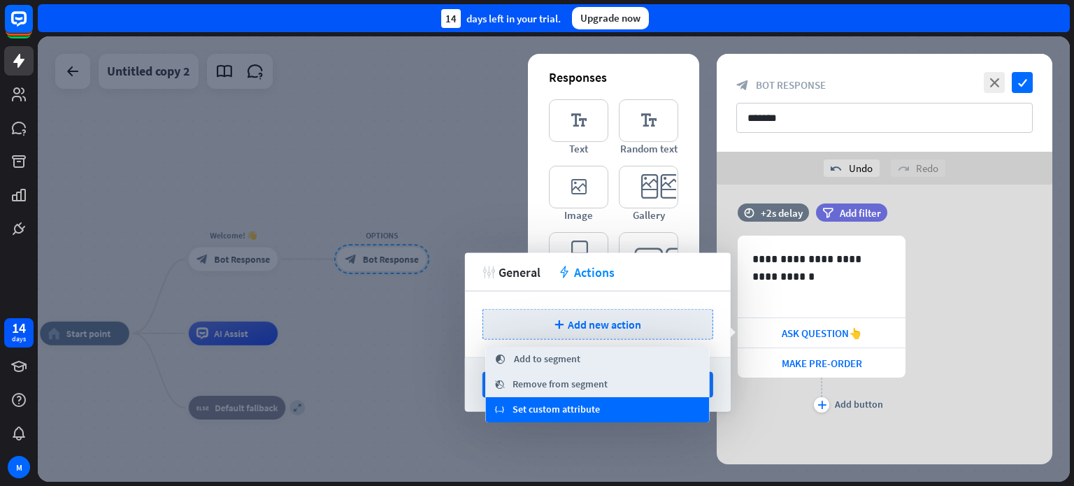
click at [578, 414] on span "Set custom attribute" at bounding box center [555, 410] width 87 height 14
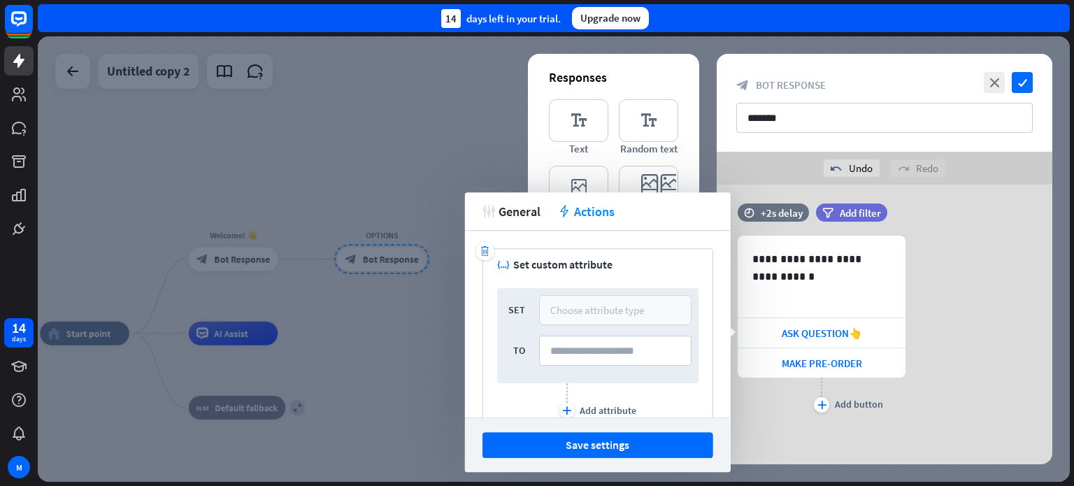
click at [614, 305] on div "Choose attribute type" at bounding box center [597, 309] width 94 height 13
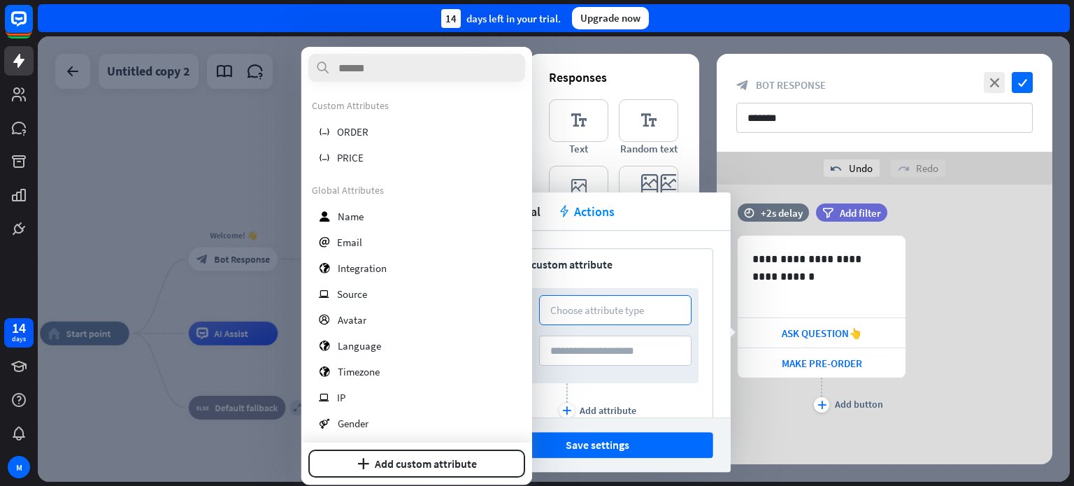
click at [668, 264] on div "variable Set custom attribute" at bounding box center [597, 264] width 201 height 14
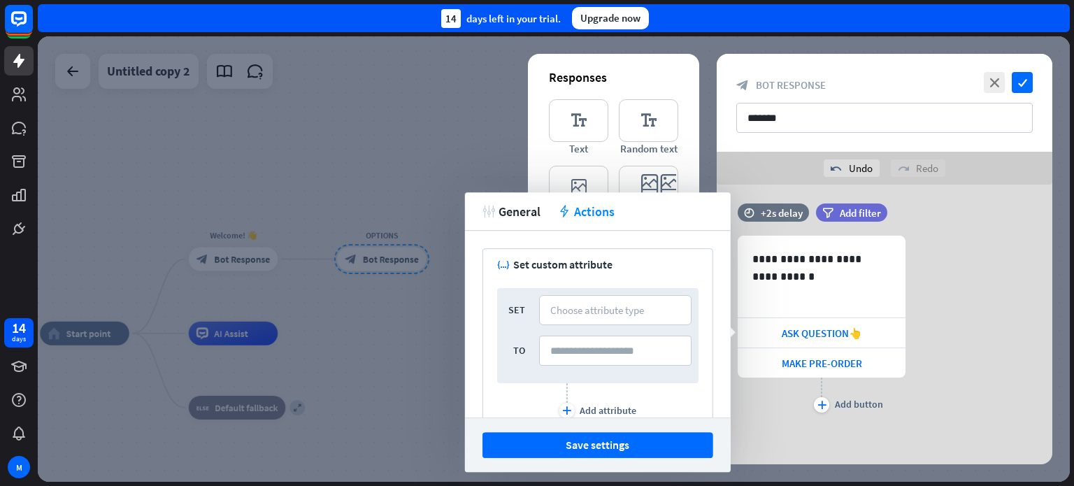
click at [793, 432] on div "**********" at bounding box center [883, 321] width 335 height 288
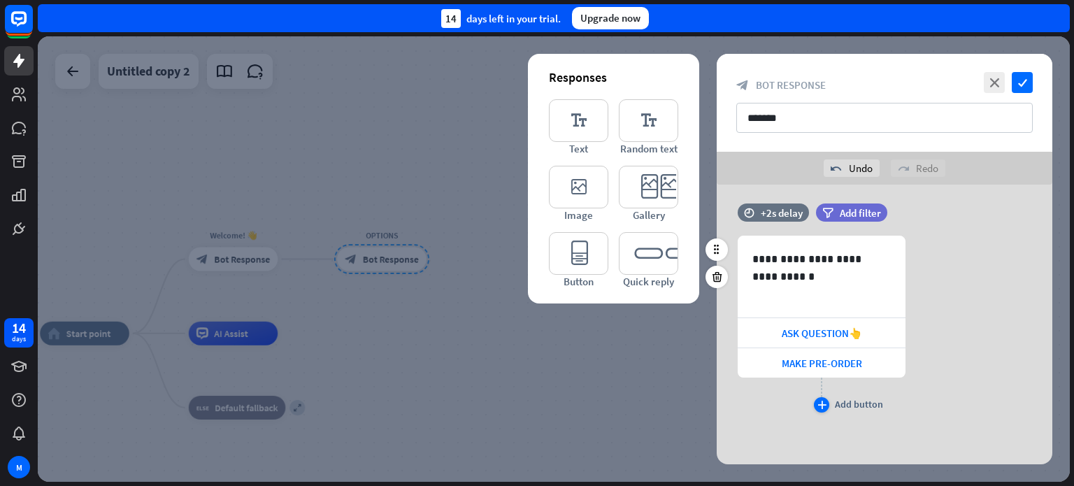
click at [823, 404] on icon "plus" at bounding box center [821, 404] width 9 height 8
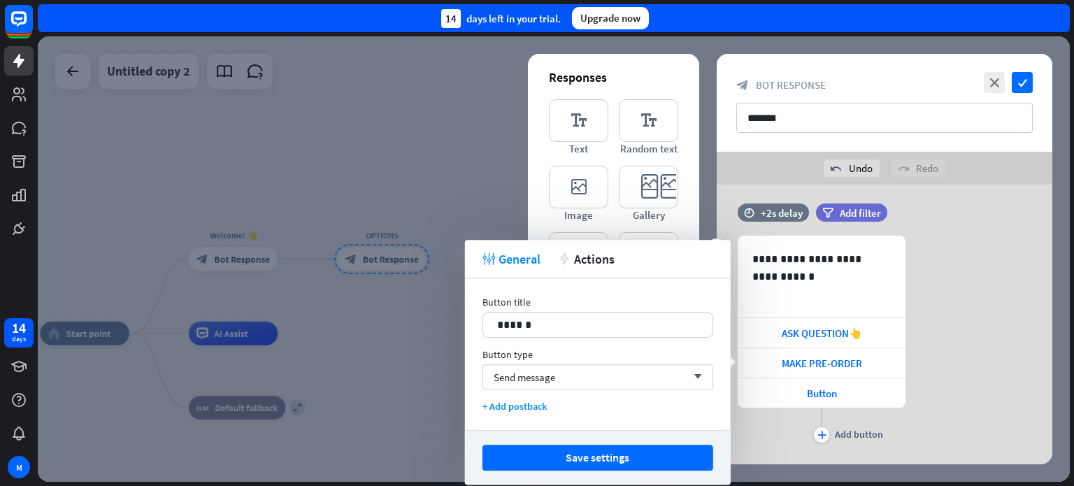
scroll to position [38, 0]
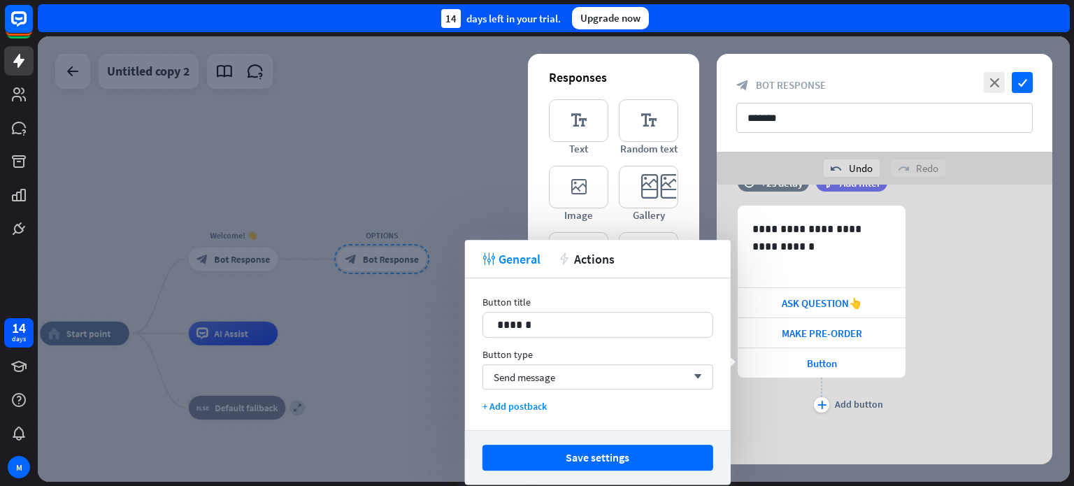
click at [753, 431] on div "**********" at bounding box center [883, 306] width 335 height 318
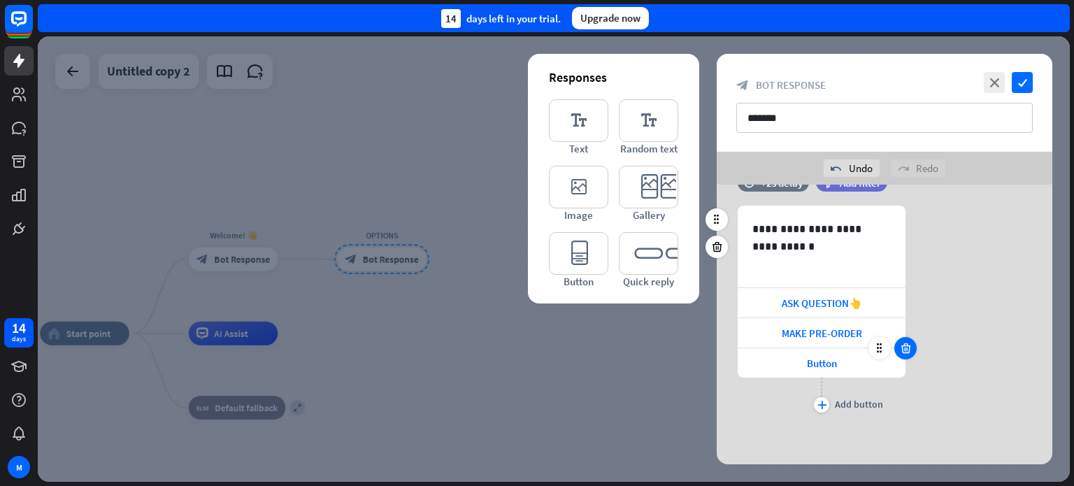
click at [907, 345] on icon at bounding box center [905, 348] width 13 height 13
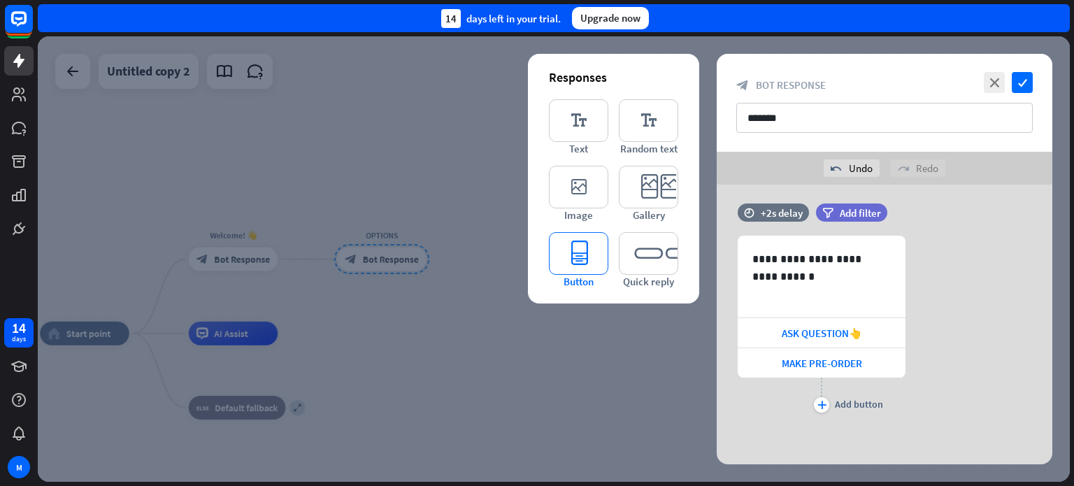
click at [572, 259] on icon "editor_button" at bounding box center [578, 253] width 59 height 43
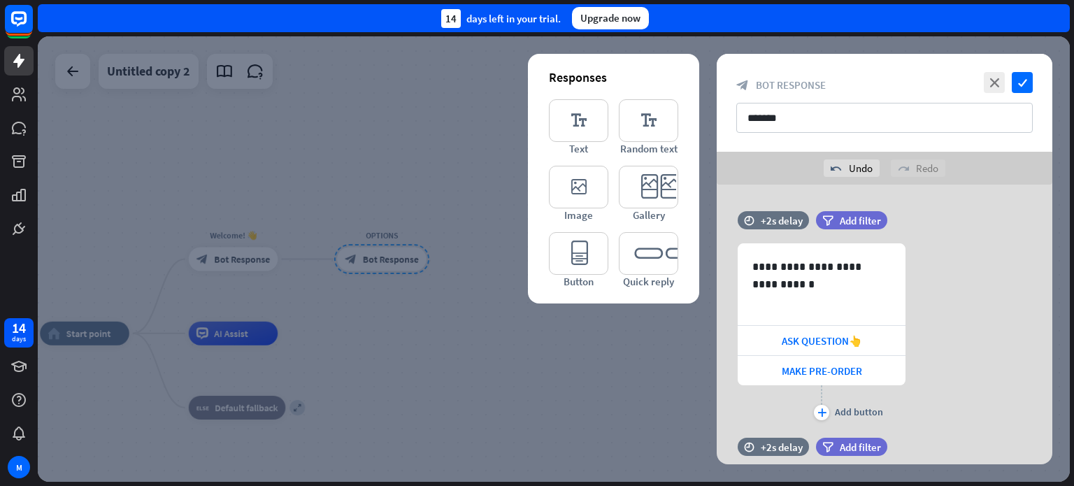
scroll to position [140, 0]
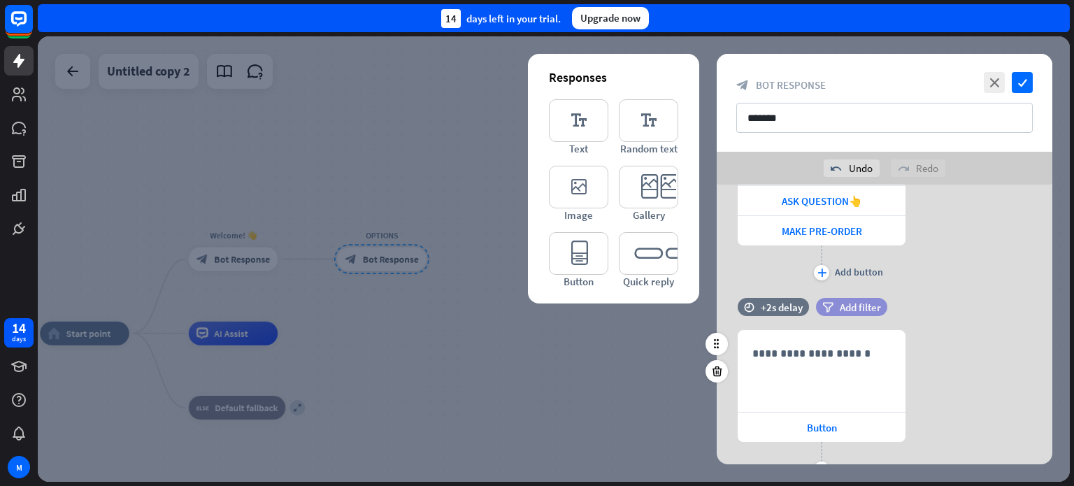
click at [854, 309] on span "Add filter" at bounding box center [859, 307] width 41 height 13
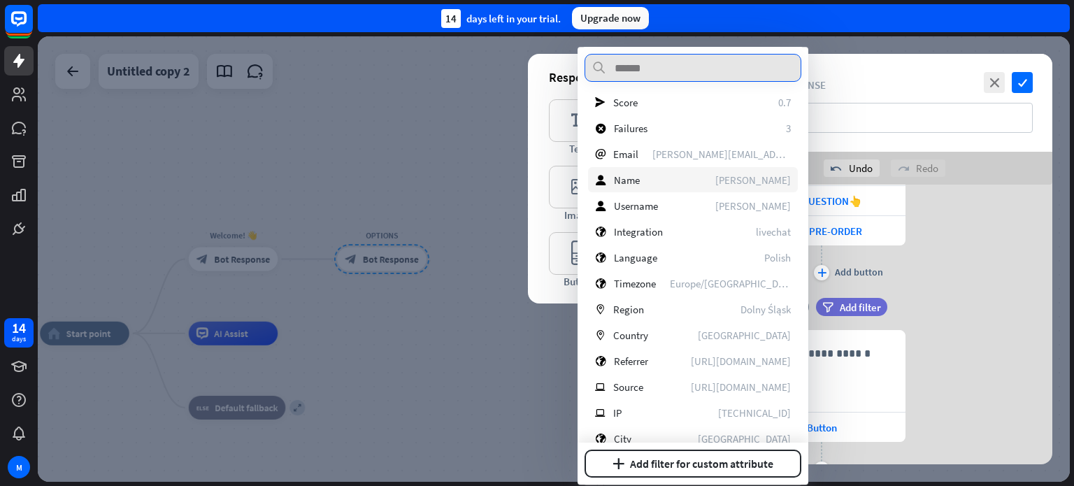
scroll to position [263, 0]
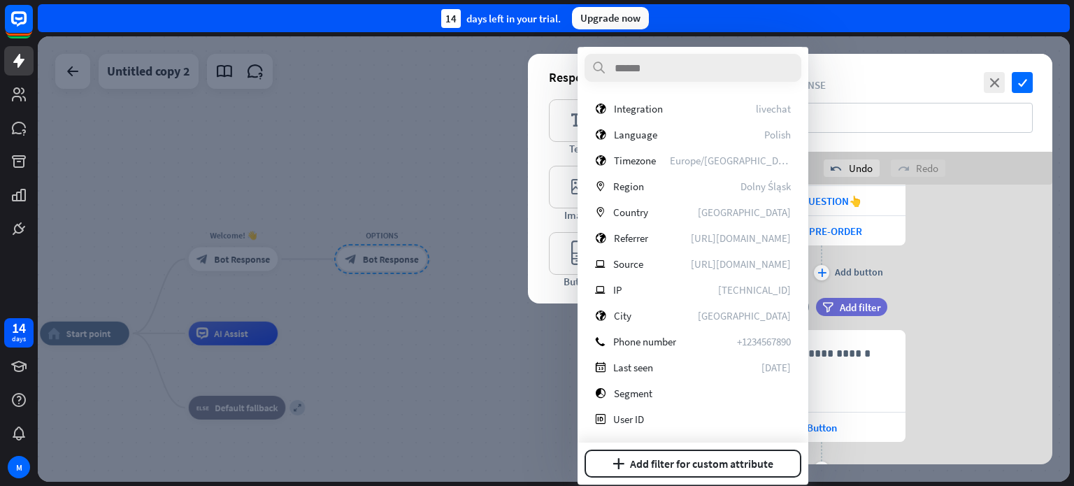
click at [1005, 298] on div "time +2s delay filter Add filter" at bounding box center [883, 314] width 335 height 32
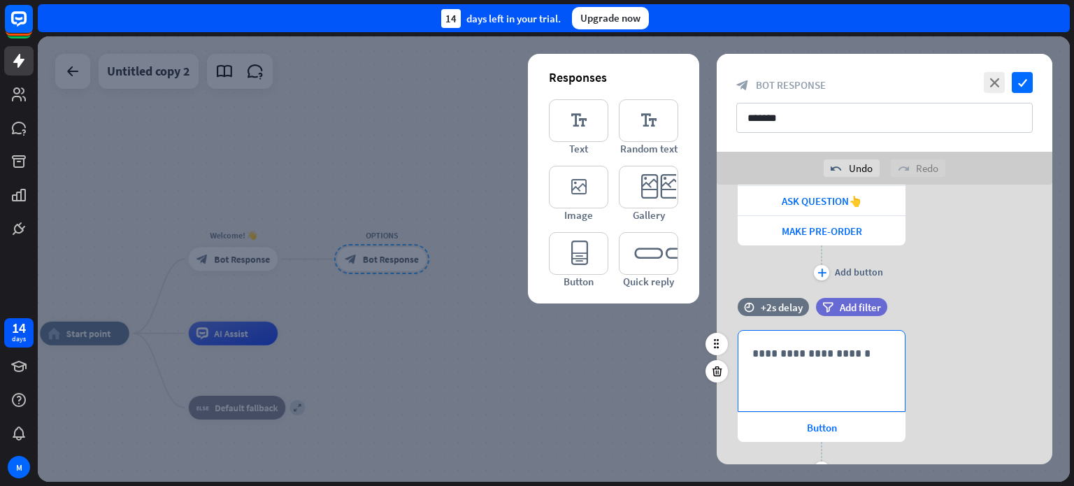
click at [832, 359] on p "**********" at bounding box center [821, 353] width 138 height 17
click at [716, 372] on icon at bounding box center [716, 371] width 13 height 13
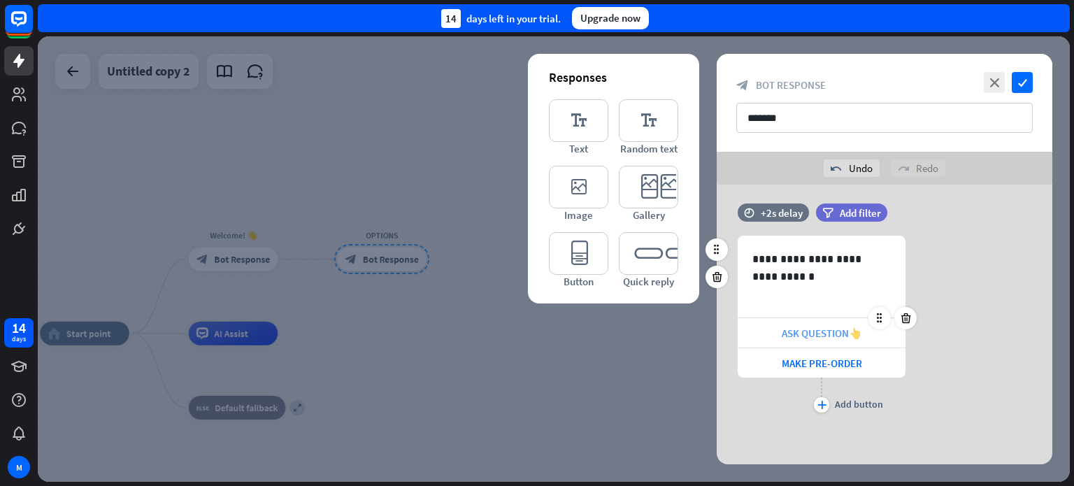
click at [802, 329] on span "ASK QUESTION👆" at bounding box center [821, 332] width 80 height 13
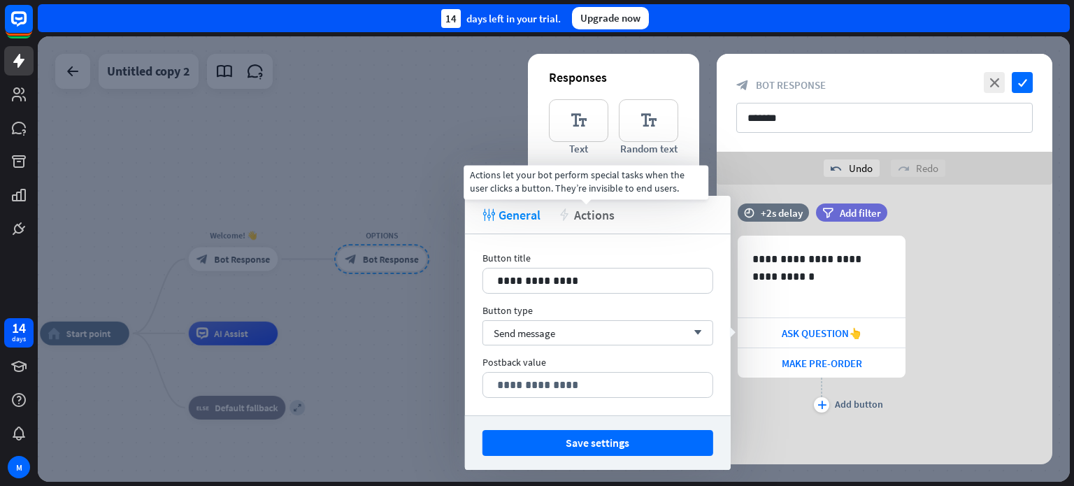
click at [595, 212] on span "Actions" at bounding box center [594, 215] width 41 height 16
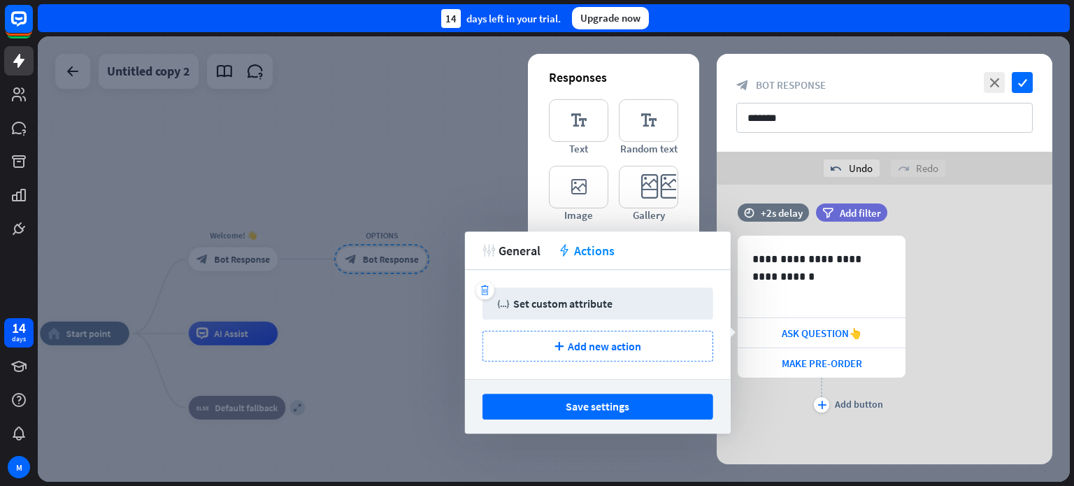
click at [593, 304] on div "Set custom attribute" at bounding box center [562, 303] width 99 height 14
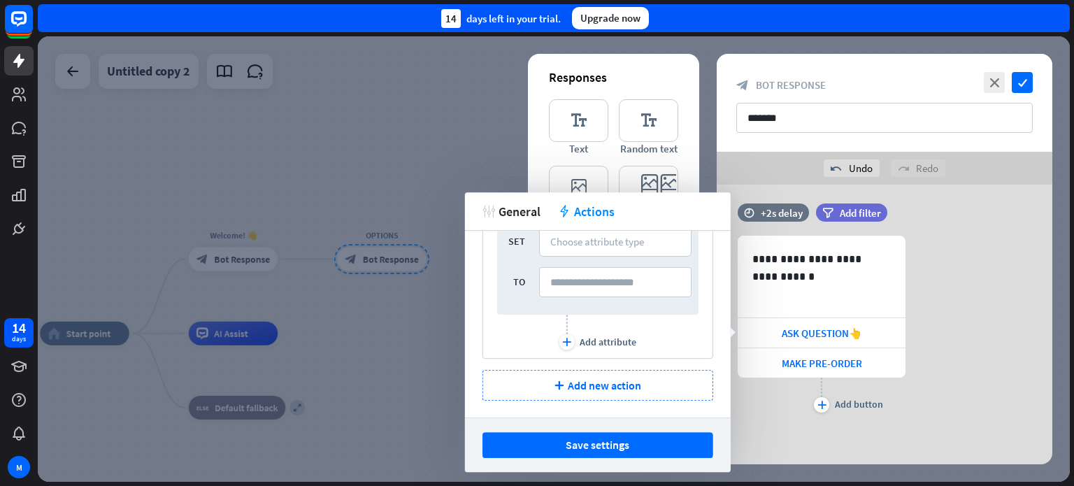
scroll to position [0, 0]
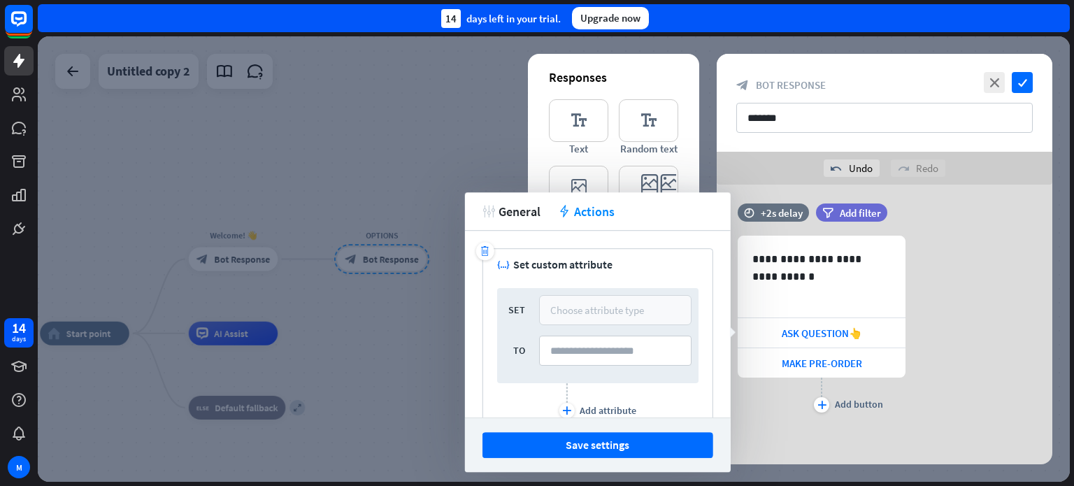
click at [616, 305] on div "Choose attribute type" at bounding box center [597, 309] width 94 height 13
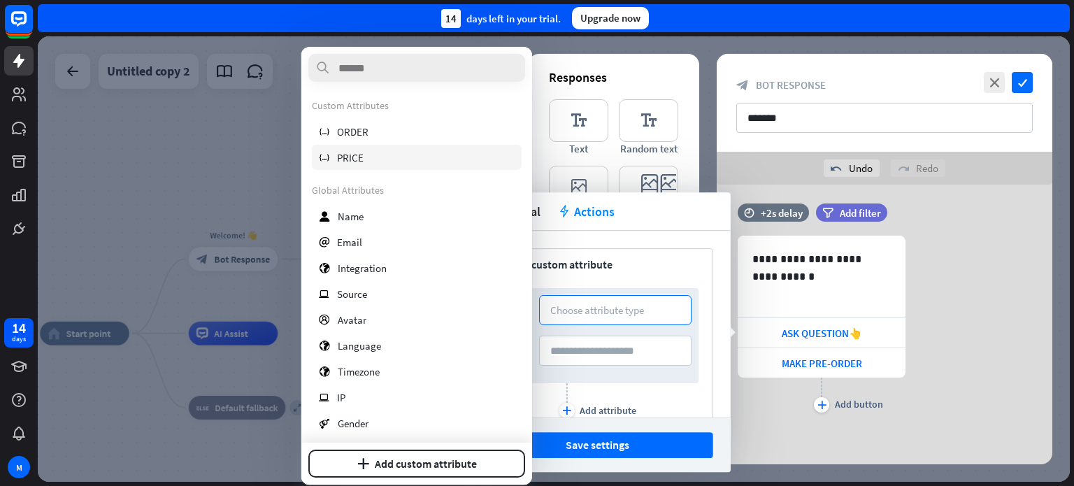
click at [394, 159] on div "variable PRICE" at bounding box center [417, 157] width 210 height 25
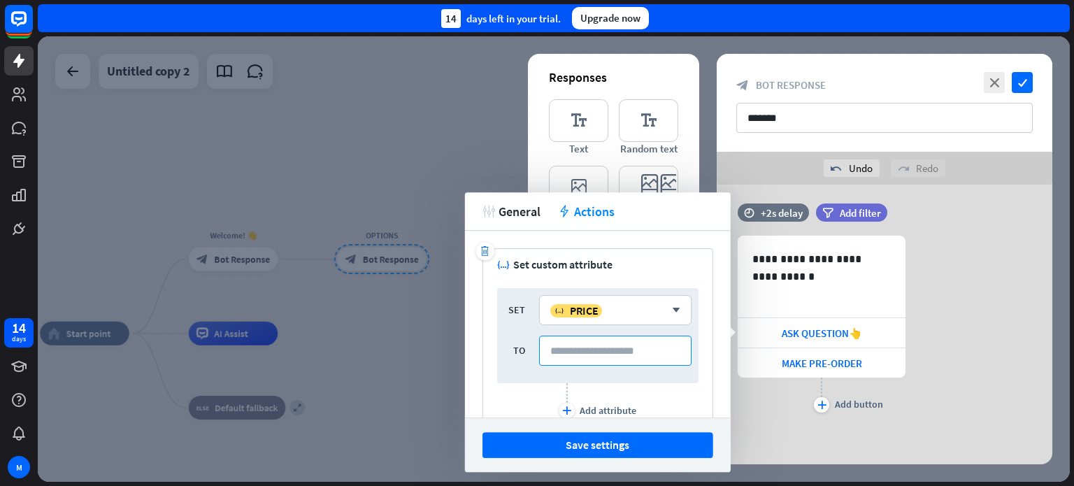
click at [613, 344] on input at bounding box center [615, 350] width 152 height 30
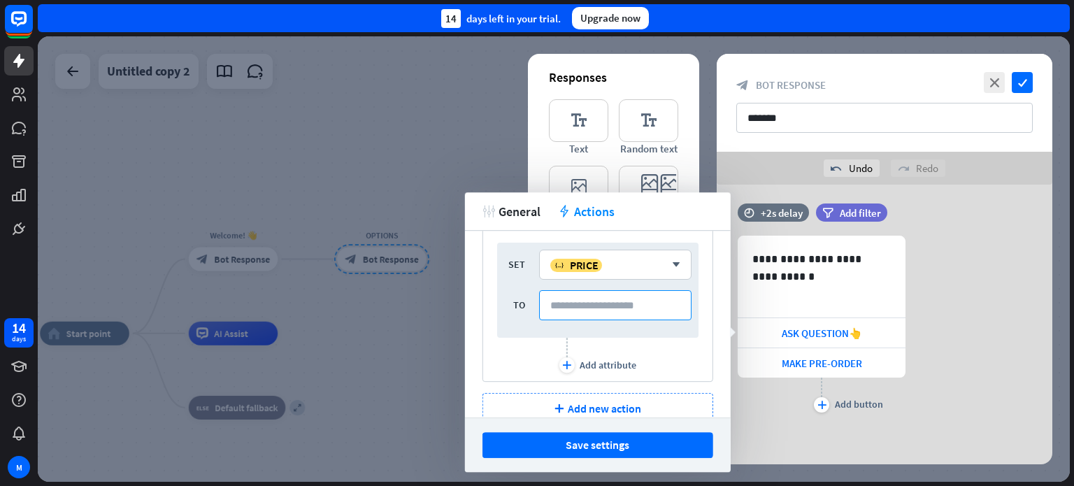
scroll to position [68, 0]
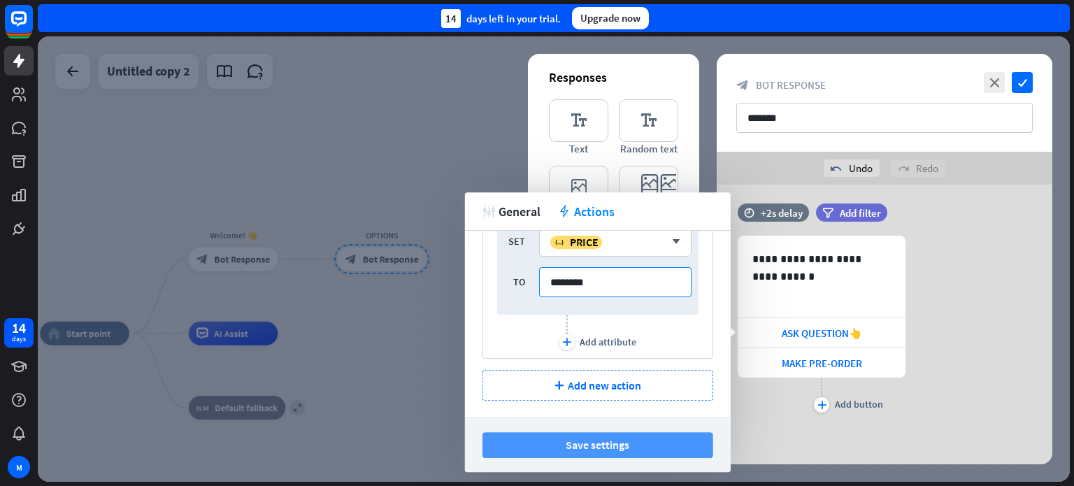
type input "********"
click at [653, 441] on button "Save settings" at bounding box center [597, 445] width 231 height 26
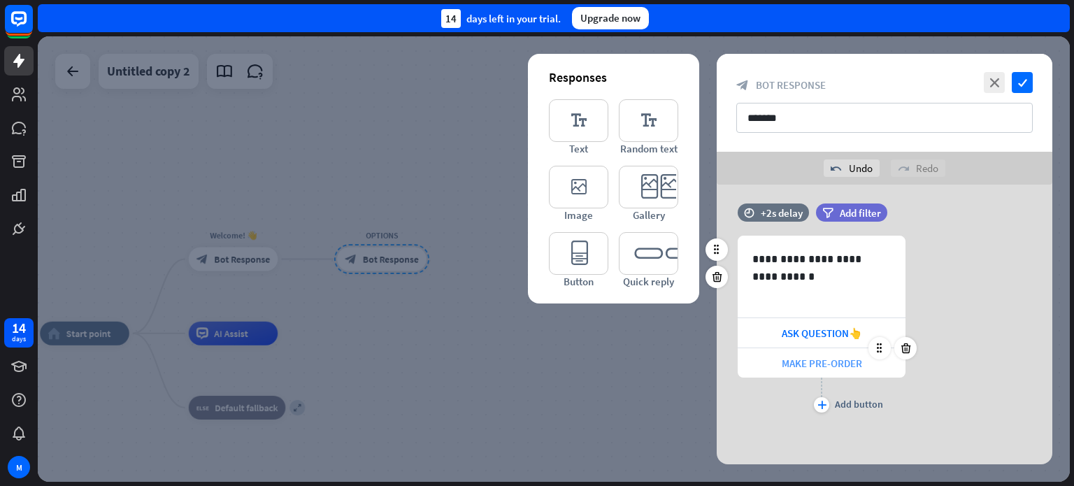
click at [835, 368] on div "MAKE PRE-ORDER" at bounding box center [821, 362] width 168 height 29
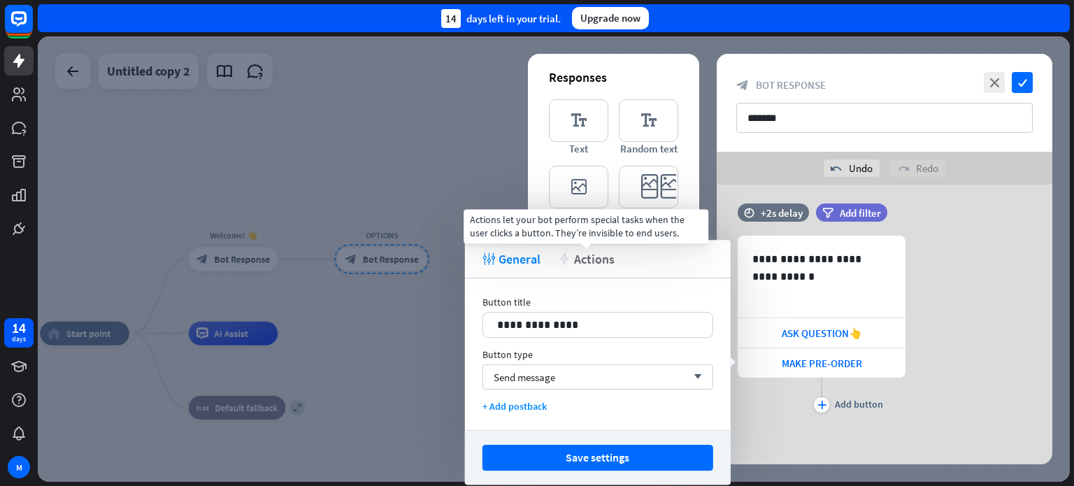
click at [577, 264] on span "Actions" at bounding box center [594, 259] width 41 height 16
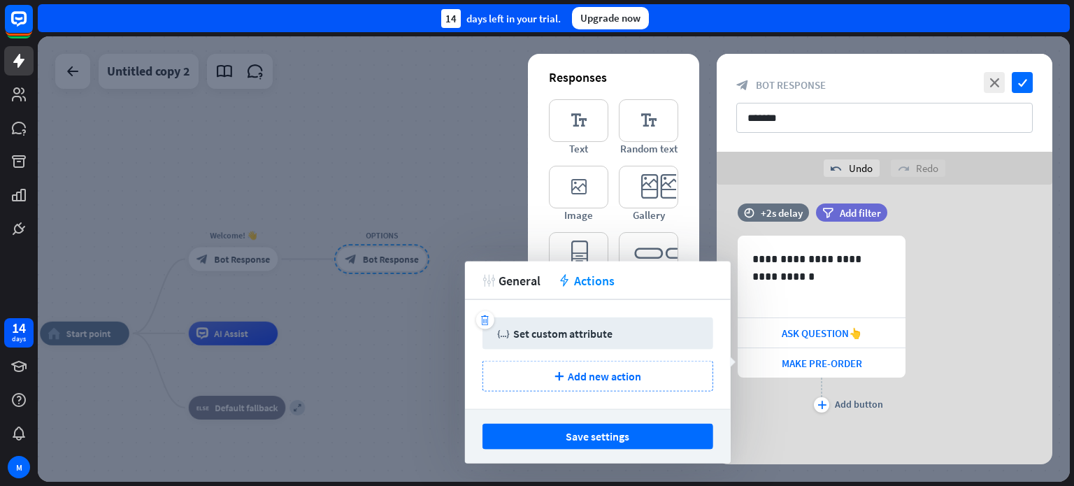
click at [587, 335] on div "Set custom attribute" at bounding box center [562, 333] width 99 height 14
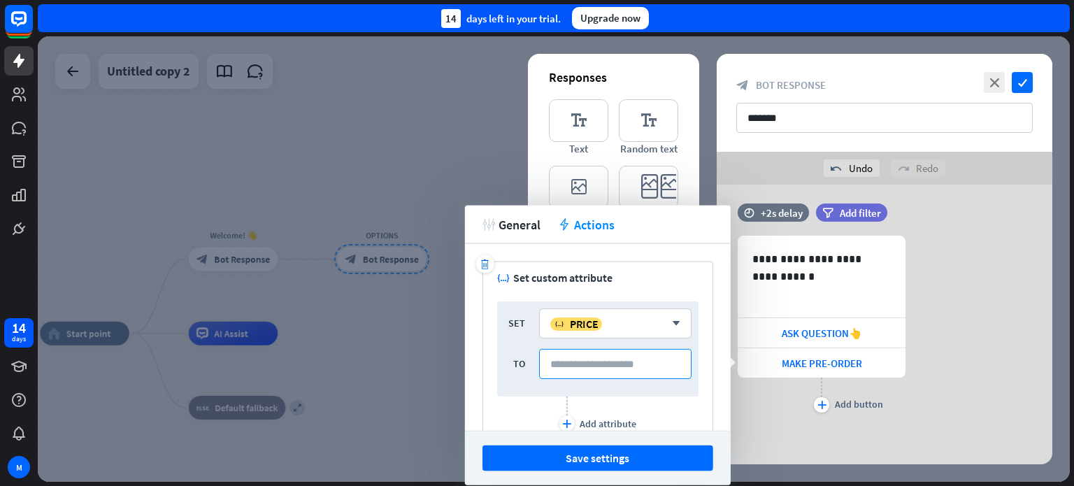
click at [581, 363] on input at bounding box center [615, 364] width 152 height 30
type input "*****"
drag, startPoint x: 581, startPoint y: 363, endPoint x: 521, endPoint y: 363, distance: 60.1
click at [521, 363] on div "TO *****" at bounding box center [597, 364] width 187 height 30
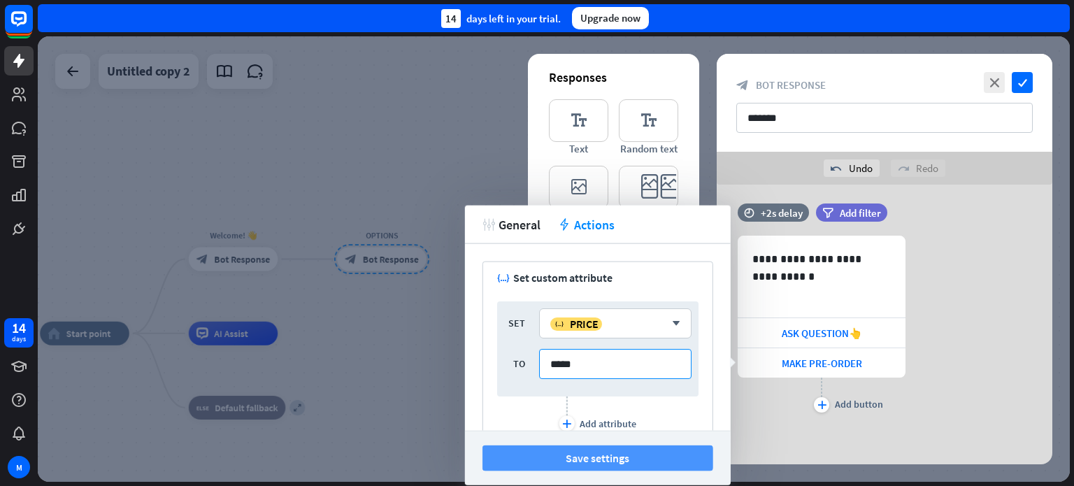
type input "*****"
click at [609, 452] on button "Save settings" at bounding box center [597, 458] width 231 height 26
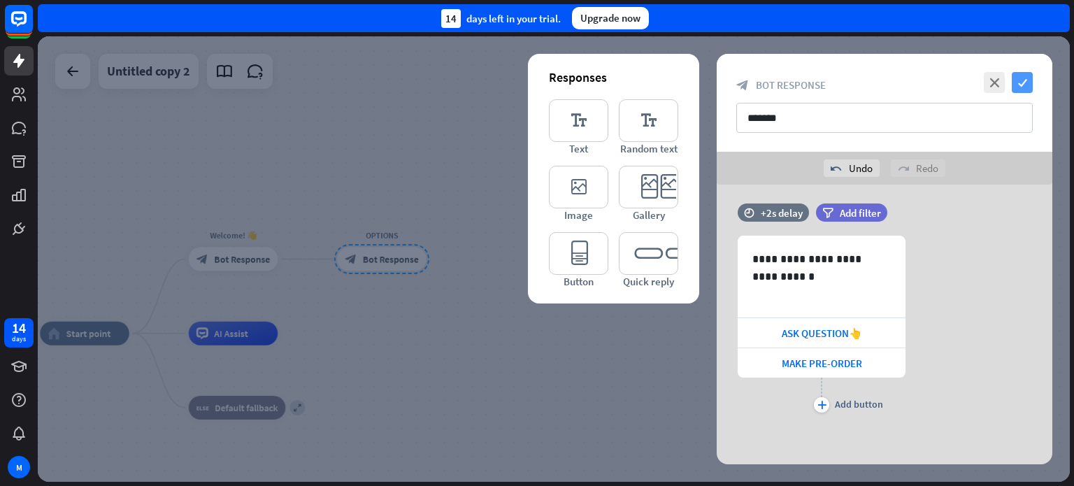
click at [1026, 85] on icon "check" at bounding box center [1021, 82] width 21 height 21
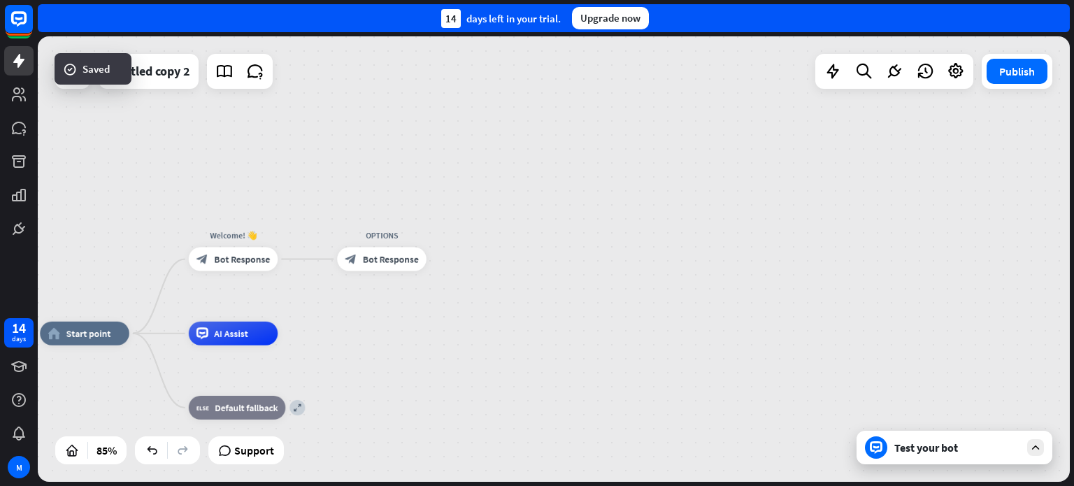
click at [1032, 452] on icon at bounding box center [1035, 447] width 13 height 13
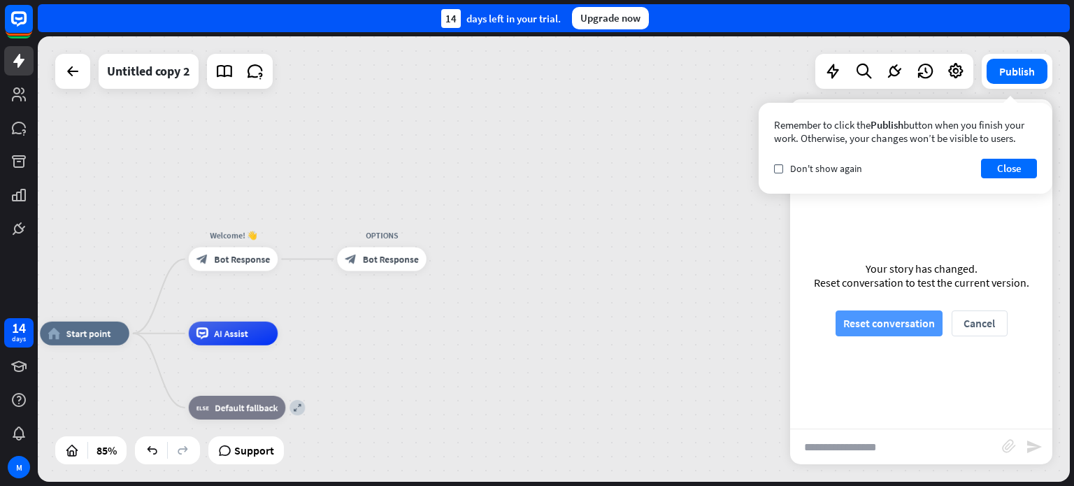
click at [900, 326] on button "Reset conversation" at bounding box center [888, 323] width 107 height 26
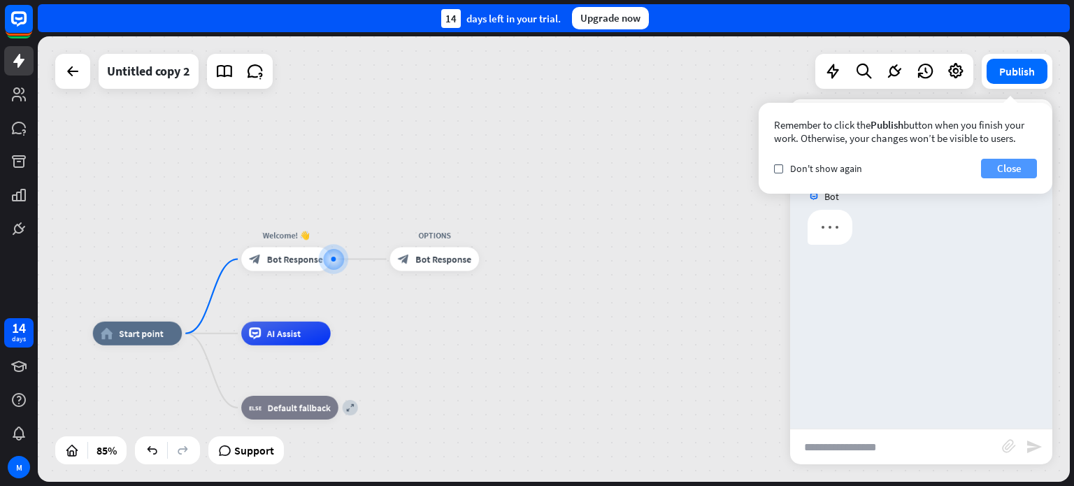
click at [1006, 175] on button "Close" at bounding box center [1009, 169] width 56 height 20
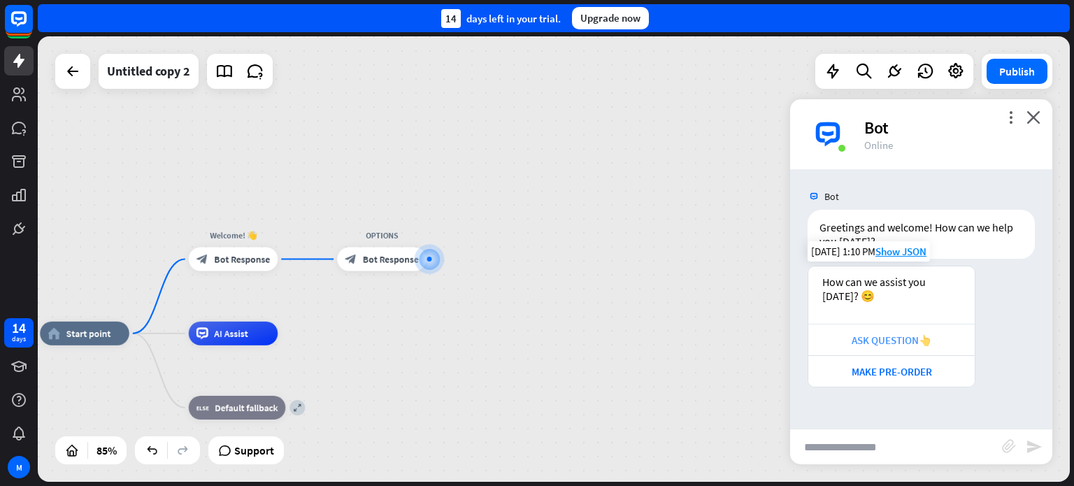
click at [858, 342] on div "ASK QUESTION👆" at bounding box center [891, 339] width 152 height 13
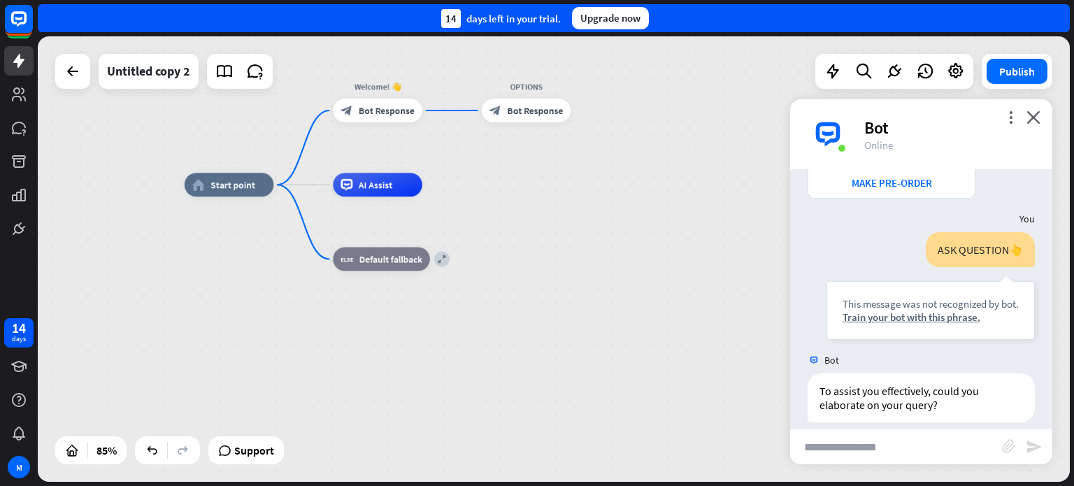
scroll to position [203, 0]
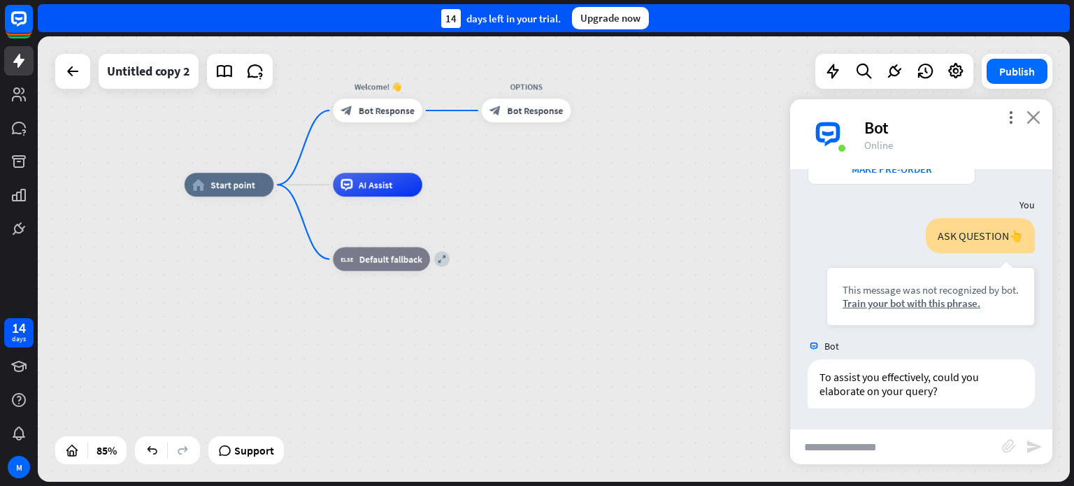
click at [1037, 117] on icon "close" at bounding box center [1033, 116] width 14 height 13
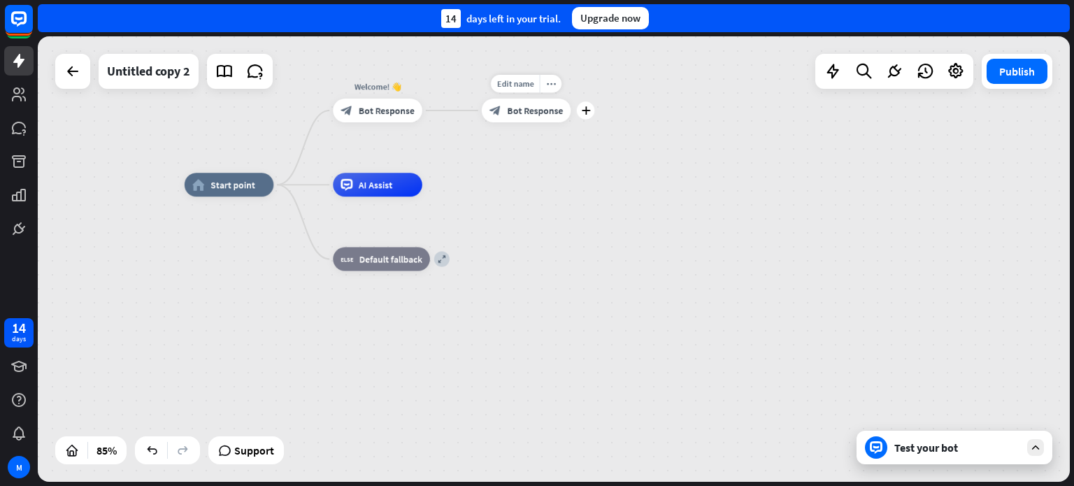
click at [533, 122] on div "Edit name more_horiz plus OPTIONS block_bot_response Bot Response" at bounding box center [526, 111] width 89 height 24
click at [539, 111] on span "Bot Response" at bounding box center [535, 111] width 56 height 12
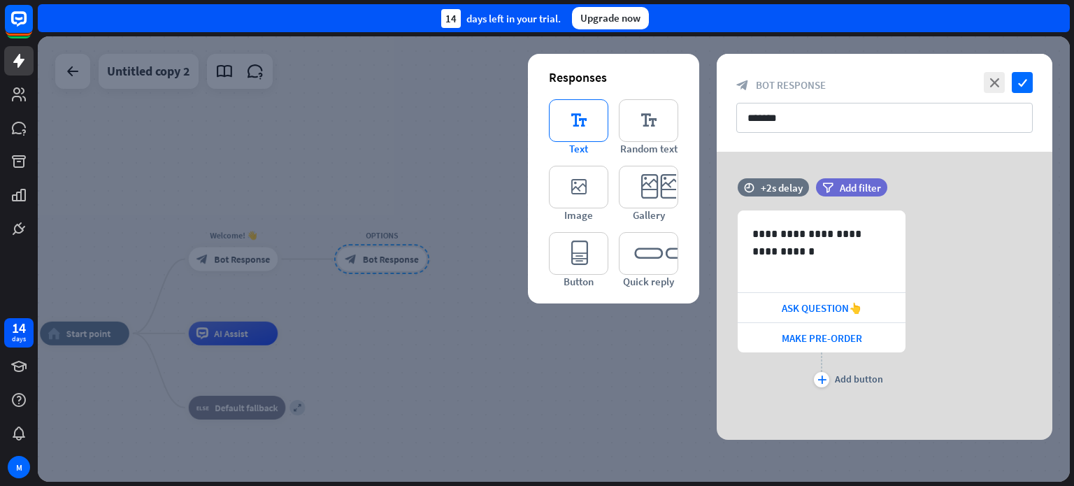
click at [575, 122] on icon "editor_text" at bounding box center [578, 120] width 59 height 43
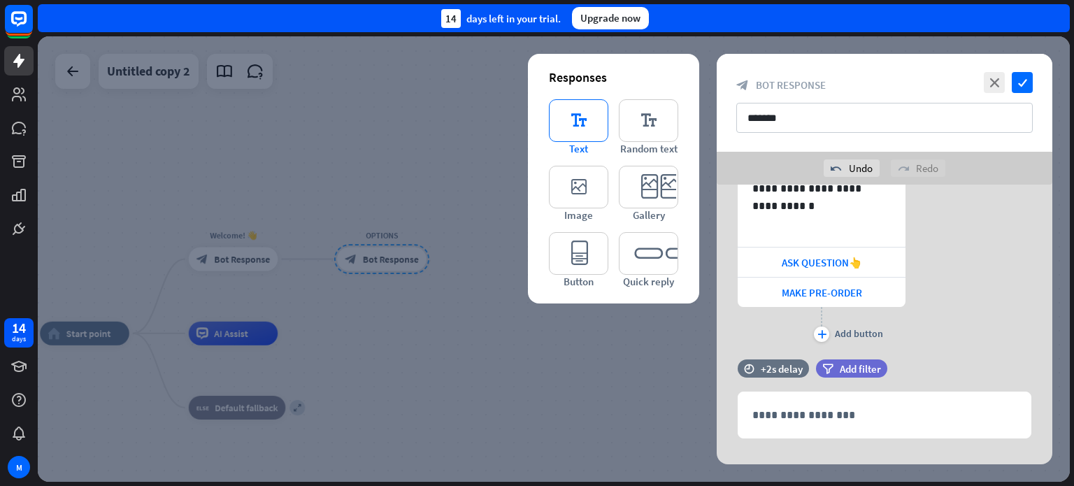
scroll to position [101, 0]
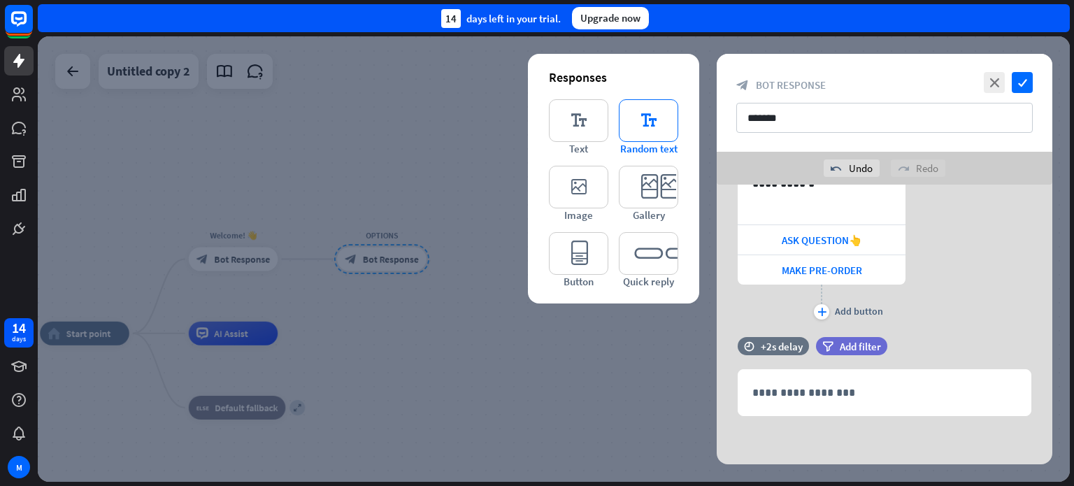
click at [649, 131] on icon "editor_text" at bounding box center [648, 120] width 59 height 43
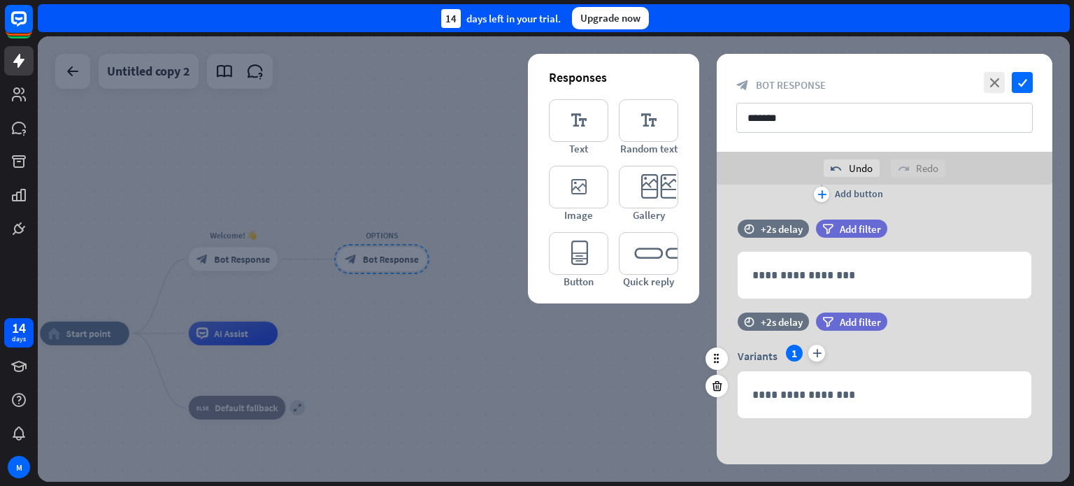
scroll to position [219, 0]
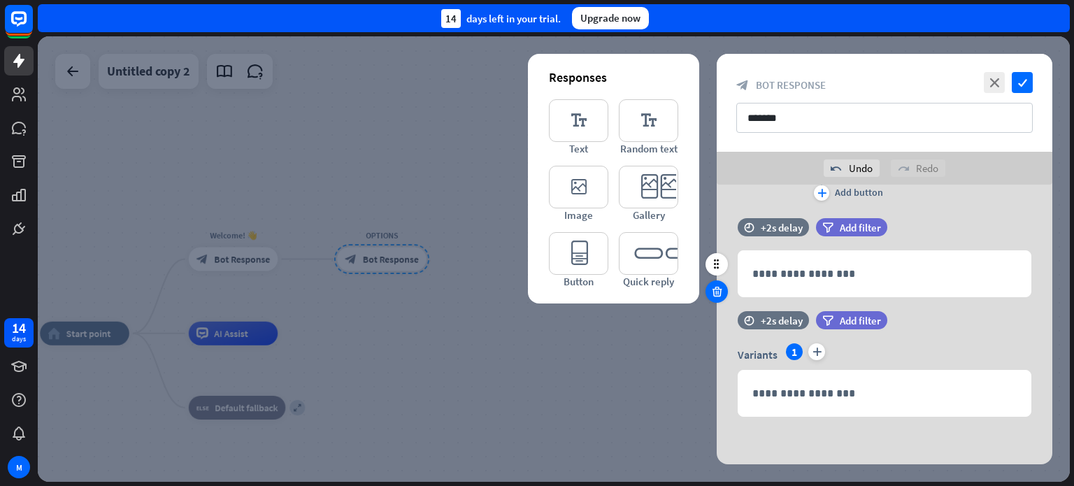
click at [716, 293] on icon at bounding box center [716, 291] width 13 height 13
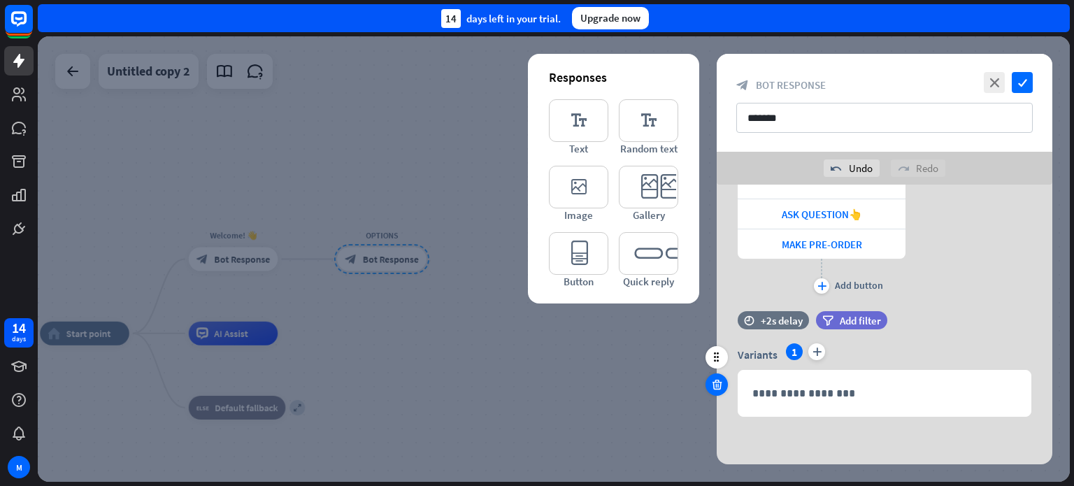
click at [719, 389] on icon at bounding box center [716, 384] width 13 height 13
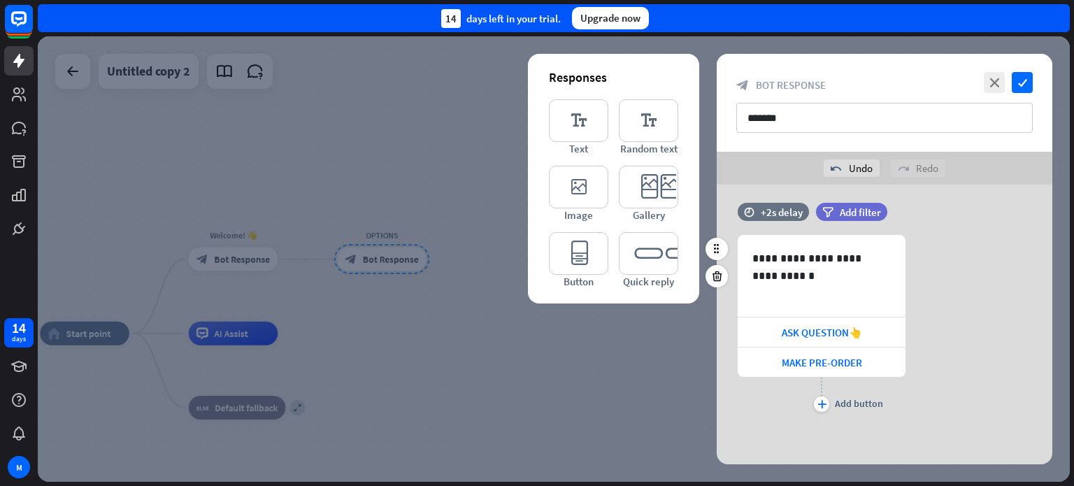
scroll to position [8, 0]
click at [647, 270] on icon "editor_quick_replies" at bounding box center [648, 253] width 59 height 43
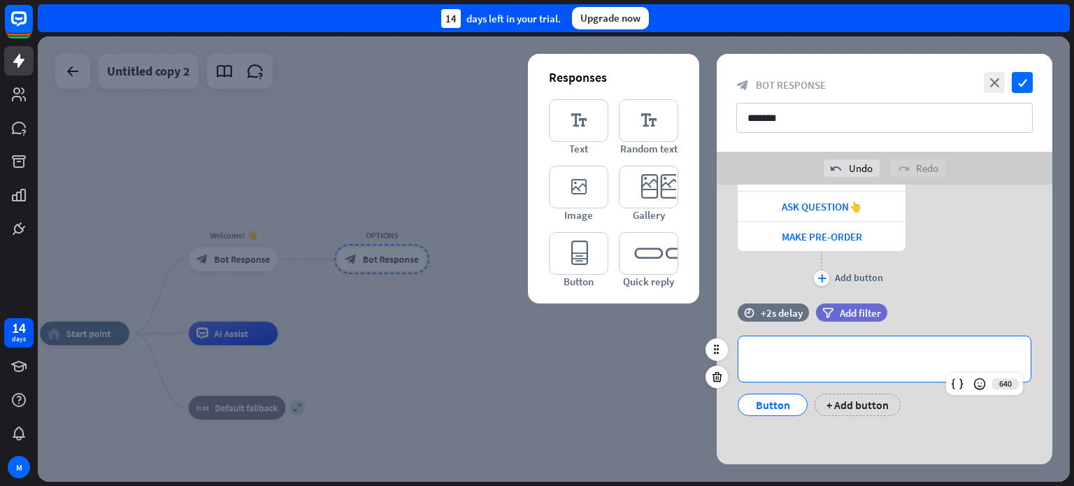
click at [829, 360] on p "**********" at bounding box center [884, 358] width 264 height 17
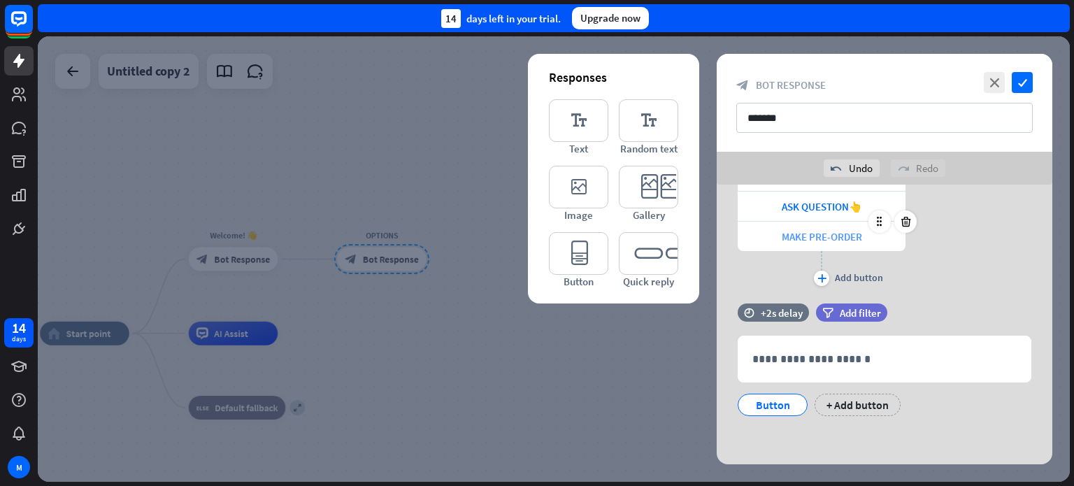
click at [839, 241] on span "MAKE PRE-ORDER" at bounding box center [821, 236] width 80 height 13
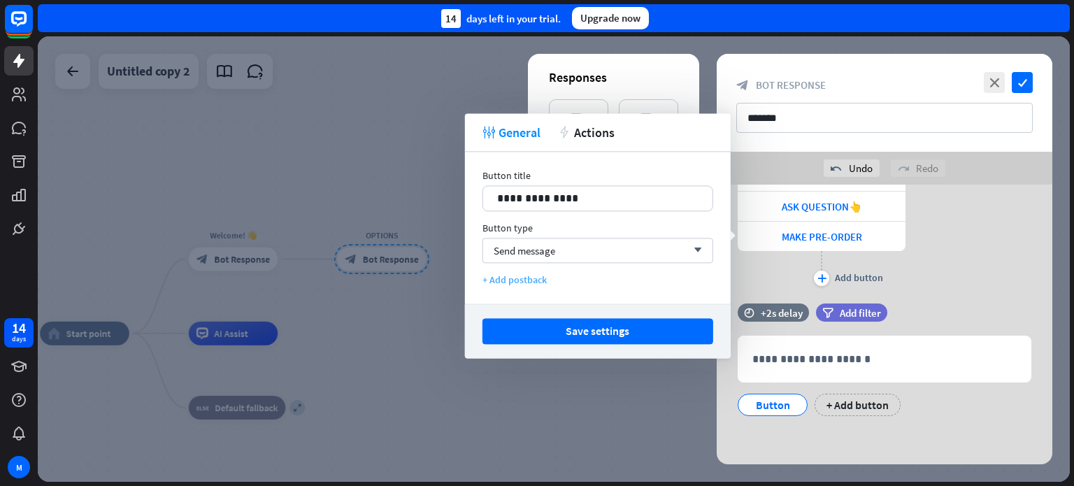
click at [500, 282] on div "+ Add postback" at bounding box center [597, 279] width 231 height 13
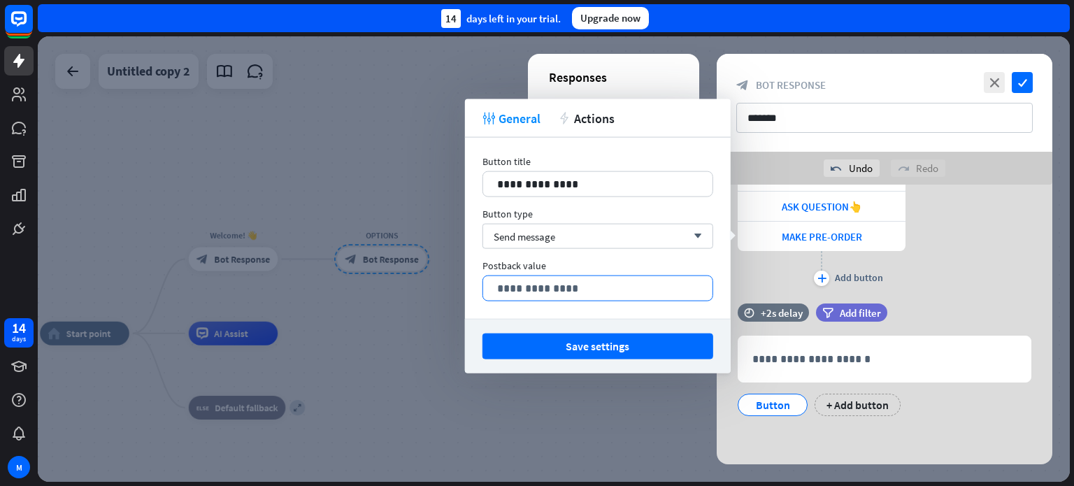
click at [561, 291] on p "**********" at bounding box center [597, 288] width 201 height 17
click at [652, 161] on div "Button title" at bounding box center [597, 161] width 231 height 13
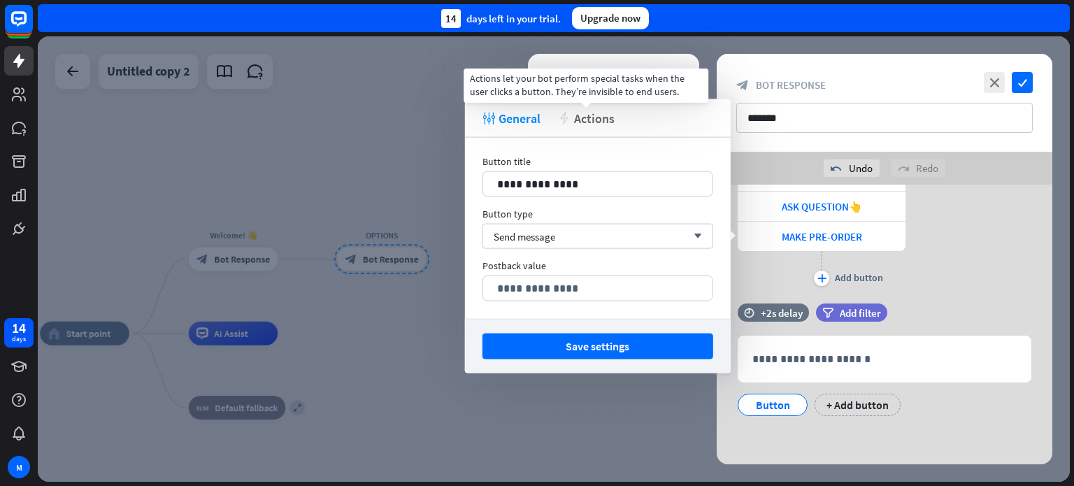
click at [591, 118] on span "Actions" at bounding box center [594, 118] width 41 height 16
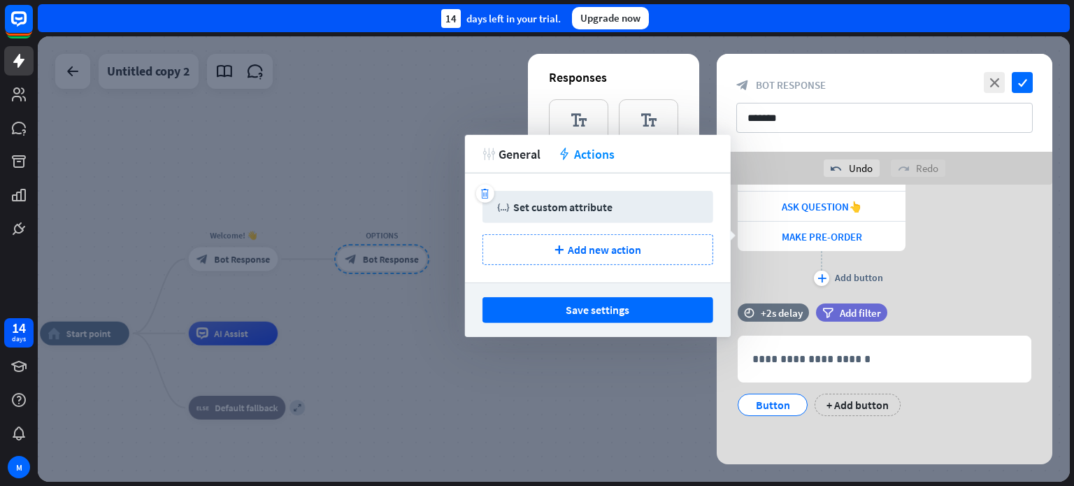
click at [566, 215] on div "trash variable Set custom attribute" at bounding box center [597, 207] width 231 height 32
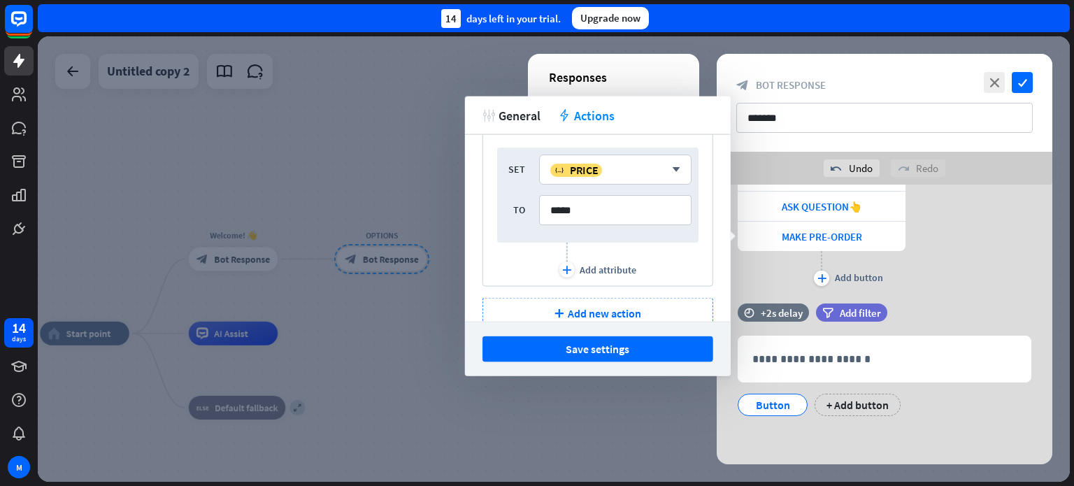
scroll to position [68, 0]
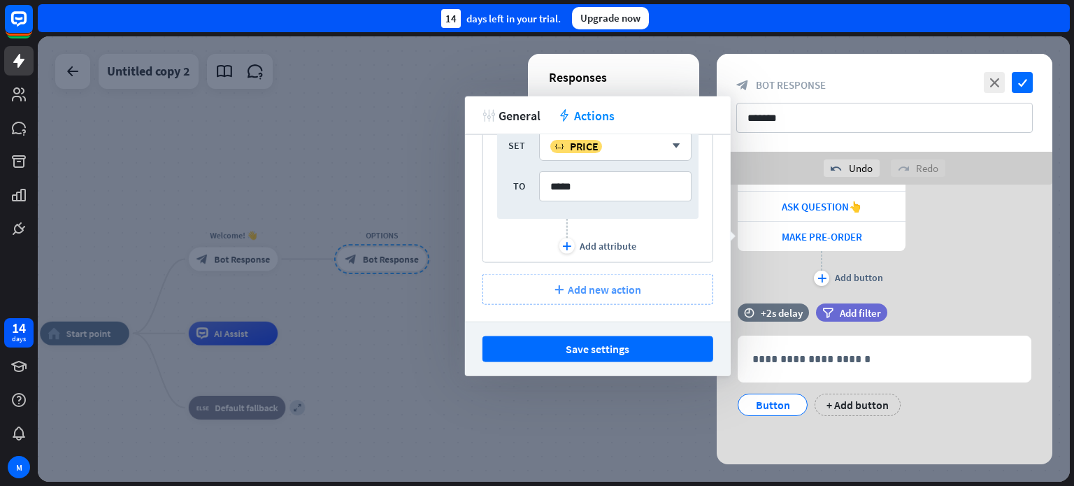
click at [590, 291] on span "Add new action" at bounding box center [604, 289] width 73 height 14
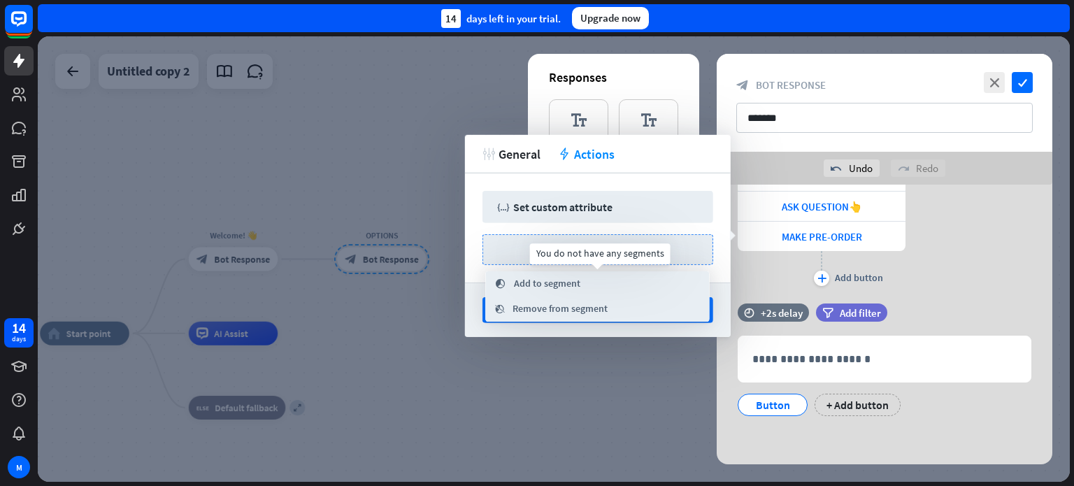
scroll to position [0, 0]
click at [663, 155] on div "tweak General action Actions" at bounding box center [598, 154] width 266 height 38
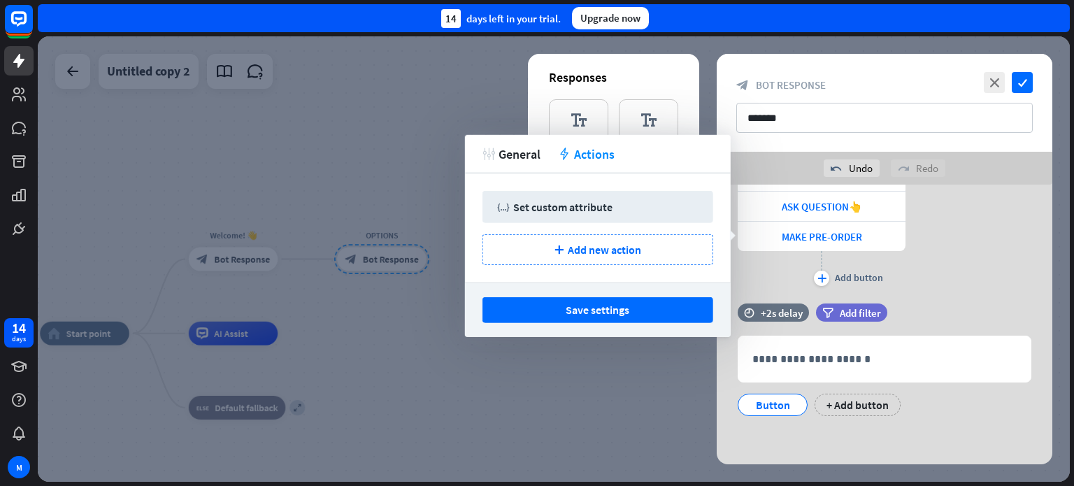
click at [609, 308] on button "Save settings" at bounding box center [597, 310] width 231 height 26
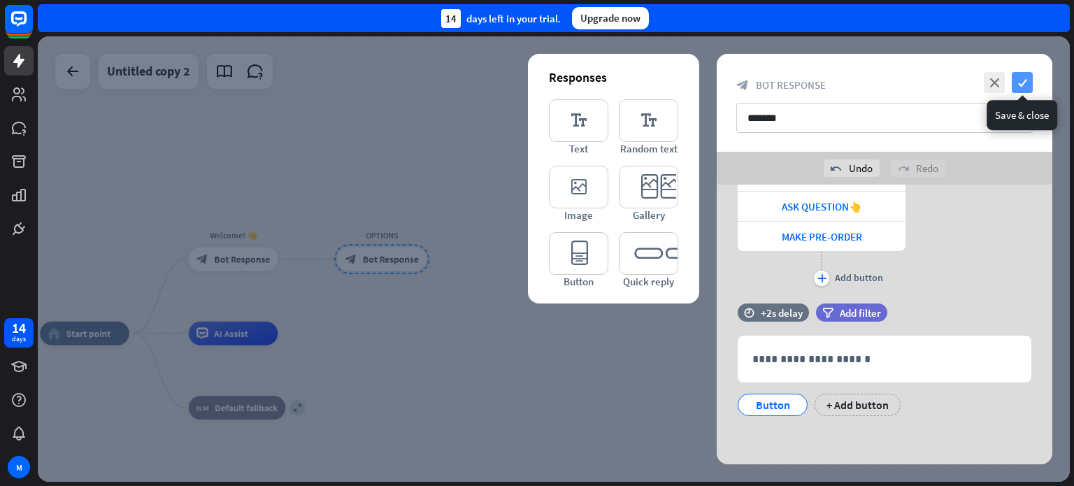
click at [1027, 78] on icon "check" at bounding box center [1021, 82] width 21 height 21
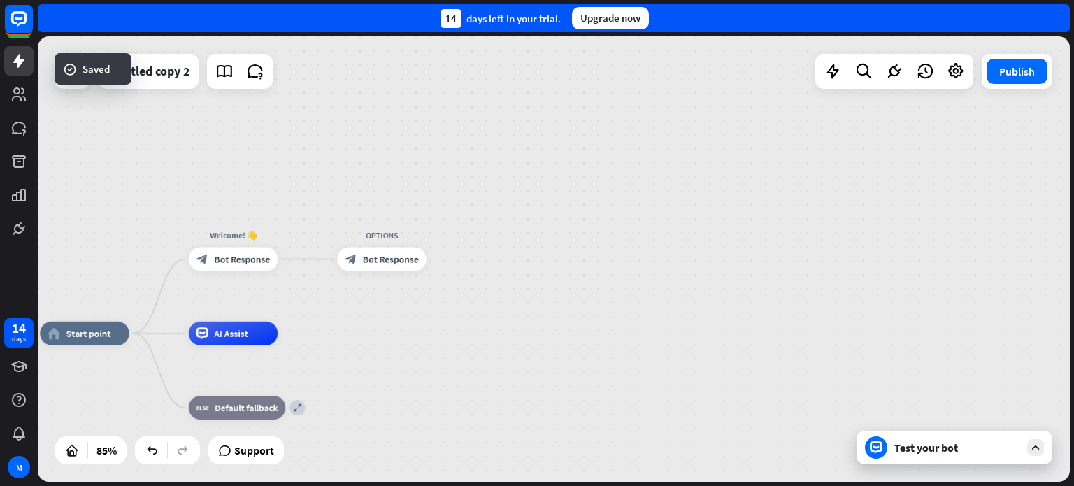
click at [426, 259] on div "OPTIONS block_bot_response Bot Response" at bounding box center [381, 259] width 89 height 24
click at [459, 311] on div "home_2 Start point Welcome! 👋 block_bot_response Bot Response OPTIONS block_bot…" at bounding box center [554, 258] width 1032 height 445
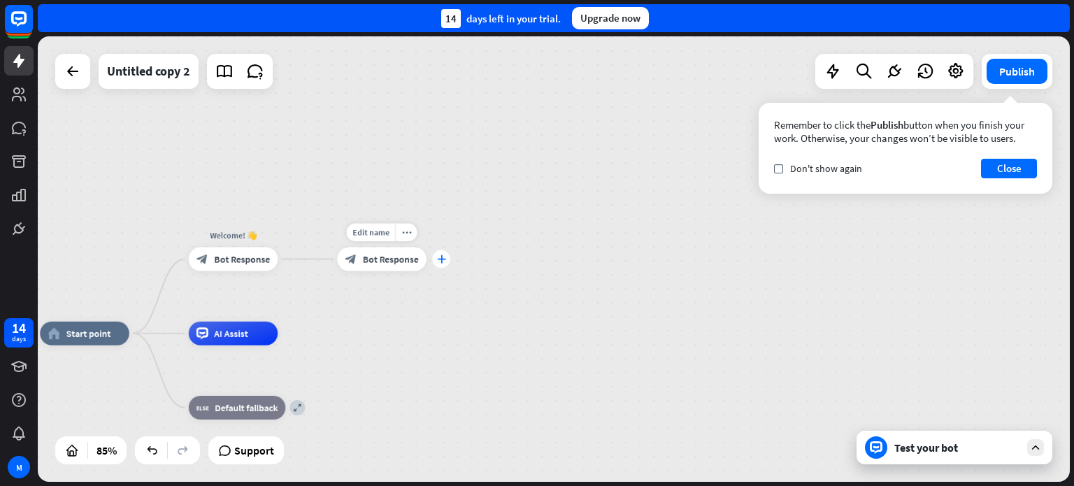
click at [445, 259] on icon "plus" at bounding box center [441, 259] width 9 height 8
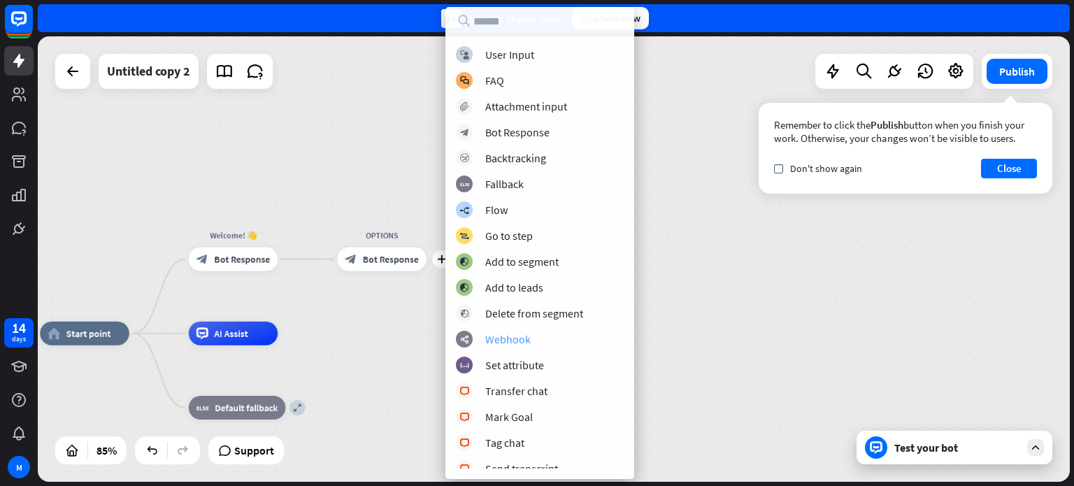
click at [495, 342] on div "Webhook" at bounding box center [507, 339] width 45 height 14
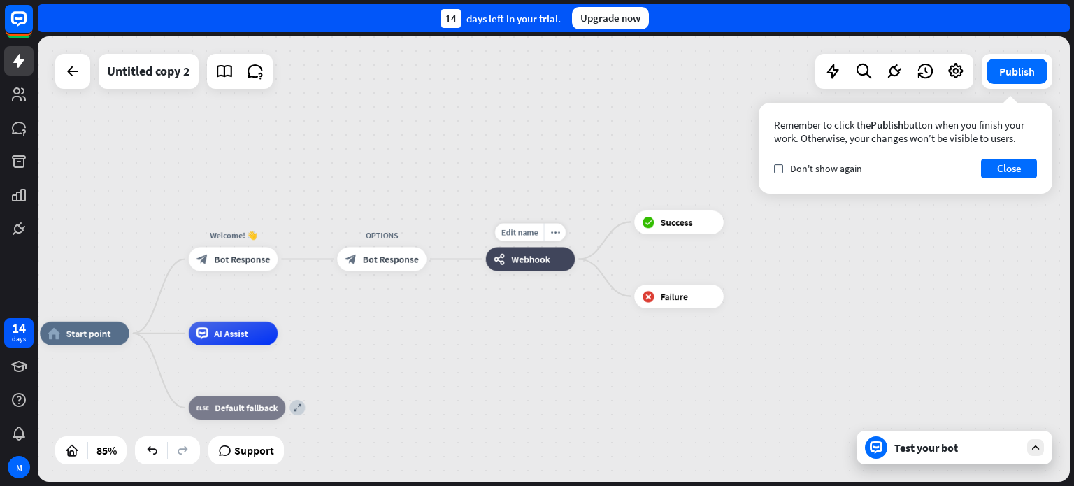
click at [538, 261] on span "Webhook" at bounding box center [530, 259] width 38 height 12
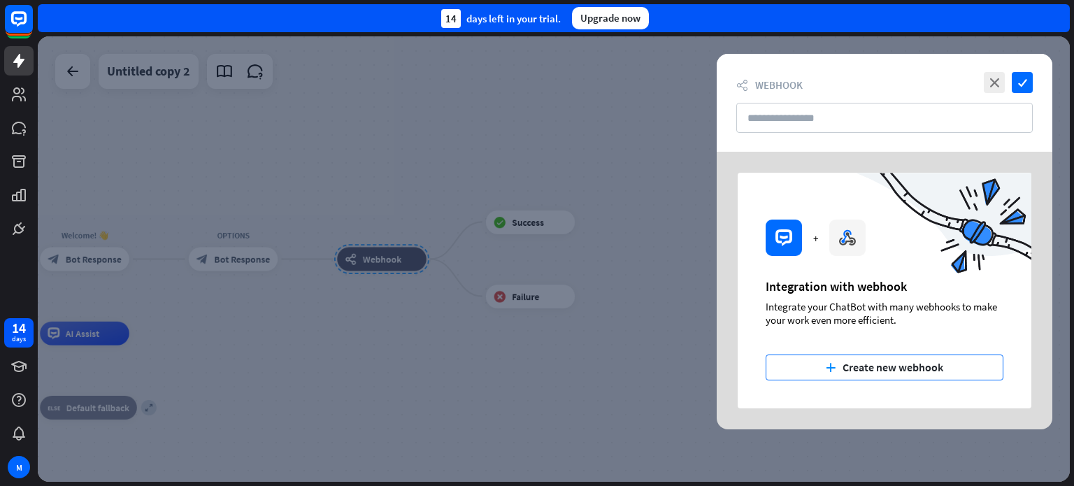
click at [909, 372] on button "plus Create new webhook" at bounding box center [884, 367] width 238 height 26
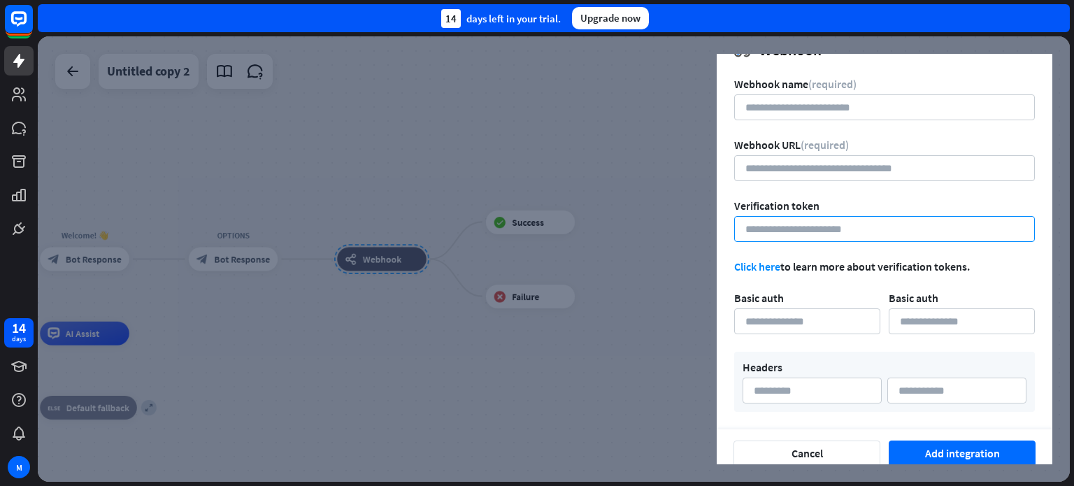
scroll to position [45, 0]
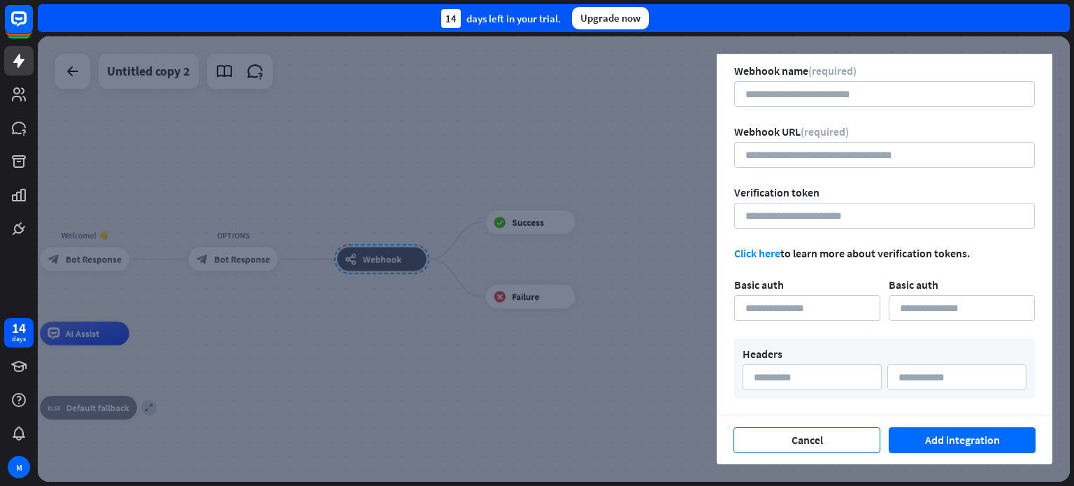
click at [796, 442] on button "Cancel" at bounding box center [806, 440] width 147 height 26
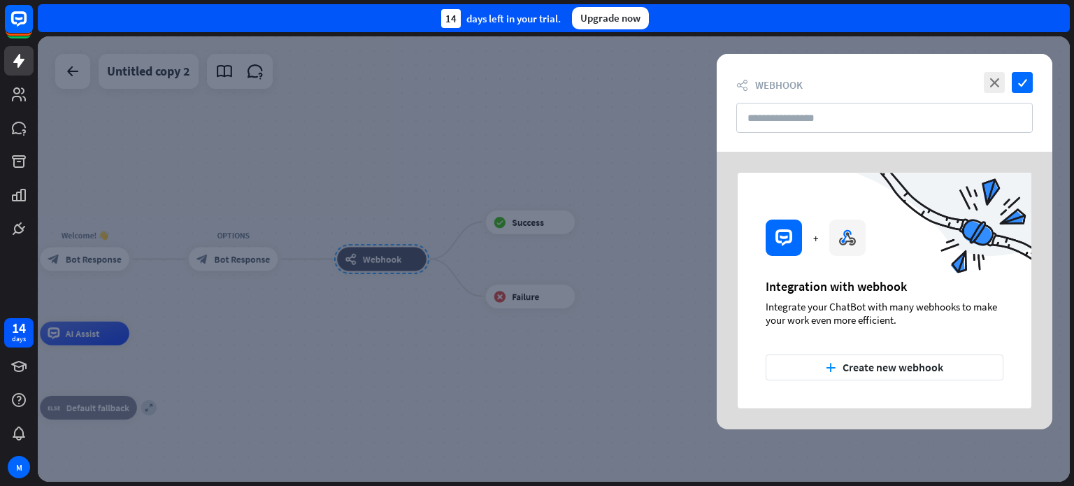
scroll to position [0, 0]
click at [987, 84] on icon "close" at bounding box center [993, 82] width 21 height 21
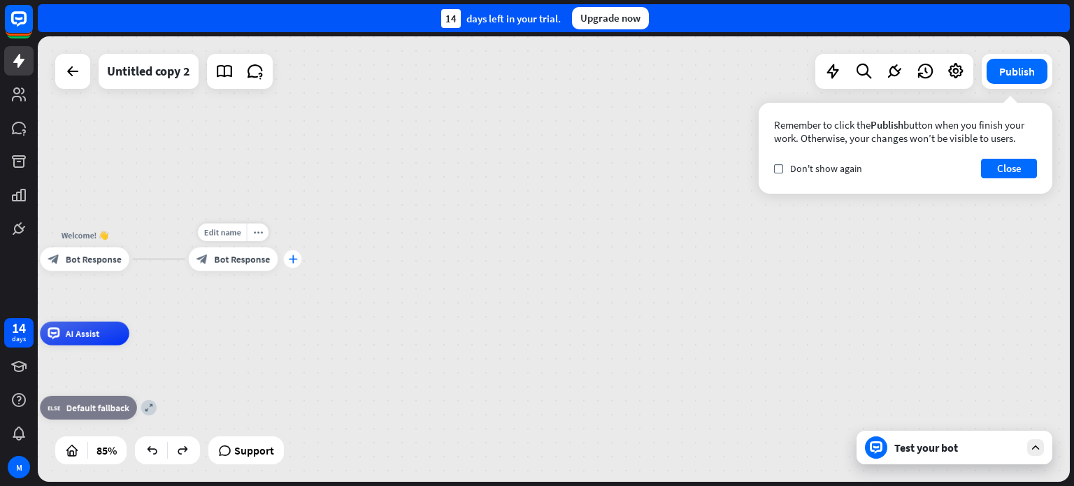
click at [295, 262] on icon "plus" at bounding box center [292, 259] width 9 height 8
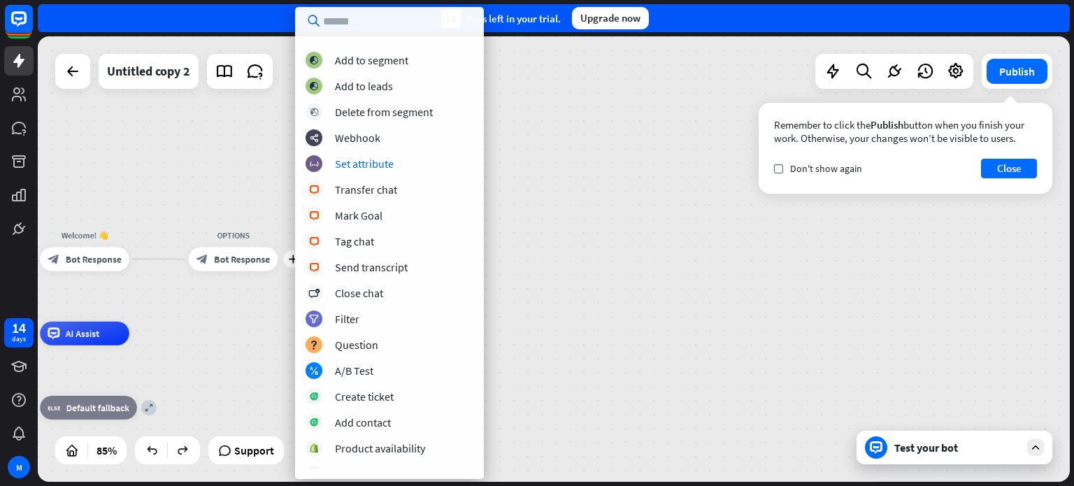
scroll to position [210, 0]
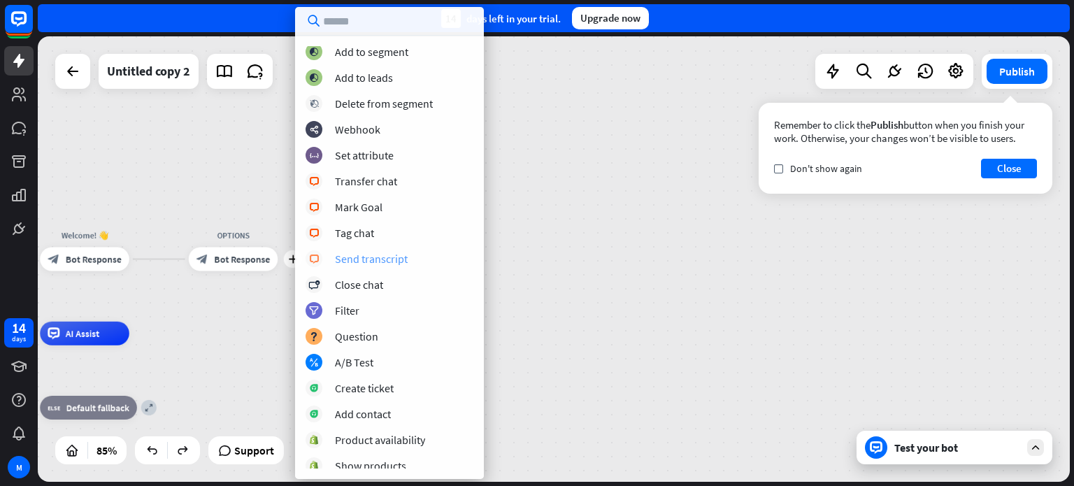
click at [361, 261] on div "Send transcript" at bounding box center [371, 259] width 73 height 14
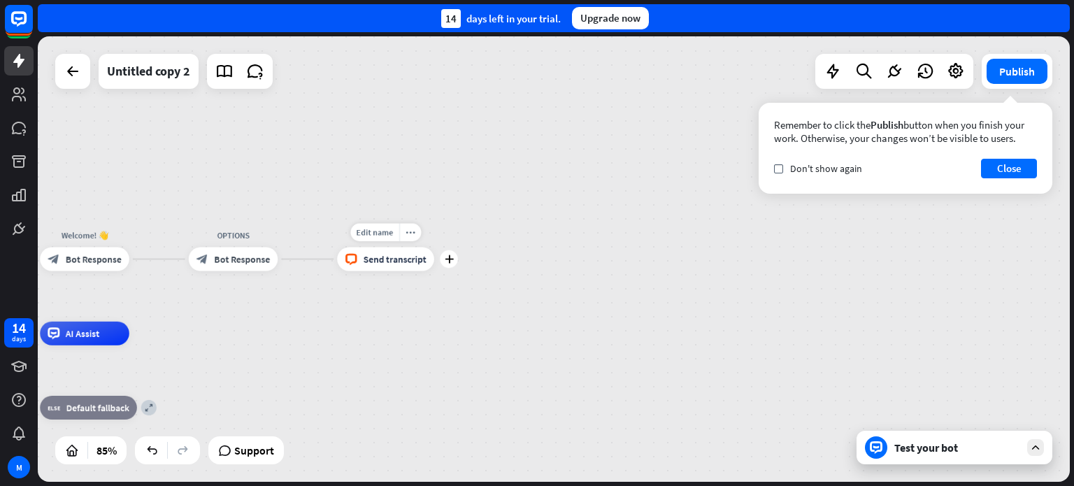
click at [375, 259] on span "Send transcript" at bounding box center [394, 259] width 63 height 12
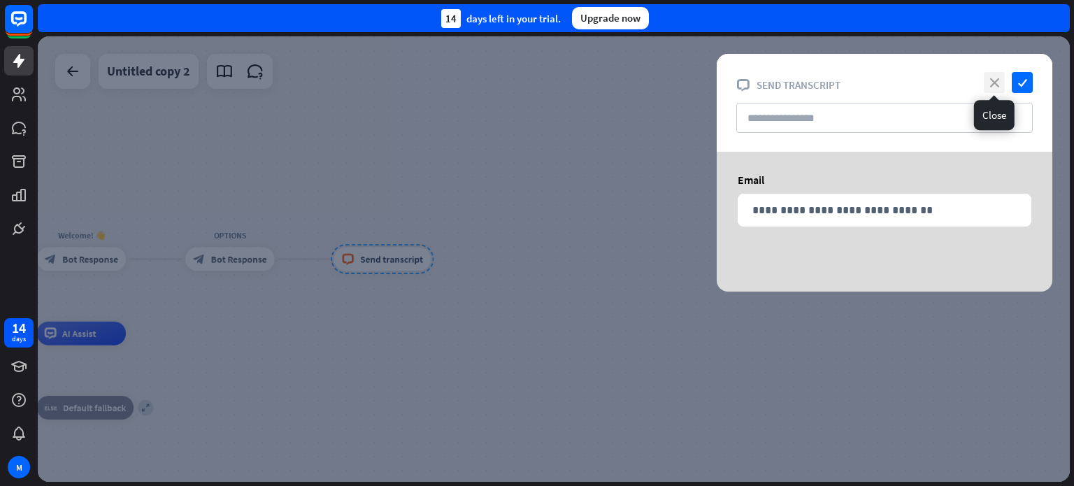
click at [988, 81] on icon "close" at bounding box center [993, 82] width 21 height 21
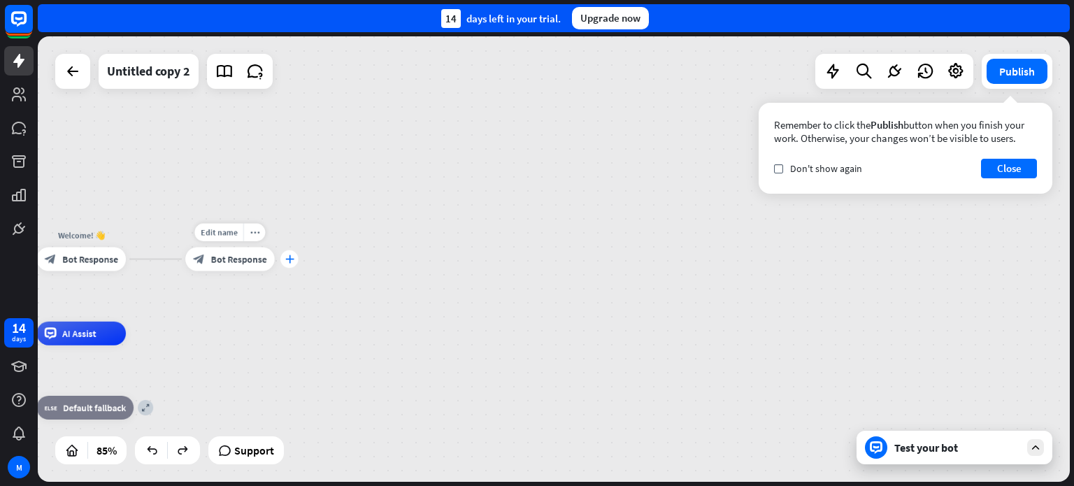
click at [290, 257] on icon "plus" at bounding box center [288, 259] width 9 height 8
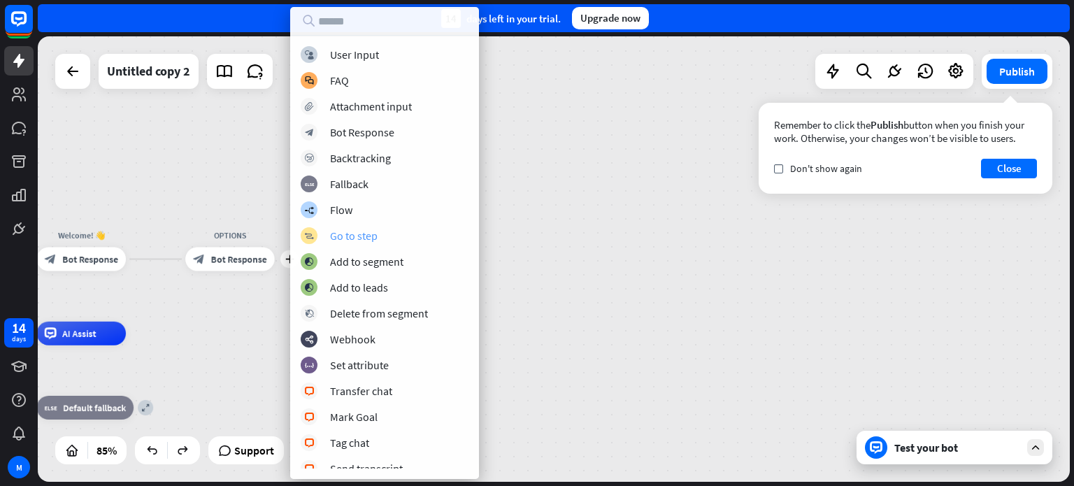
click at [328, 236] on div "block_goto Go to step" at bounding box center [385, 235] width 168 height 17
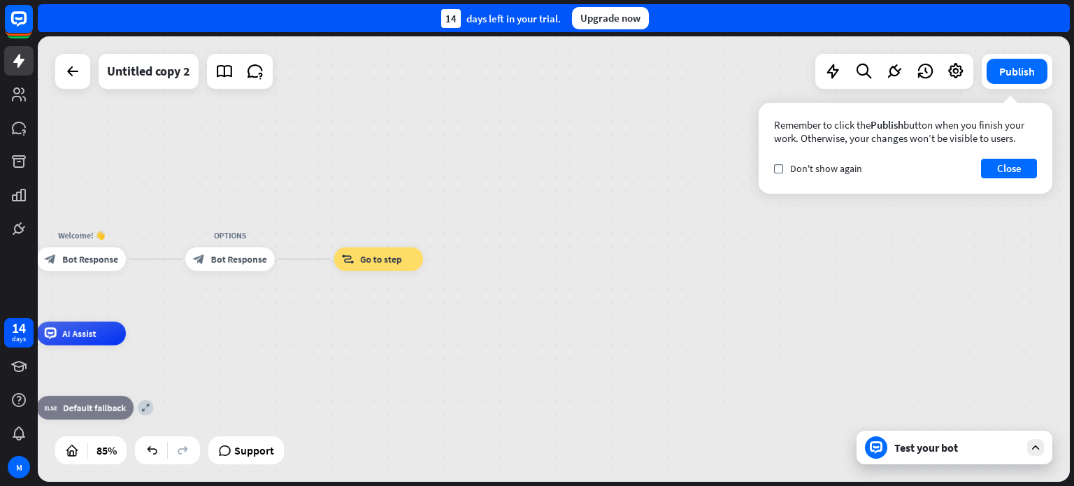
drag, startPoint x: 380, startPoint y: 259, endPoint x: 366, endPoint y: 180, distance: 80.9
click at [366, 180] on div "home_2 Start point Welcome! 👋 block_bot_response Bot Response OPTIONS block_bot…" at bounding box center [554, 258] width 1032 height 445
drag, startPoint x: 291, startPoint y: 264, endPoint x: 290, endPoint y: 273, distance: 8.5
click at [275, 271] on div "Edit name more_horiz plus block_bot_response Bot Response" at bounding box center [229, 259] width 89 height 24
click at [290, 261] on icon "plus" at bounding box center [288, 259] width 9 height 8
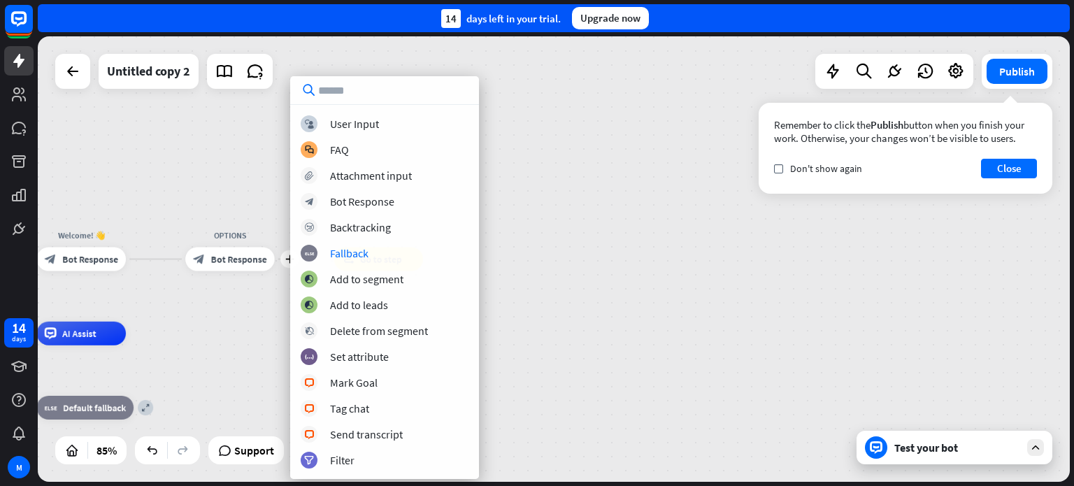
click at [543, 225] on div "home_2 Start point Welcome! 👋 block_bot_response Bot Response plus OPTIONS bloc…" at bounding box center [554, 258] width 1032 height 445
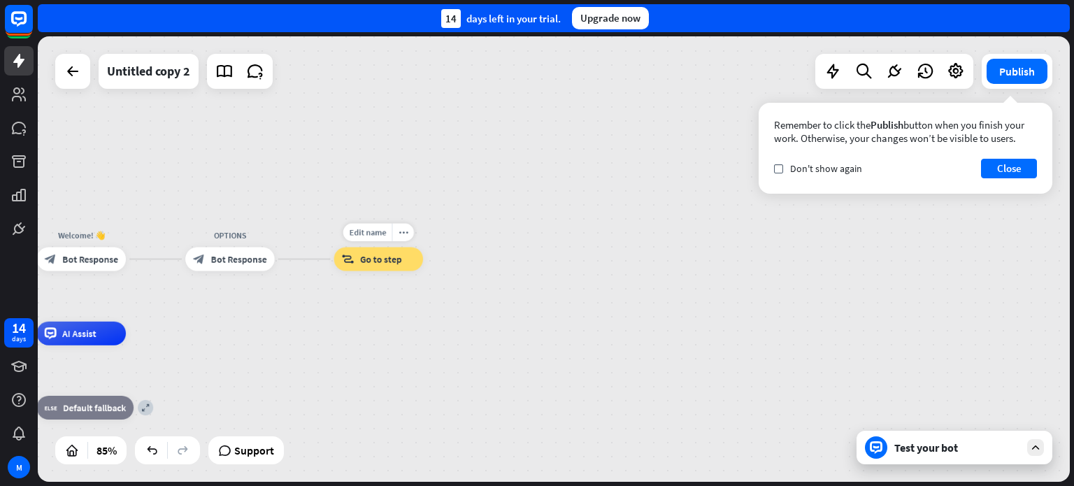
click at [381, 261] on span "Go to step" at bounding box center [381, 259] width 42 height 12
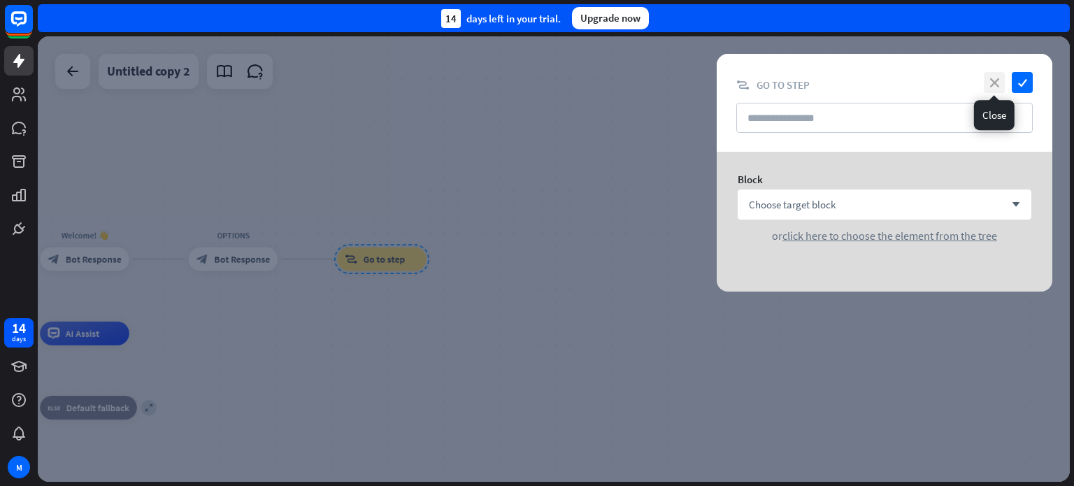
click at [995, 80] on icon "close" at bounding box center [993, 82] width 21 height 21
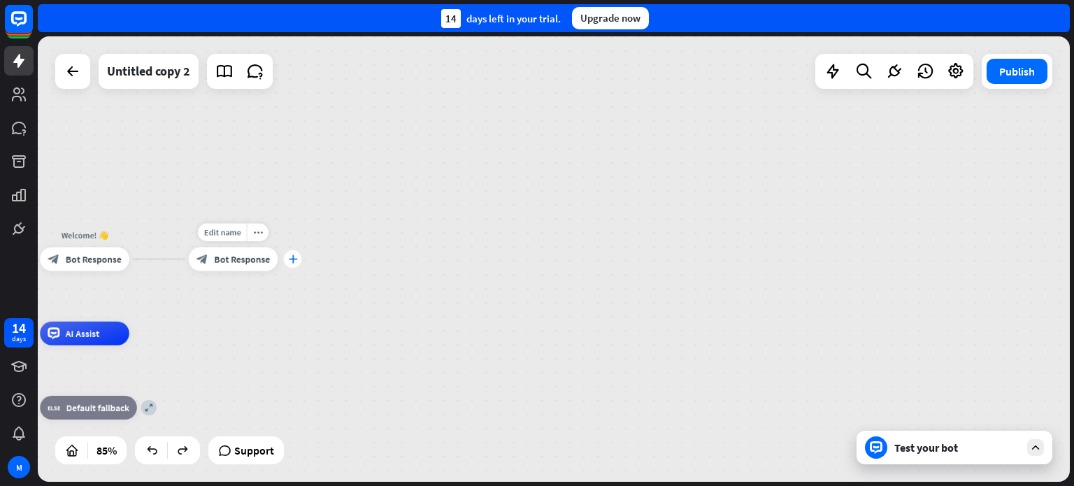
click at [294, 261] on icon "plus" at bounding box center [292, 259] width 9 height 8
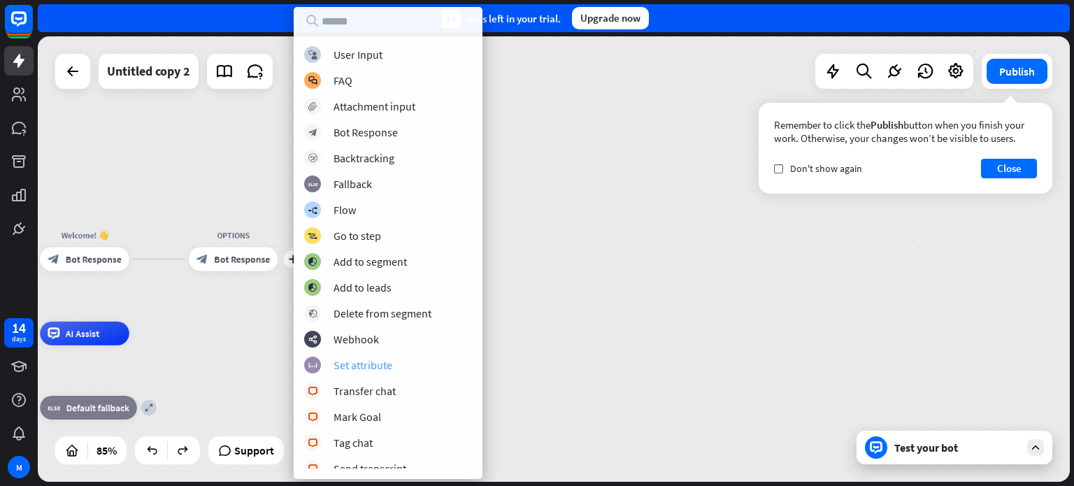
click at [347, 361] on div "Set attribute" at bounding box center [362, 365] width 59 height 14
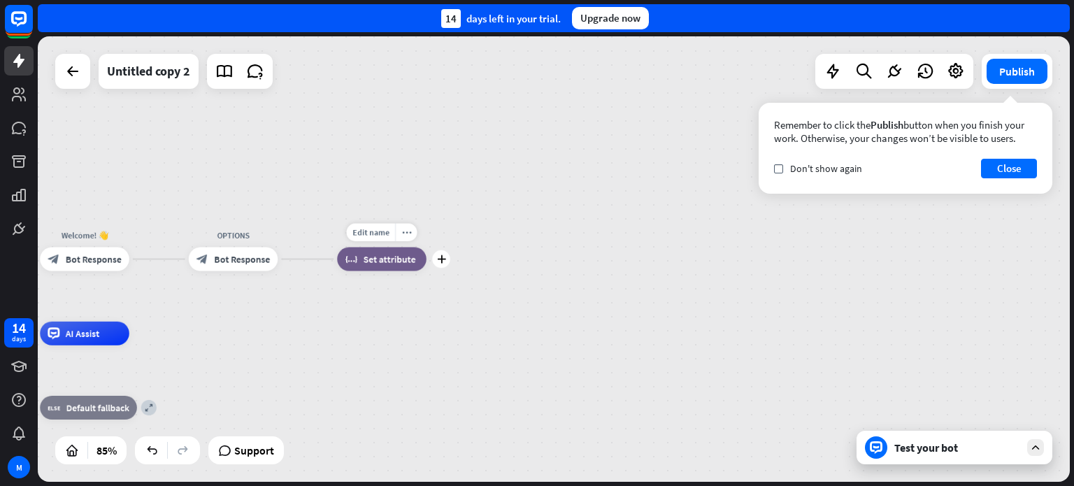
click at [369, 259] on span "Set attribute" at bounding box center [389, 259] width 52 height 12
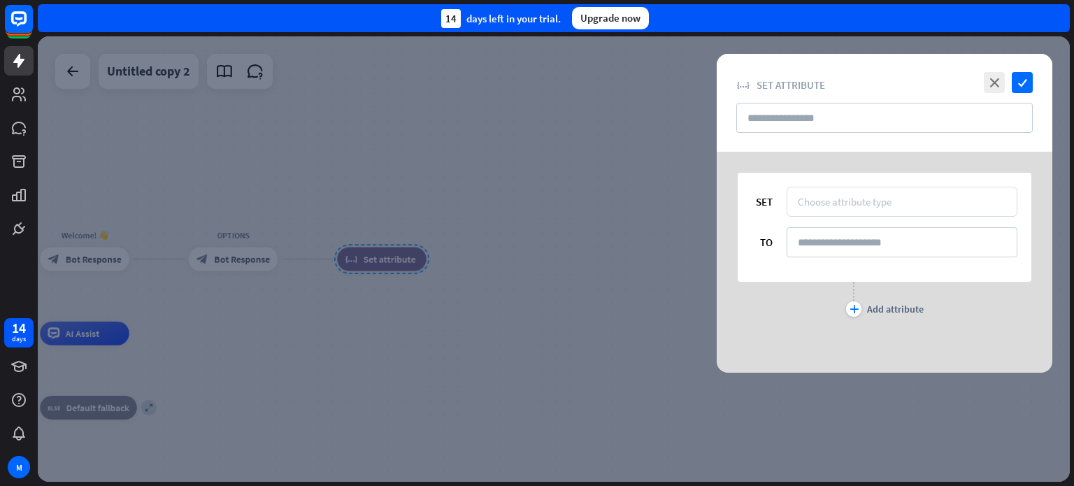
click at [909, 204] on div "Choose attribute type" at bounding box center [901, 201] width 208 height 13
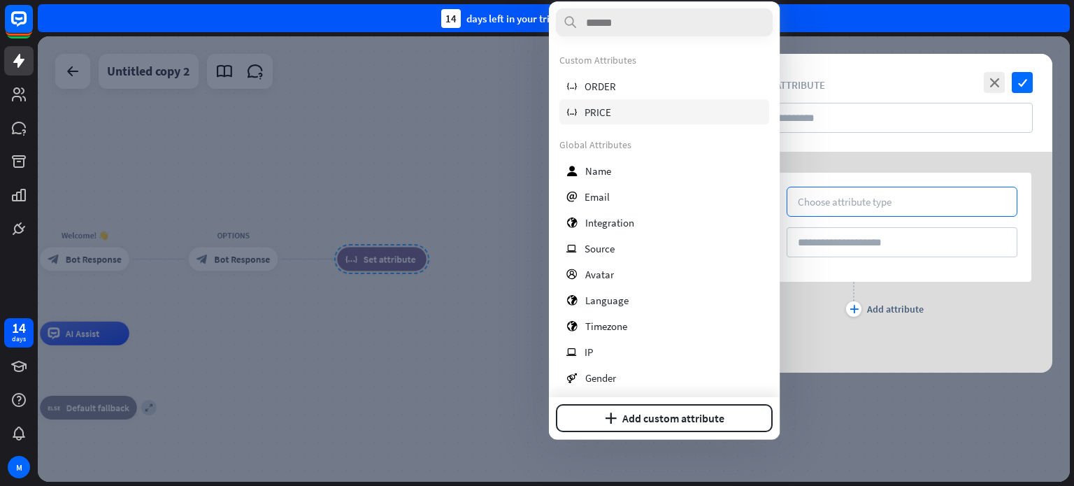
click at [600, 111] on span "PRICE" at bounding box center [597, 112] width 27 height 13
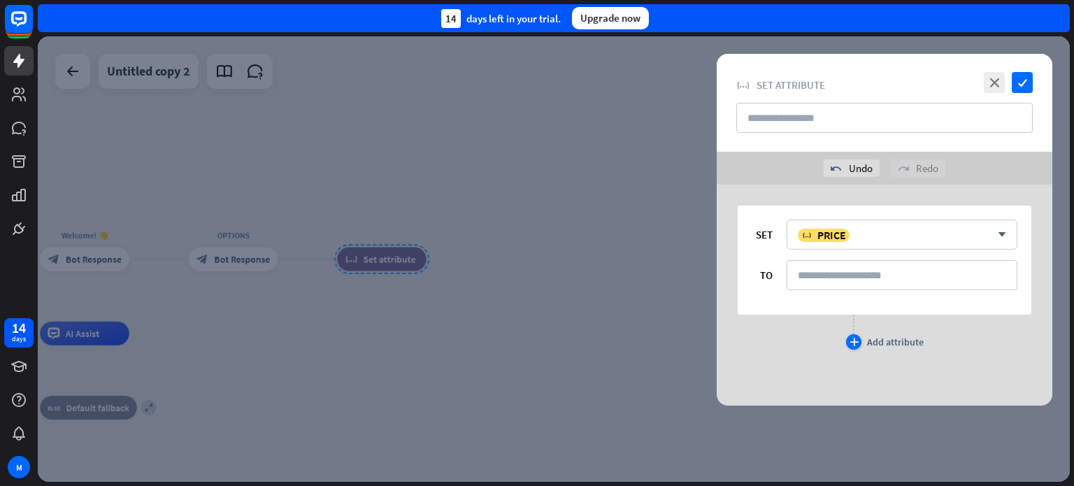
click at [851, 342] on icon "plus" at bounding box center [853, 342] width 9 height 8
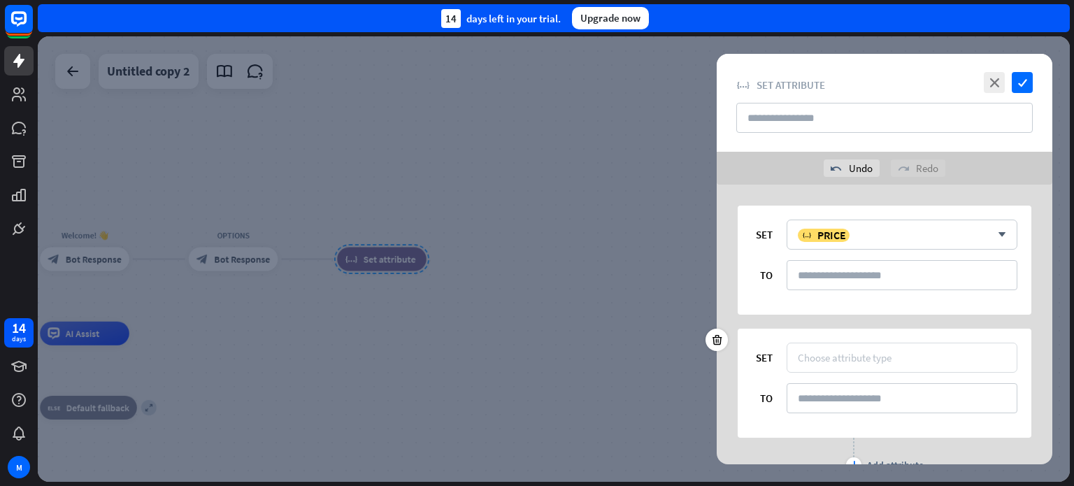
click at [846, 354] on div "Choose attribute type" at bounding box center [844, 357] width 94 height 13
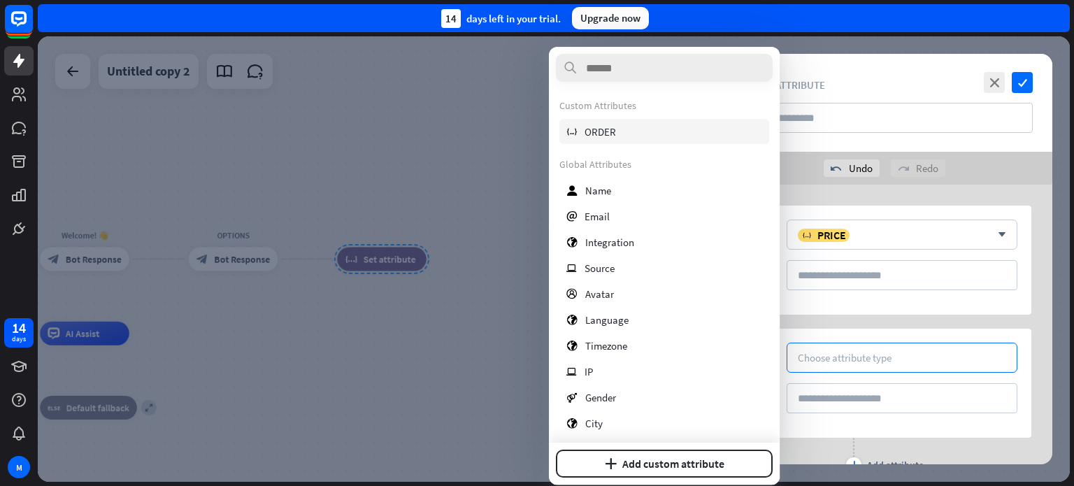
click at [633, 136] on div "variable ORDER" at bounding box center [664, 131] width 210 height 25
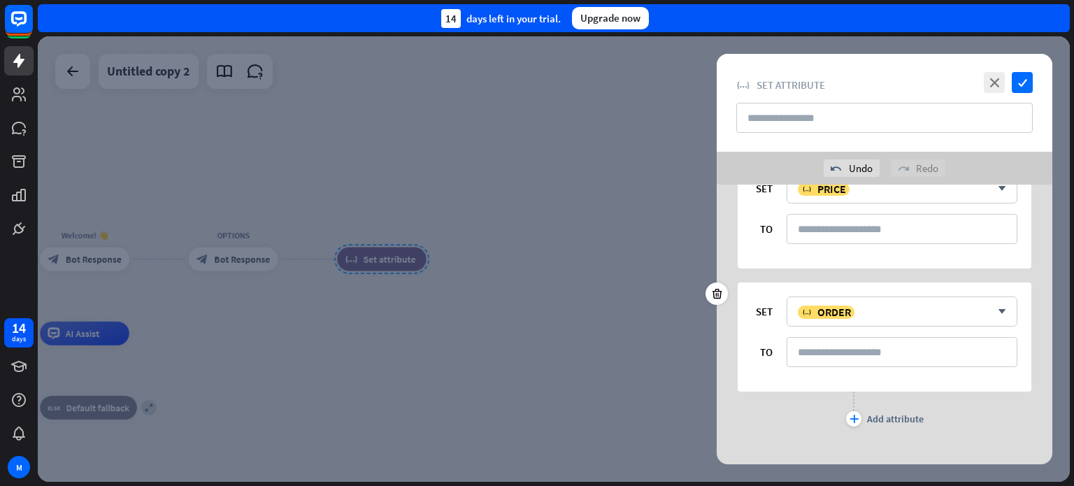
scroll to position [64, 0]
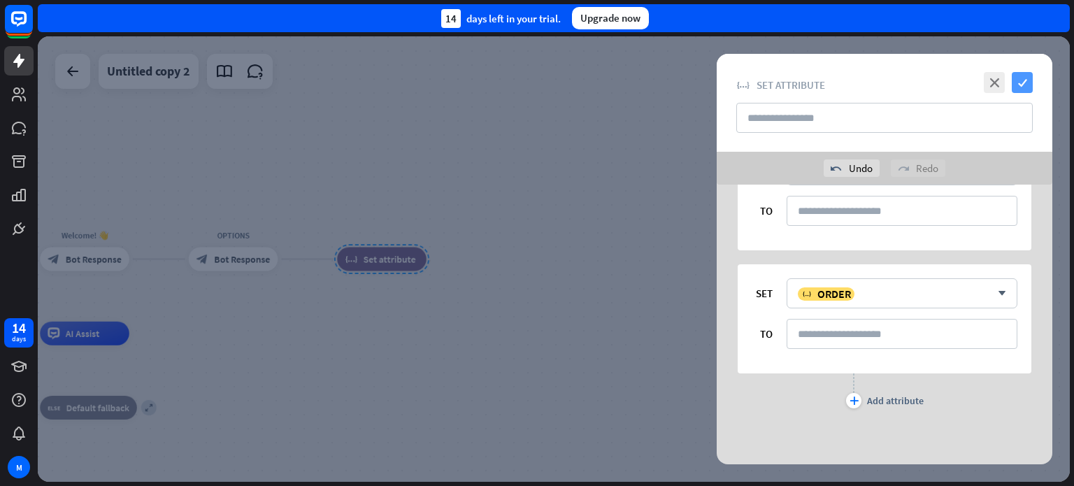
click at [1018, 83] on icon "check" at bounding box center [1021, 82] width 21 height 21
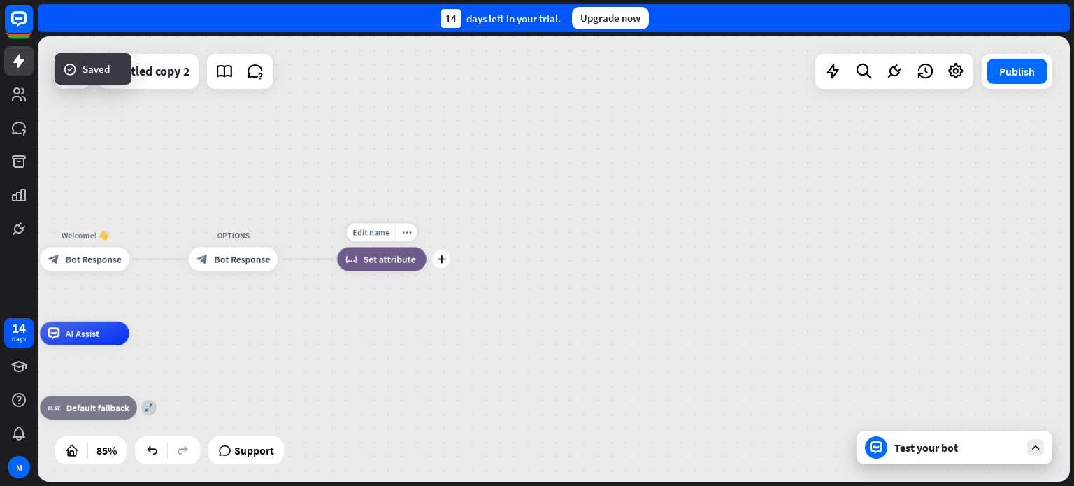
click at [381, 255] on span "Set attribute" at bounding box center [389, 259] width 52 height 12
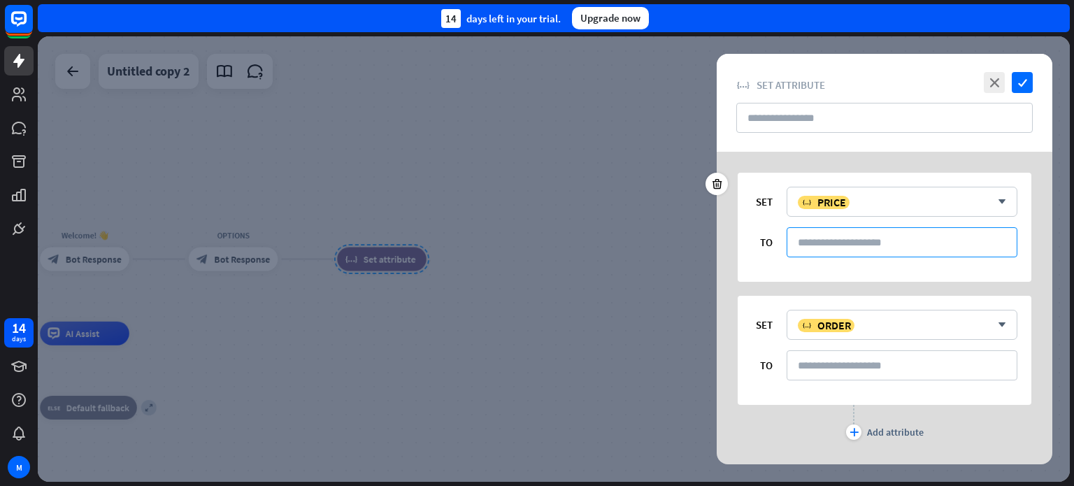
click at [921, 245] on input at bounding box center [901, 242] width 231 height 30
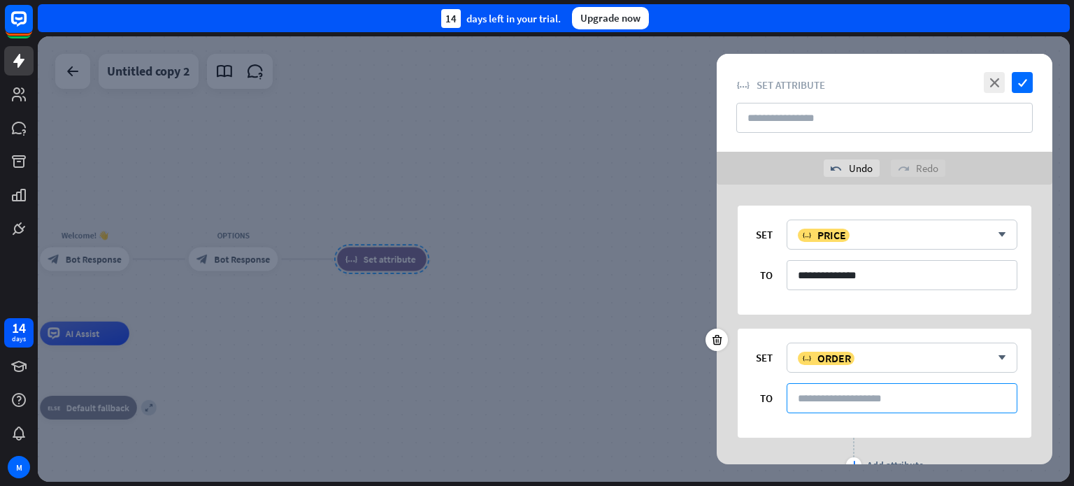
click at [842, 391] on input at bounding box center [901, 398] width 231 height 30
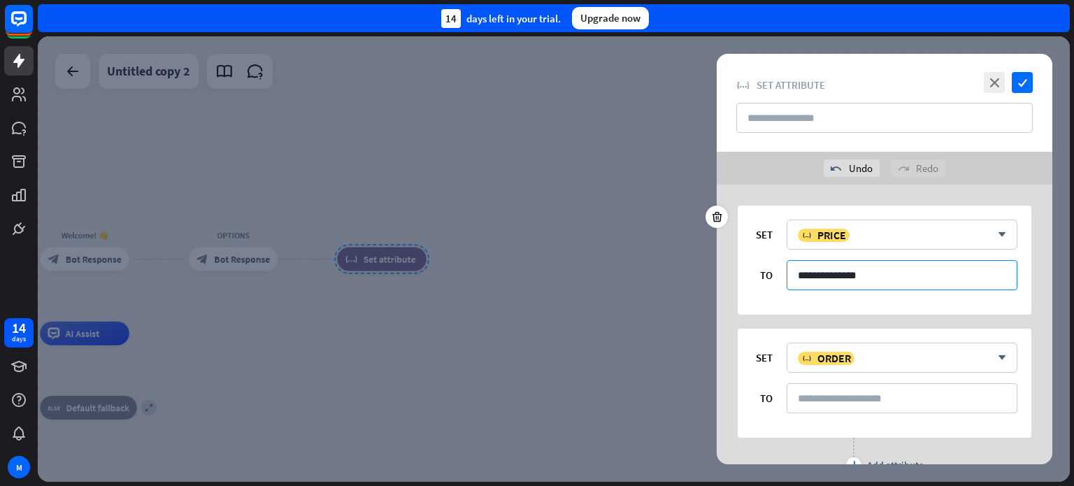
drag, startPoint x: 889, startPoint y: 271, endPoint x: 760, endPoint y: 268, distance: 129.3
click at [760, 268] on div "**********" at bounding box center [884, 275] width 266 height 30
type input "********"
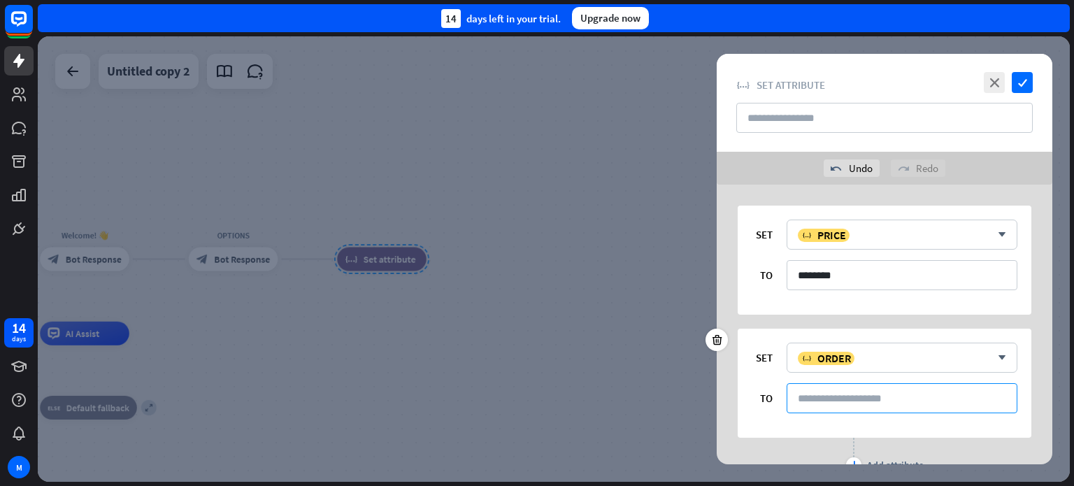
click at [853, 391] on input at bounding box center [901, 398] width 231 height 30
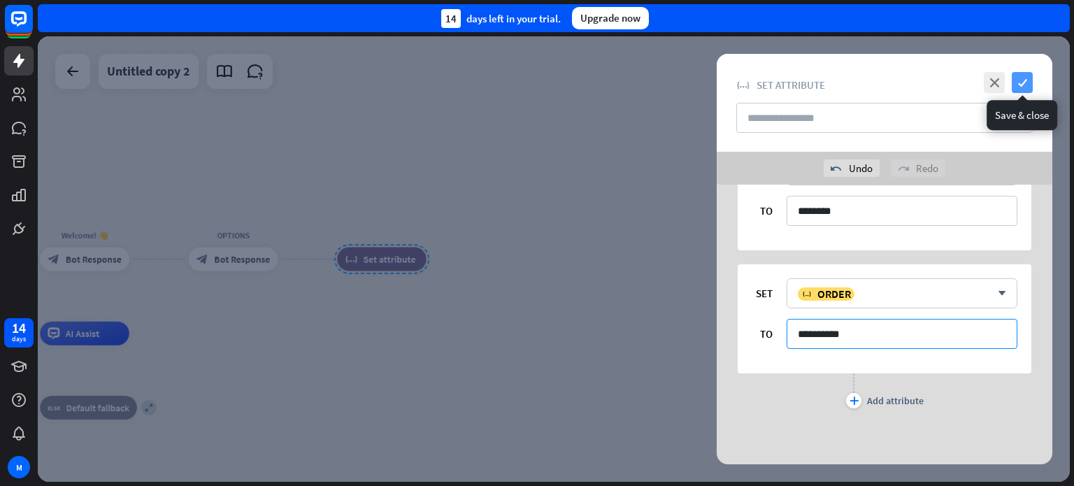
type input "**********"
click at [1025, 84] on icon "check" at bounding box center [1021, 82] width 21 height 21
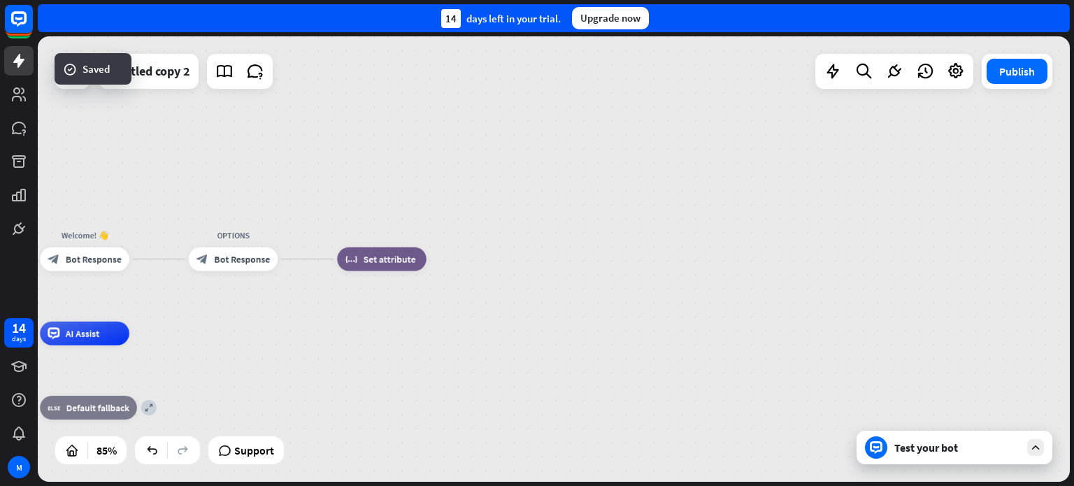
click at [1030, 449] on icon at bounding box center [1035, 447] width 13 height 13
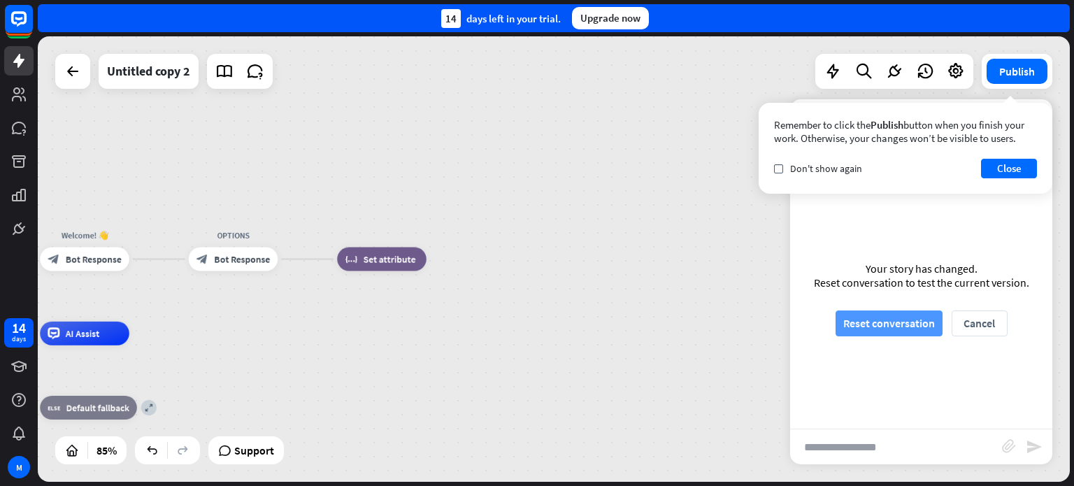
click at [902, 321] on button "Reset conversation" at bounding box center [888, 323] width 107 height 26
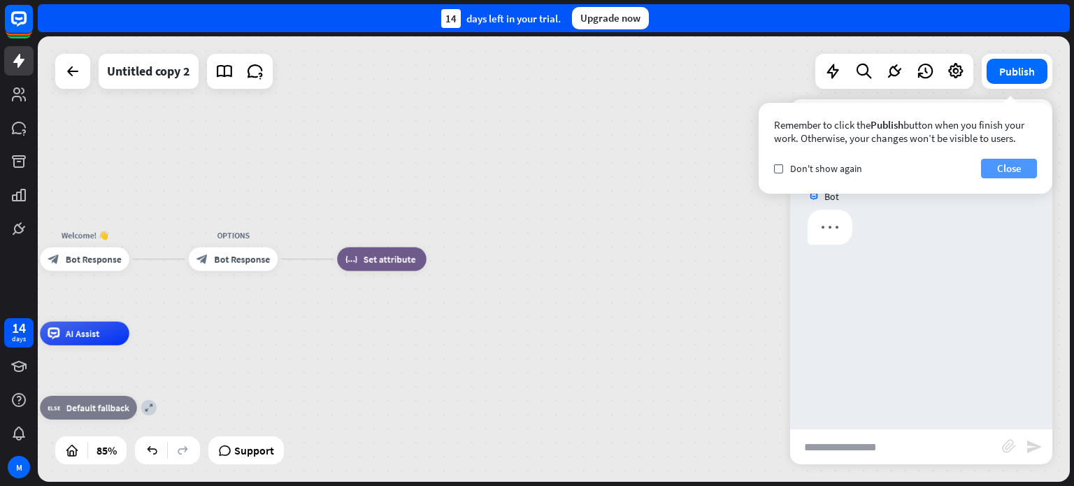
click at [1010, 173] on button "Close" at bounding box center [1009, 169] width 56 height 20
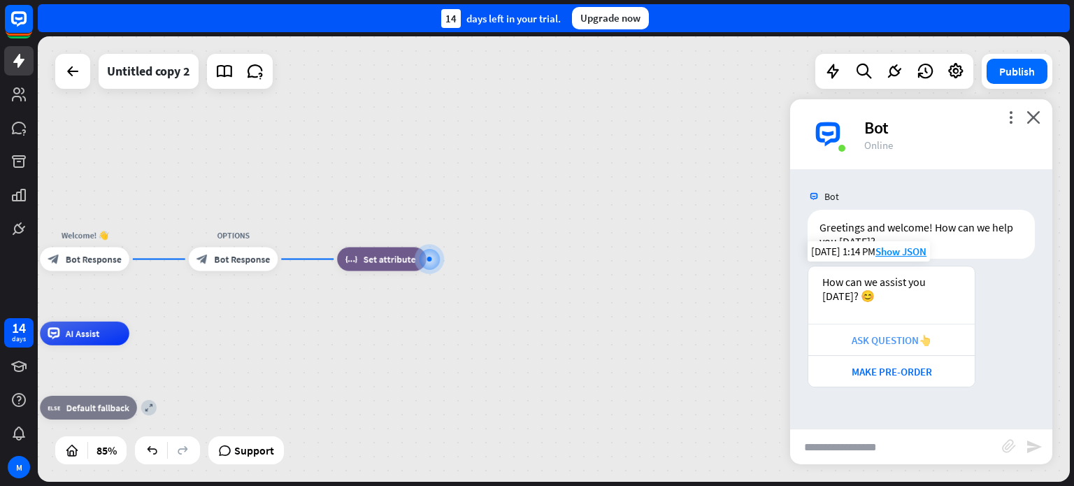
click at [889, 341] on div "ASK QUESTION👆" at bounding box center [891, 339] width 152 height 13
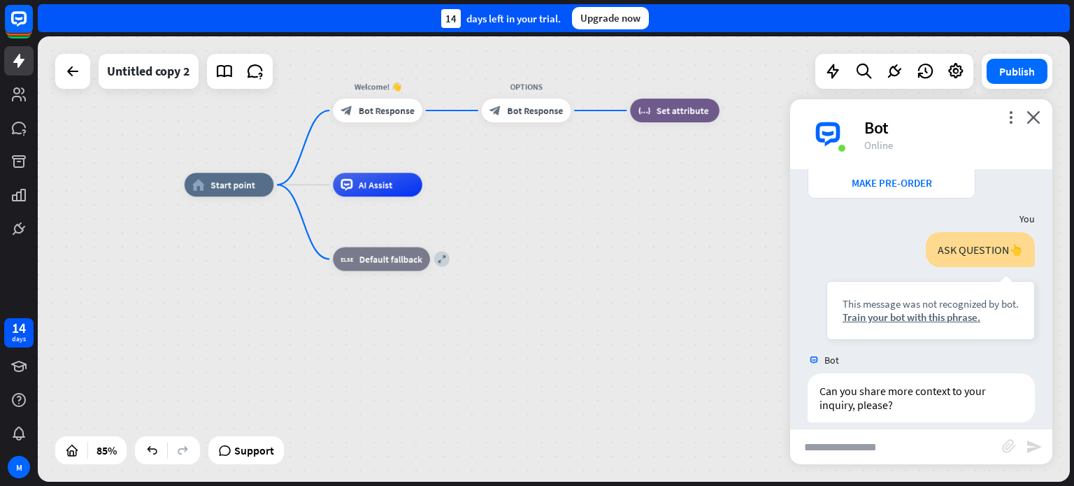
scroll to position [203, 0]
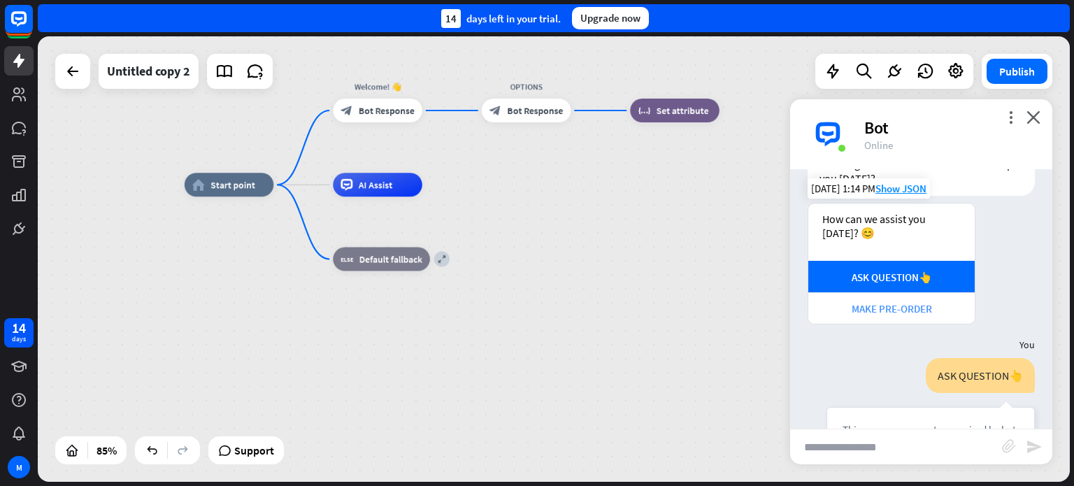
click at [883, 305] on div "MAKE PRE-ORDER" at bounding box center [891, 308] width 152 height 13
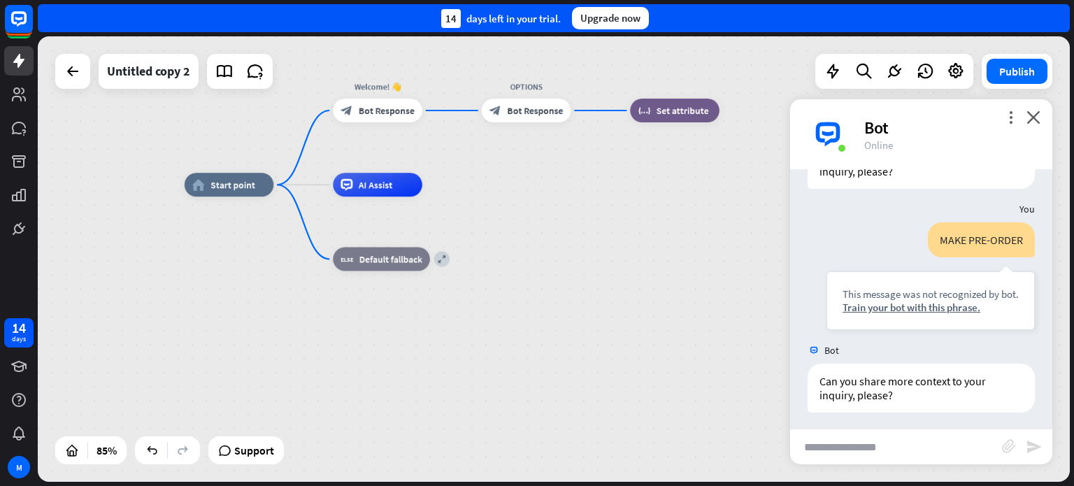
scroll to position [426, 0]
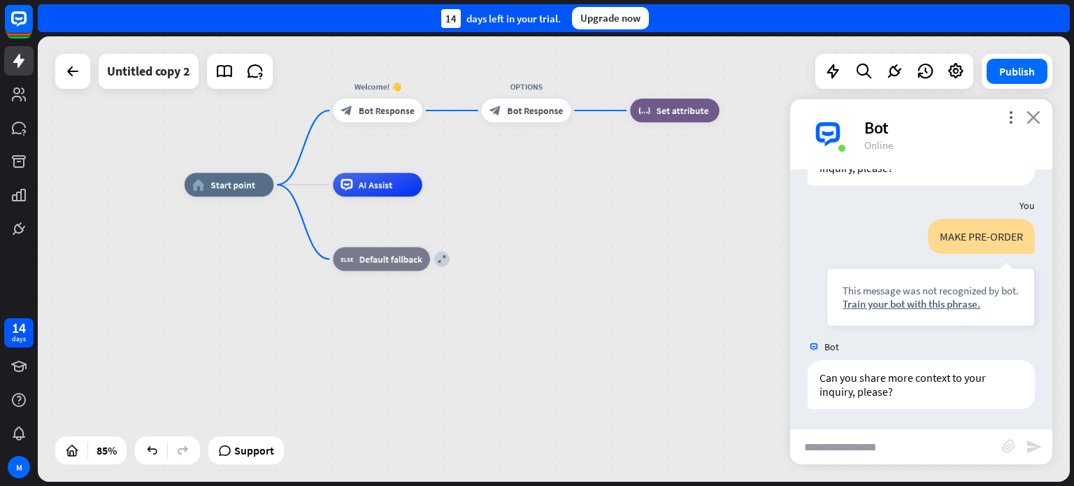
click at [1034, 122] on icon "close" at bounding box center [1033, 116] width 14 height 13
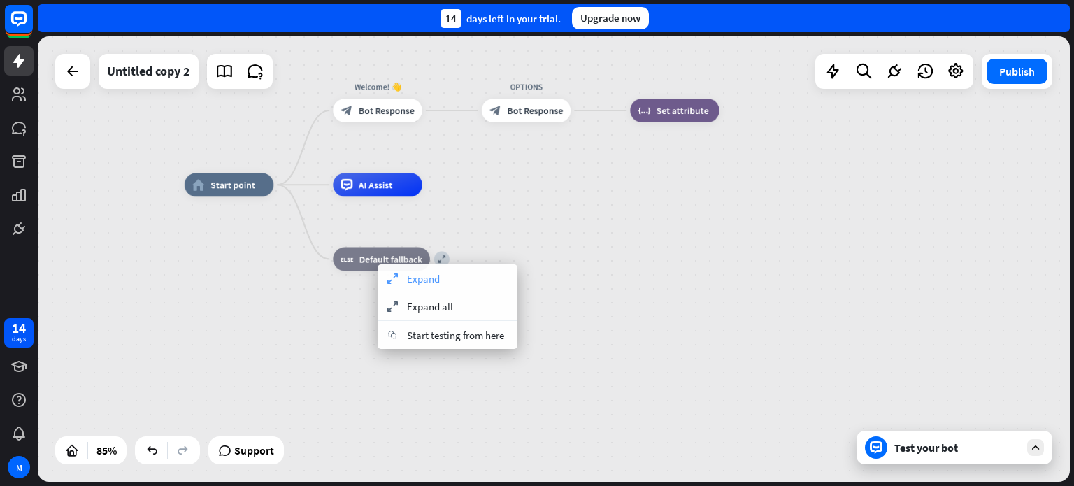
click at [407, 277] on span "Expand" at bounding box center [423, 278] width 33 height 13
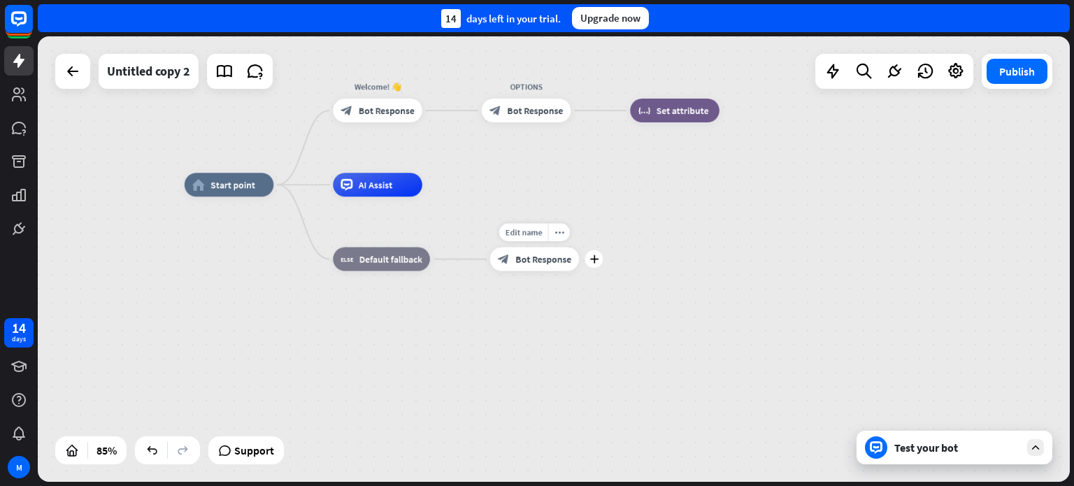
click at [551, 261] on span "Bot Response" at bounding box center [543, 259] width 56 height 12
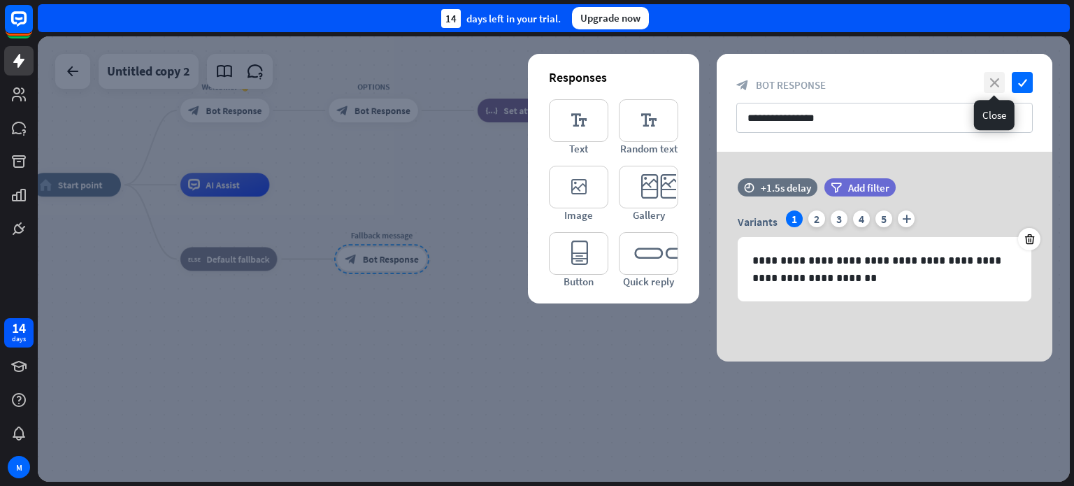
click at [997, 84] on icon "close" at bounding box center [993, 82] width 21 height 21
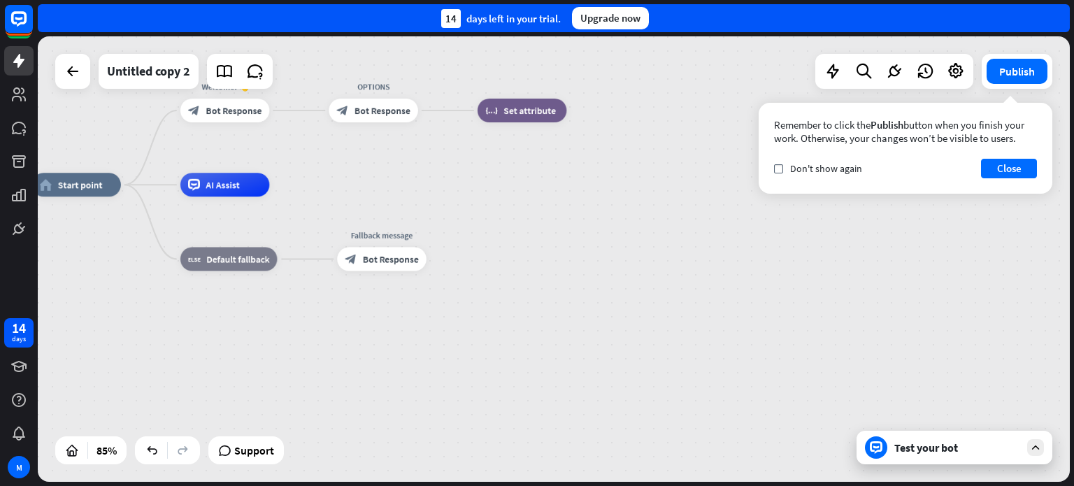
click at [427, 173] on div "home_2 Start point Welcome! 👋 block_bot_response Bot Response OPTIONS block_bot…" at bounding box center [554, 258] width 1032 height 445
click at [1015, 166] on button "Close" at bounding box center [1009, 169] width 56 height 20
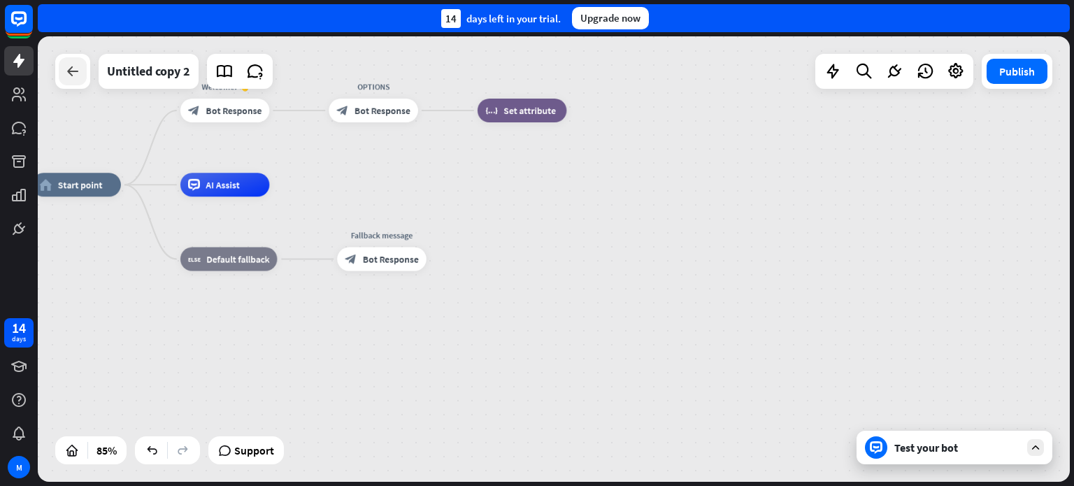
click at [60, 78] on div at bounding box center [73, 71] width 28 height 28
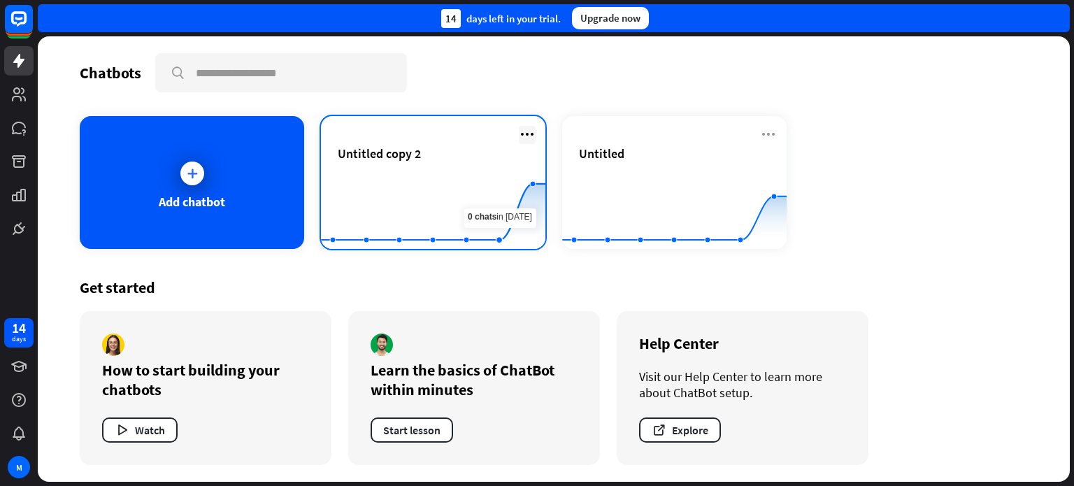
click at [532, 131] on icon at bounding box center [527, 134] width 17 height 17
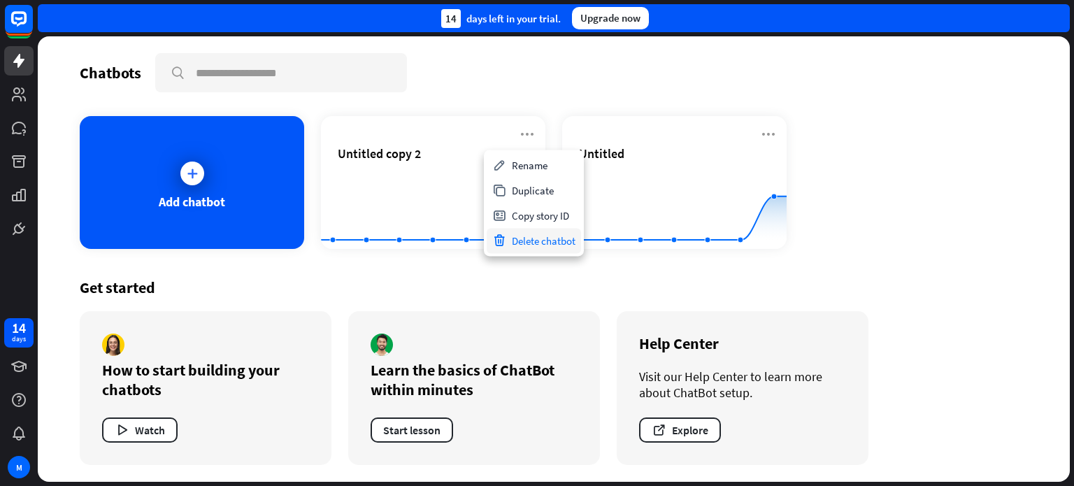
click at [522, 243] on div "Delete chatbot" at bounding box center [533, 240] width 94 height 25
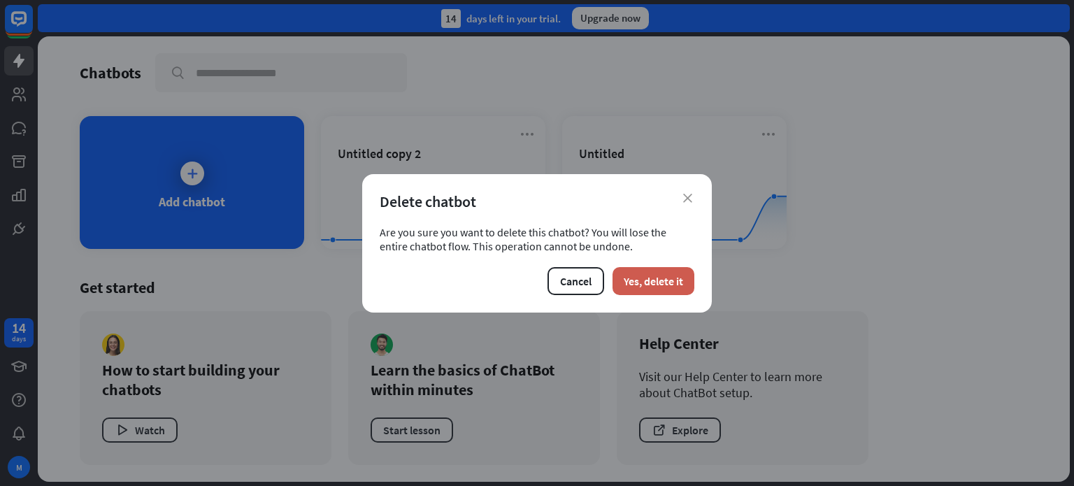
click at [657, 285] on button "Yes, delete it" at bounding box center [653, 281] width 82 height 28
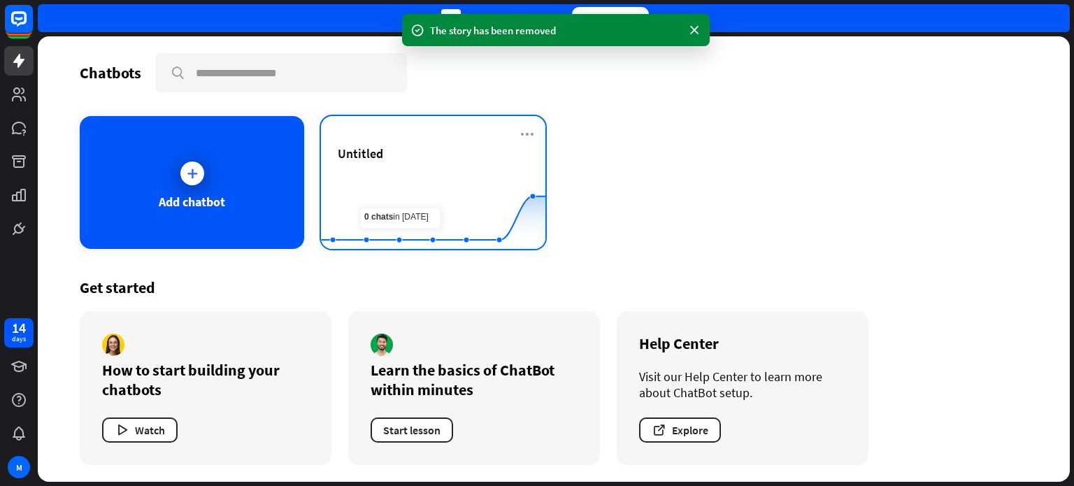
click at [431, 175] on rect at bounding box center [433, 214] width 224 height 87
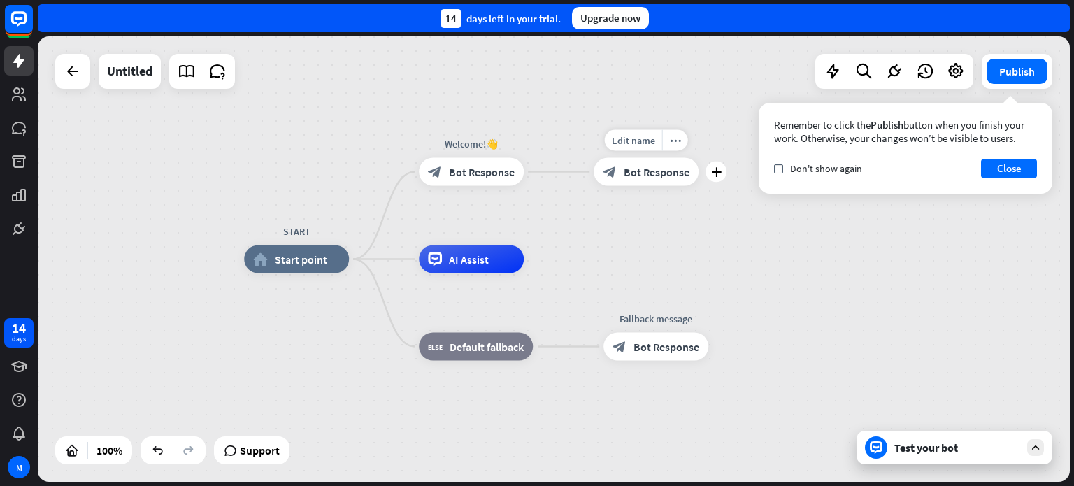
click at [647, 165] on span "Bot Response" at bounding box center [656, 172] width 66 height 14
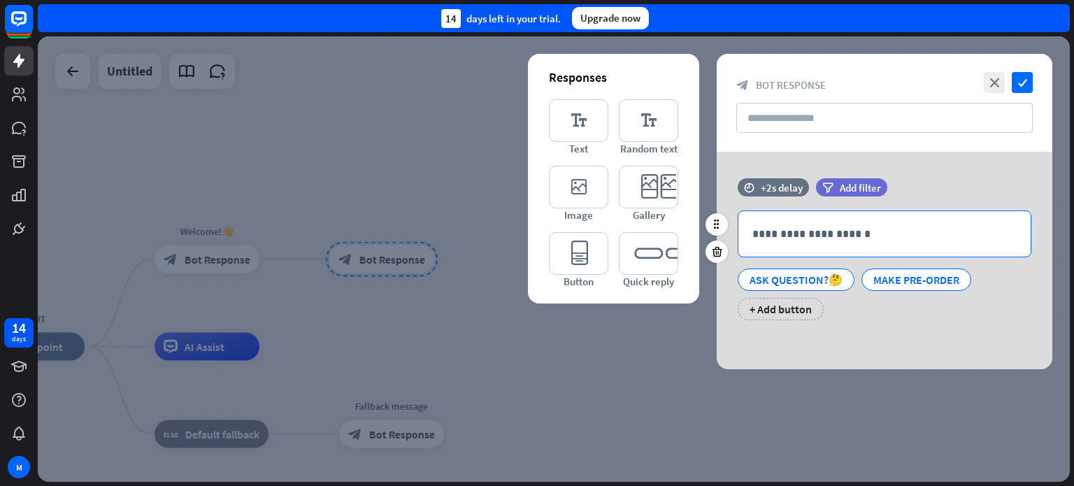
click at [842, 235] on p "**********" at bounding box center [884, 233] width 264 height 17
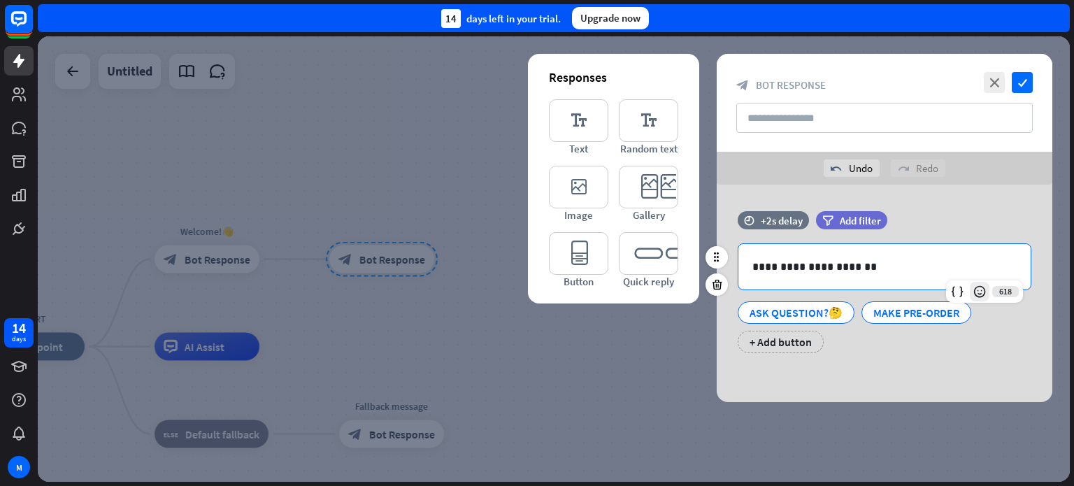
click at [981, 291] on icon at bounding box center [979, 291] width 14 height 14
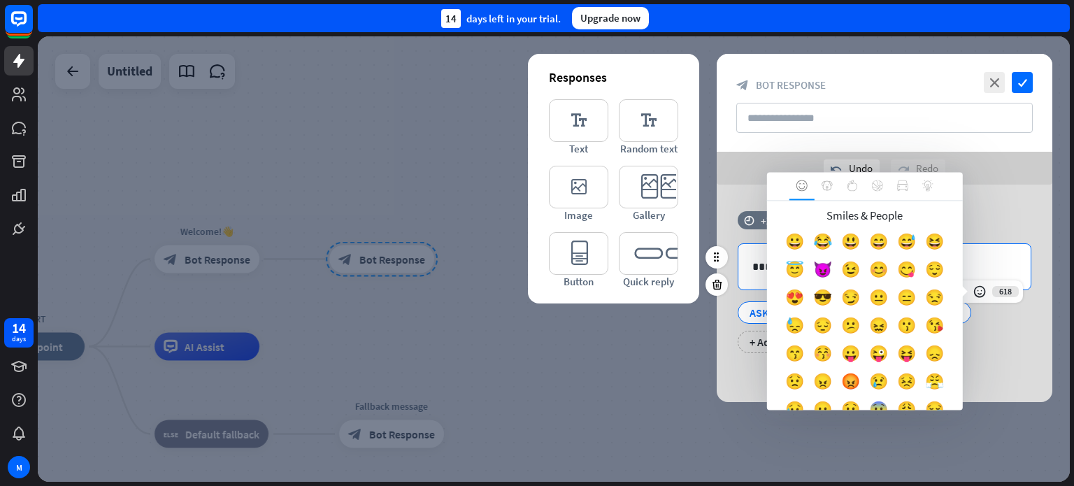
click at [893, 273] on div "😊" at bounding box center [879, 273] width 28 height 28
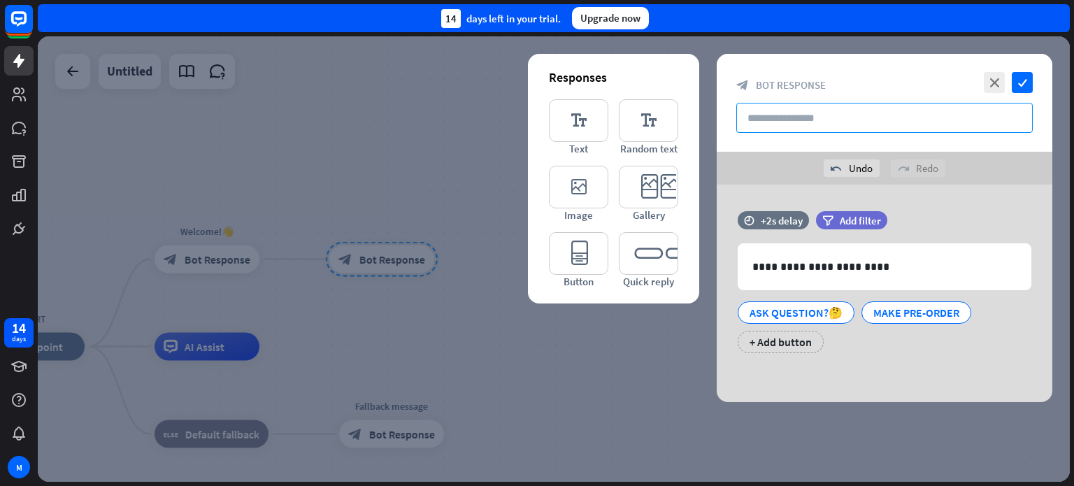
click at [864, 124] on input "text" at bounding box center [884, 118] width 296 height 30
type input "*******"
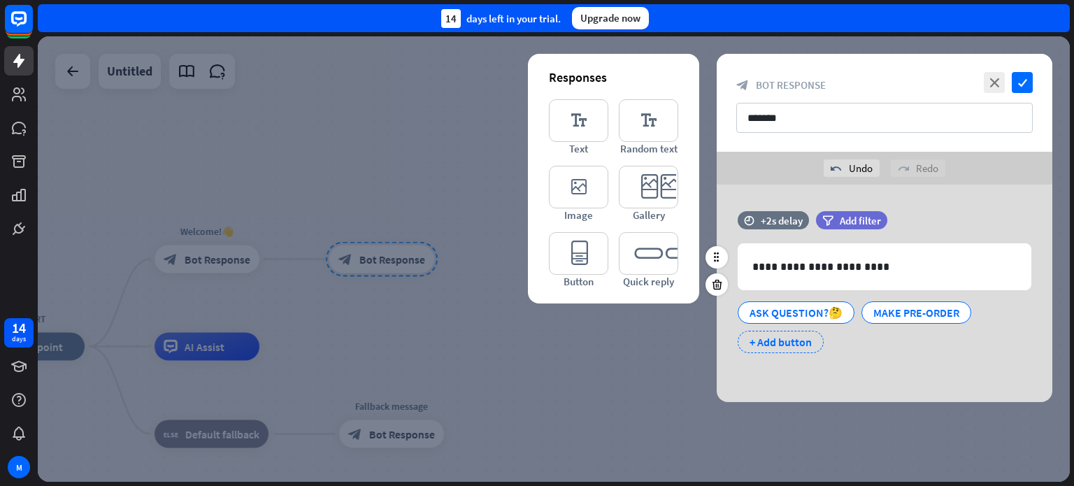
click at [771, 342] on div "+ Add button" at bounding box center [780, 342] width 86 height 22
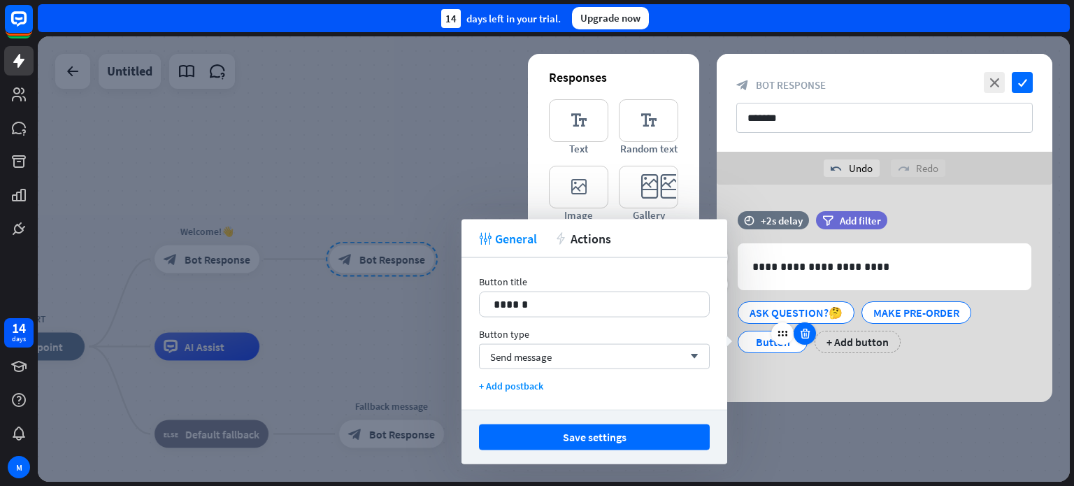
click at [805, 335] on icon at bounding box center [804, 333] width 13 height 13
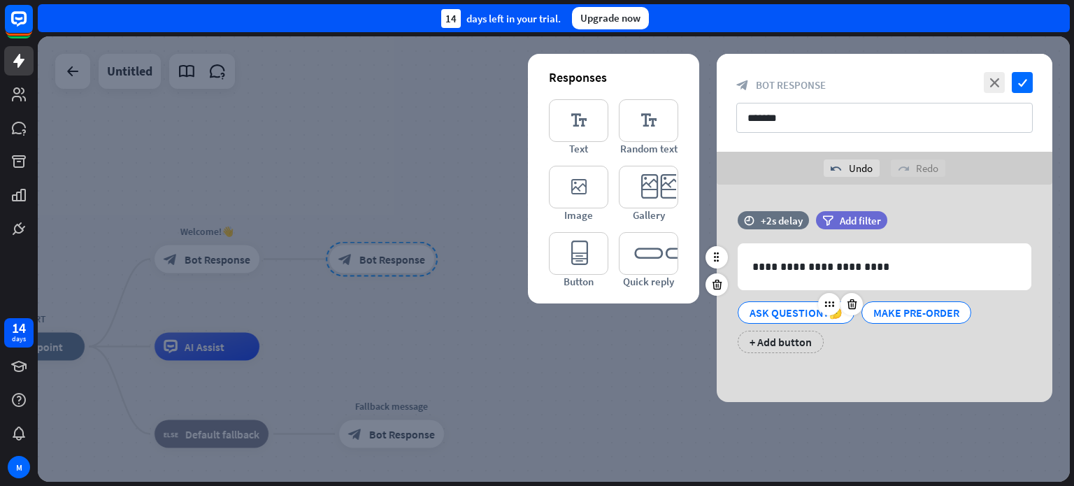
click at [791, 312] on div "ASK QUESTION?🤔" at bounding box center [795, 312] width 93 height 21
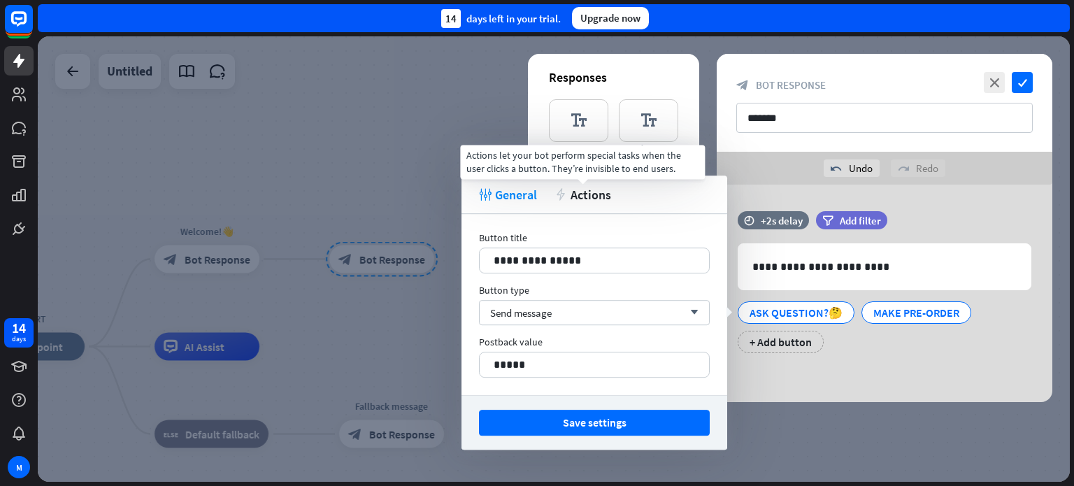
click at [590, 195] on span "Actions" at bounding box center [590, 195] width 41 height 16
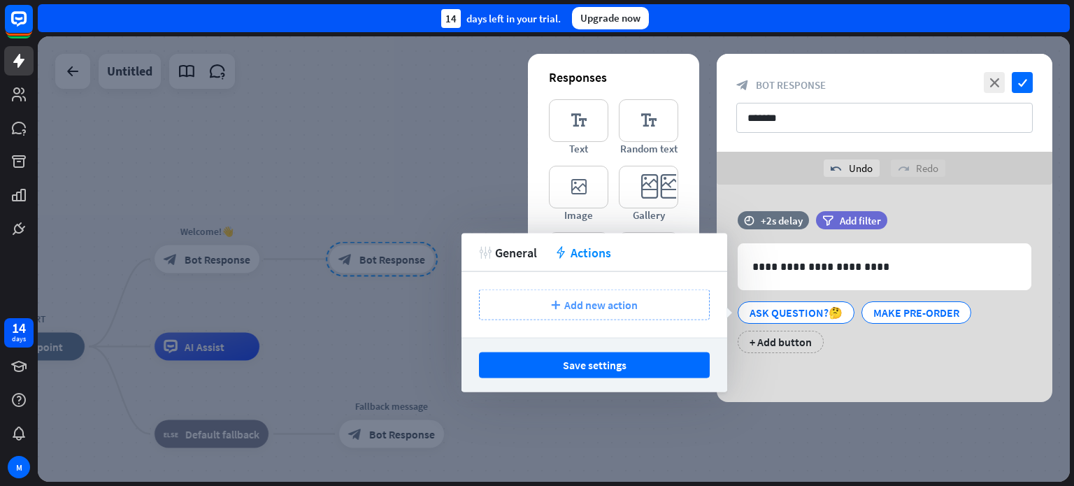
click at [596, 307] on span "Add new action" at bounding box center [600, 305] width 73 height 14
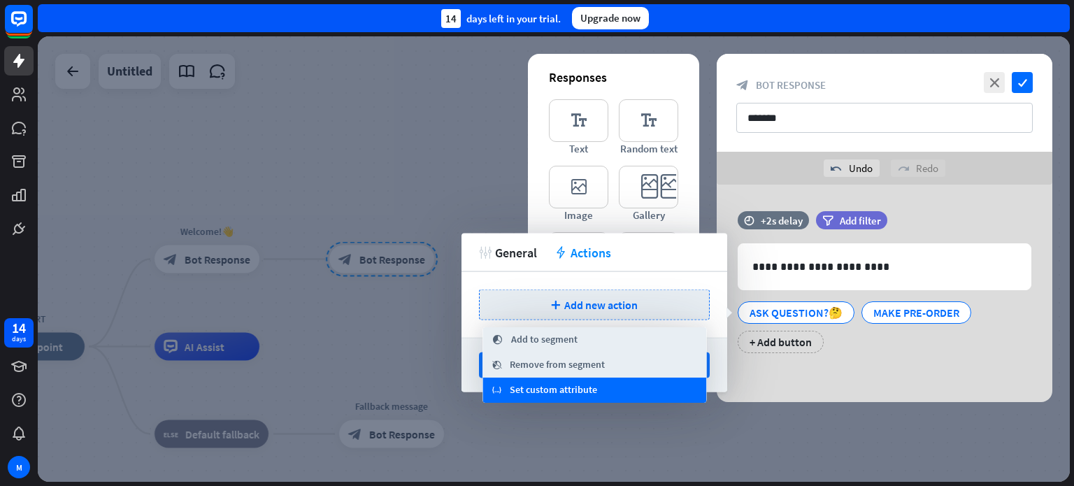
click at [551, 392] on span "Set custom attribute" at bounding box center [553, 390] width 87 height 14
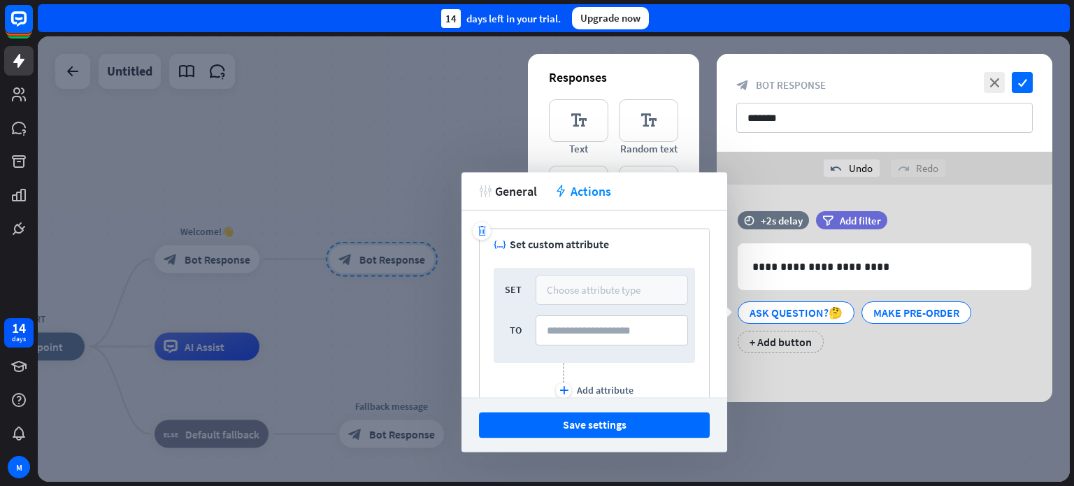
scroll to position [68, 0]
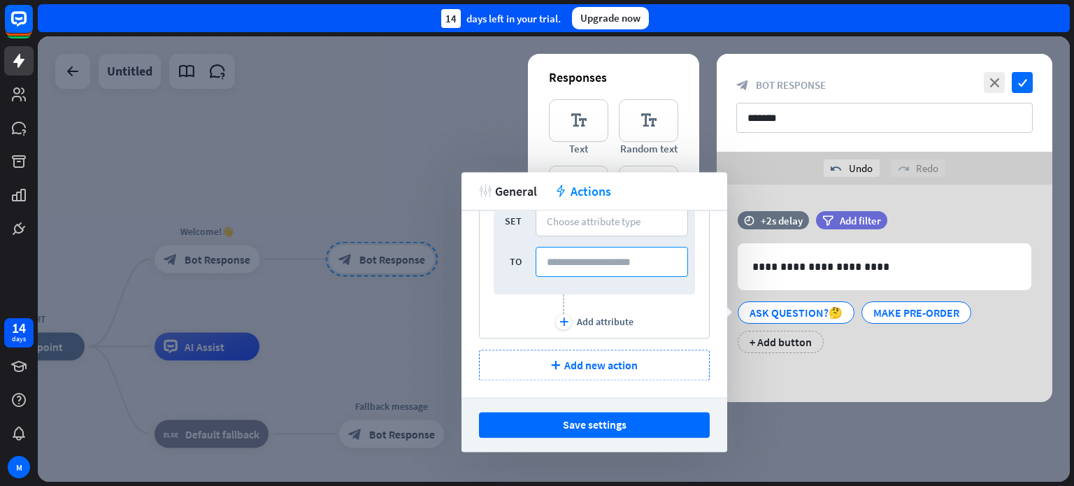
click at [565, 259] on input at bounding box center [611, 262] width 152 height 30
click at [583, 222] on div "Choose attribute type" at bounding box center [594, 221] width 94 height 13
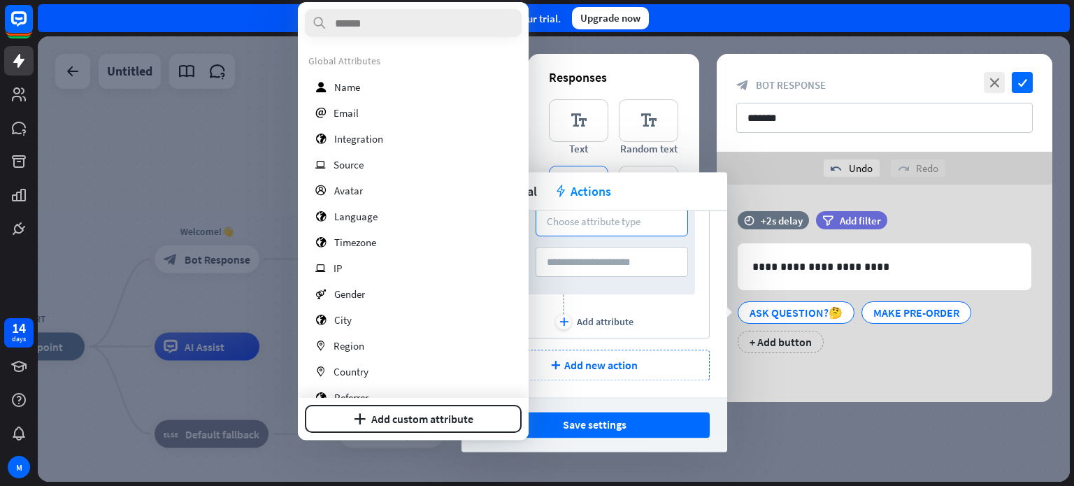
click at [586, 178] on div "tweak General action Actions" at bounding box center [594, 191] width 266 height 38
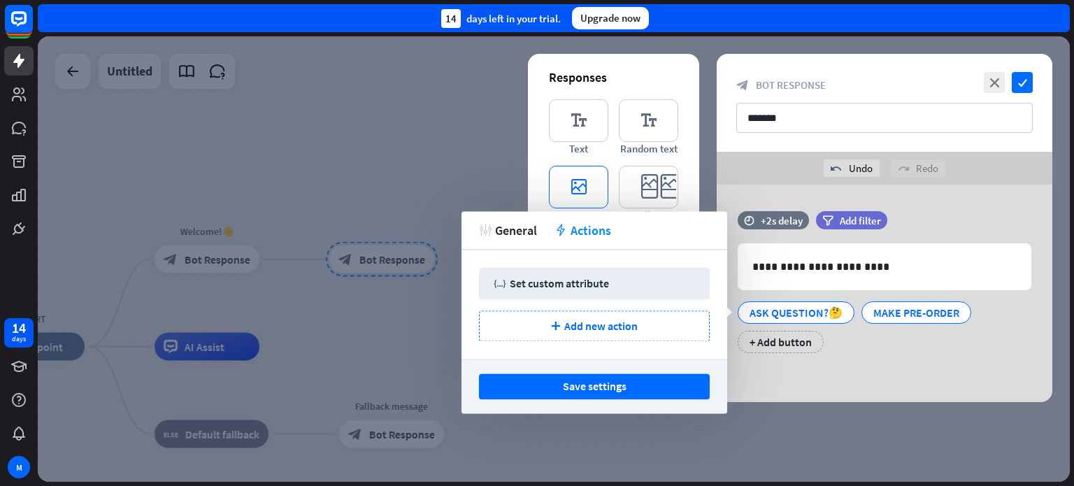
scroll to position [0, 0]
click at [576, 193] on icon "editor_image" at bounding box center [578, 187] width 59 height 43
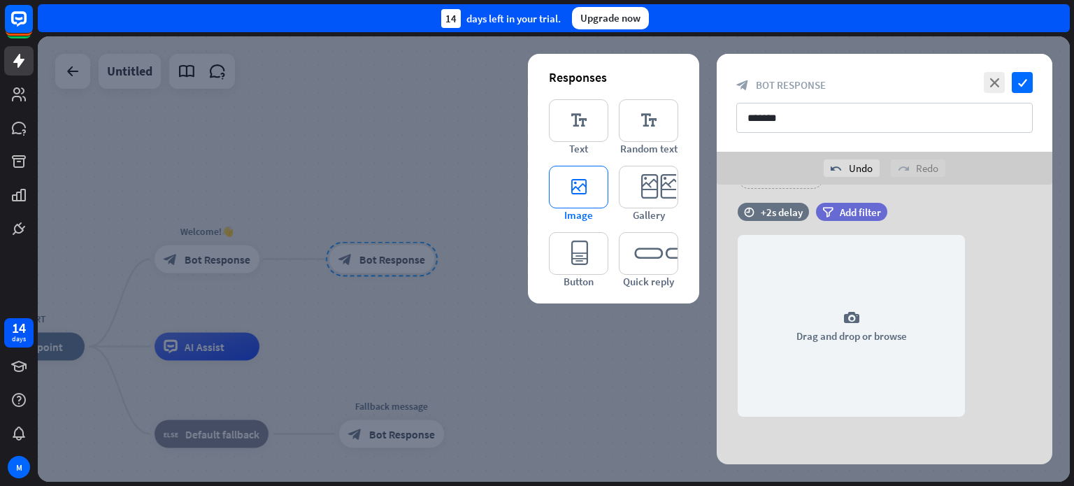
scroll to position [165, 0]
click at [716, 276] on icon at bounding box center [716, 275] width 13 height 13
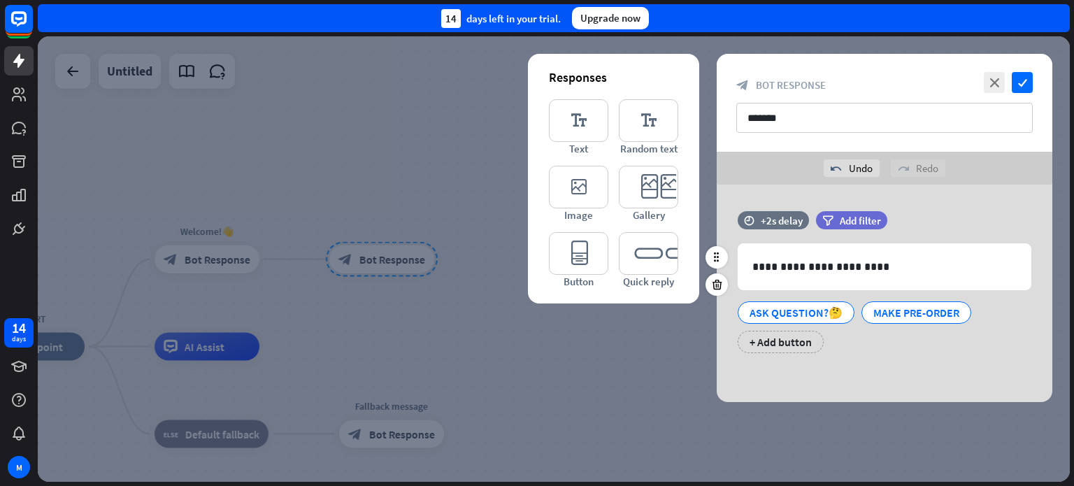
click at [921, 359] on div "**********" at bounding box center [883, 289] width 335 height 156
click at [645, 257] on icon "editor_quick_replies" at bounding box center [648, 253] width 59 height 43
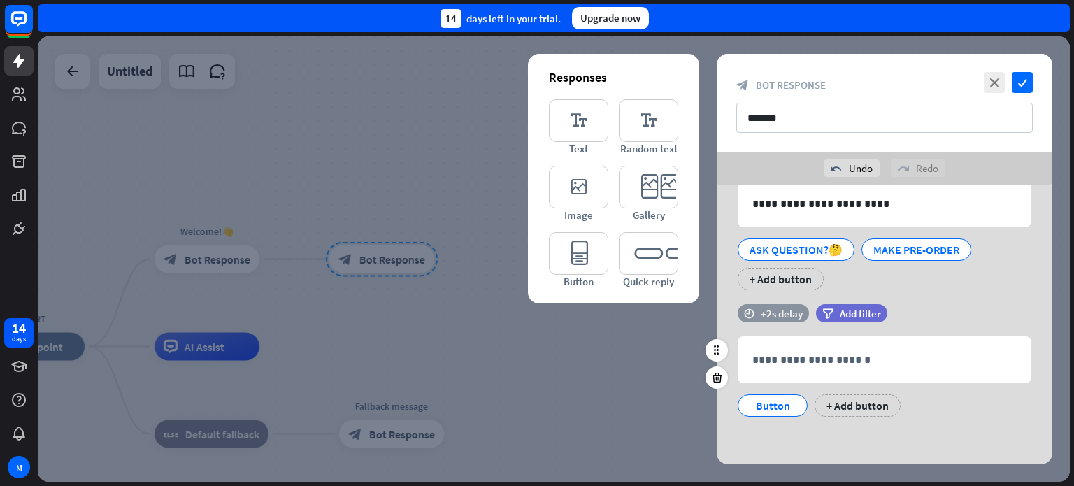
scroll to position [64, 0]
click at [806, 352] on p "**********" at bounding box center [884, 358] width 264 height 17
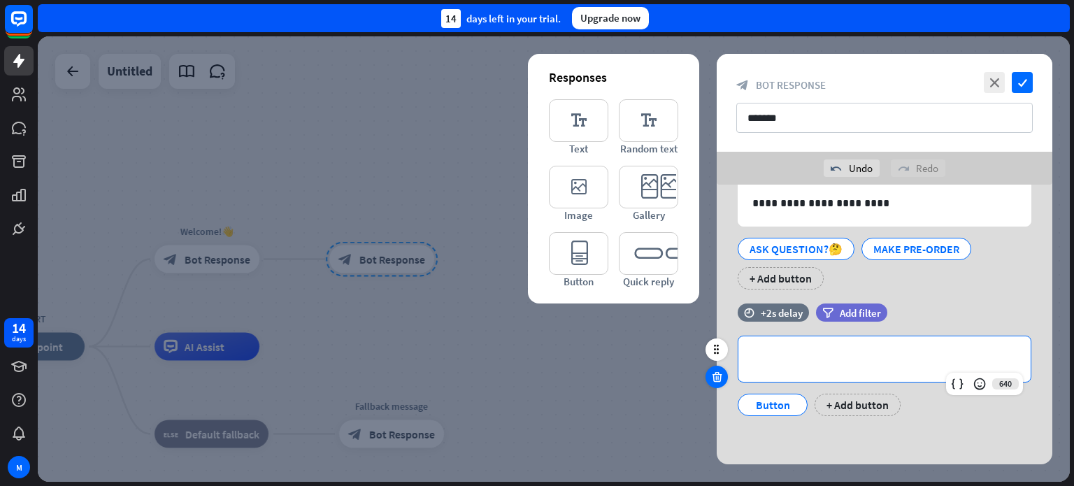
click at [721, 376] on icon at bounding box center [716, 376] width 13 height 13
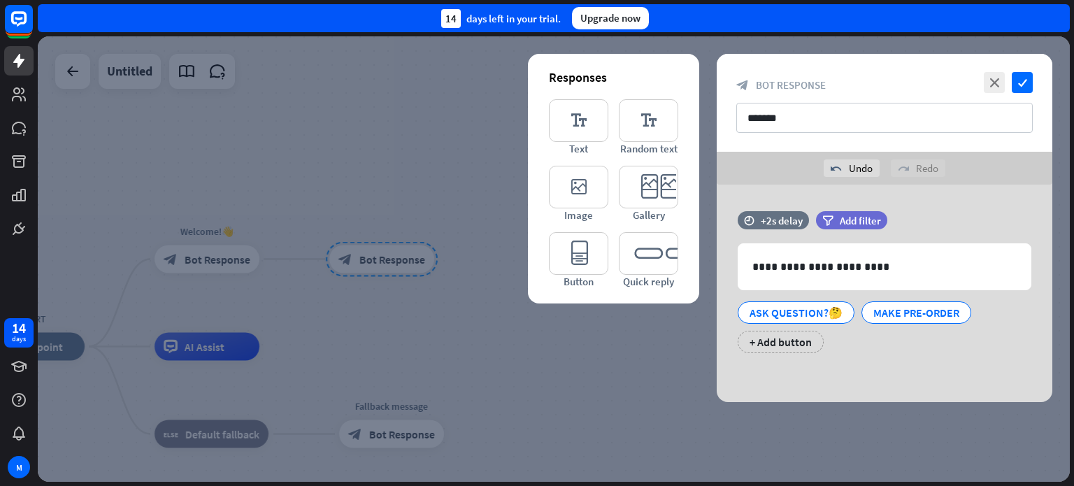
scroll to position [0, 0]
click at [1020, 86] on icon "check" at bounding box center [1021, 82] width 21 height 21
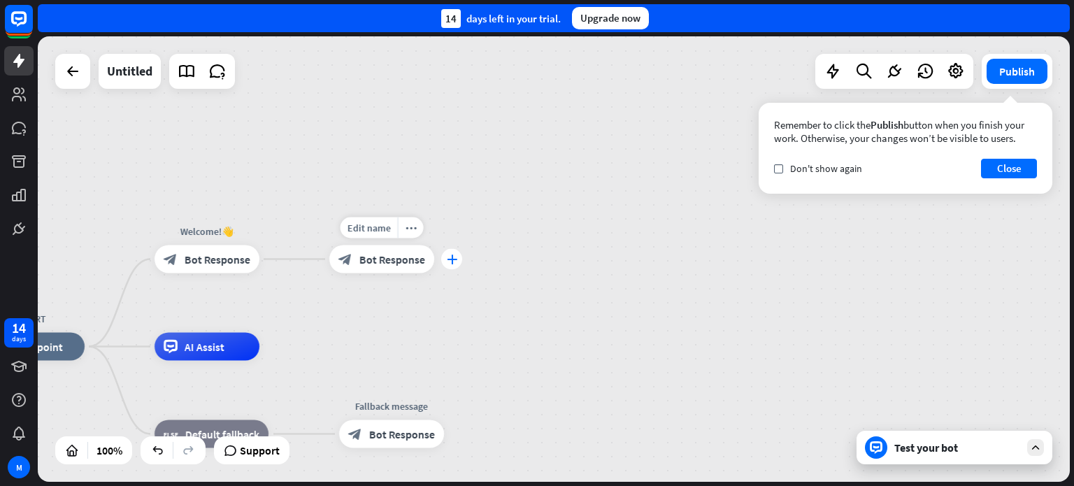
click at [456, 261] on icon "plus" at bounding box center [452, 259] width 10 height 10
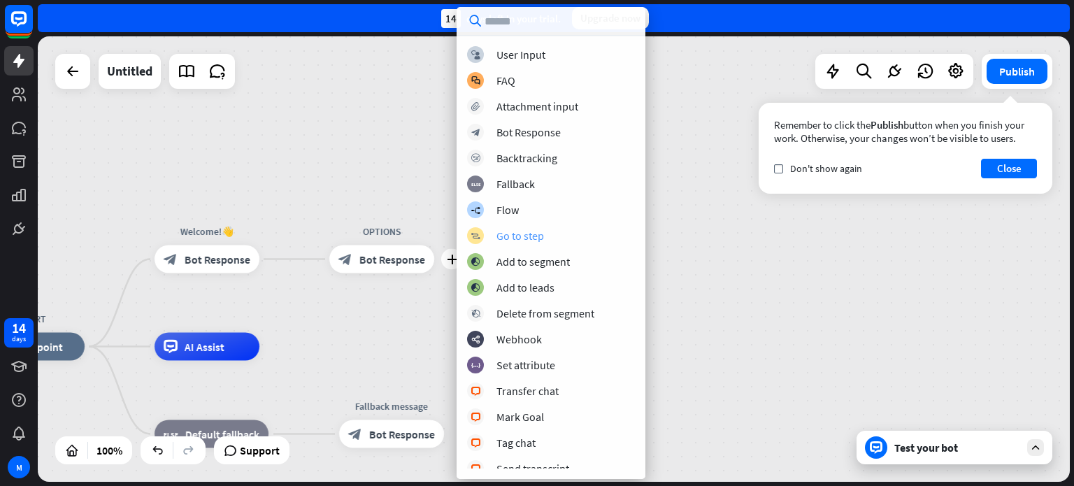
click at [497, 238] on div "Go to step" at bounding box center [520, 236] width 48 height 14
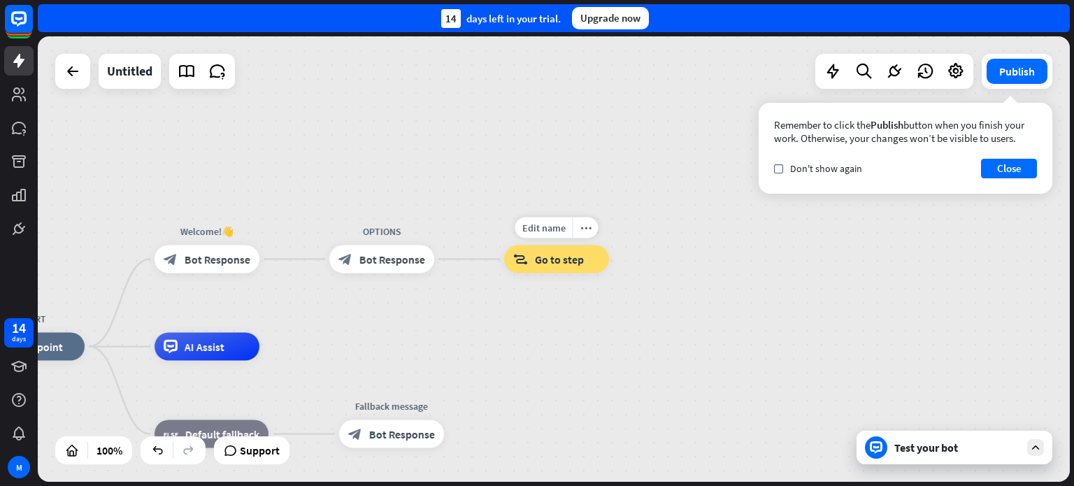
click at [586, 263] on div "block_goto Go to step" at bounding box center [556, 259] width 105 height 28
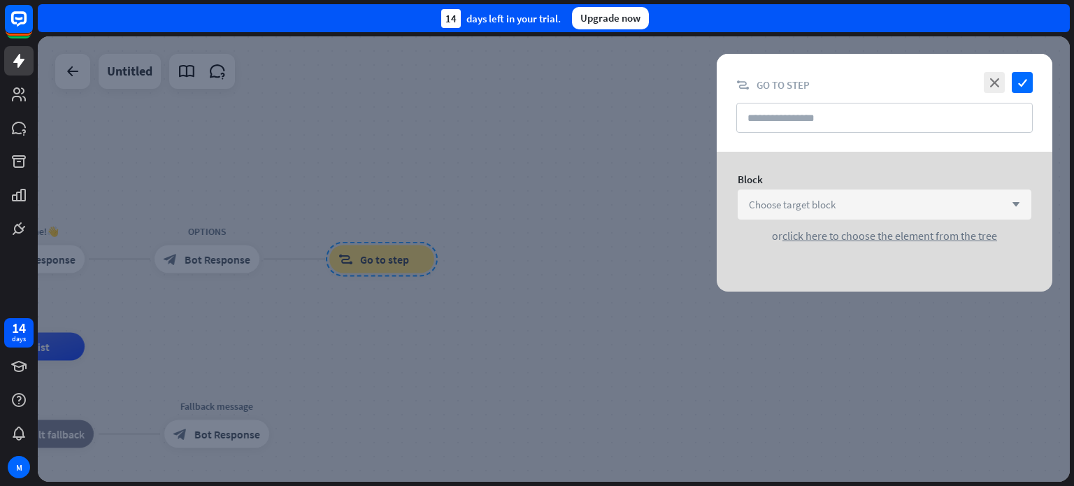
click at [873, 203] on div "Choose target block arrow_down" at bounding box center [884, 204] width 294 height 30
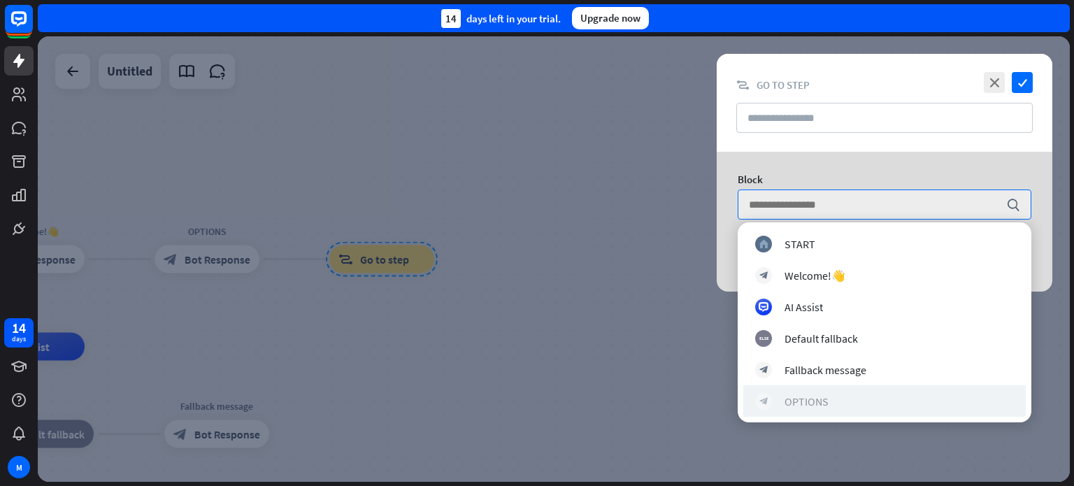
click at [804, 405] on div "OPTIONS" at bounding box center [806, 401] width 44 height 14
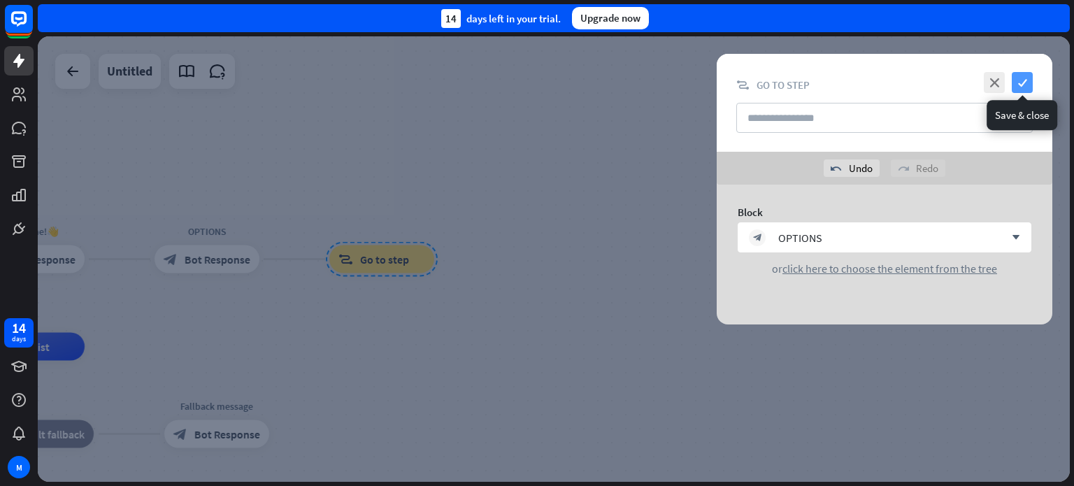
click at [1022, 80] on icon "check" at bounding box center [1021, 82] width 21 height 21
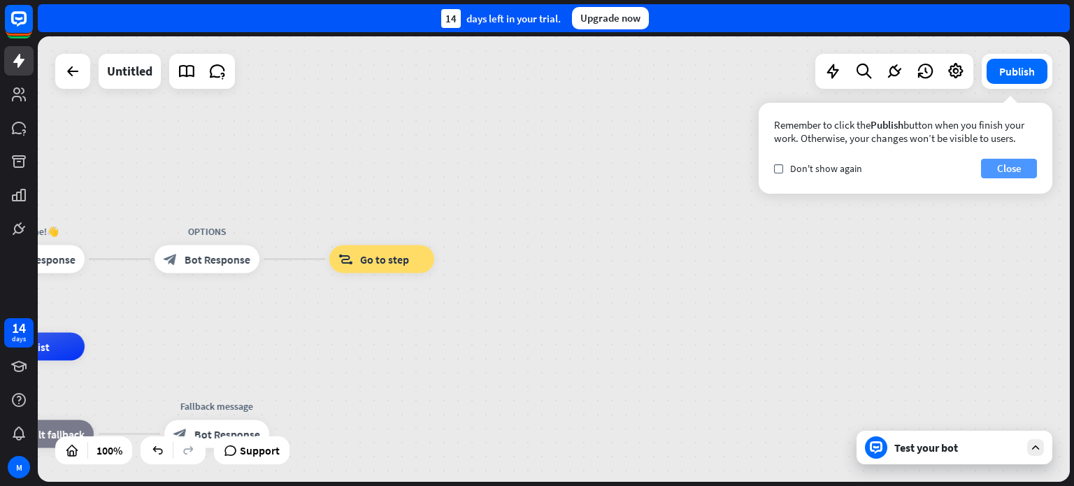
click at [1006, 170] on button "Close" at bounding box center [1009, 169] width 56 height 20
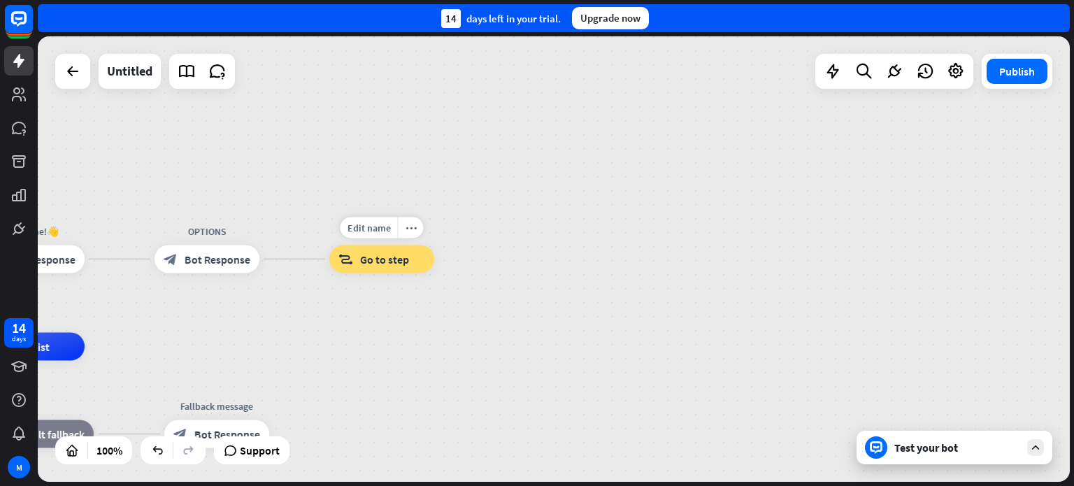
click at [414, 259] on div "block_goto Go to step" at bounding box center [381, 259] width 105 height 28
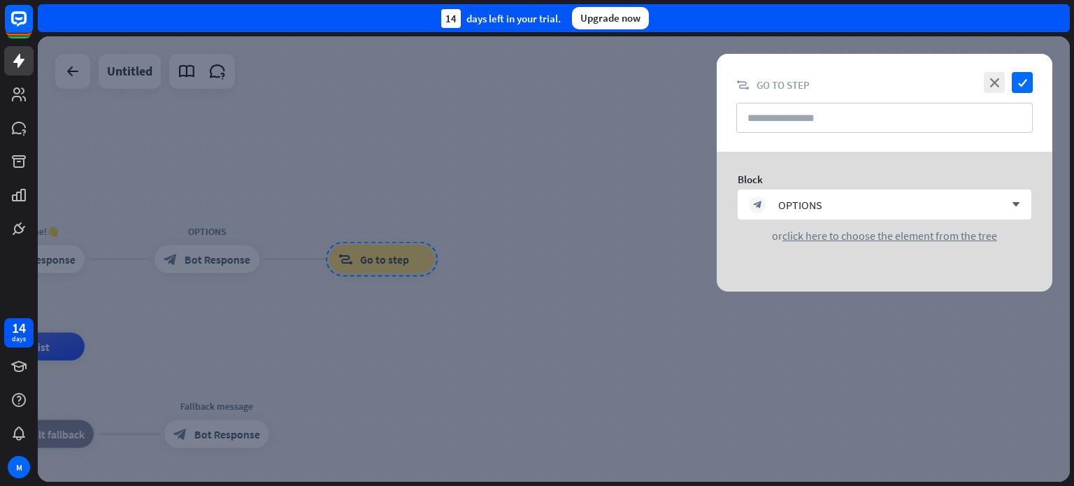
click at [447, 257] on div at bounding box center [554, 258] width 1032 height 445
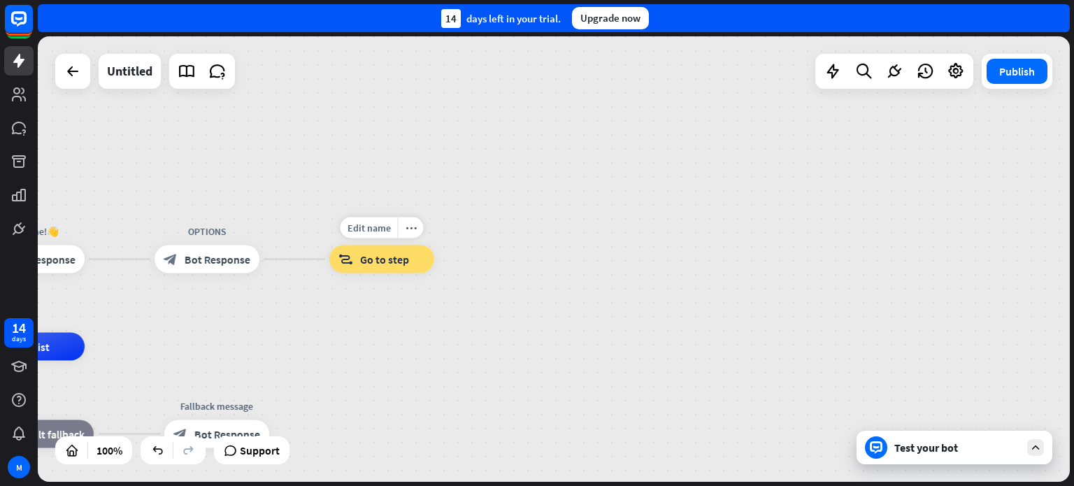
click at [375, 262] on span "Go to step" at bounding box center [384, 259] width 49 height 14
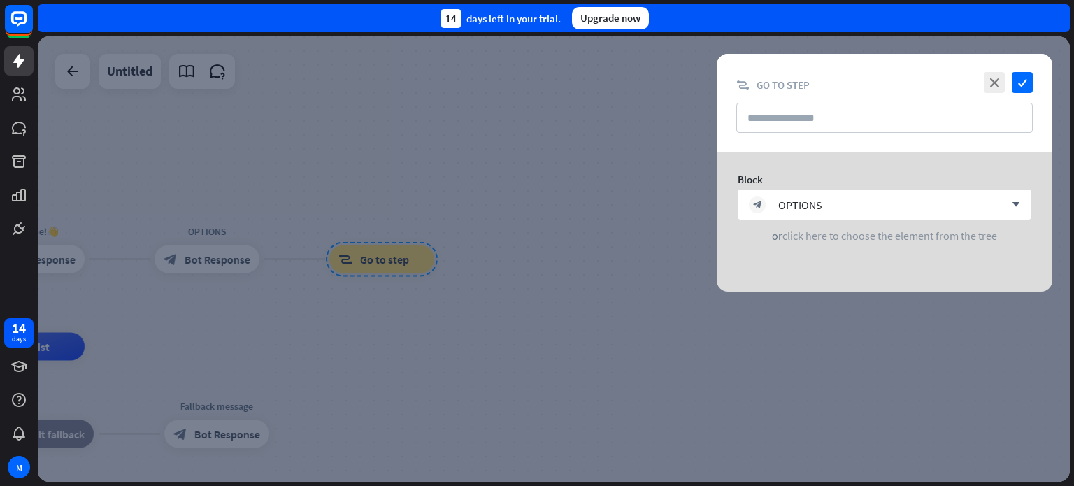
click at [934, 234] on span "click here to choose the element from the tree" at bounding box center [889, 236] width 215 height 14
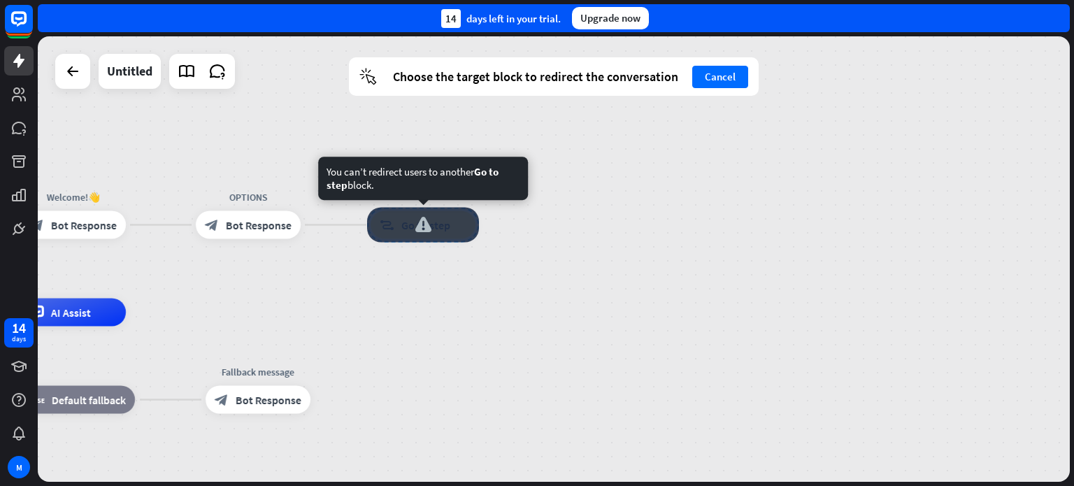
drag, startPoint x: 459, startPoint y: 264, endPoint x: 500, endPoint y: 230, distance: 53.6
click at [475, 230] on div "block_goto Go to step" at bounding box center [422, 225] width 105 height 28
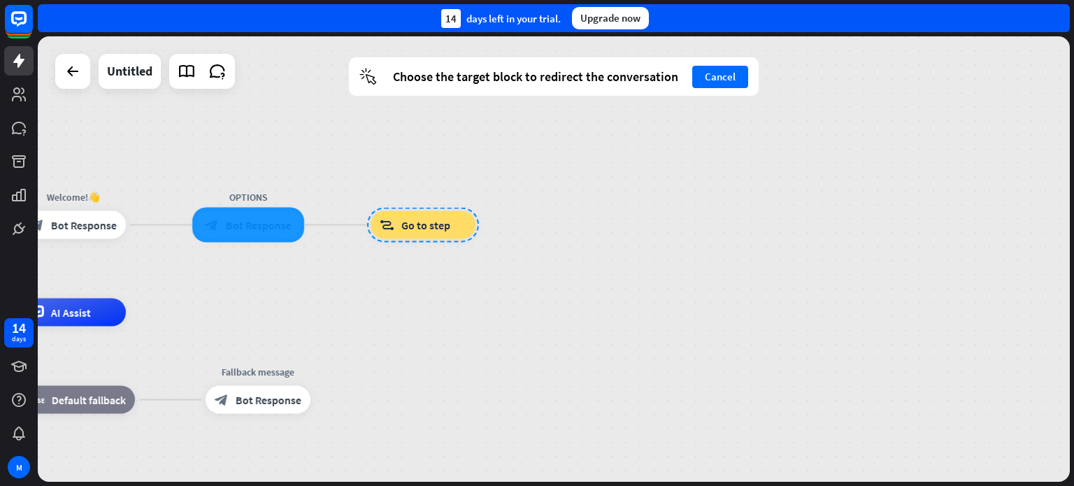
click at [266, 231] on div at bounding box center [248, 225] width 112 height 35
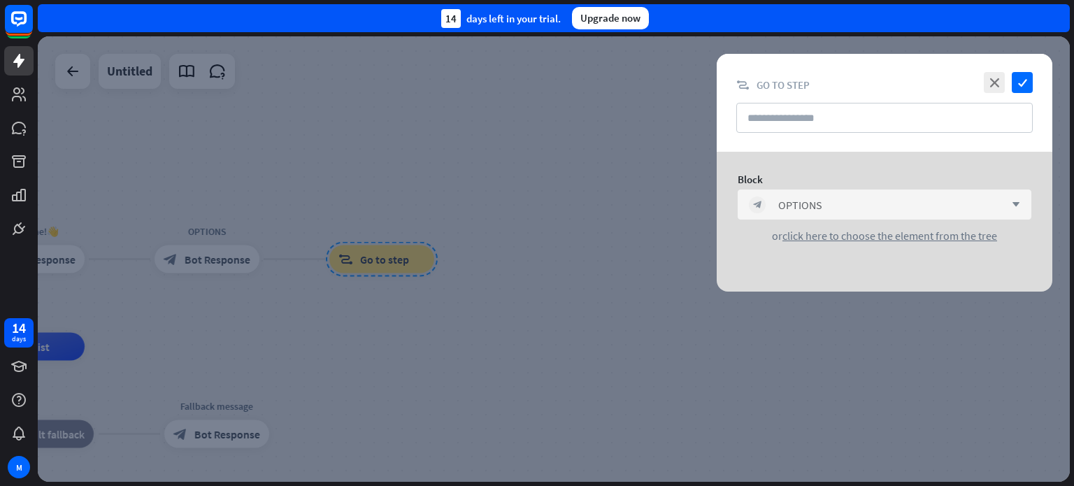
click at [1018, 199] on div "block_bot_response OPTIONS arrow_down" at bounding box center [884, 204] width 294 height 30
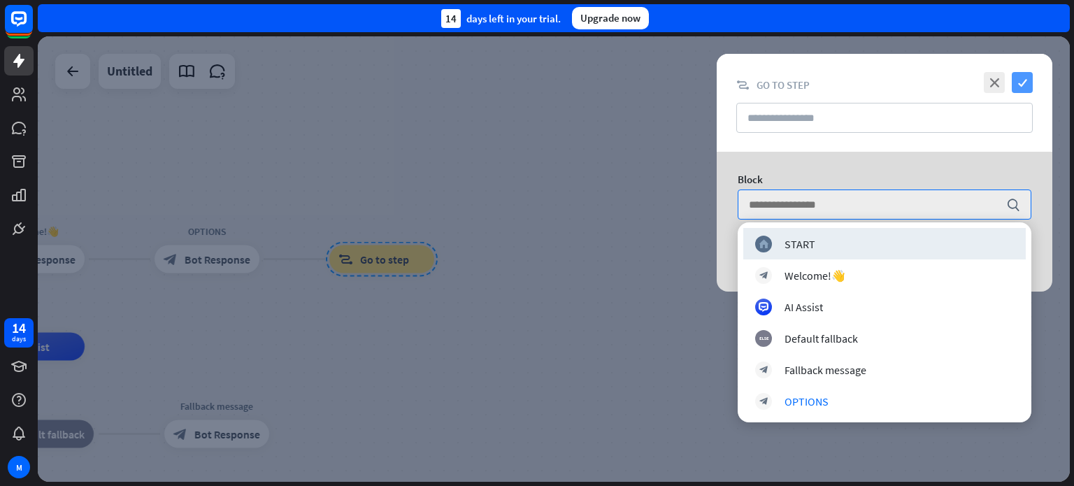
click at [1022, 77] on icon "check" at bounding box center [1021, 82] width 21 height 21
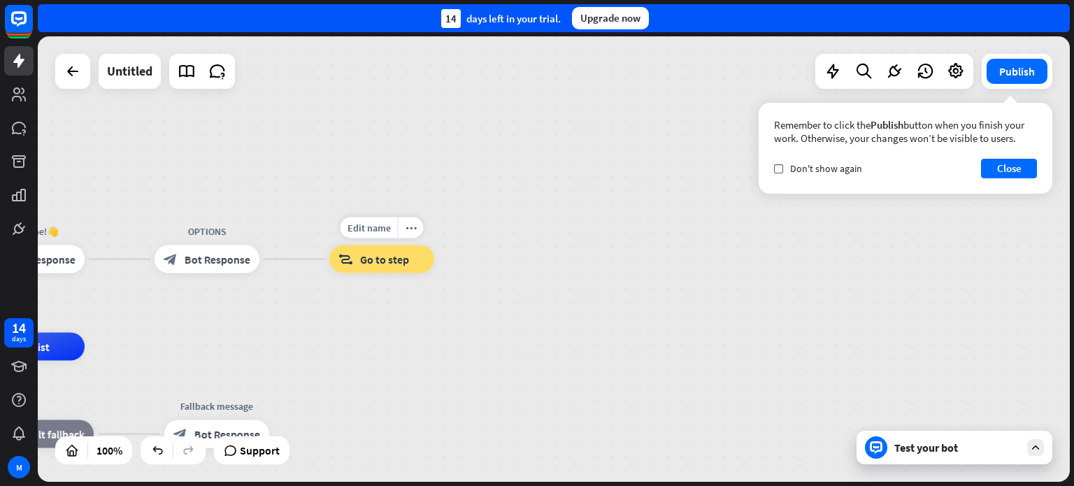
click at [382, 265] on span "Go to step" at bounding box center [384, 259] width 49 height 14
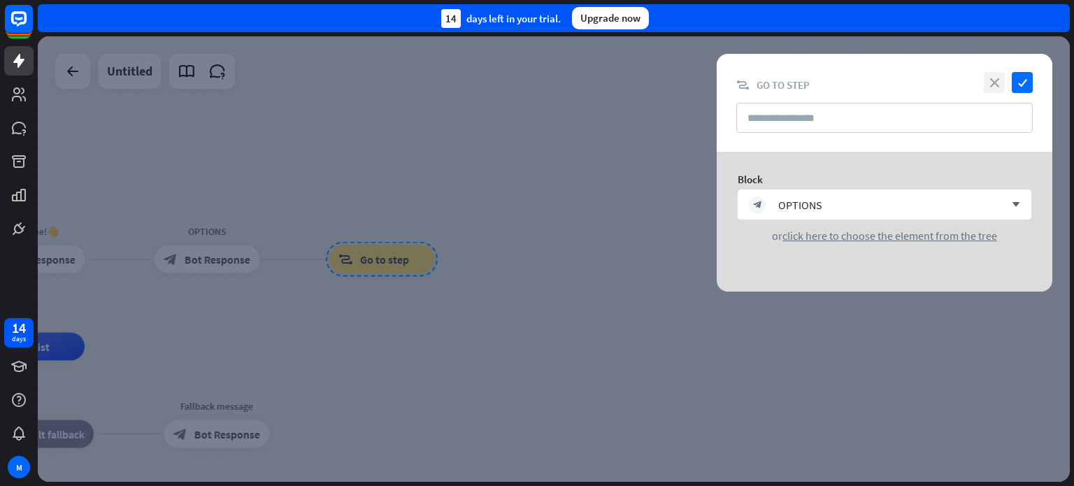
click at [1001, 83] on icon "close" at bounding box center [993, 82] width 21 height 21
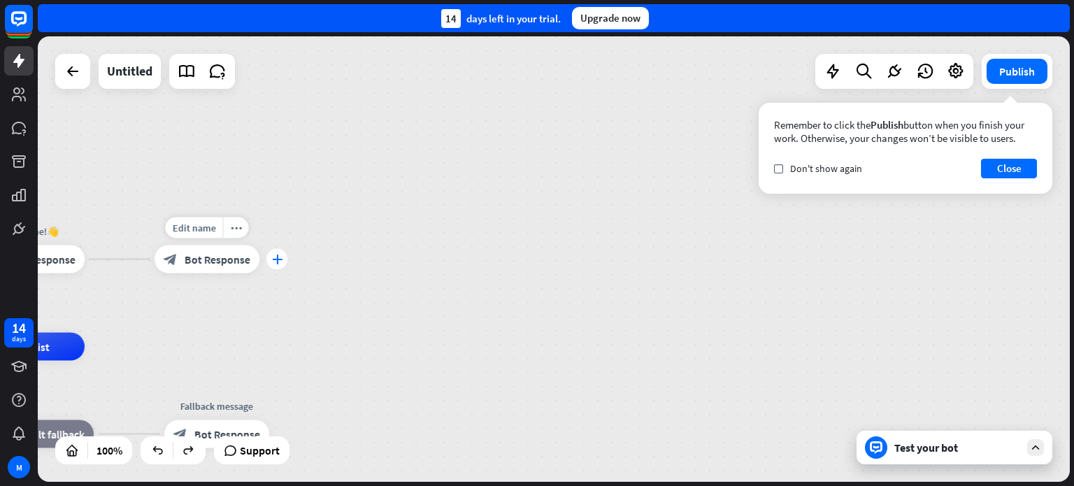
click at [273, 259] on icon "plus" at bounding box center [277, 259] width 10 height 10
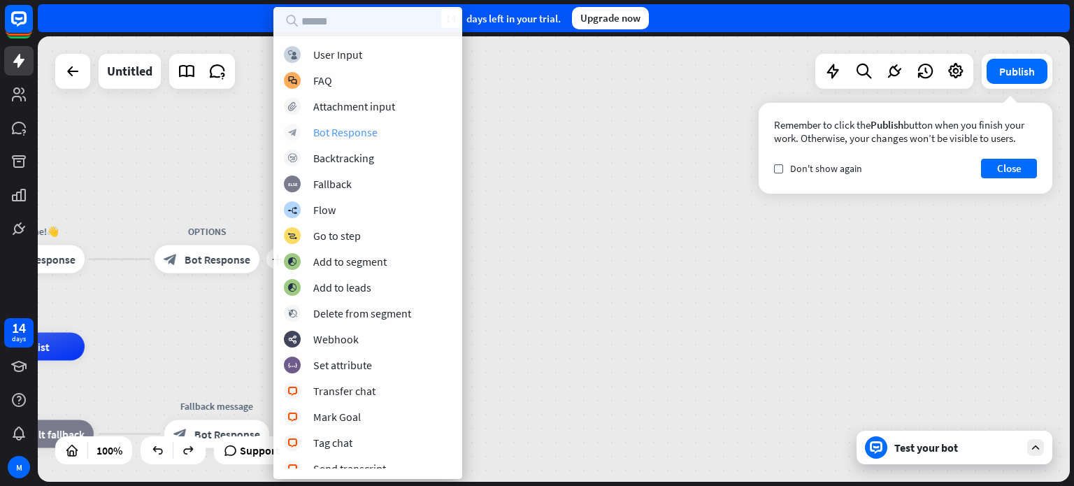
click at [326, 131] on div "Bot Response" at bounding box center [345, 132] width 64 height 14
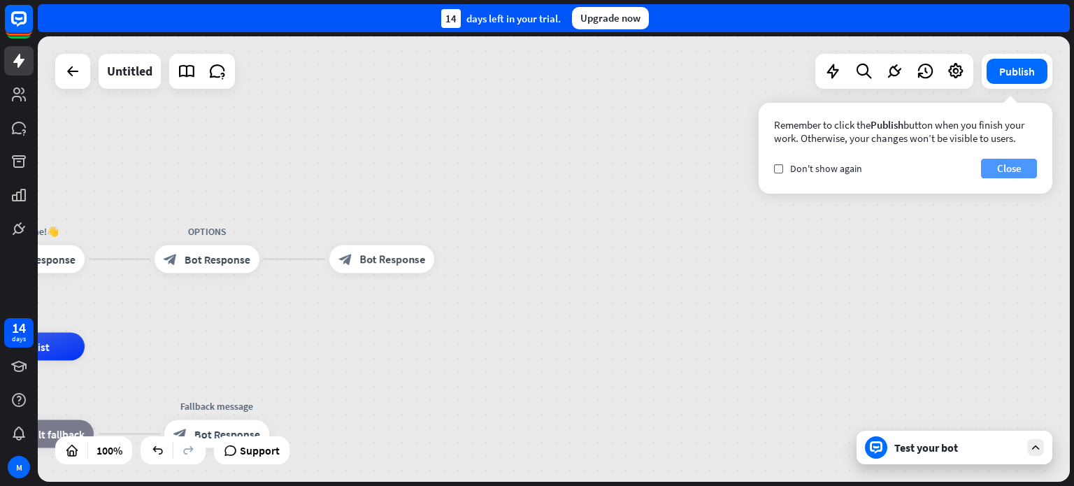
click at [1008, 167] on button "Close" at bounding box center [1009, 169] width 56 height 20
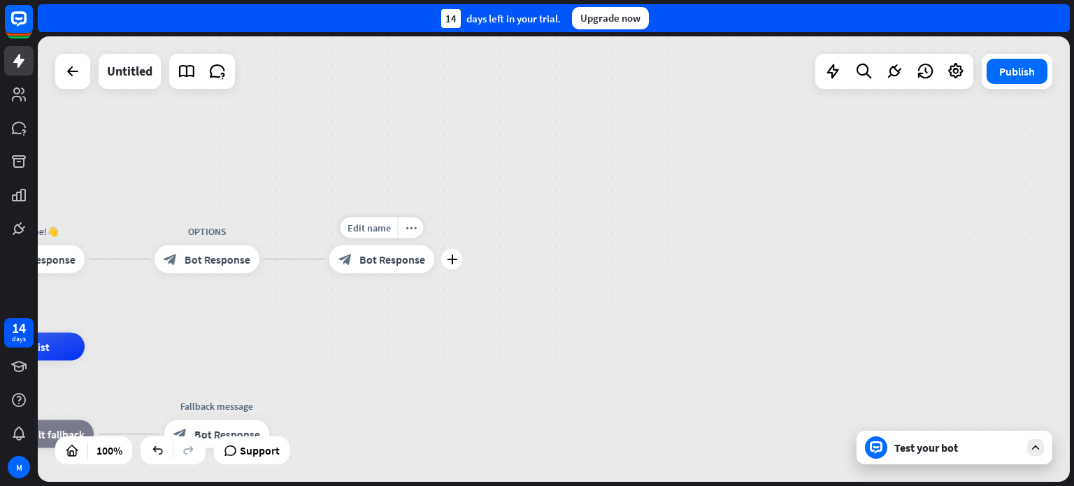
click at [383, 259] on span "Bot Response" at bounding box center [392, 259] width 66 height 14
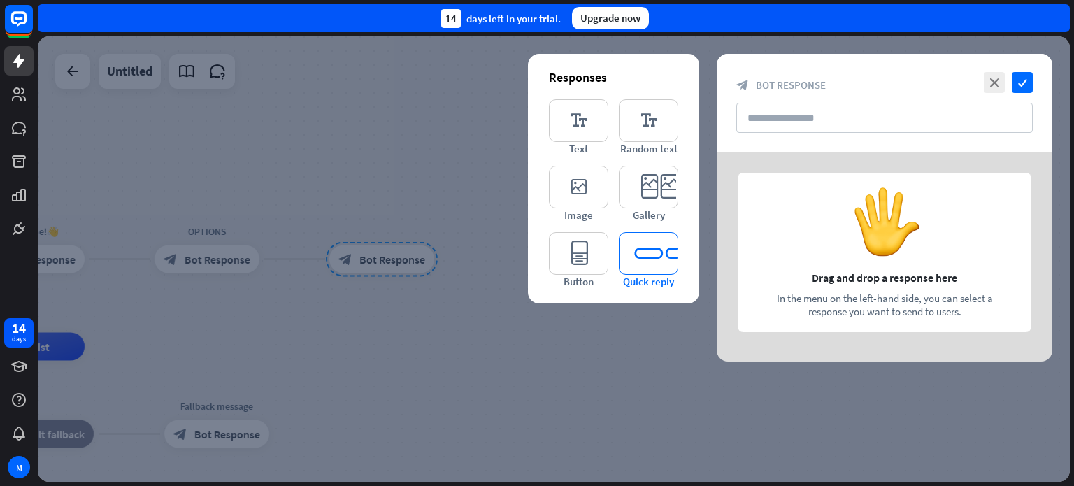
click at [651, 256] on icon "editor_quick_replies" at bounding box center [648, 253] width 59 height 43
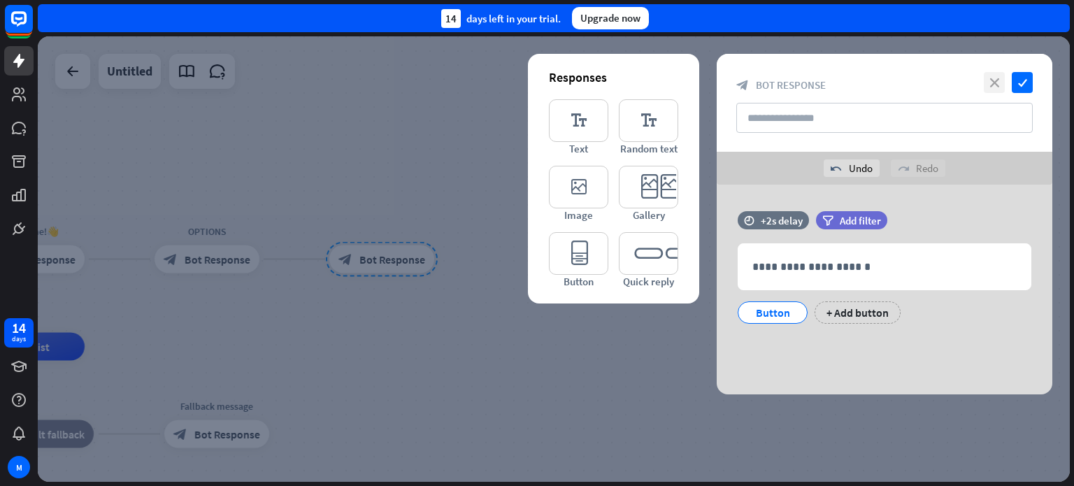
click at [998, 83] on icon "close" at bounding box center [993, 82] width 21 height 21
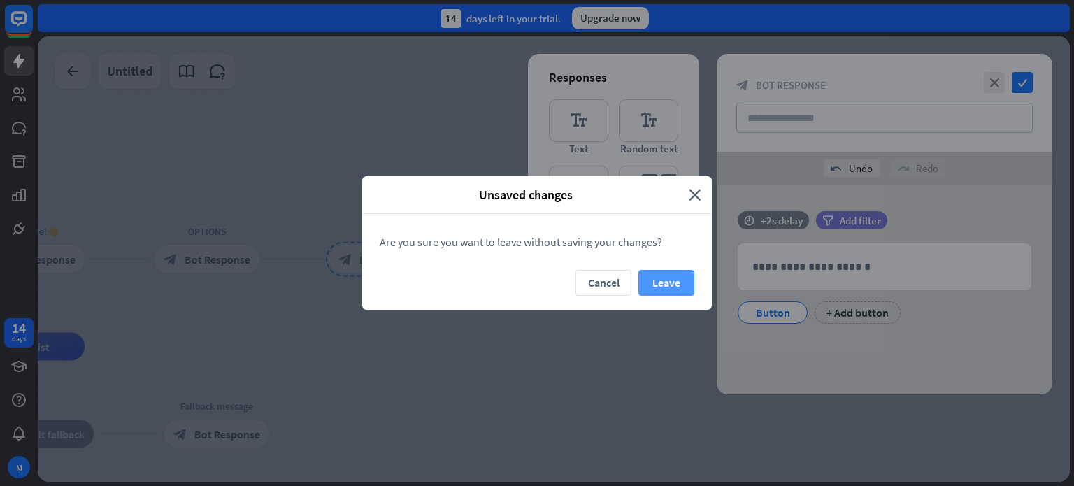
click at [665, 283] on button "Leave" at bounding box center [666, 283] width 56 height 26
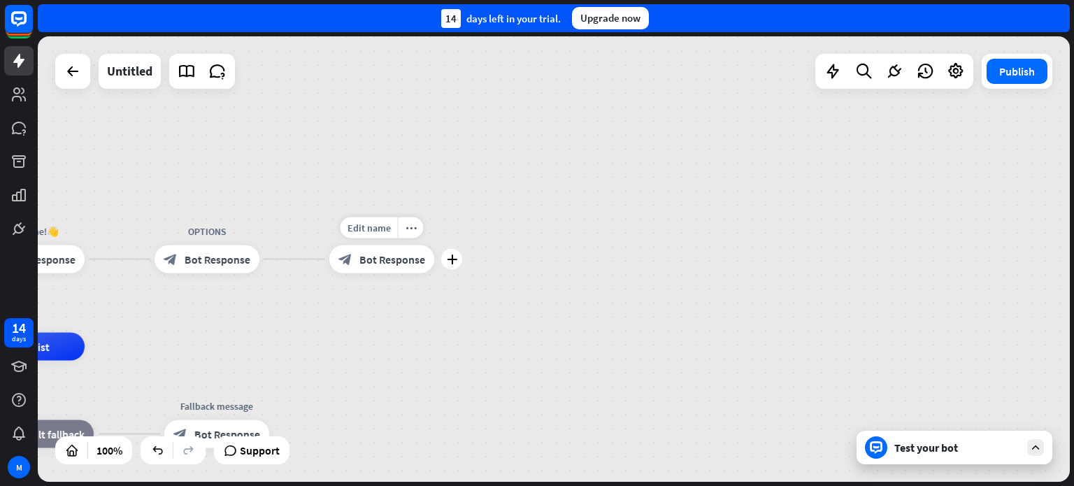
click at [391, 261] on span "Bot Response" at bounding box center [392, 259] width 66 height 14
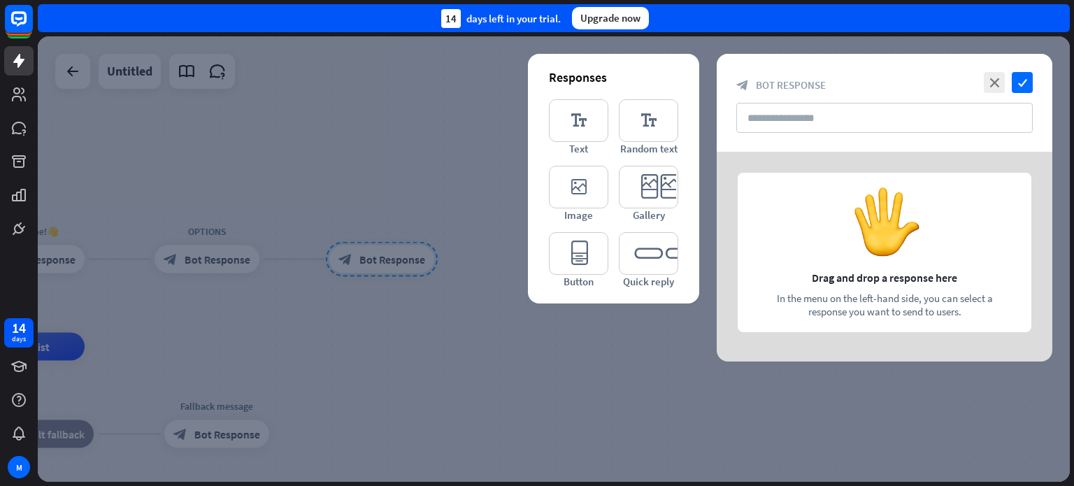
click at [414, 224] on div at bounding box center [554, 258] width 1032 height 445
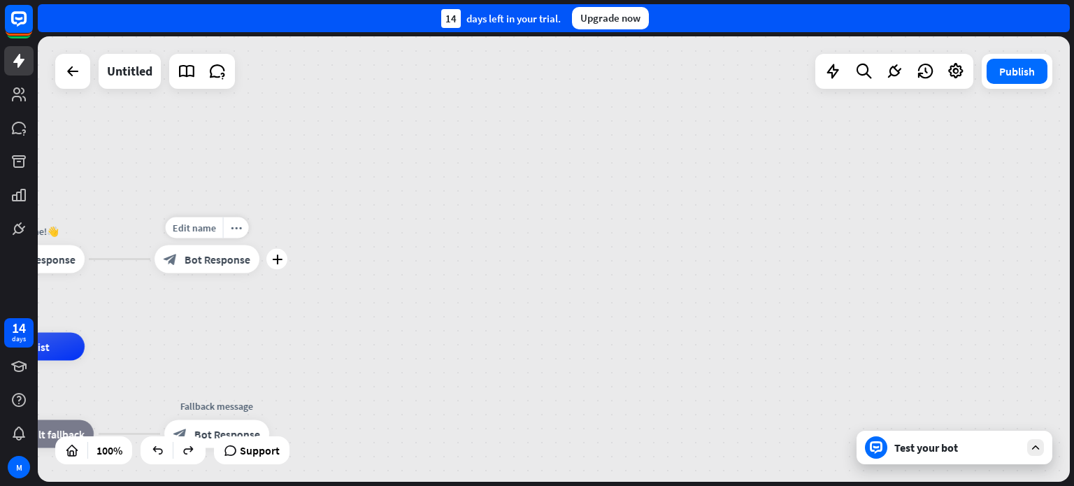
click at [212, 259] on span "Bot Response" at bounding box center [218, 259] width 66 height 14
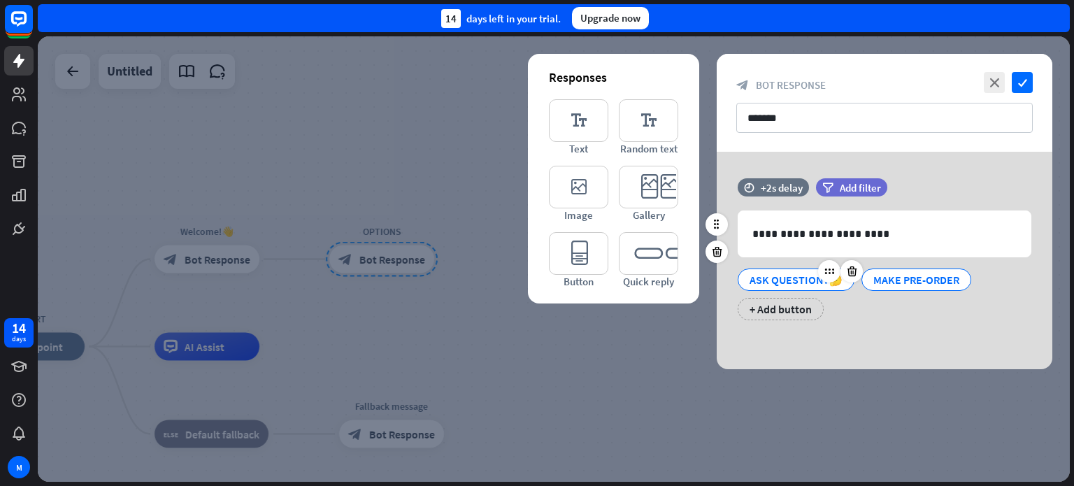
click at [804, 279] on div "ASK QUESTION?🤔" at bounding box center [795, 279] width 93 height 21
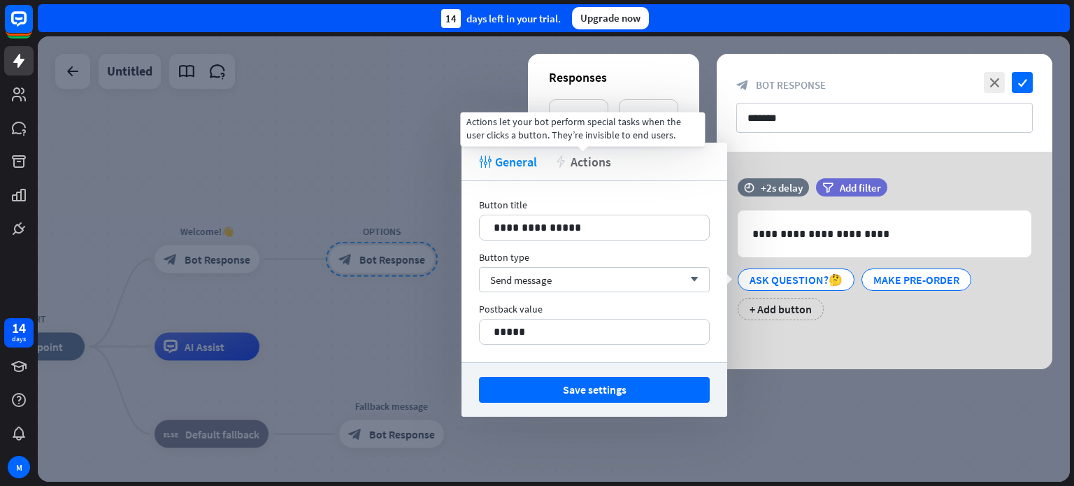
click at [570, 160] on div "action Actions" at bounding box center [582, 162] width 57 height 16
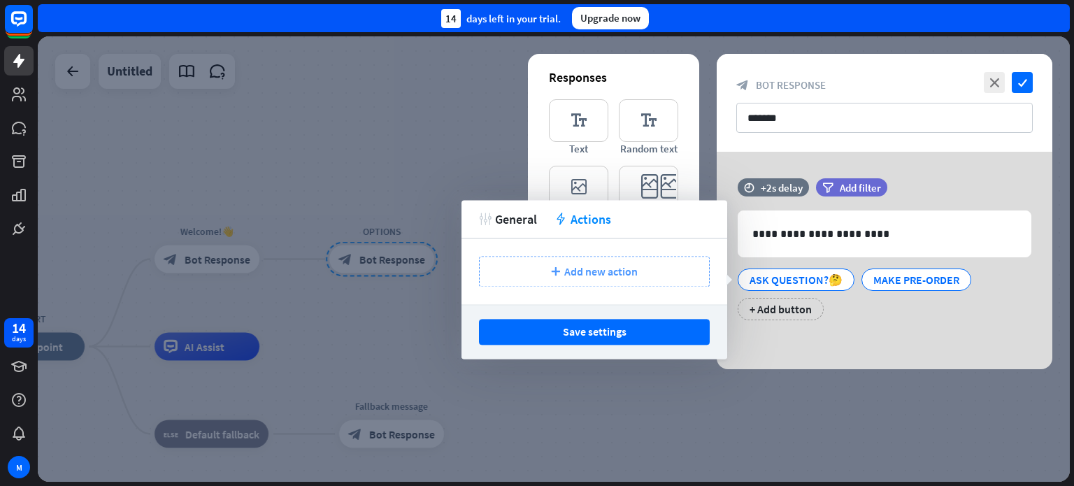
click at [598, 278] on span "Add new action" at bounding box center [600, 271] width 73 height 14
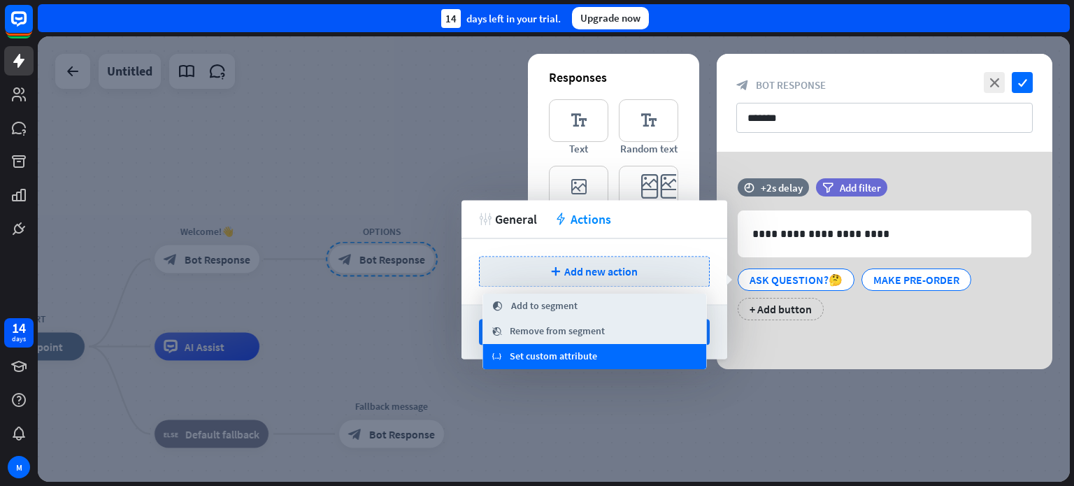
click at [554, 361] on span "Set custom attribute" at bounding box center [553, 356] width 87 height 14
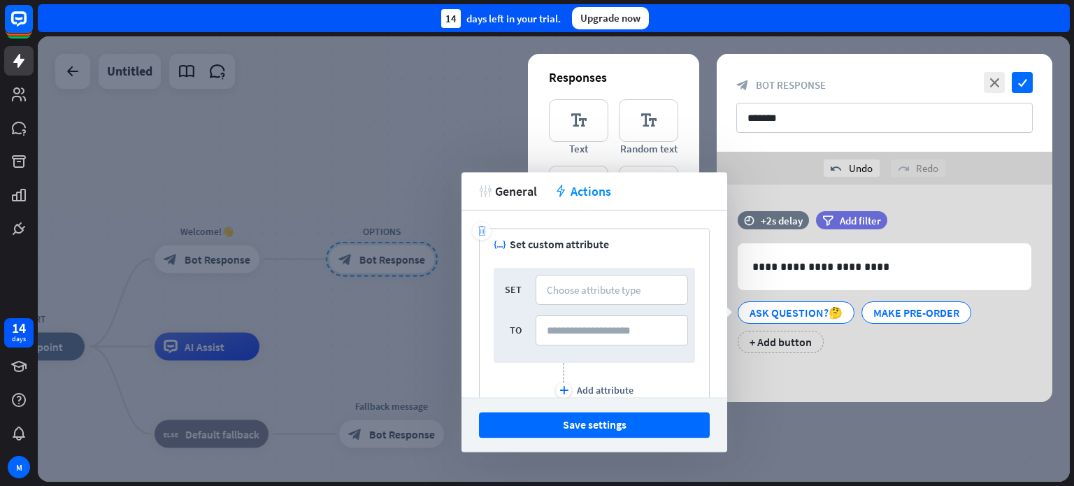
click at [478, 229] on icon "trash" at bounding box center [482, 231] width 10 height 10
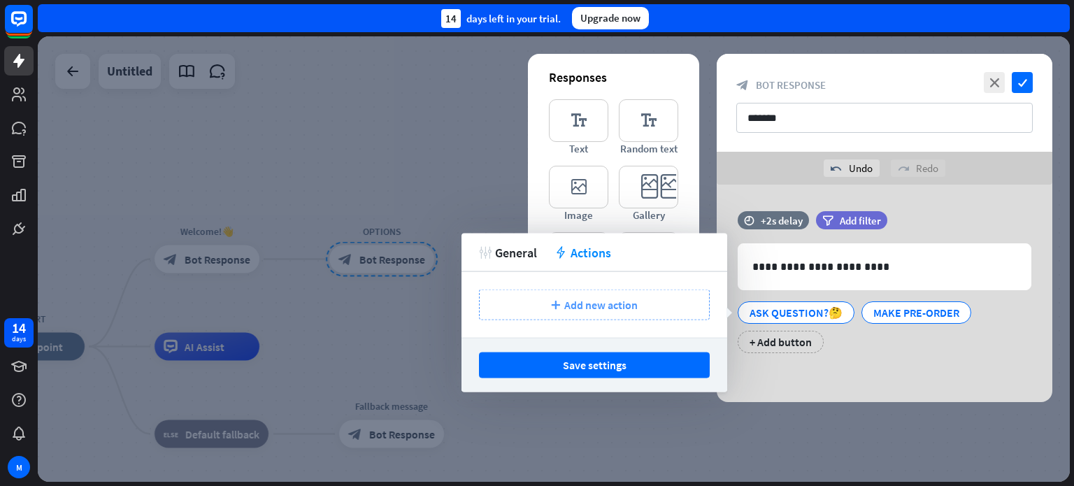
click at [584, 310] on span "Add new action" at bounding box center [600, 305] width 73 height 14
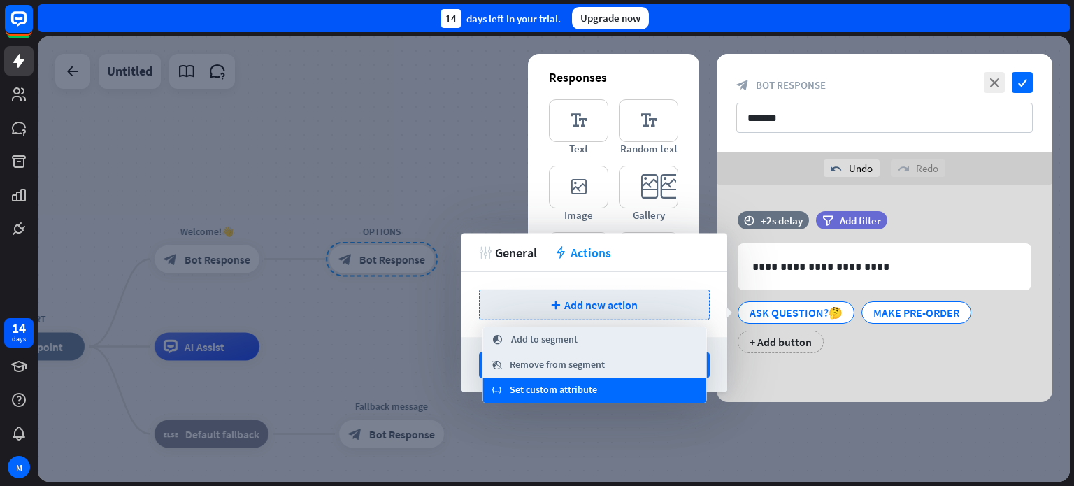
click at [570, 393] on span "Set custom attribute" at bounding box center [553, 390] width 87 height 14
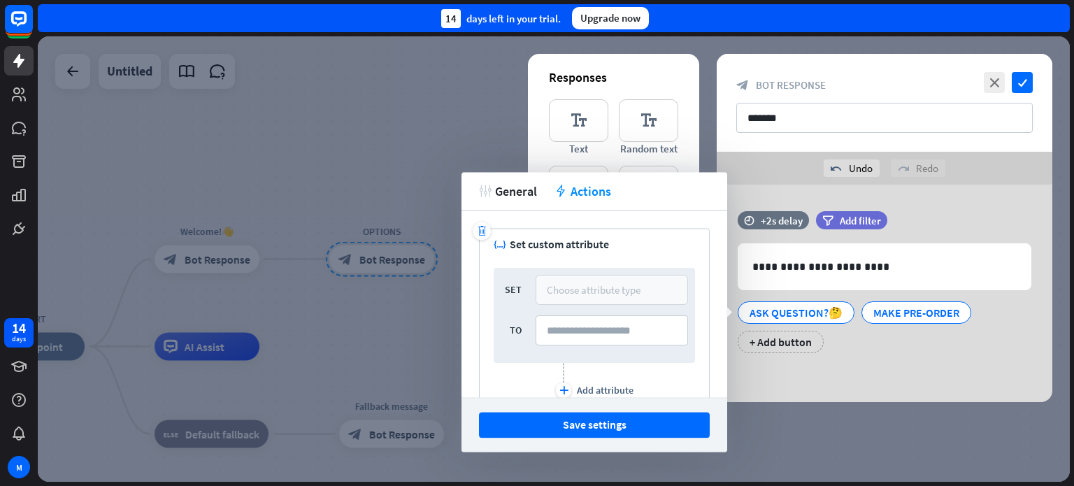
click at [584, 288] on div "Choose attribute type" at bounding box center [594, 289] width 94 height 13
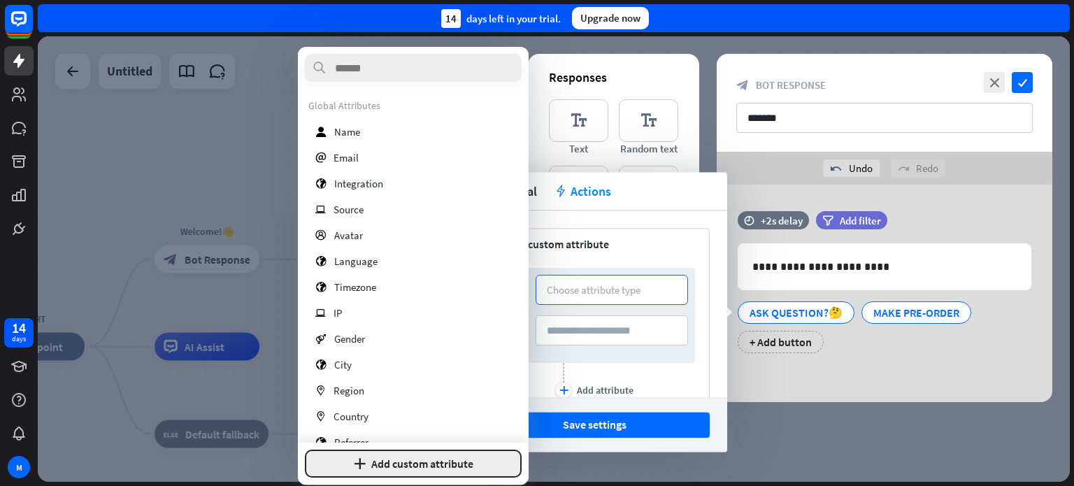
click at [472, 461] on button "plus Add custom attribute" at bounding box center [413, 463] width 217 height 28
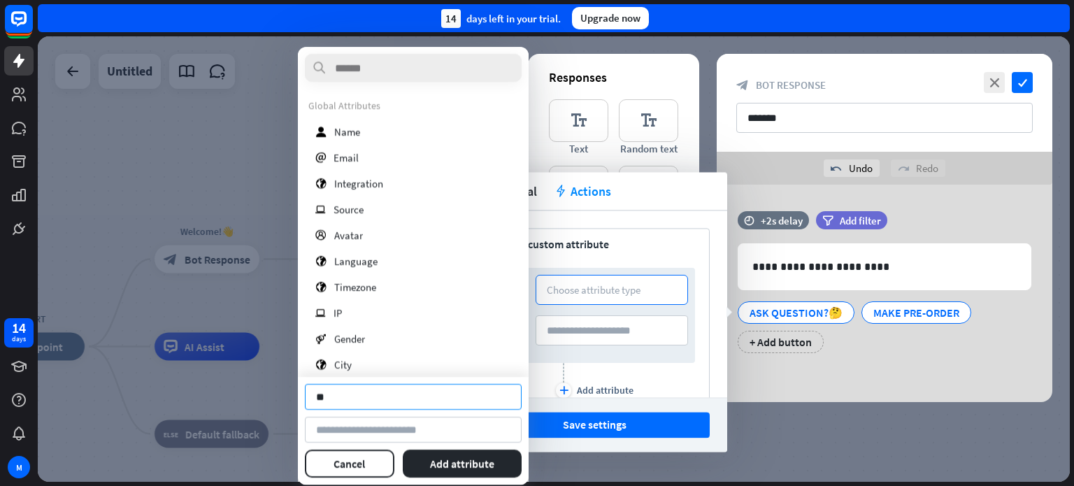
type input "*"
click at [408, 431] on input at bounding box center [413, 430] width 217 height 26
click at [315, 396] on input "*****" at bounding box center [413, 397] width 217 height 26
type input "*"
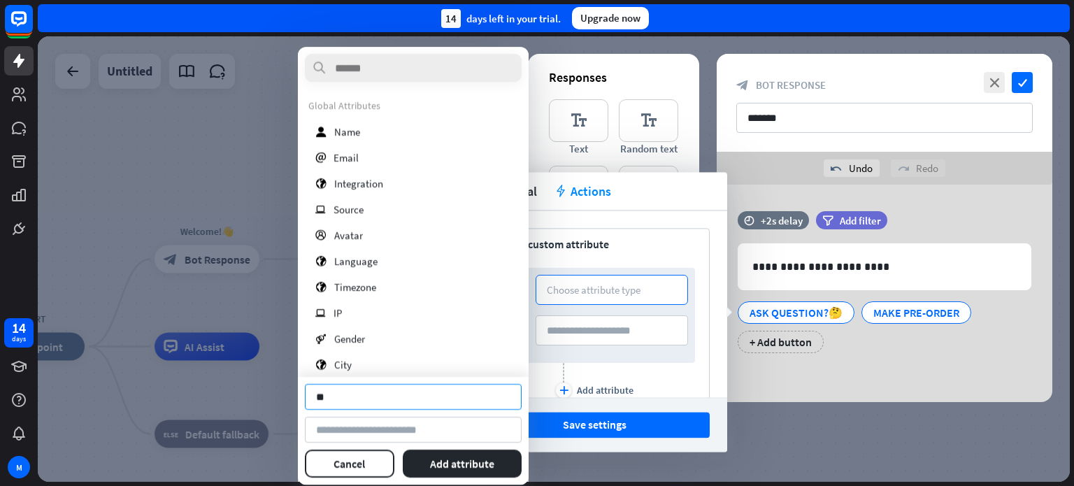
type input "*"
type input "*****"
click at [489, 468] on button "Add attribute" at bounding box center [463, 463] width 120 height 28
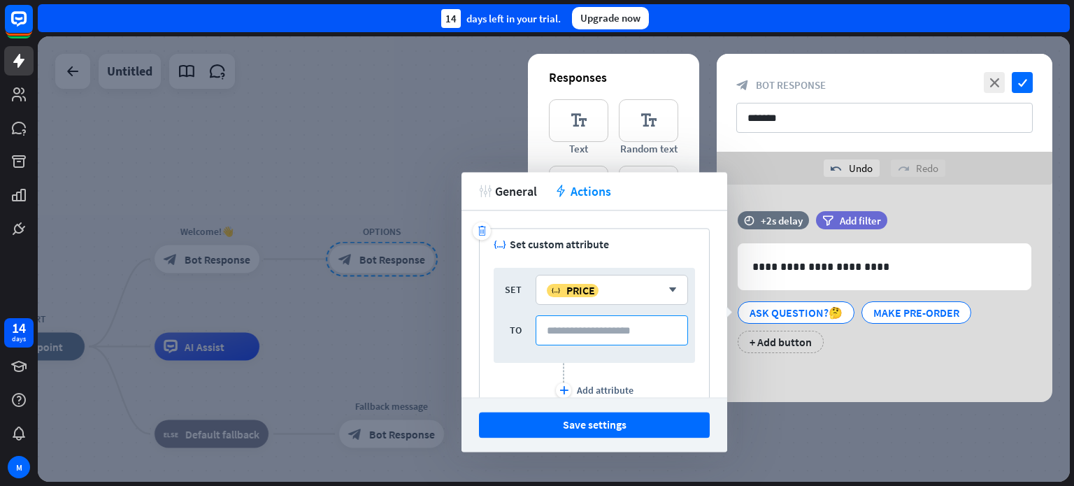
scroll to position [68, 0]
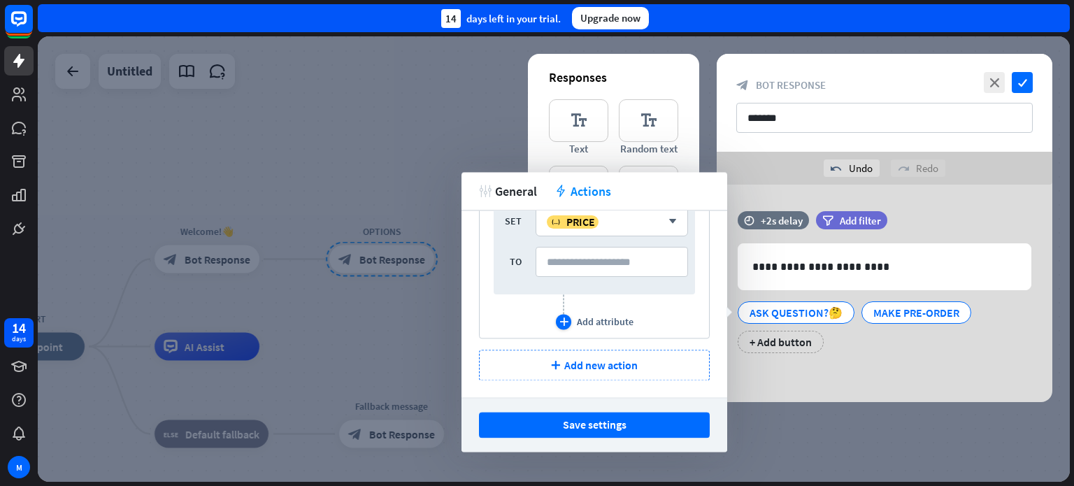
click at [559, 324] on icon "plus" at bounding box center [563, 321] width 9 height 8
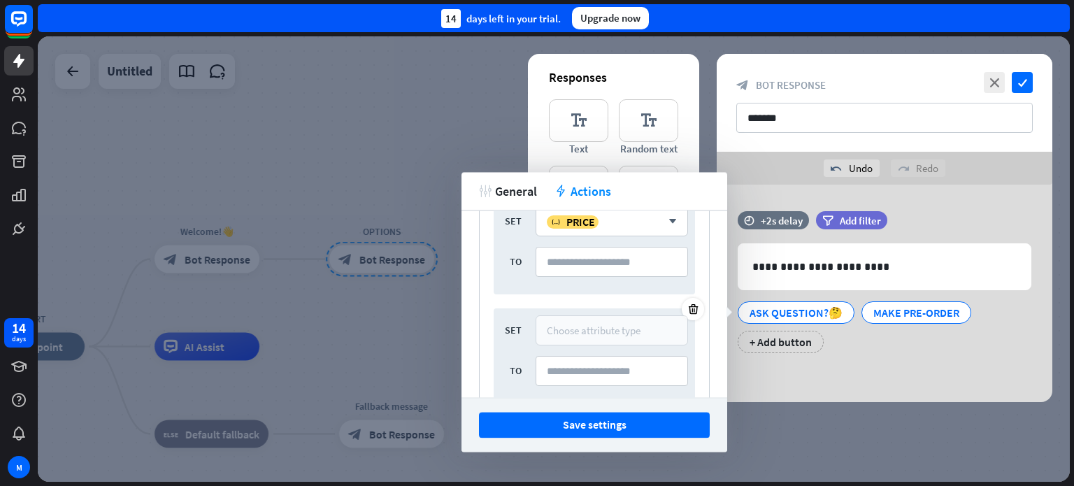
click at [579, 326] on div "Choose attribute type" at bounding box center [594, 330] width 94 height 13
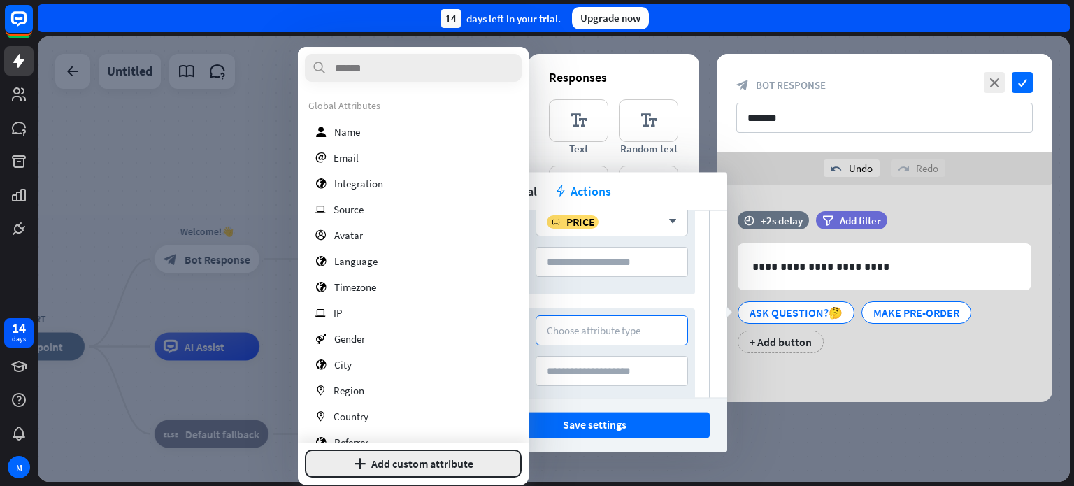
click at [437, 468] on button "plus Add custom attribute" at bounding box center [413, 463] width 217 height 28
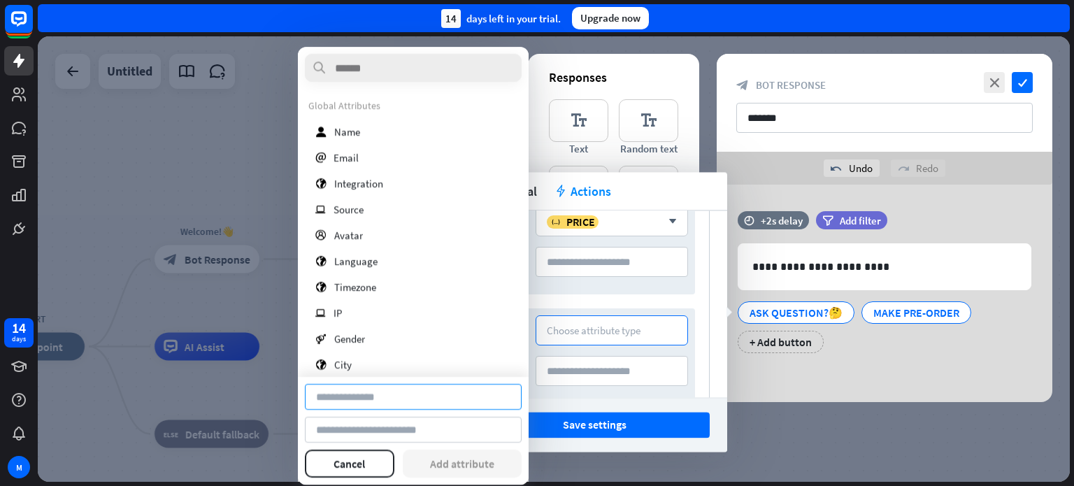
click at [403, 398] on input at bounding box center [413, 397] width 217 height 26
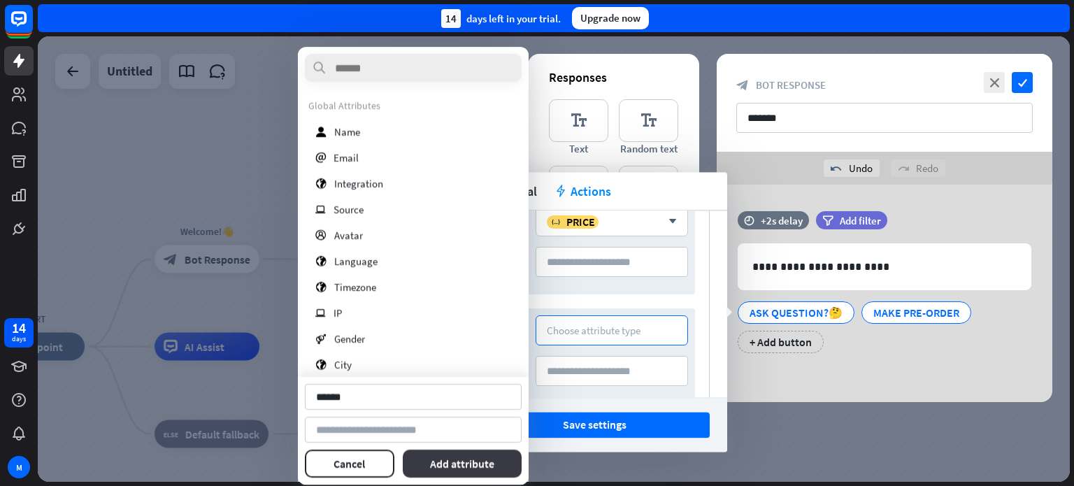
type input "******"
click at [449, 460] on button "Add attribute" at bounding box center [463, 463] width 120 height 28
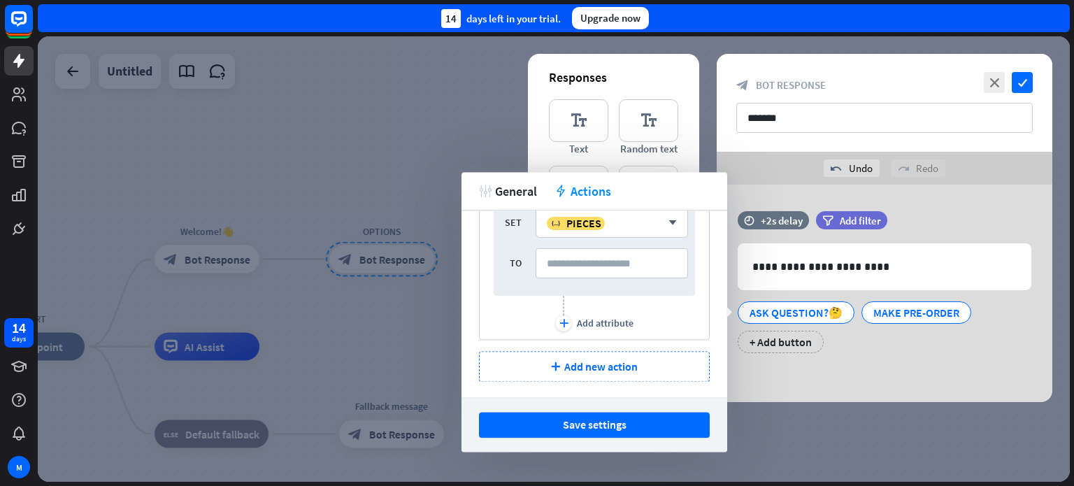
scroll to position [178, 0]
click at [577, 321] on div "Add attribute" at bounding box center [605, 321] width 57 height 13
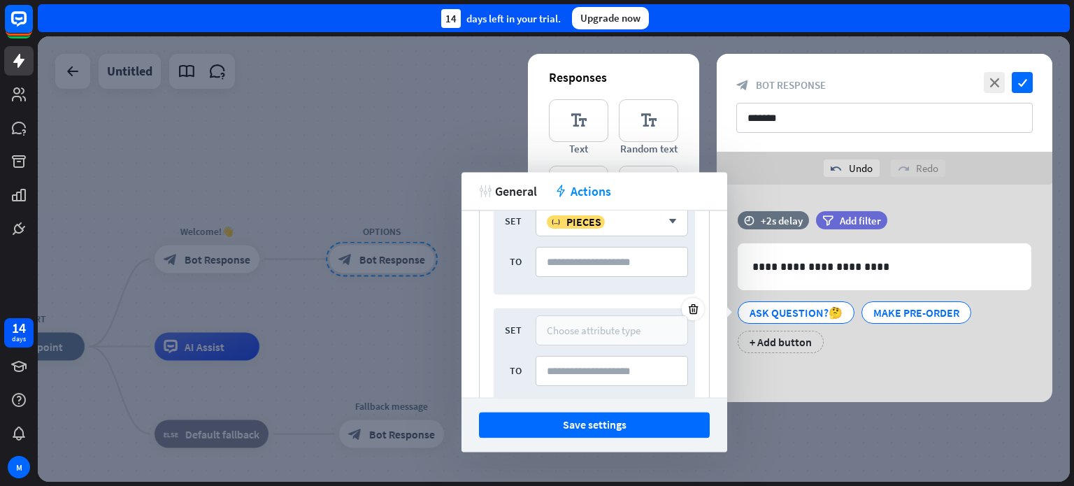
click at [574, 338] on div "Choose attribute type" at bounding box center [611, 330] width 152 height 30
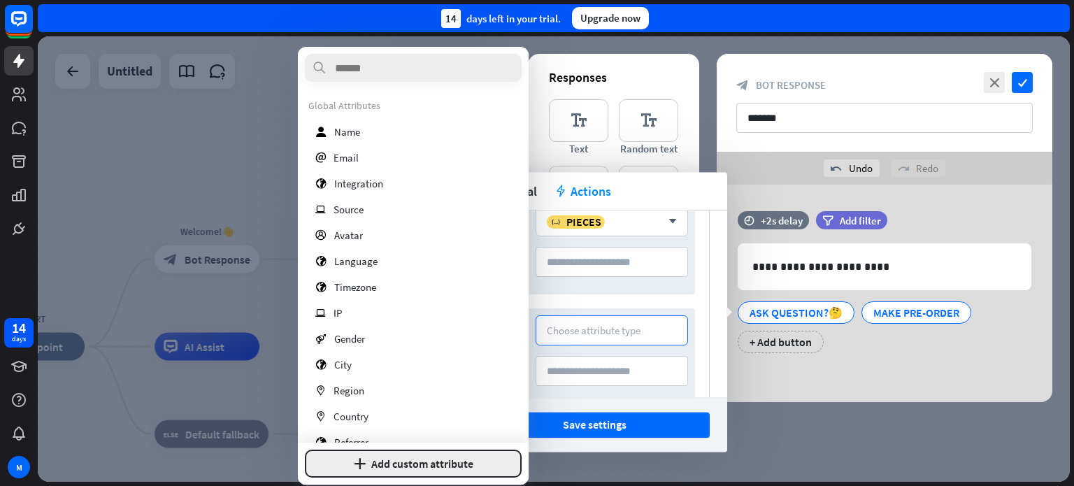
click at [416, 461] on button "plus Add custom attribute" at bounding box center [413, 463] width 217 height 28
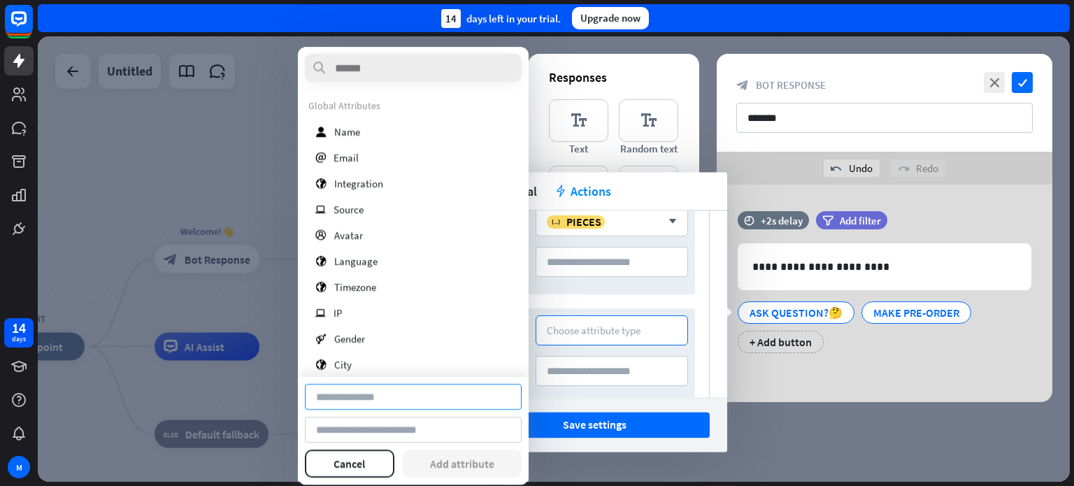
click at [394, 400] on input at bounding box center [413, 397] width 217 height 26
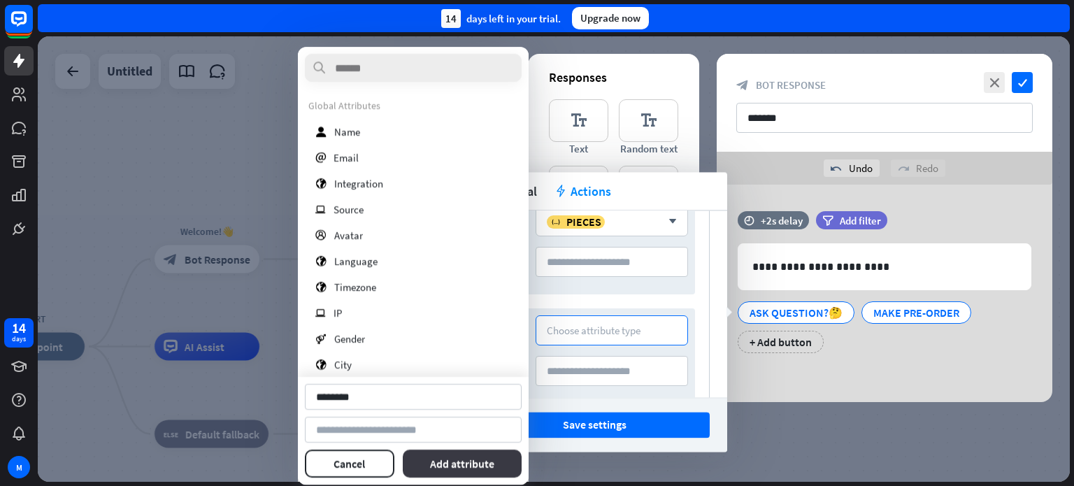
type input "********"
click at [472, 465] on button "Add attribute" at bounding box center [463, 463] width 120 height 28
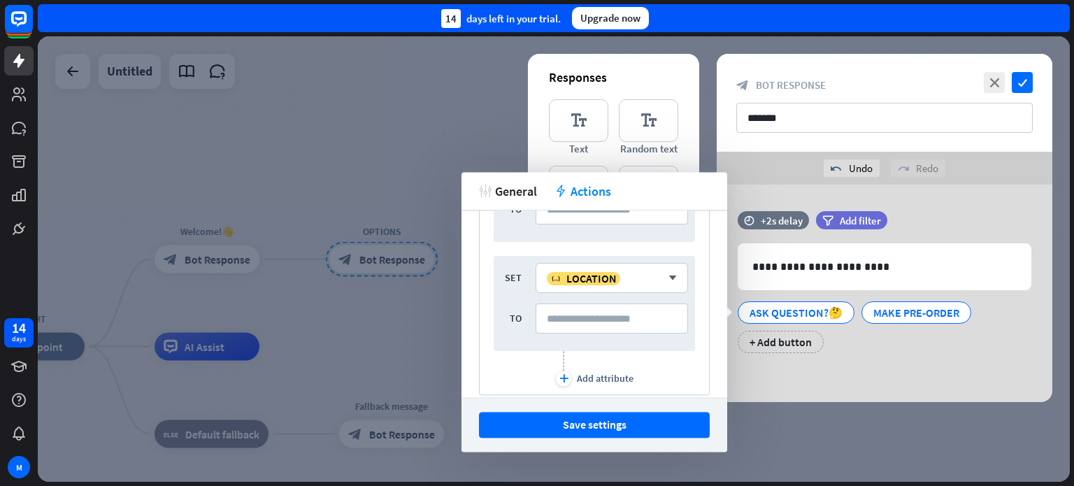
scroll to position [287, 0]
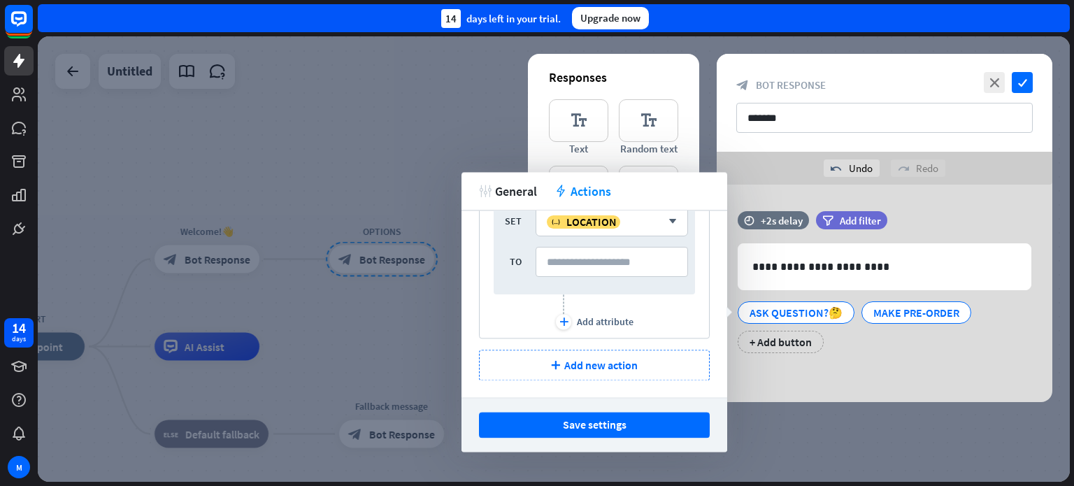
click at [573, 426] on button "Save settings" at bounding box center [594, 425] width 231 height 26
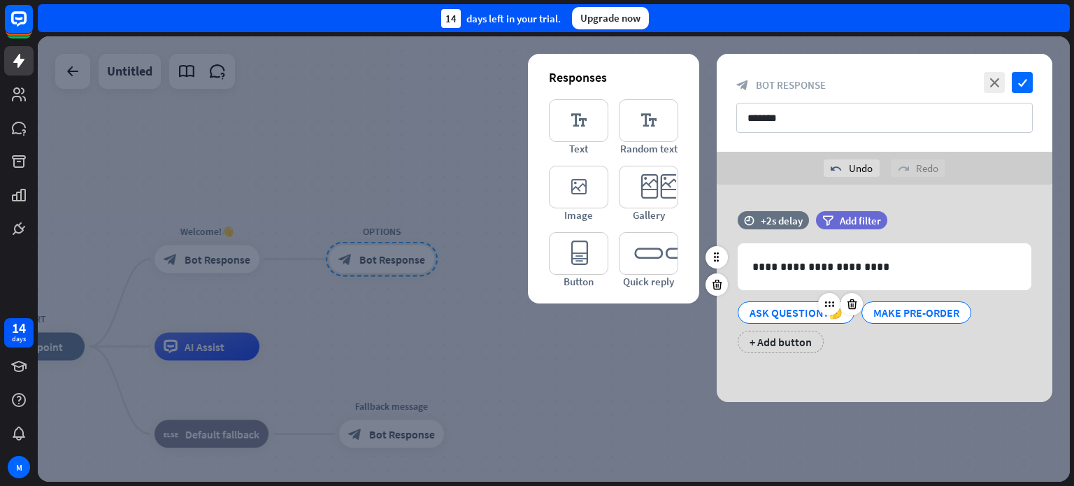
click at [798, 308] on div "ASK QUESTION?🤔" at bounding box center [795, 312] width 93 height 21
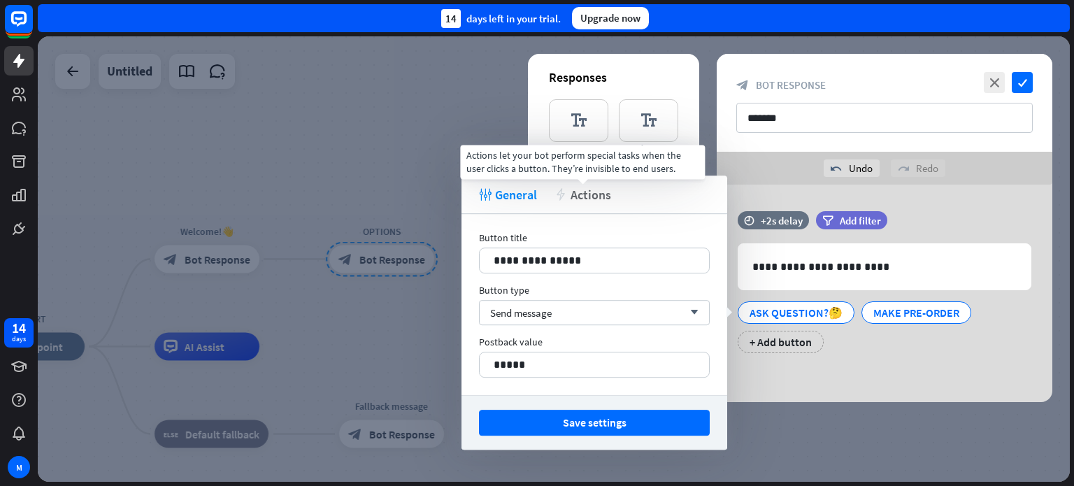
click at [577, 191] on span "Actions" at bounding box center [590, 195] width 41 height 16
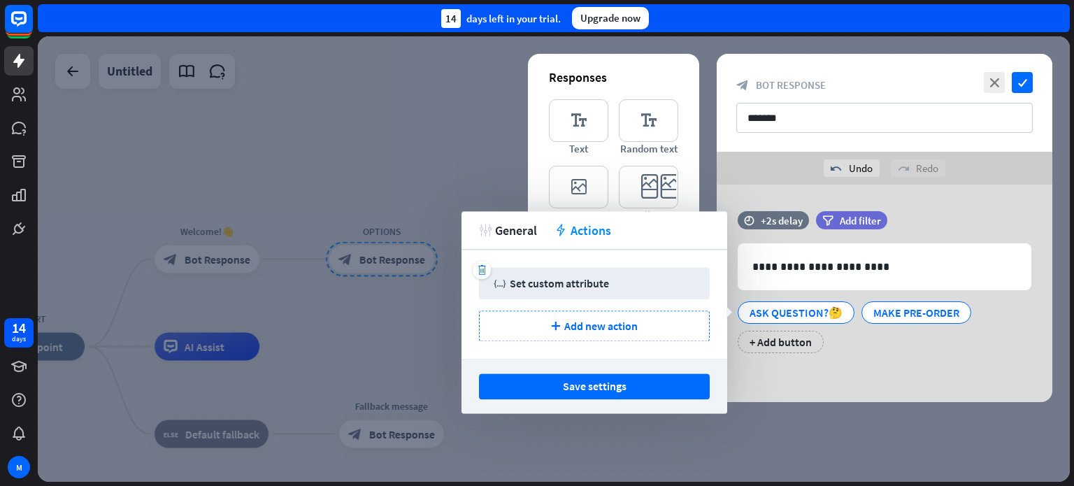
click at [557, 287] on div "Set custom attribute" at bounding box center [559, 283] width 99 height 14
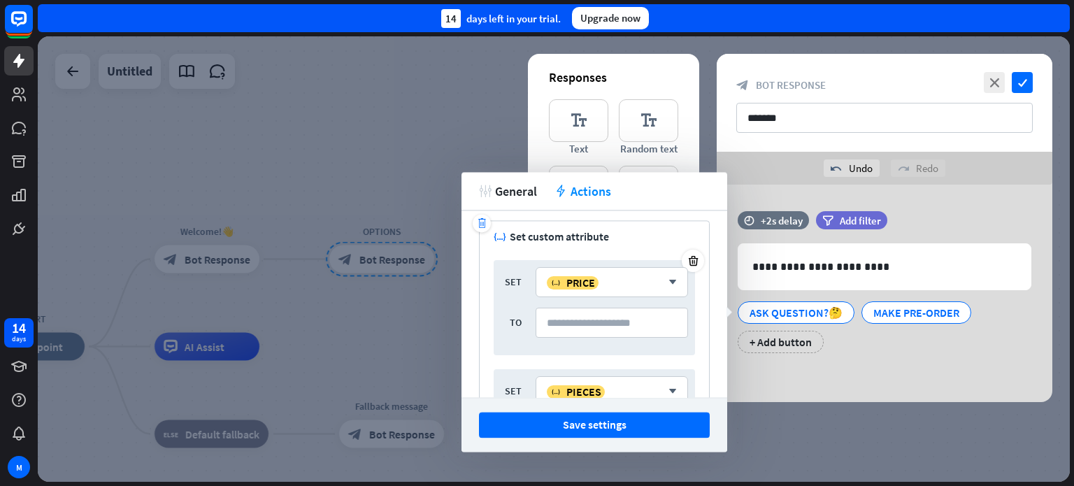
scroll to position [0, 0]
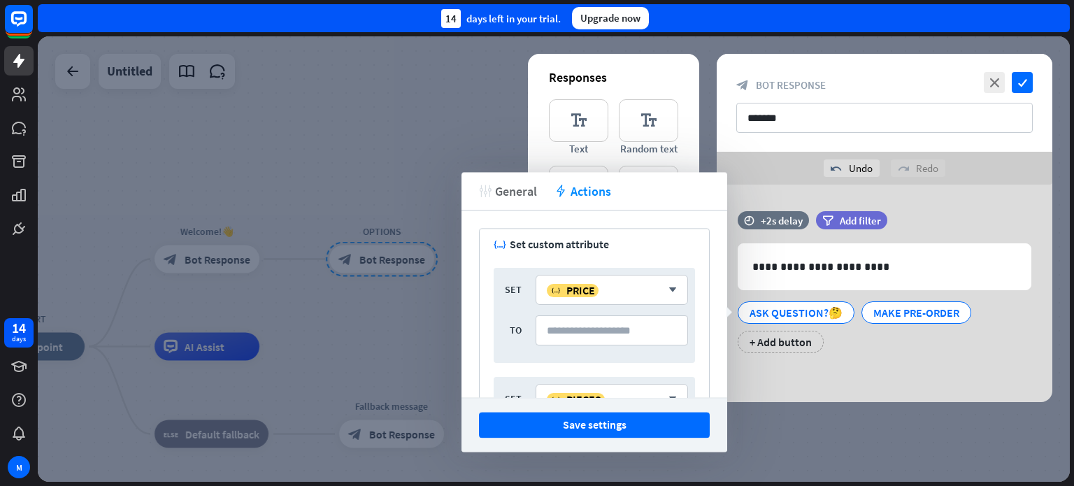
click at [512, 192] on span "General" at bounding box center [516, 191] width 42 height 16
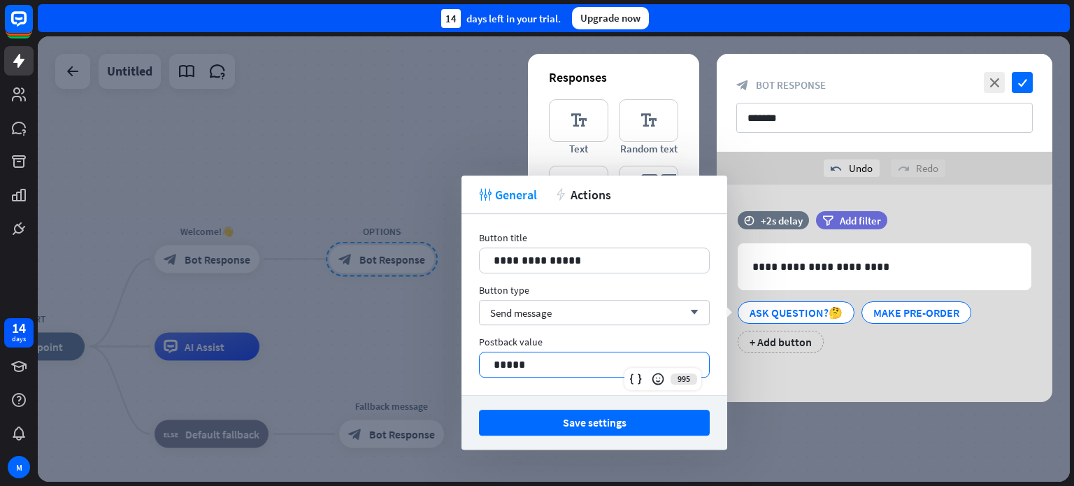
click at [589, 362] on p "*****" at bounding box center [593, 364] width 201 height 17
click at [653, 378] on icon at bounding box center [658, 379] width 14 height 14
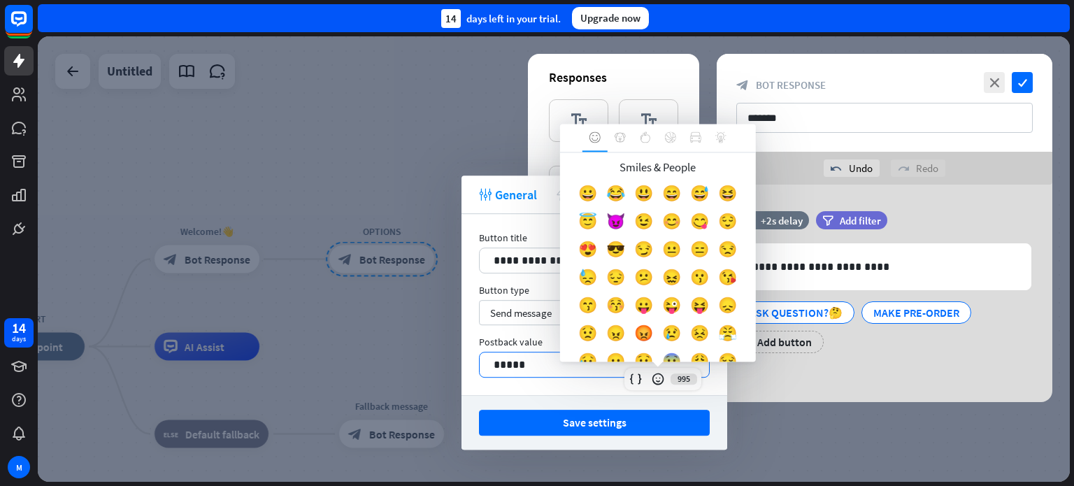
drag, startPoint x: 707, startPoint y: 222, endPoint x: 702, endPoint y: 236, distance: 15.7
click at [686, 221] on div "😊" at bounding box center [672, 225] width 28 height 28
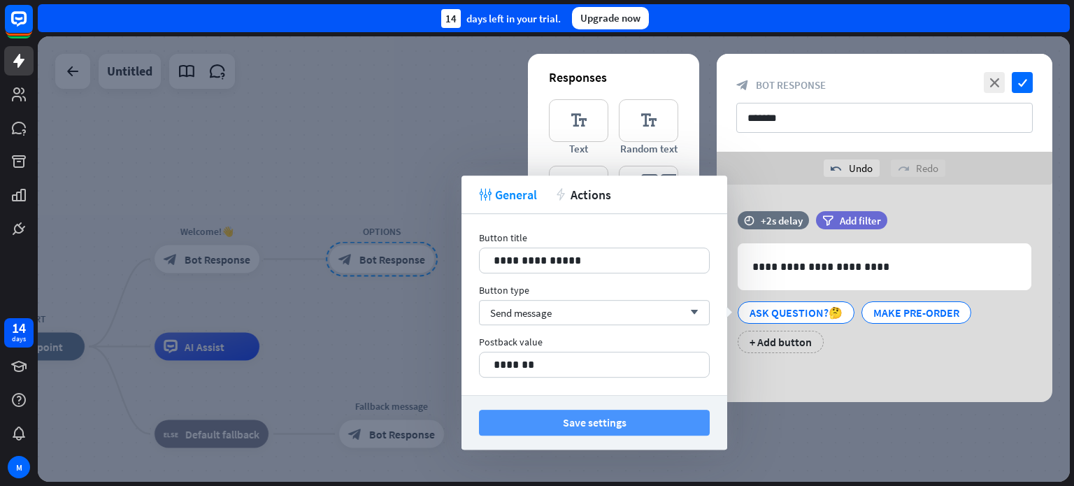
click at [563, 421] on button "Save settings" at bounding box center [594, 423] width 231 height 26
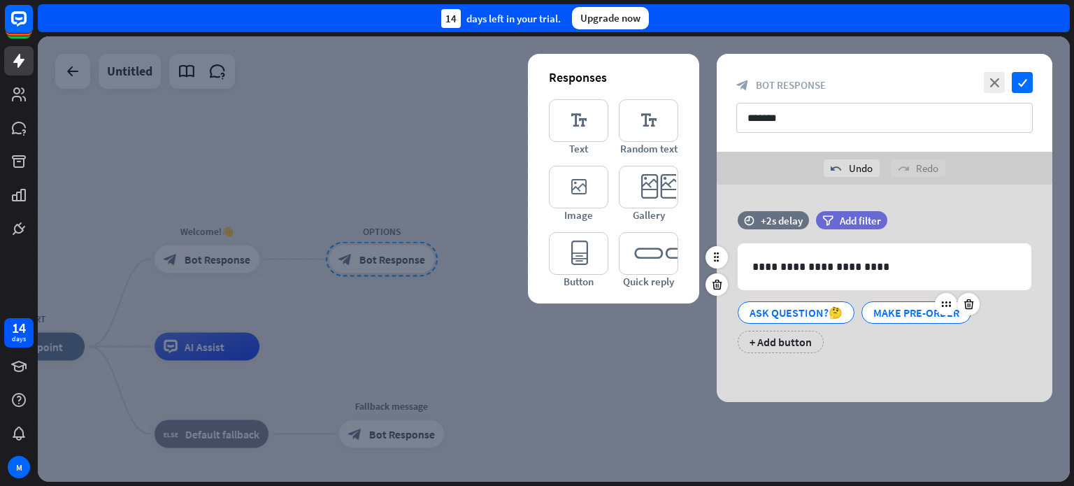
click at [909, 309] on div "MAKE PRE-ORDER" at bounding box center [916, 312] width 86 height 21
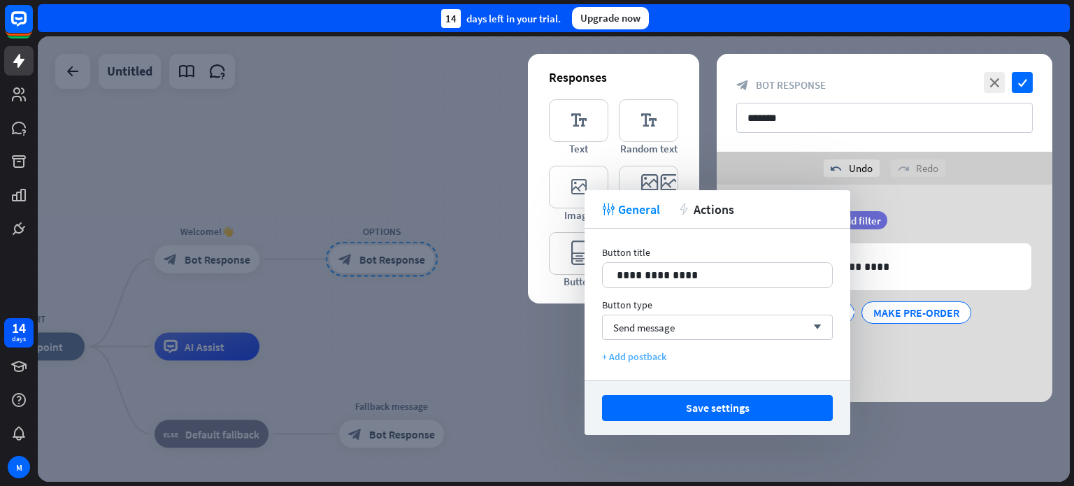
click at [631, 358] on div "+ Add postback" at bounding box center [717, 356] width 231 height 13
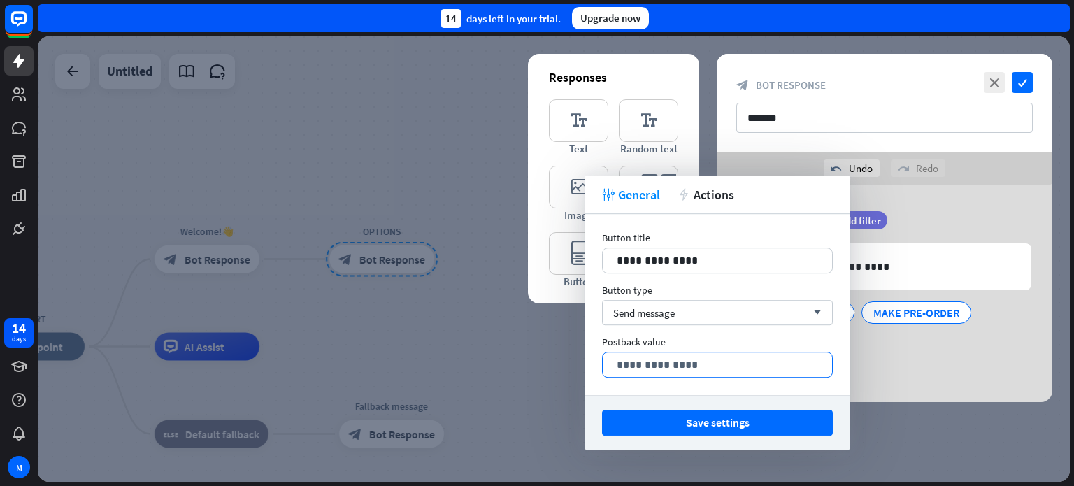
click at [661, 358] on p "**********" at bounding box center [716, 364] width 201 height 17
click at [777, 372] on icon at bounding box center [781, 379] width 14 height 14
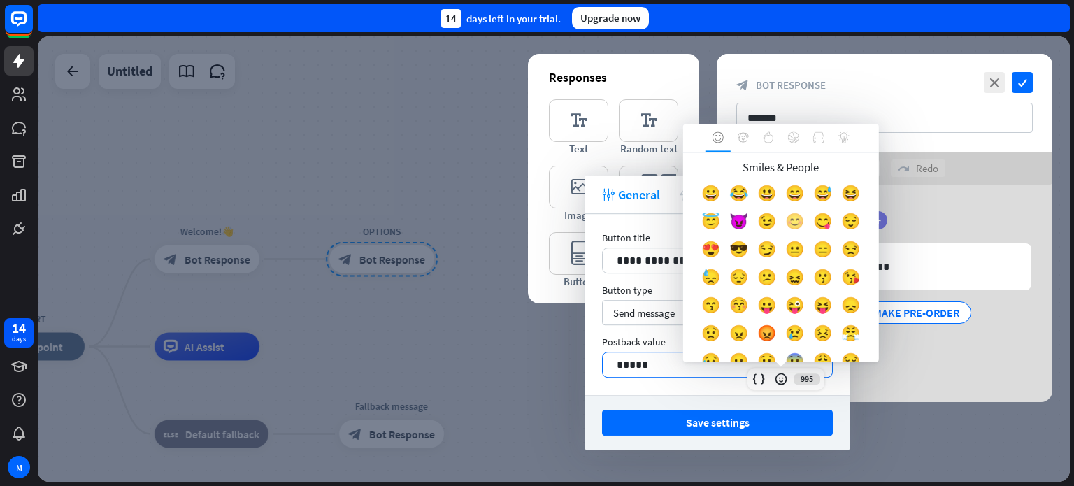
click at [809, 220] on div "😊" at bounding box center [795, 225] width 28 height 28
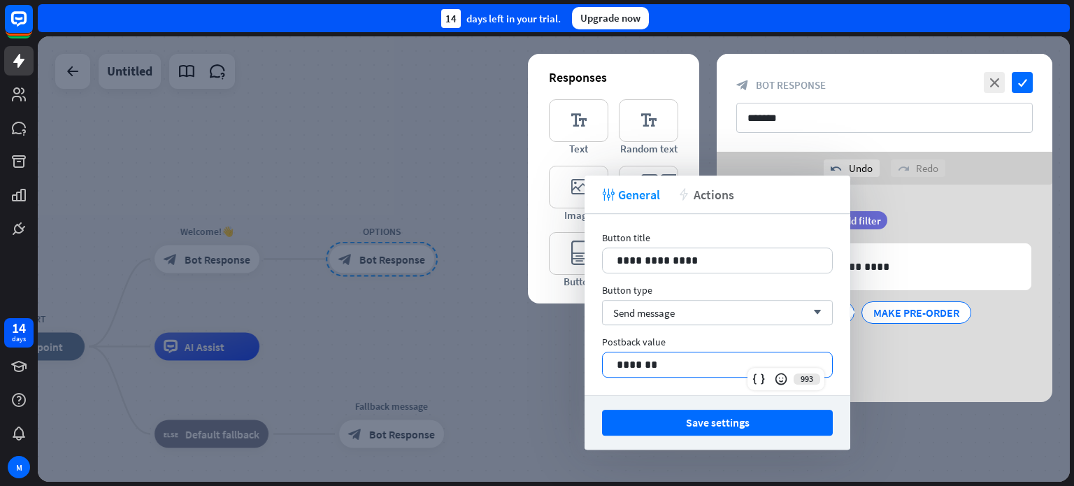
click at [717, 197] on span "Actions" at bounding box center [713, 195] width 41 height 16
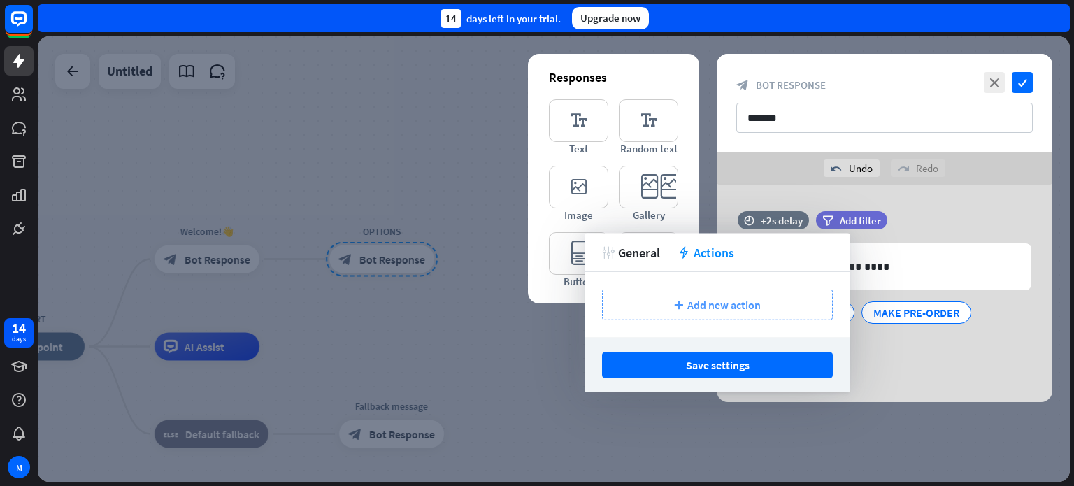
click at [707, 304] on span "Add new action" at bounding box center [723, 305] width 73 height 14
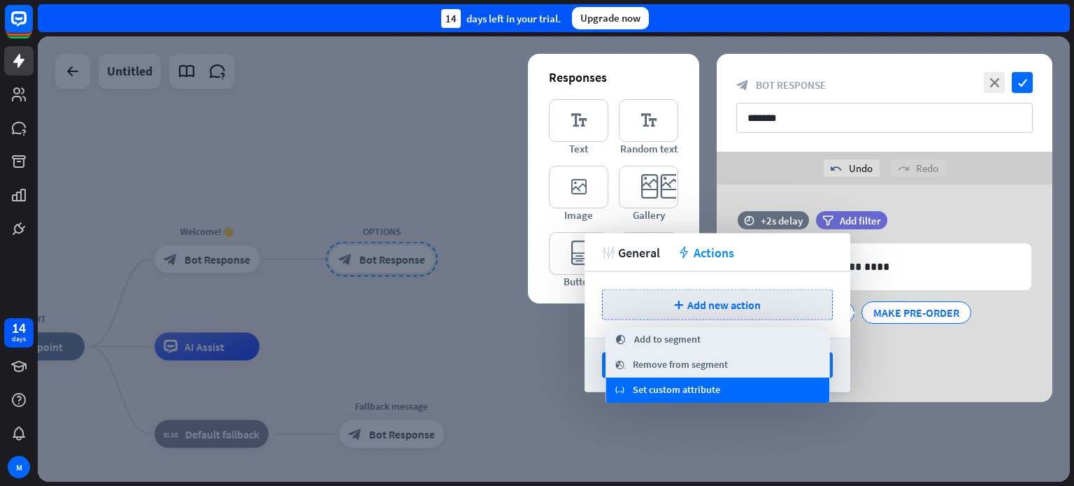
click at [669, 394] on span "Set custom attribute" at bounding box center [676, 390] width 87 height 14
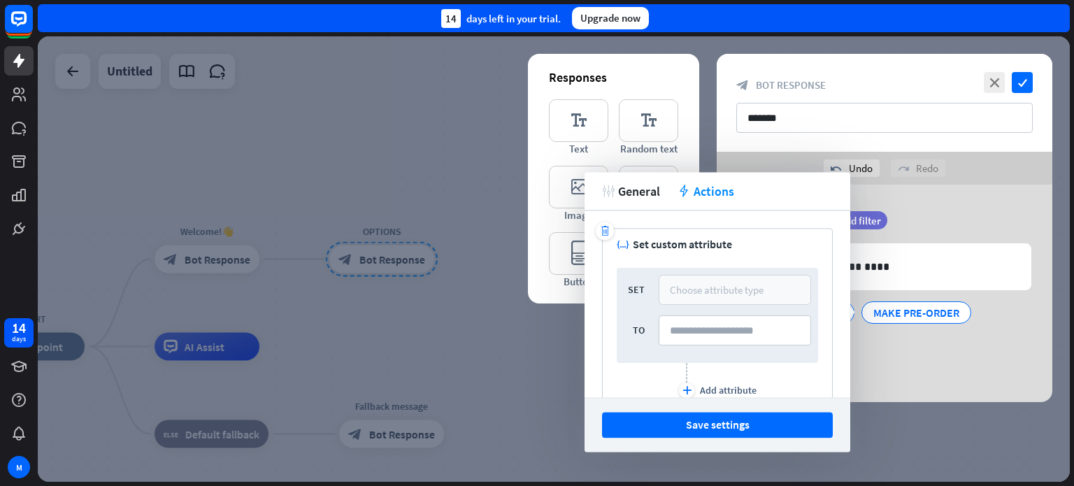
click at [710, 289] on div "Choose attribute type" at bounding box center [717, 289] width 94 height 13
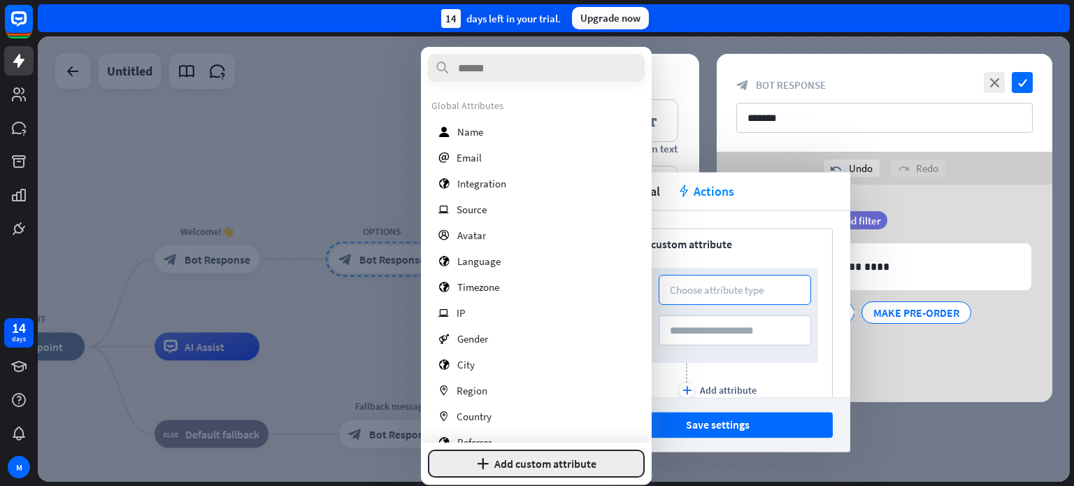
click at [576, 459] on button "plus Add custom attribute" at bounding box center [536, 463] width 217 height 28
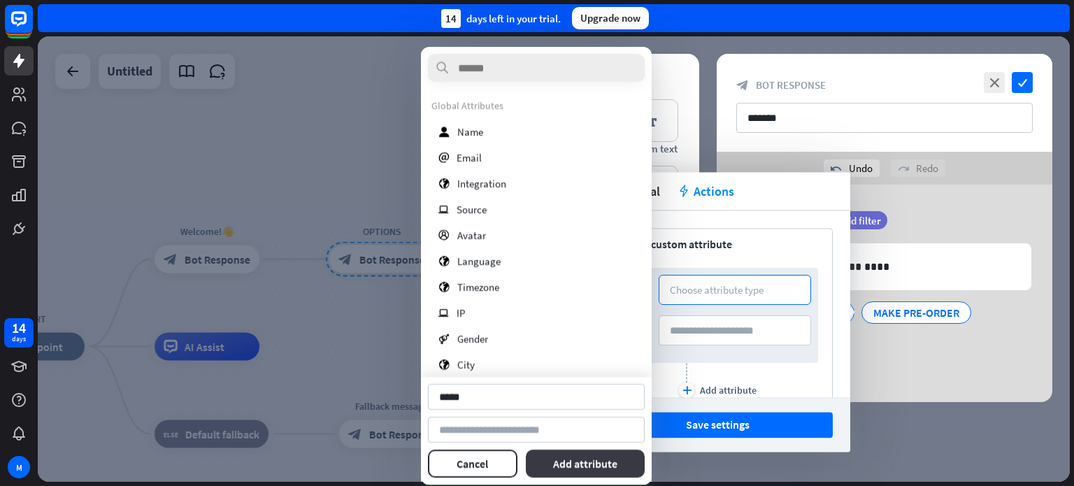
type input "*****"
click at [596, 465] on button "Add attribute" at bounding box center [586, 463] width 120 height 28
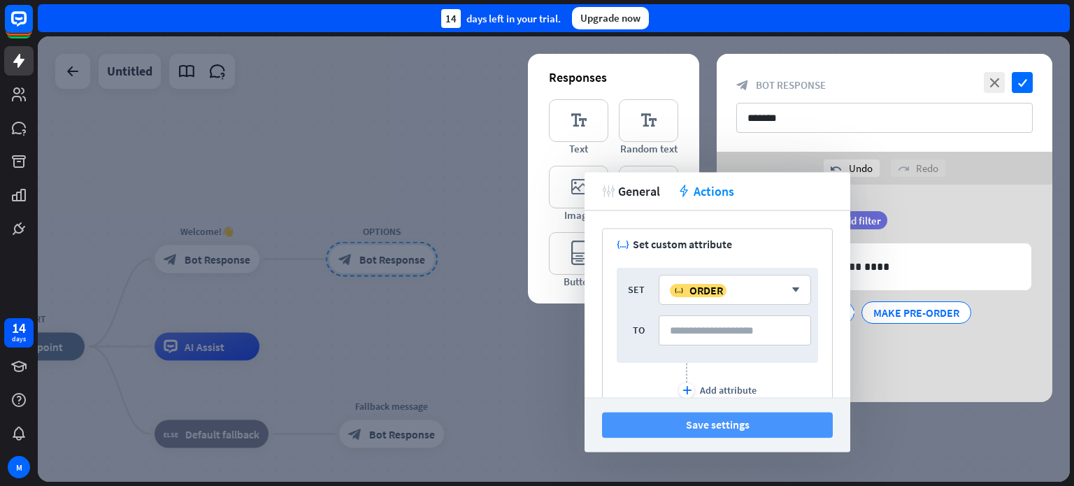
click at [764, 429] on button "Save settings" at bounding box center [717, 425] width 231 height 26
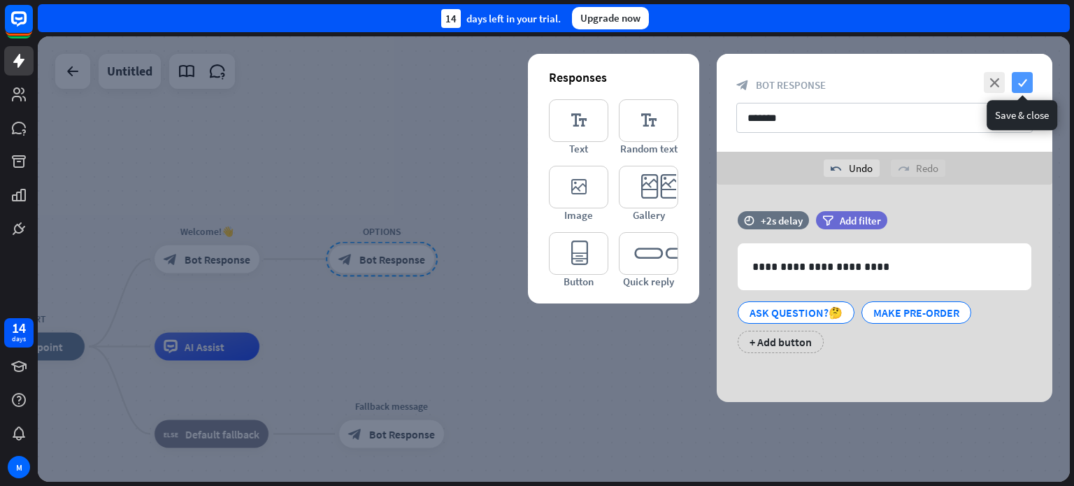
click at [1020, 80] on icon "check" at bounding box center [1021, 82] width 21 height 21
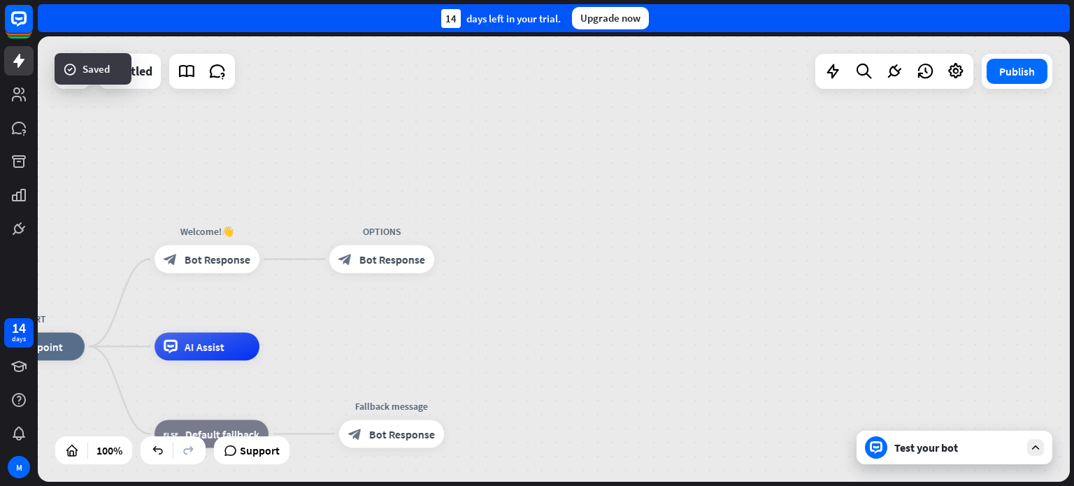
click at [1041, 447] on div at bounding box center [1035, 447] width 17 height 17
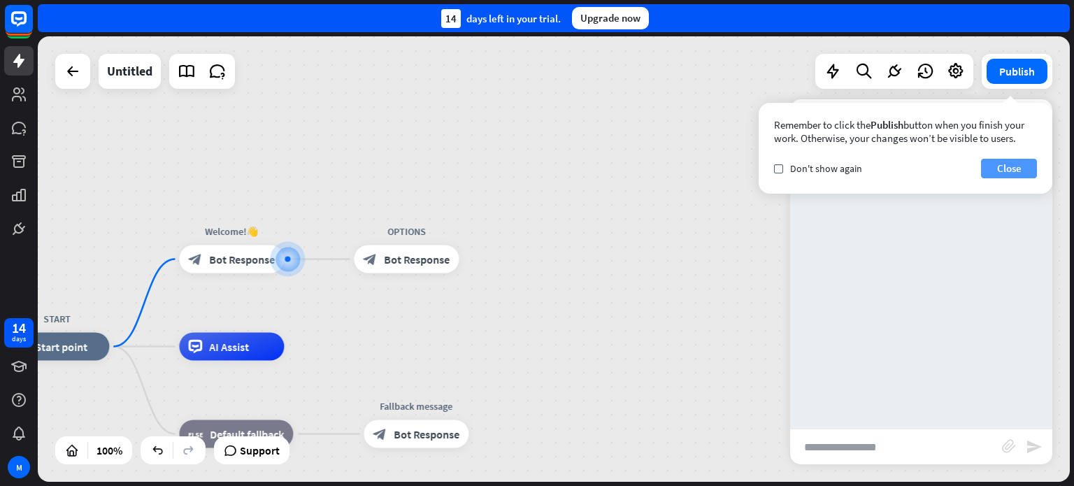
click at [1003, 169] on button "Close" at bounding box center [1009, 169] width 56 height 20
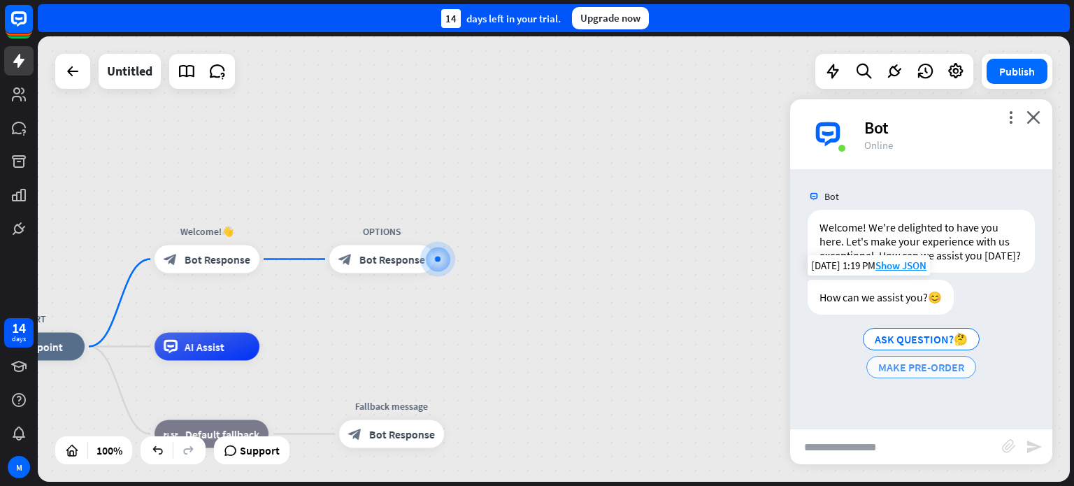
click at [923, 366] on span "MAKE PRE-ORDER" at bounding box center [921, 367] width 86 height 14
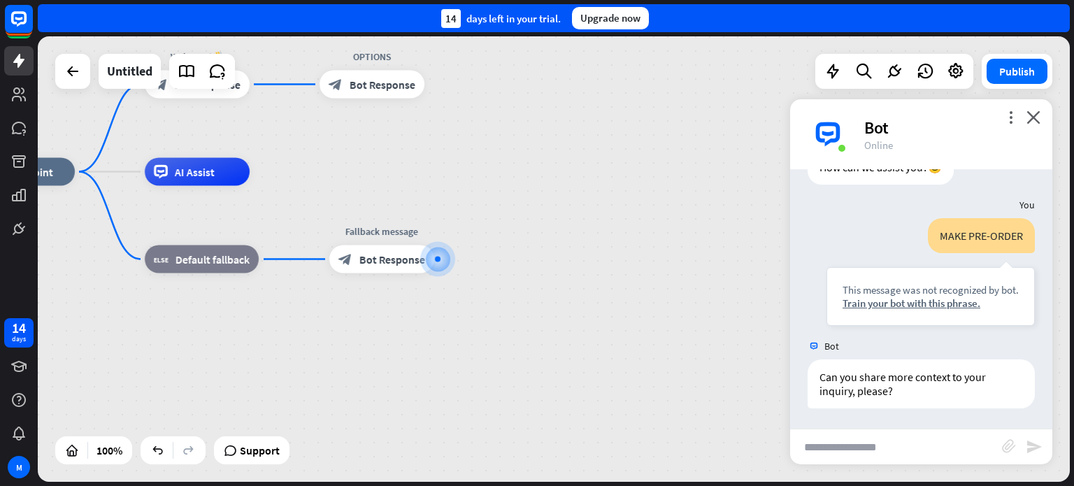
scroll to position [144, 0]
click at [910, 301] on div "Train your bot with this phrase." at bounding box center [930, 302] width 176 height 13
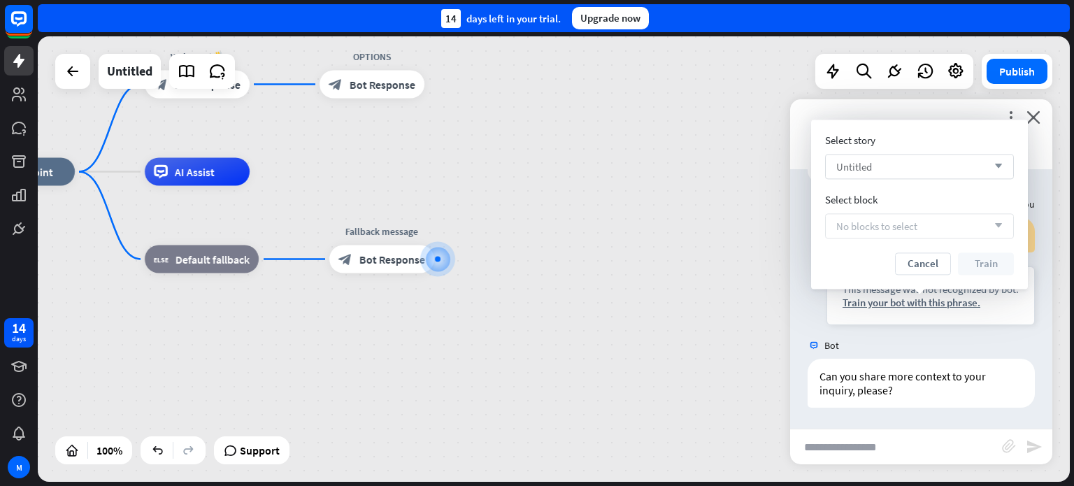
click at [1002, 165] on div "Untitled arrow_down" at bounding box center [919, 166] width 189 height 25
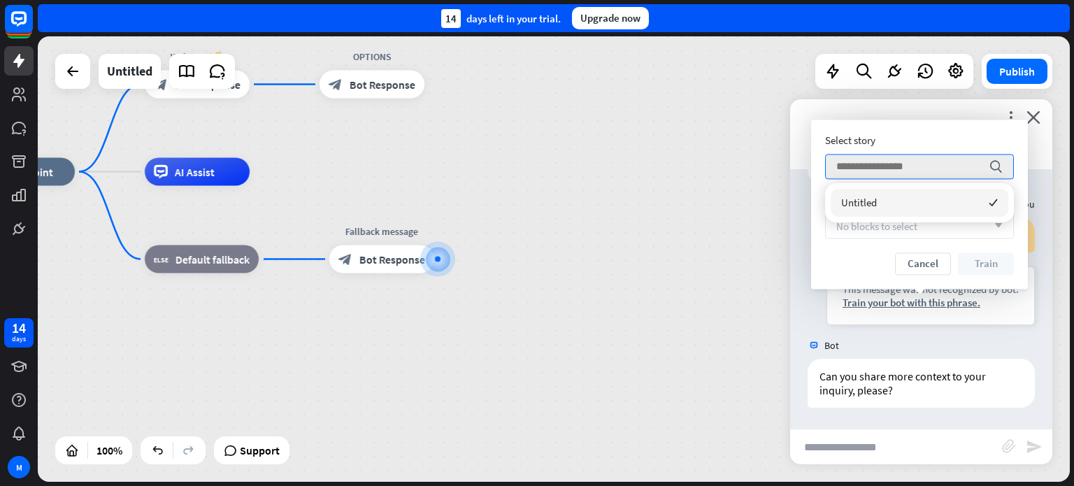
click at [861, 259] on div "Cancel Train" at bounding box center [919, 263] width 189 height 22
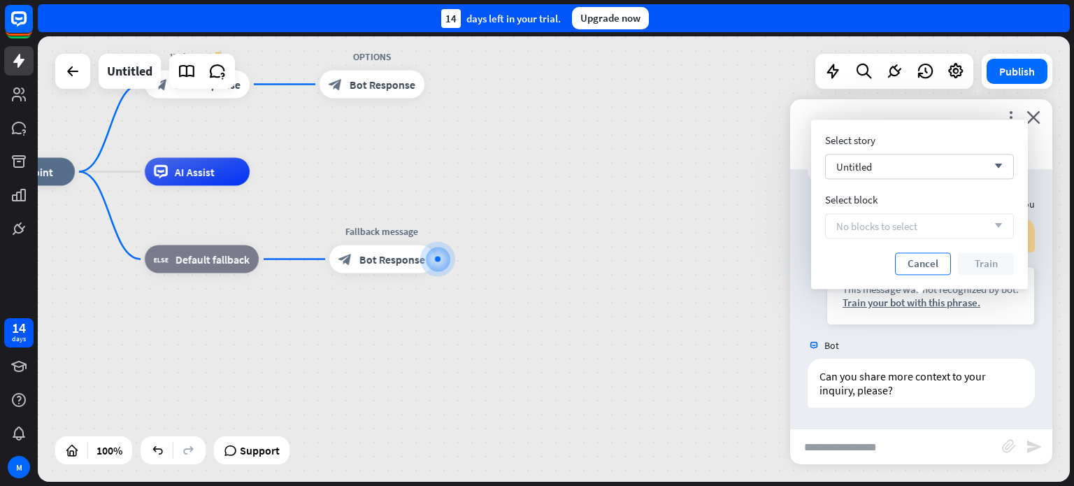
click at [911, 265] on button "Cancel" at bounding box center [923, 263] width 56 height 22
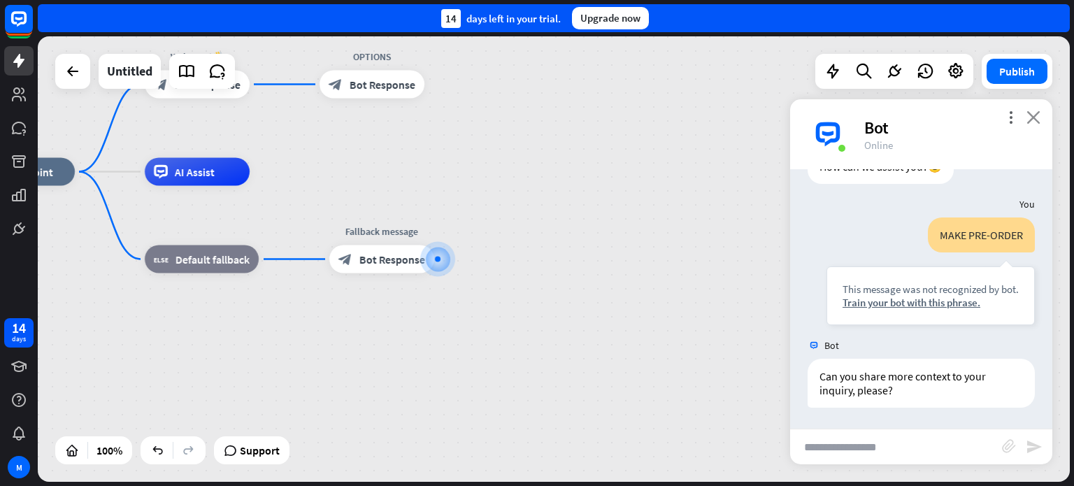
click at [1039, 114] on icon "close" at bounding box center [1033, 116] width 14 height 13
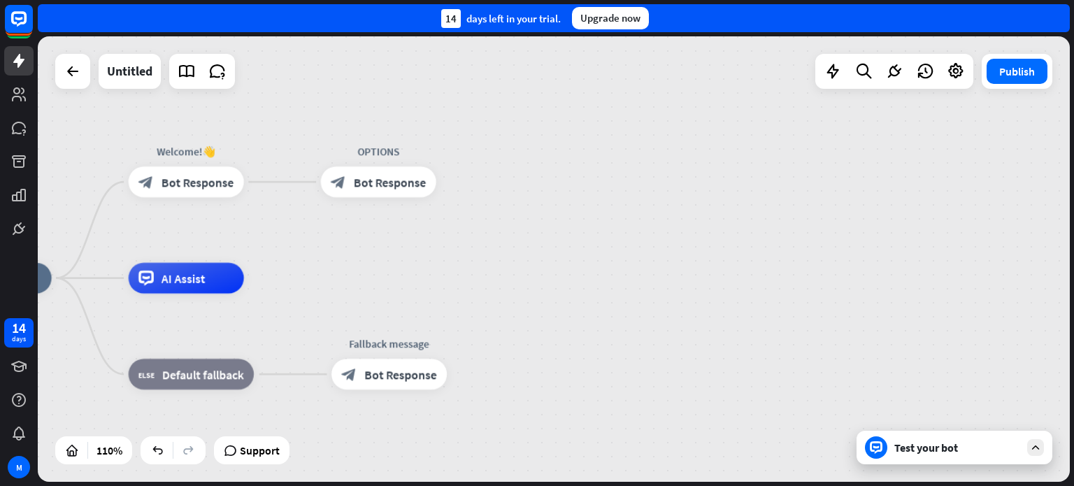
drag, startPoint x: 484, startPoint y: 179, endPoint x: 496, endPoint y: 297, distance: 118.7
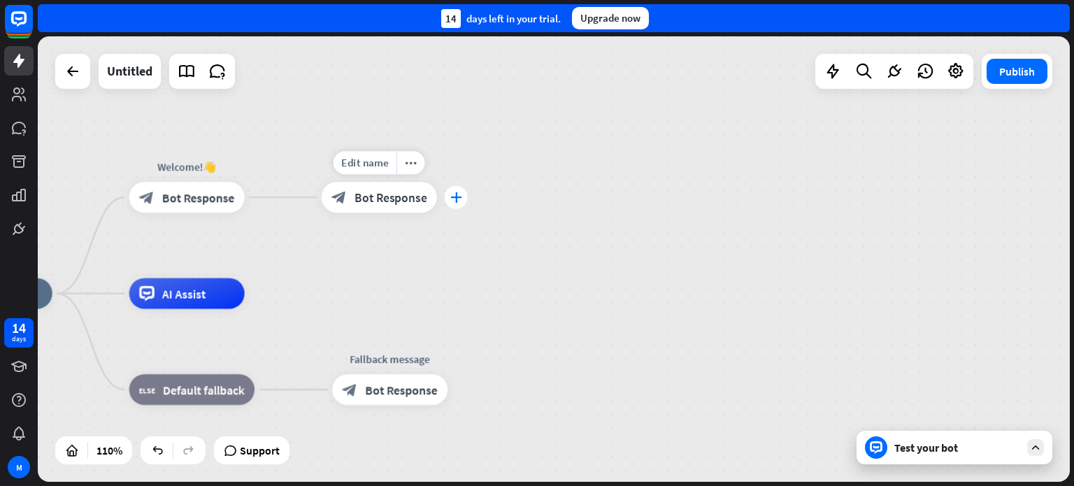
click at [461, 199] on icon "plus" at bounding box center [456, 197] width 12 height 10
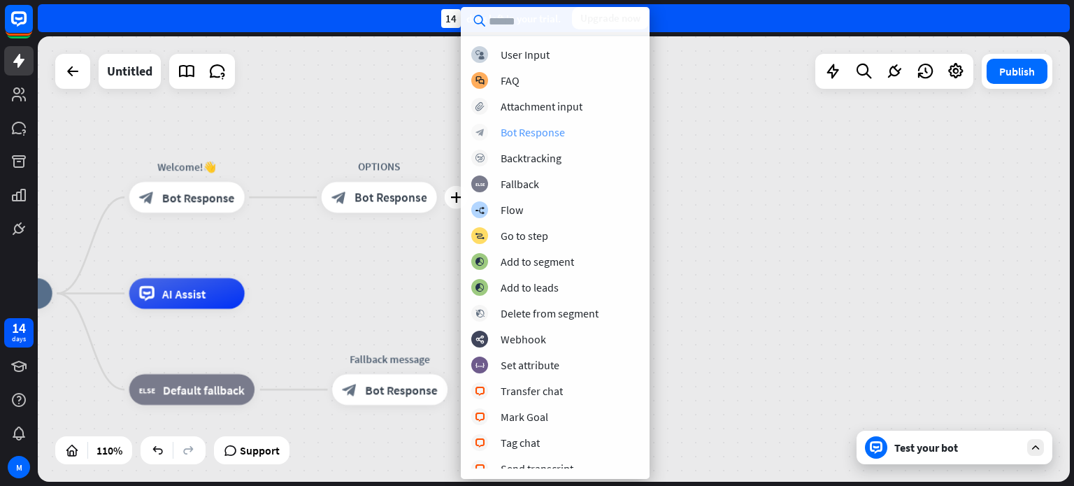
click at [524, 131] on div "Bot Response" at bounding box center [532, 132] width 64 height 14
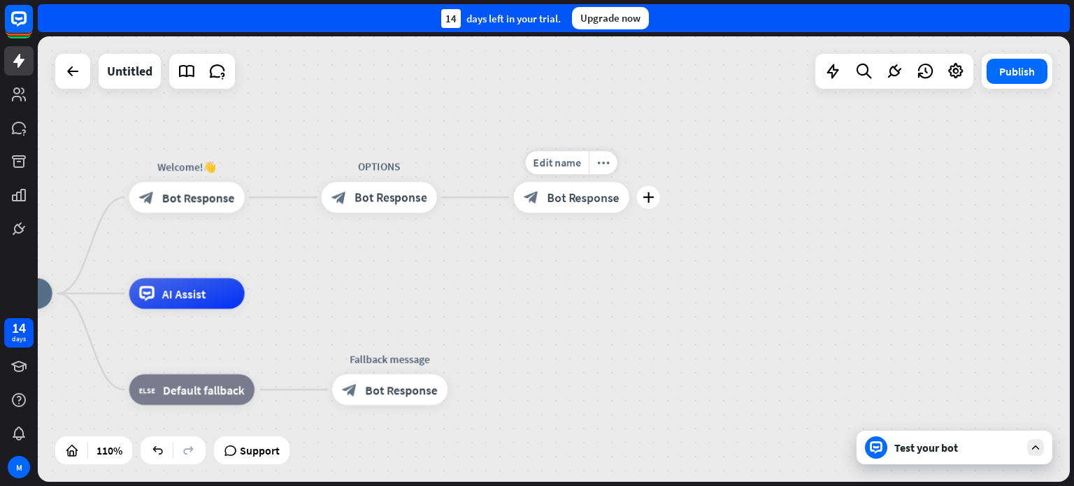
click at [577, 202] on span "Bot Response" at bounding box center [583, 196] width 72 height 15
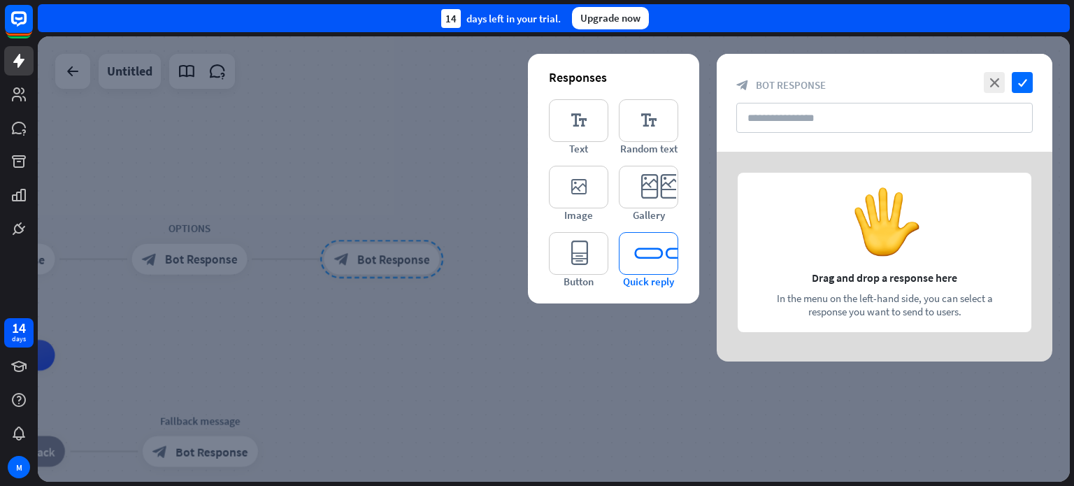
click at [637, 252] on icon "editor_quick_replies" at bounding box center [648, 253] width 59 height 43
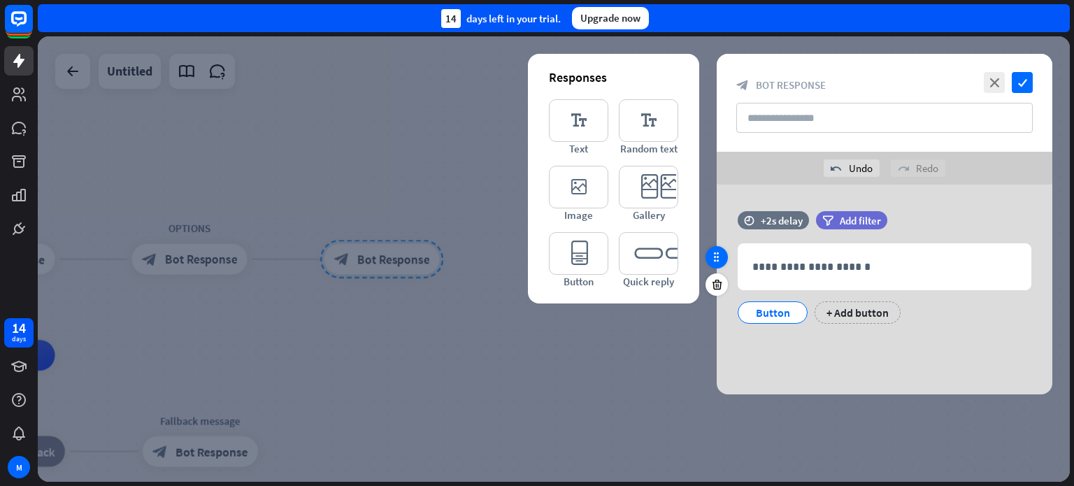
click at [716, 260] on icon at bounding box center [716, 257] width 13 height 13
click at [716, 259] on icon at bounding box center [716, 257] width 13 height 13
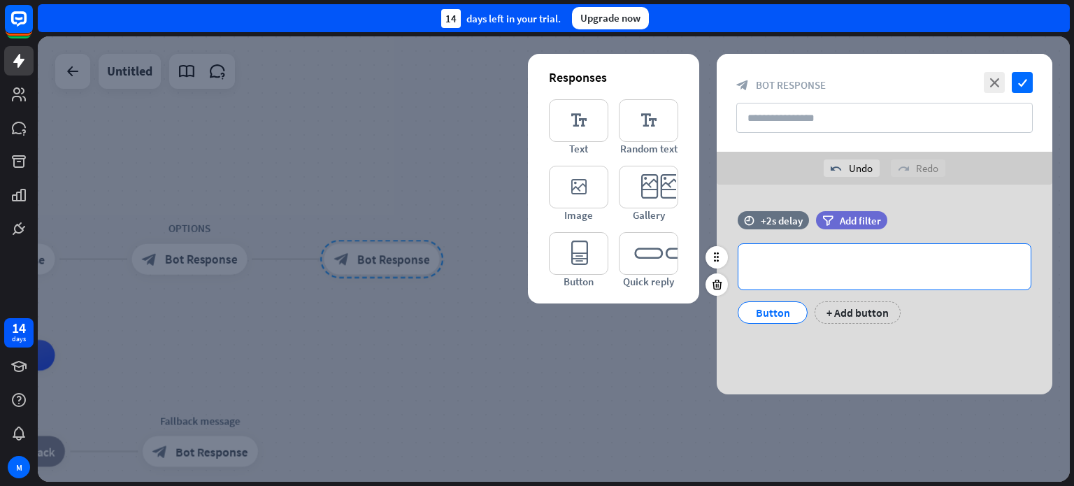
click at [841, 276] on div "**********" at bounding box center [884, 266] width 292 height 45
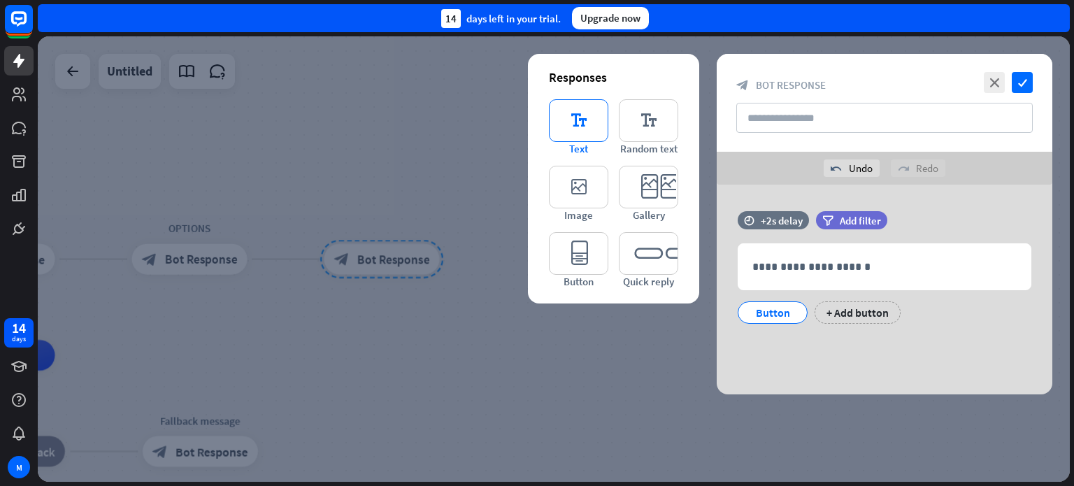
click at [585, 135] on icon "editor_text" at bounding box center [578, 120] width 59 height 43
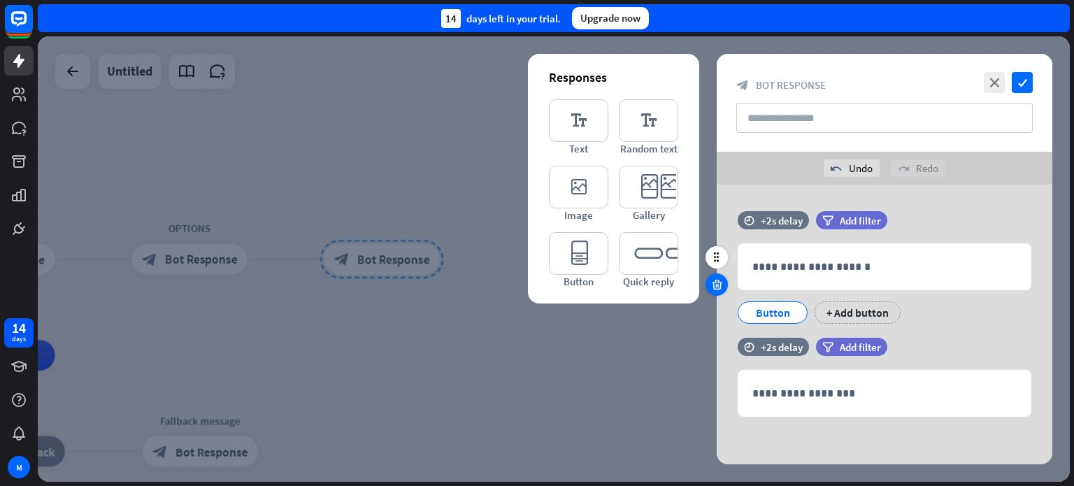
click at [715, 281] on icon at bounding box center [716, 284] width 13 height 13
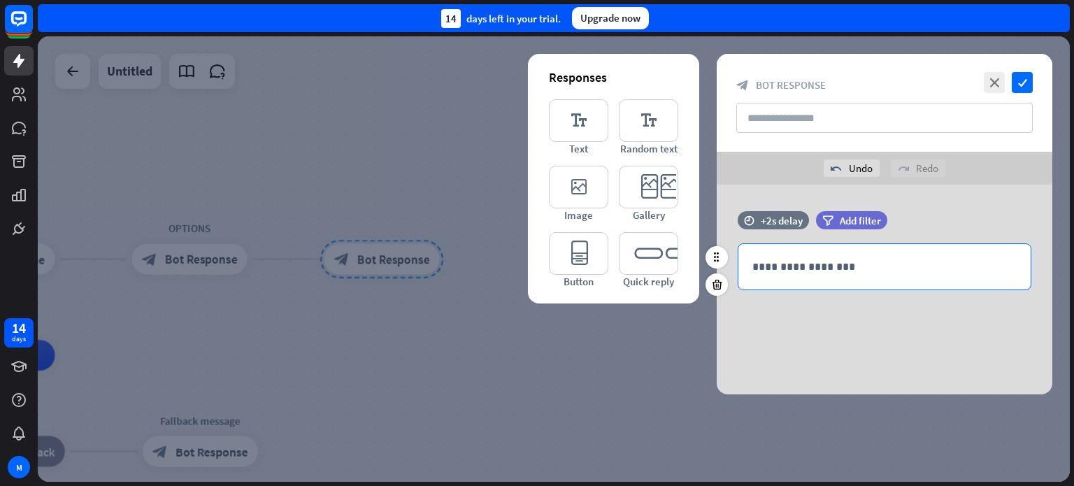
click at [784, 273] on p "**********" at bounding box center [884, 266] width 264 height 17
click at [970, 293] on icon at bounding box center [975, 291] width 14 height 14
click at [972, 291] on icon at bounding box center [975, 291] width 14 height 14
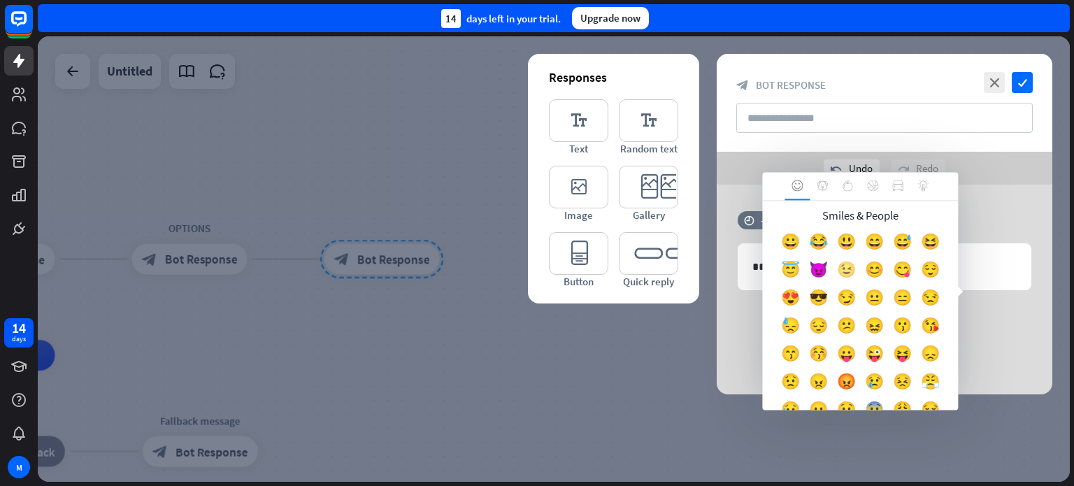
click at [860, 273] on div "😉" at bounding box center [846, 273] width 28 height 28
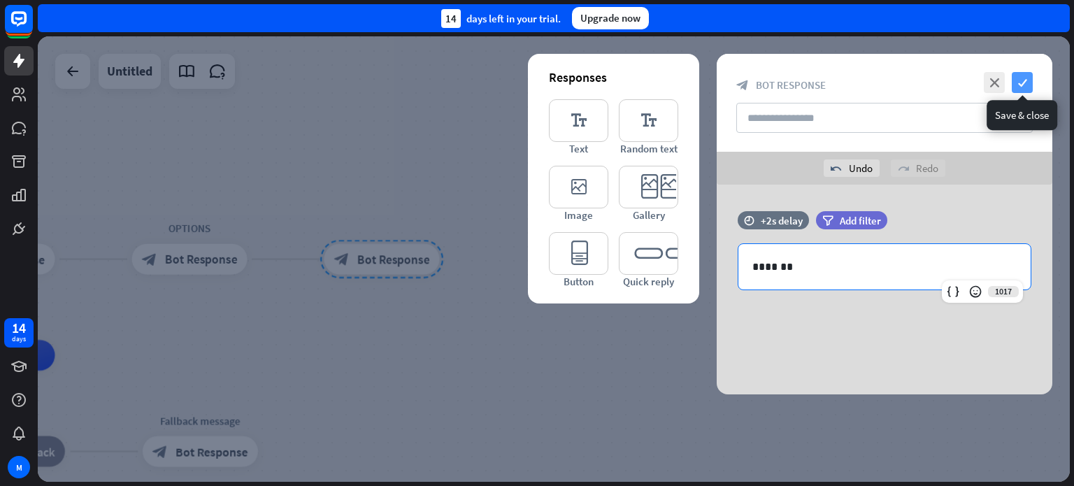
click at [1020, 80] on icon "check" at bounding box center [1021, 82] width 21 height 21
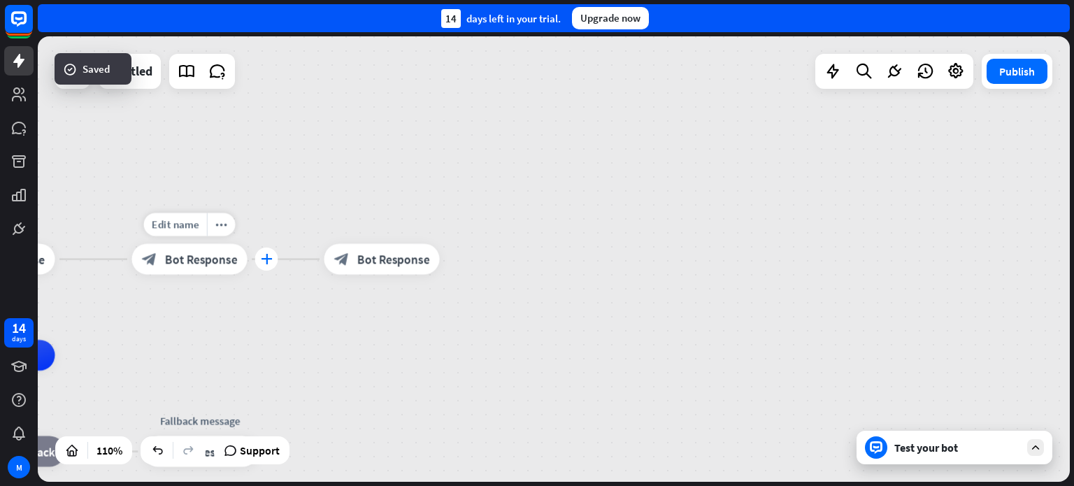
click at [261, 261] on icon "plus" at bounding box center [267, 259] width 12 height 10
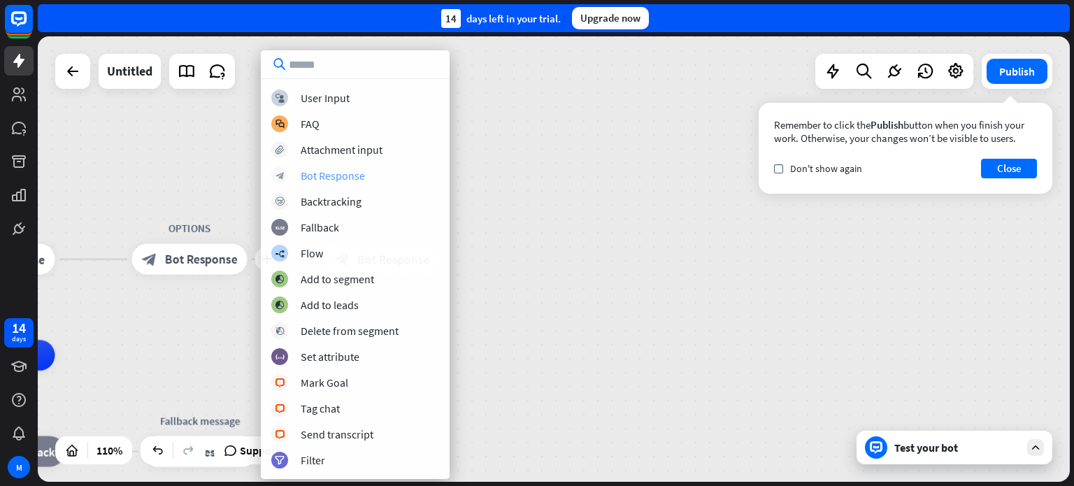
click at [316, 173] on div "Bot Response" at bounding box center [333, 175] width 64 height 14
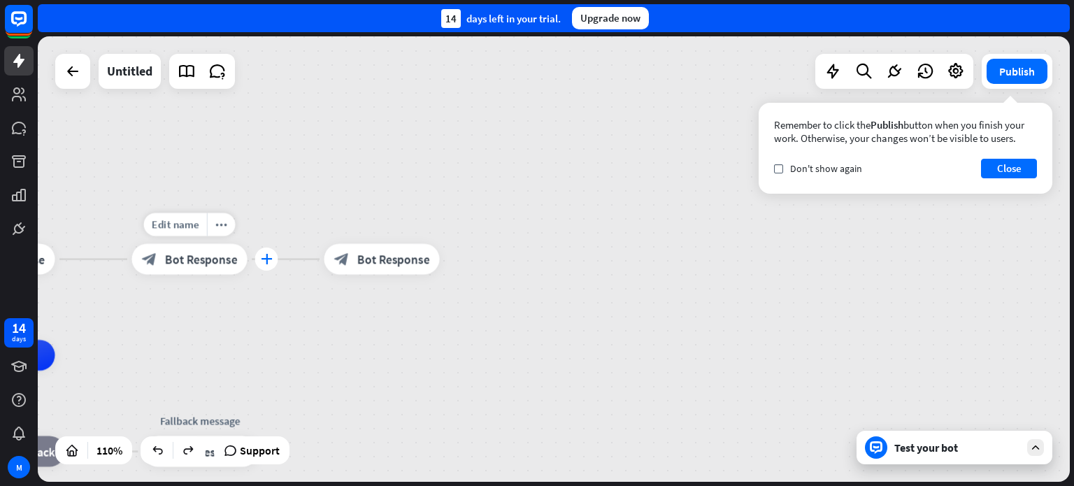
click at [263, 262] on icon "plus" at bounding box center [267, 259] width 12 height 10
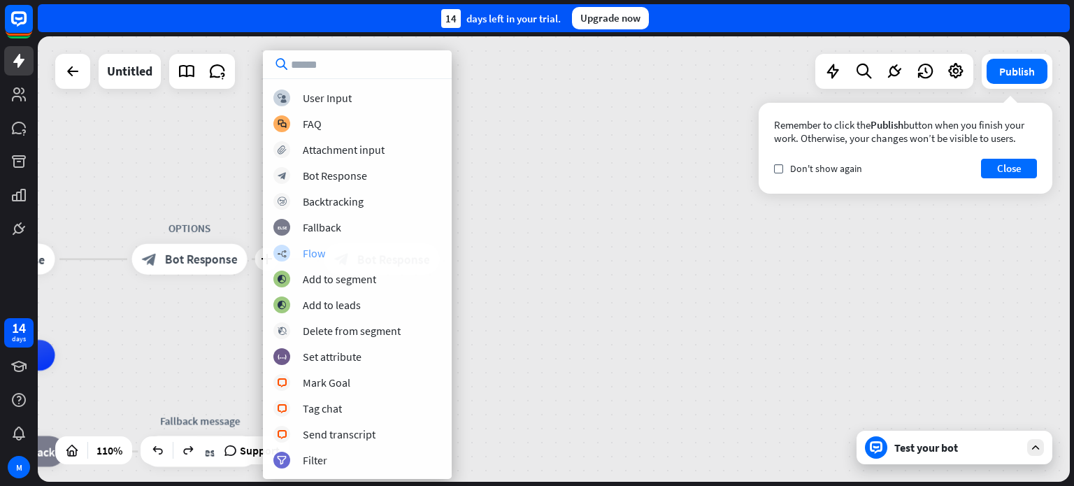
click at [306, 252] on div "Flow" at bounding box center [314, 253] width 22 height 14
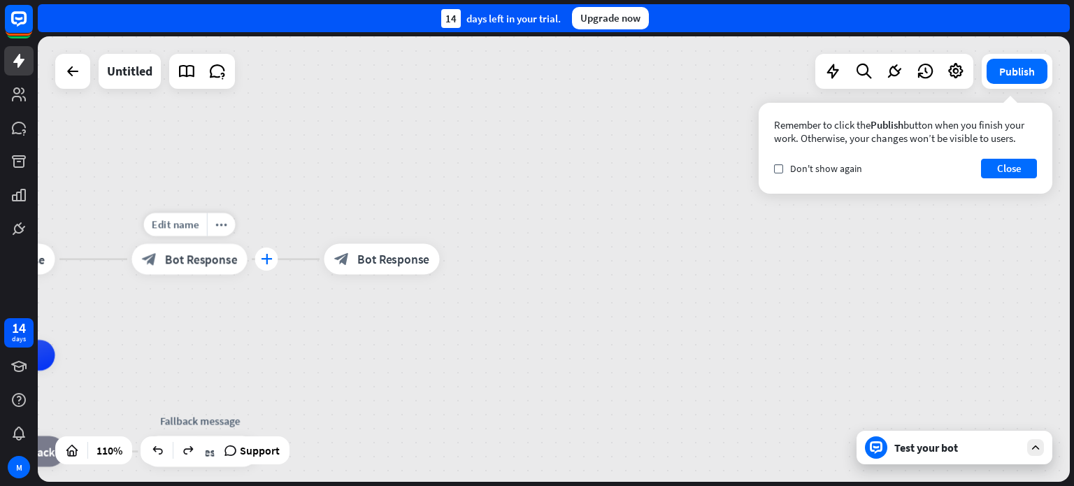
click at [264, 261] on icon "plus" at bounding box center [267, 259] width 12 height 10
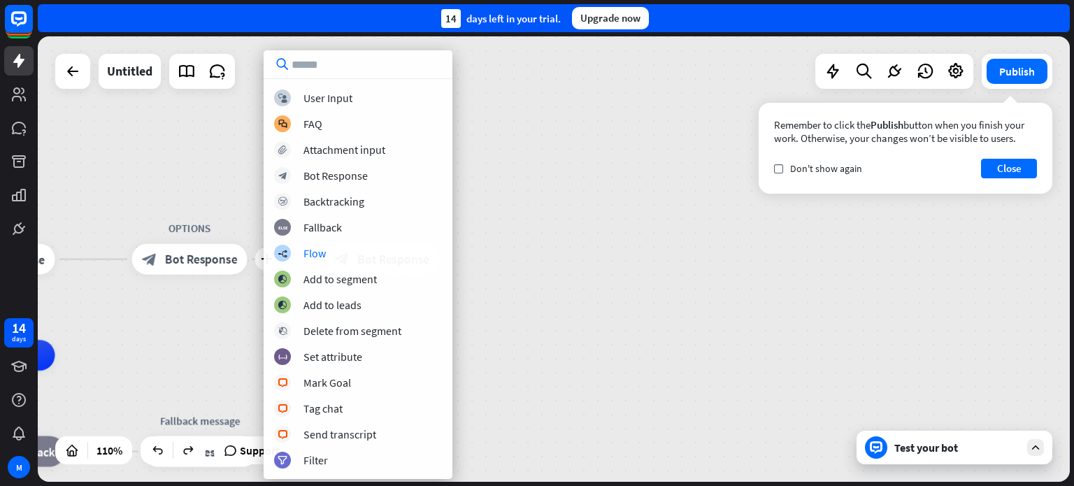
click at [554, 279] on div "START home_2 Start point Welcome!👋 block_bot_response Bot Response plus OPTIONS…" at bounding box center [554, 258] width 1032 height 445
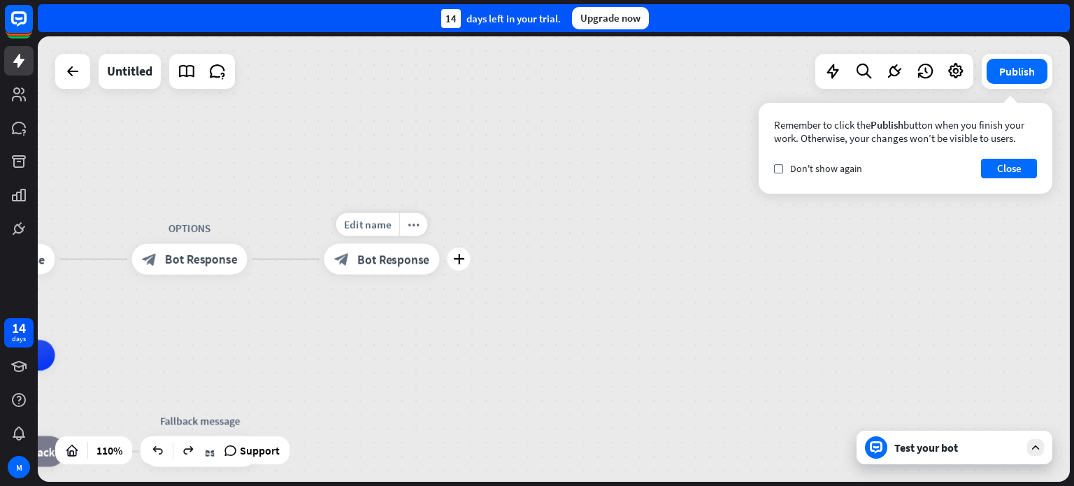
click at [408, 266] on span "Bot Response" at bounding box center [393, 259] width 72 height 15
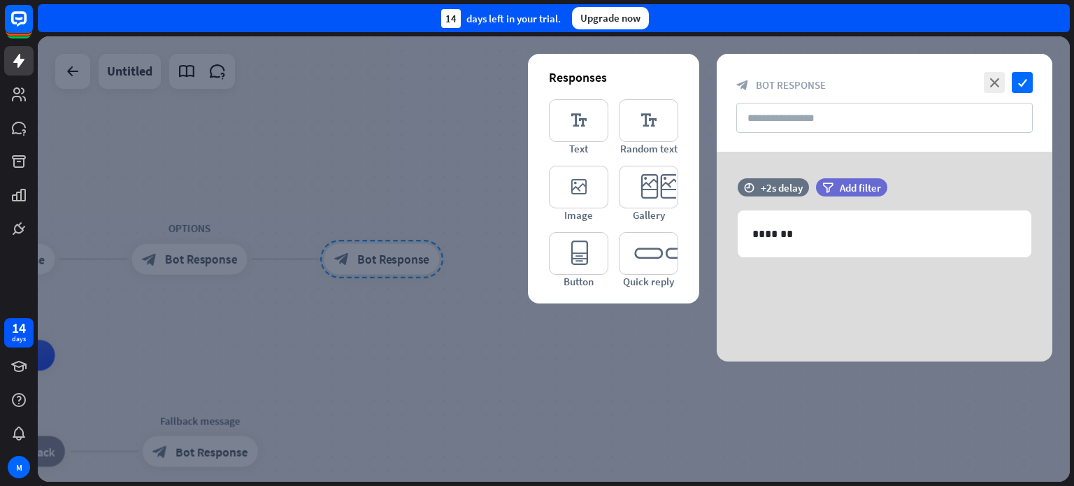
click at [447, 355] on div at bounding box center [554, 258] width 1032 height 445
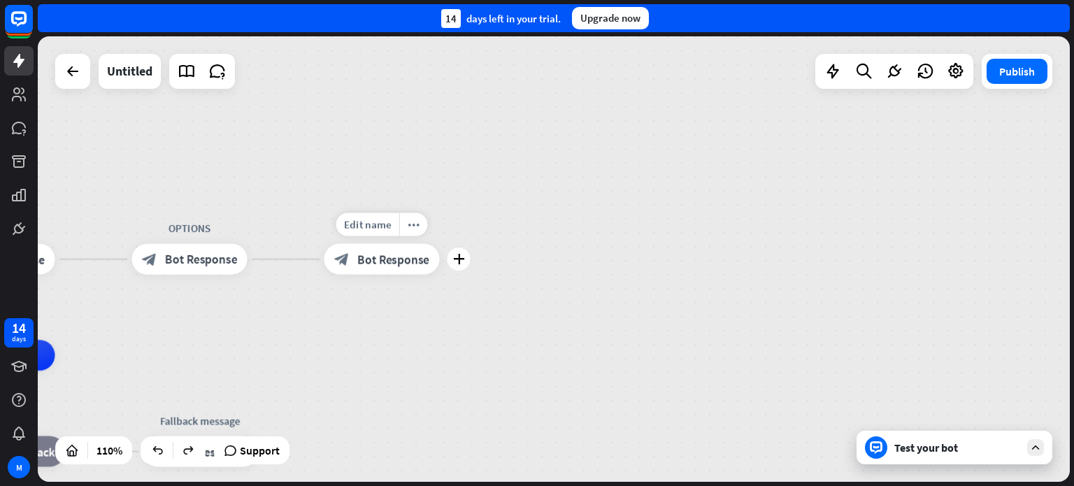
click at [406, 264] on span "Bot Response" at bounding box center [393, 259] width 72 height 15
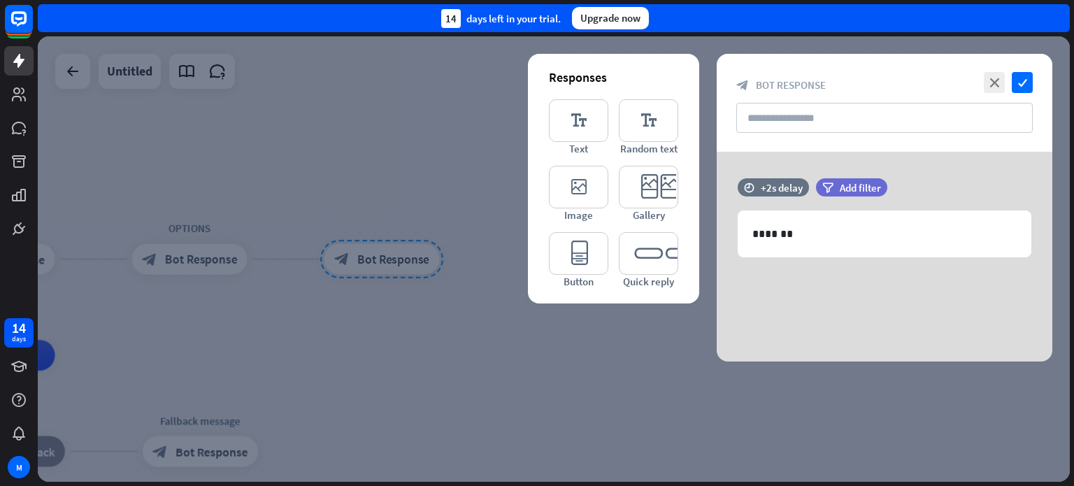
click at [396, 326] on div at bounding box center [554, 258] width 1032 height 445
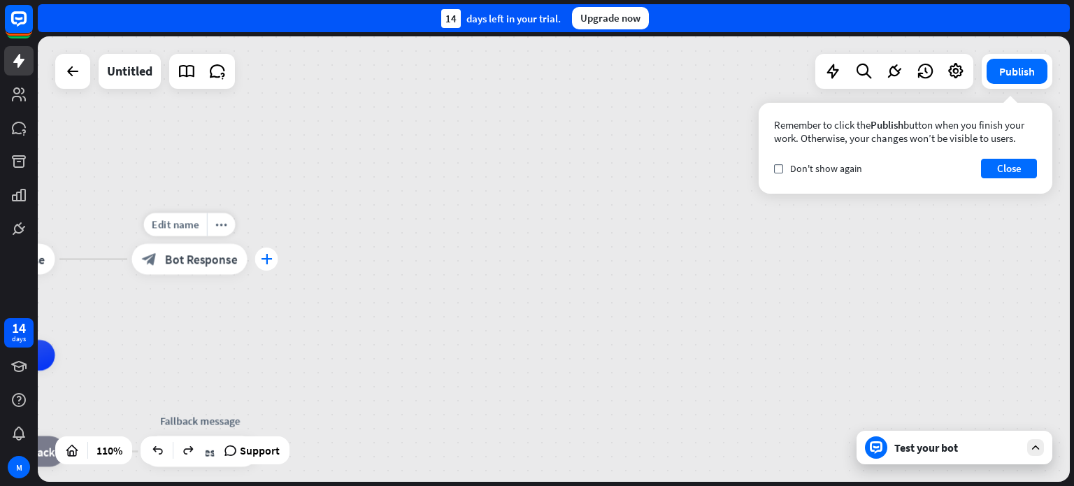
click at [268, 264] on icon "plus" at bounding box center [267, 259] width 12 height 10
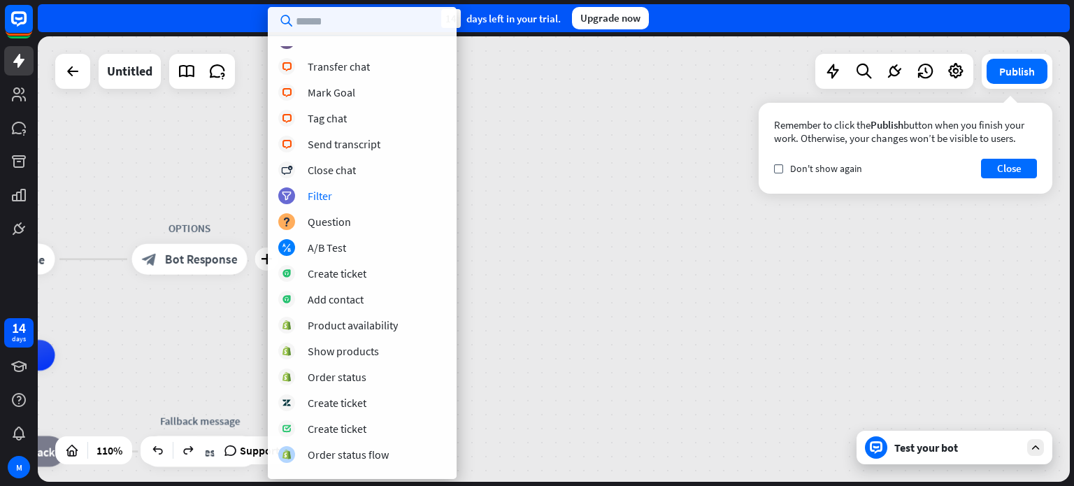
scroll to position [344, 0]
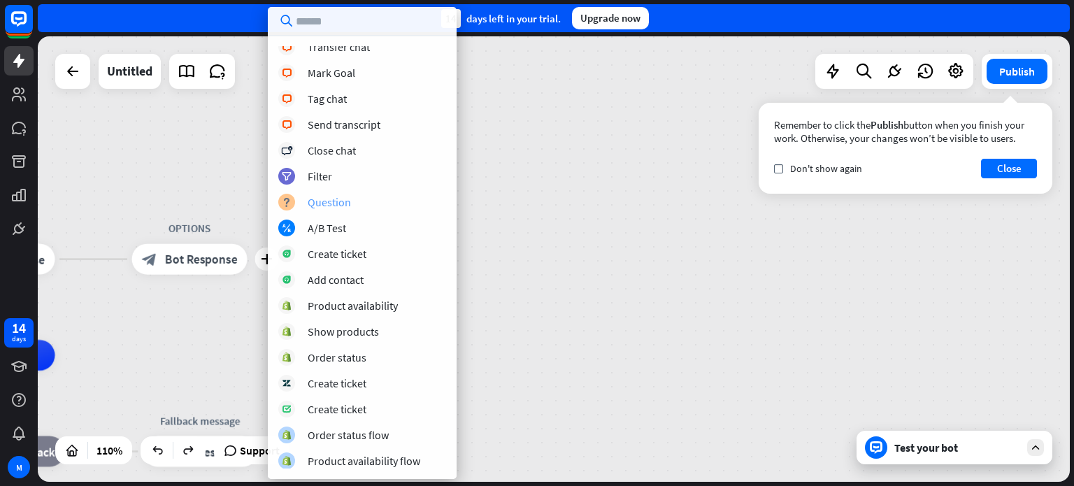
click at [329, 201] on div "Question" at bounding box center [329, 202] width 43 height 14
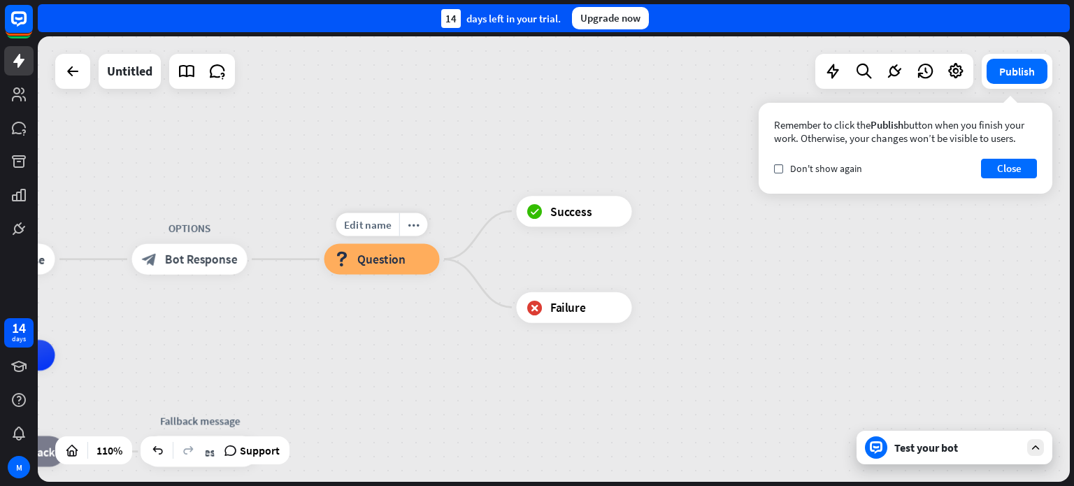
click at [397, 259] on span "Question" at bounding box center [381, 259] width 48 height 15
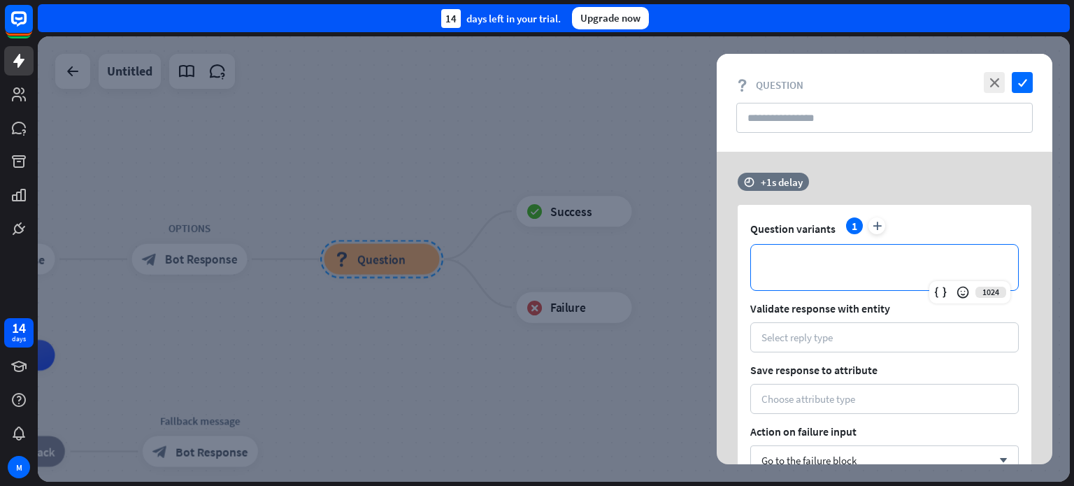
click at [897, 268] on p "**********" at bounding box center [884, 267] width 239 height 17
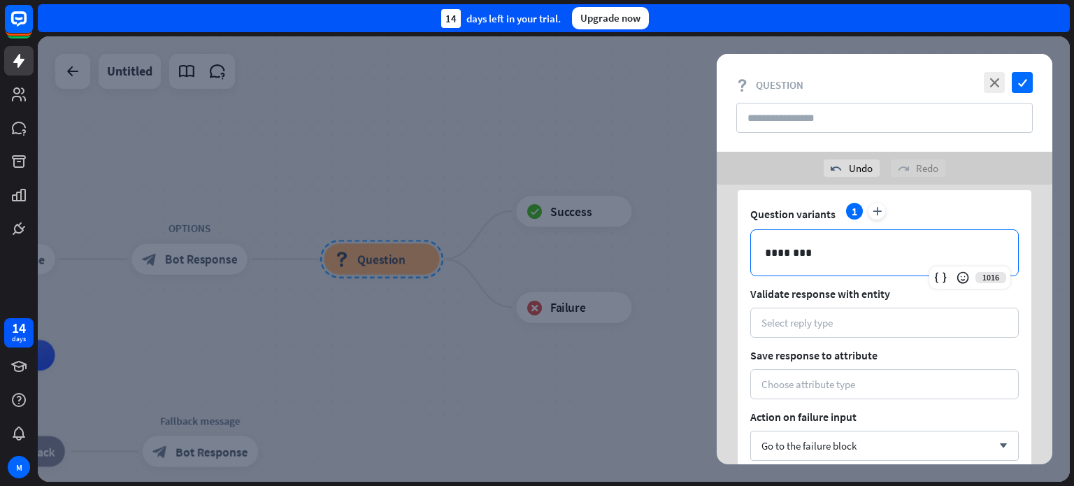
scroll to position [70, 0]
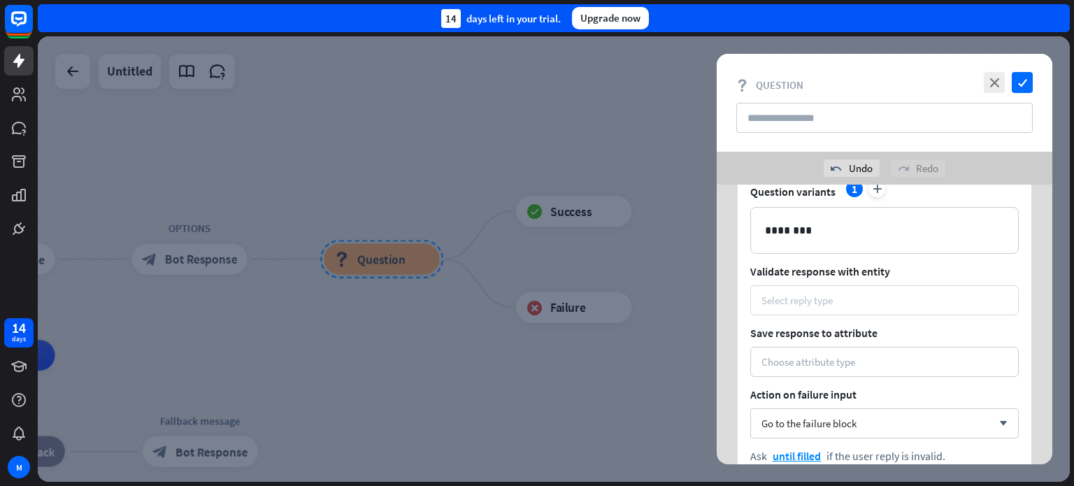
click at [876, 295] on div "Select reply type" at bounding box center [884, 300] width 246 height 13
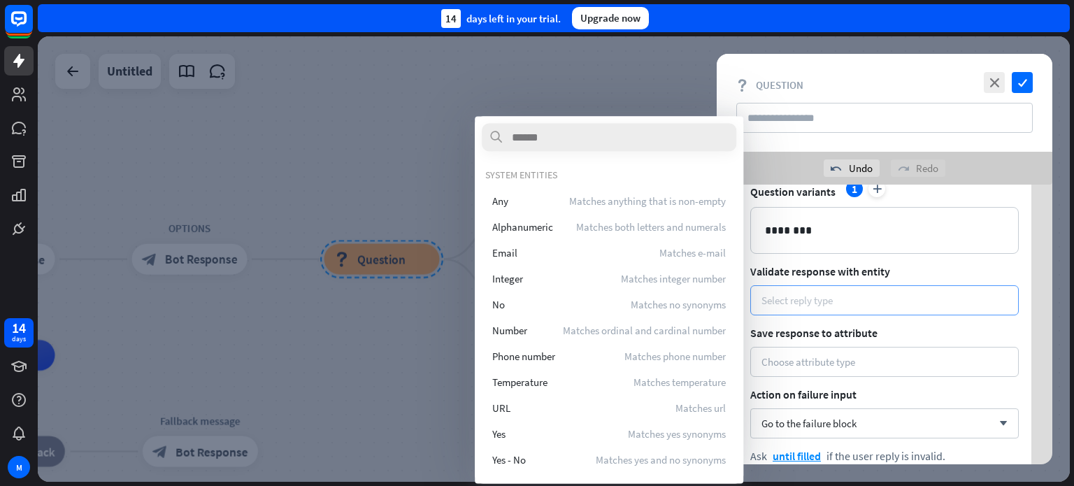
click at [830, 301] on div "Select reply type" at bounding box center [796, 300] width 71 height 13
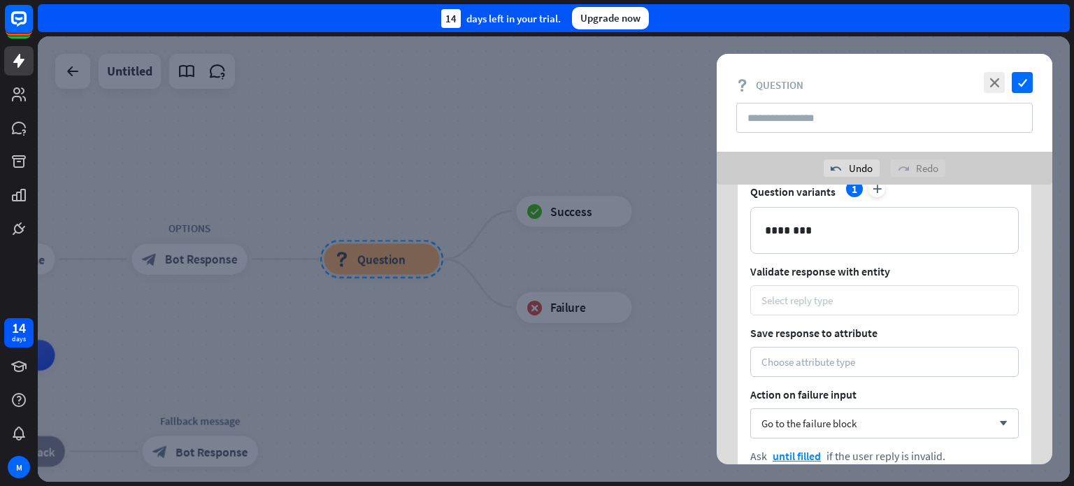
click at [830, 301] on div "Select reply type" at bounding box center [796, 300] width 71 height 13
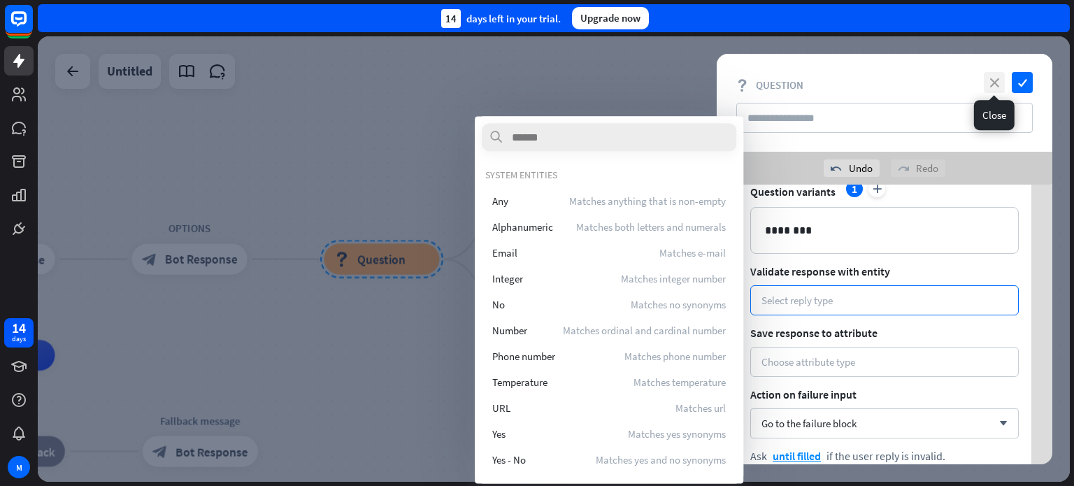
click at [998, 89] on icon "close" at bounding box center [993, 82] width 21 height 21
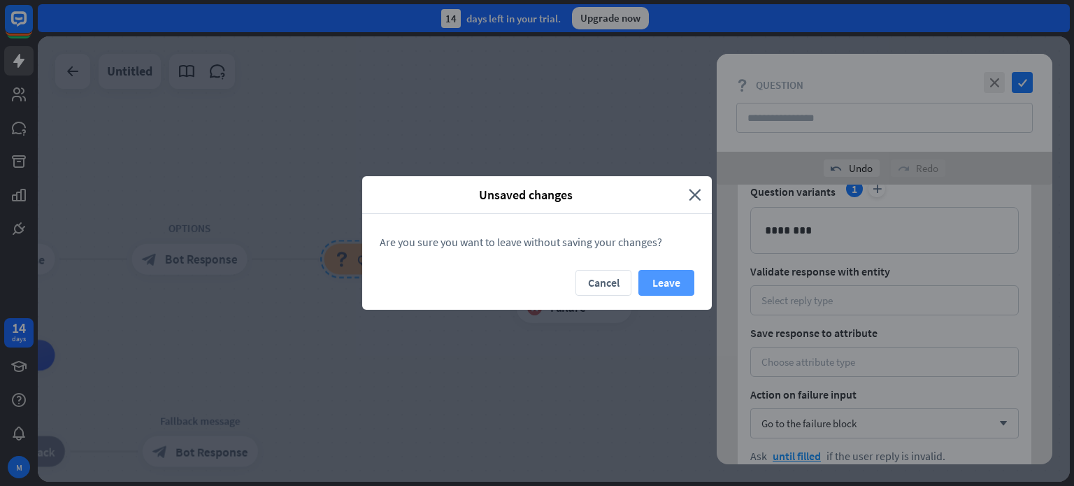
click at [660, 283] on button "Leave" at bounding box center [666, 283] width 56 height 26
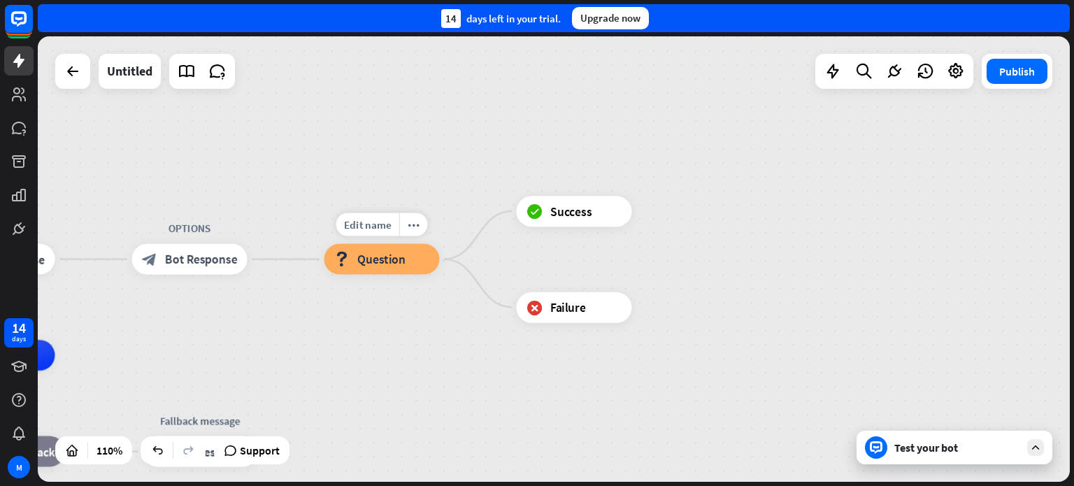
click at [389, 270] on div "block_question Question" at bounding box center [381, 259] width 115 height 31
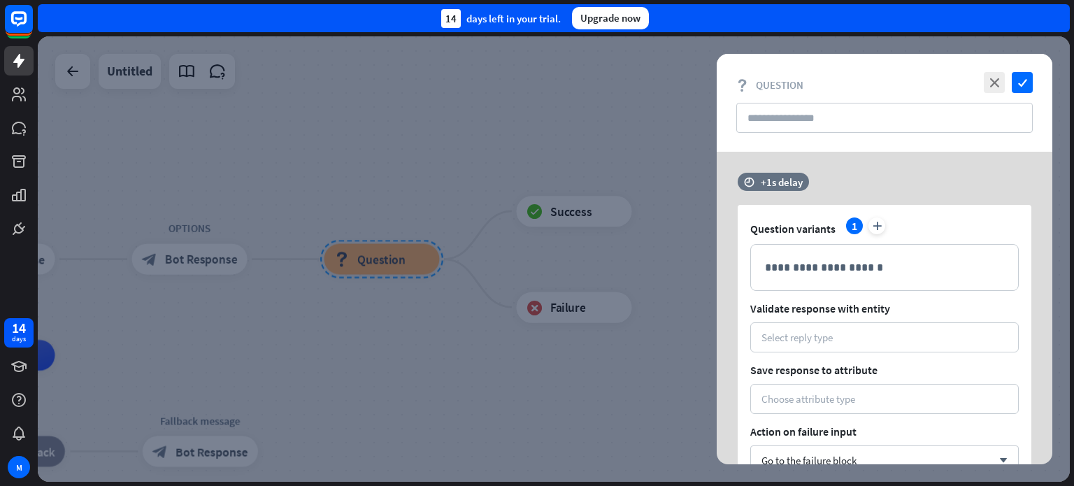
click at [397, 345] on div at bounding box center [554, 258] width 1032 height 445
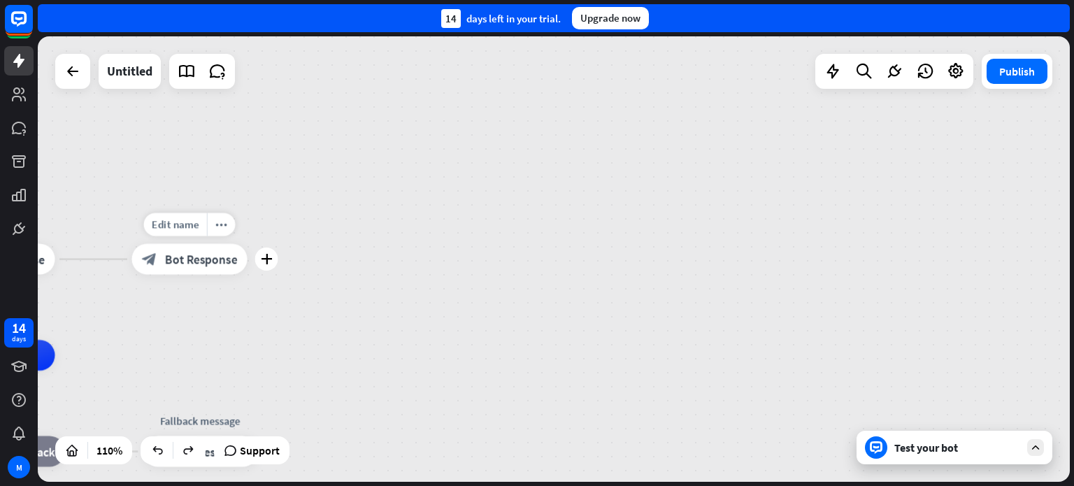
click at [255, 257] on div "plus" at bounding box center [266, 258] width 23 height 23
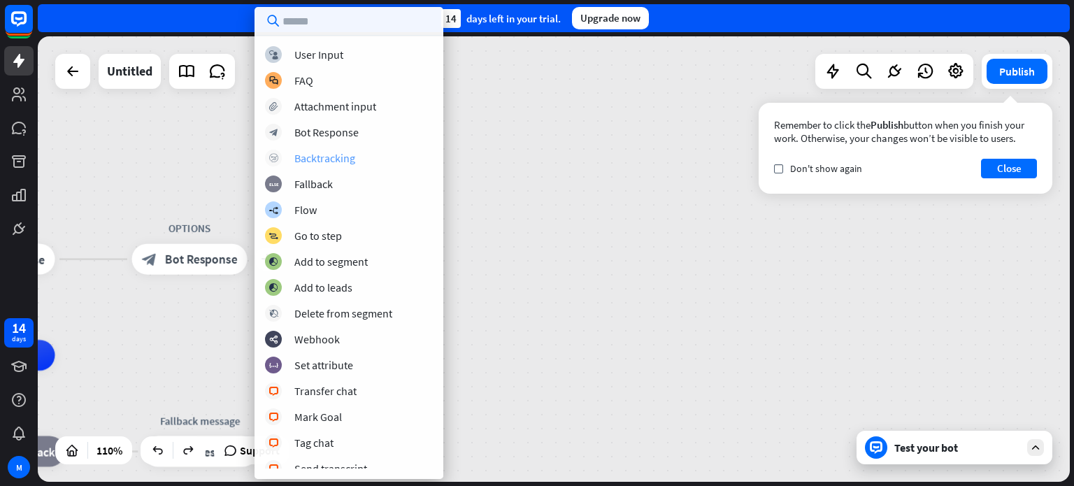
click at [309, 161] on div "Backtracking" at bounding box center [324, 158] width 61 height 14
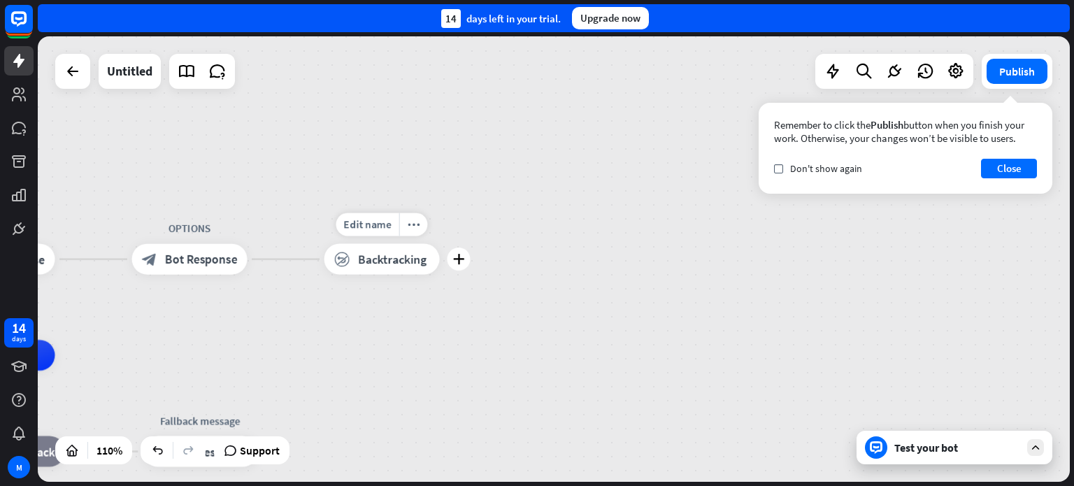
click at [394, 268] on div "block_backtracking Backtracking" at bounding box center [381, 259] width 115 height 31
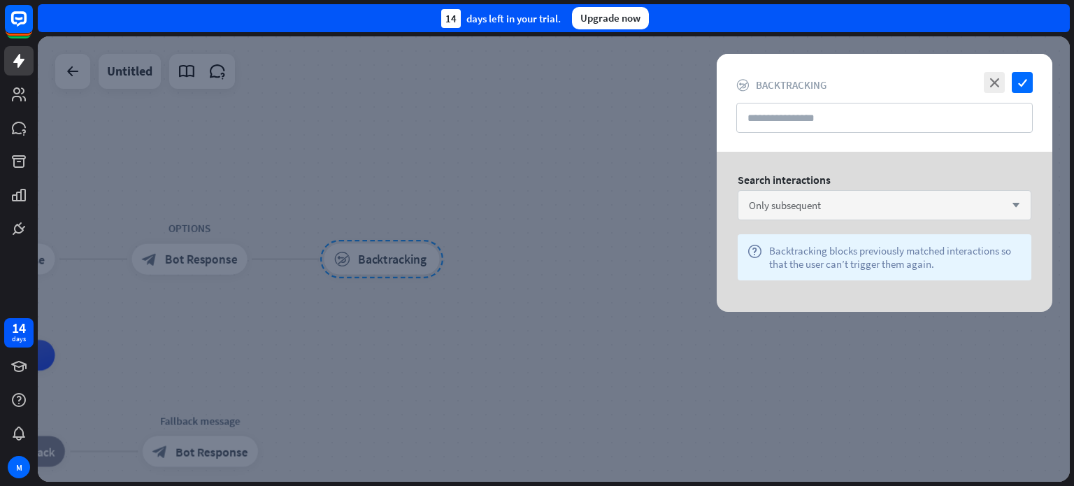
click at [927, 203] on div "Only subsequent arrow_down" at bounding box center [884, 205] width 294 height 30
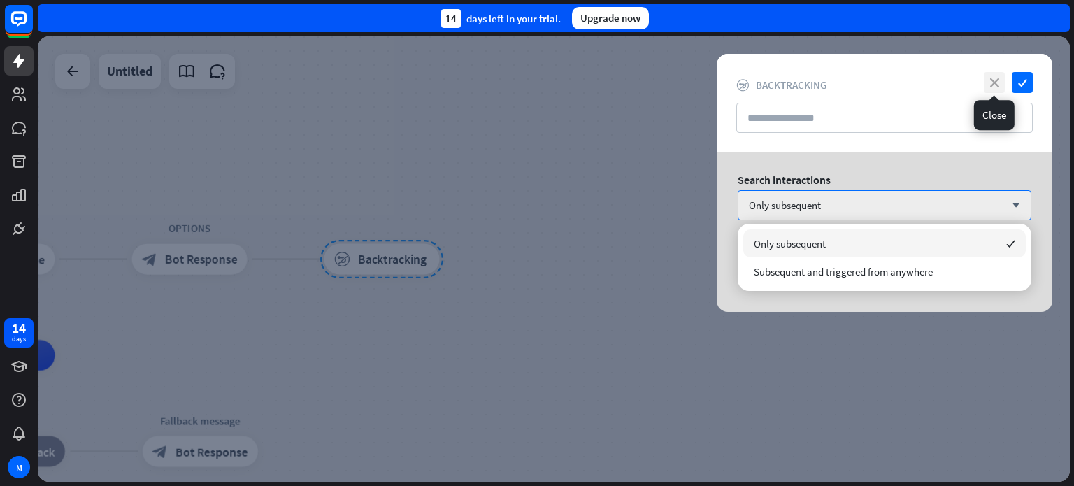
click at [1002, 78] on icon "close" at bounding box center [993, 82] width 21 height 21
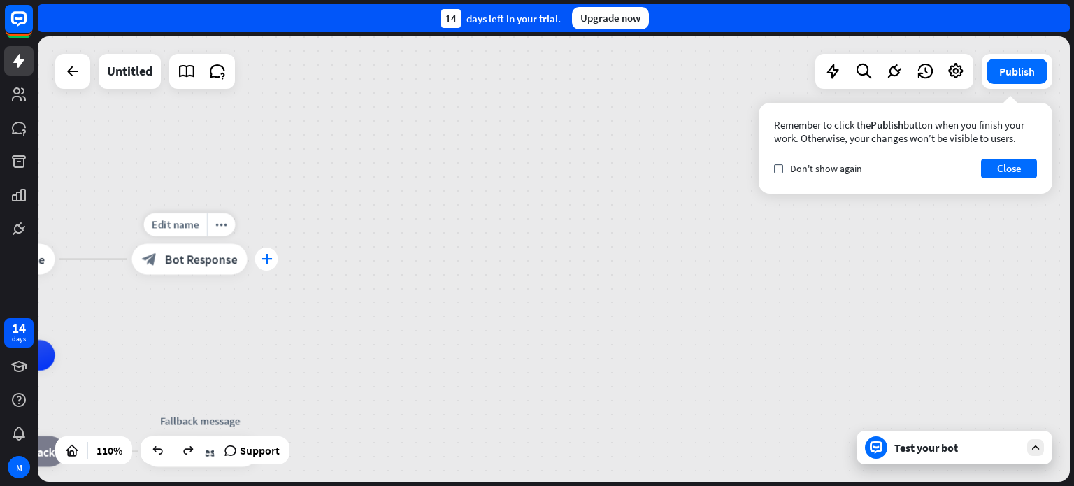
click at [264, 257] on icon "plus" at bounding box center [267, 259] width 12 height 10
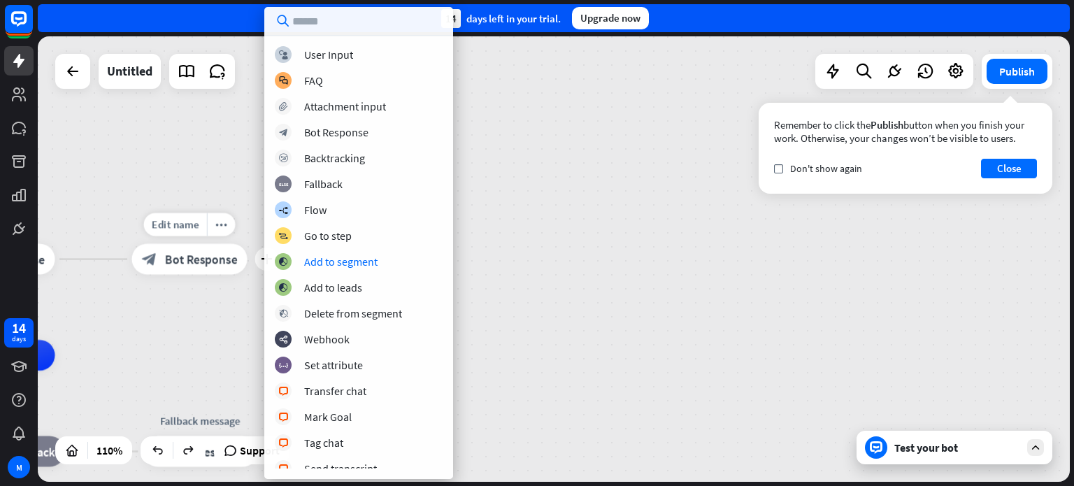
click at [230, 275] on div "Edit name more_horiz plus OPTIONS block_bot_response Bot Response" at bounding box center [189, 259] width 115 height 31
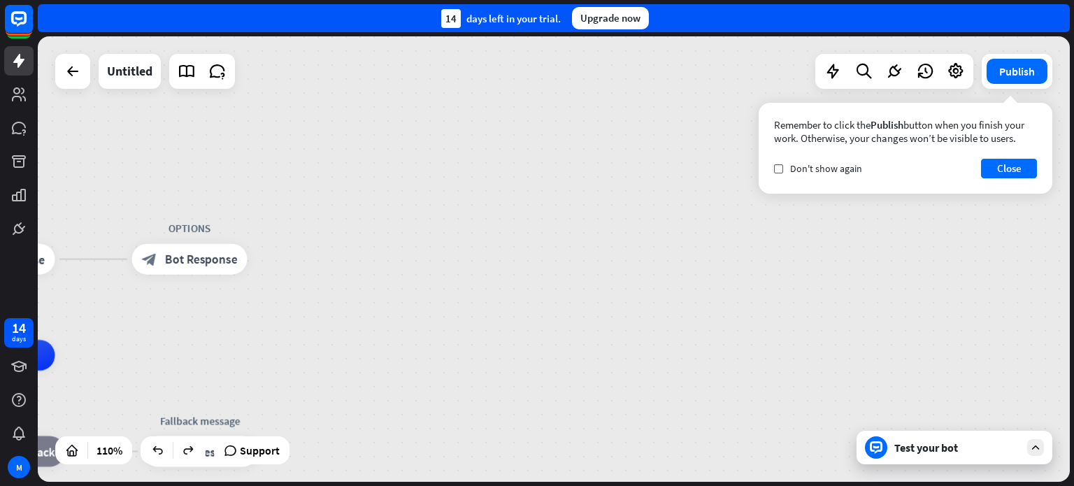
drag, startPoint x: 268, startPoint y: 261, endPoint x: 268, endPoint y: 195, distance: 66.4
click at [271, 259] on icon "plus" at bounding box center [267, 259] width 12 height 10
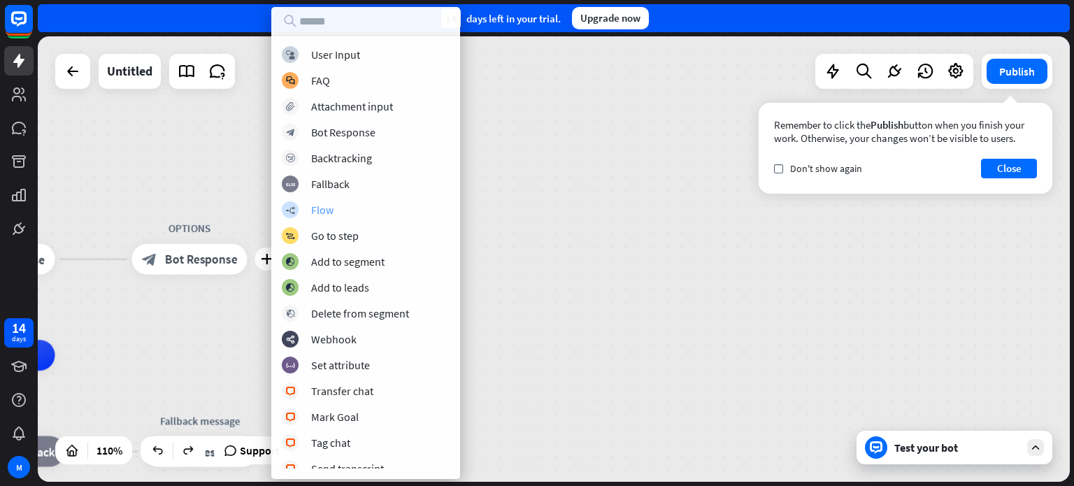
click at [316, 212] on div "Flow" at bounding box center [322, 210] width 22 height 14
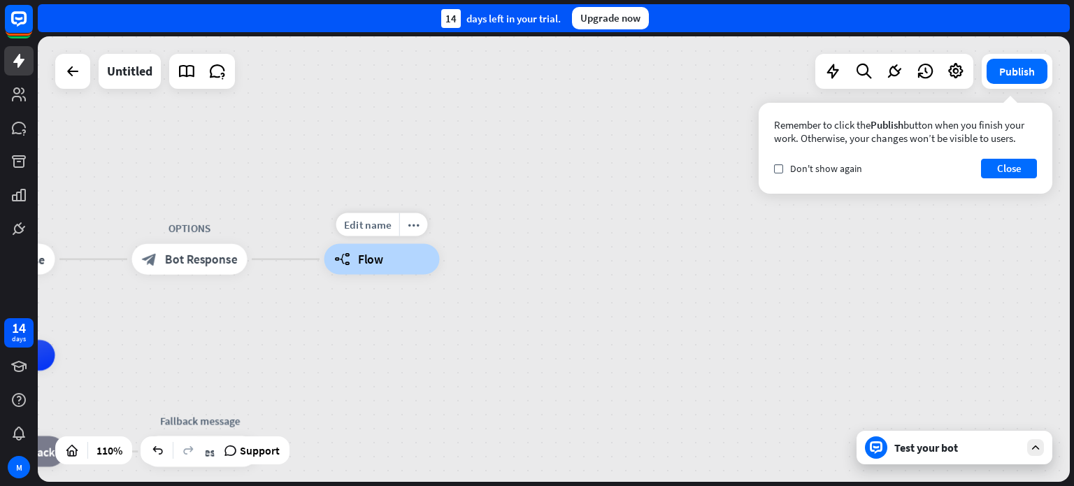
click at [379, 258] on span "Flow" at bounding box center [370, 259] width 25 height 15
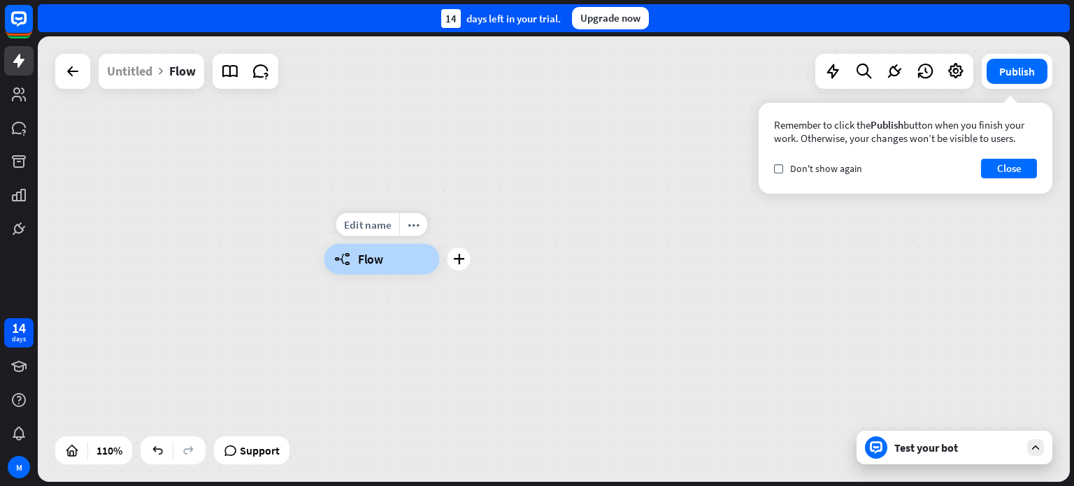
click at [394, 259] on div "builder_tree Flow" at bounding box center [381, 259] width 115 height 31
click at [440, 275] on div "builder_tree Flow" at bounding box center [381, 260] width 115 height 31
click at [428, 266] on div "builder_tree Flow" at bounding box center [381, 260] width 115 height 31
click at [440, 260] on div "builder_tree Flow" at bounding box center [381, 260] width 115 height 31
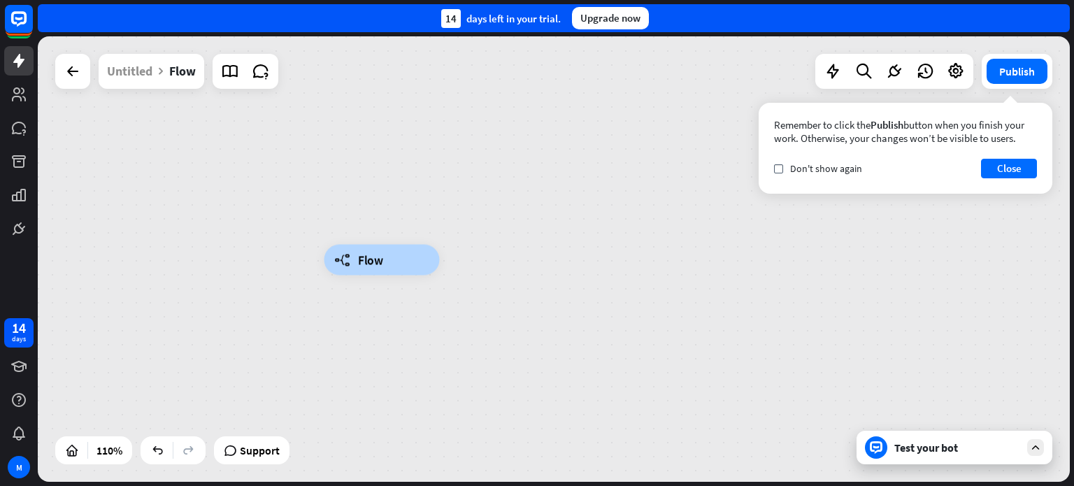
click at [435, 257] on div "builder_tree Flow" at bounding box center [381, 262] width 115 height 31
click at [440, 258] on div "builder_tree Flow" at bounding box center [381, 262] width 115 height 31
click at [467, 268] on div "plus" at bounding box center [458, 261] width 23 height 23
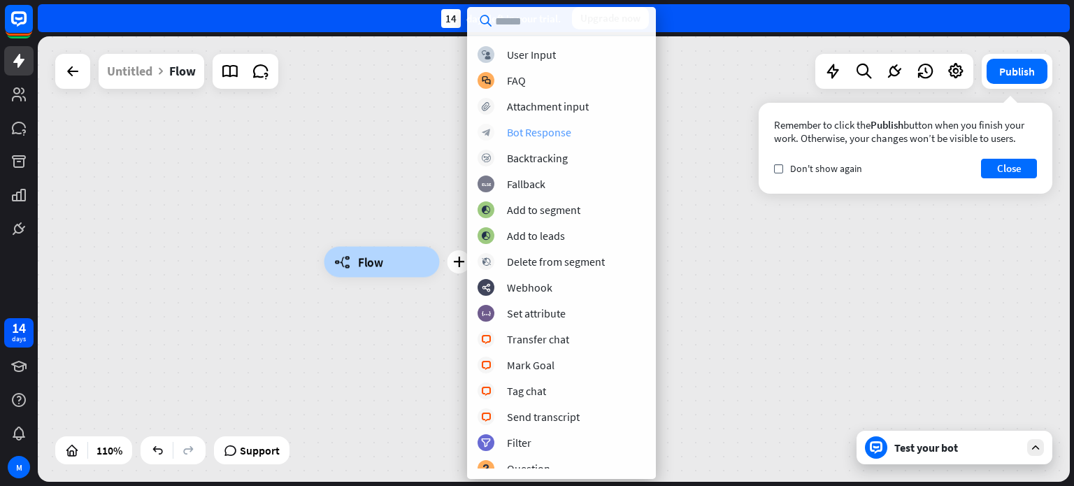
click at [542, 134] on div "Bot Response" at bounding box center [539, 132] width 64 height 14
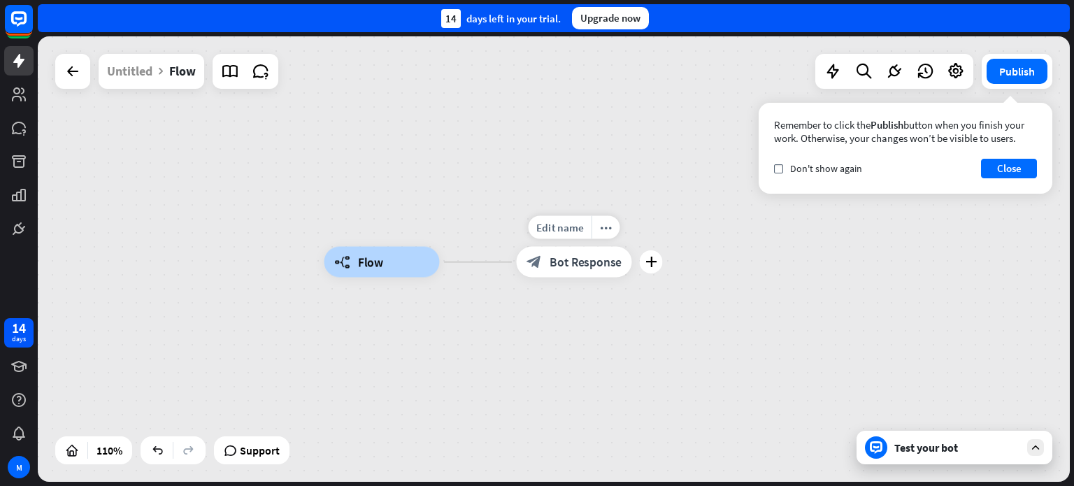
click at [576, 261] on span "Bot Response" at bounding box center [585, 261] width 72 height 15
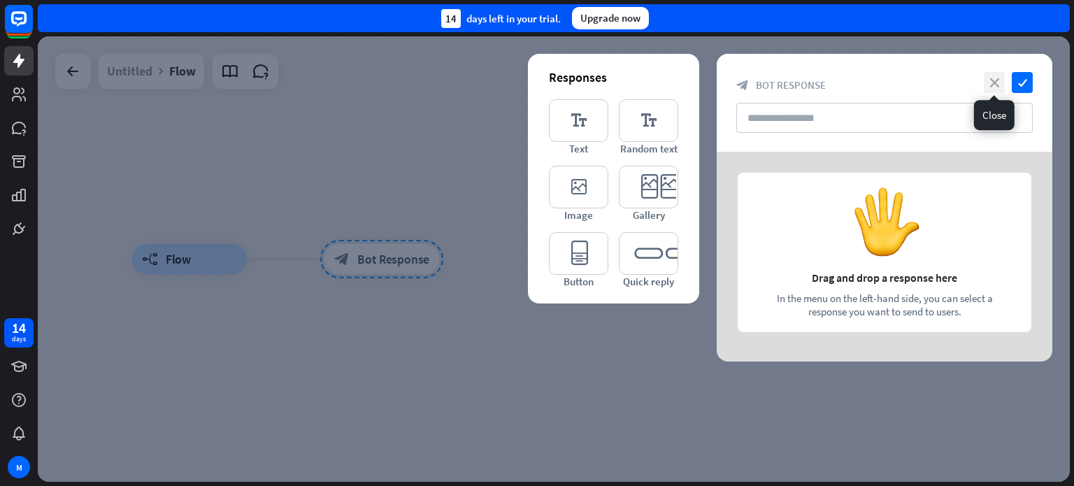
click at [992, 83] on icon "close" at bounding box center [993, 82] width 21 height 21
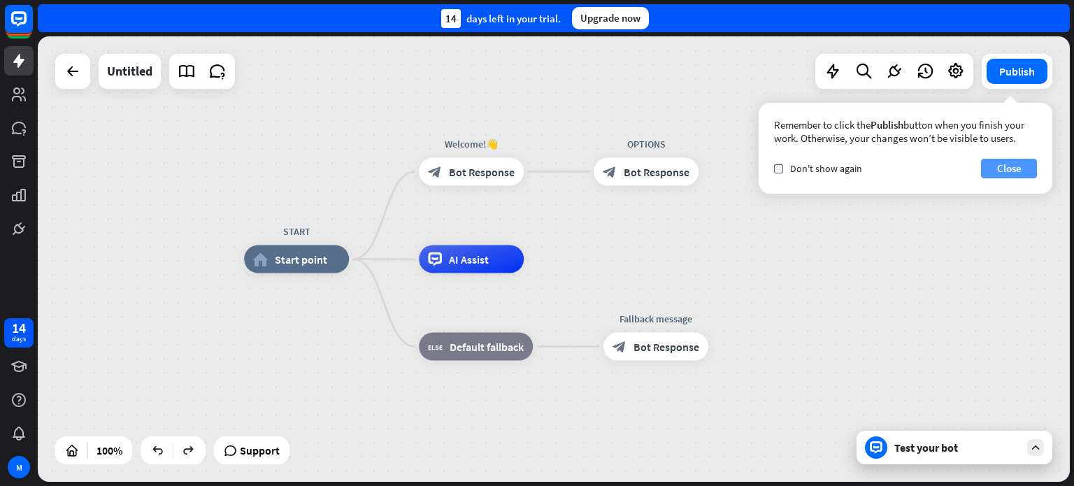
click at [993, 166] on button "Close" at bounding box center [1009, 169] width 56 height 20
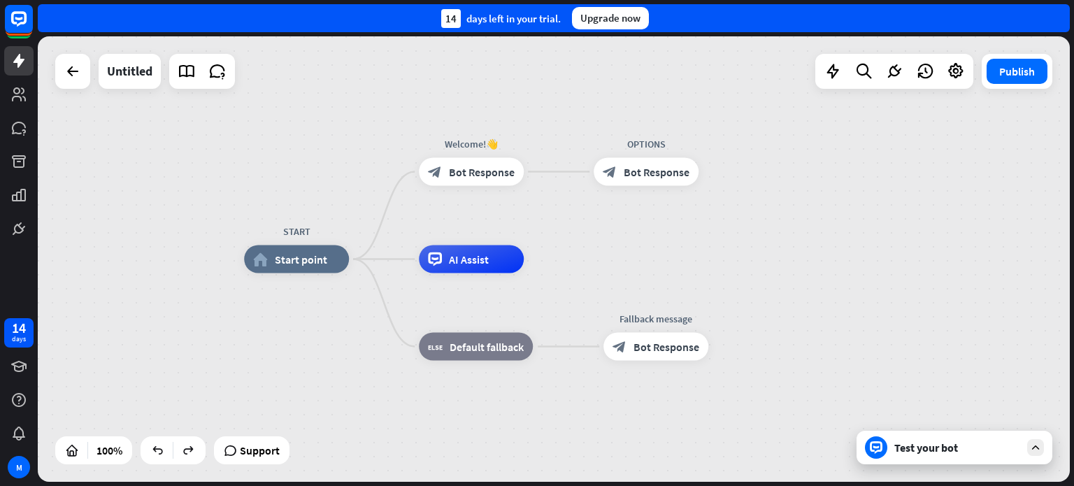
drag, startPoint x: 724, startPoint y: 215, endPoint x: 657, endPoint y: 226, distance: 68.0
click at [660, 229] on div "START home_2 Start point Welcome!👋 block_bot_response Bot Response OPTIONS bloc…" at bounding box center [554, 258] width 1032 height 445
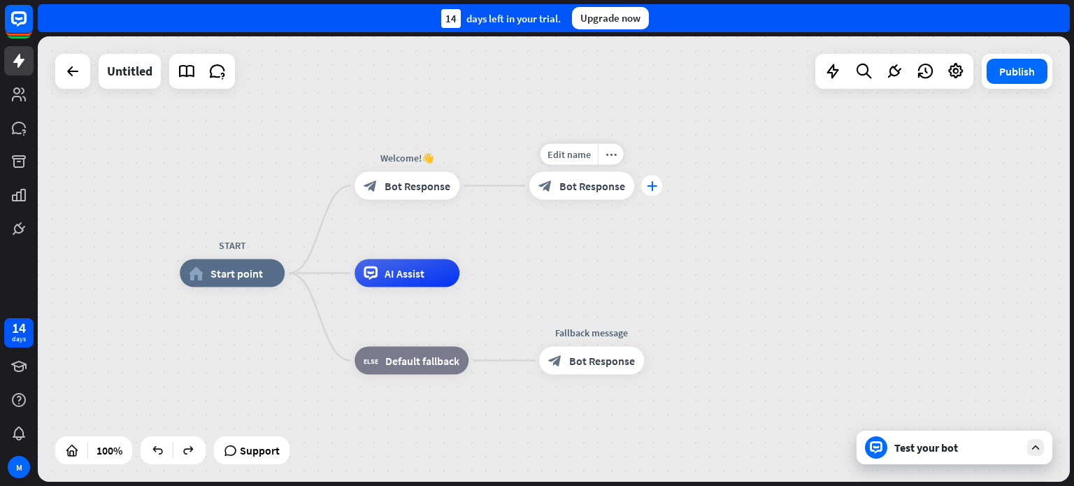
click at [654, 187] on icon "plus" at bounding box center [652, 186] width 10 height 10
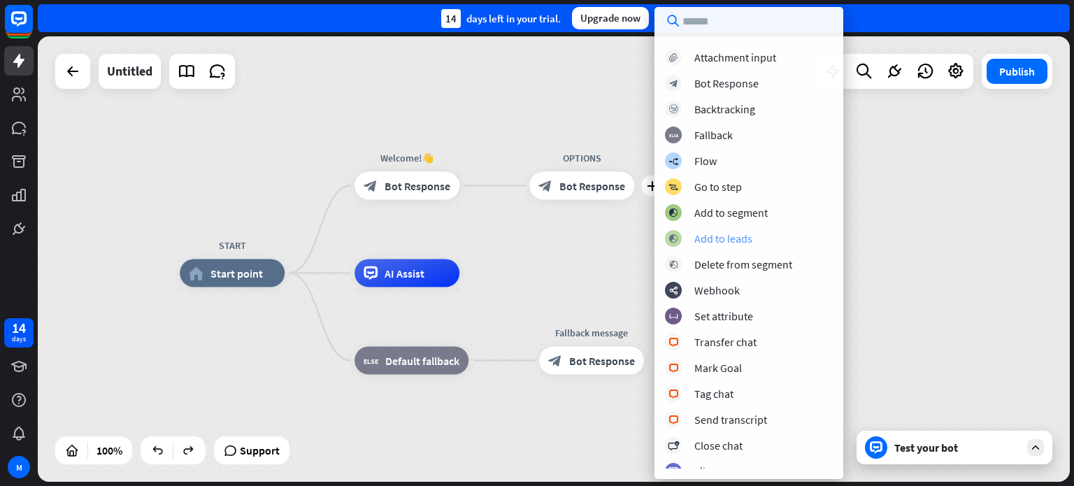
scroll to position [70, 0]
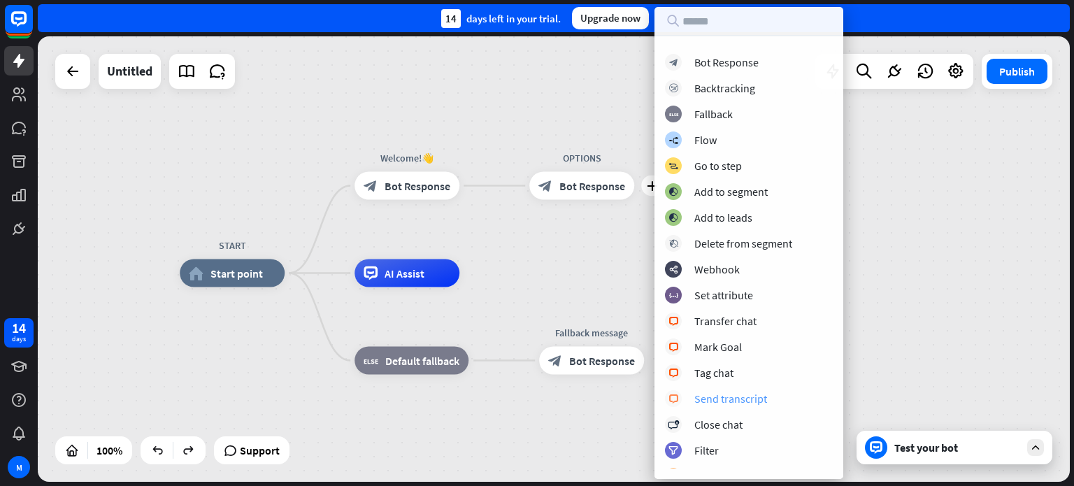
click at [739, 398] on div "Send transcript" at bounding box center [730, 398] width 73 height 14
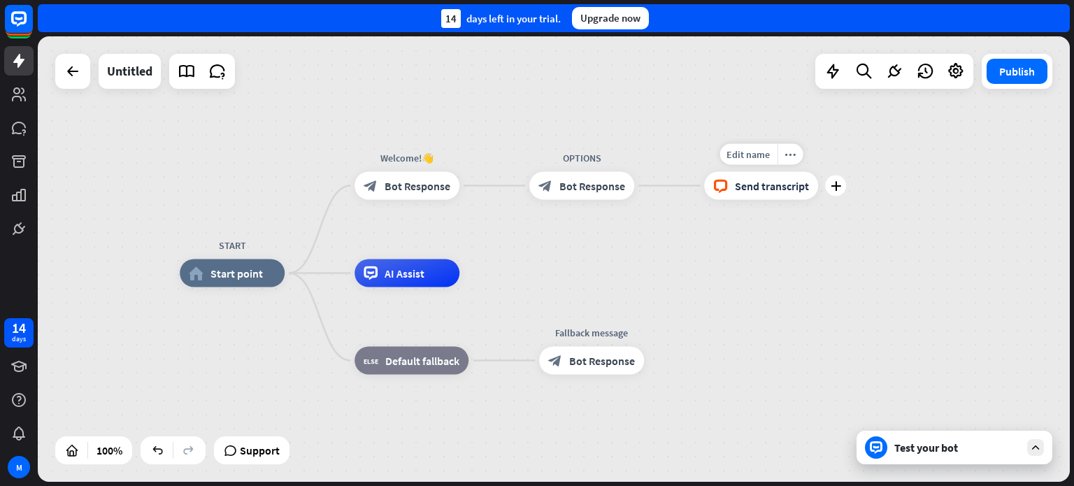
click at [741, 187] on span "Send transcript" at bounding box center [772, 186] width 74 height 14
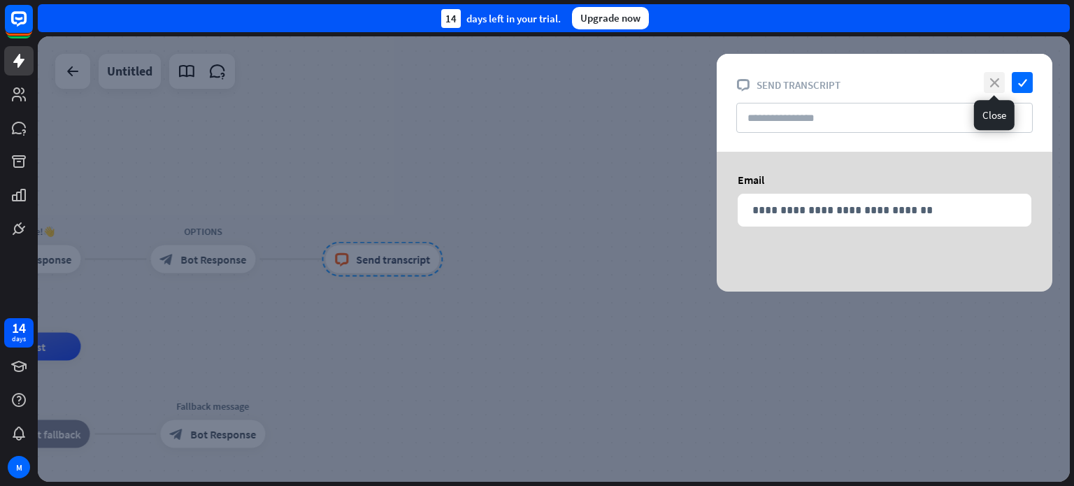
click at [987, 86] on icon "close" at bounding box center [993, 82] width 21 height 21
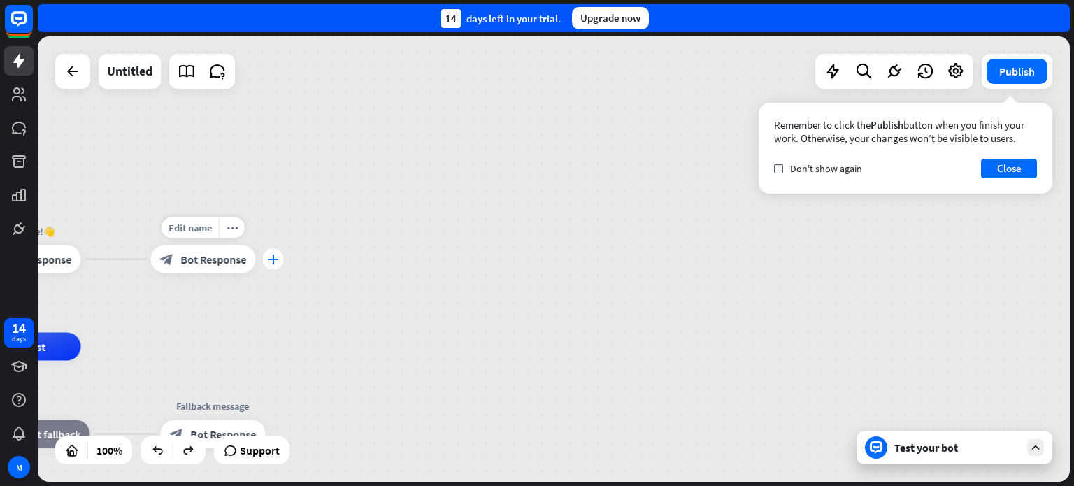
click at [277, 259] on icon "plus" at bounding box center [273, 259] width 10 height 10
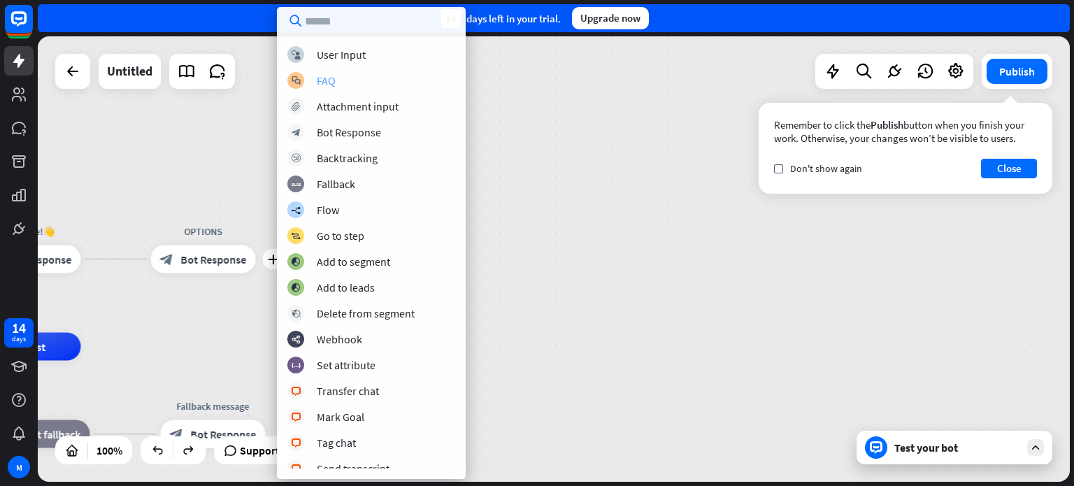
click at [320, 82] on div "FAQ" at bounding box center [326, 80] width 19 height 14
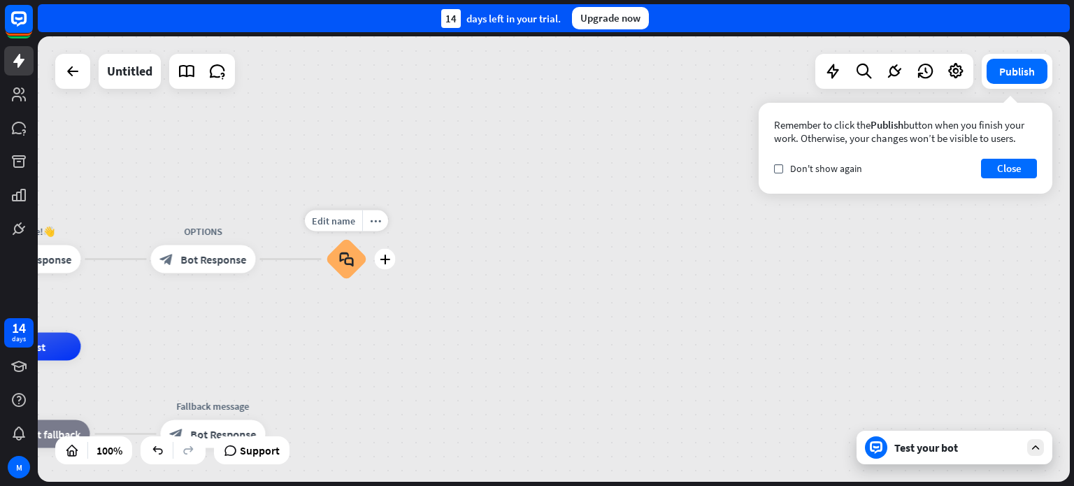
click at [349, 263] on icon "block_faq" at bounding box center [346, 259] width 15 height 15
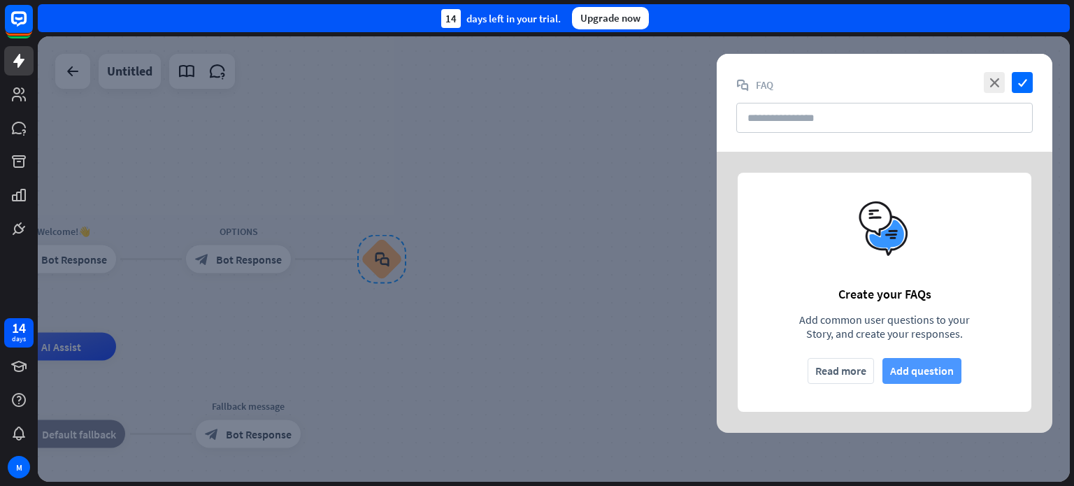
click at [928, 374] on button "Add question" at bounding box center [921, 371] width 79 height 26
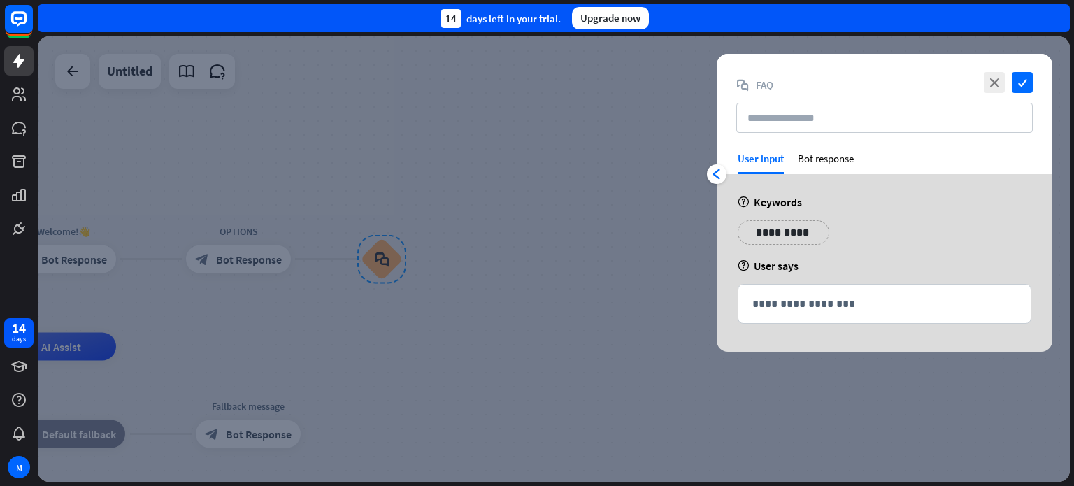
click at [777, 233] on p "**********" at bounding box center [783, 232] width 71 height 17
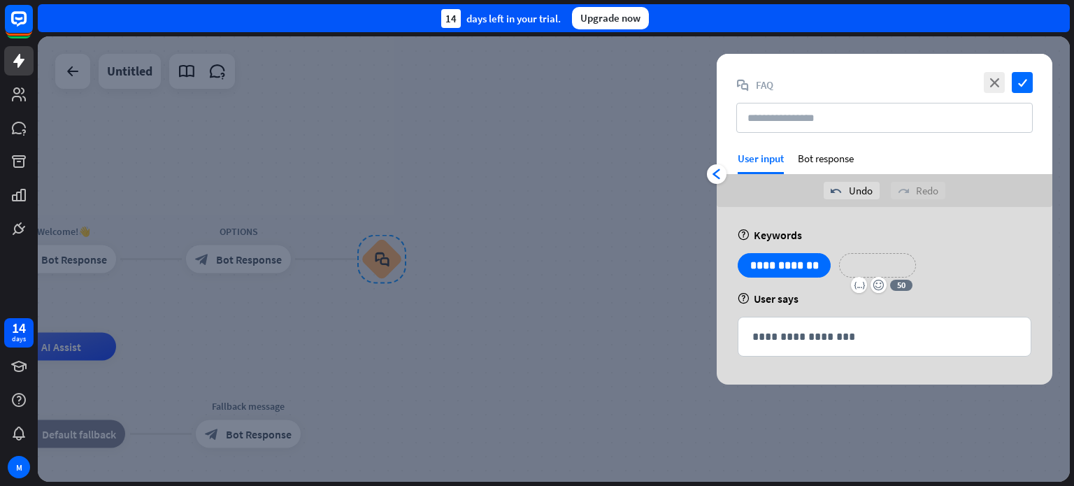
click at [889, 264] on p "**********" at bounding box center [877, 265] width 56 height 17
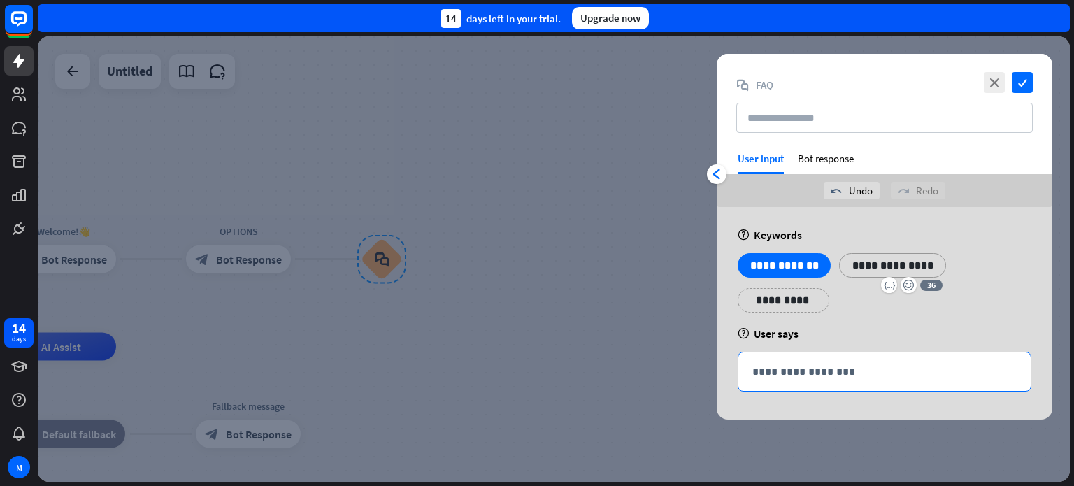
click at [830, 366] on p "**********" at bounding box center [884, 371] width 264 height 17
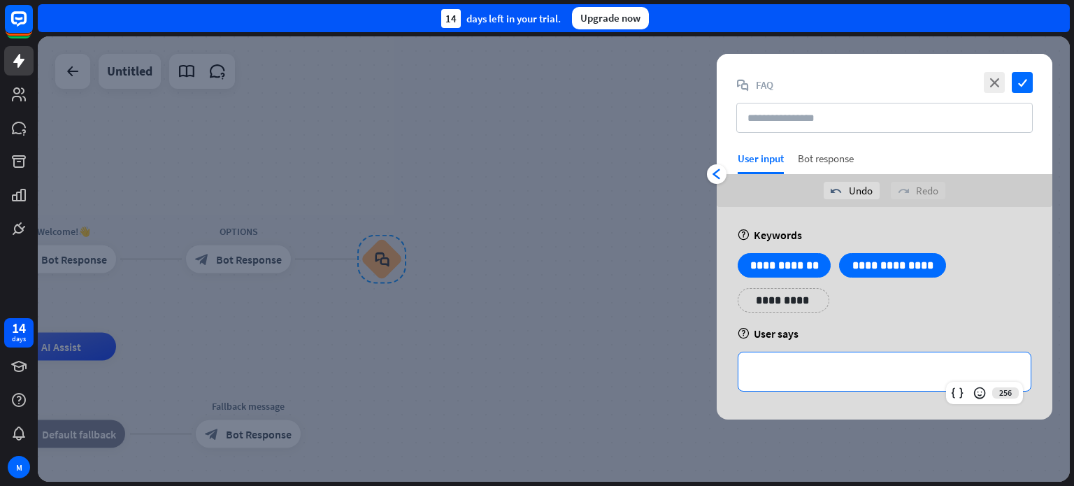
click at [825, 155] on div "Bot response" at bounding box center [825, 163] width 56 height 22
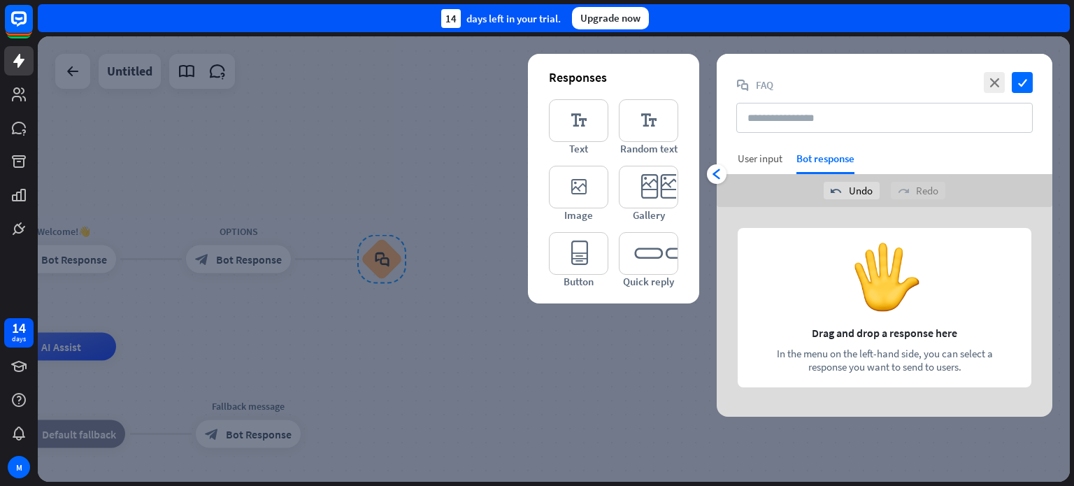
click at [749, 153] on div "User input" at bounding box center [759, 158] width 45 height 13
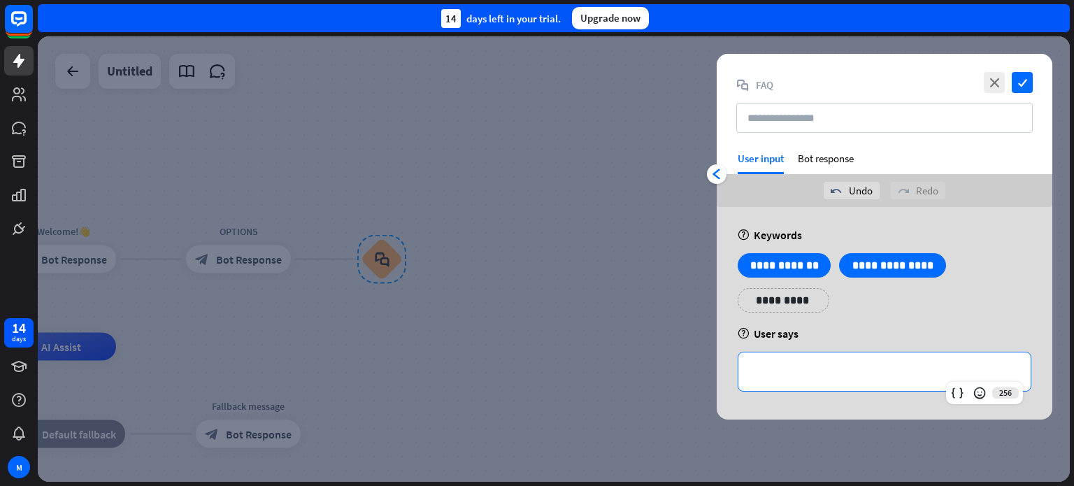
click at [819, 365] on p "**********" at bounding box center [884, 371] width 264 height 17
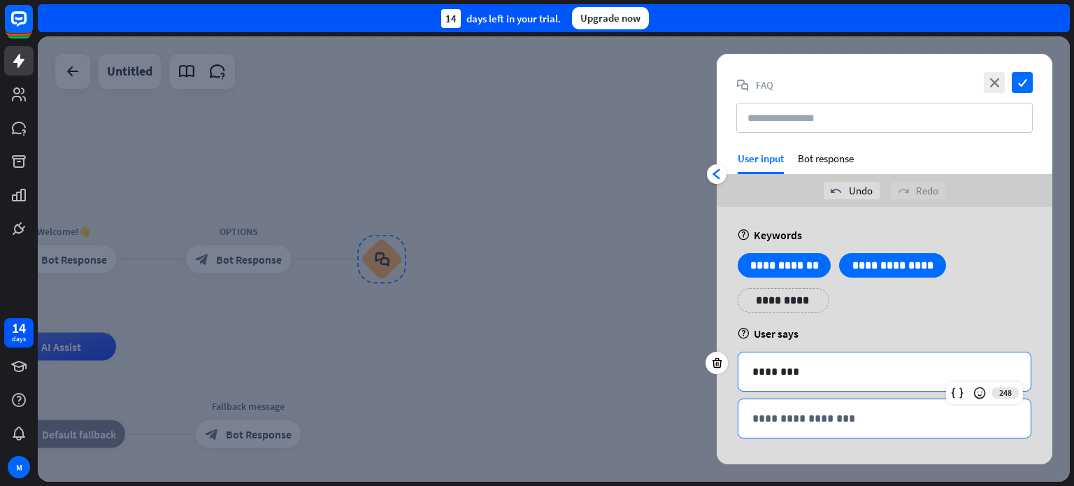
click at [862, 421] on p "**********" at bounding box center [884, 418] width 264 height 17
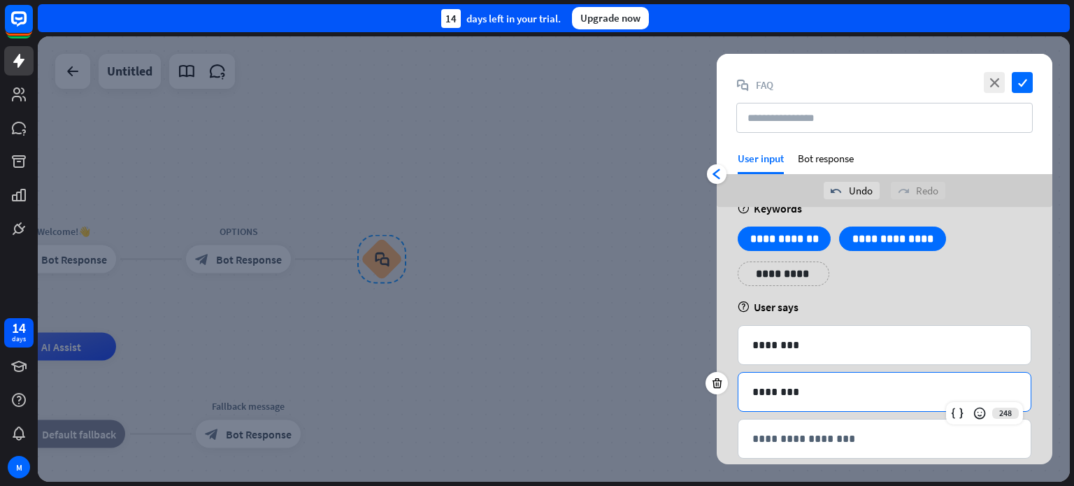
scroll to position [46, 0]
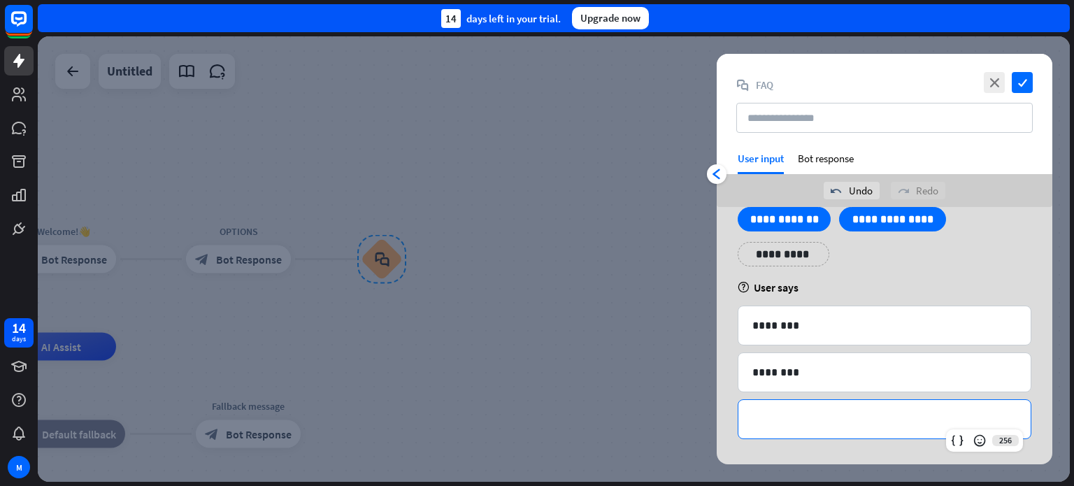
click at [879, 410] on p "**********" at bounding box center [884, 418] width 264 height 17
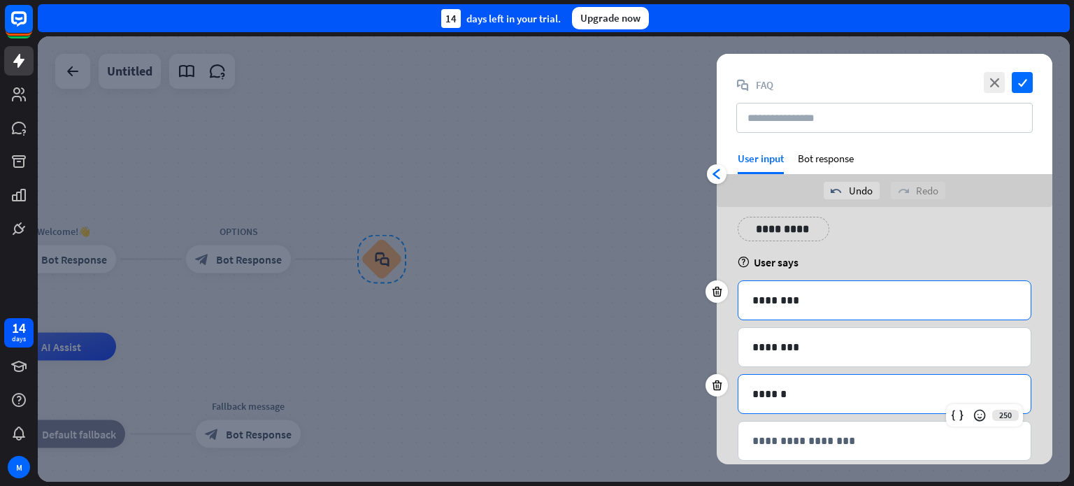
scroll to position [92, 0]
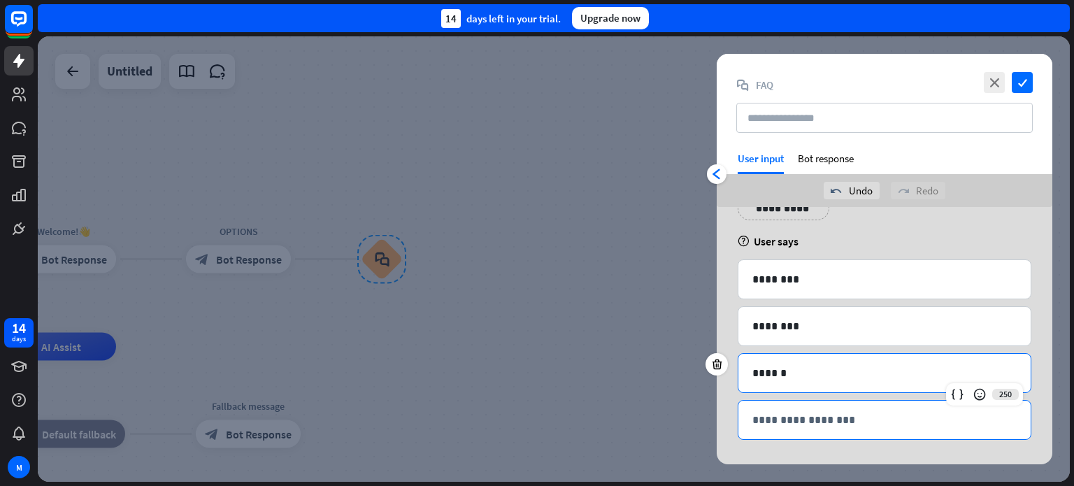
click at [797, 414] on p "**********" at bounding box center [884, 419] width 264 height 17
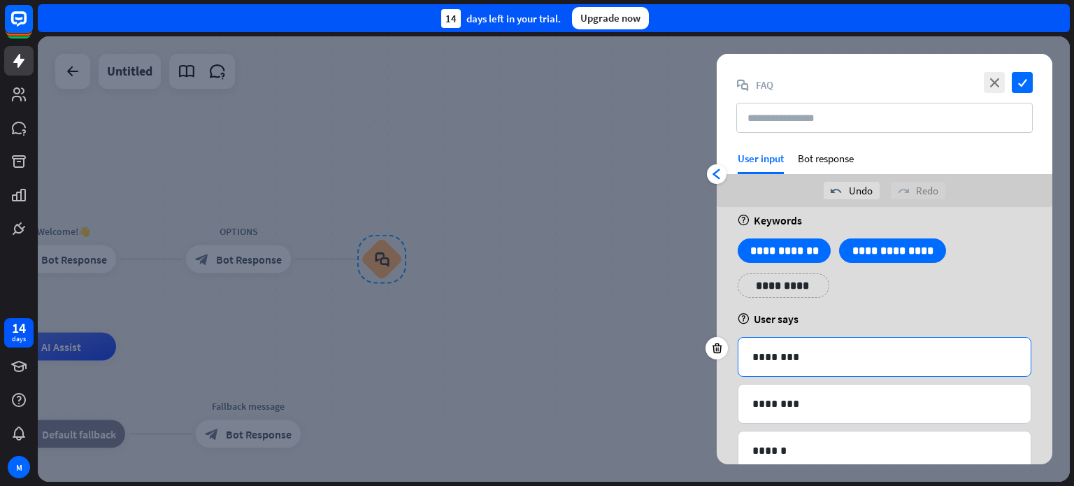
scroll to position [0, 0]
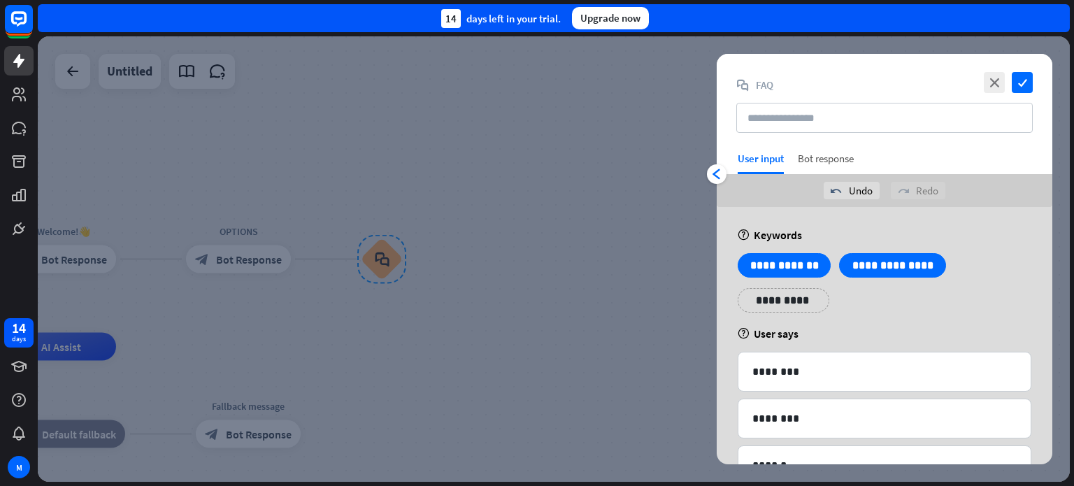
click at [828, 159] on div "Bot response" at bounding box center [825, 163] width 56 height 22
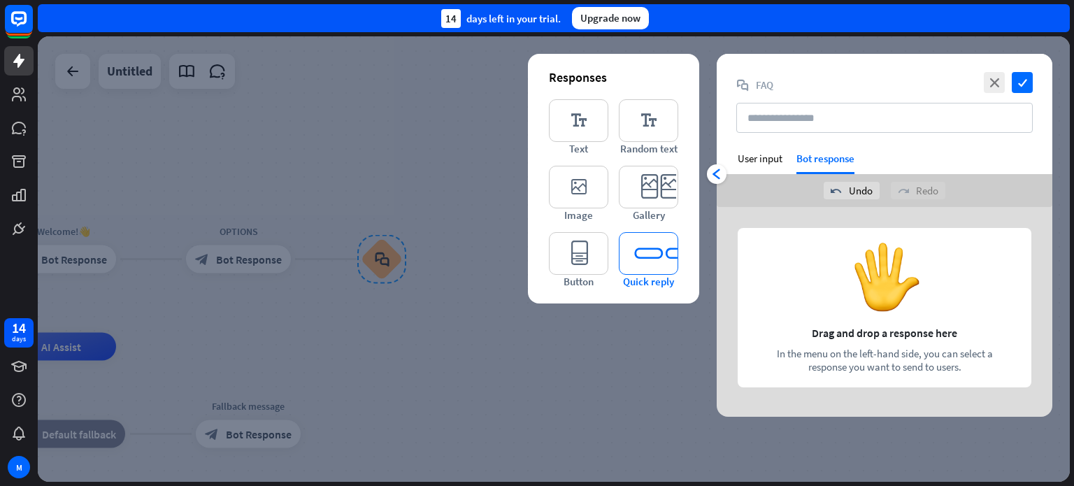
click at [641, 251] on icon "editor_quick_replies" at bounding box center [648, 253] width 59 height 43
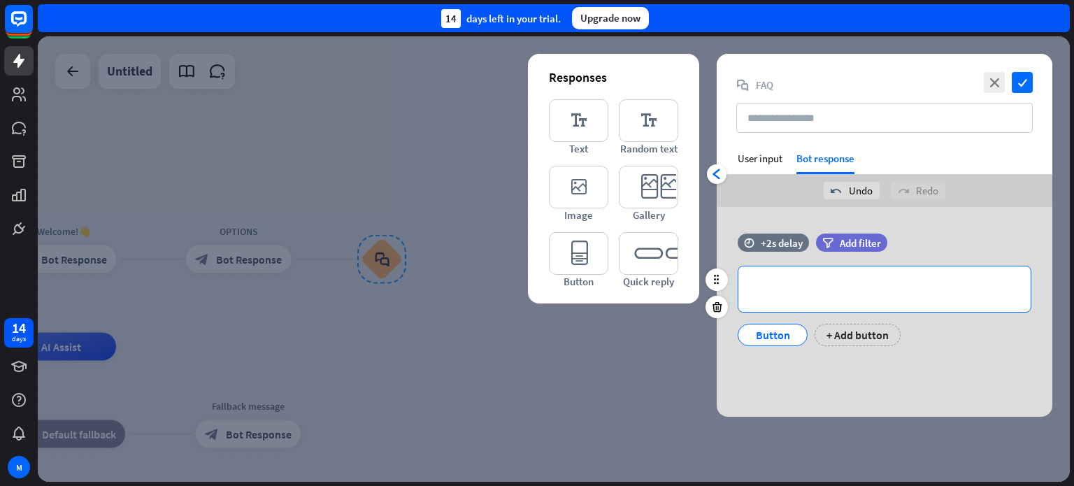
click at [828, 287] on p "**********" at bounding box center [884, 288] width 264 height 17
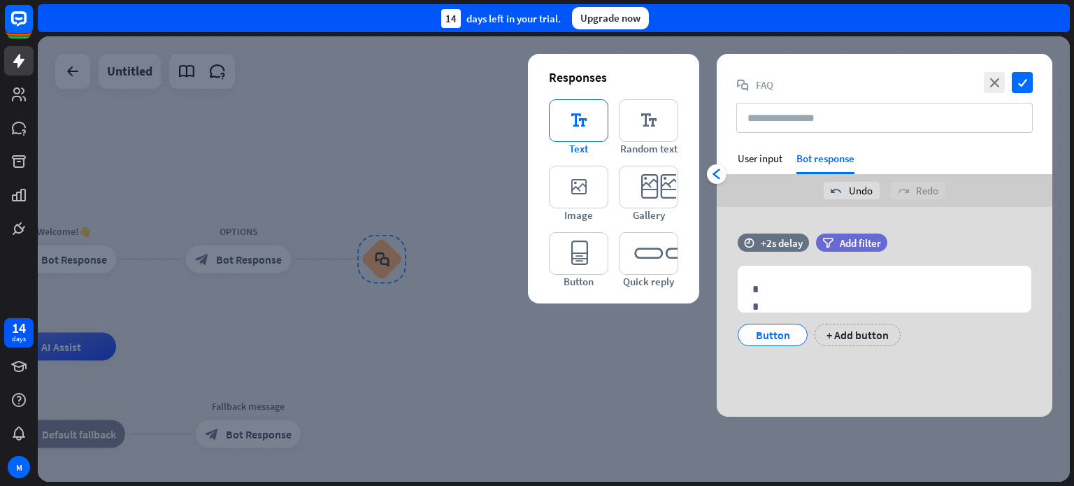
click at [573, 126] on icon "editor_text" at bounding box center [578, 120] width 59 height 43
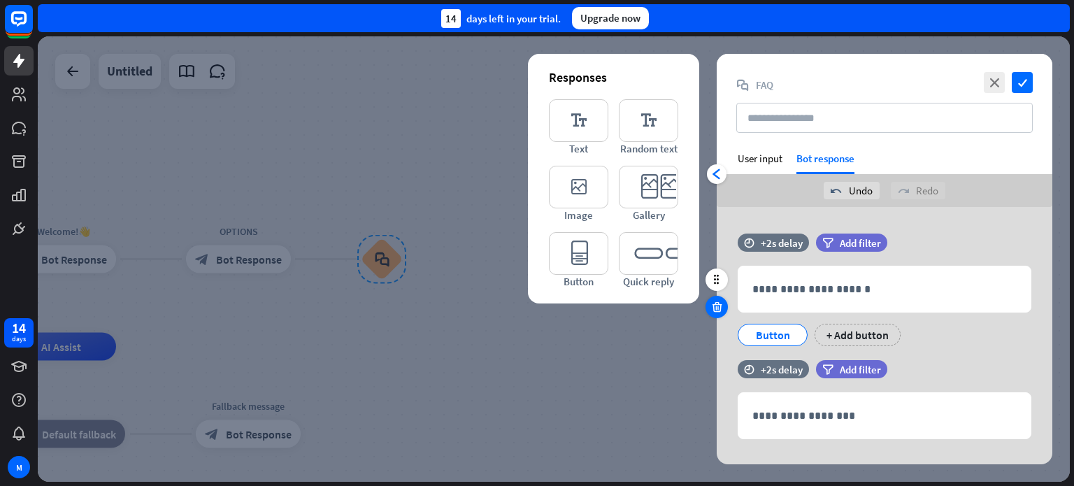
click at [712, 306] on icon at bounding box center [716, 307] width 13 height 13
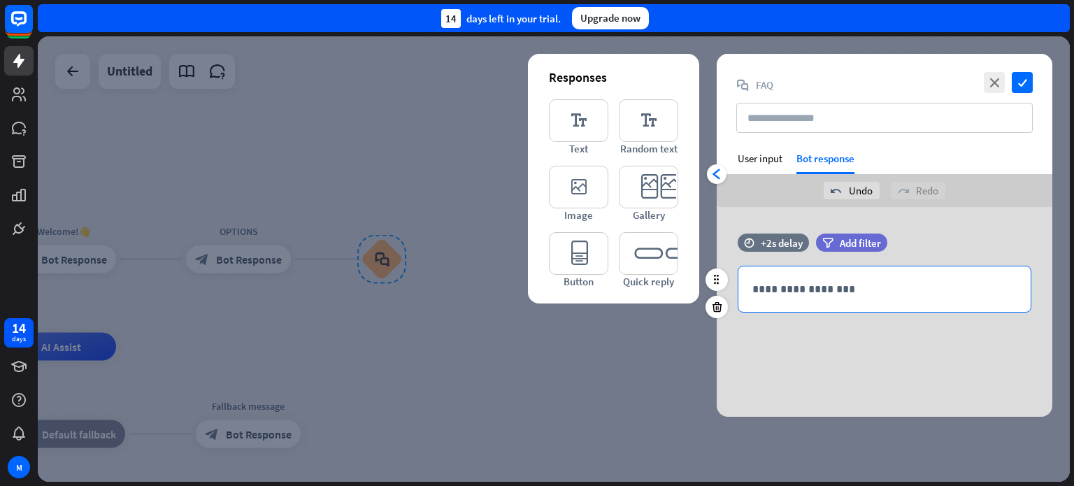
click at [815, 293] on p "**********" at bounding box center [884, 288] width 264 height 17
click at [749, 162] on div "User input" at bounding box center [759, 158] width 45 height 13
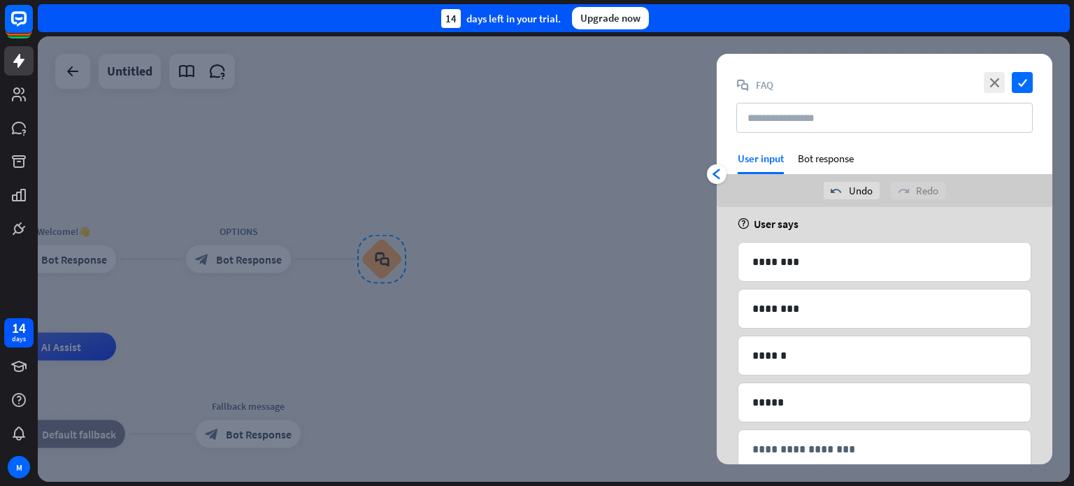
scroll to position [140, 0]
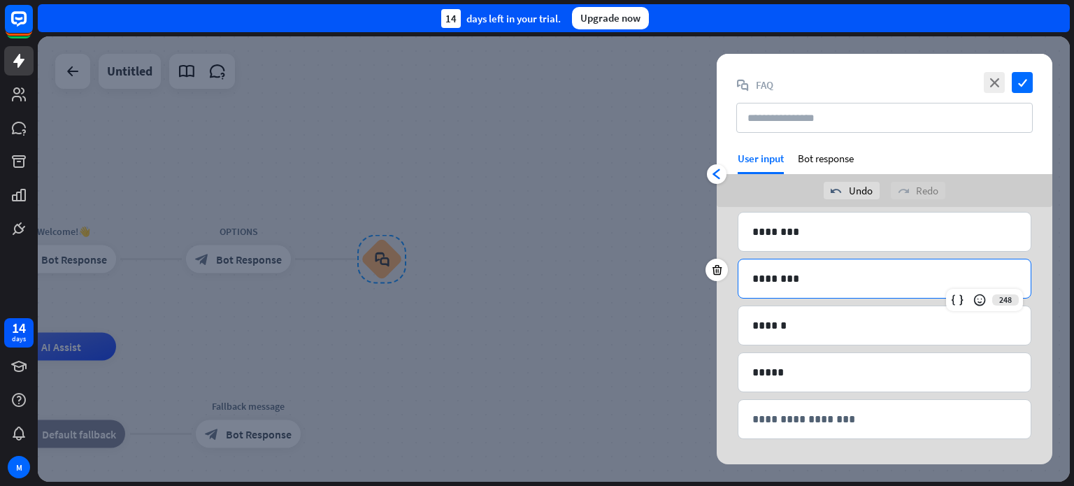
click at [749, 273] on div "********" at bounding box center [884, 278] width 292 height 38
click at [828, 223] on p "********" at bounding box center [884, 231] width 264 height 17
click at [756, 277] on p "********" at bounding box center [884, 278] width 264 height 17
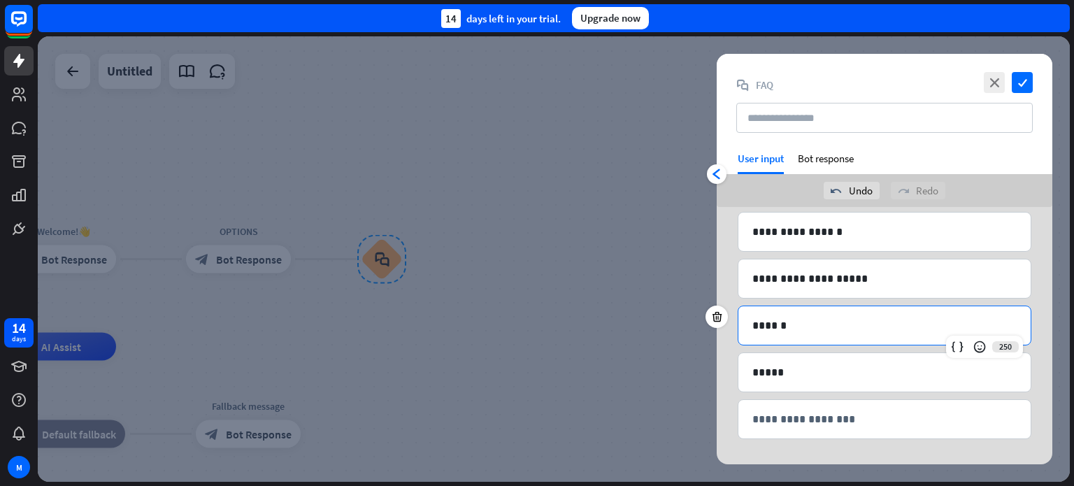
click at [745, 322] on div "******" at bounding box center [884, 325] width 292 height 38
click at [753, 371] on p "*****" at bounding box center [884, 371] width 264 height 17
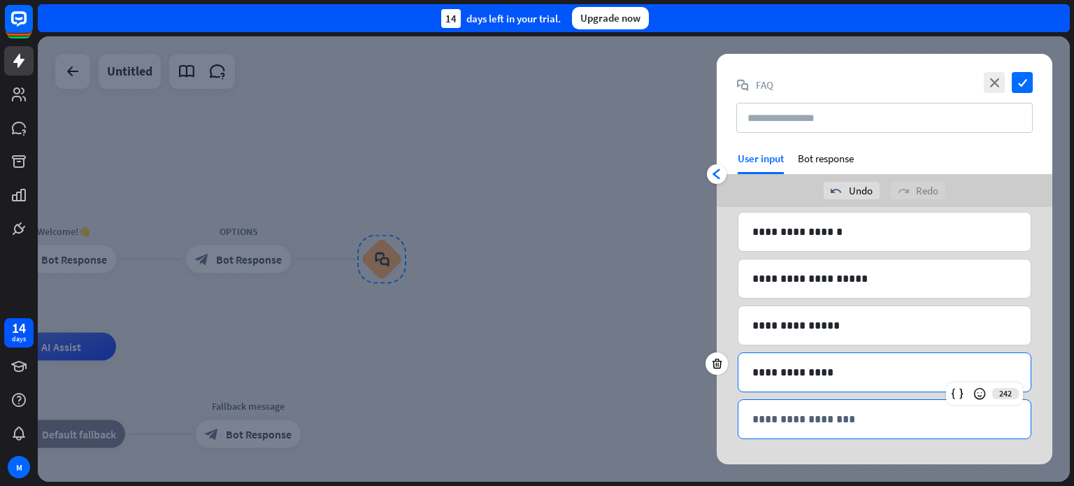
click at [802, 421] on p "**********" at bounding box center [884, 418] width 264 height 17
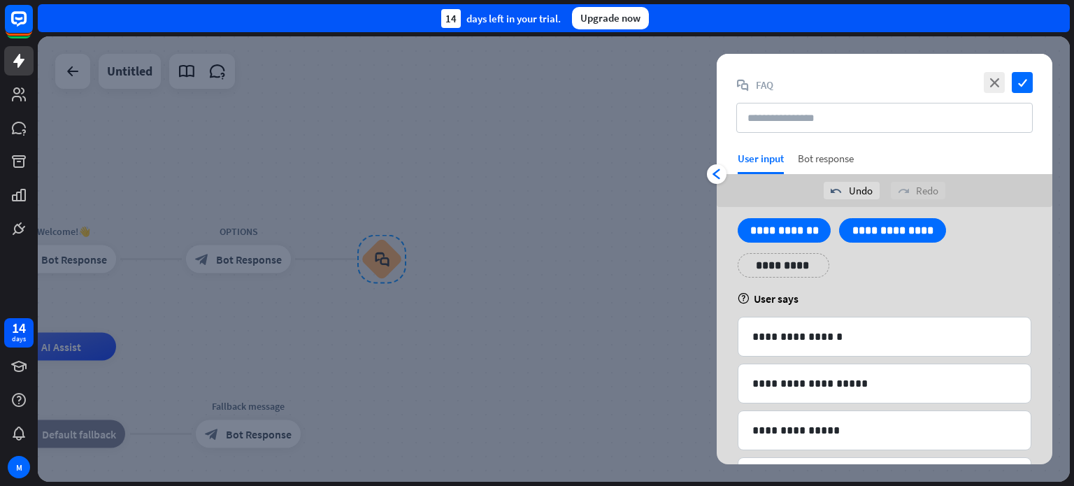
scroll to position [0, 0]
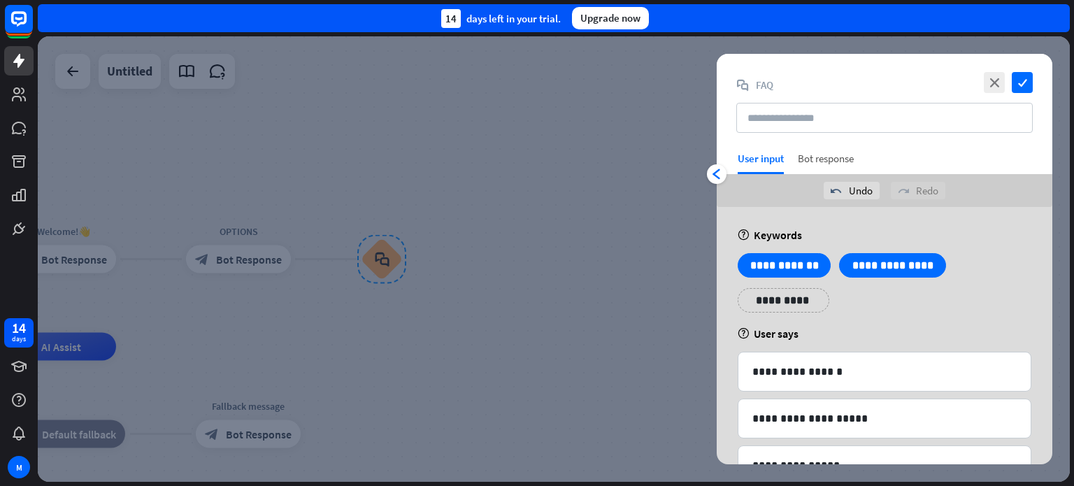
click at [822, 159] on div "Bot response" at bounding box center [825, 163] width 56 height 22
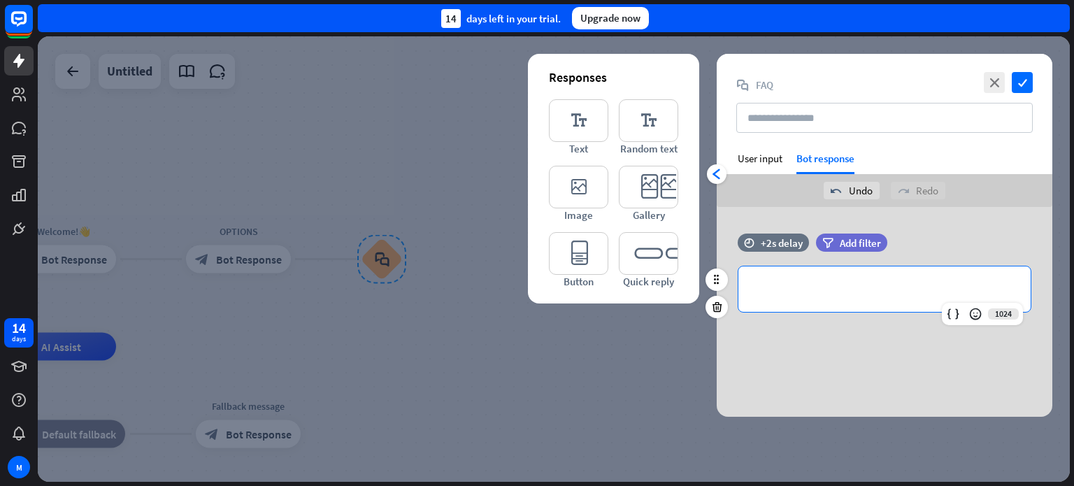
click at [811, 285] on p "**********" at bounding box center [884, 288] width 264 height 17
click at [1019, 82] on icon "check" at bounding box center [1021, 82] width 21 height 21
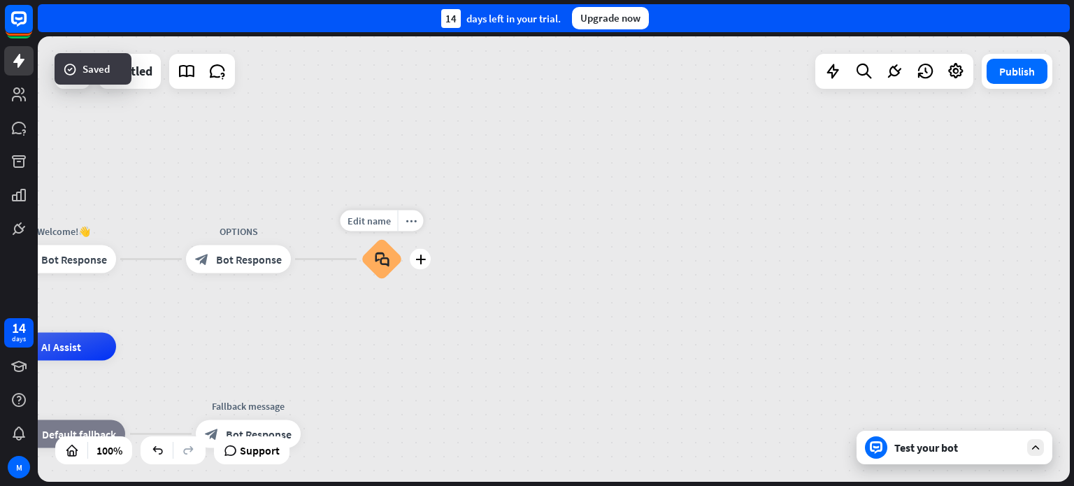
click at [382, 268] on div "block_faq" at bounding box center [382, 259] width 42 height 42
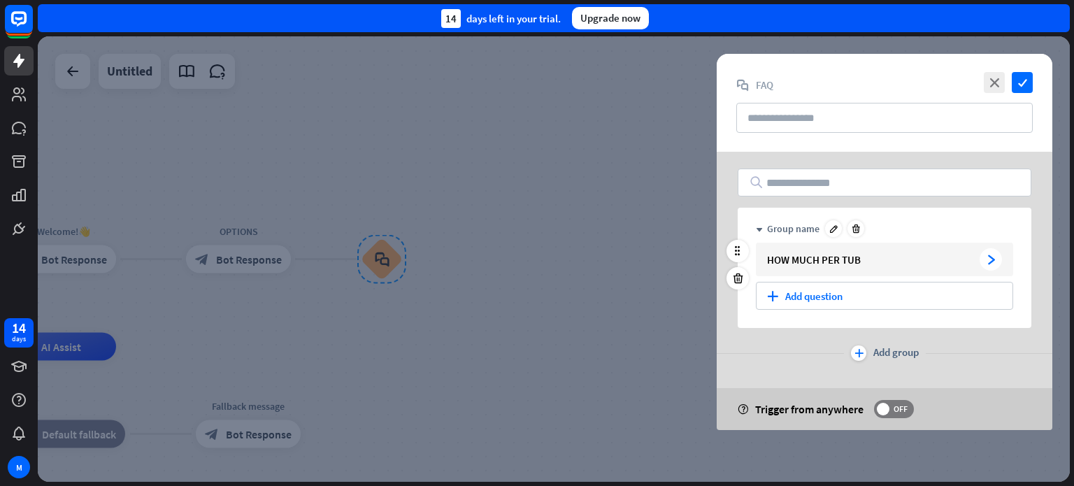
click at [993, 259] on icon "arrowhead_right" at bounding box center [991, 259] width 10 height 10
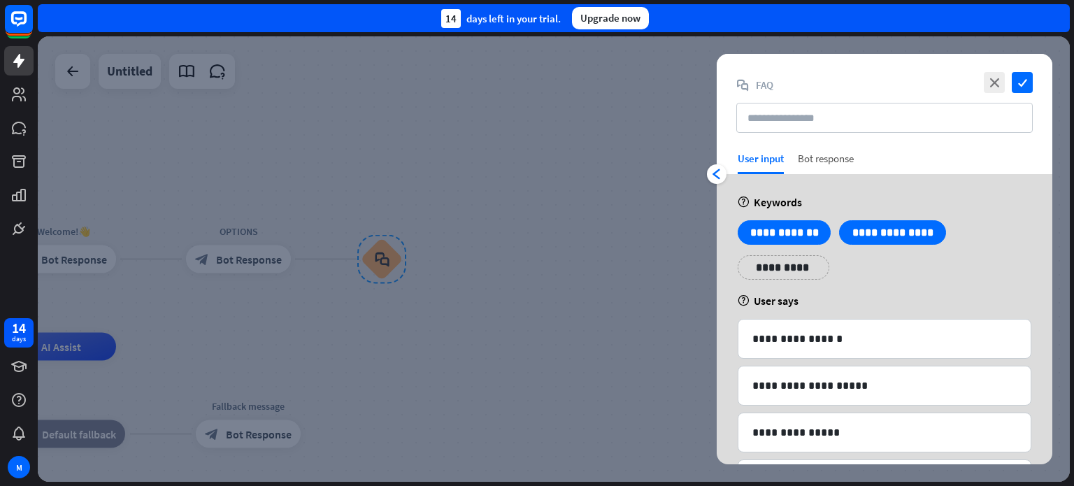
click at [833, 157] on div "Bot response" at bounding box center [825, 163] width 56 height 22
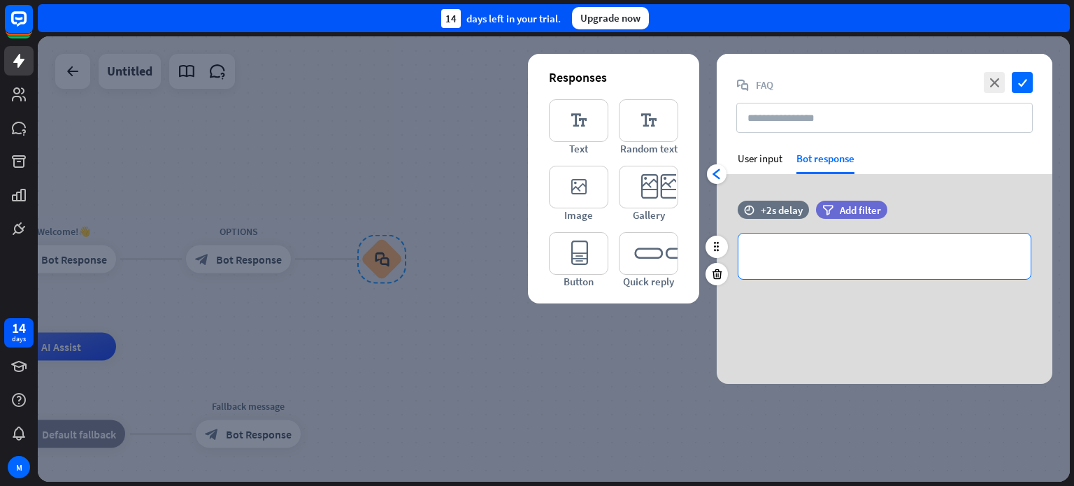
click at [818, 254] on p "**********" at bounding box center [884, 255] width 264 height 17
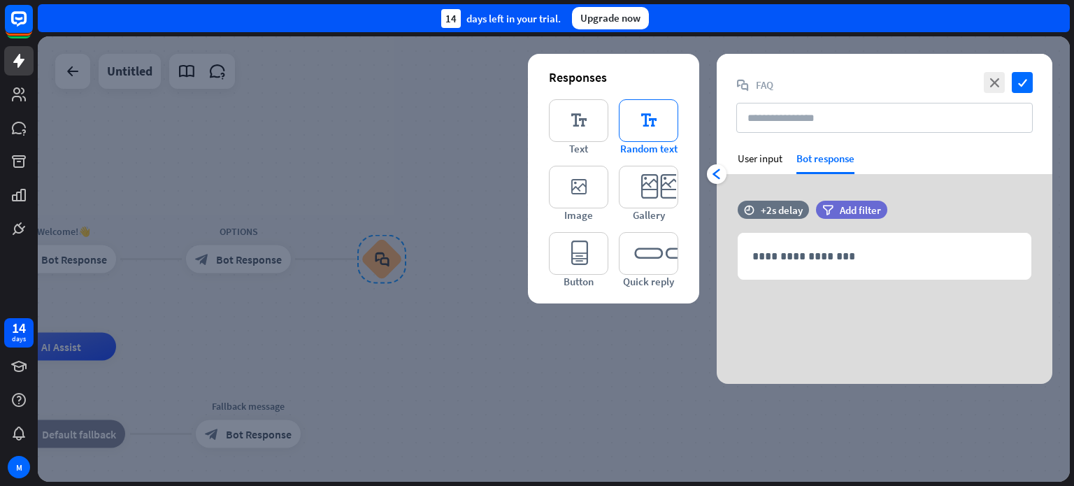
click at [629, 120] on icon "editor_text" at bounding box center [648, 120] width 59 height 43
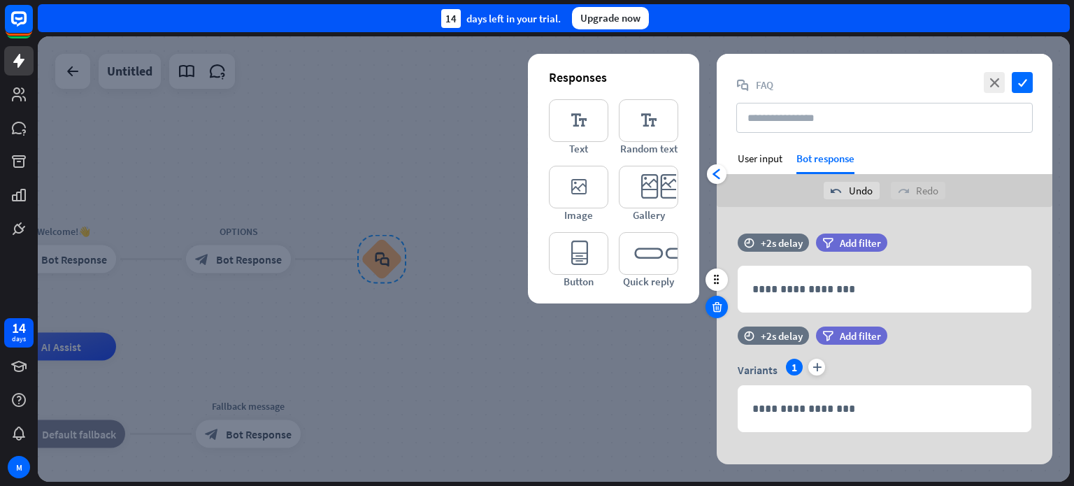
click at [719, 310] on icon at bounding box center [716, 307] width 13 height 13
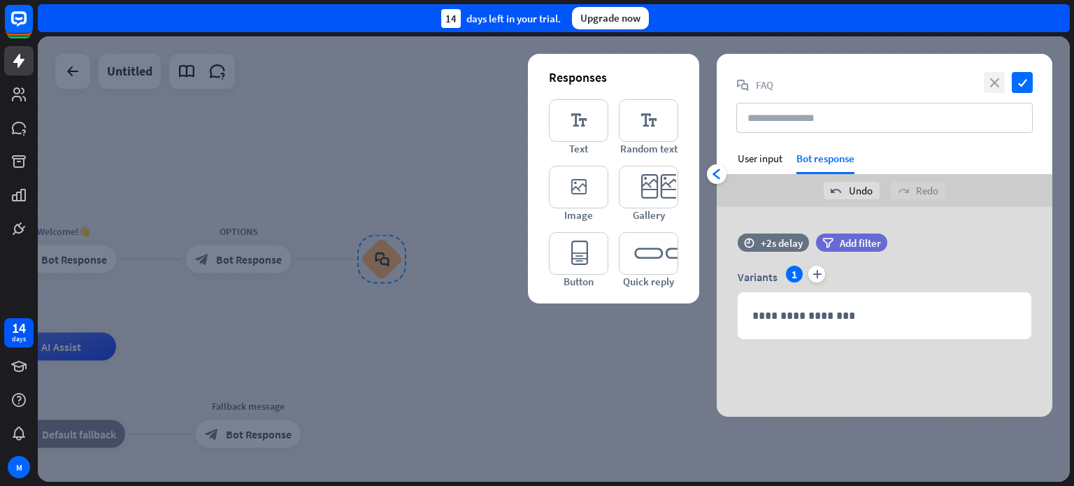
click at [994, 86] on icon "close" at bounding box center [993, 82] width 21 height 21
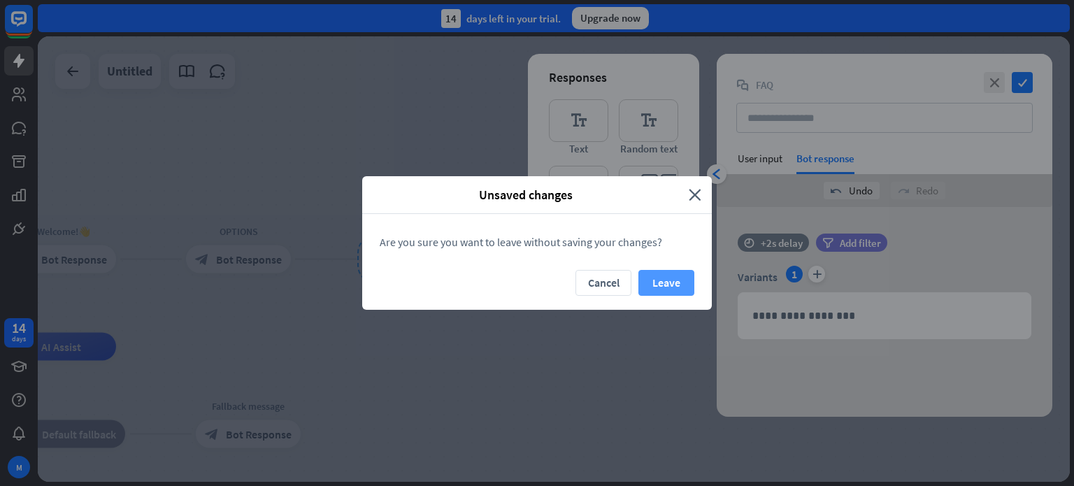
click at [659, 280] on button "Leave" at bounding box center [666, 283] width 56 height 26
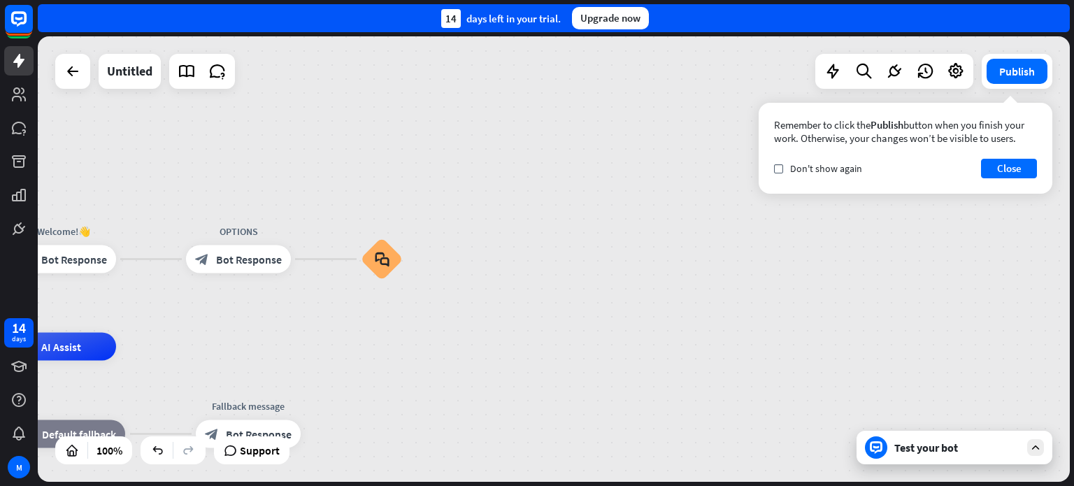
click at [1035, 449] on icon at bounding box center [1035, 447] width 13 height 13
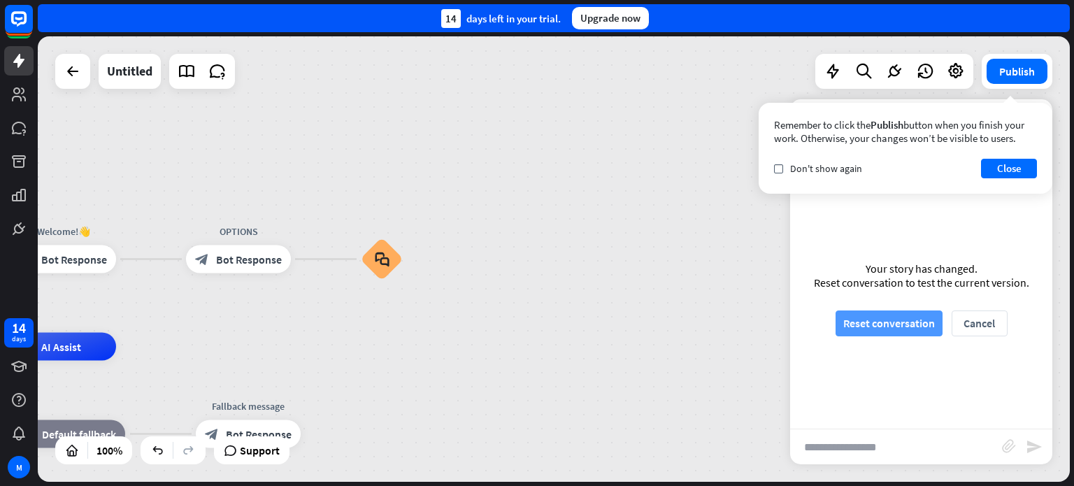
click at [876, 325] on button "Reset conversation" at bounding box center [888, 323] width 107 height 26
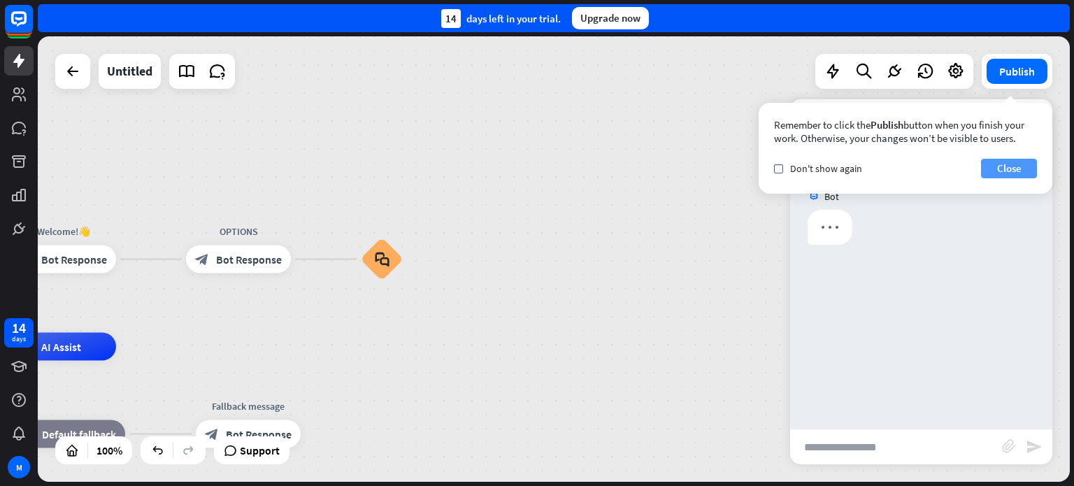
click at [1013, 173] on button "Close" at bounding box center [1009, 169] width 56 height 20
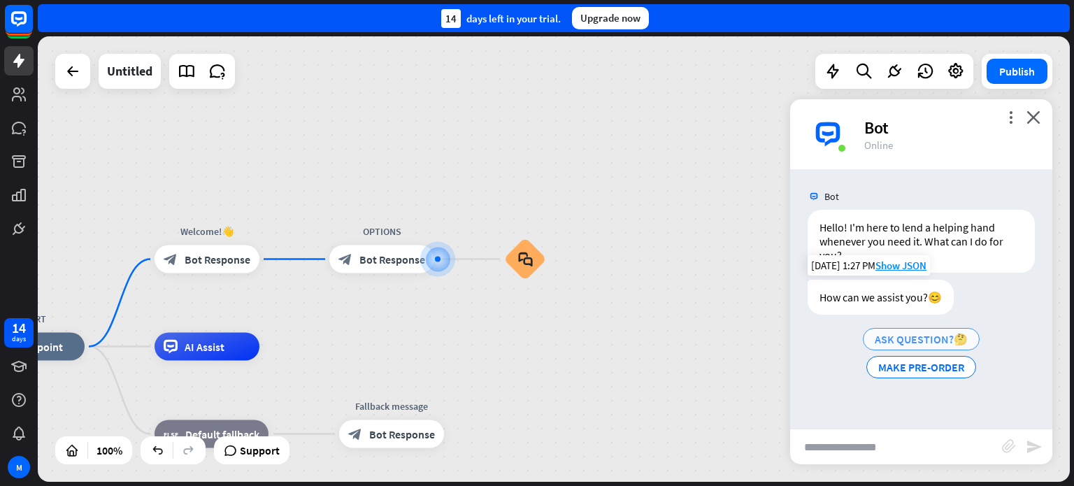
click at [943, 342] on span "ASK QUESTION?🤔" at bounding box center [920, 339] width 93 height 14
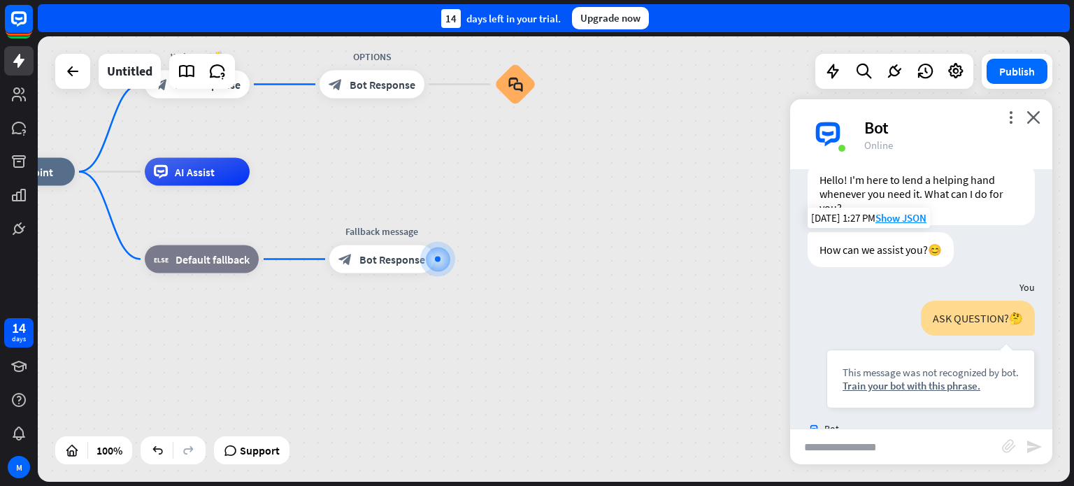
scroll to position [14, 0]
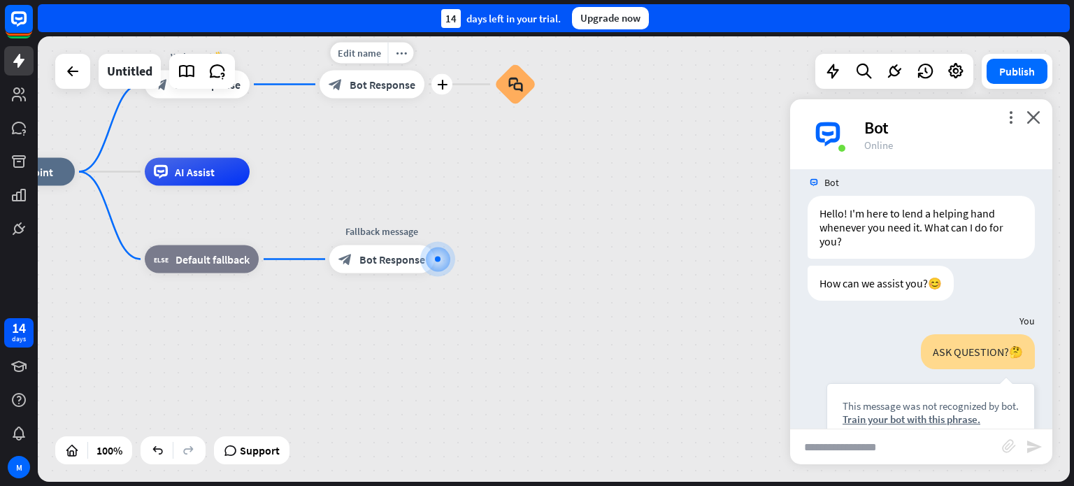
click at [358, 85] on span "Bot Response" at bounding box center [382, 85] width 66 height 14
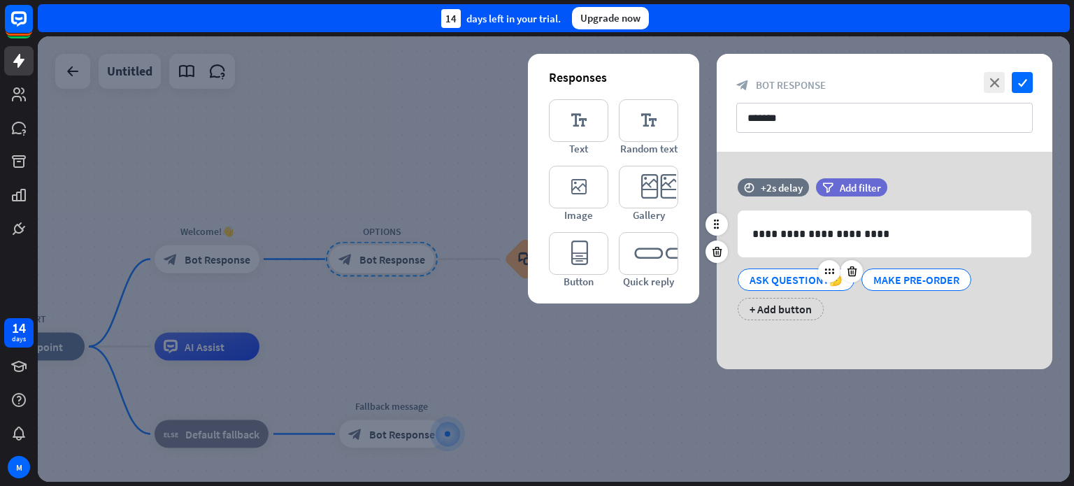
click at [763, 281] on div "ASK QUESTION?🤔" at bounding box center [795, 279] width 93 height 21
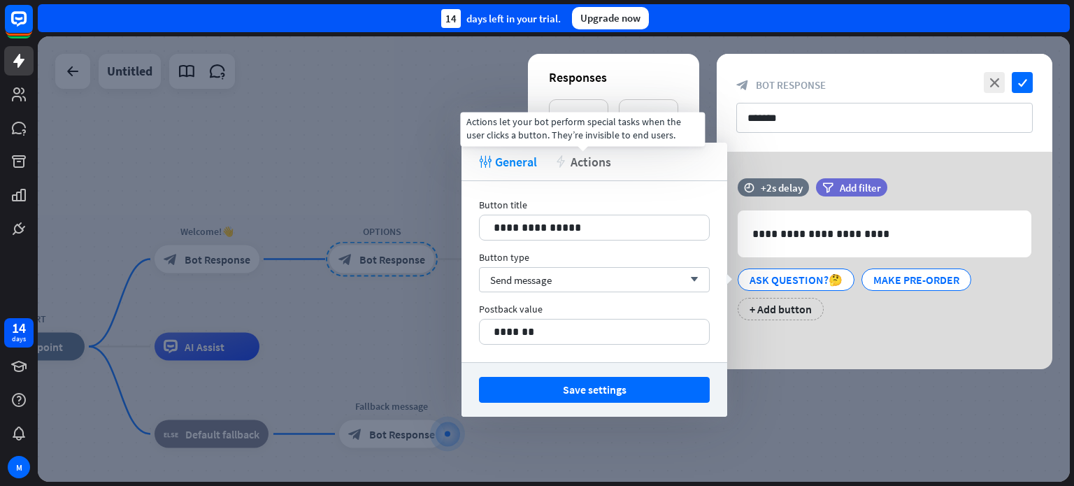
click at [598, 161] on span "Actions" at bounding box center [590, 162] width 41 height 16
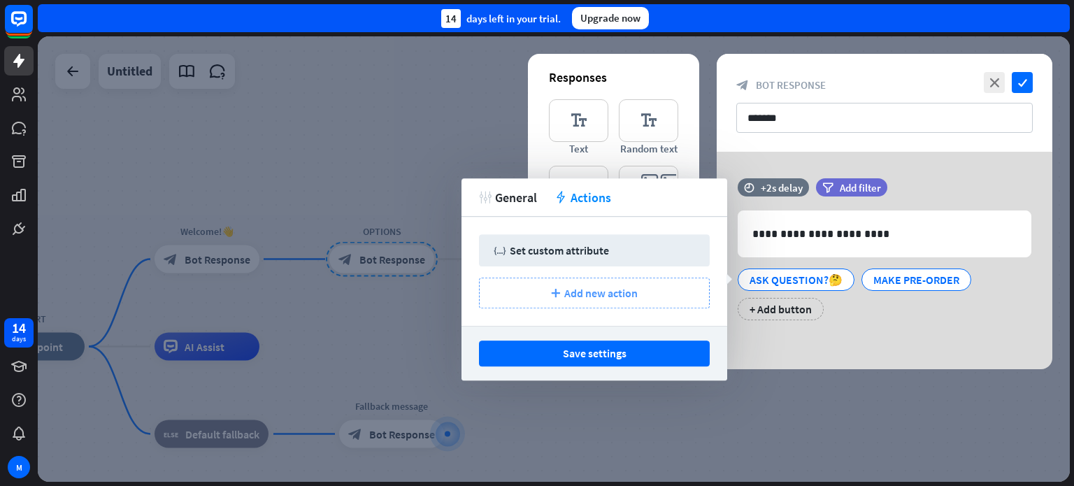
click at [609, 296] on span "Add new action" at bounding box center [600, 293] width 73 height 14
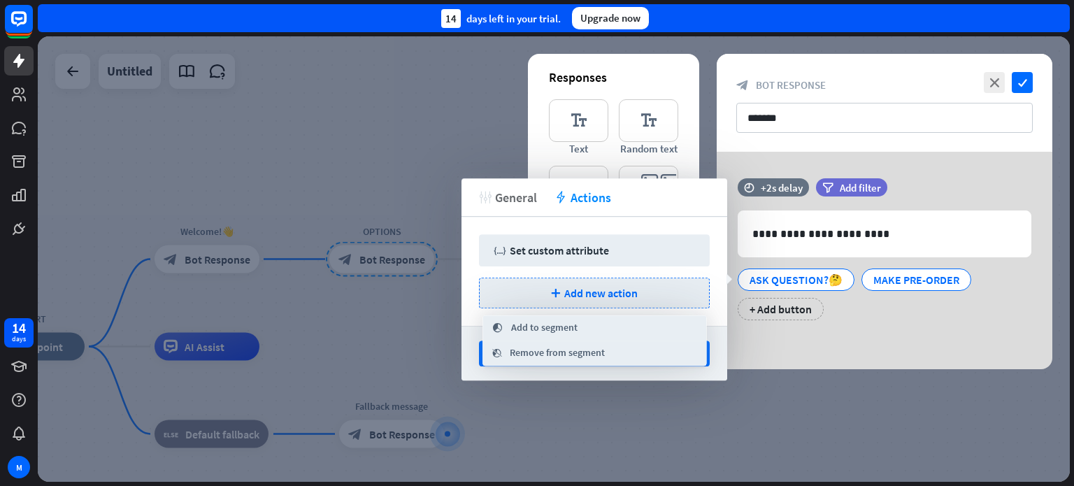
click at [497, 194] on span "General" at bounding box center [516, 197] width 42 height 16
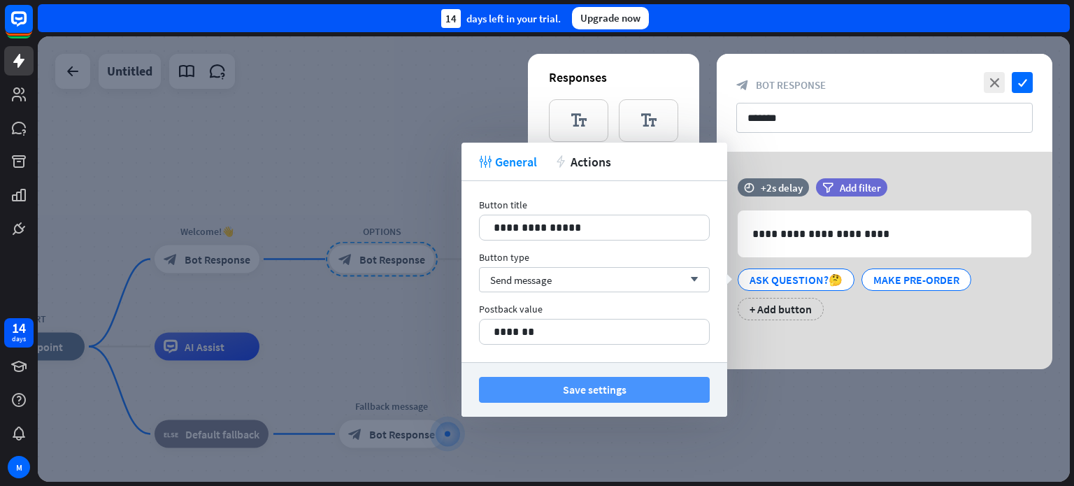
click at [609, 391] on button "Save settings" at bounding box center [594, 390] width 231 height 26
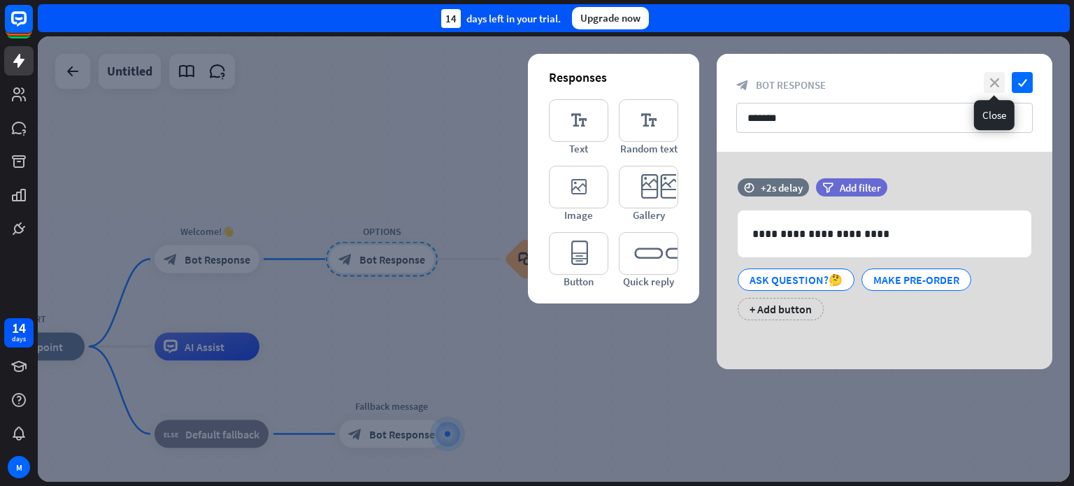
click at [988, 85] on icon "close" at bounding box center [993, 82] width 21 height 21
